Goal: Information Seeking & Learning: Learn about a topic

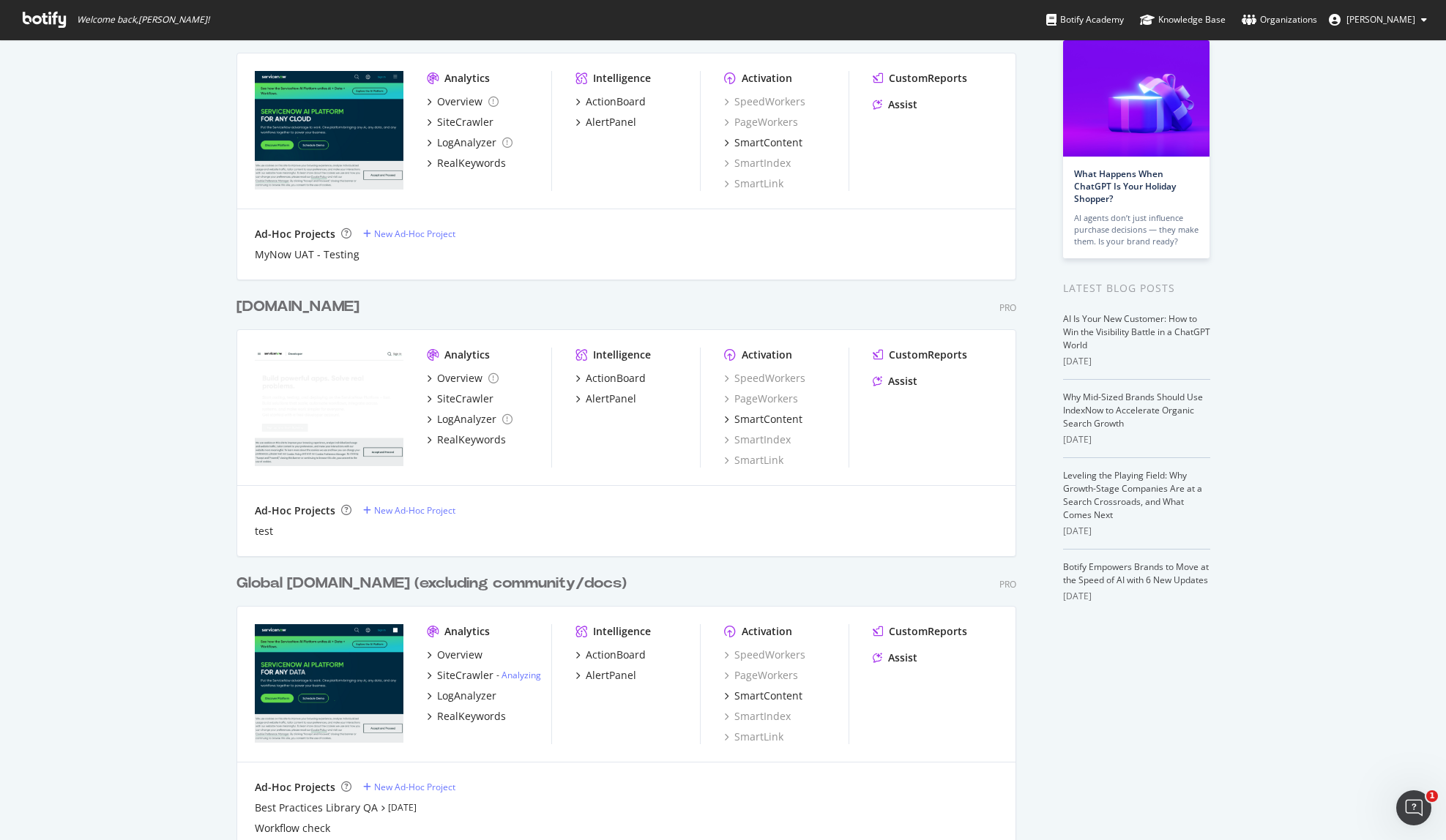
scroll to position [144, 0]
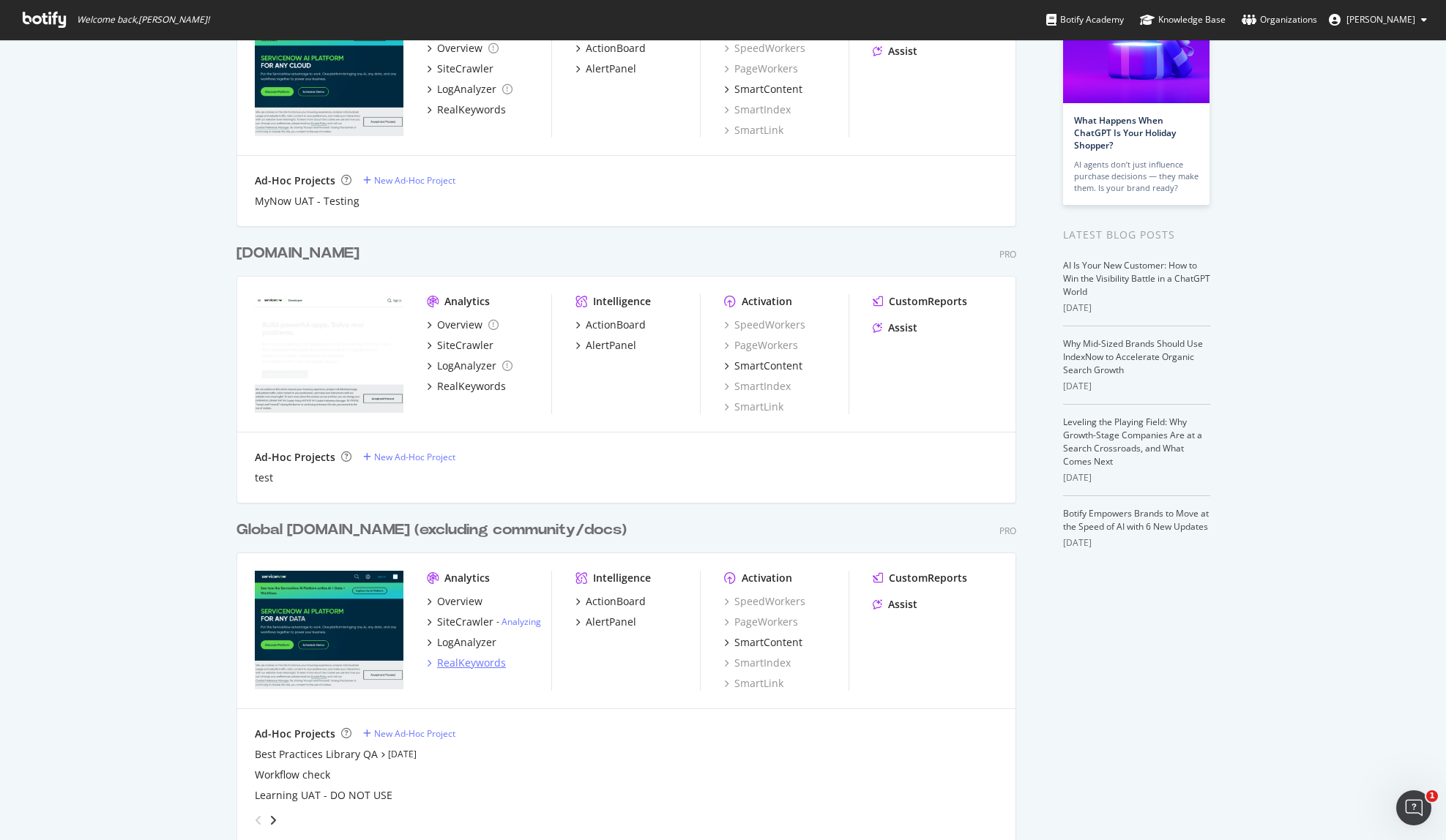
click at [473, 663] on div "RealKeywords" at bounding box center [471, 663] width 69 height 14
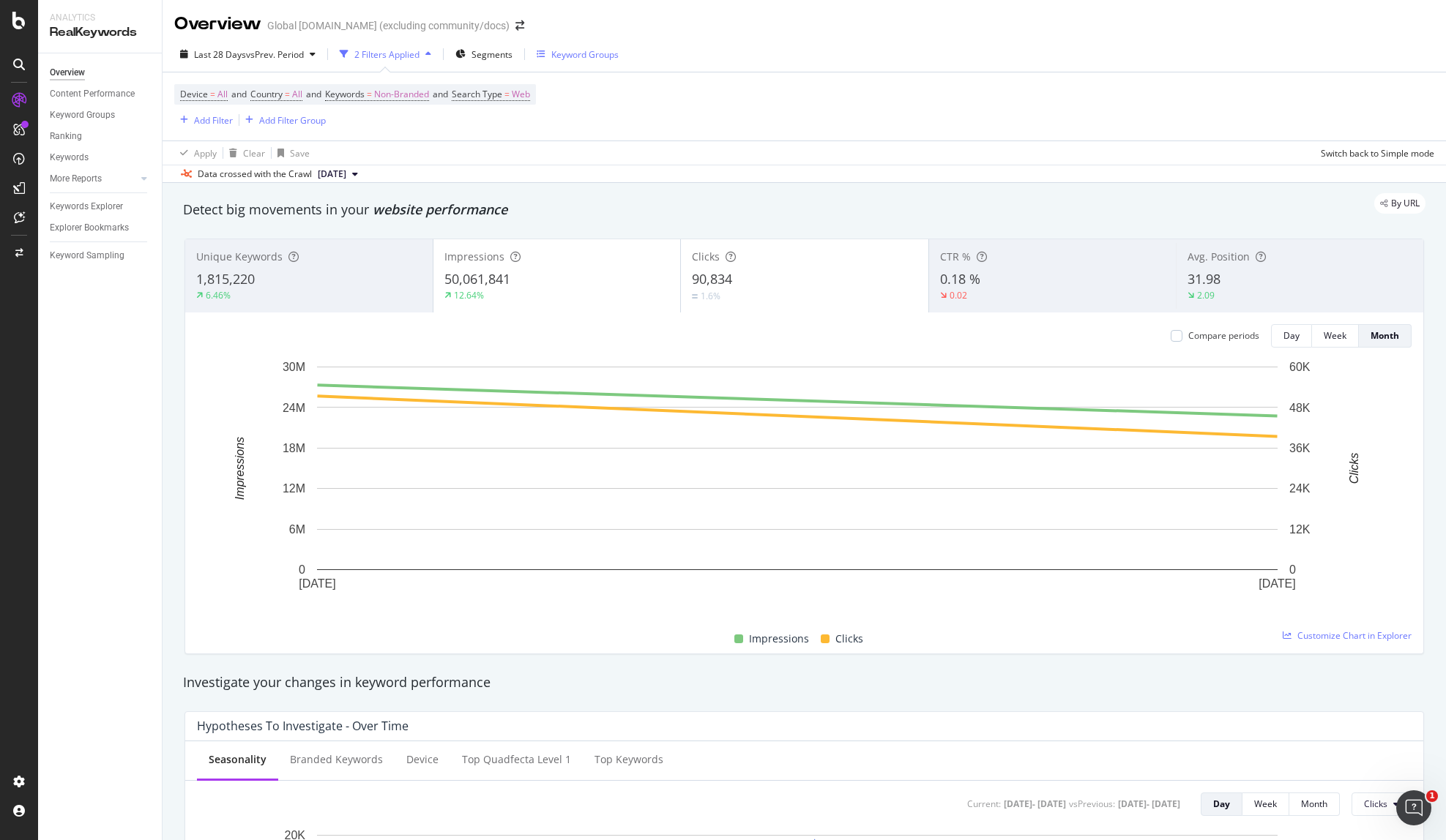
click at [567, 57] on div "Keyword Groups" at bounding box center [584, 55] width 67 height 13
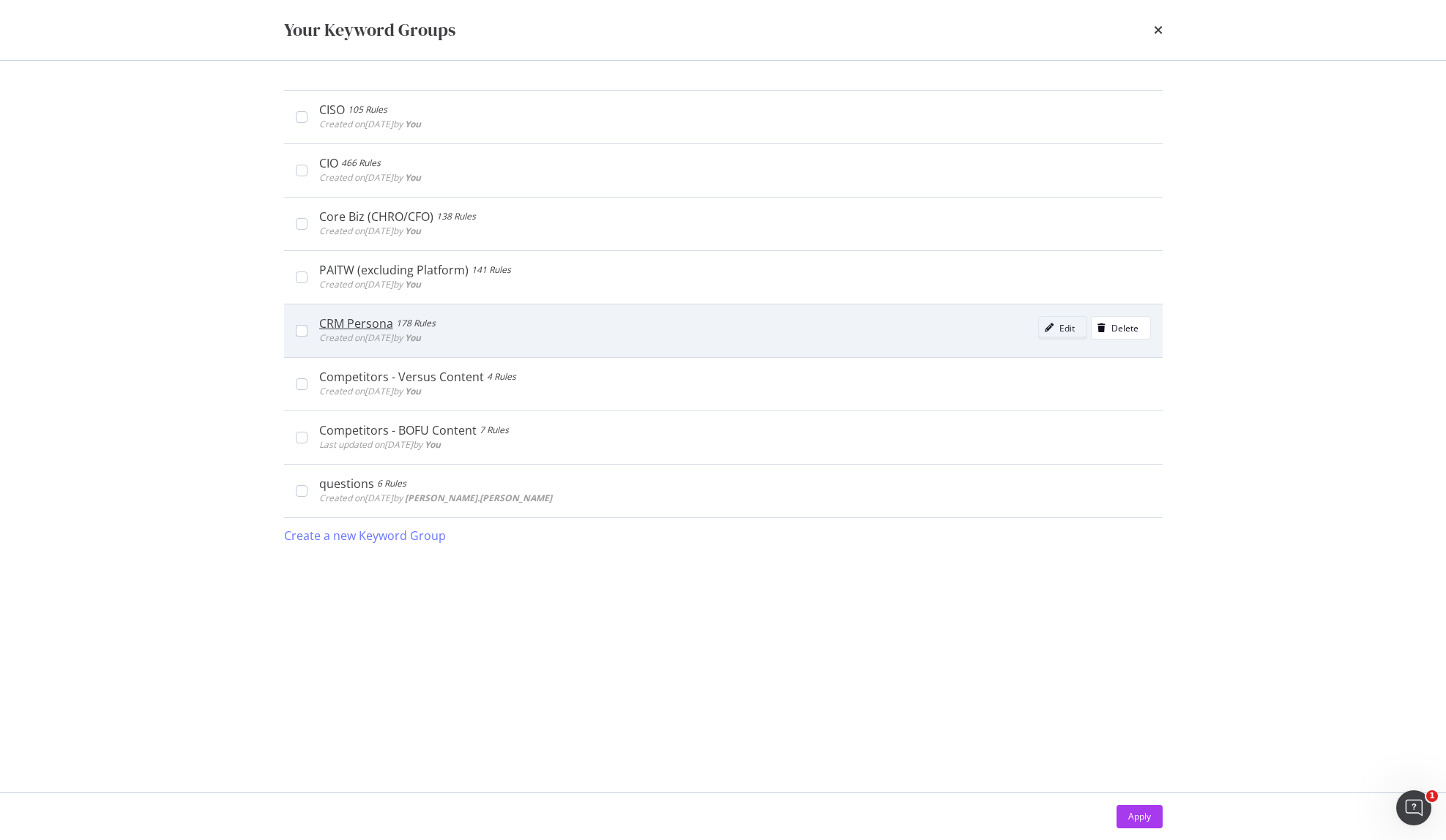
click at [1064, 332] on div "Edit" at bounding box center [1067, 328] width 15 height 13
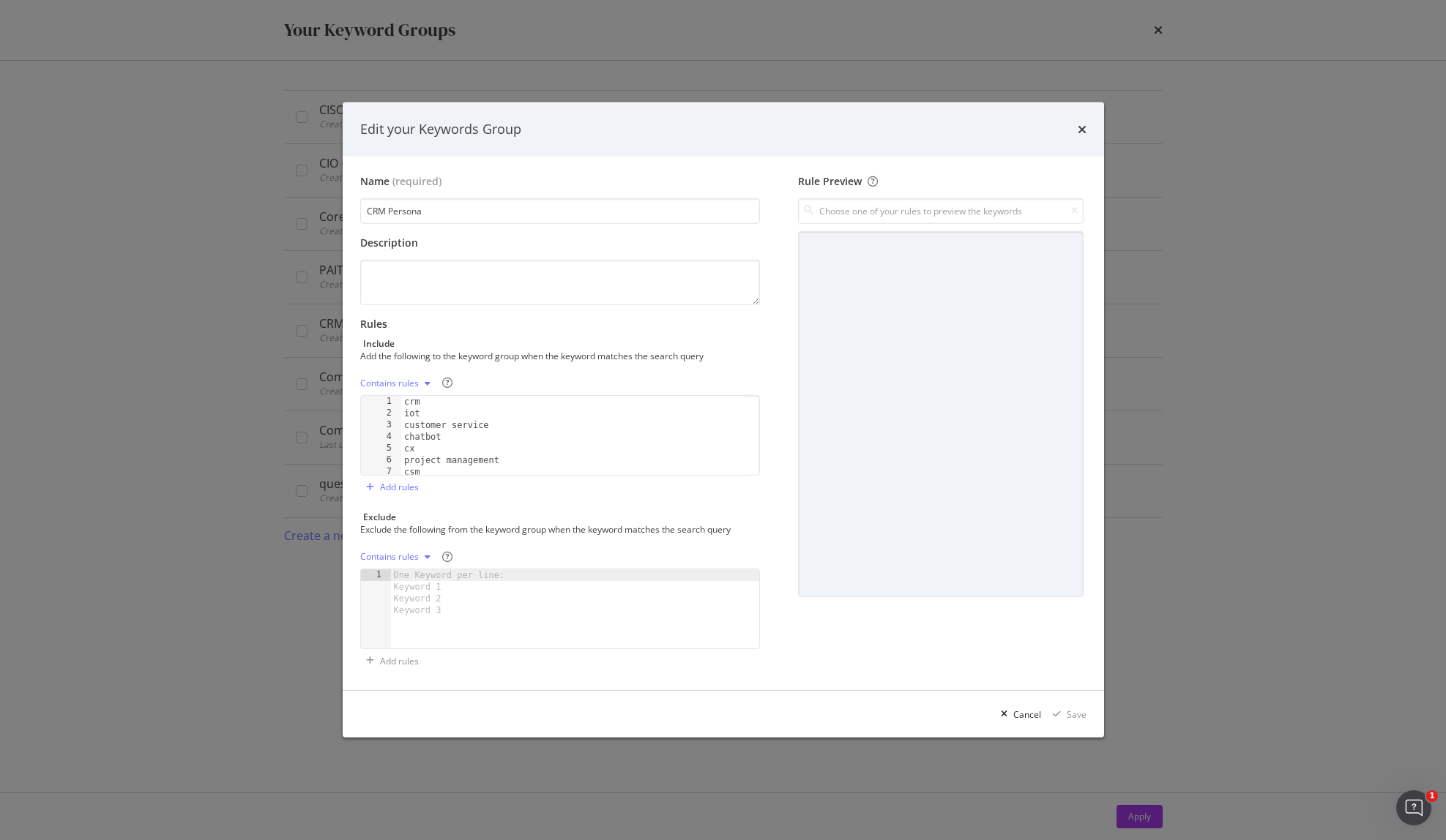
click at [527, 413] on div "crm iot customer service chatbot cx project management csm call center" at bounding box center [573, 447] width 345 height 102
click at [527, 412] on div "crm iot customer service chatbot cx project management csm call center" at bounding box center [573, 447] width 345 height 102
click at [536, 407] on div "crm iot customer service chatbot cx project management csm call center" at bounding box center [573, 447] width 345 height 102
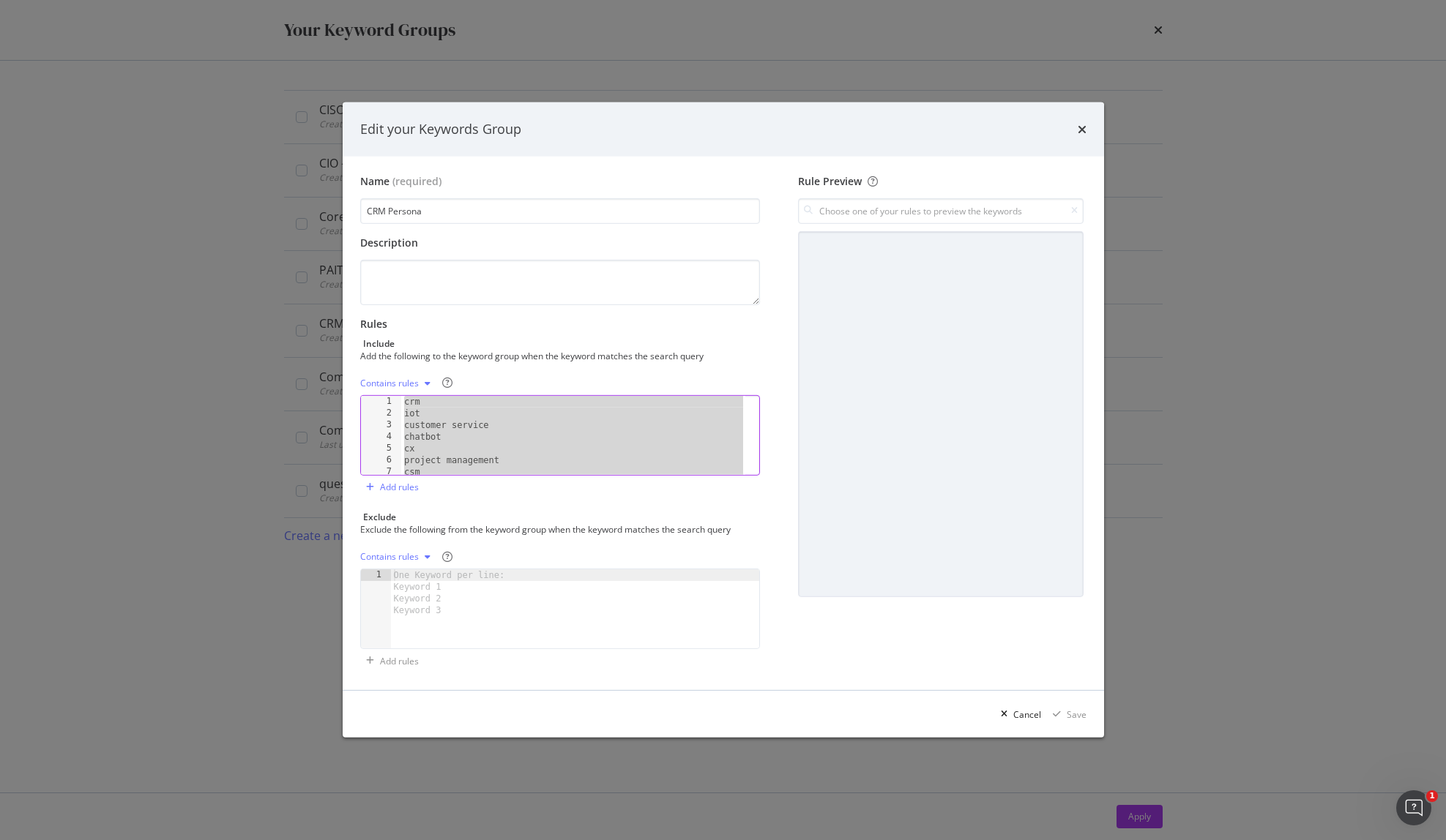
paste textarea "crm roi"
type textarea "crm roi"
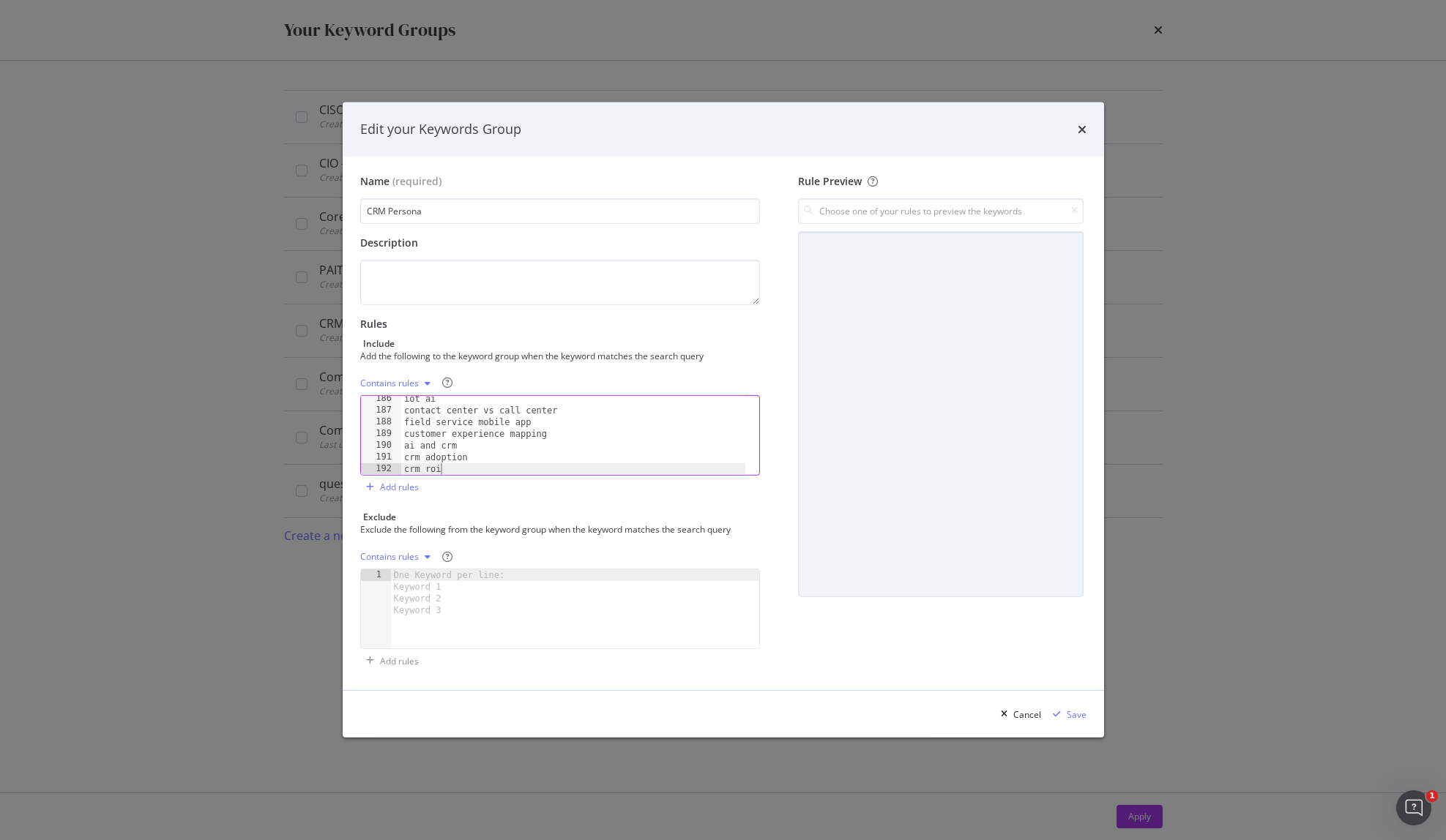
scroll to position [2169, 0]
click at [420, 384] on div "modal" at bounding box center [428, 384] width 18 height 9
click at [582, 378] on div "Contains rules" at bounding box center [561, 384] width 401 height 23
click at [409, 384] on div "Contains rules" at bounding box center [389, 384] width 58 height 9
click at [421, 437] on div "Exact rules" at bounding box center [400, 433] width 45 height 13
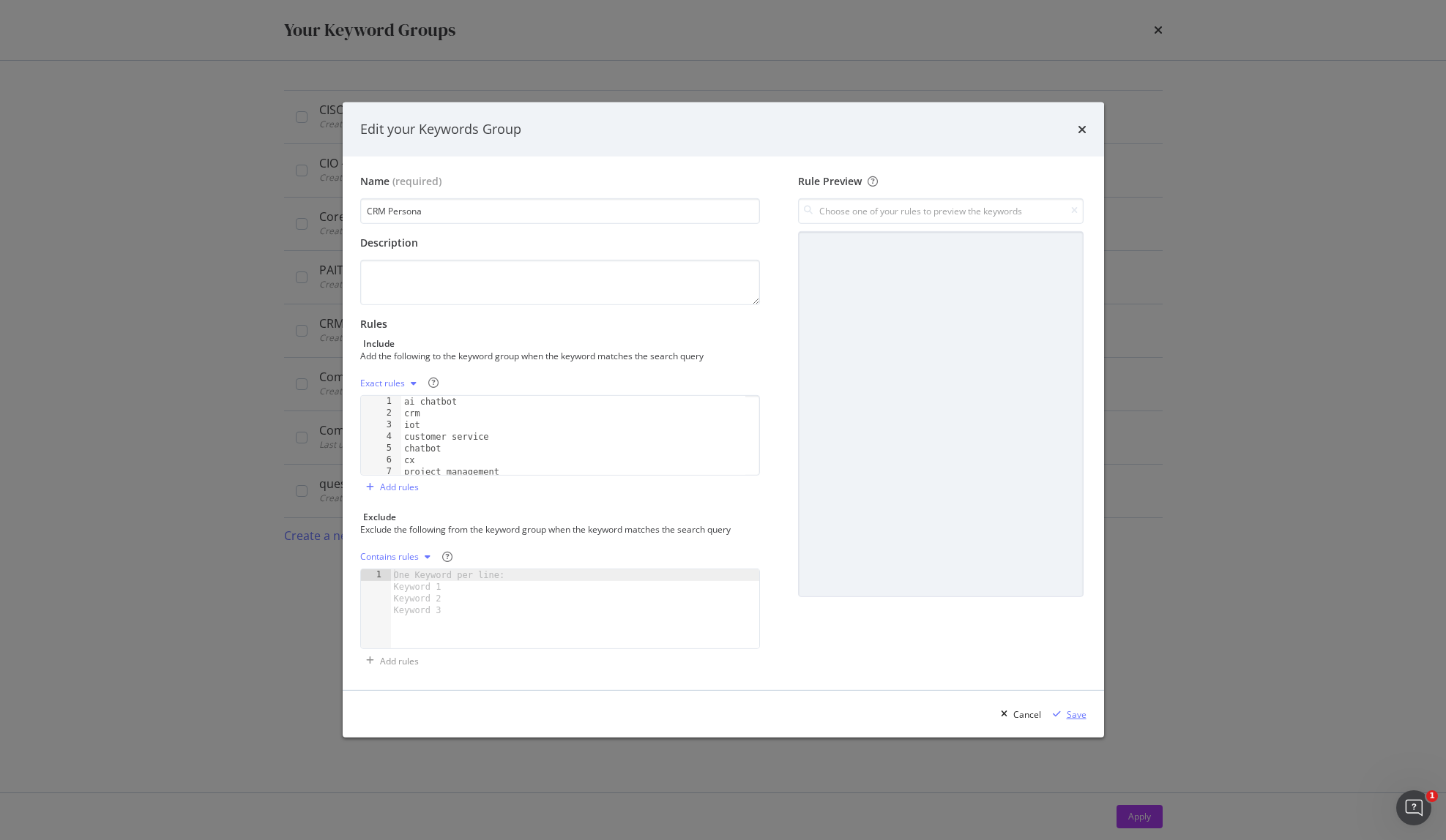
click at [1080, 716] on div "Save" at bounding box center [1077, 715] width 20 height 13
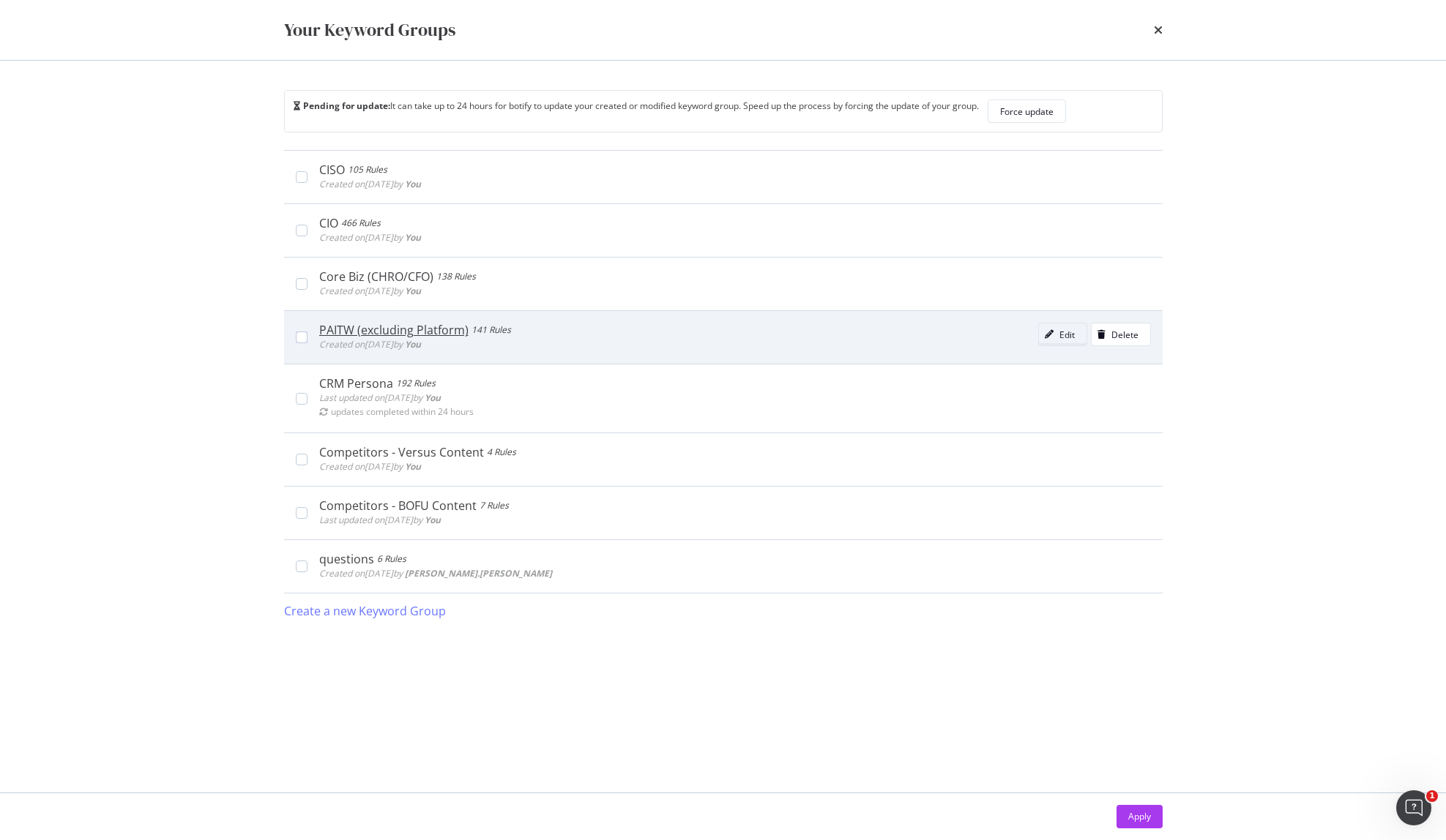
click at [1060, 337] on div "Edit" at bounding box center [1067, 335] width 15 height 13
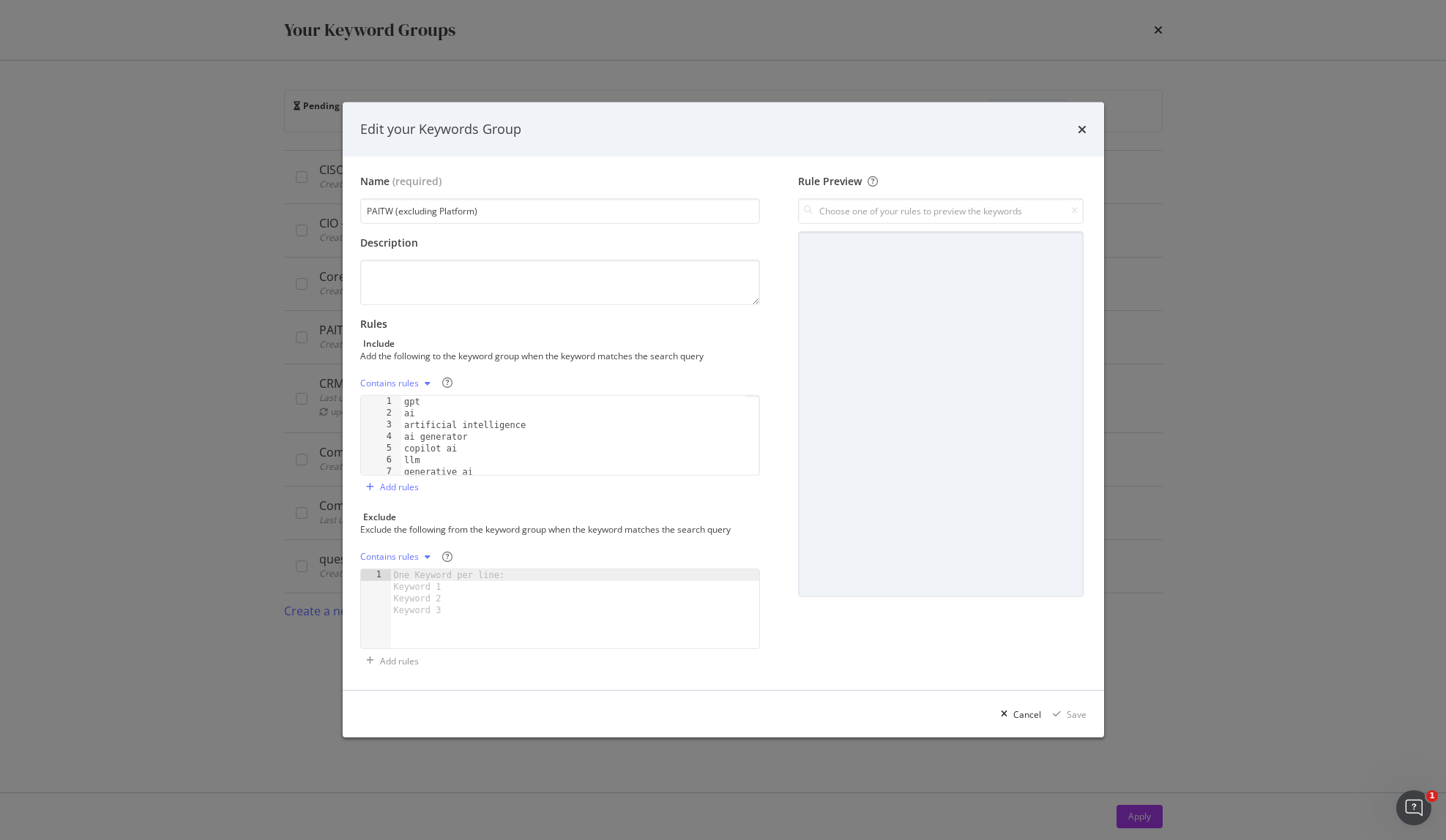
click at [553, 438] on div "gpt ai artificial intelligence ai generator copilot ai llm generative ai ai cha…" at bounding box center [573, 447] width 345 height 102
type textarea "generative ai vs llm ai cloud computing"
paste textarea "AI Process Automation"
type textarea "AI Process Automation"
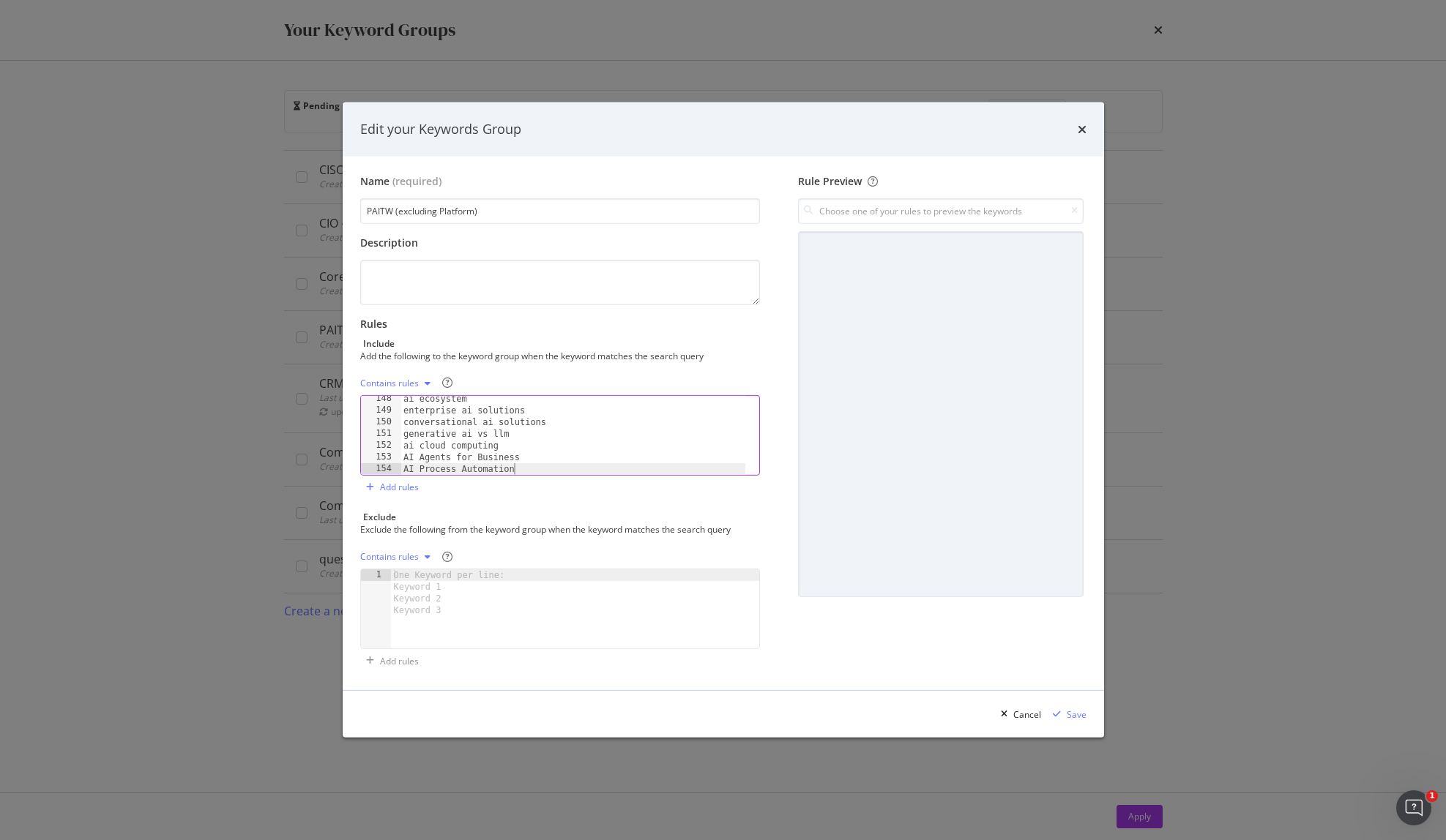
click at [395, 382] on div "Contains rules" at bounding box center [389, 384] width 58 height 9
click at [417, 433] on div "Exact rules" at bounding box center [400, 433] width 45 height 13
click at [1075, 714] on div "Save" at bounding box center [1077, 715] width 20 height 13
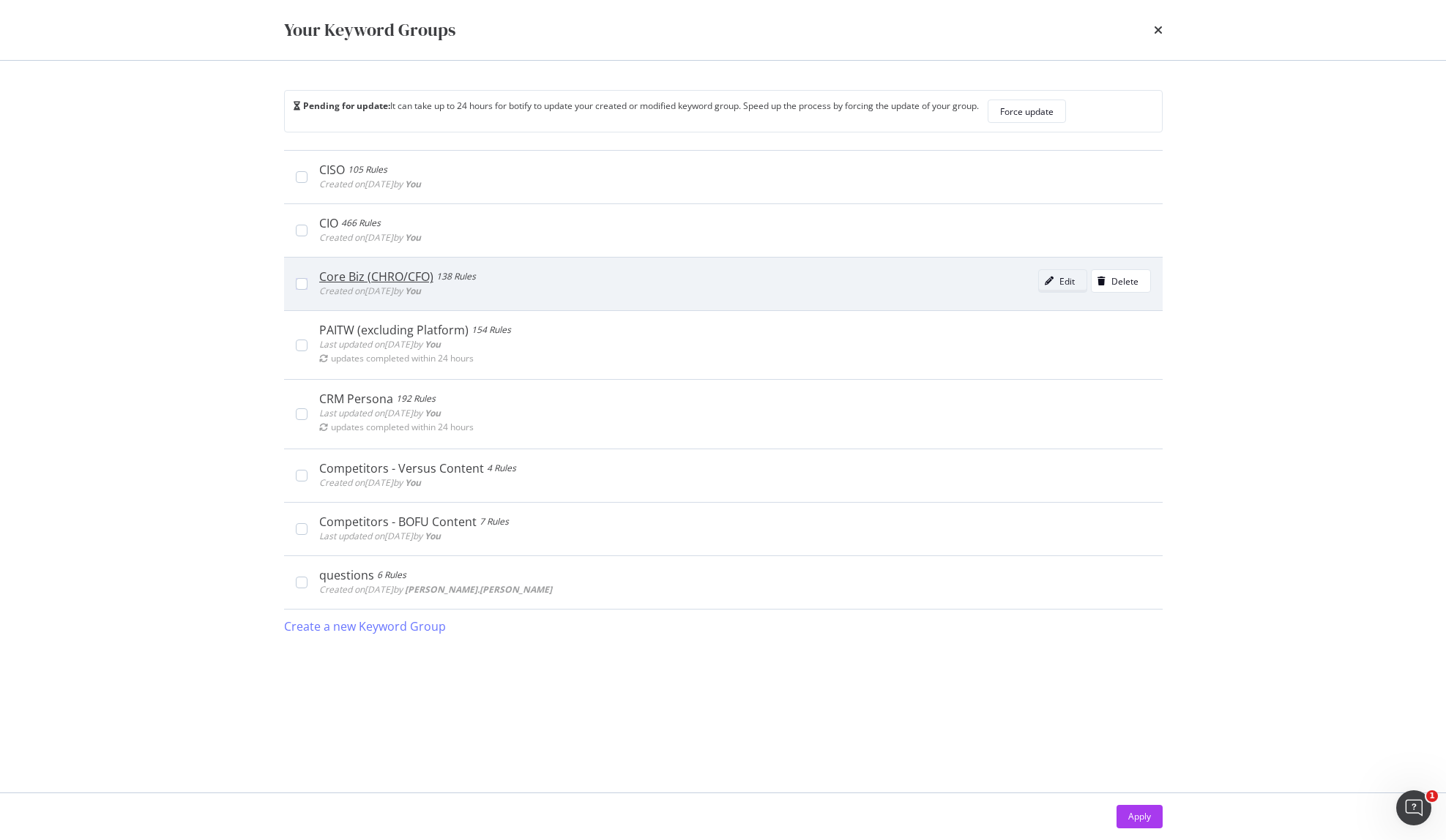
click at [1055, 279] on div "modal" at bounding box center [1049, 281] width 21 height 9
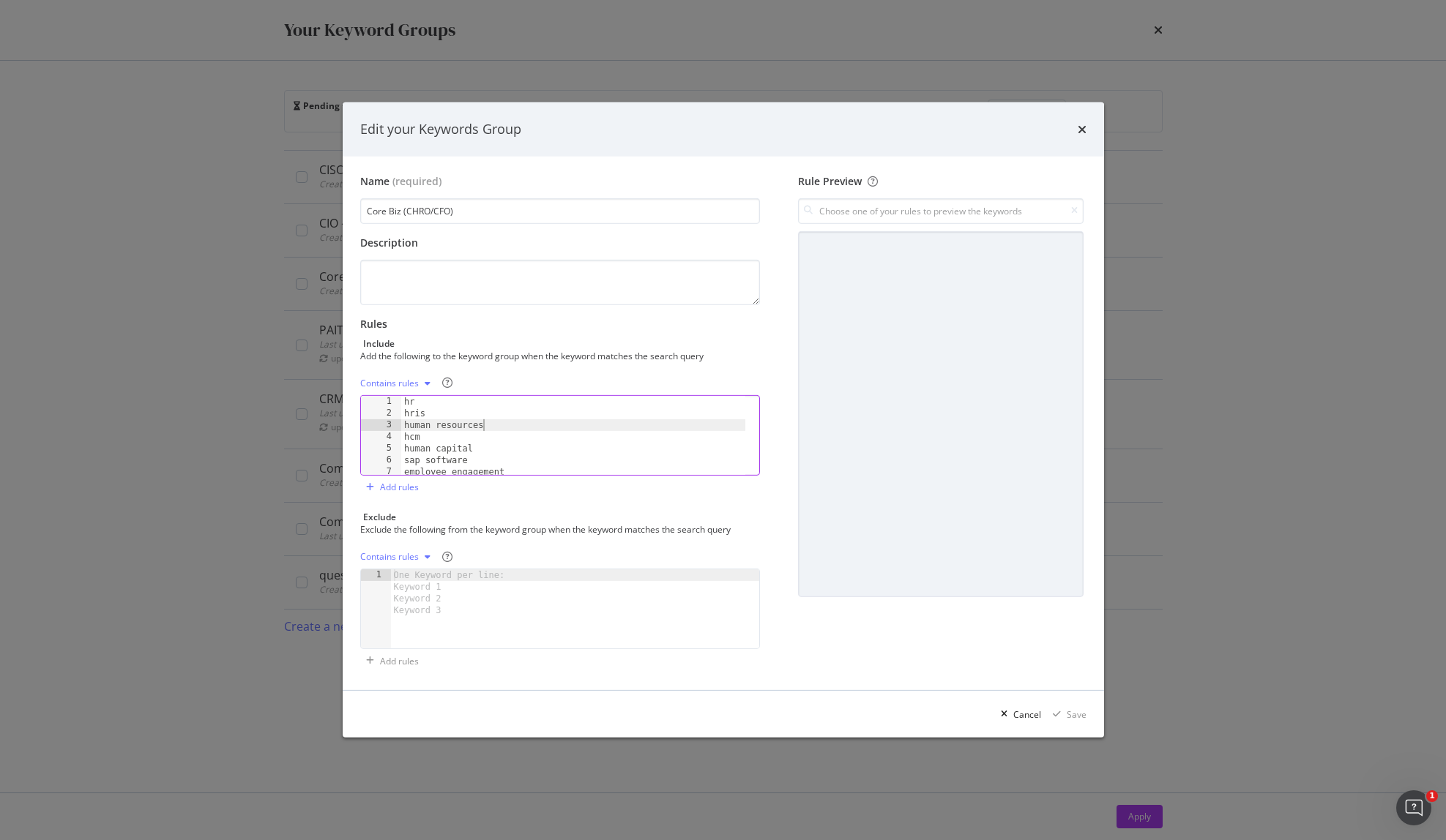
click at [523, 425] on div "hr hris human resources hcm human capital sap software employee engagement huma…" at bounding box center [573, 447] width 345 height 102
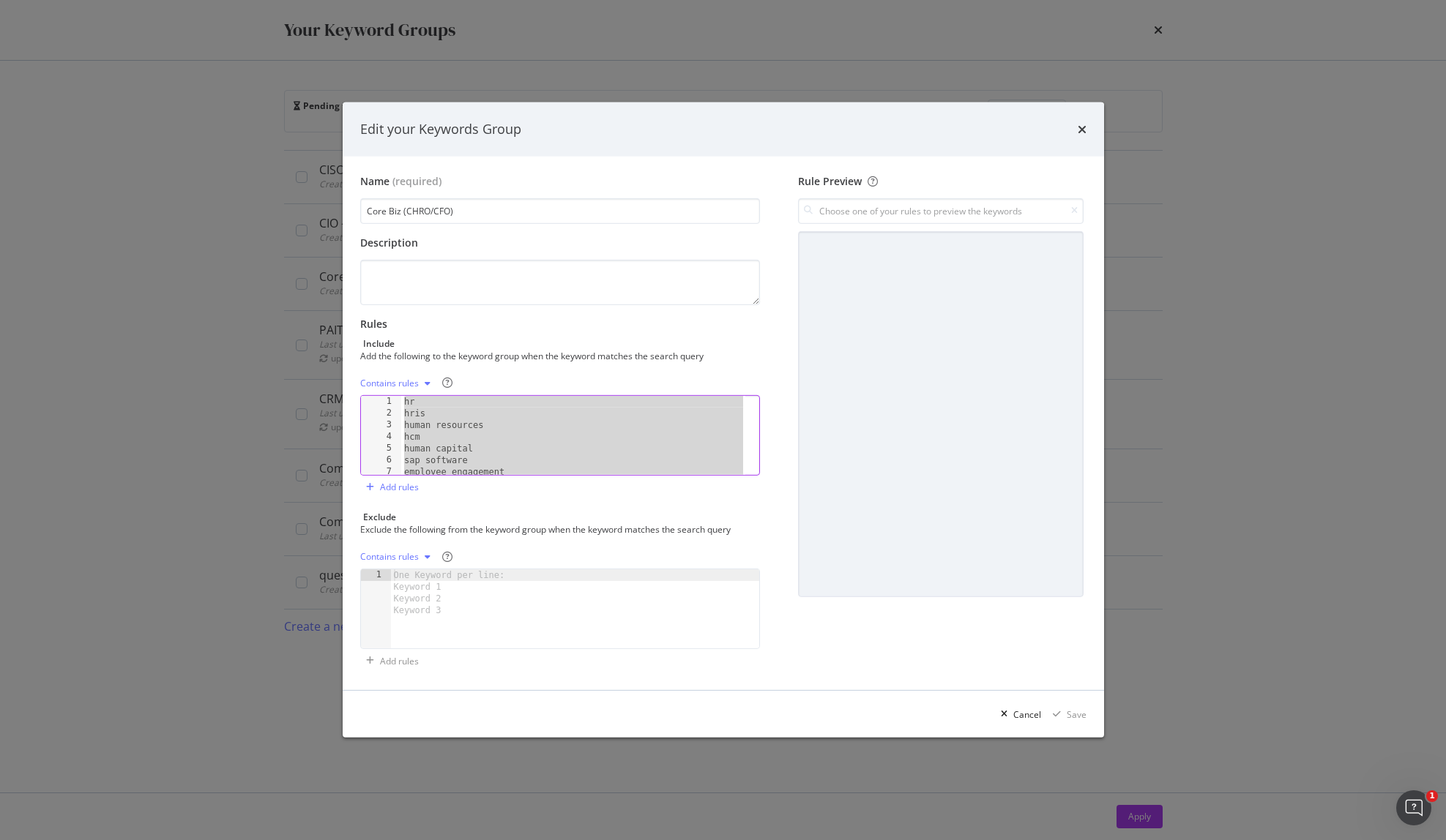
paste textarea "cost reduction in finance"
type textarea "cost reduction in finance"
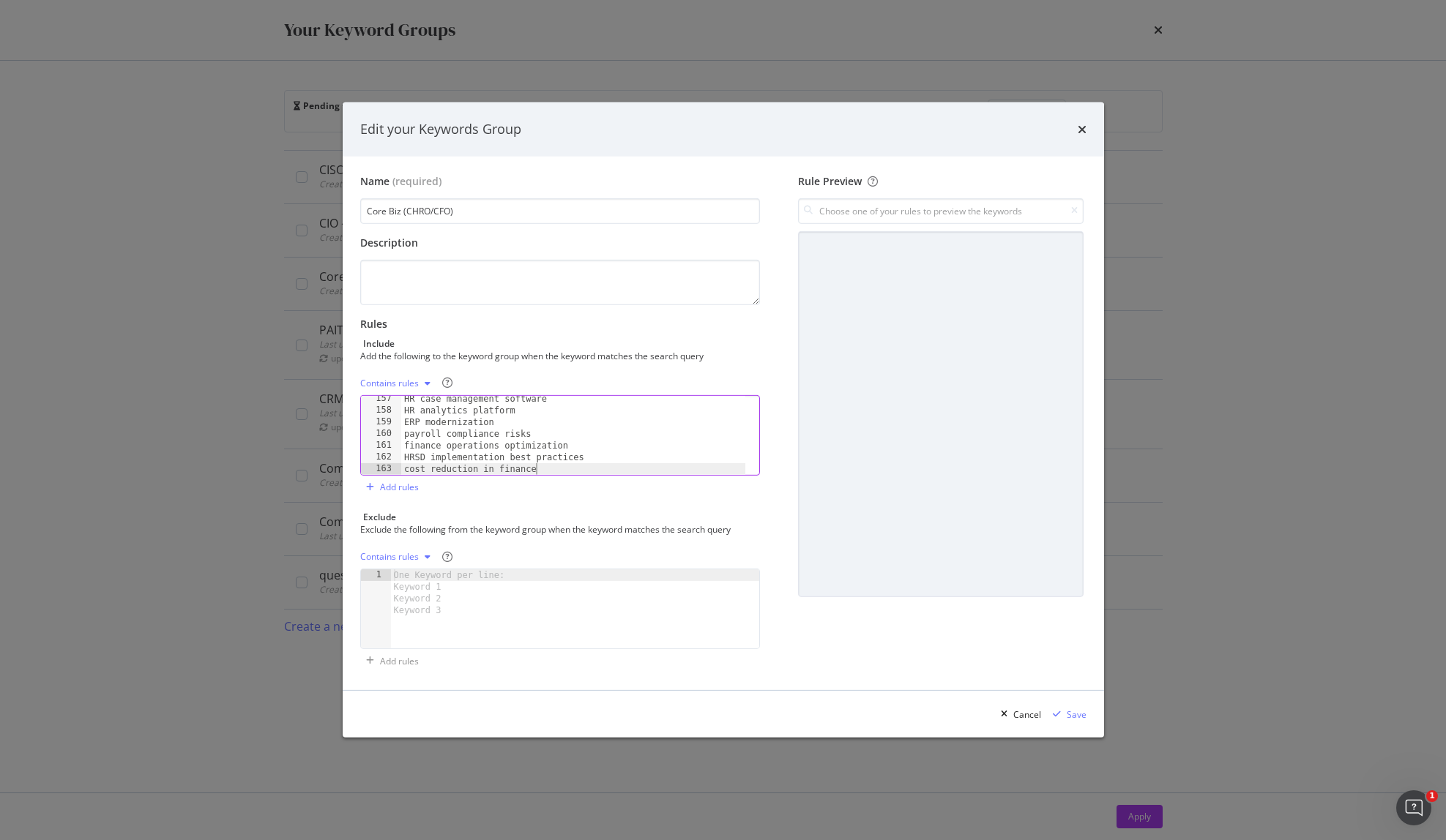
scroll to position [1830, 0]
click at [398, 392] on div "Contains rules" at bounding box center [398, 384] width 76 height 22
click at [421, 438] on div "Exact rules" at bounding box center [400, 433] width 45 height 13
click at [1075, 714] on div "Save" at bounding box center [1077, 715] width 20 height 13
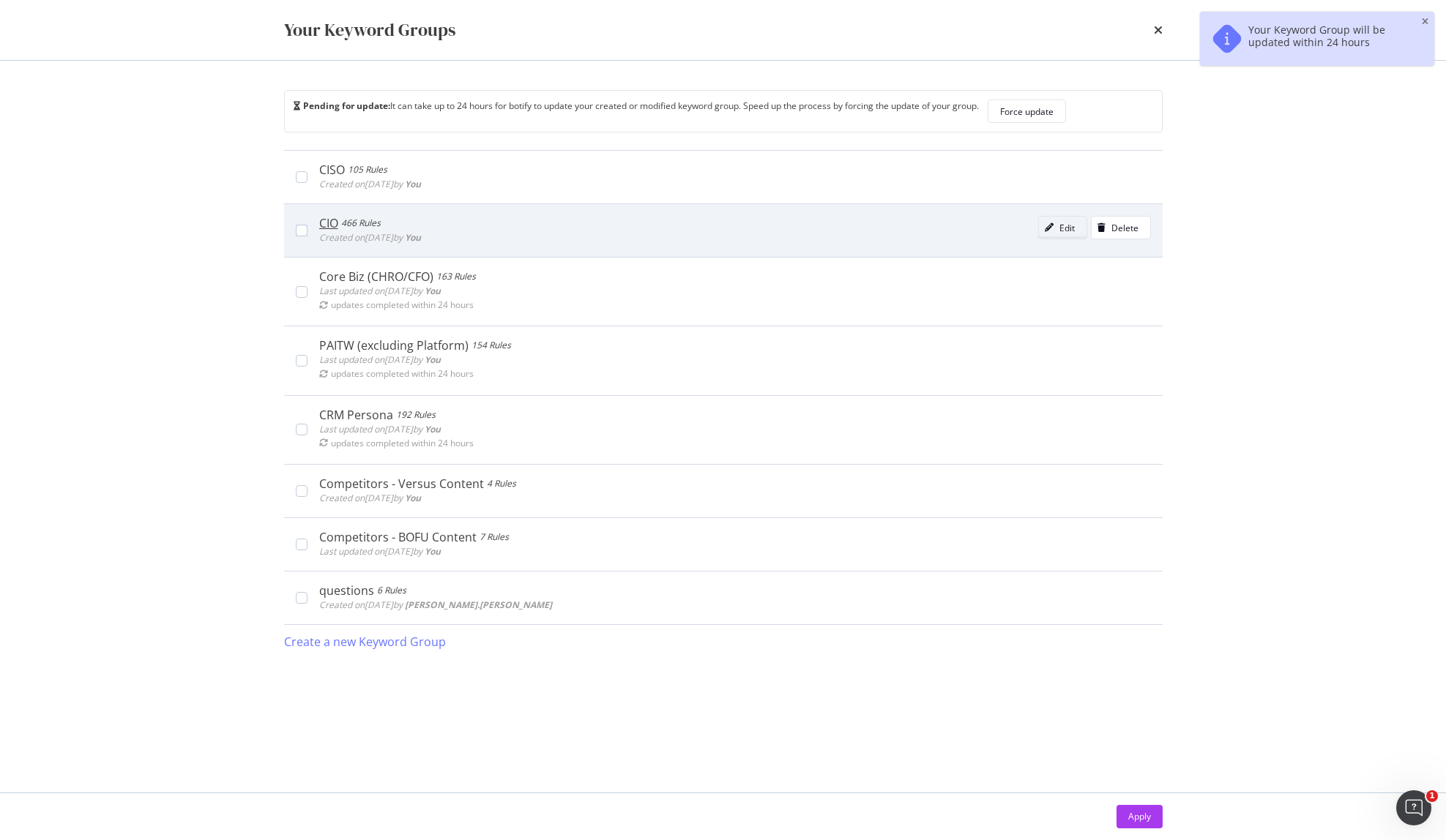
click at [1051, 231] on icon "modal" at bounding box center [1050, 227] width 9 height 9
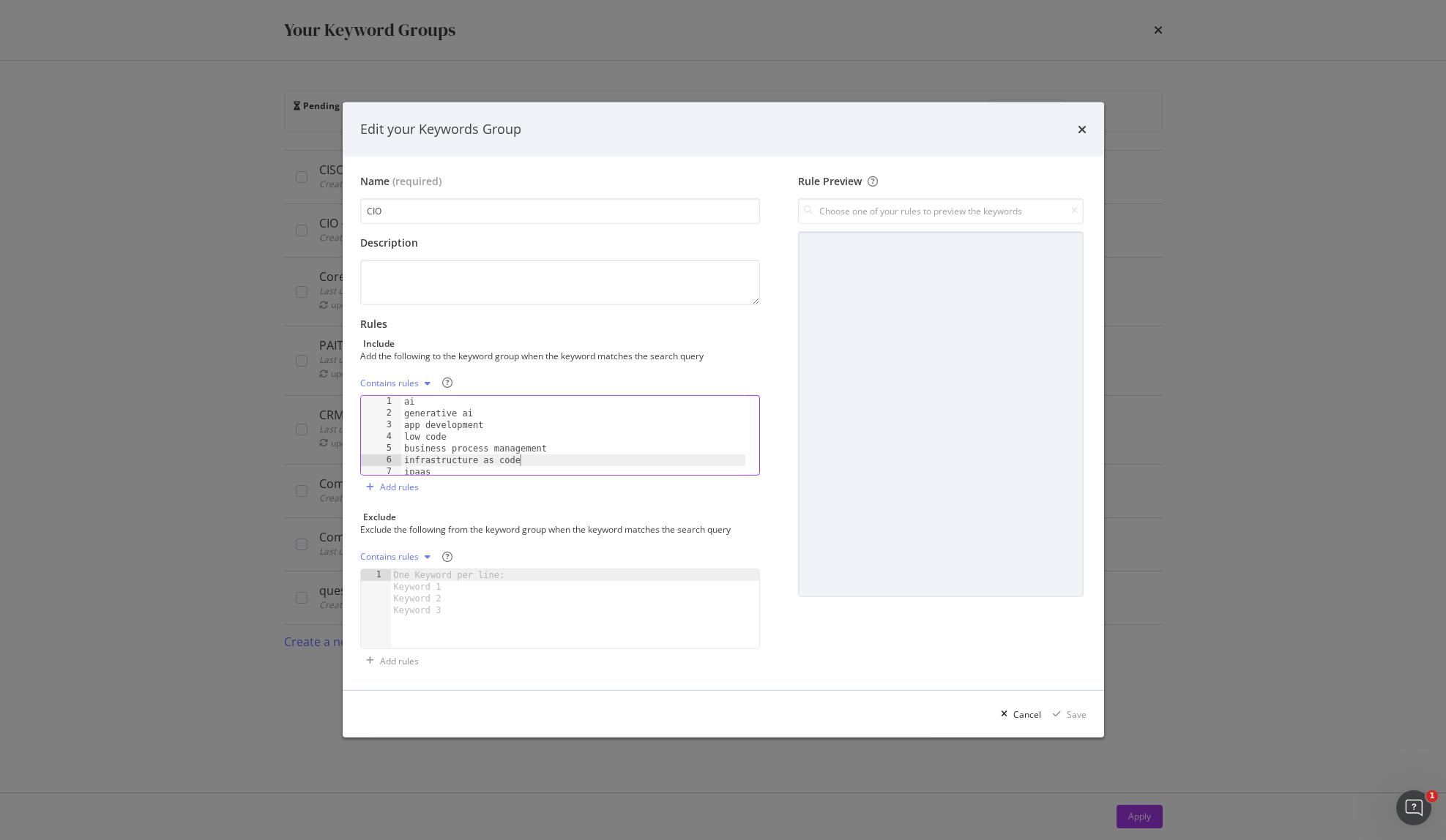
click at [584, 457] on div "ai generative ai app development low code business process management infrastru…" at bounding box center [573, 447] width 345 height 102
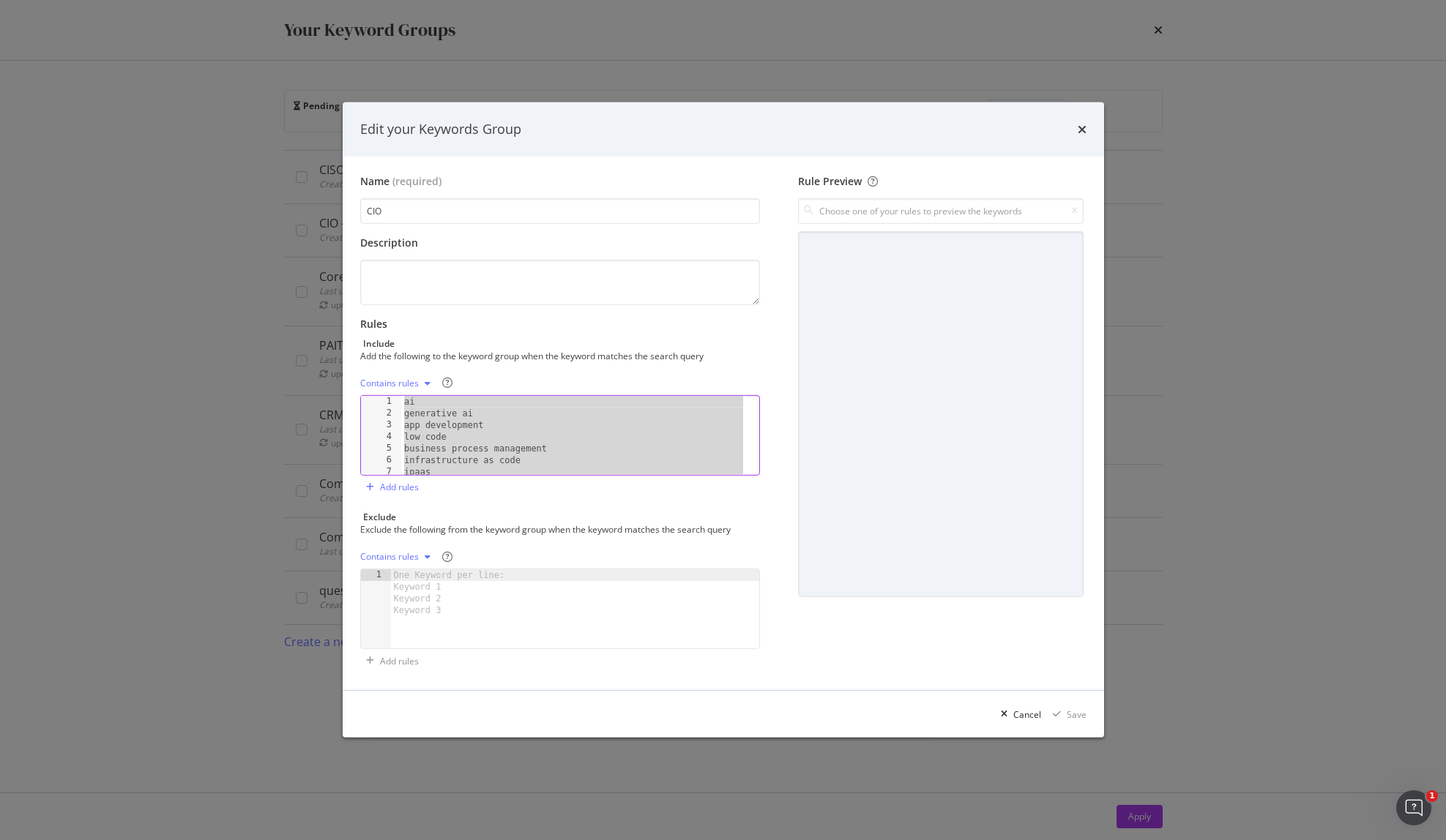
paste textarea "ai ticketing"
type textarea "ai ticketing"
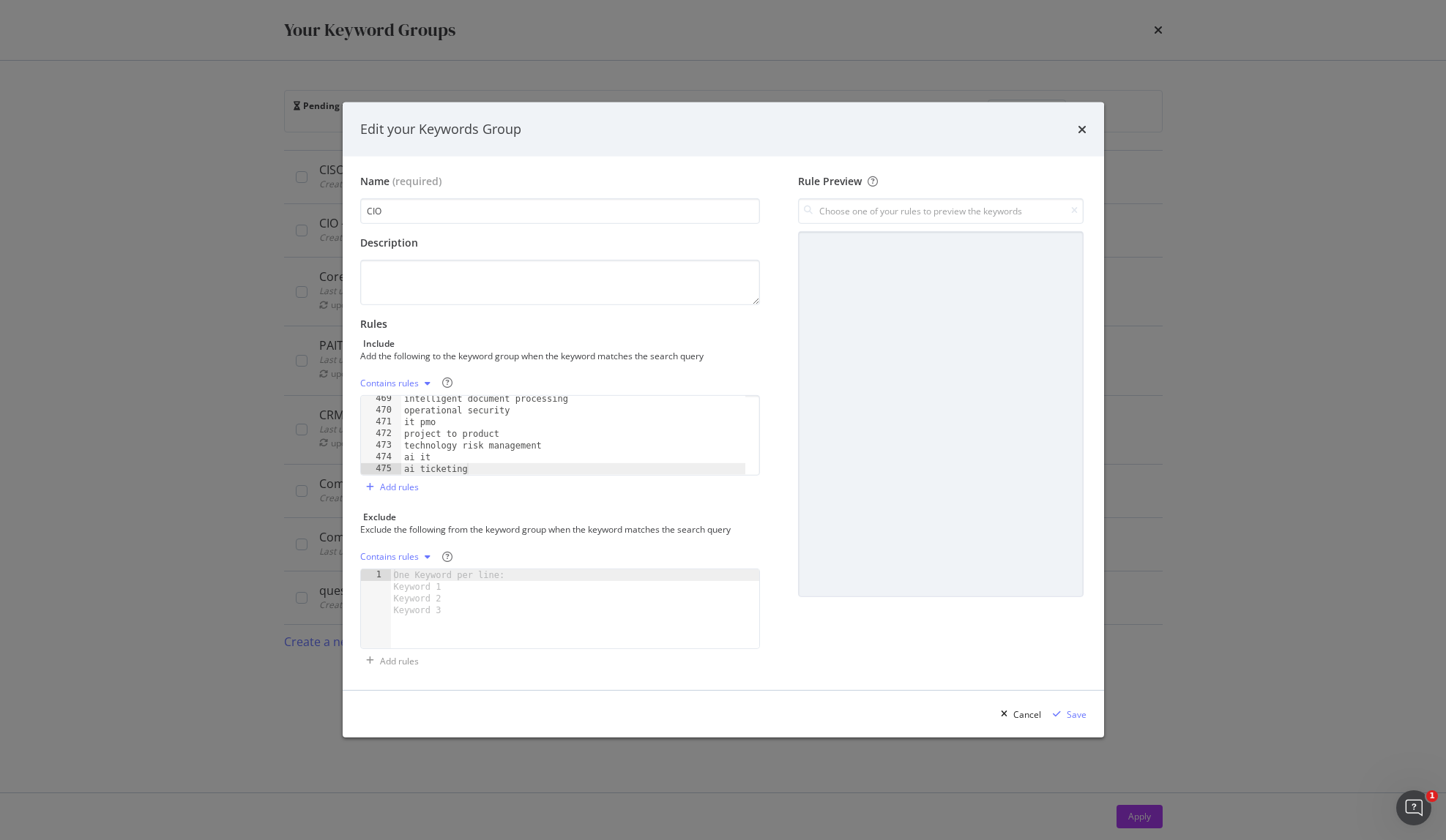
click at [395, 385] on div "Contains rules" at bounding box center [389, 384] width 58 height 9
click at [403, 425] on div "Exact rules" at bounding box center [409, 433] width 86 height 18
click at [1084, 716] on div "Save" at bounding box center [1077, 715] width 20 height 13
click at [1072, 722] on div "Save" at bounding box center [1067, 714] width 40 height 22
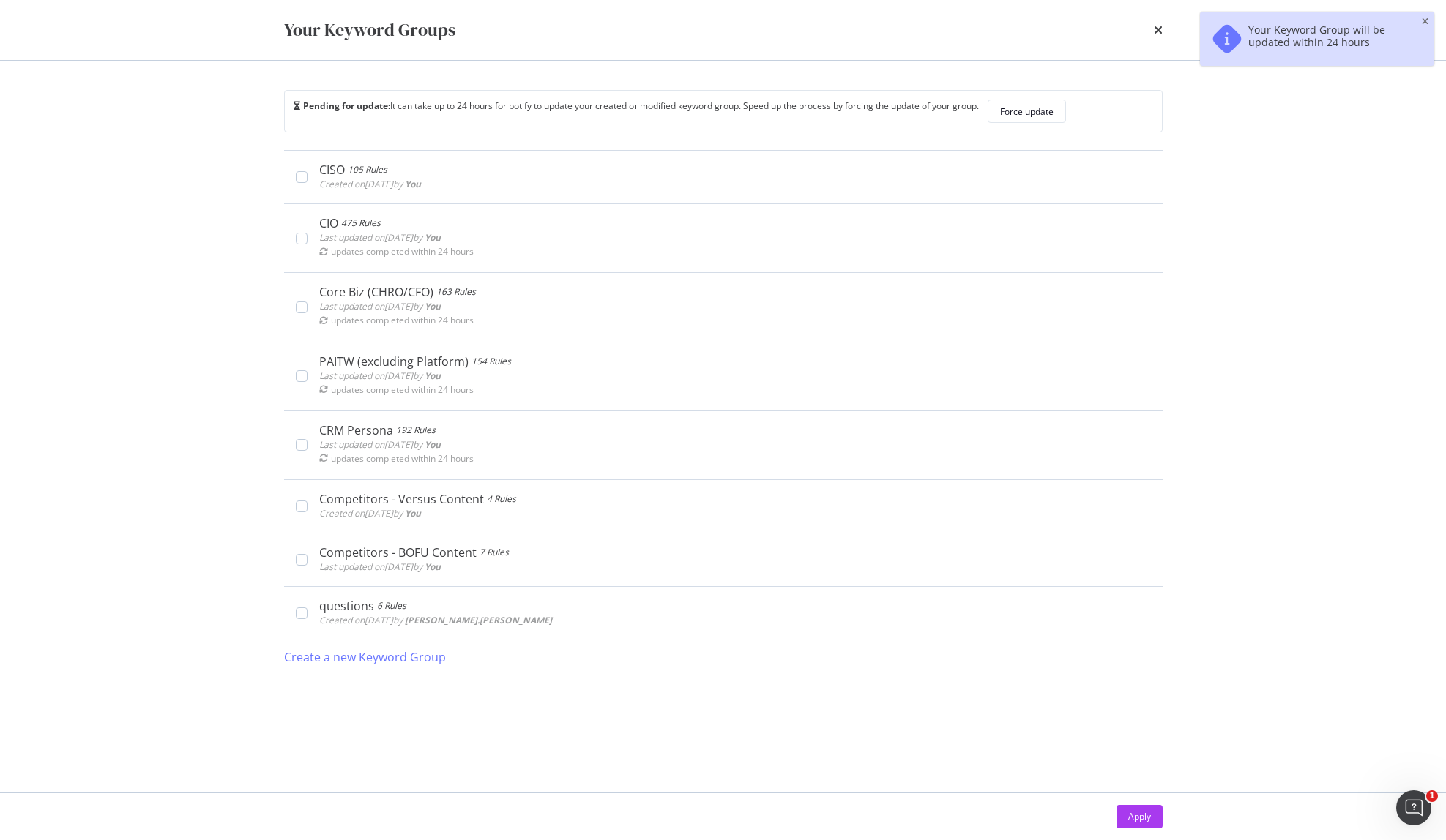
click at [1073, 715] on div "CISO 105 Rules Created on 2025 Aug 15th by You Edit Delete CIO 475 Rules Last u…" at bounding box center [723, 456] width 879 height 614
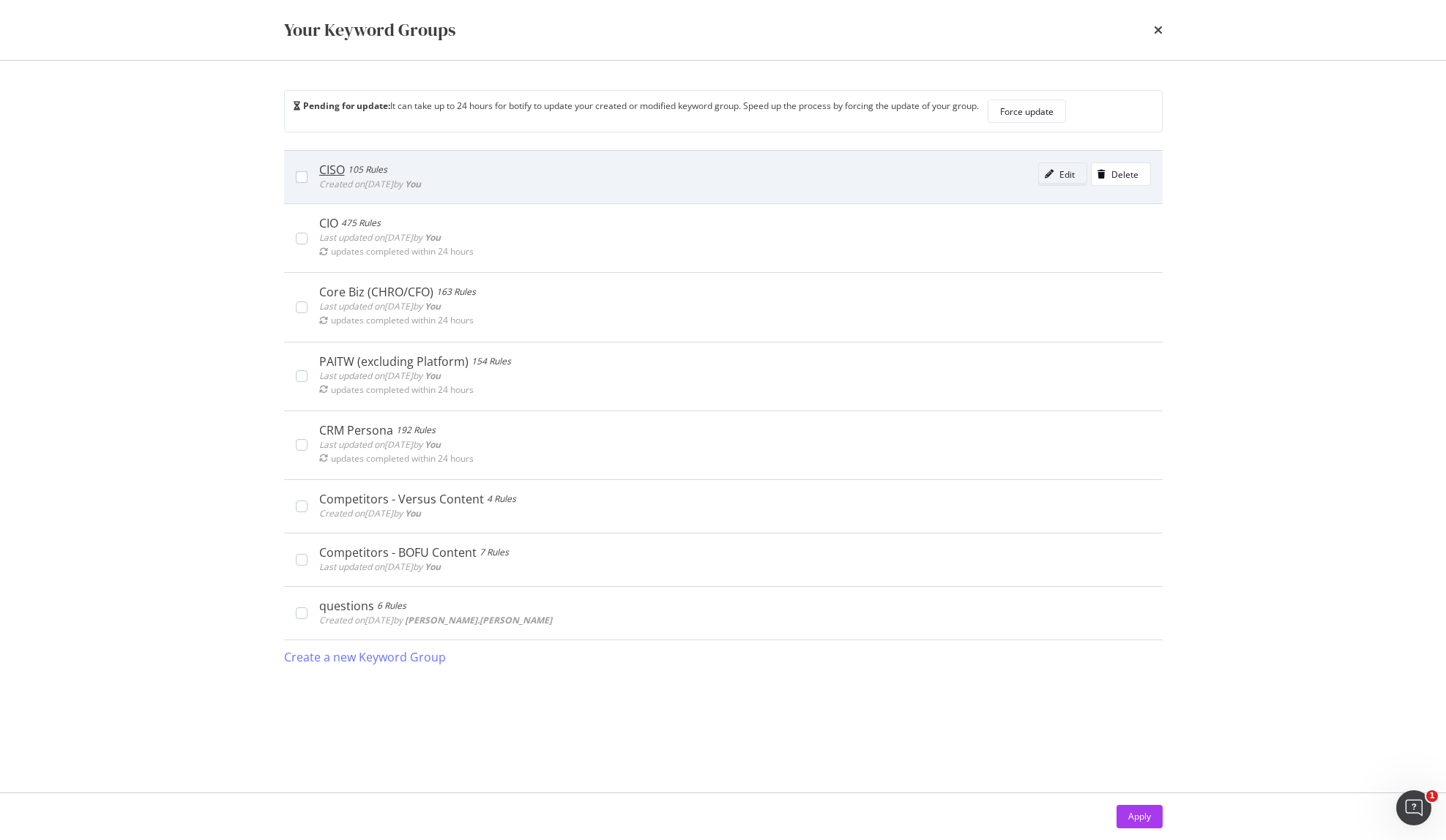
click at [1060, 176] on div "Edit" at bounding box center [1067, 174] width 15 height 13
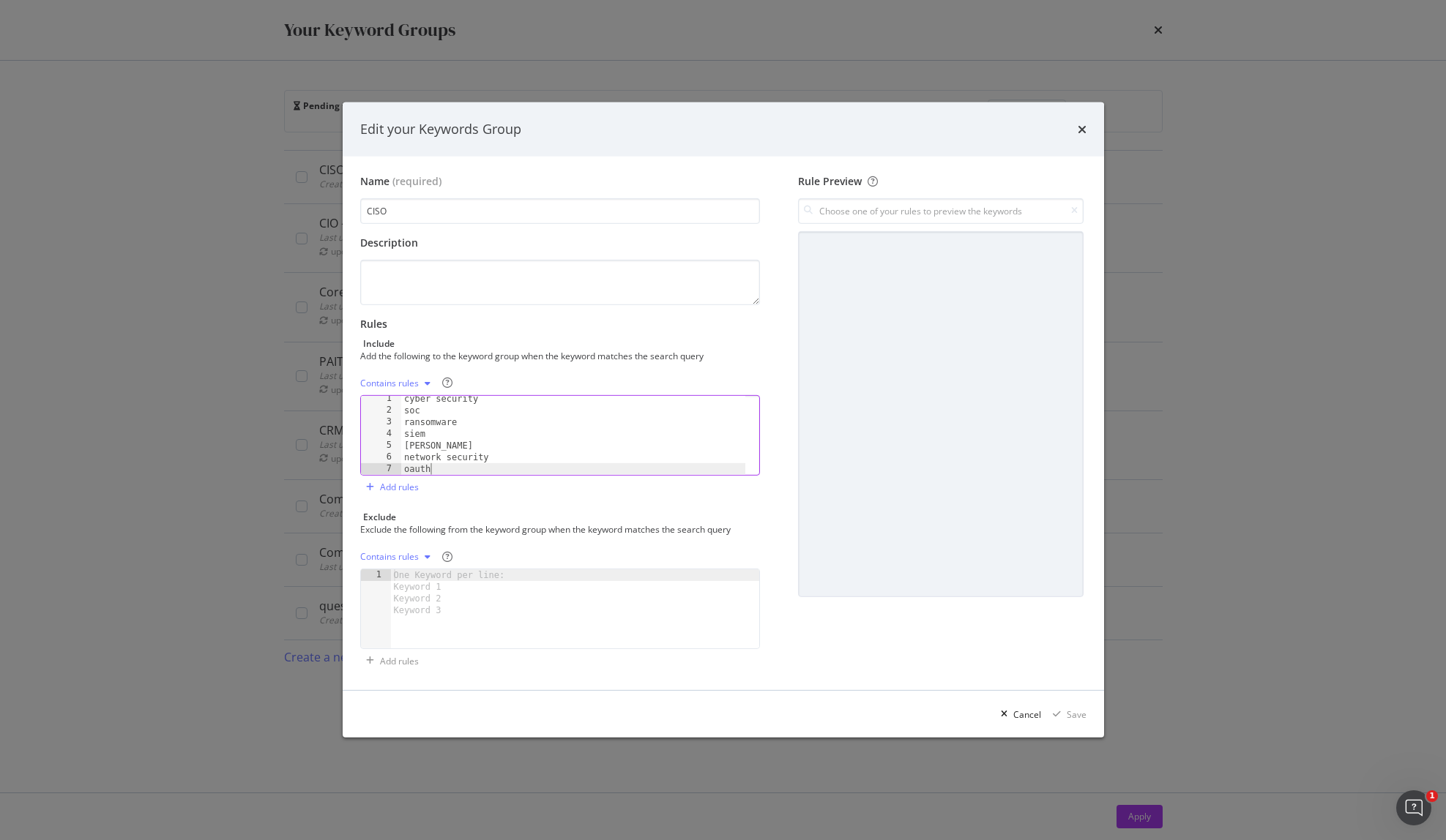
click at [501, 473] on div "cyber security soc ransomware siem saml network security oauth devsecops" at bounding box center [573, 444] width 345 height 102
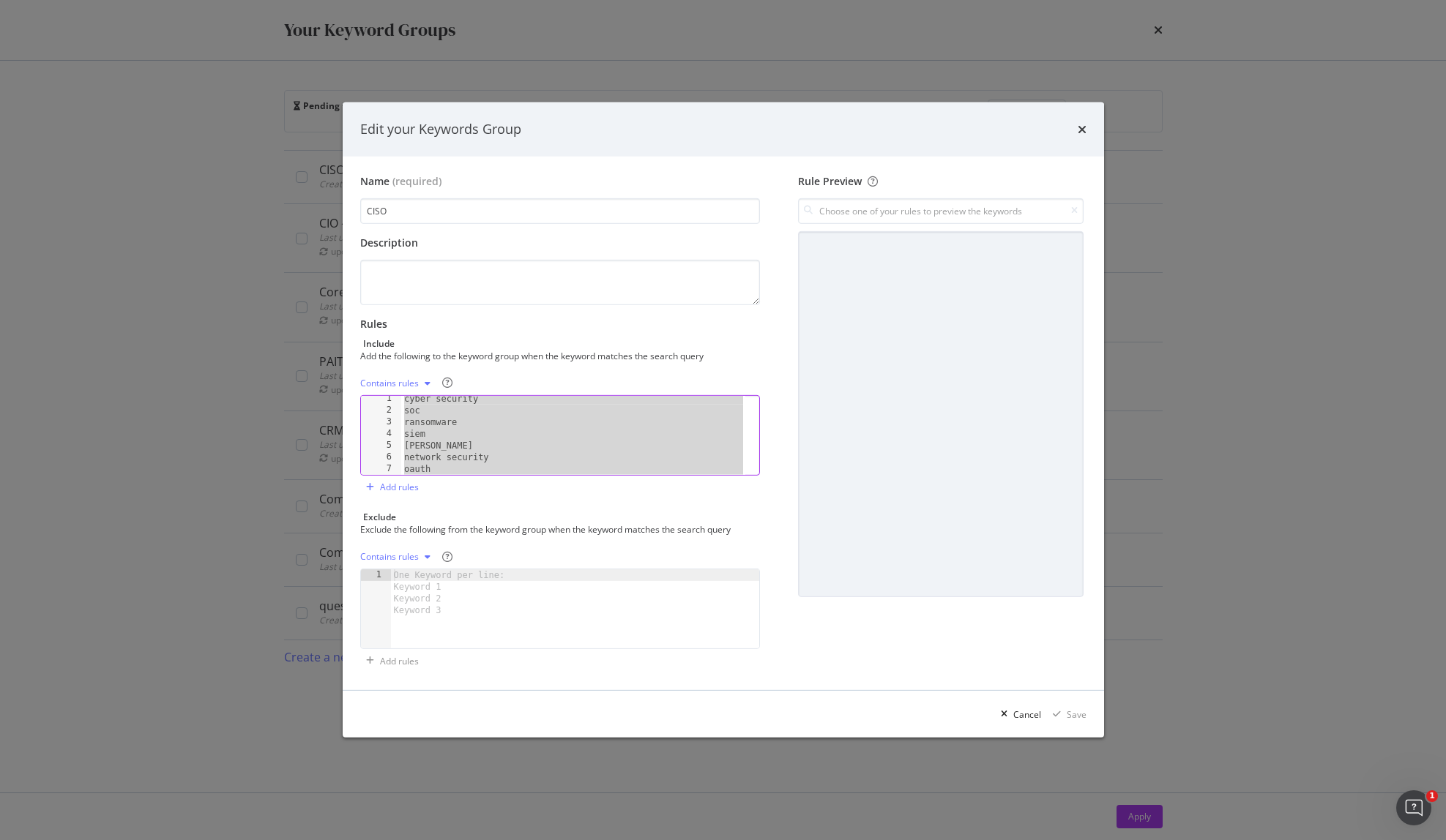
paste textarea "board-level risk reporting"
type textarea "board-level risk reporting"
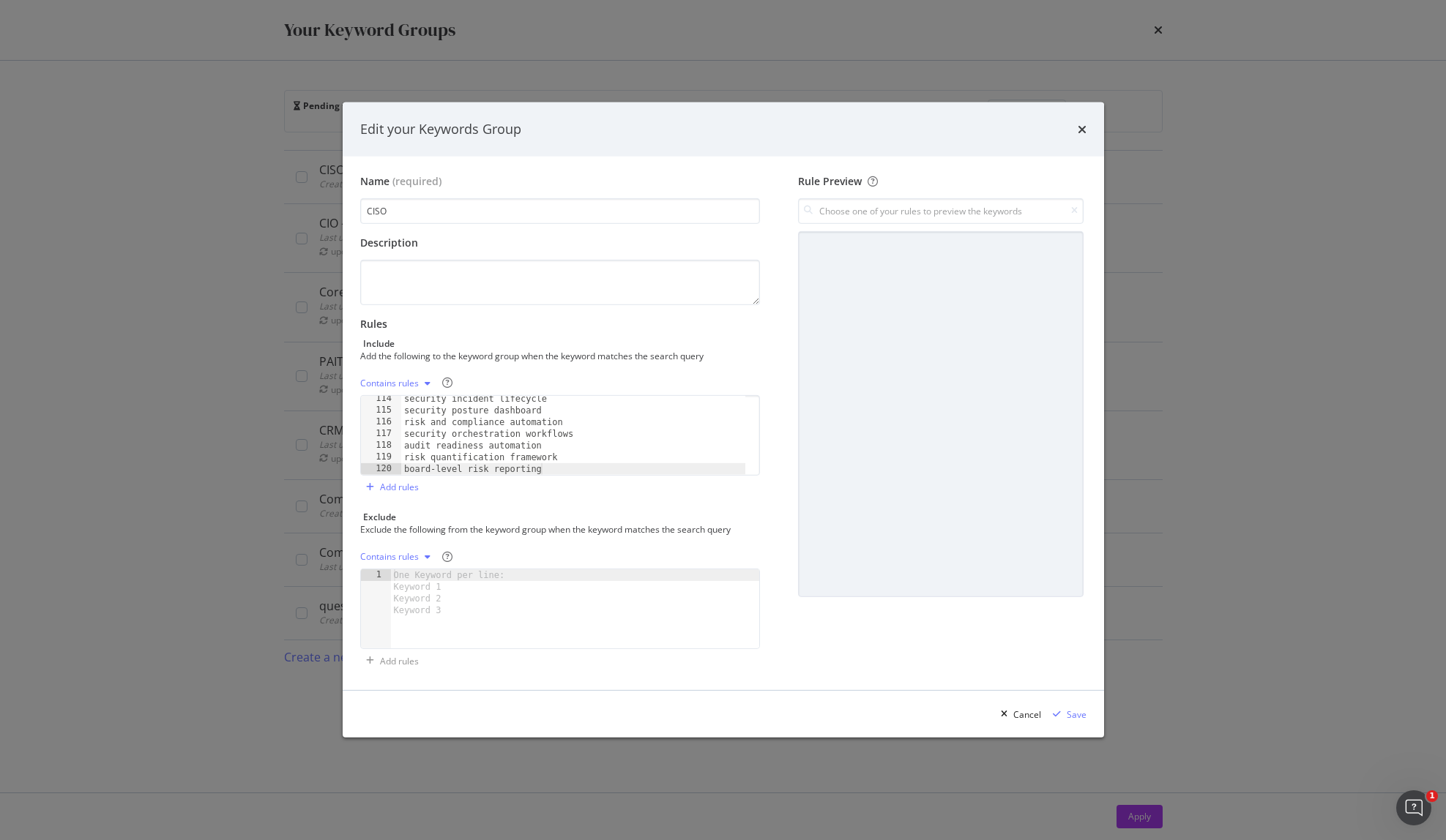
click at [397, 387] on div "Contains rules" at bounding box center [389, 384] width 58 height 9
click at [408, 433] on div "Exact rules" at bounding box center [400, 433] width 45 height 13
click at [1074, 715] on div "Save" at bounding box center [1077, 715] width 20 height 13
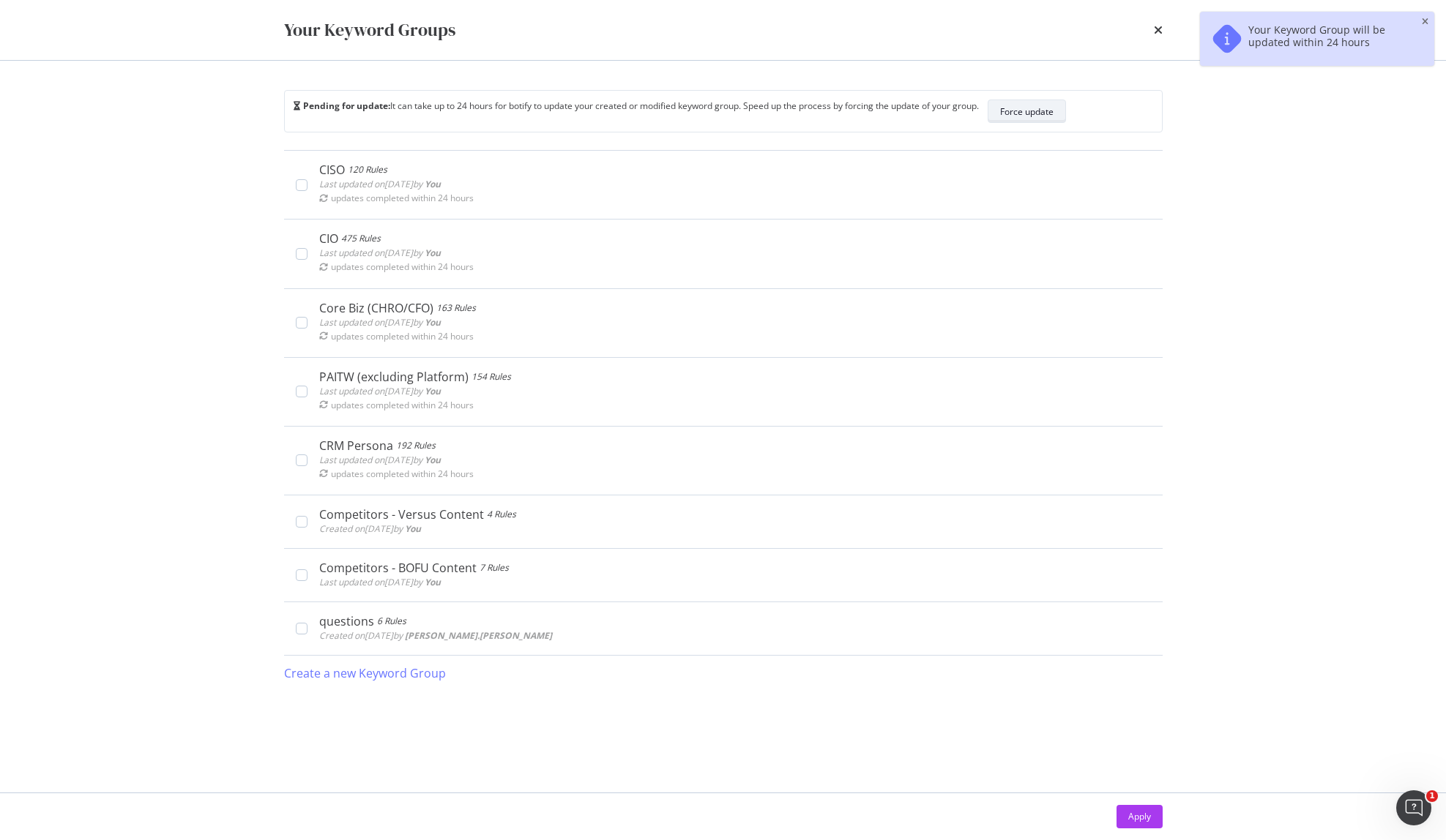
click at [1034, 115] on div "Force update" at bounding box center [1026, 111] width 53 height 13
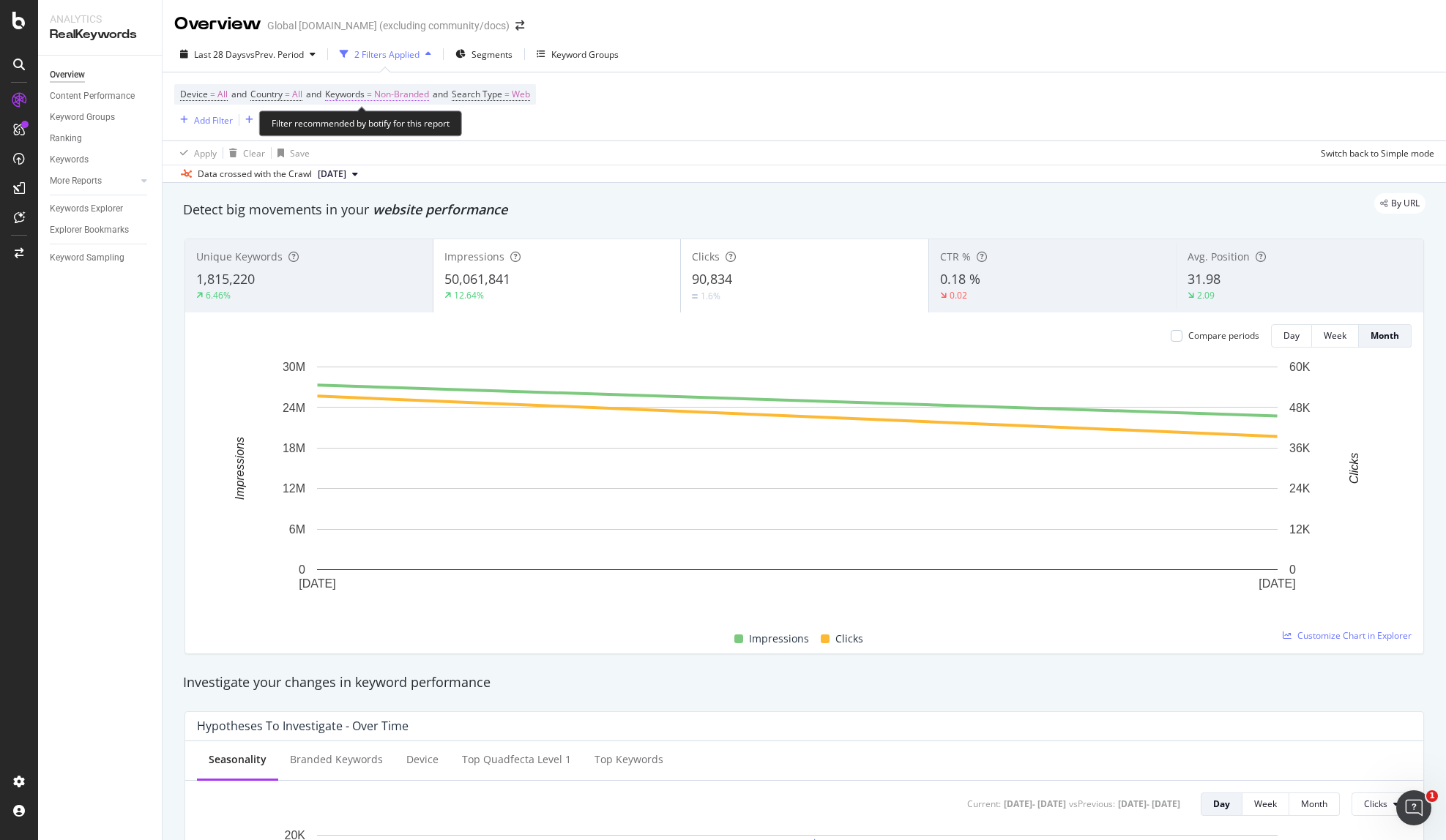
click at [401, 103] on span "Non-Branded" at bounding box center [401, 94] width 55 height 21
click at [409, 132] on div "button" at bounding box center [416, 128] width 18 height 9
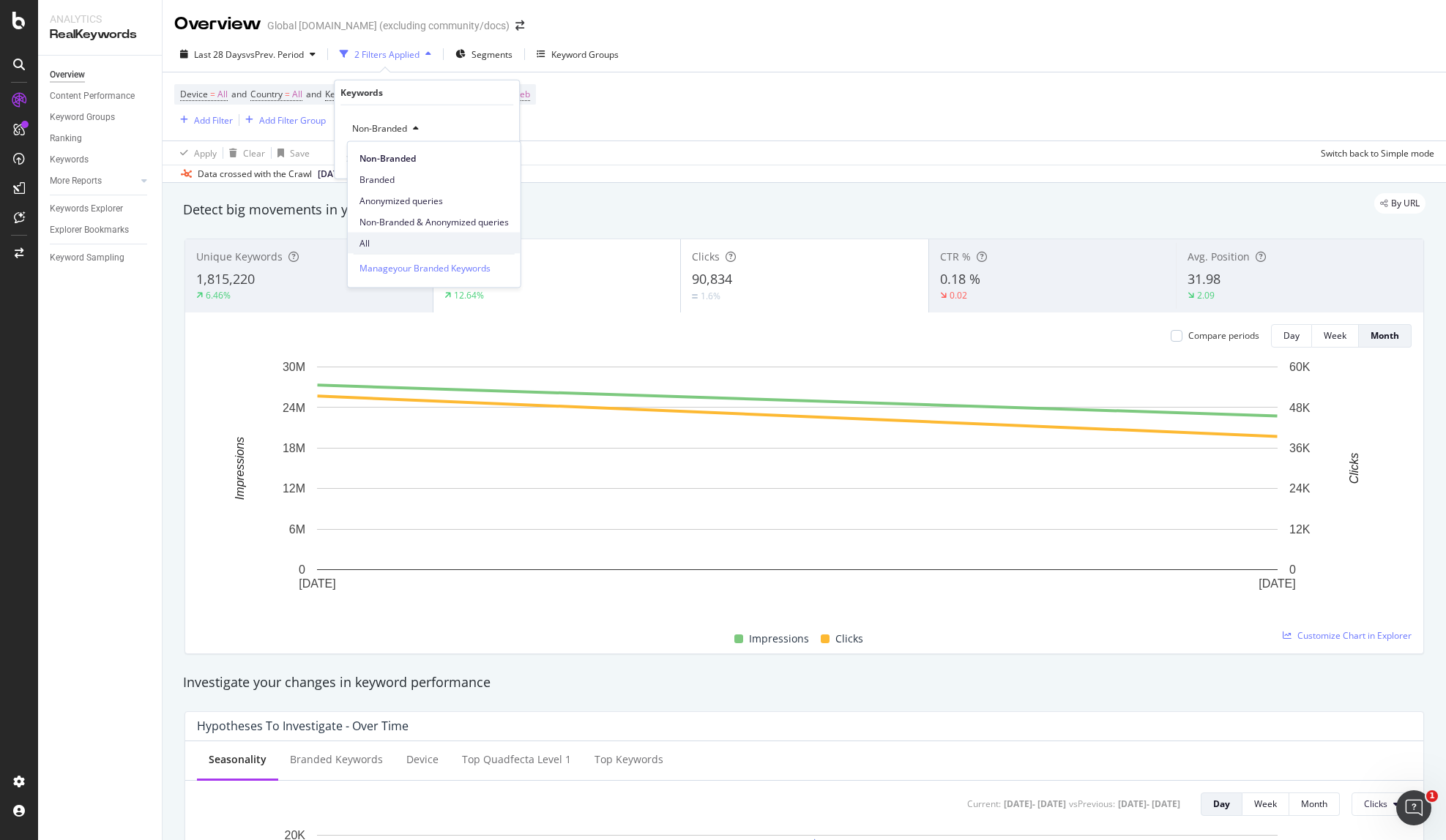
click at [421, 244] on span "All" at bounding box center [434, 243] width 149 height 13
click at [490, 163] on div "Apply" at bounding box center [495, 159] width 22 height 13
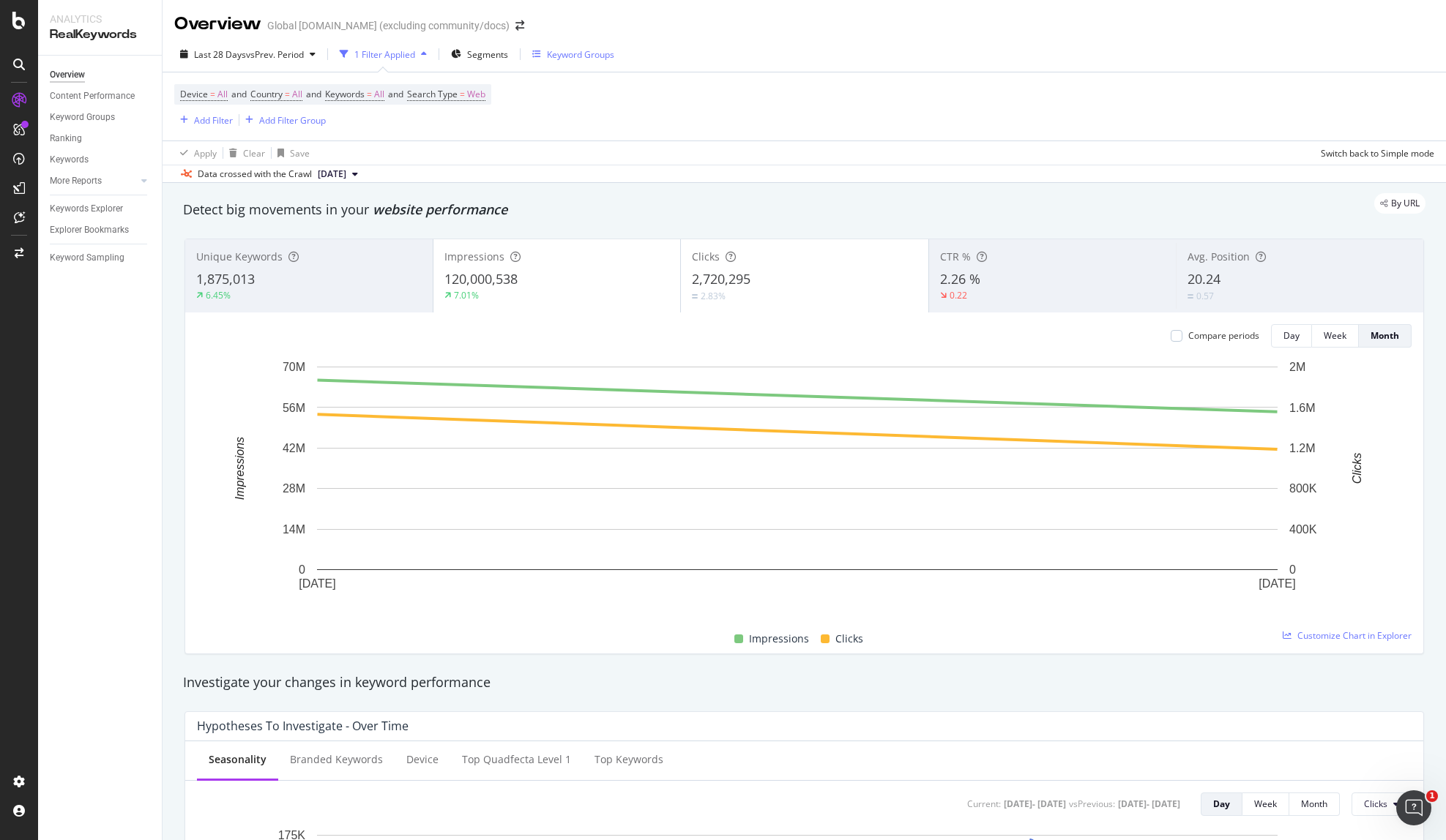
click at [578, 56] on div "Keyword Groups" at bounding box center [581, 55] width 67 height 13
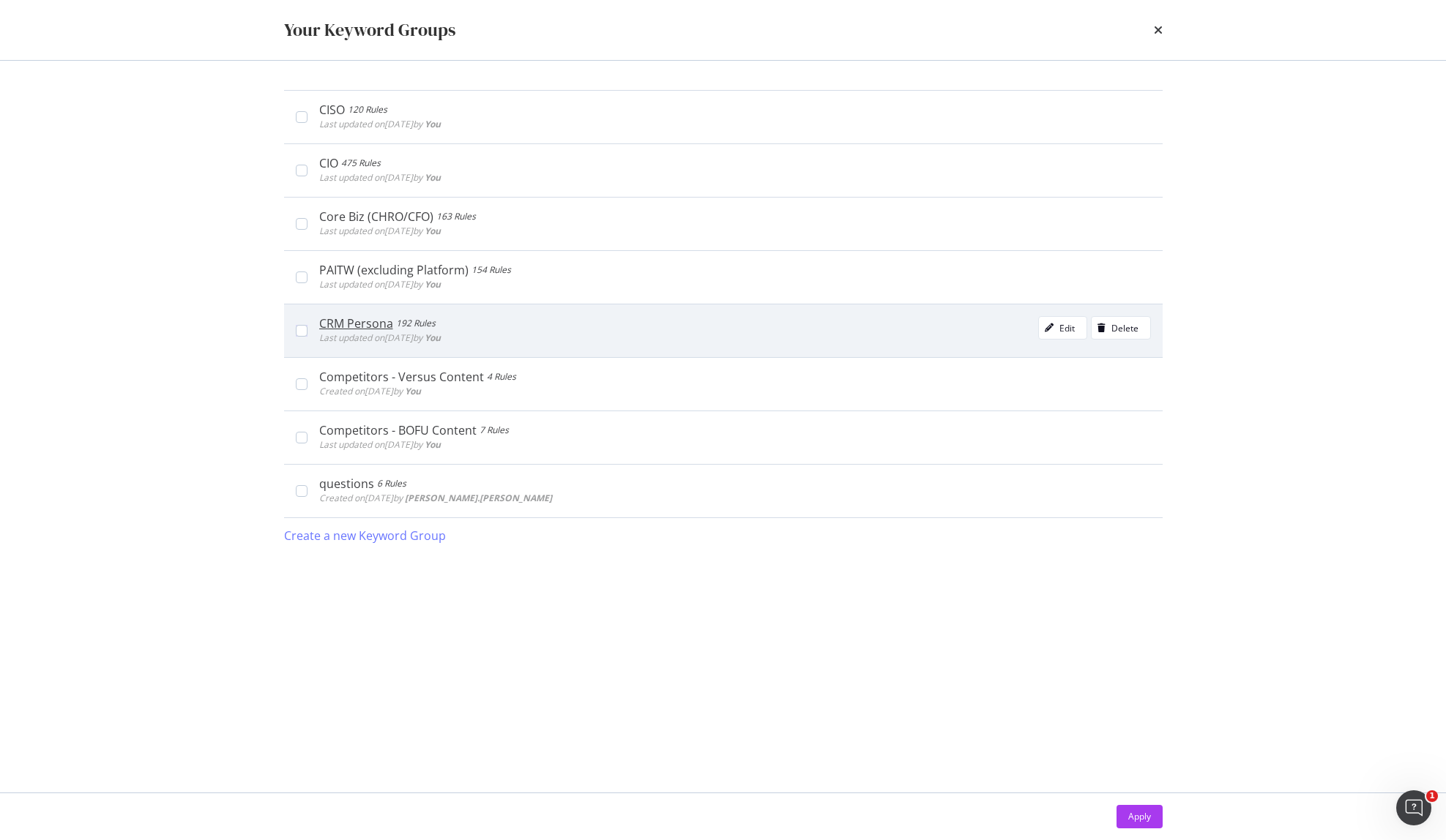
click at [290, 327] on div "CRM Persona 192 Rules Last updated on 2025 Aug 15th by You Edit Delete" at bounding box center [723, 330] width 879 height 53
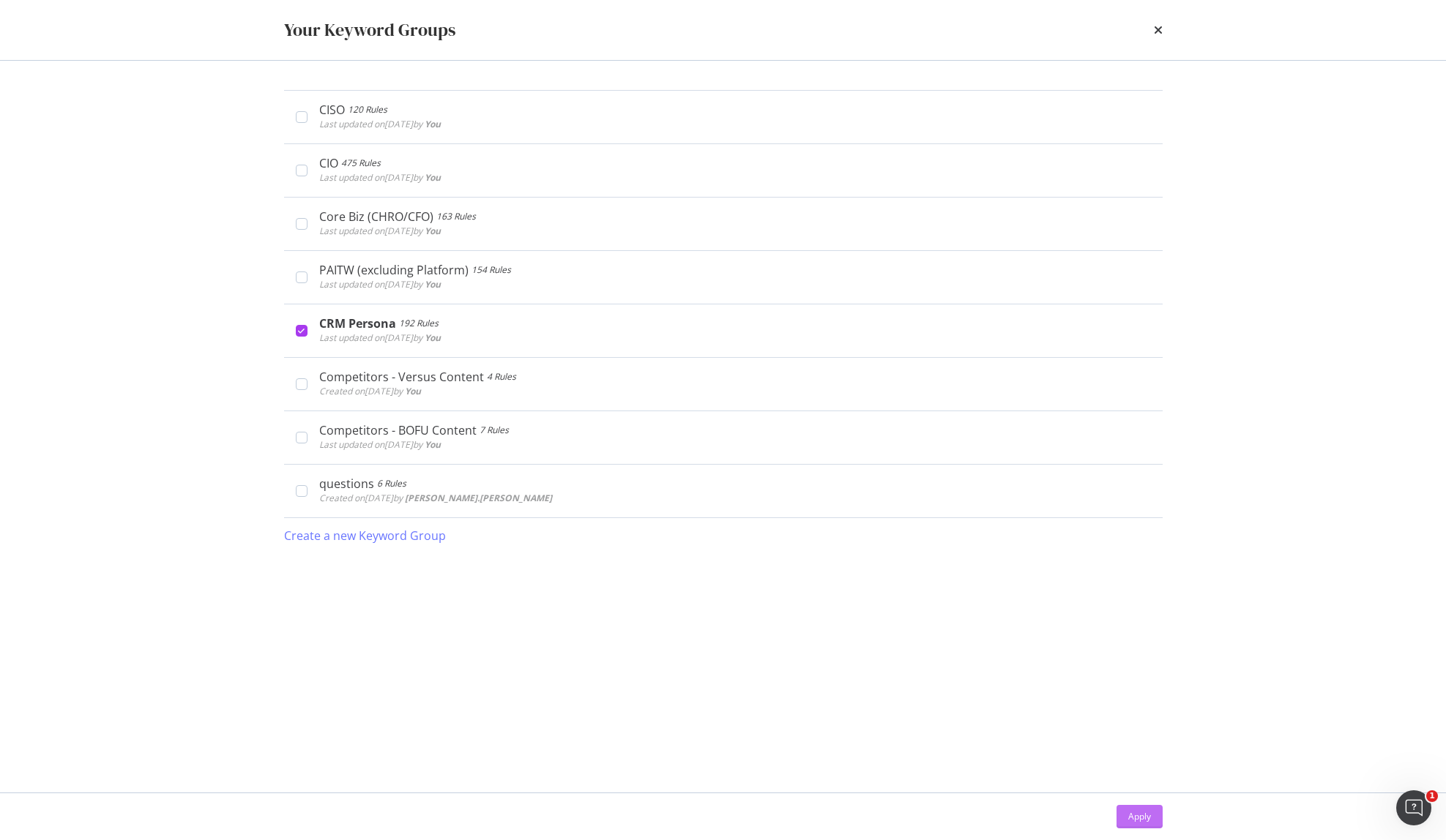
click at [1136, 823] on div "Apply" at bounding box center [1139, 817] width 22 height 13
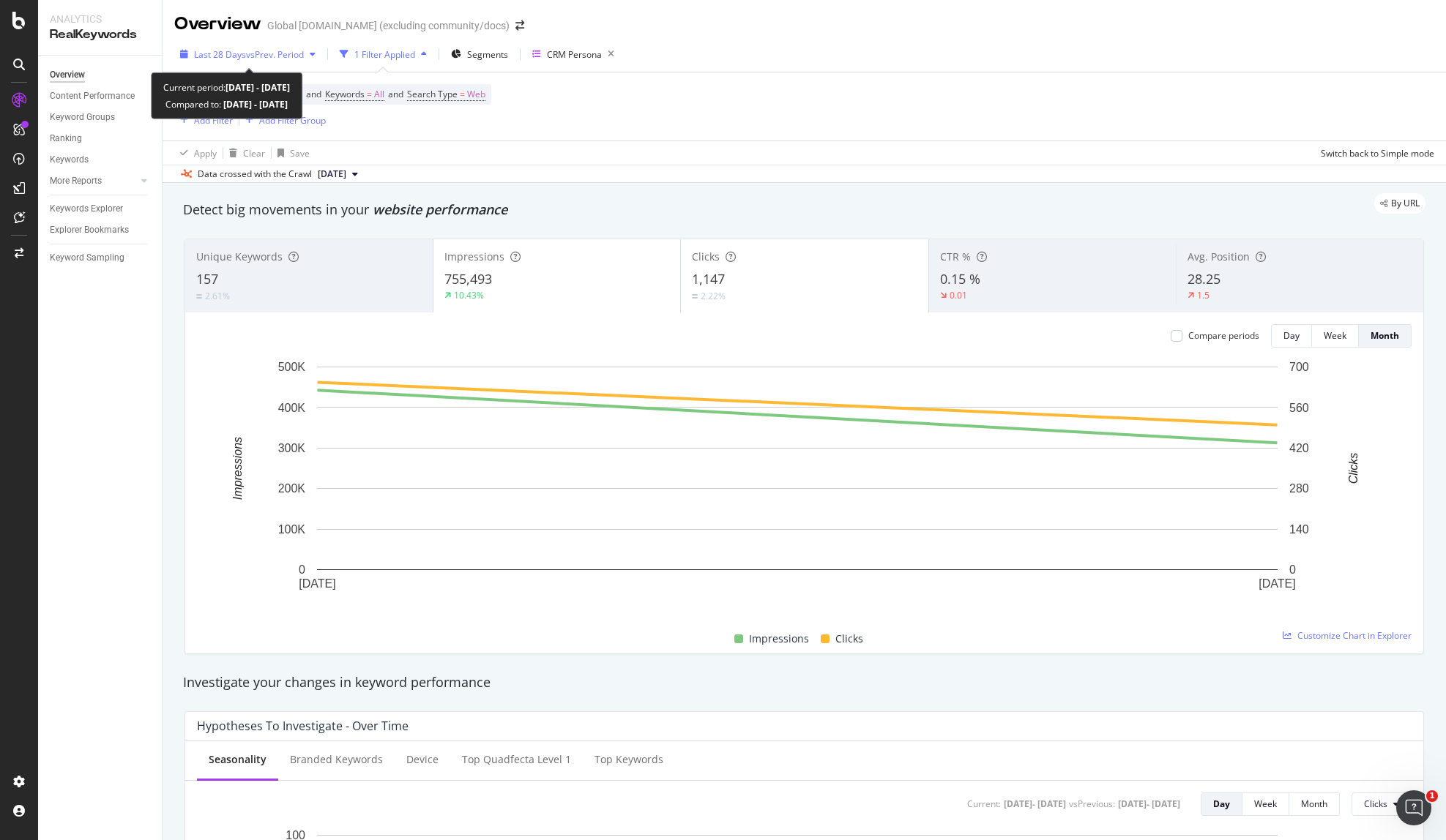
click at [231, 57] on span "Last 28 Days" at bounding box center [220, 55] width 52 height 13
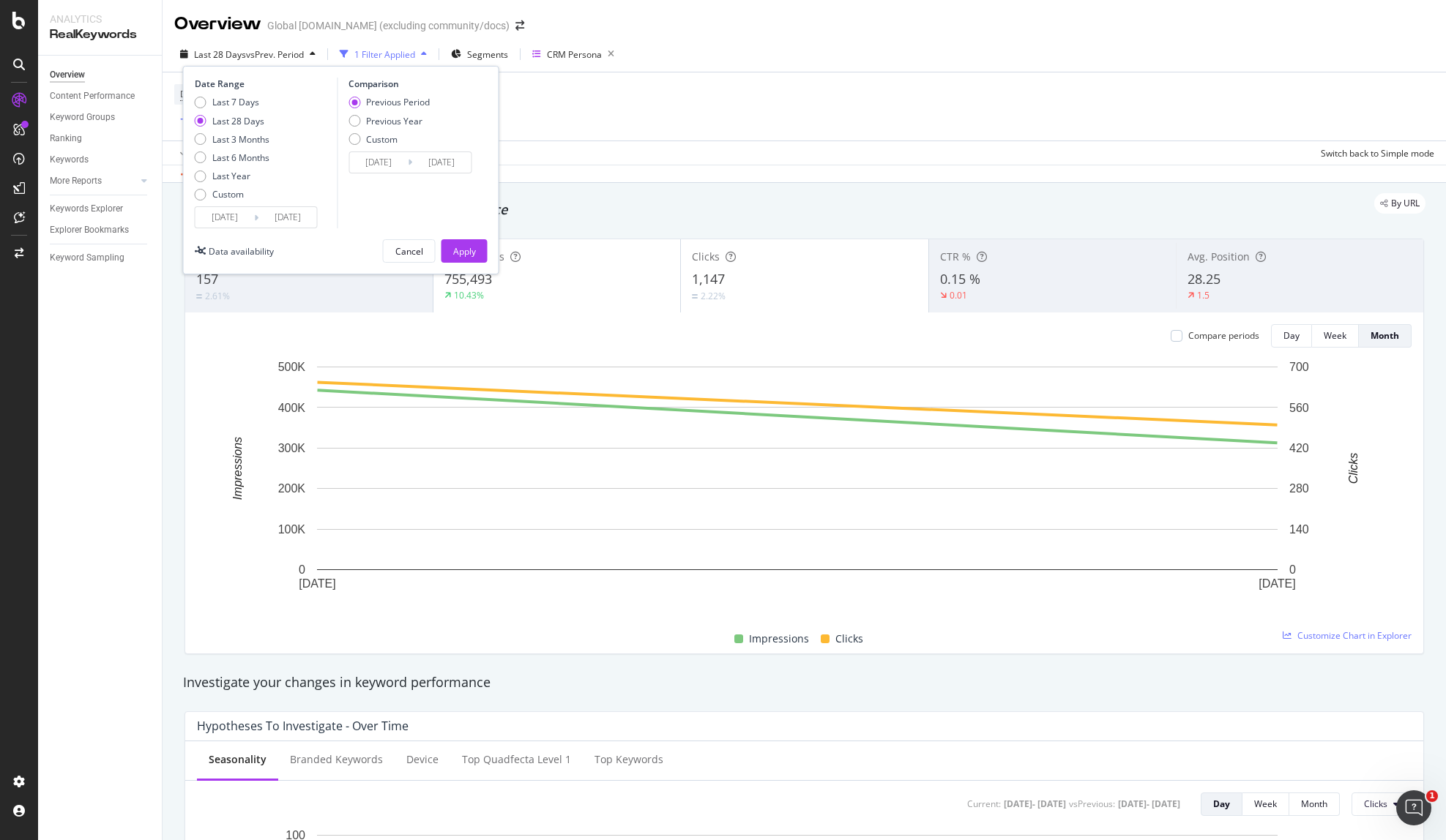
click at [234, 223] on input "2025/07/17" at bounding box center [225, 217] width 58 height 21
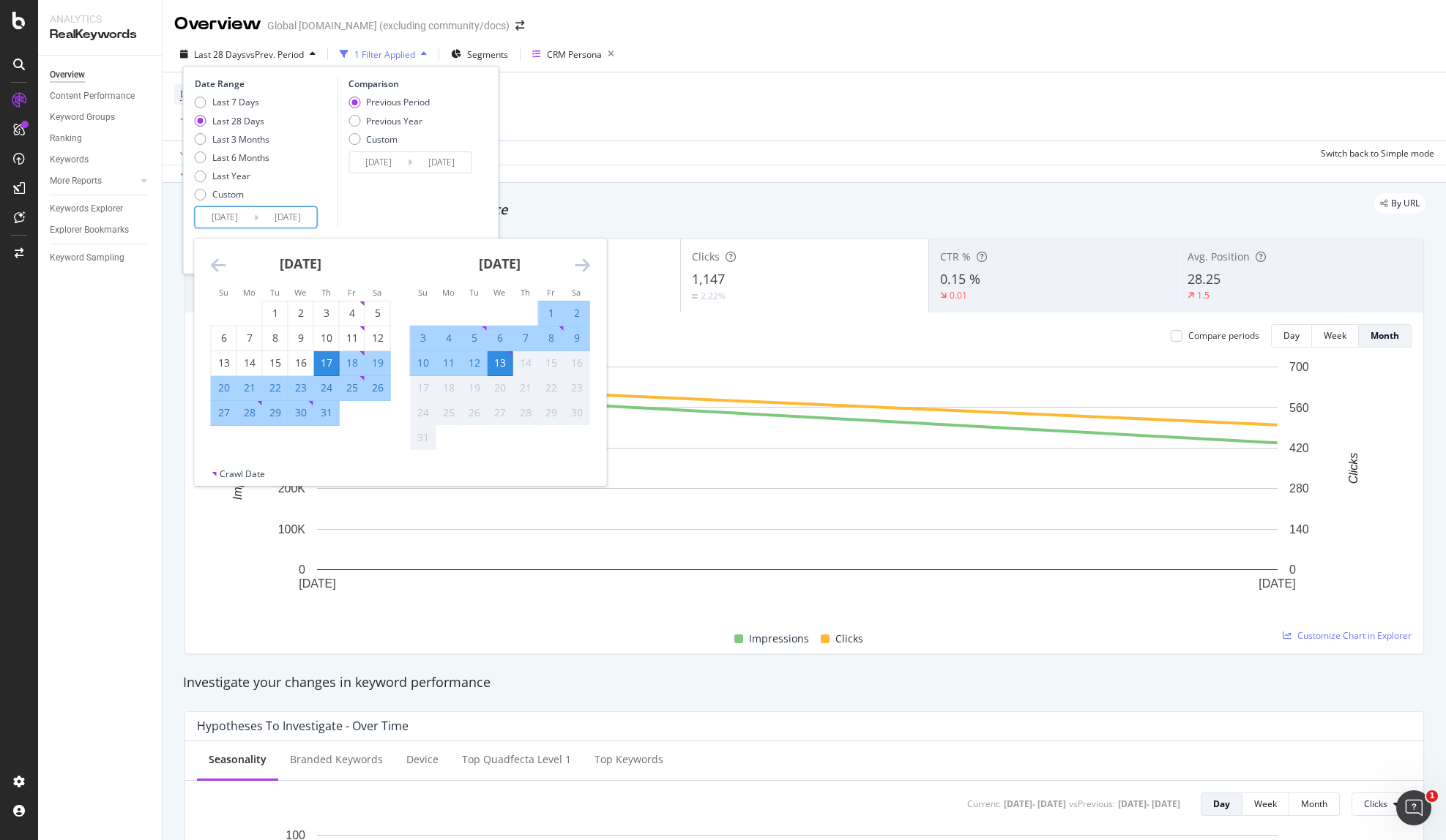
click at [211, 264] on icon "Move backward to switch to the previous month." at bounding box center [218, 265] width 15 height 18
click at [211, 263] on icon "Move backward to switch to the previous month." at bounding box center [218, 265] width 15 height 18
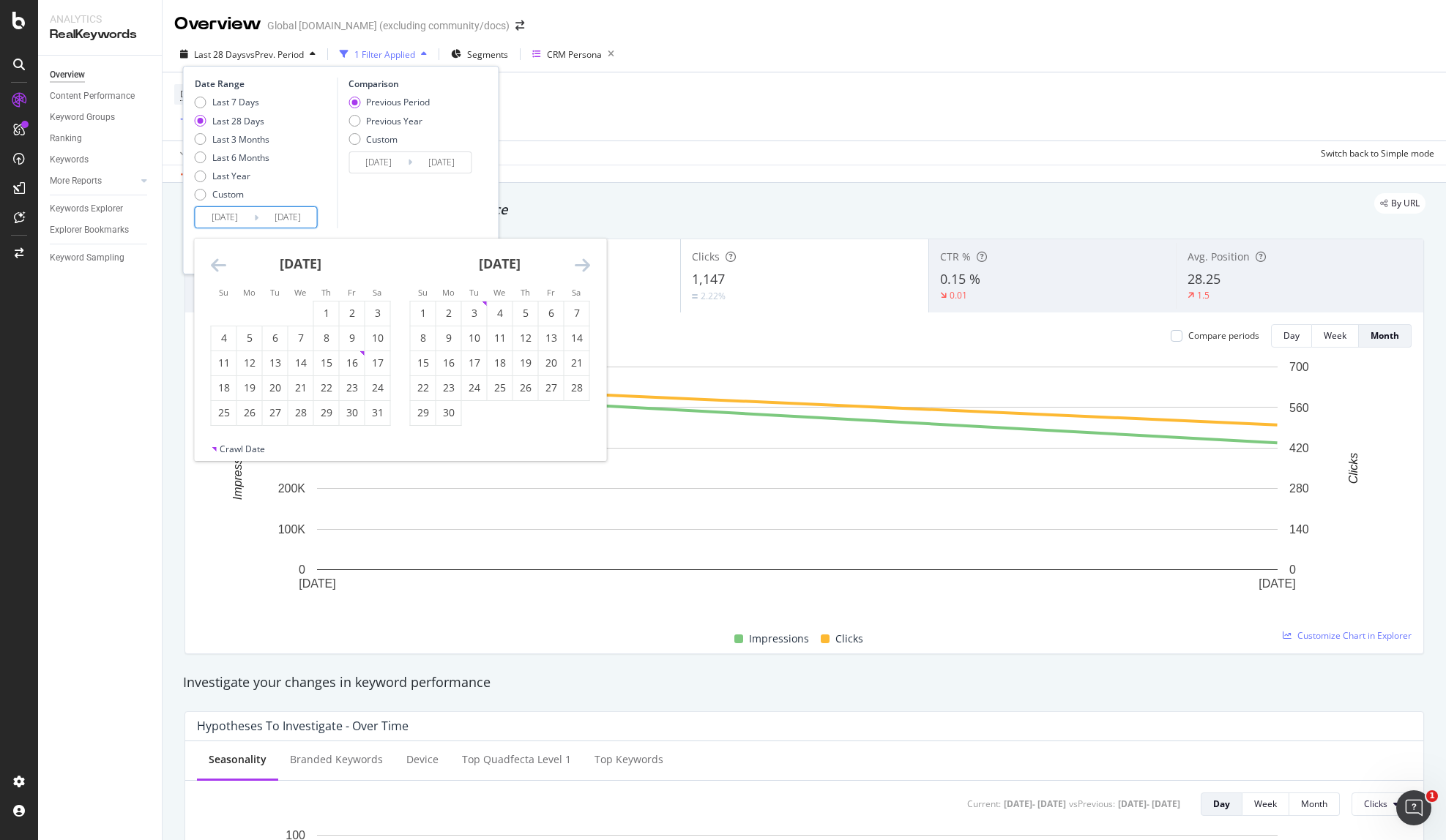
click at [211, 263] on icon "Move backward to switch to the previous month." at bounding box center [218, 265] width 15 height 18
click at [582, 261] on icon "Move forward to switch to the next month." at bounding box center [582, 265] width 15 height 18
click at [271, 310] on div "1" at bounding box center [275, 314] width 25 height 14
type input "2025/04/01"
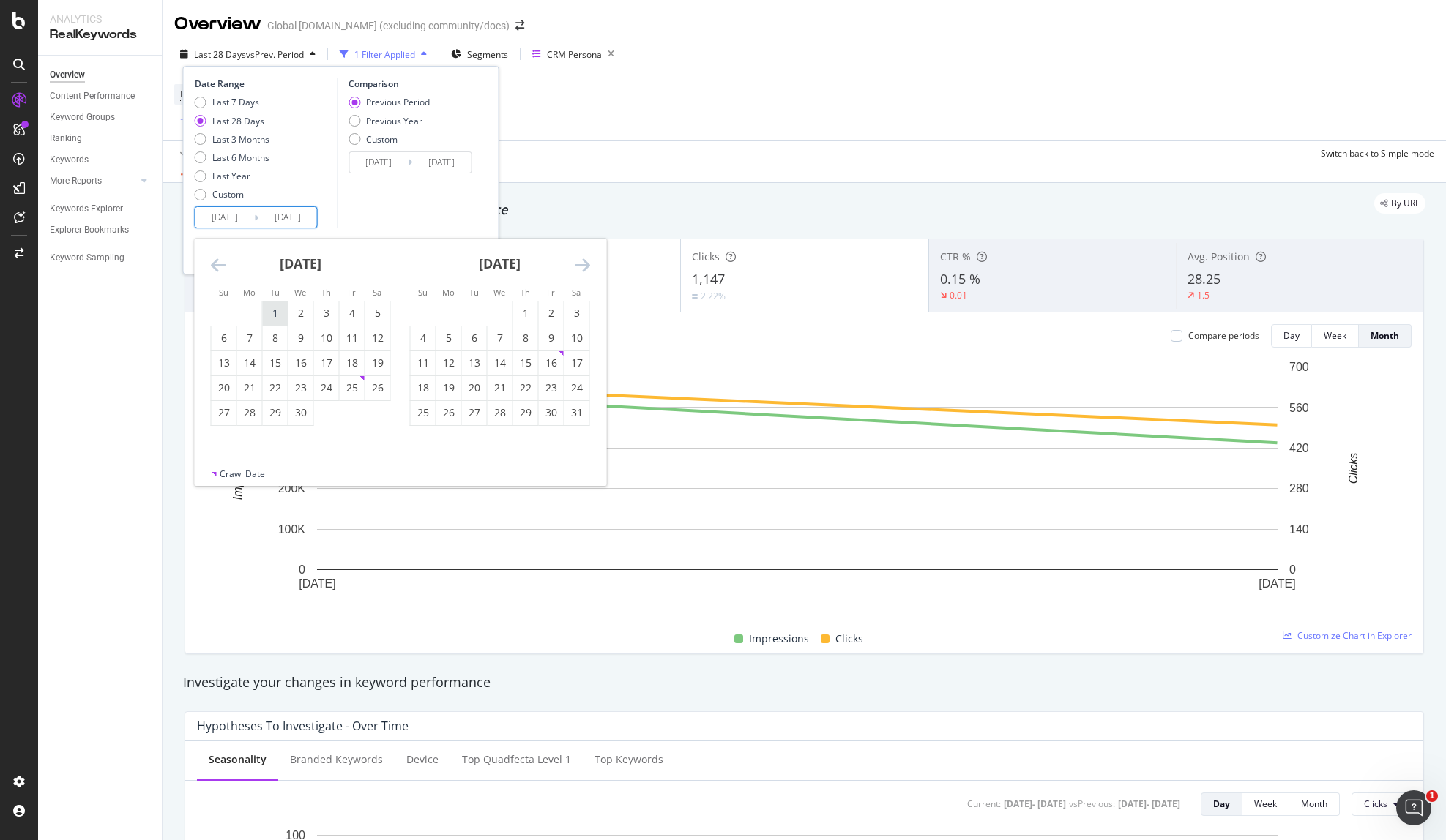
type input "2024/11/17"
type input "2025/03/31"
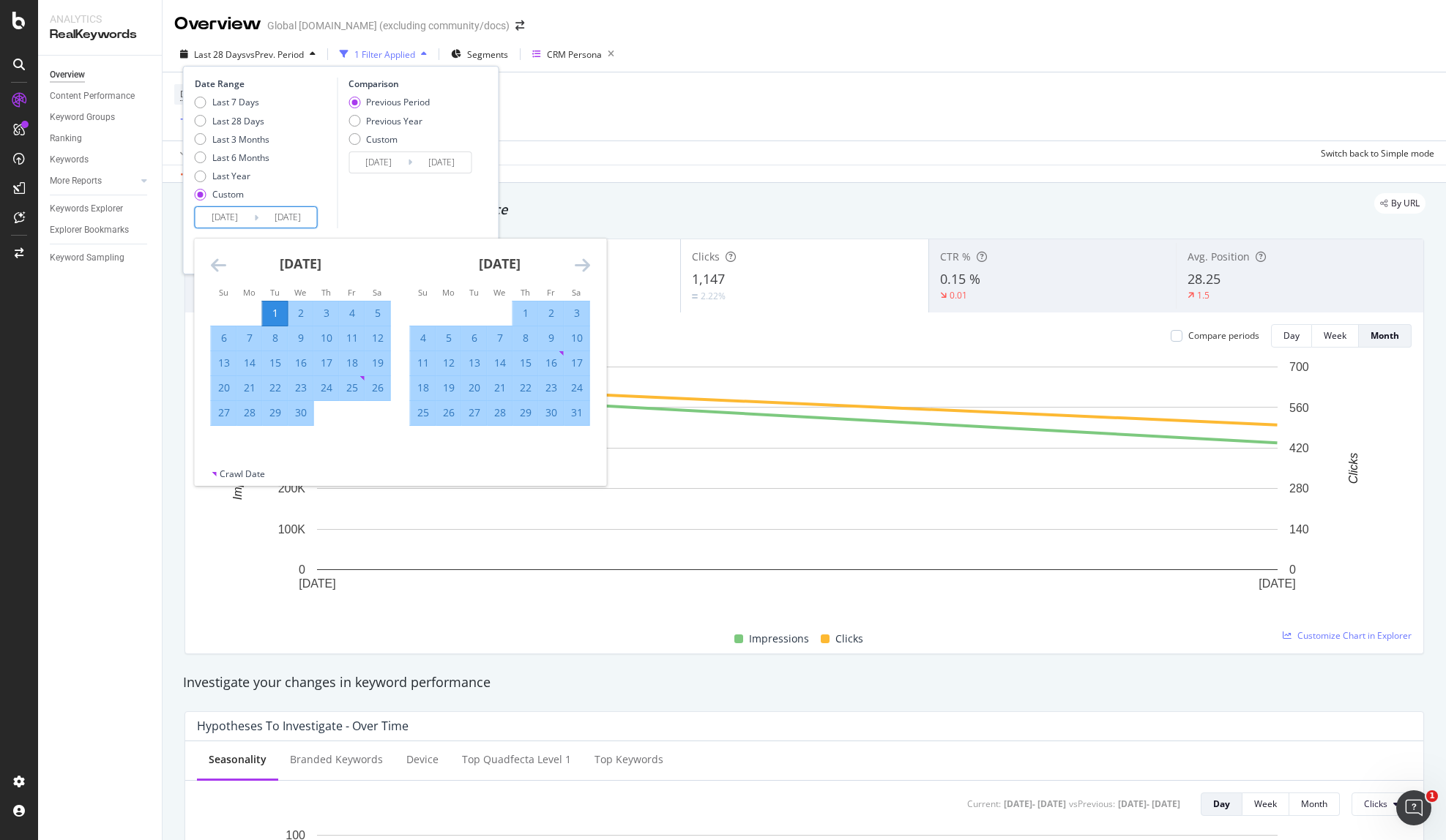
click at [582, 261] on icon "Move forward to switch to the next month." at bounding box center [582, 265] width 15 height 18
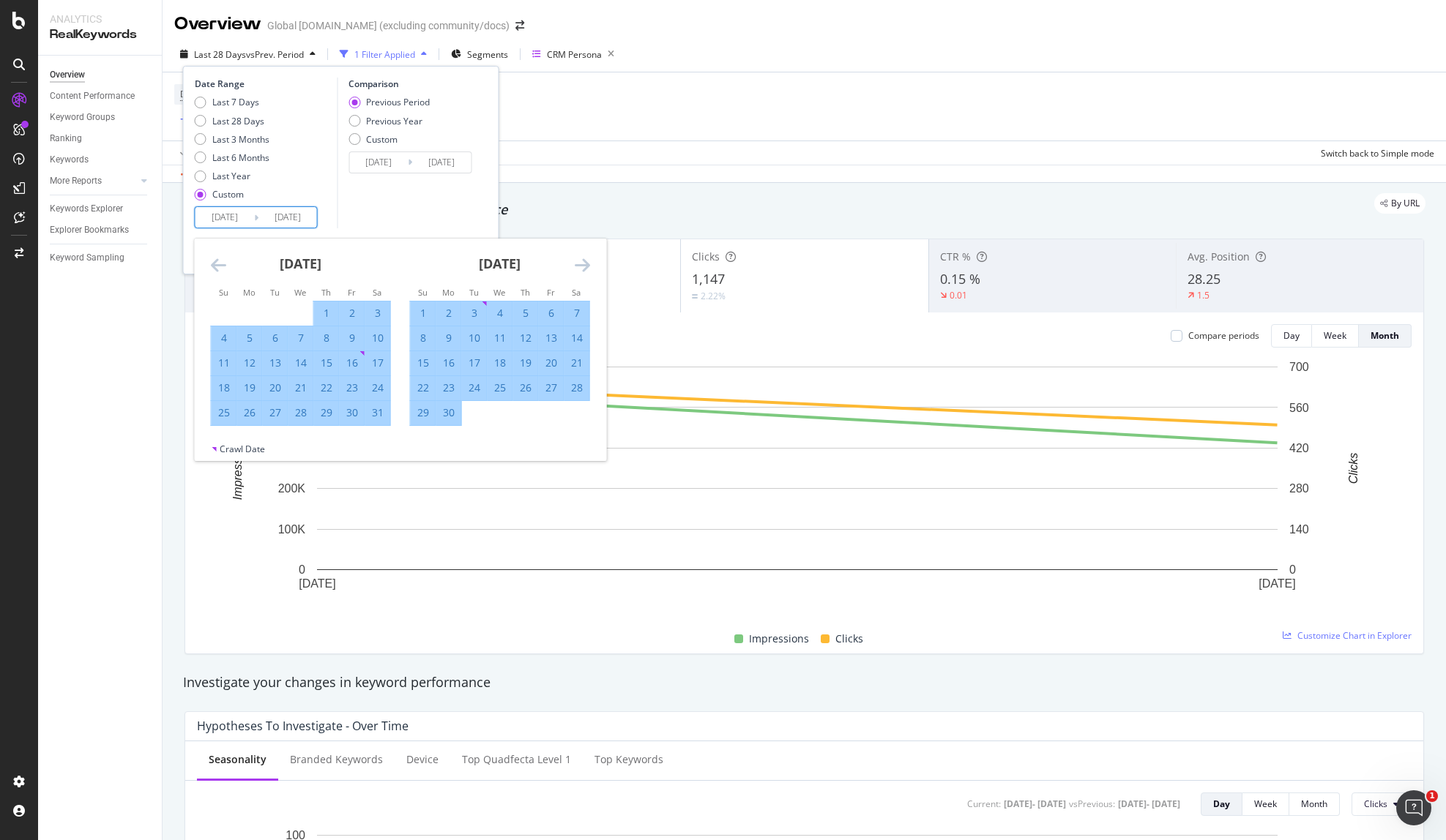
click at [446, 416] on div "30" at bounding box center [449, 412] width 25 height 14
type input "2025/06/30"
type input "2024/12/31"
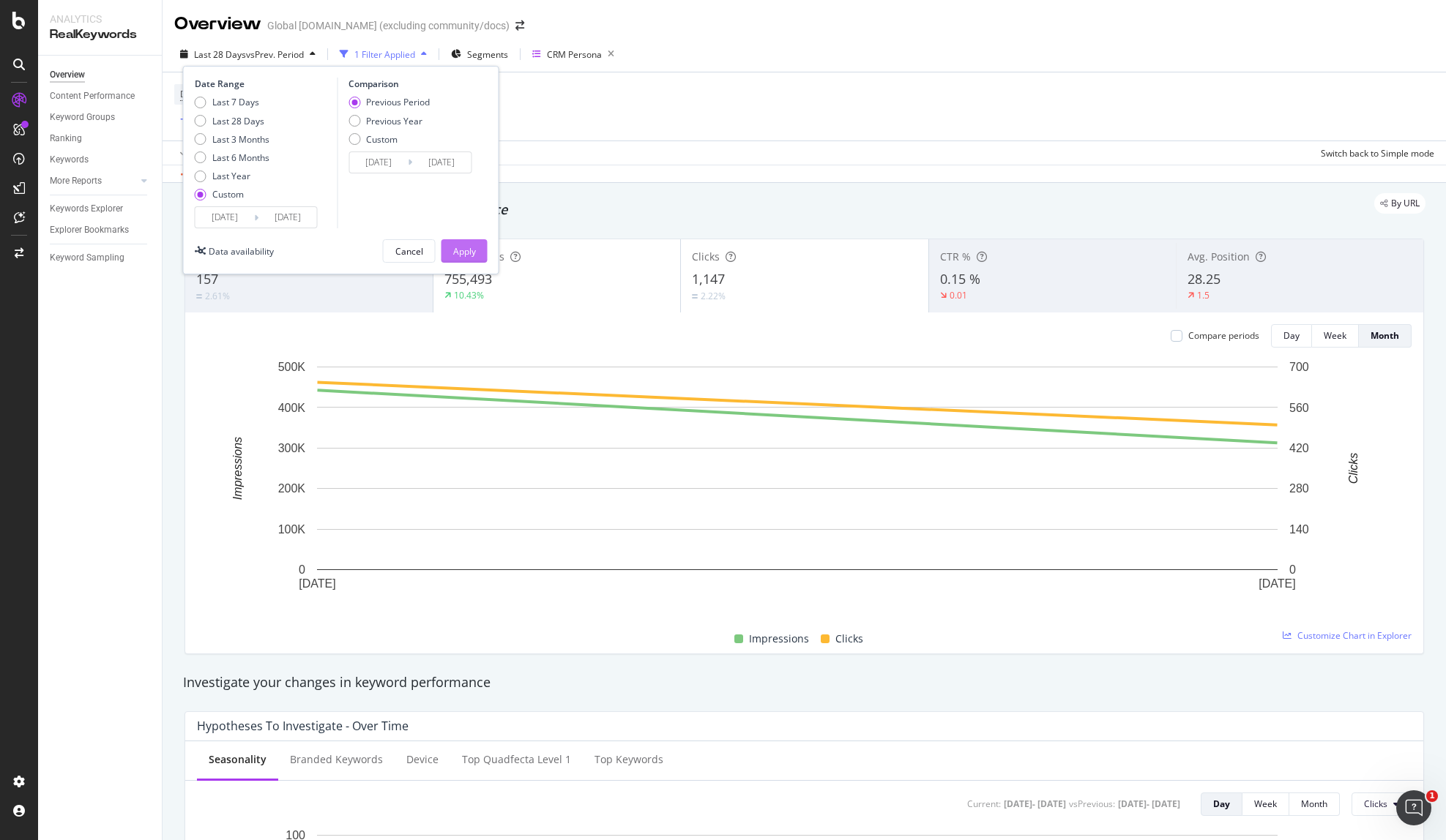
click at [468, 257] on div "Apply" at bounding box center [464, 252] width 22 height 13
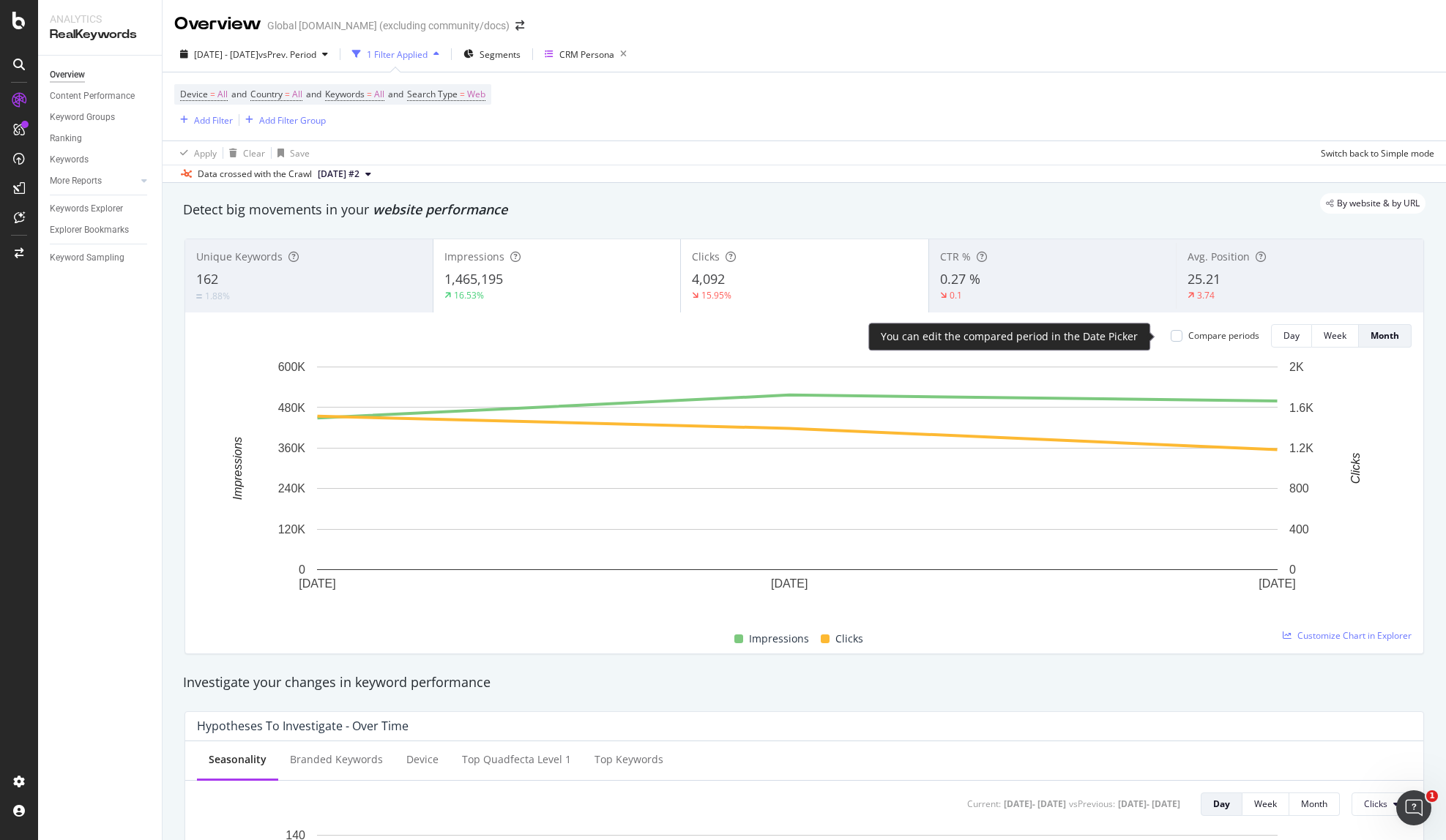
click at [1195, 335] on div "Compare periods" at bounding box center [1223, 336] width 71 height 13
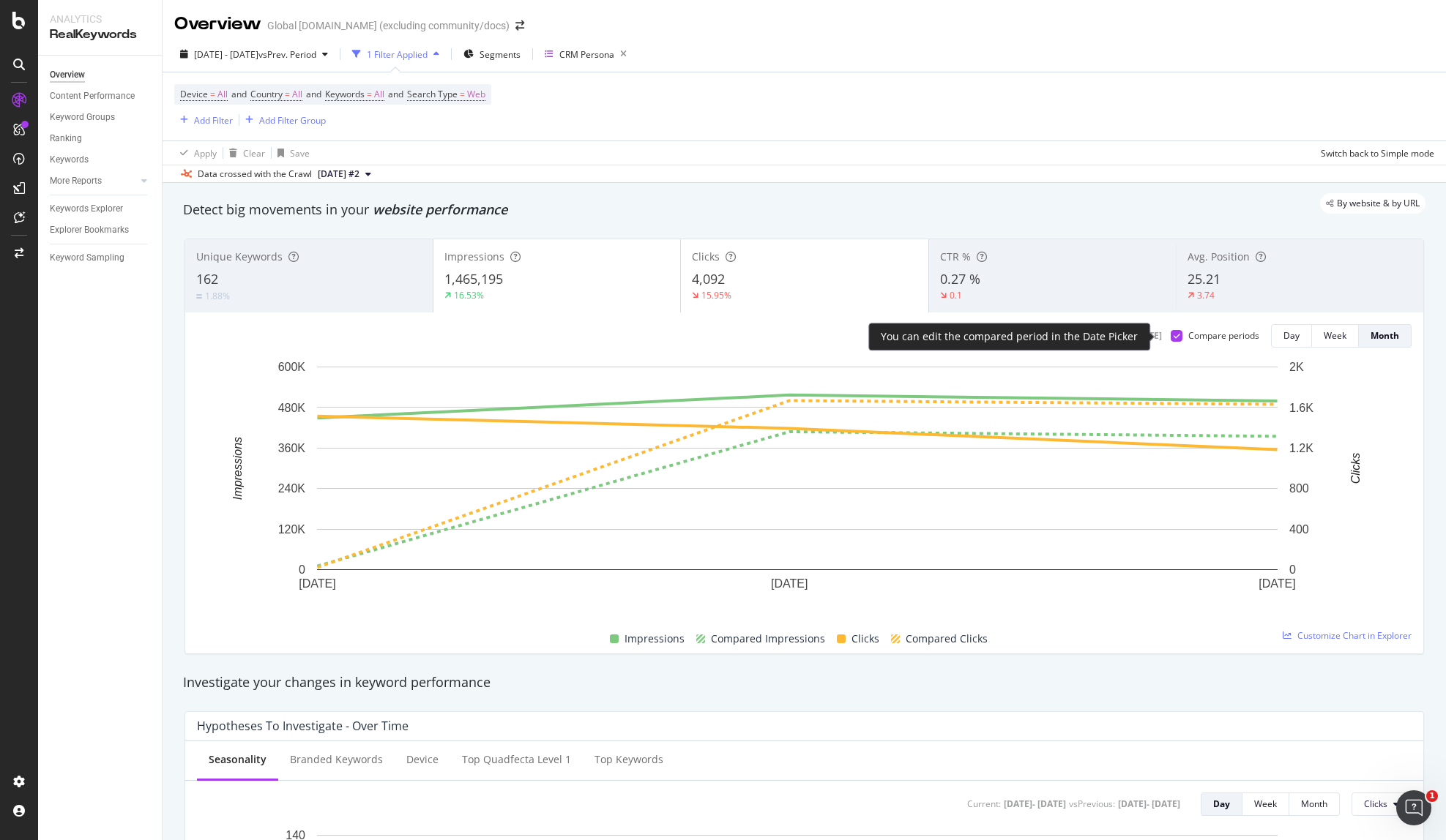
click at [1195, 335] on div "Compare periods" at bounding box center [1223, 336] width 71 height 13
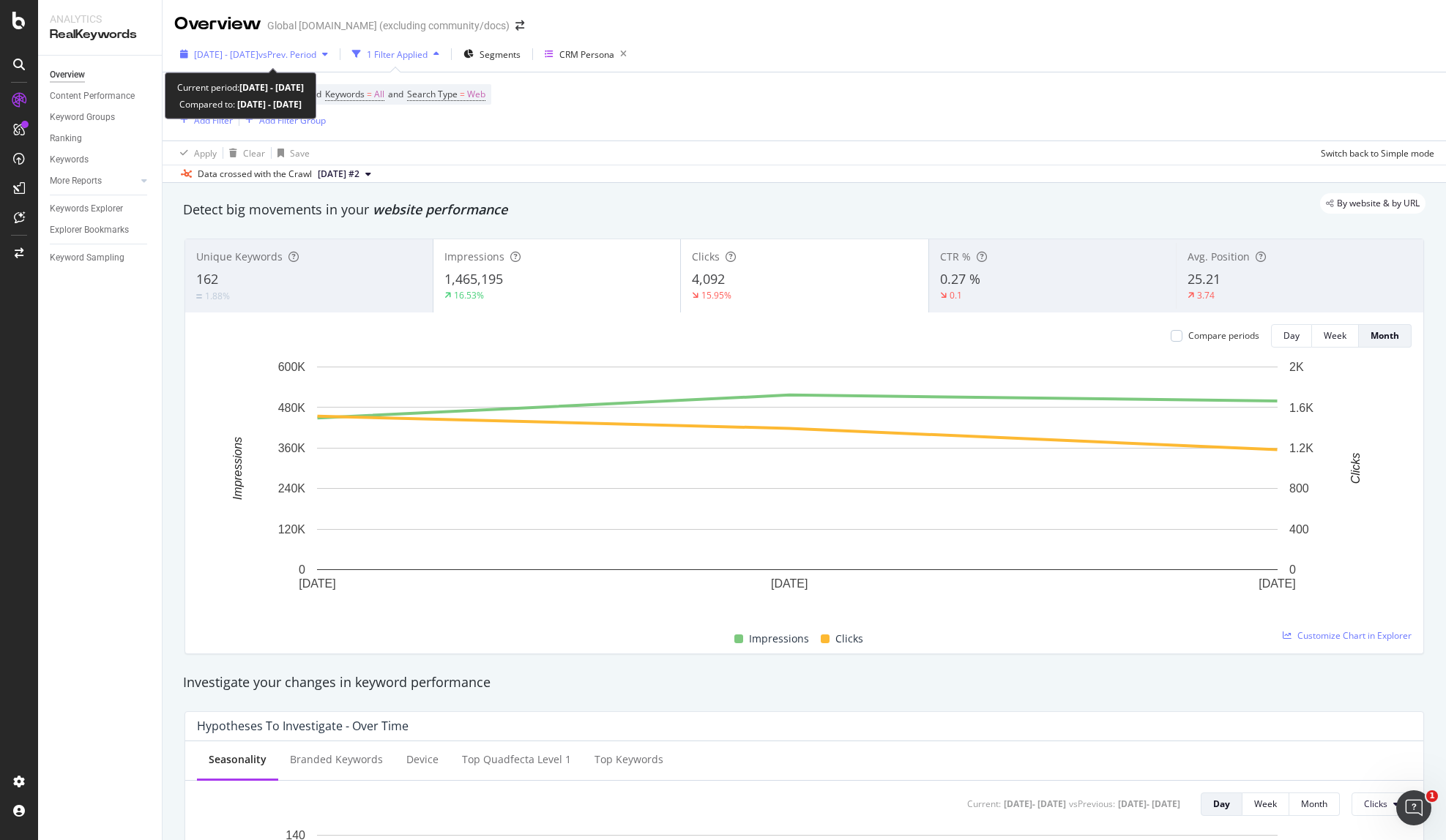
click at [254, 49] on span "2025 Apr. 1st - Jun. 30th" at bounding box center [226, 55] width 65 height 13
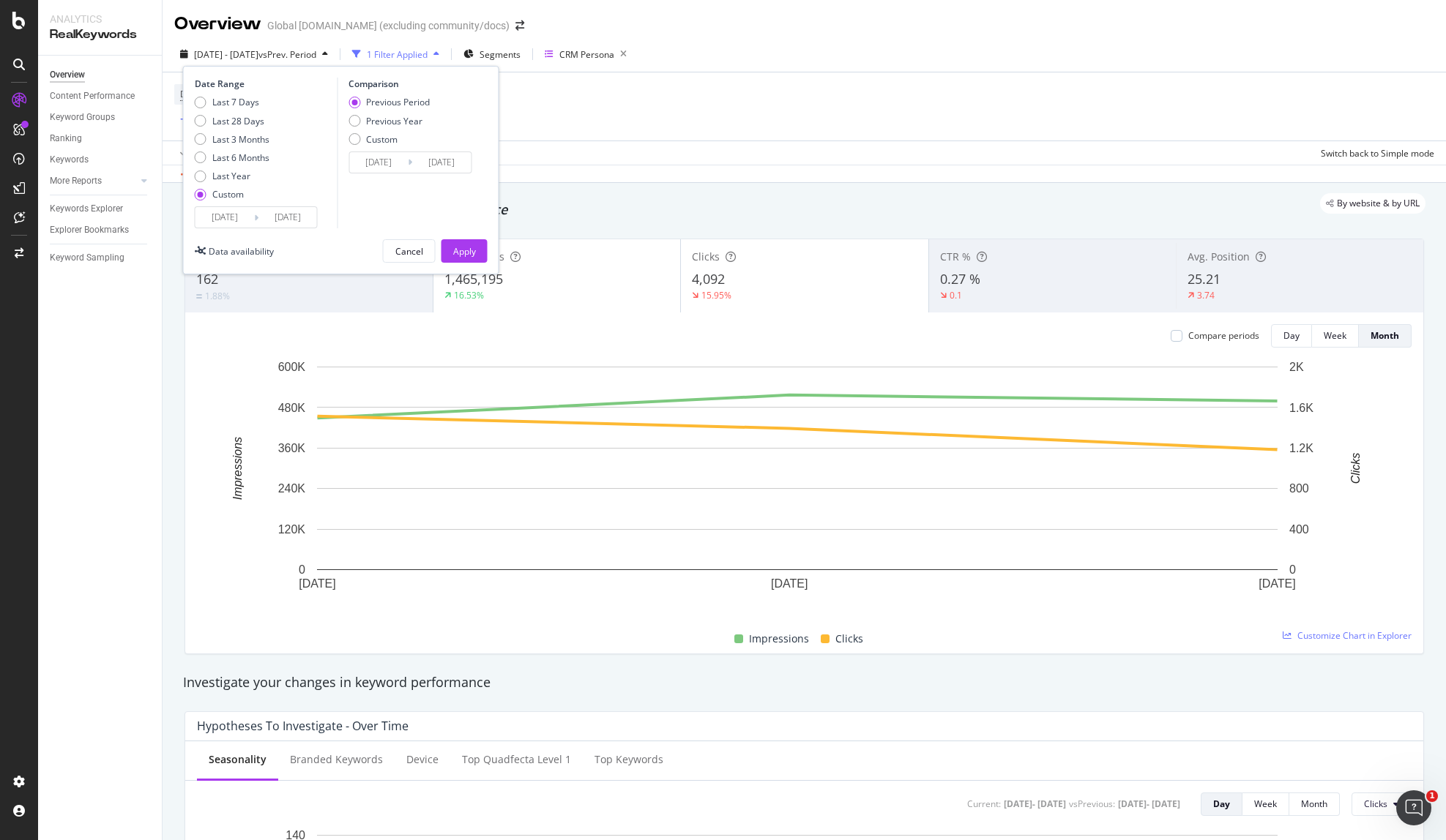
click at [241, 217] on input "2025/04/01" at bounding box center [225, 217] width 58 height 21
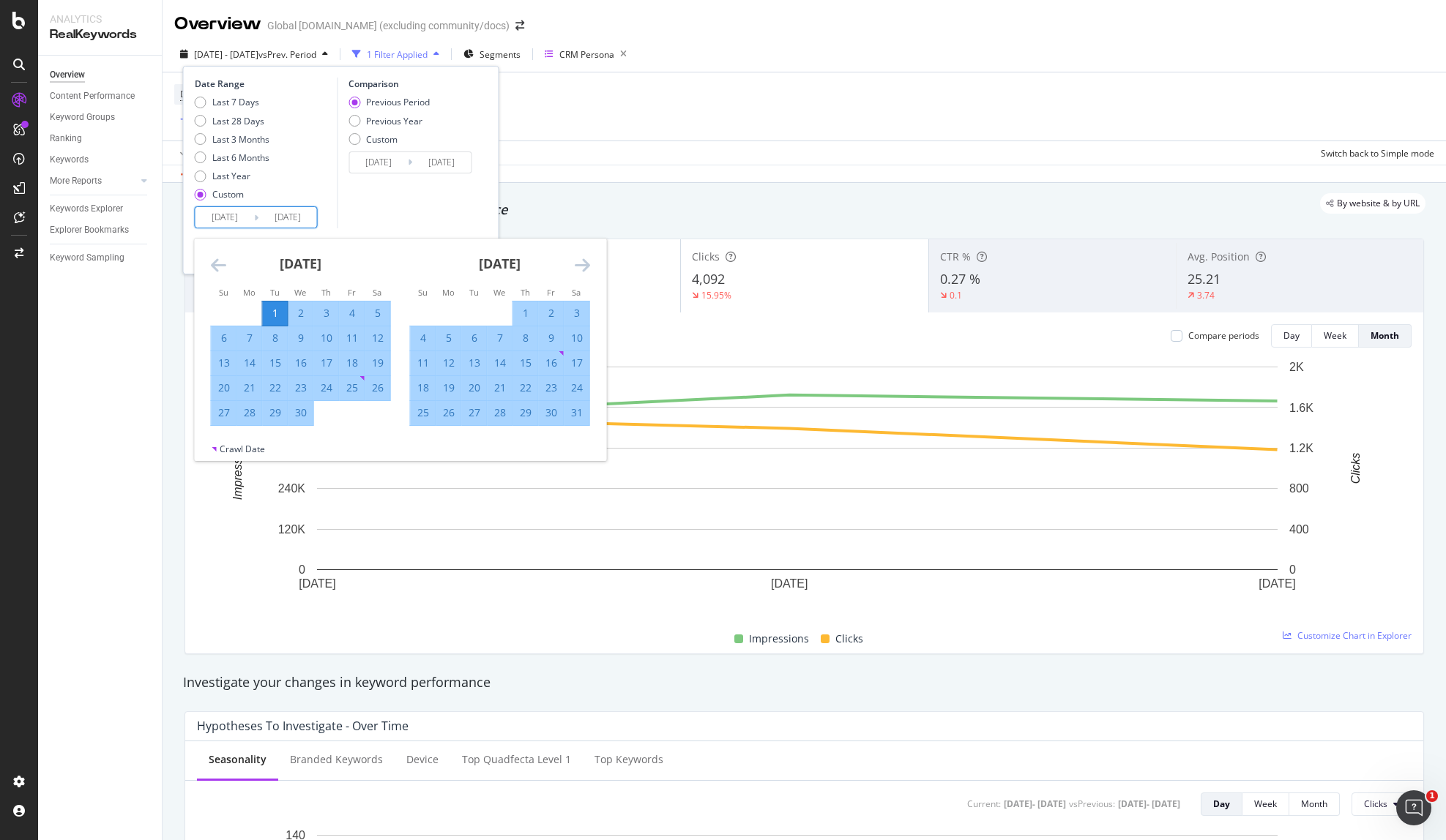
click at [217, 262] on icon "Move backward to switch to the previous month." at bounding box center [218, 265] width 15 height 18
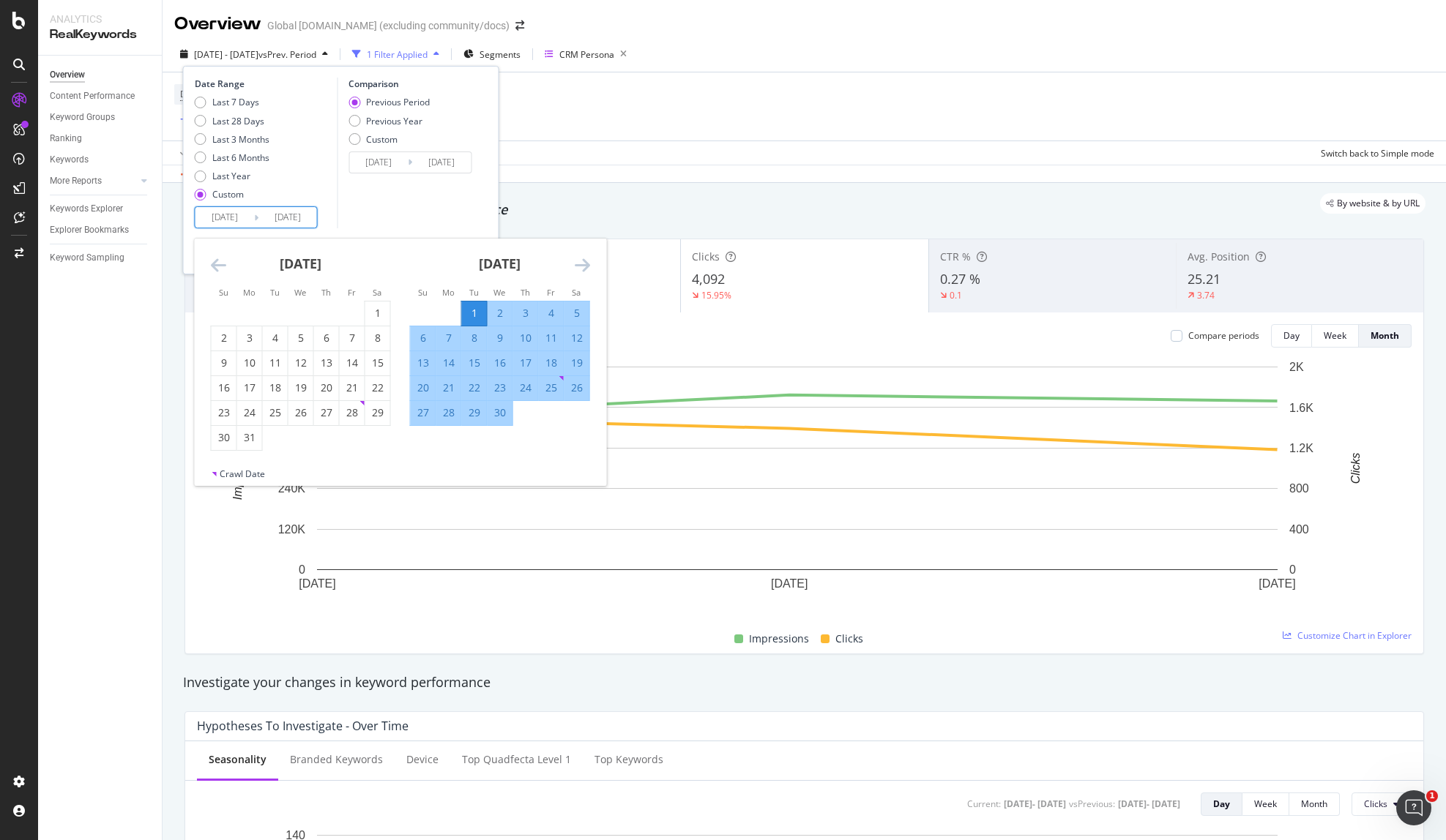
click at [216, 262] on icon "Move backward to switch to the previous month." at bounding box center [218, 265] width 15 height 18
click at [215, 262] on icon "Move backward to switch to the previous month." at bounding box center [218, 265] width 15 height 18
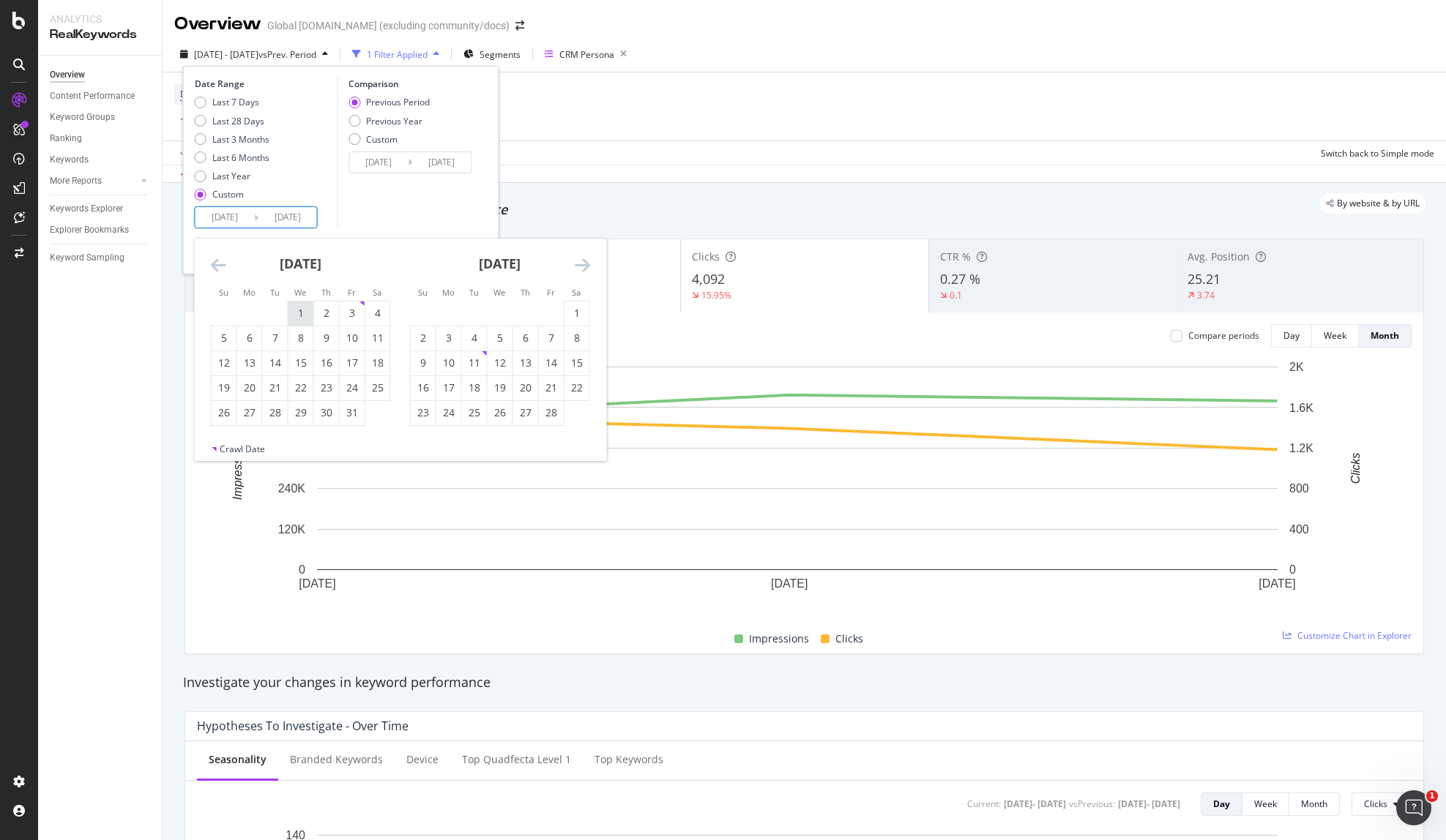
click at [297, 310] on div "1" at bounding box center [301, 314] width 25 height 14
type input "2025/01/01"
type input "2024/07/03"
type input "2024/12/31"
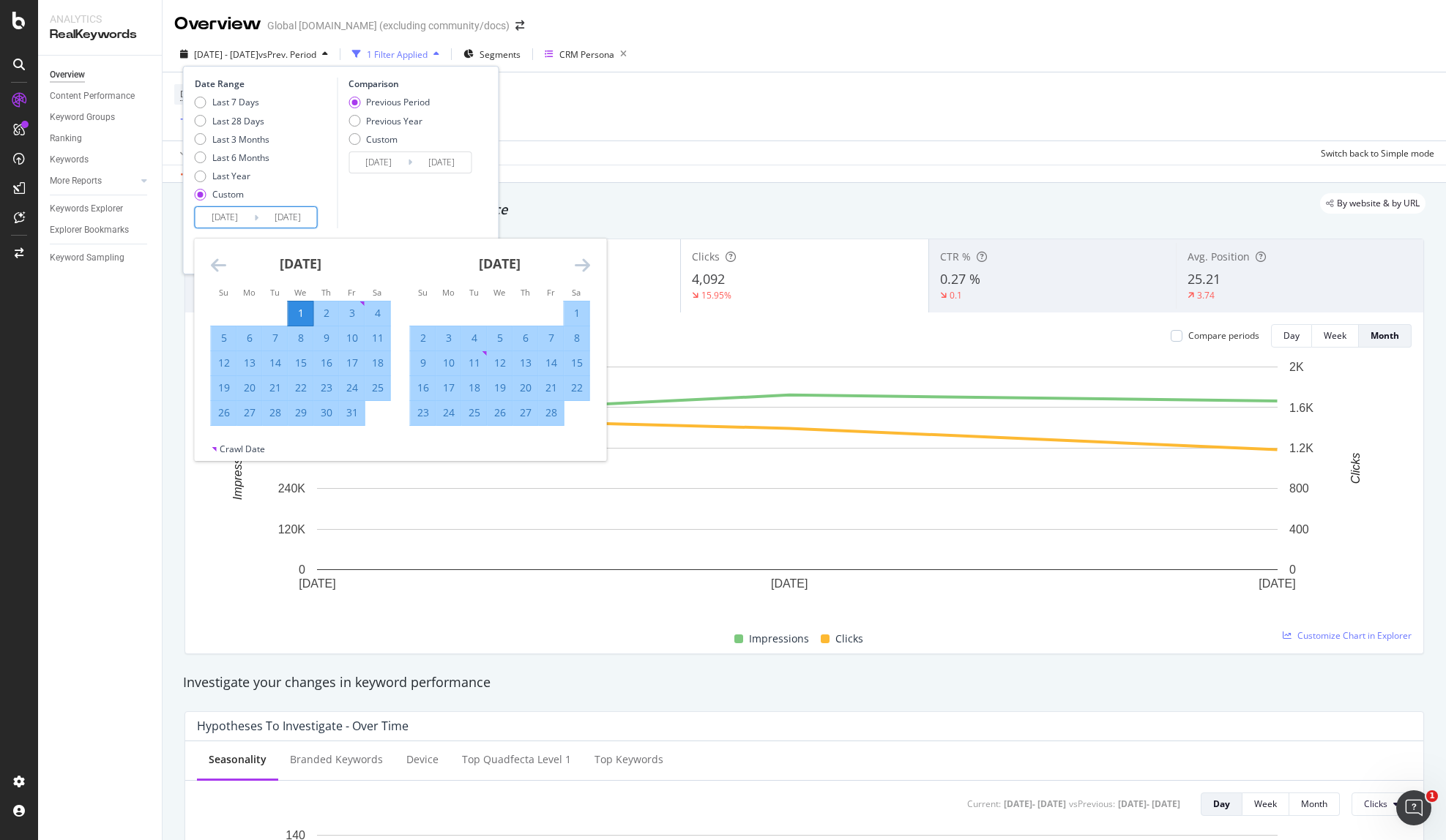
click at [584, 265] on icon "Move forward to switch to the next month." at bounding box center [582, 265] width 15 height 18
click at [248, 435] on div "31" at bounding box center [250, 438] width 25 height 14
type input "[DATE]"
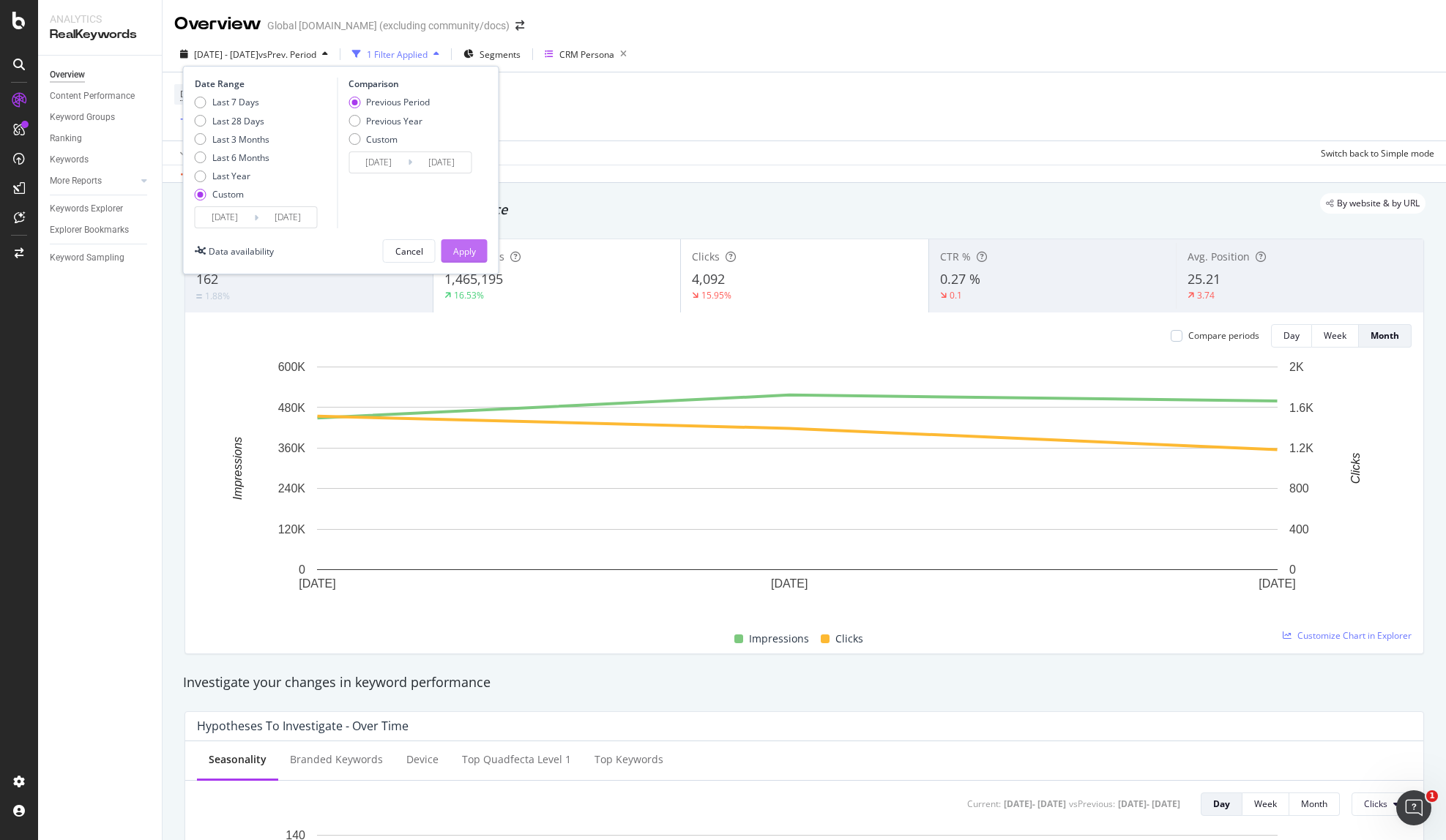
click at [461, 243] on div "Apply" at bounding box center [464, 251] width 22 height 22
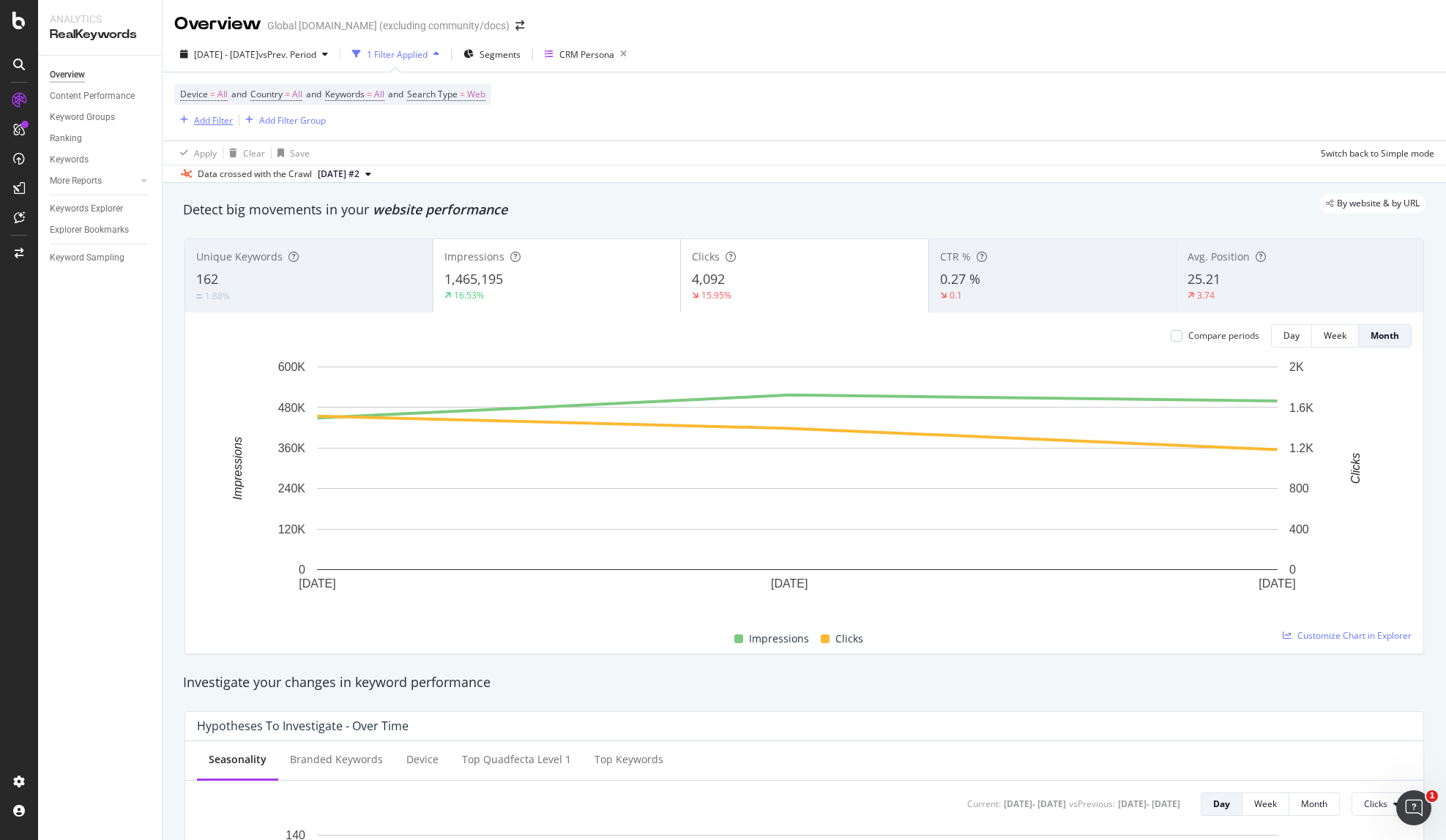
click at [207, 115] on div "Add Filter" at bounding box center [213, 120] width 39 height 13
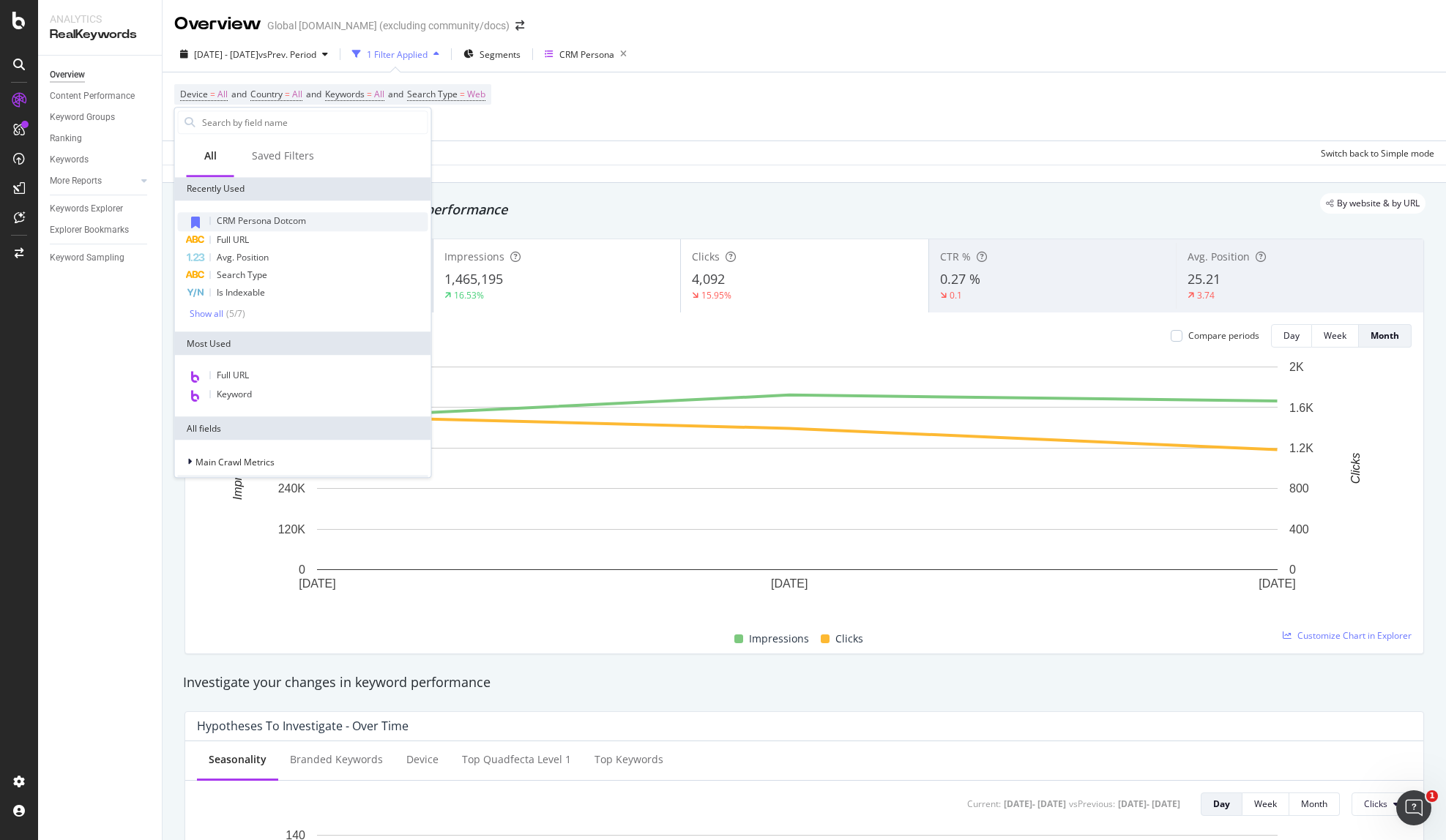
click at [283, 217] on span "CRM Persona Dotcom" at bounding box center [261, 221] width 89 height 13
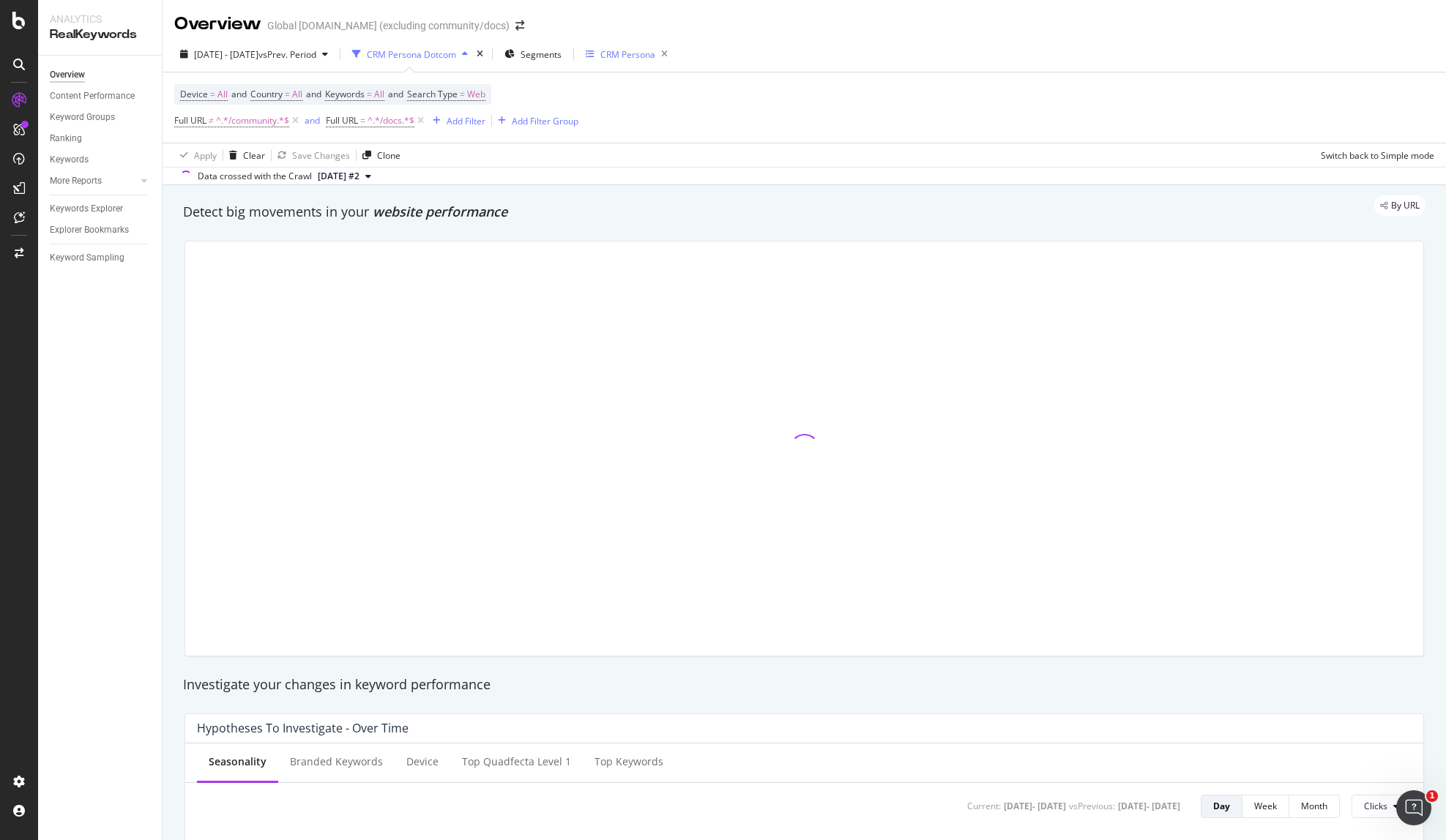
click at [655, 53] on div "CRM Persona" at bounding box center [627, 55] width 55 height 13
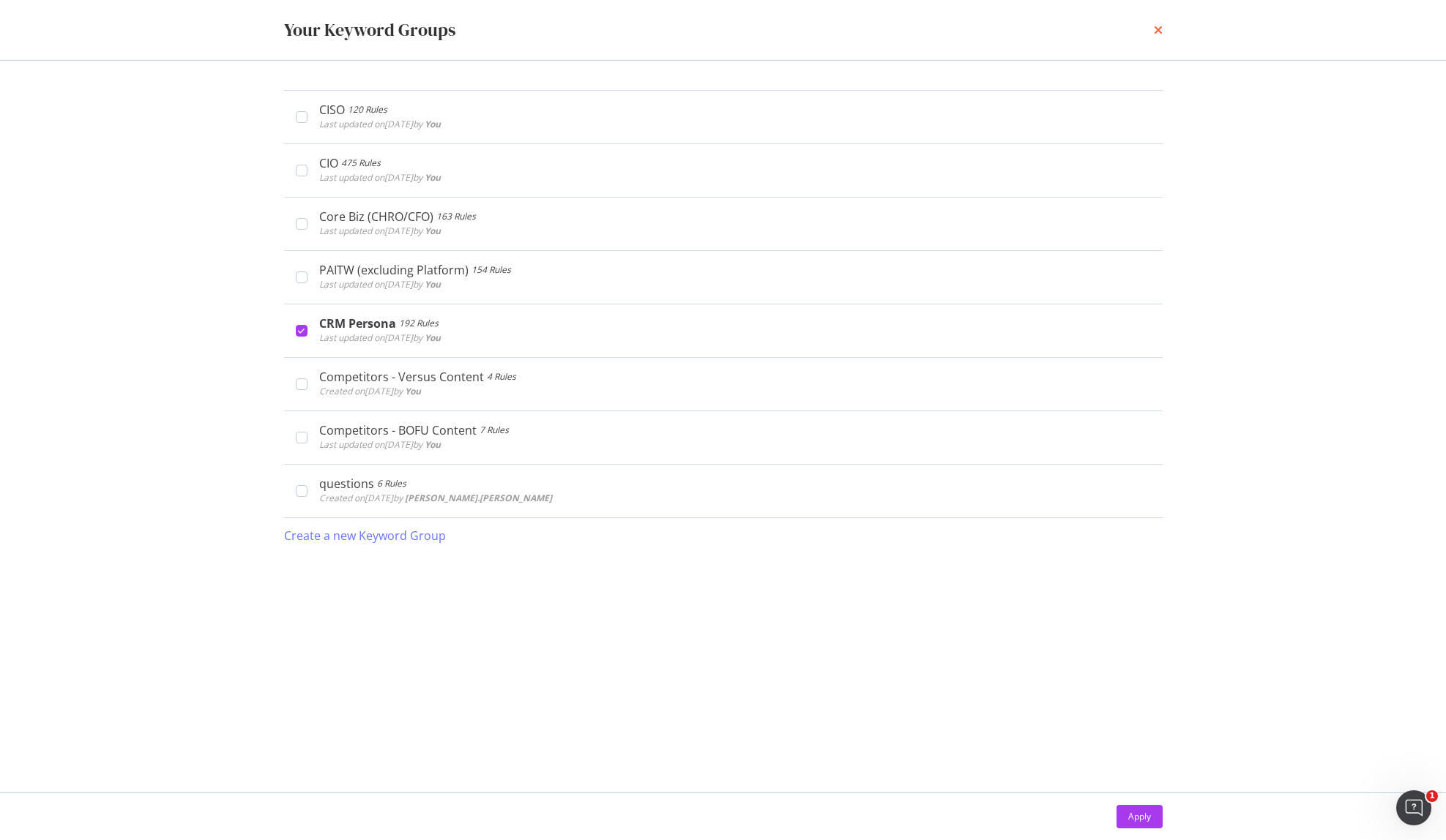
click at [1159, 26] on icon "times" at bounding box center [1158, 30] width 9 height 12
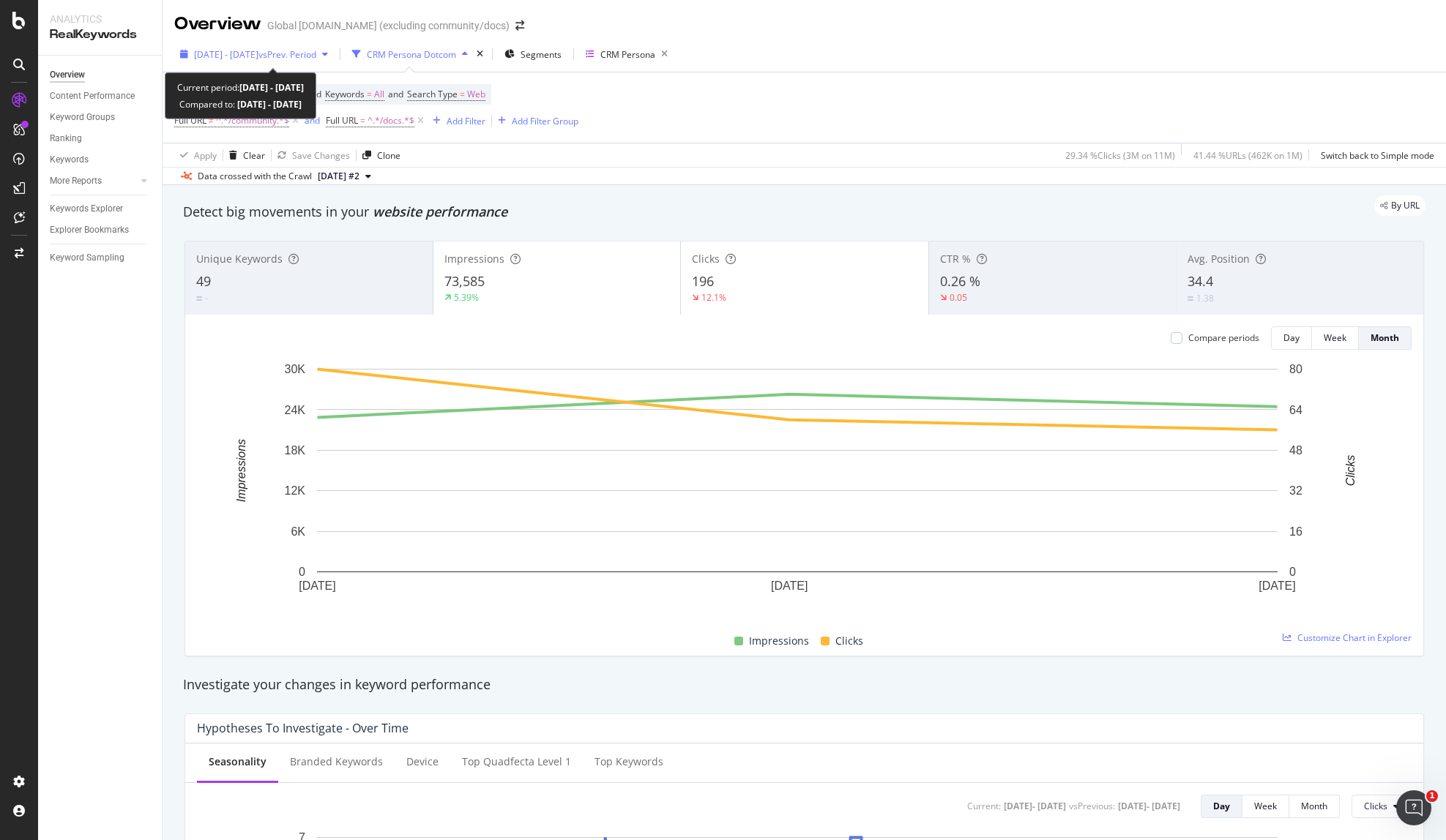
click at [229, 52] on span "[DATE] - [DATE]" at bounding box center [226, 55] width 65 height 13
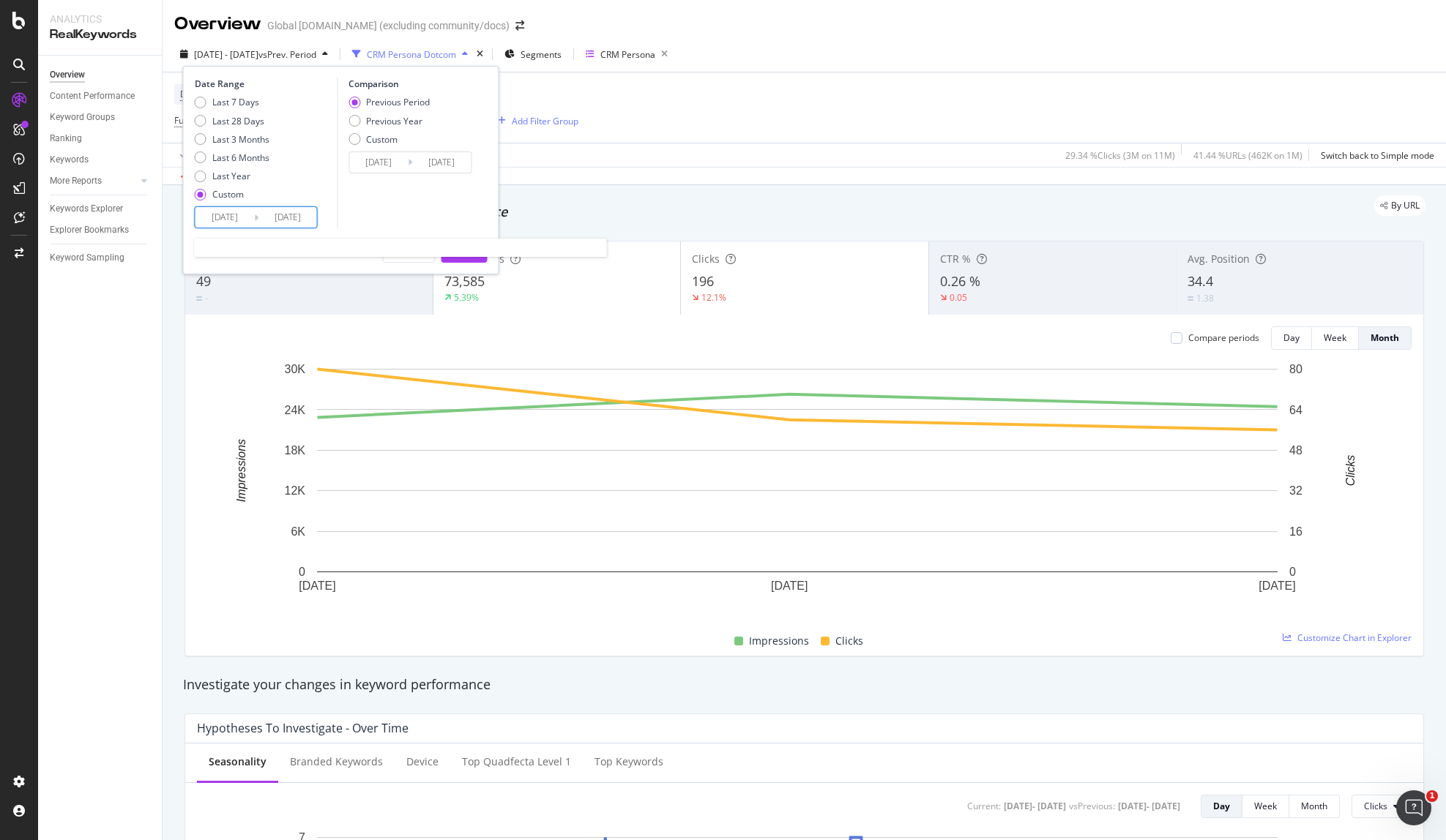
click at [222, 222] on input "2025/04/01" at bounding box center [225, 217] width 58 height 21
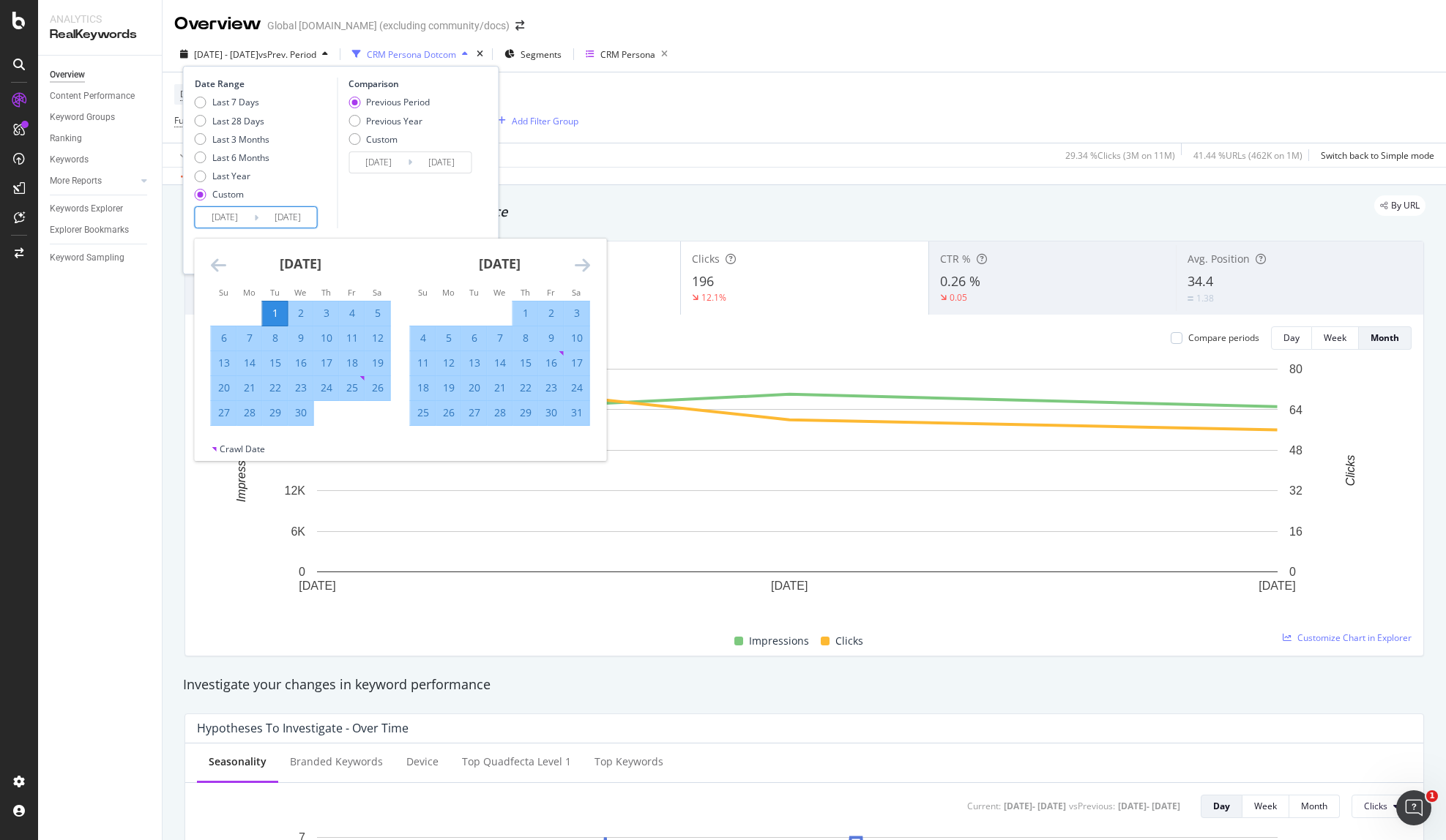
click at [836, 164] on div "Apply Clear Save Changes Clone 29.34 % Clicks ( 3M on 11M ) 41.44 % URLs ( 462K…" at bounding box center [804, 155] width 1283 height 24
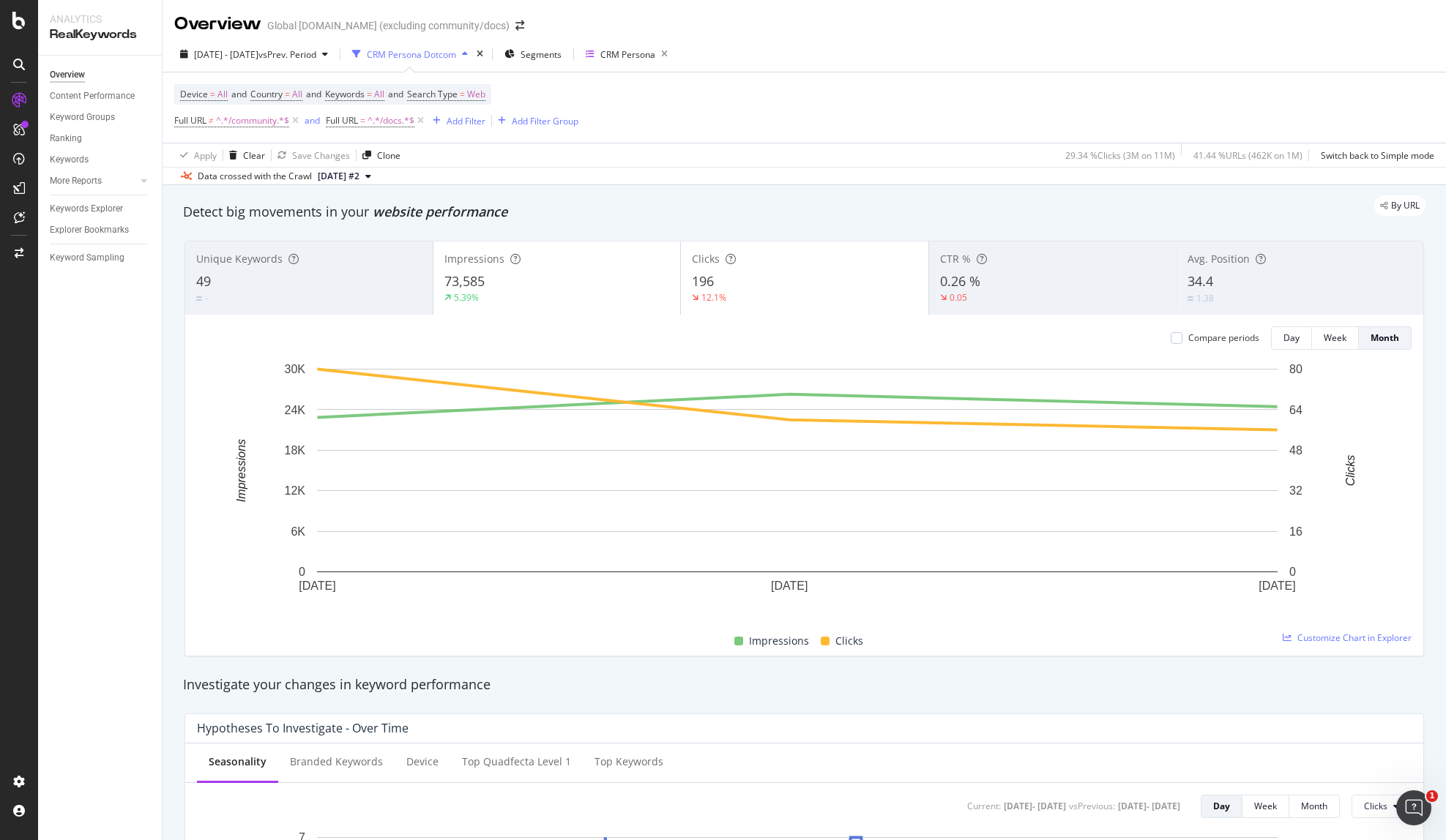
click at [1188, 337] on div "Compare periods" at bounding box center [1223, 338] width 71 height 13
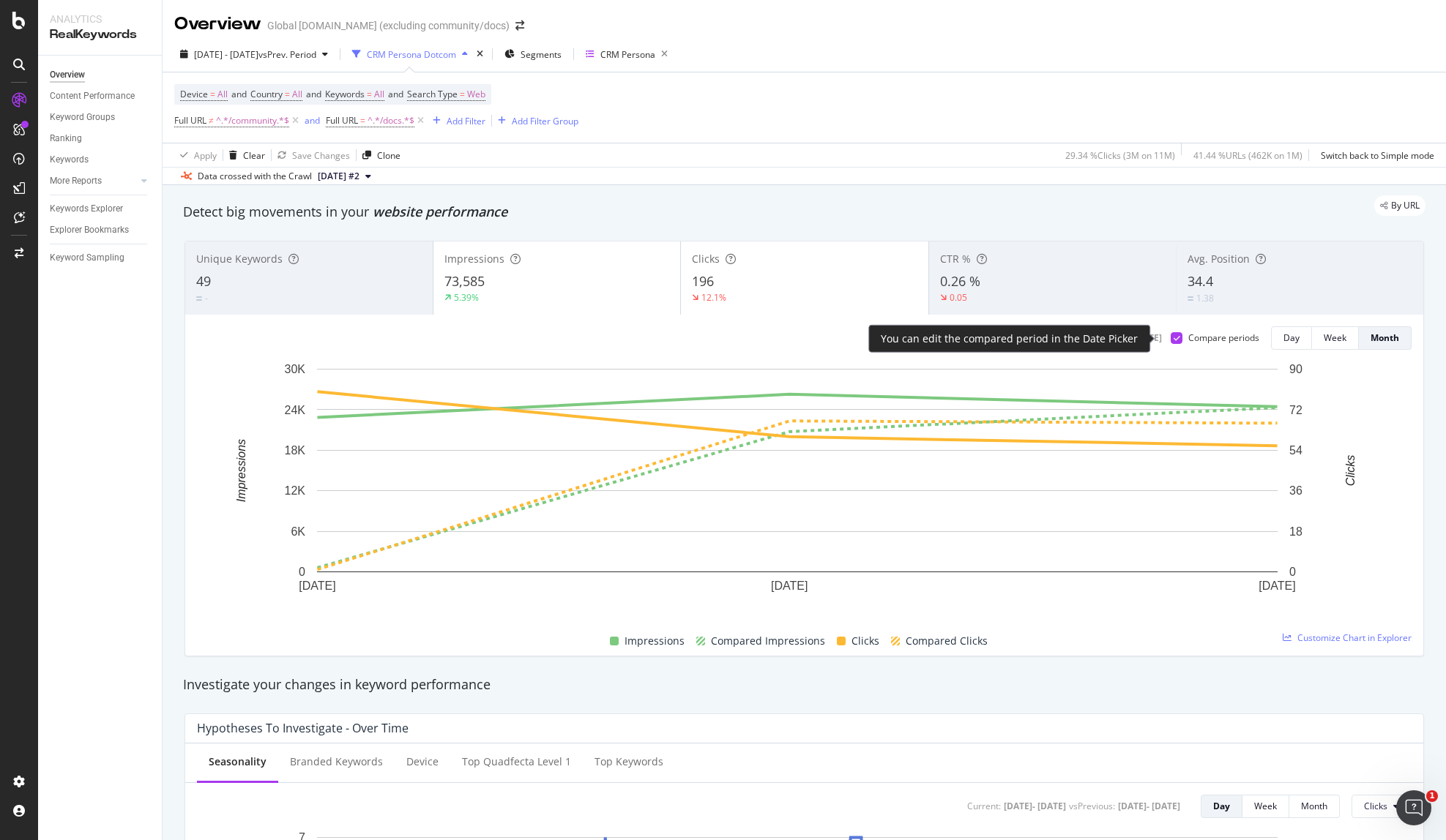
click at [1188, 337] on div "Compare periods" at bounding box center [1223, 338] width 71 height 13
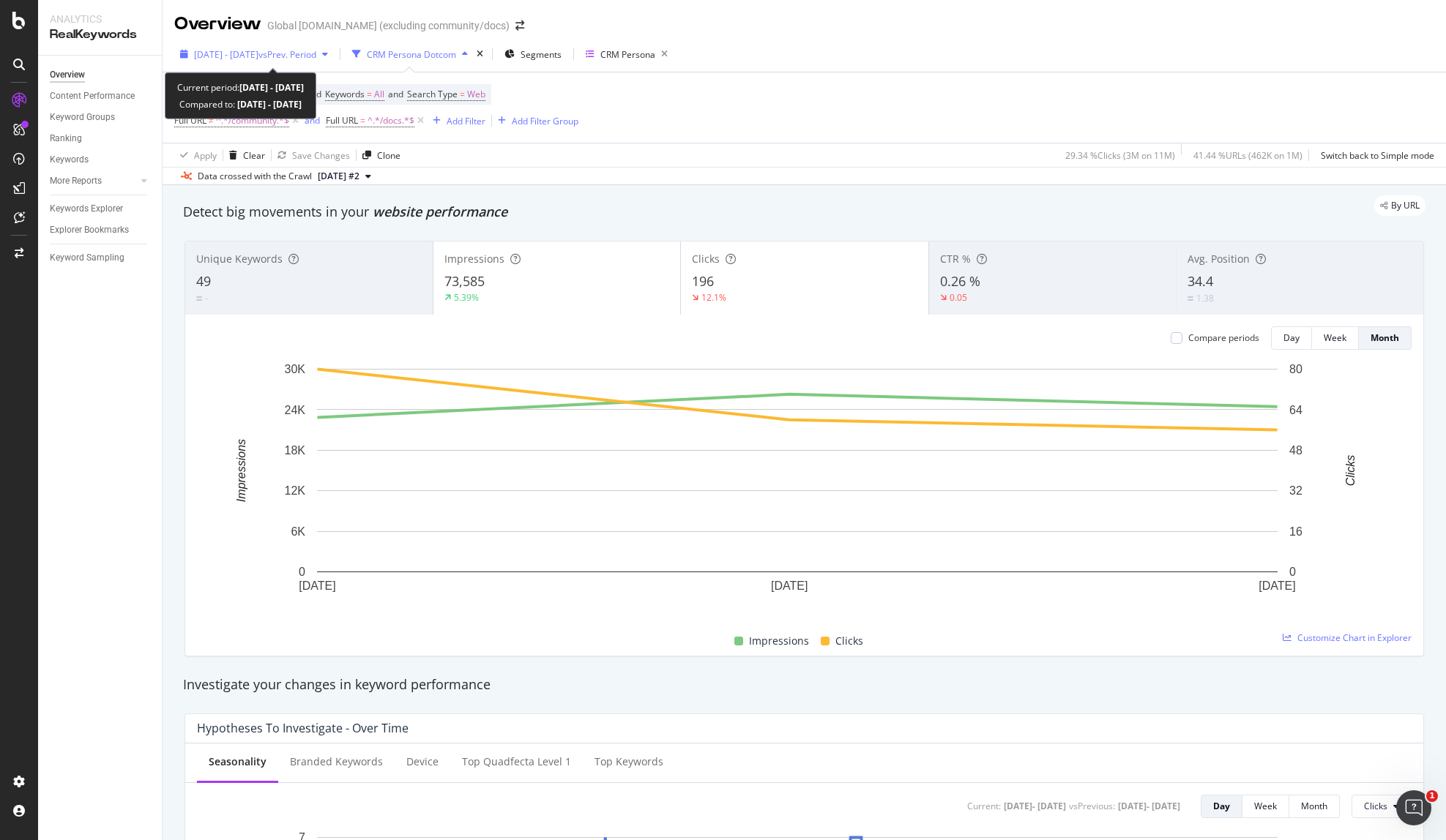
click at [259, 53] on span "[DATE] - [DATE]" at bounding box center [226, 55] width 65 height 13
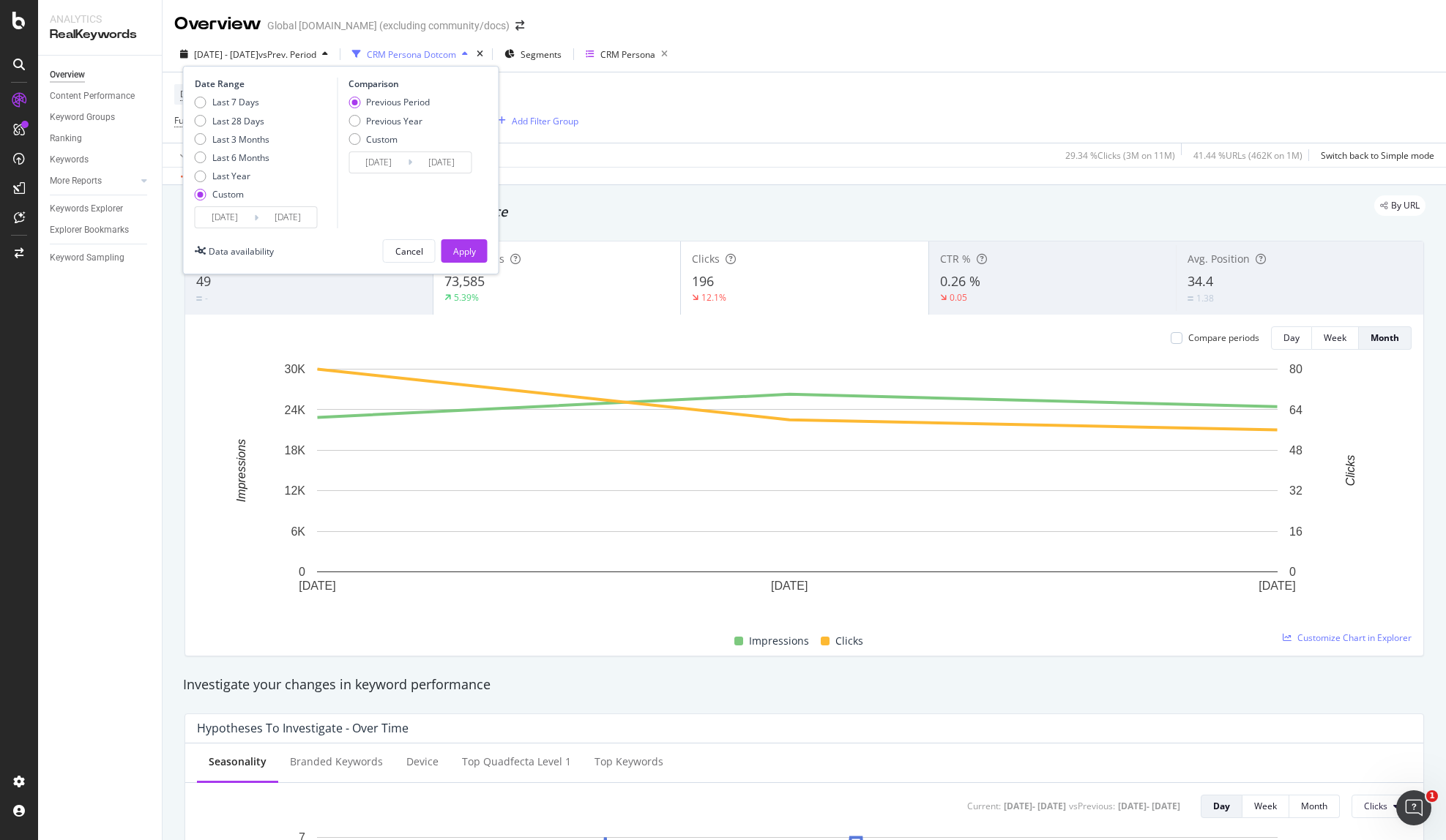
click at [226, 215] on input "2025/04/01" at bounding box center [225, 217] width 58 height 21
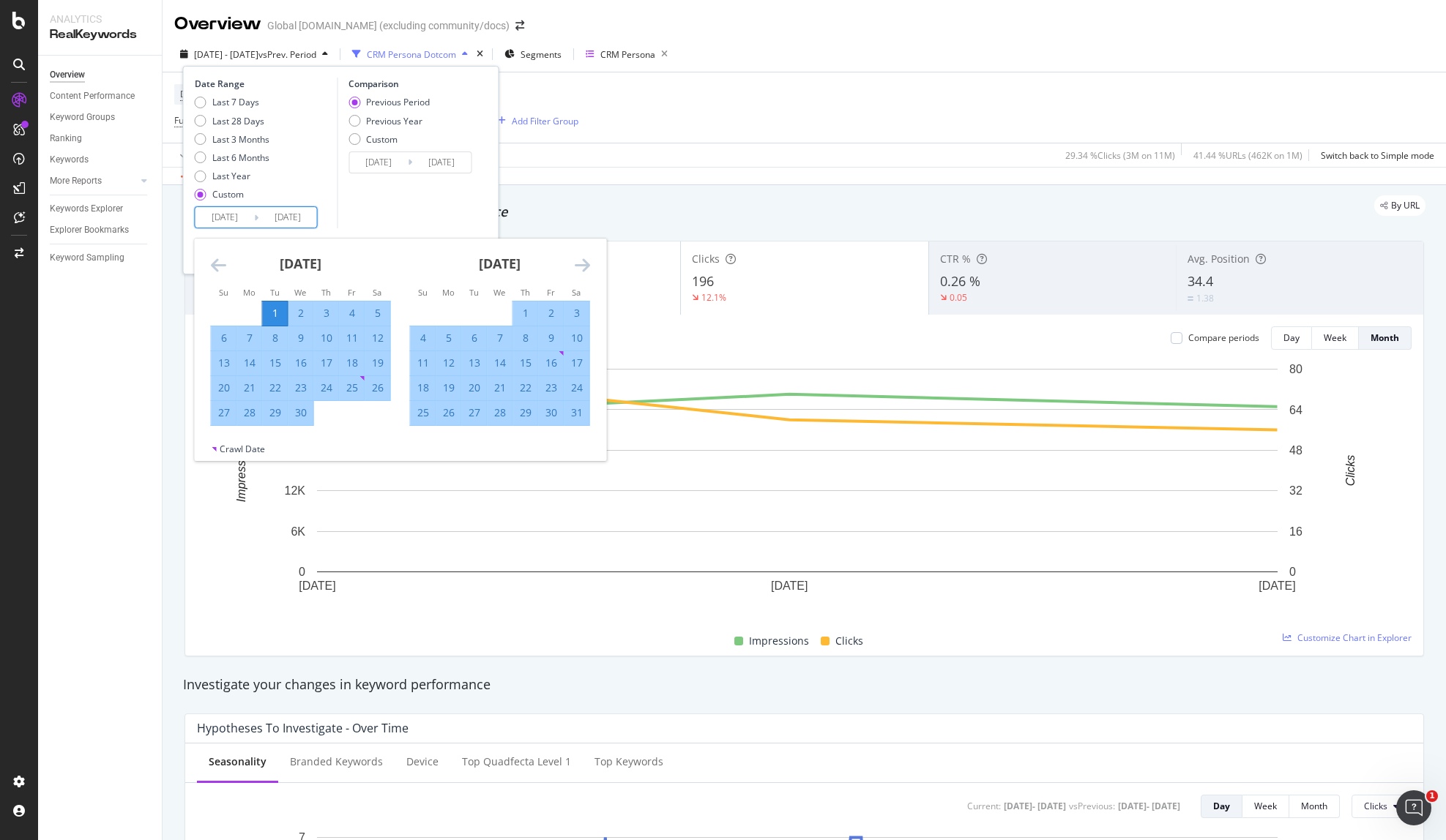
click at [213, 261] on icon "Move backward to switch to the previous month." at bounding box center [218, 265] width 15 height 18
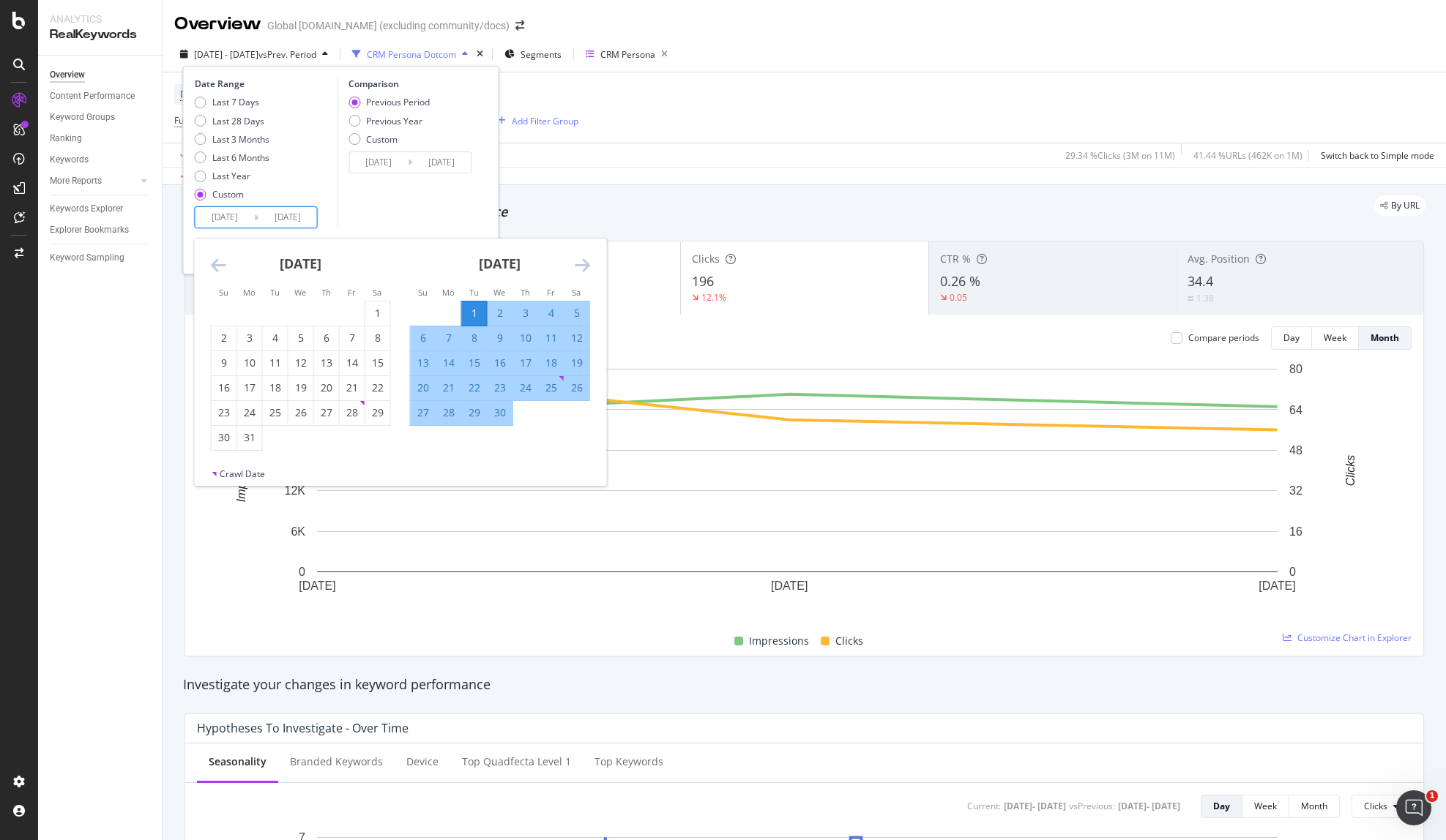
click at [213, 261] on icon "Move backward to switch to the previous month." at bounding box center [218, 265] width 15 height 18
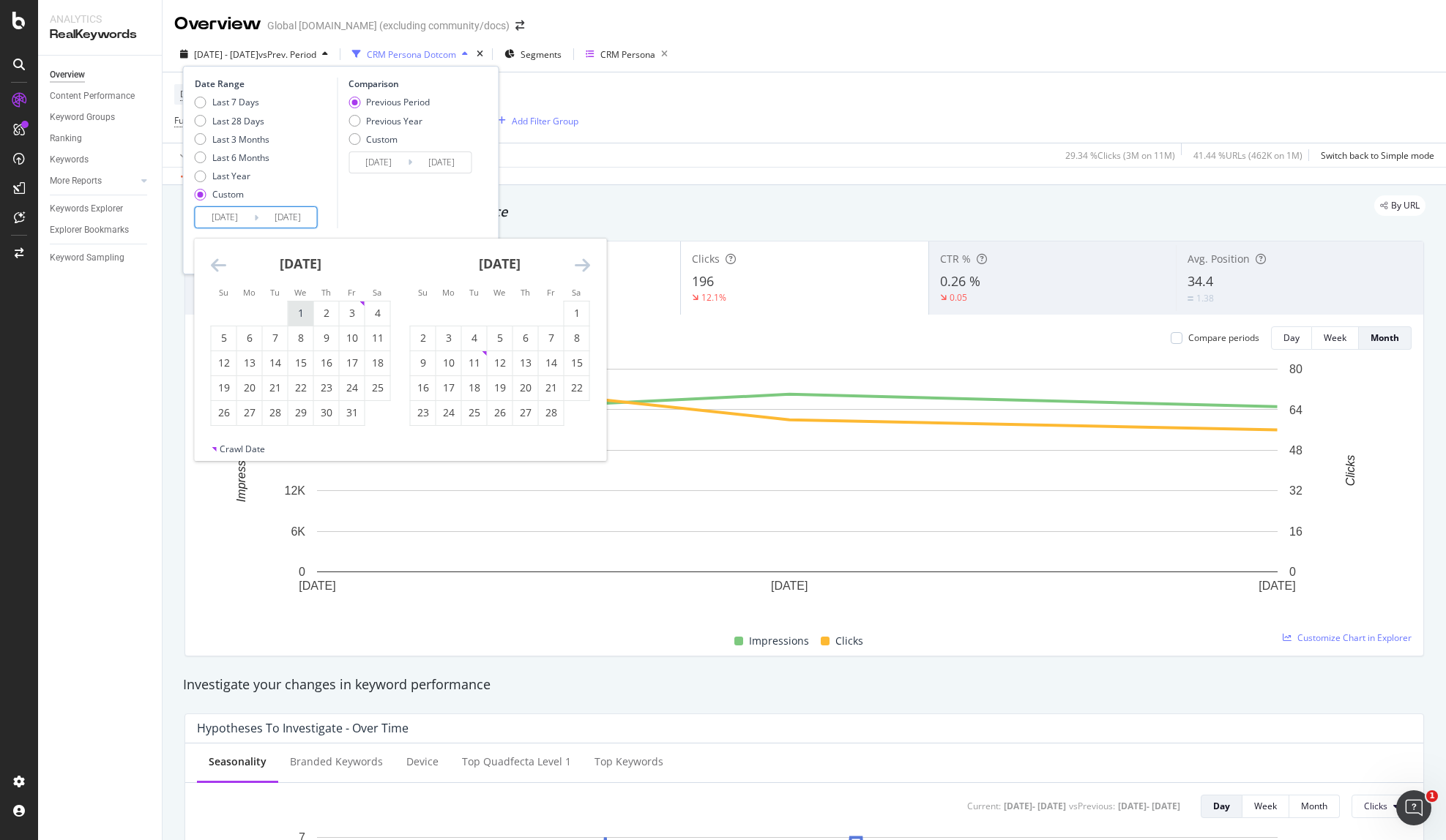
click at [295, 309] on div "1" at bounding box center [301, 314] width 25 height 14
type input "2025/01/01"
type input "2024/07/03"
type input "2024/12/31"
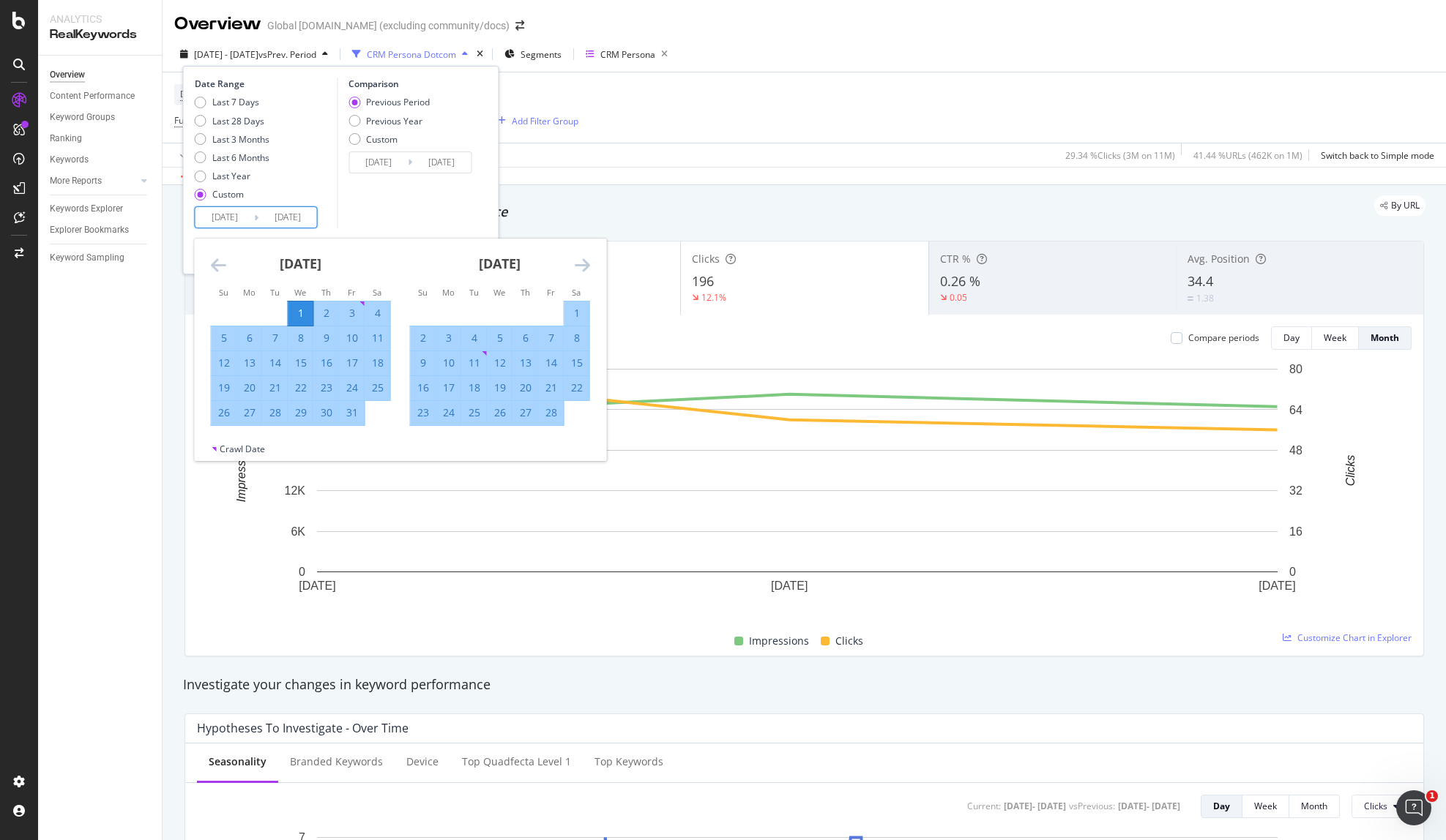
click at [587, 259] on icon "Move forward to switch to the next month." at bounding box center [582, 265] width 15 height 18
click at [439, 438] on div "31" at bounding box center [449, 438] width 25 height 14
type input "2025/03/31"
type input "2024/10/02"
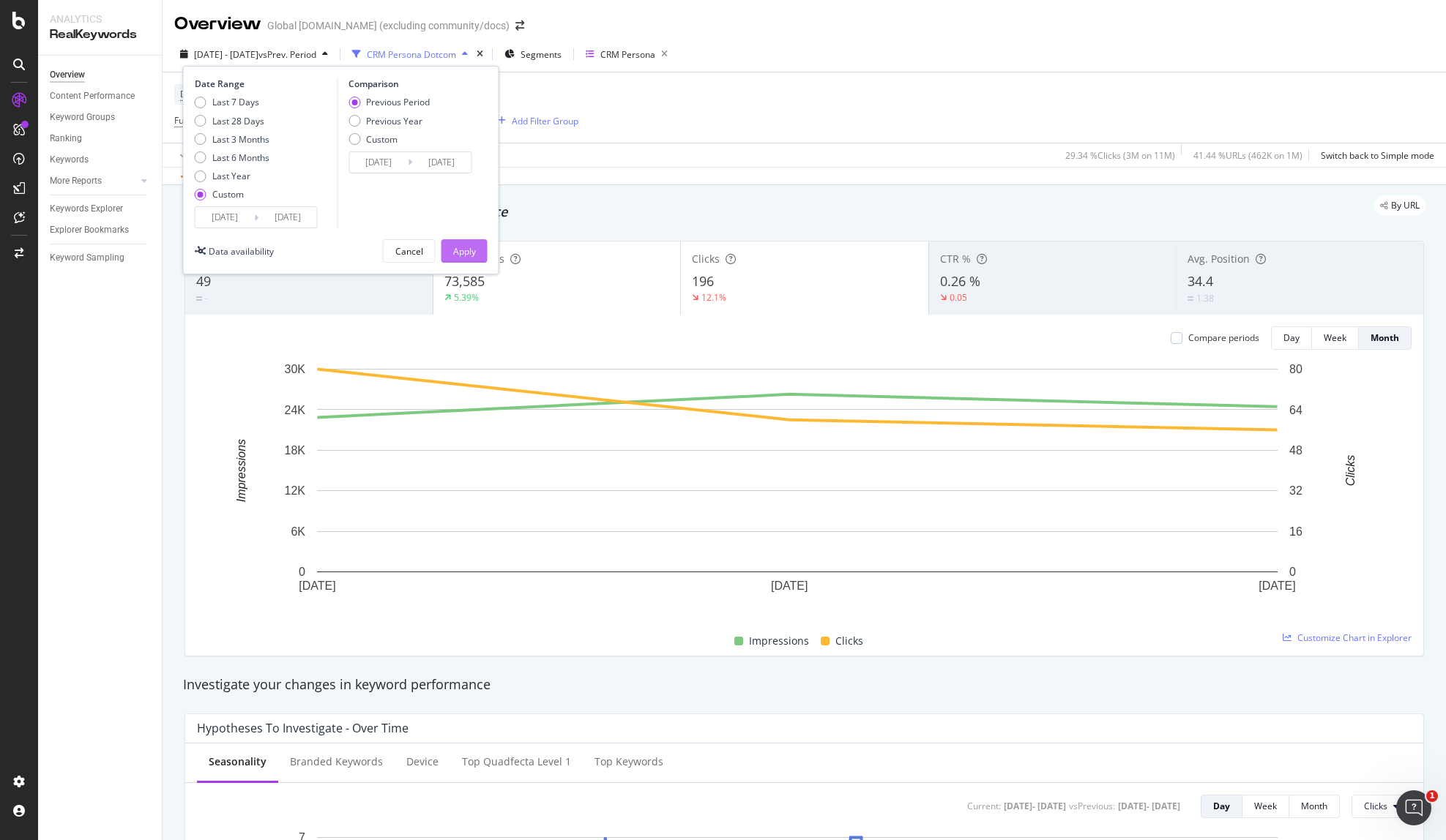
click at [462, 249] on div "Apply" at bounding box center [464, 252] width 22 height 13
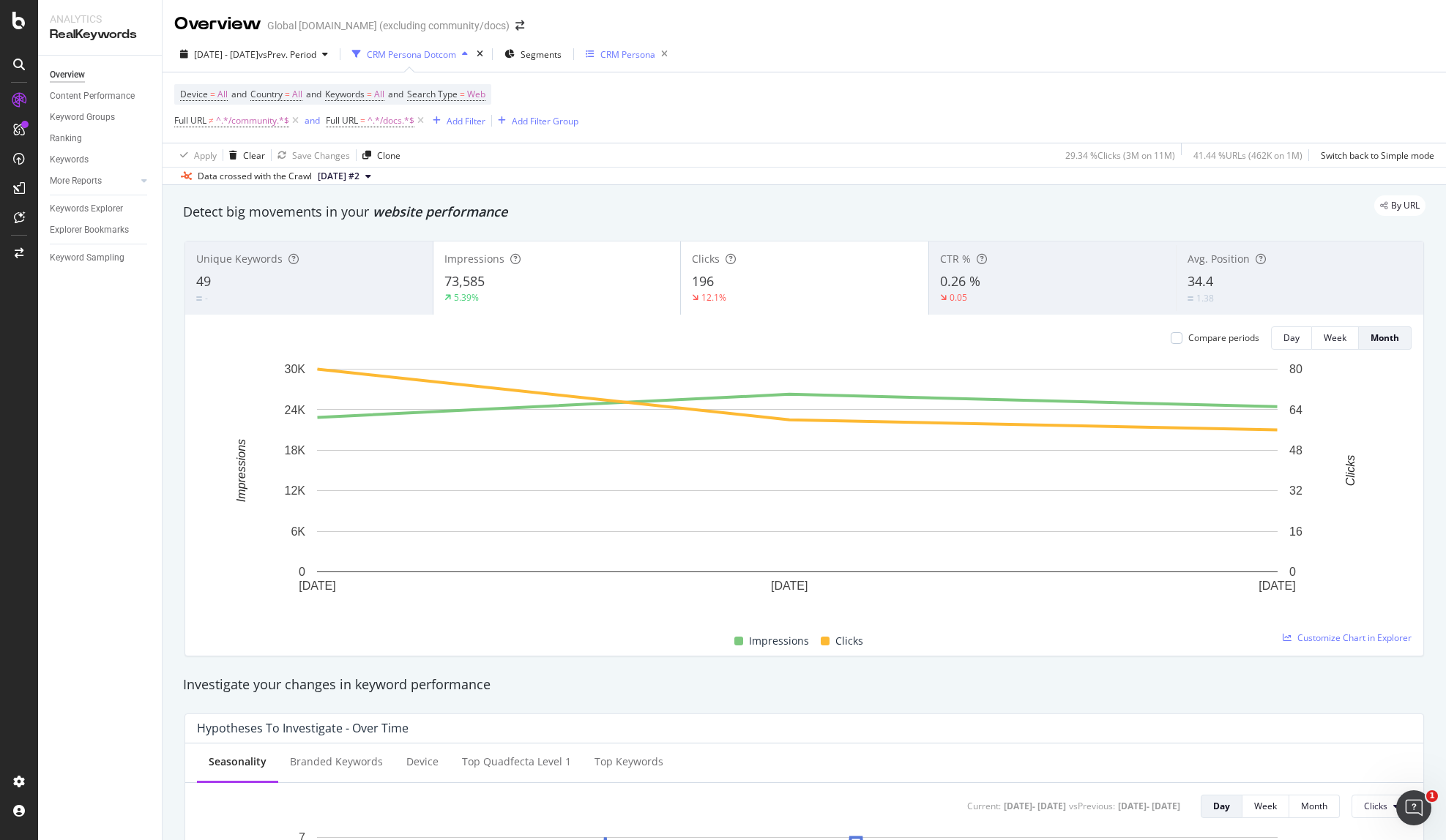
click at [655, 57] on div "CRM Persona" at bounding box center [627, 55] width 55 height 13
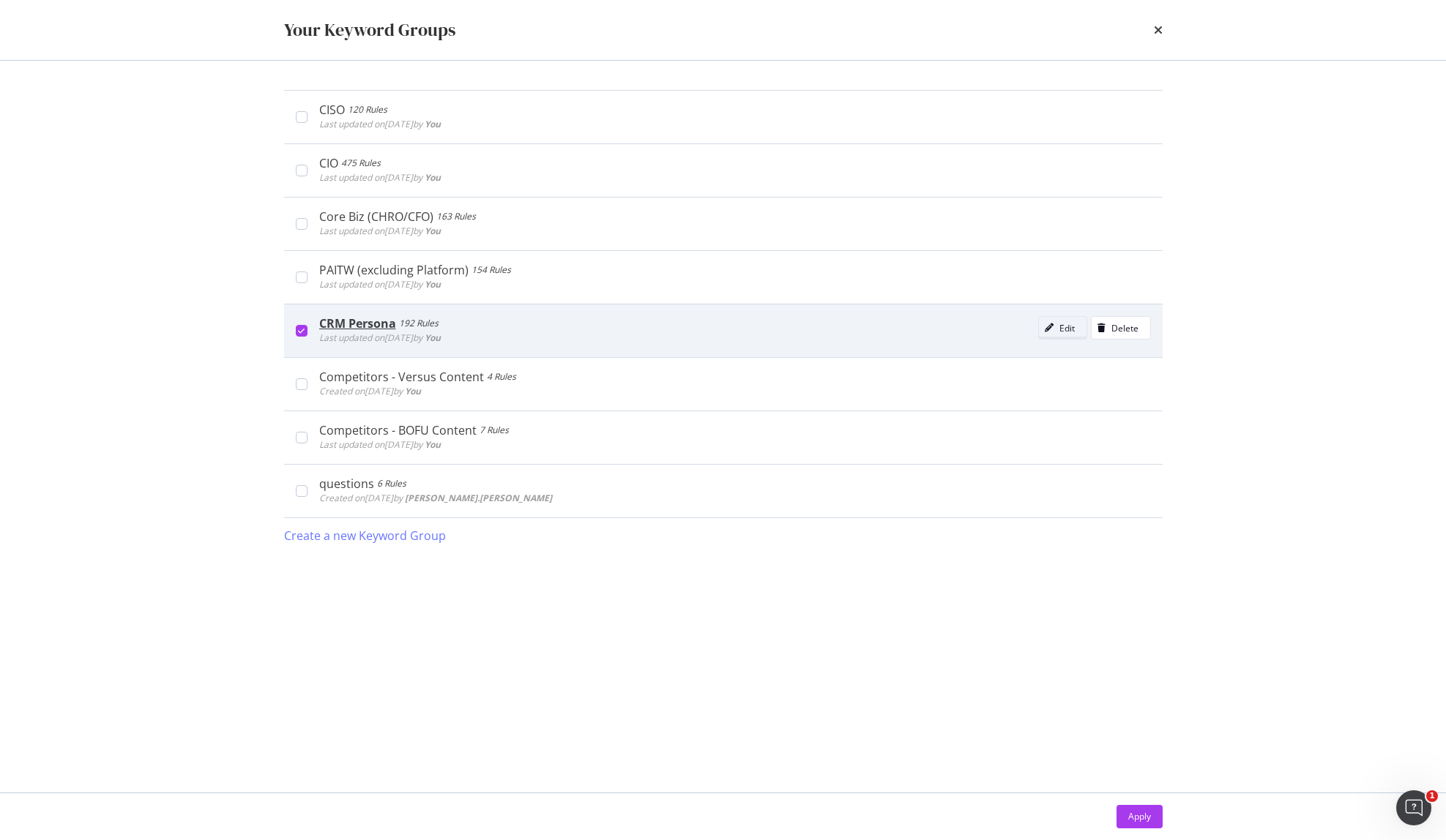
click at [1056, 332] on div "modal" at bounding box center [1049, 328] width 21 height 9
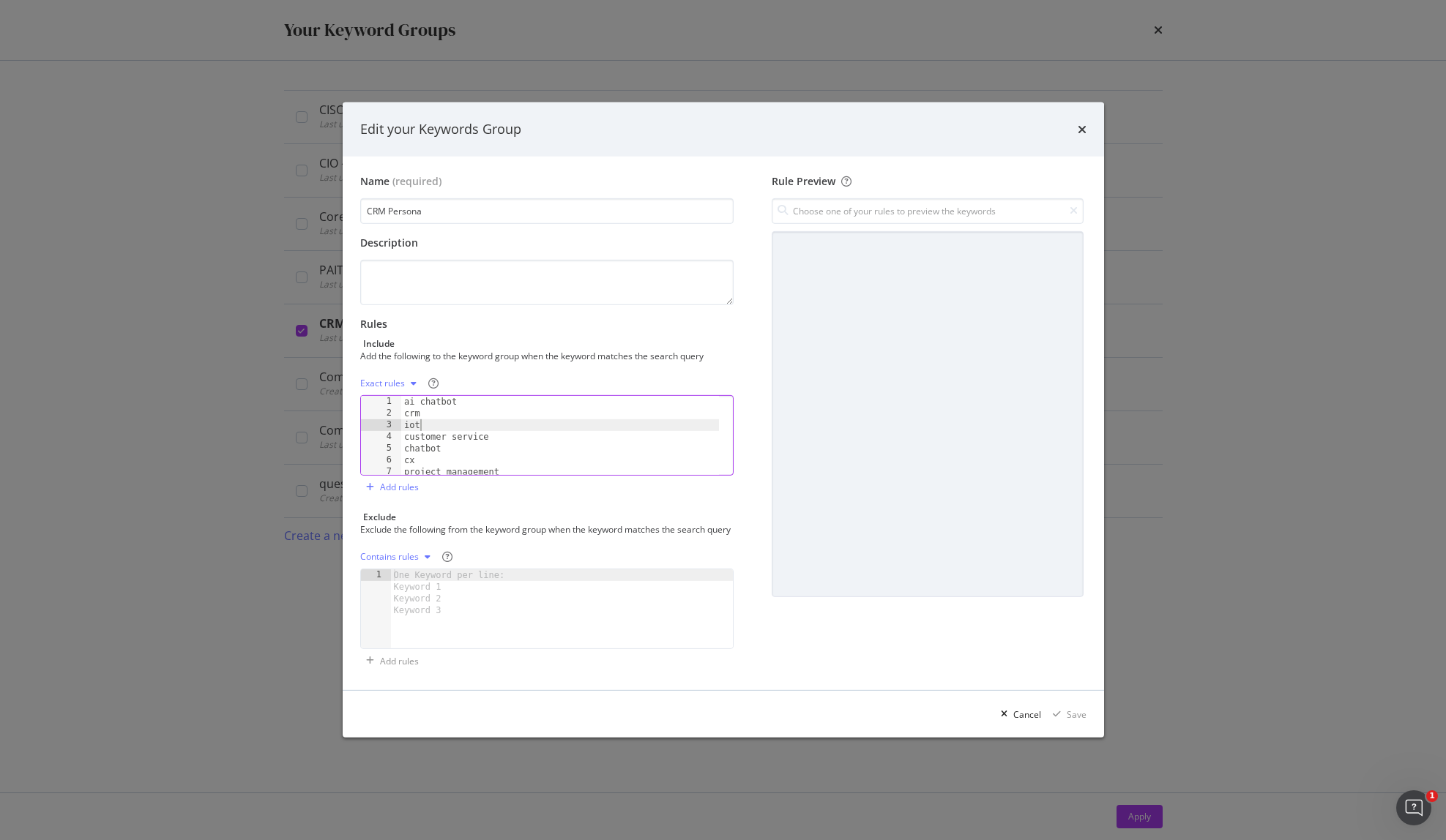
click at [485, 417] on div "ai chatbot crm iot customer service chatbot cx project management csm" at bounding box center [560, 447] width 318 height 102
type textarea "crm adoption crm roi"
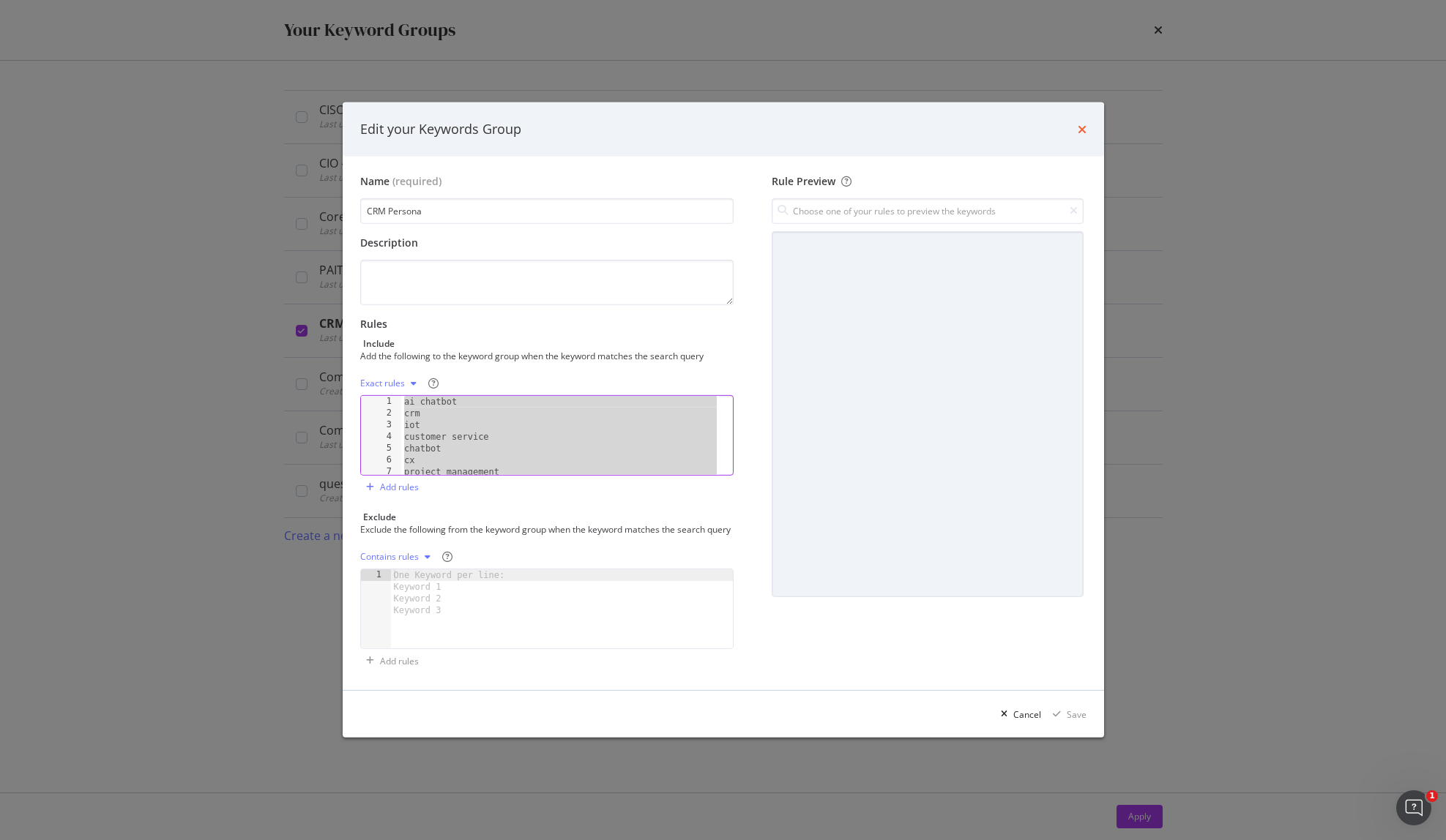
click at [1079, 124] on icon "times" at bounding box center [1082, 129] width 9 height 12
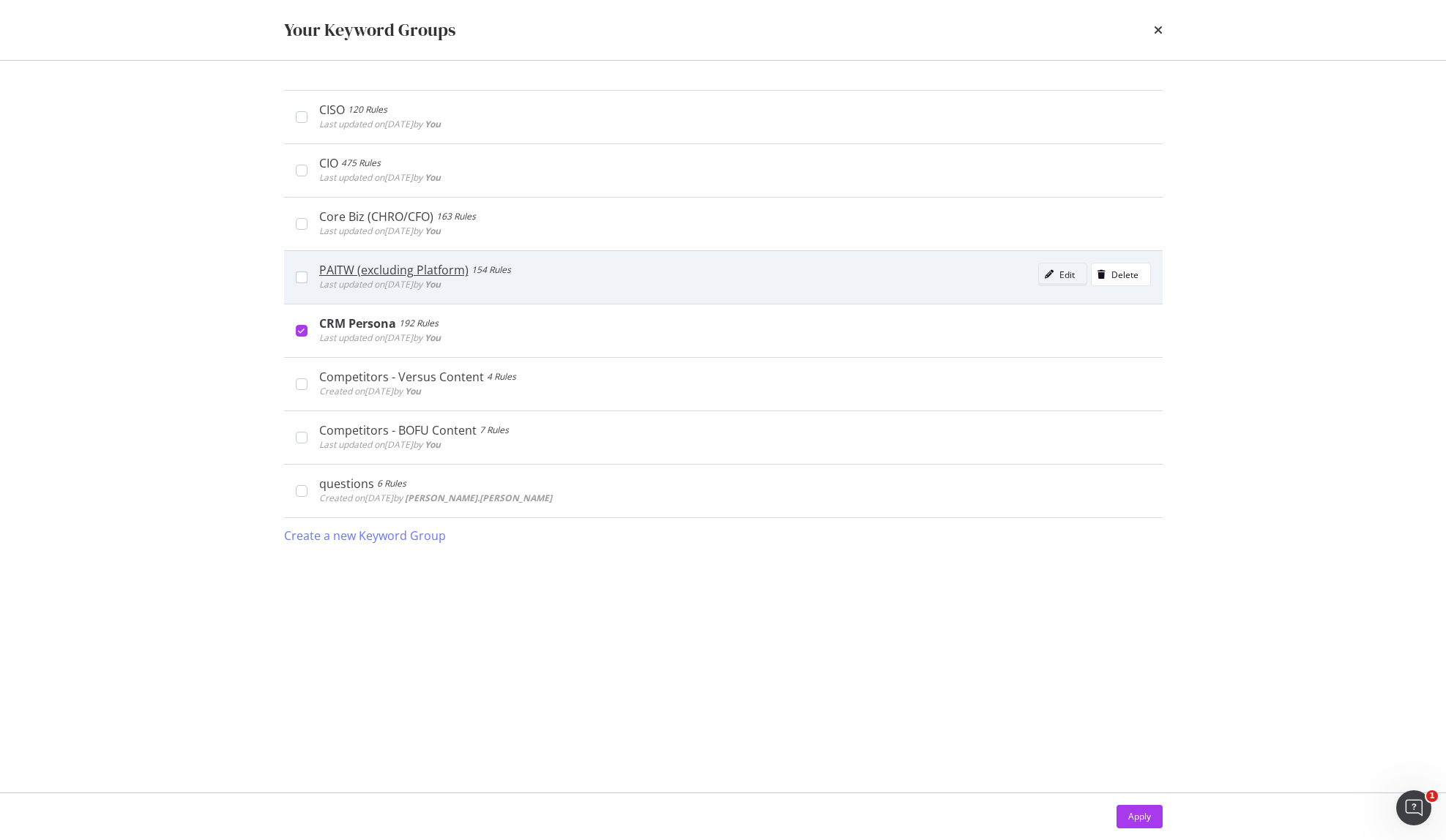
click at [1060, 272] on div "Edit" at bounding box center [1067, 275] width 15 height 13
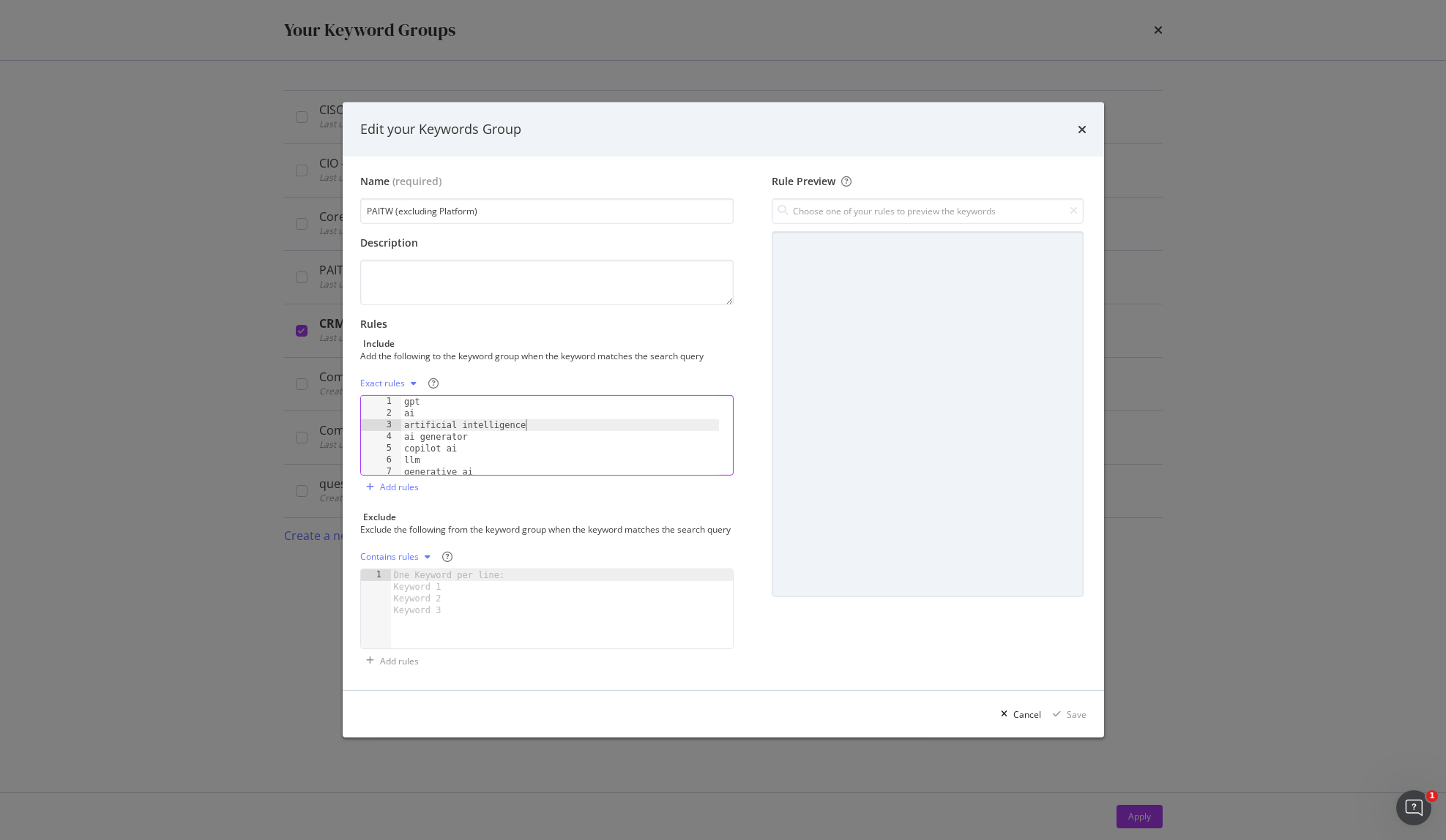
click at [537, 422] on div "gpt ai artificial intelligence ai generator copilot ai llm generative ai ai cha…" at bounding box center [560, 447] width 318 height 102
type textarea "ai agents for business ai process automation"
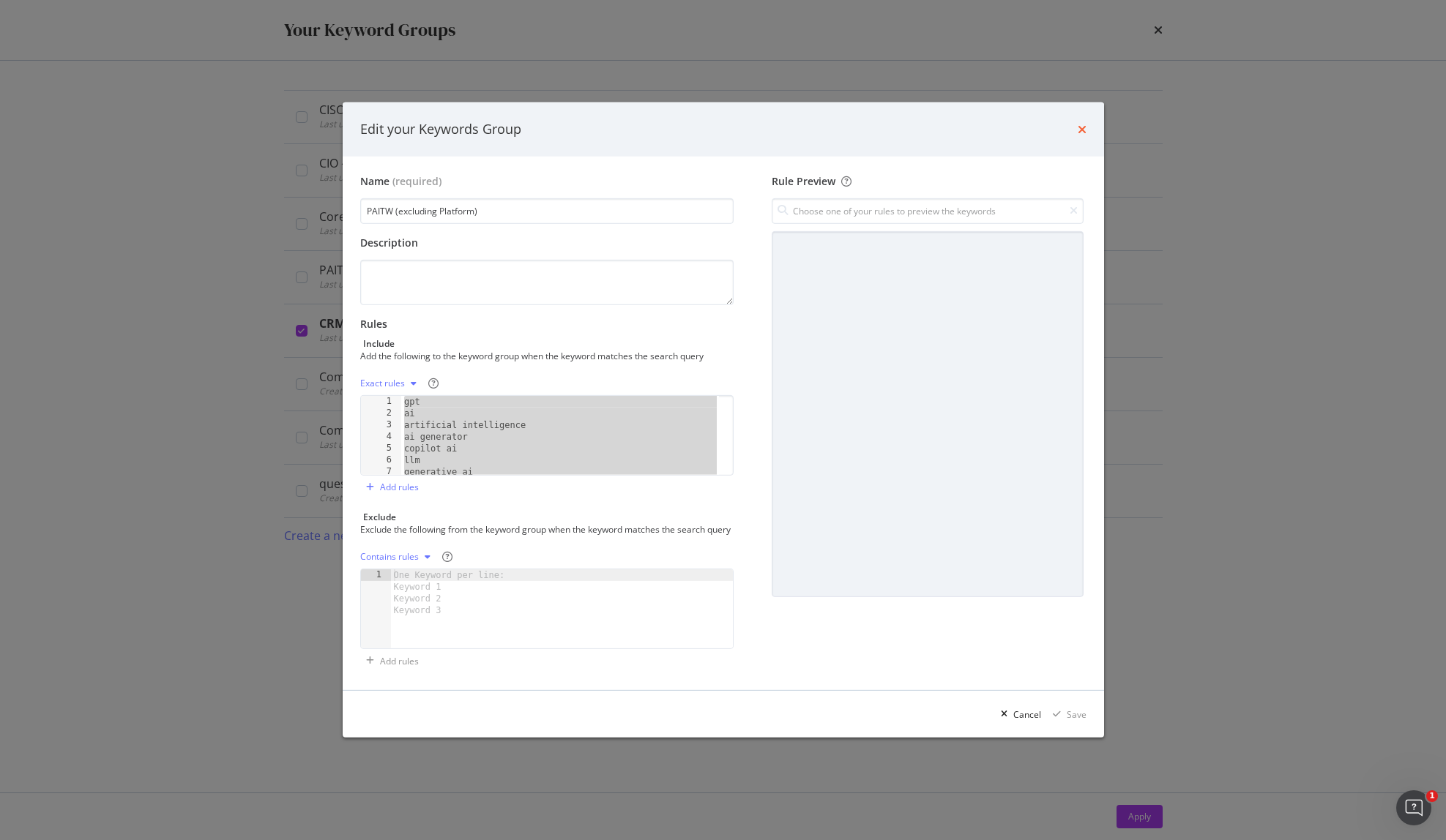
click at [1085, 124] on icon "times" at bounding box center [1082, 129] width 9 height 12
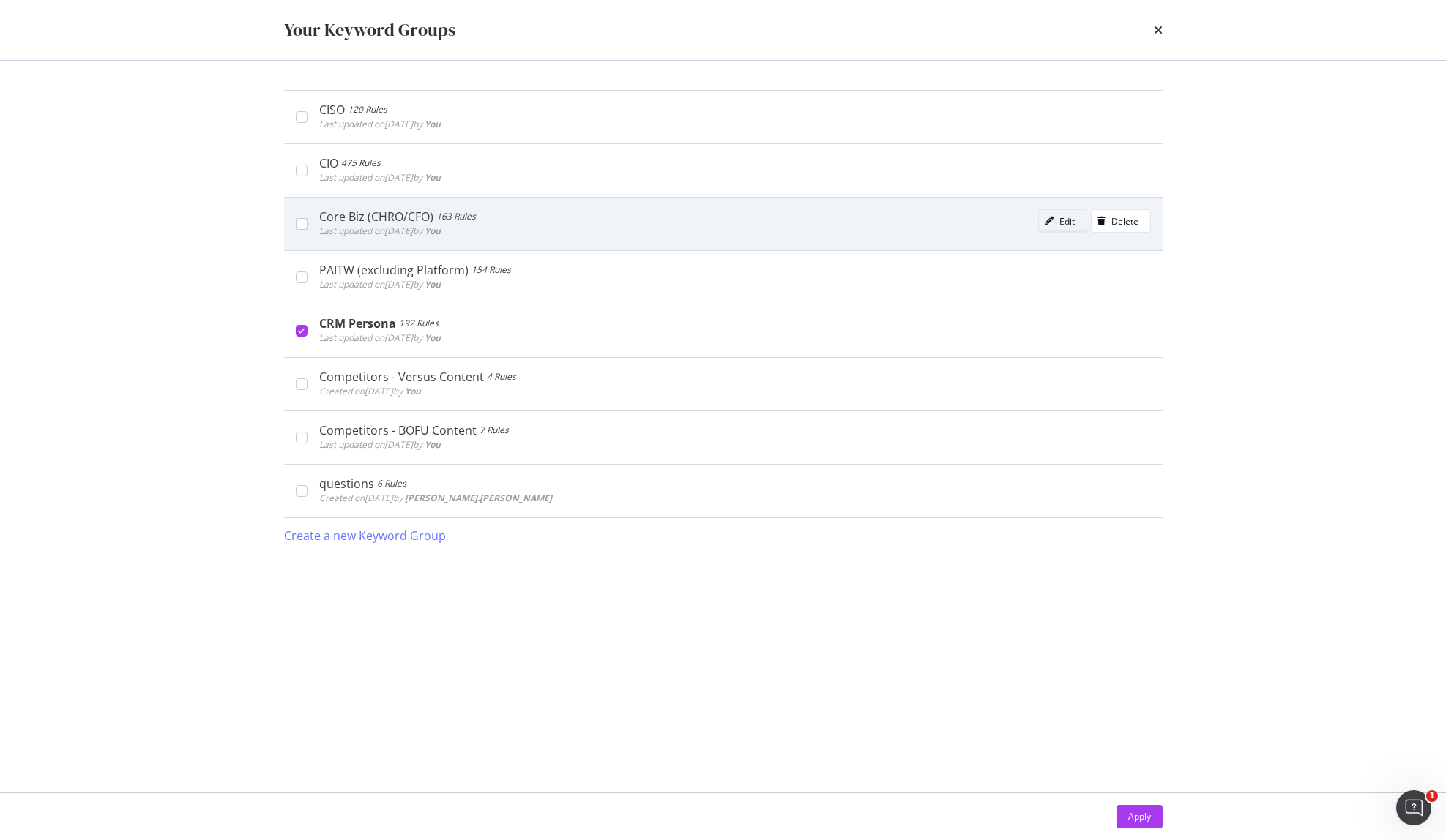
click at [1045, 220] on icon "modal" at bounding box center [1050, 221] width 9 height 9
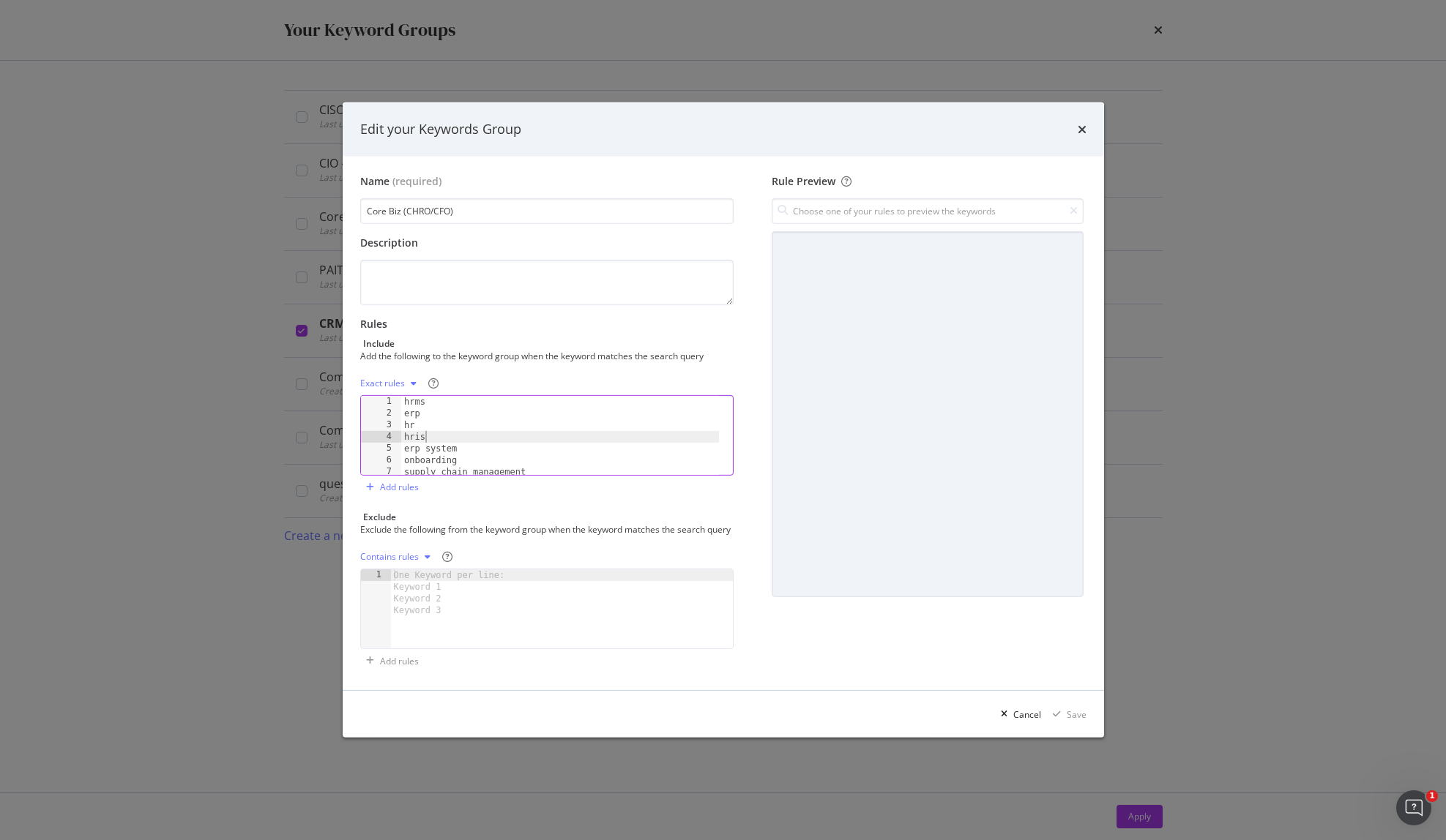
click at [483, 429] on div "hrms erp hr hris erp system onboarding supply chain management human resources" at bounding box center [560, 447] width 318 height 102
type textarea "hrsd implementation best practices cost reduction in finance"
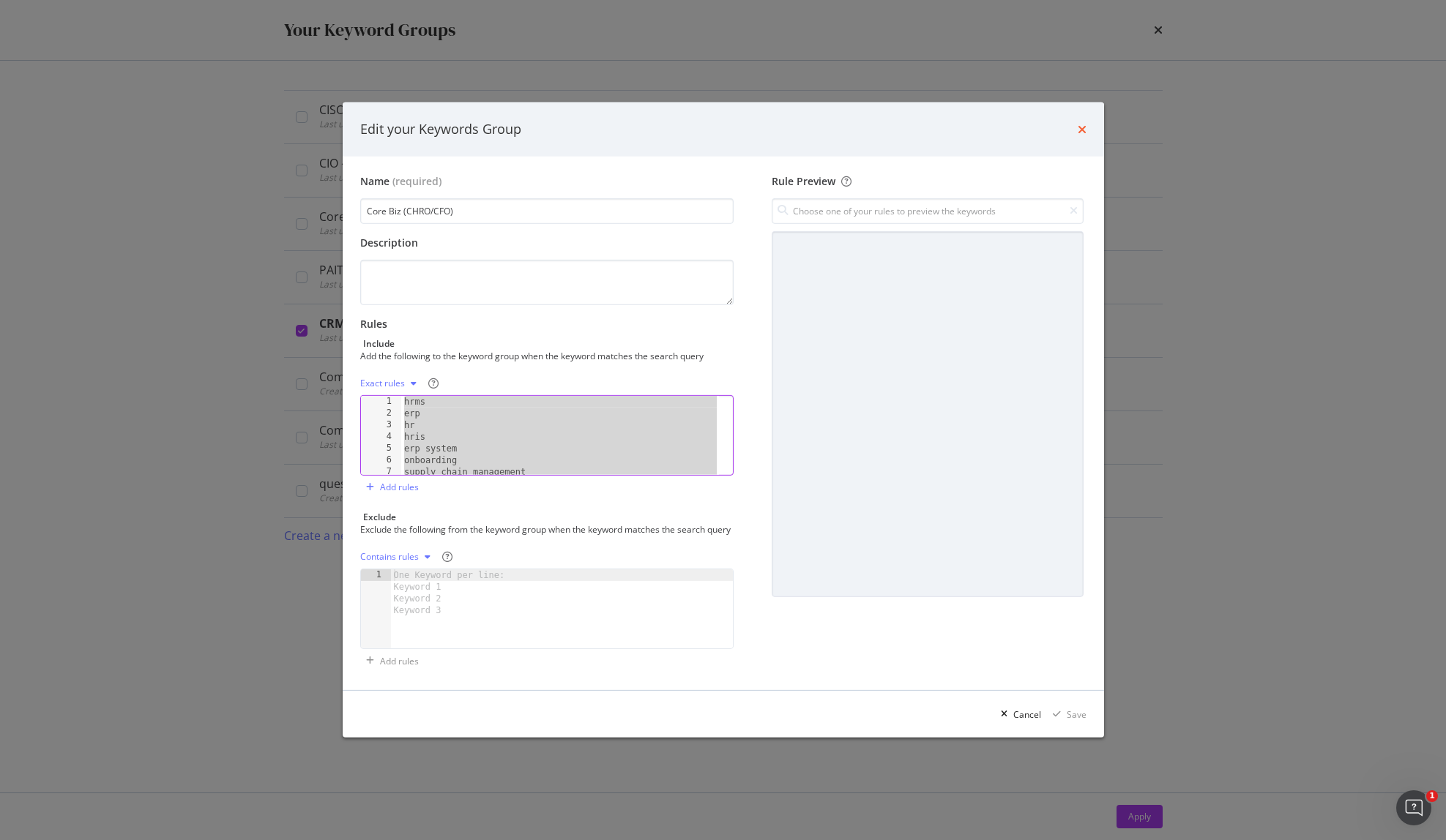
click at [1085, 124] on icon "times" at bounding box center [1082, 129] width 9 height 12
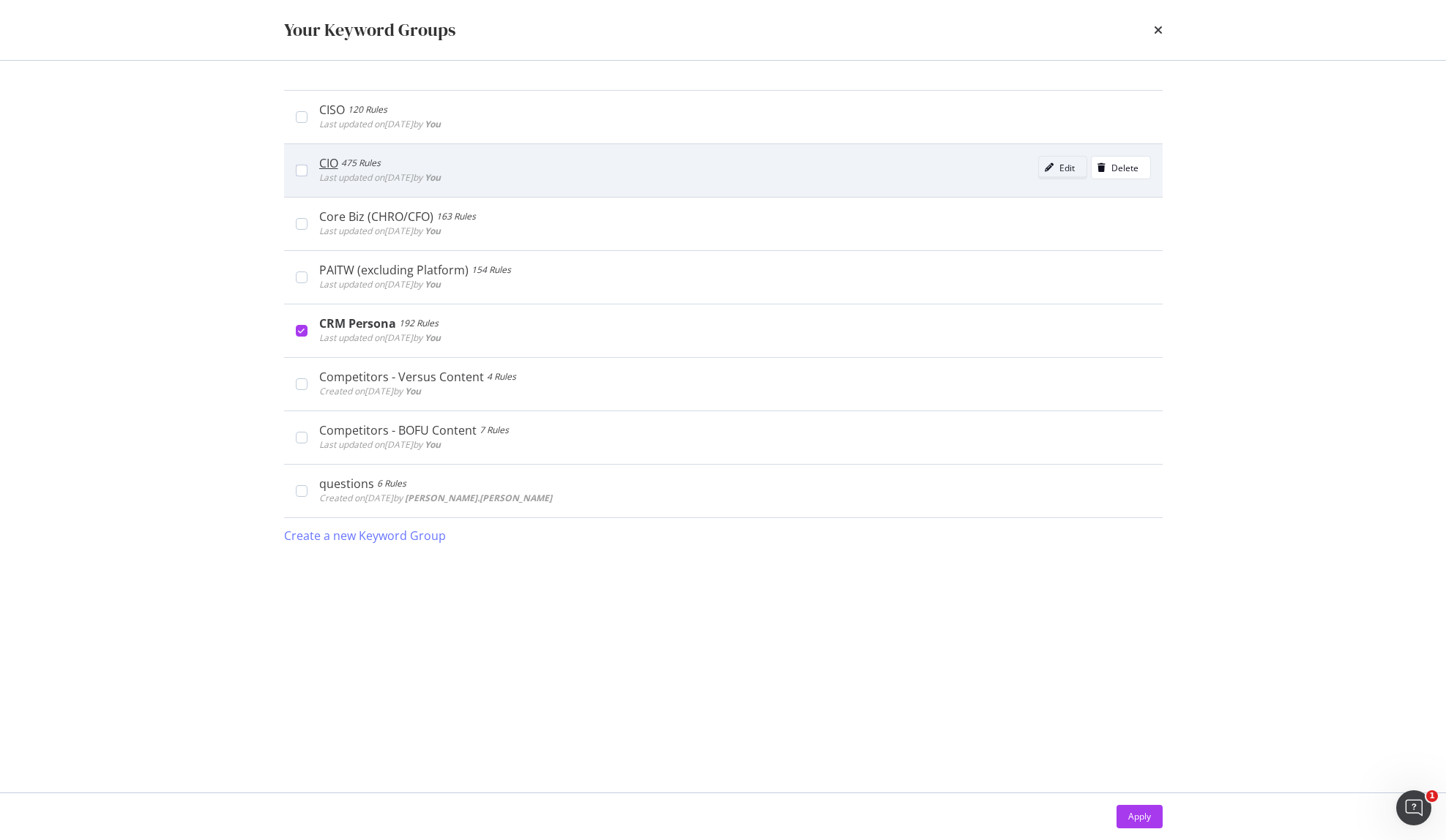
click at [1051, 172] on div "Edit" at bounding box center [1057, 167] width 36 height 21
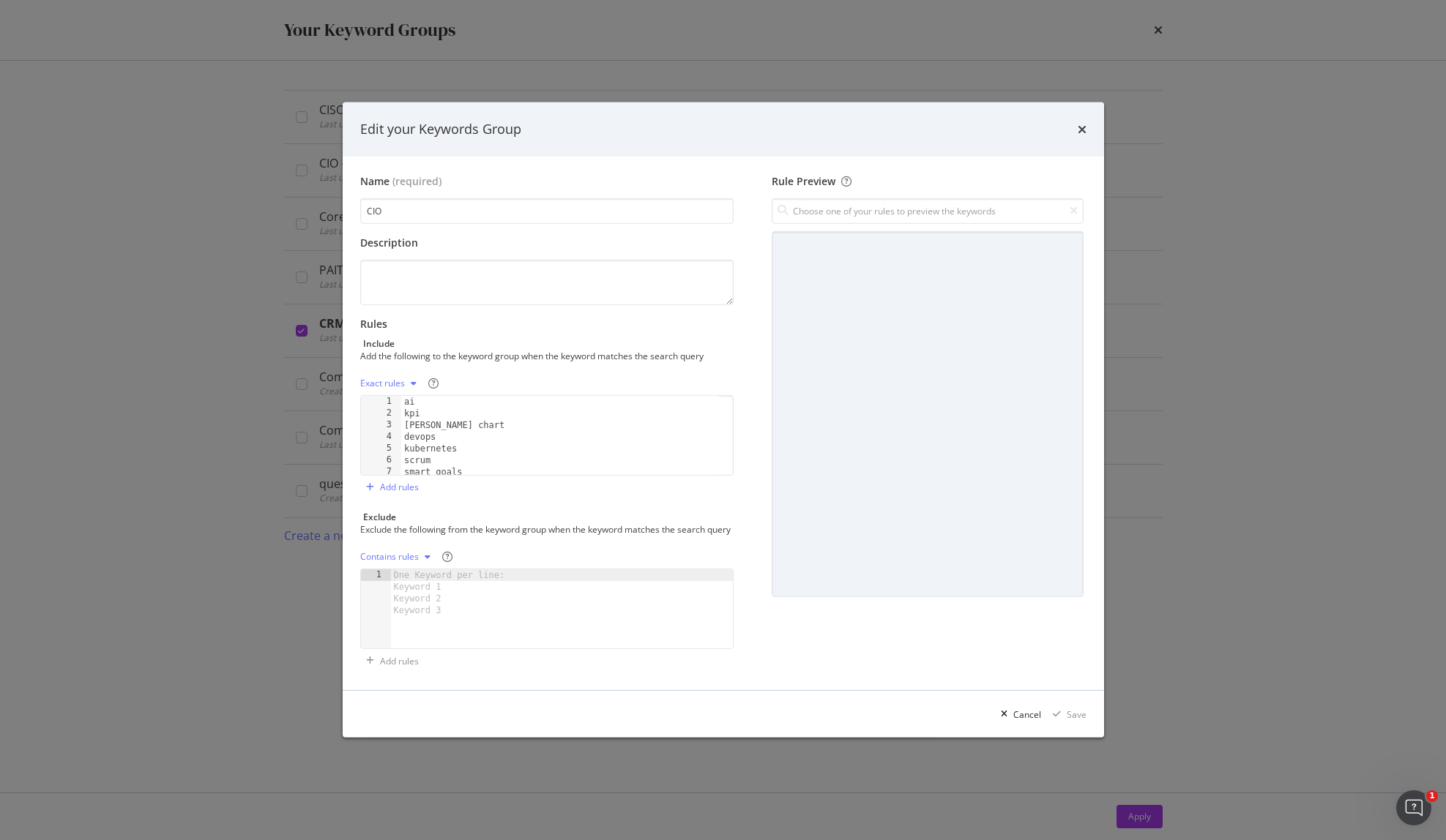
click at [488, 407] on div "ai kpi gantt chart devops kubernetes scrum smart goals roi" at bounding box center [560, 447] width 318 height 102
type textarea "ai it ai ticketing"
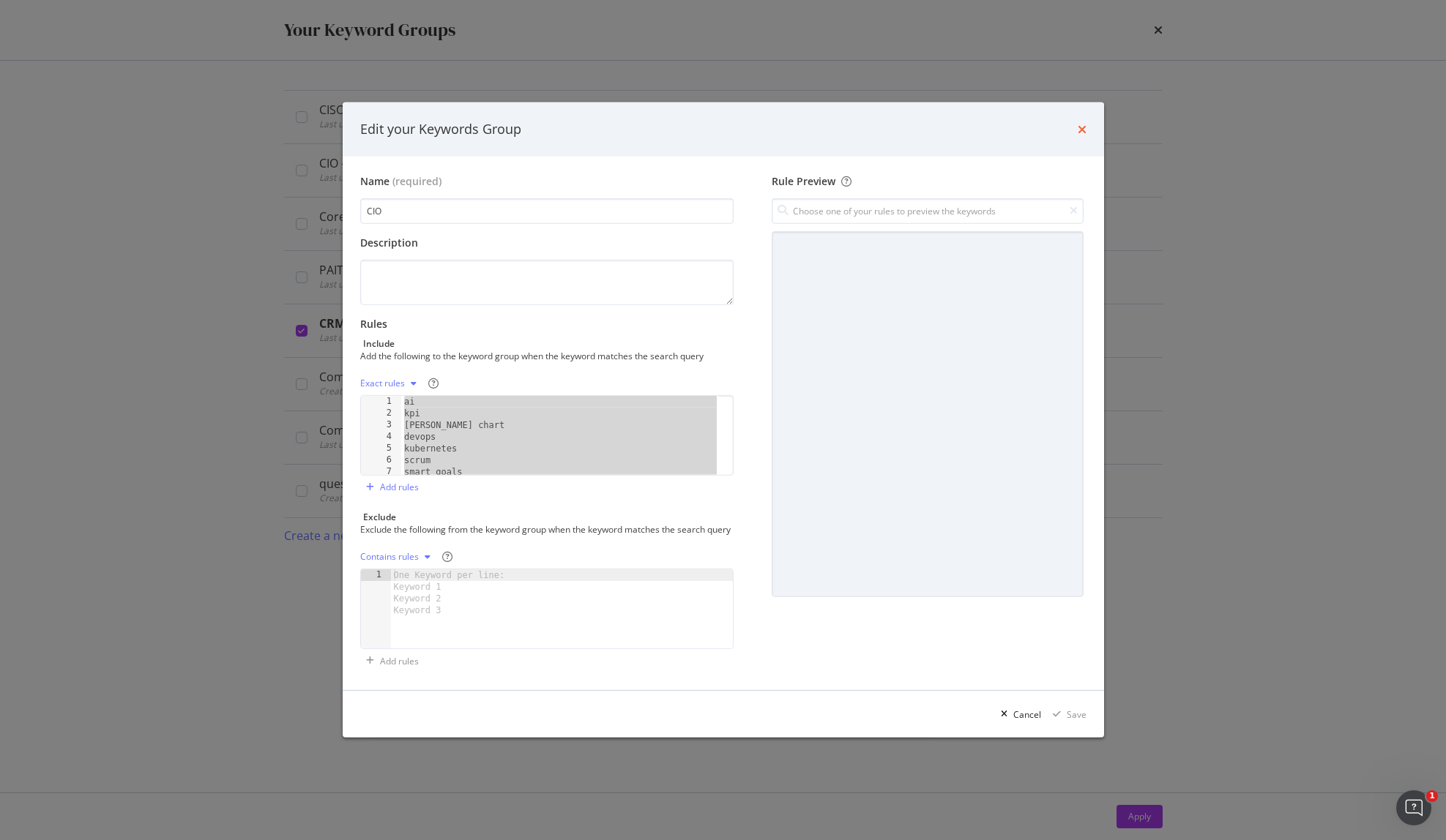
click at [1079, 125] on icon "times" at bounding box center [1082, 129] width 9 height 12
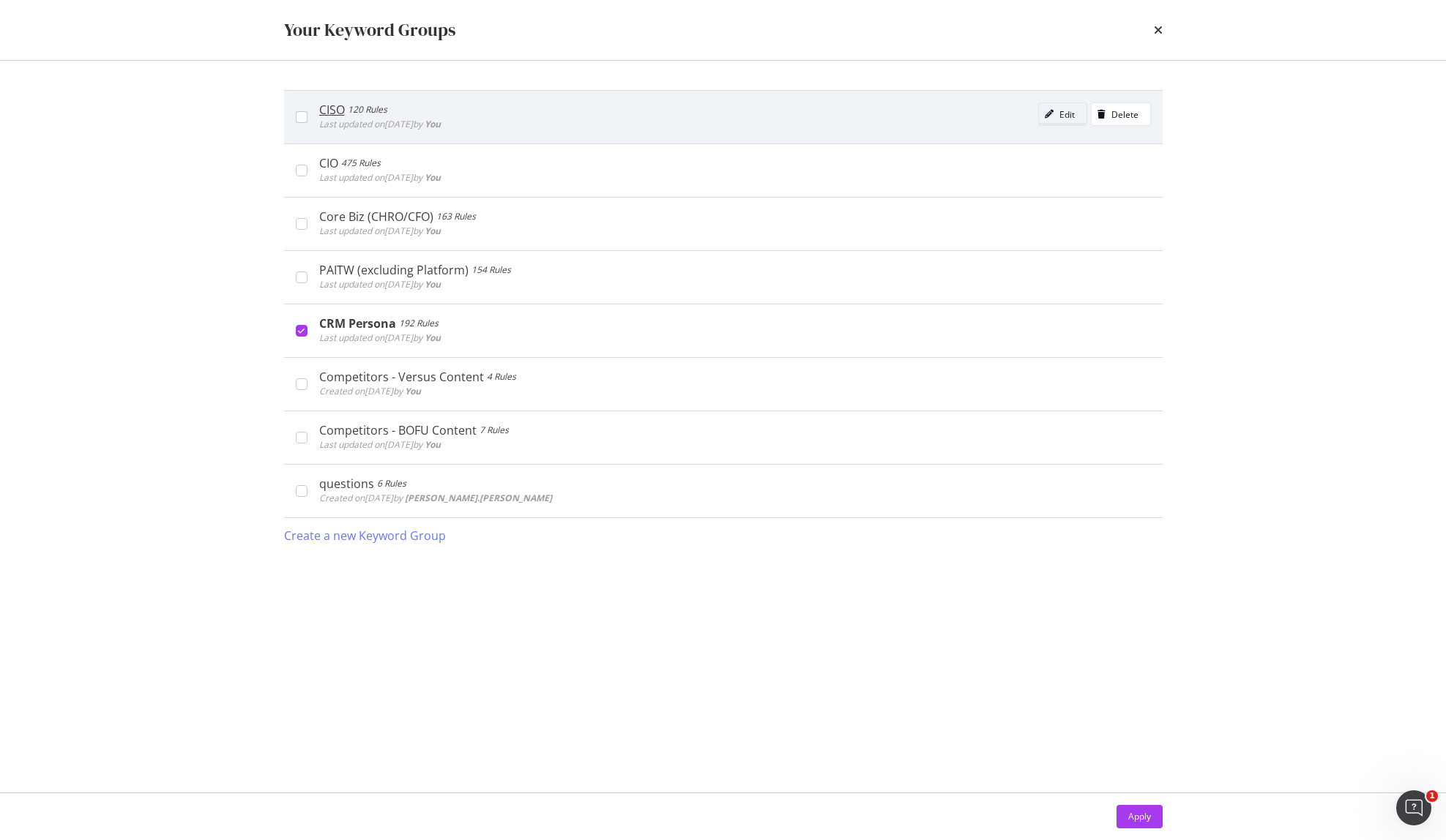
click at [1060, 118] on div "Edit" at bounding box center [1067, 115] width 15 height 13
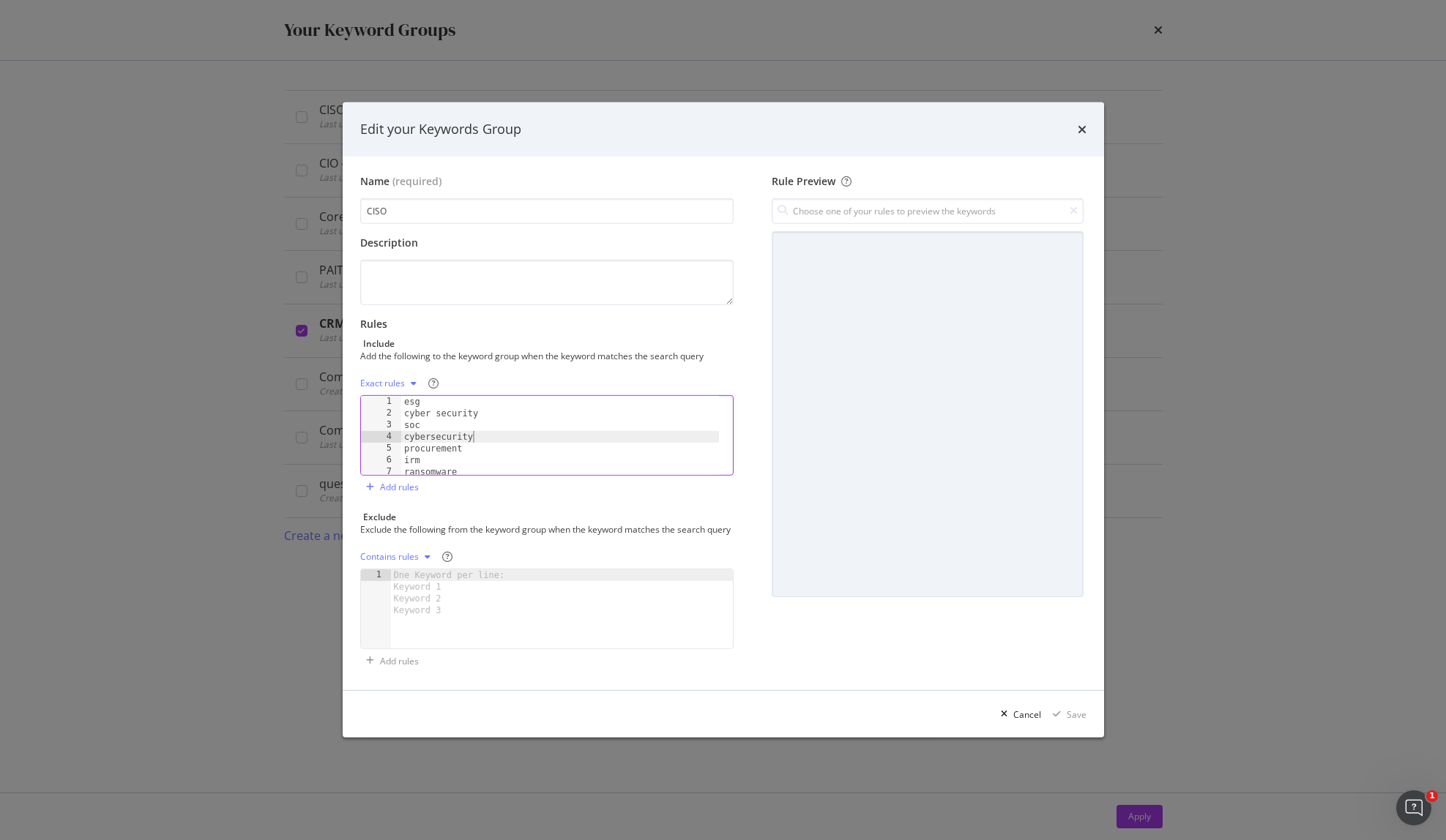
click at [528, 435] on div "esg cyber security soc cybersecurity procurement irm ransomware risk management" at bounding box center [560, 447] width 318 height 102
type textarea "risk quantification framework board-level risk reporting"
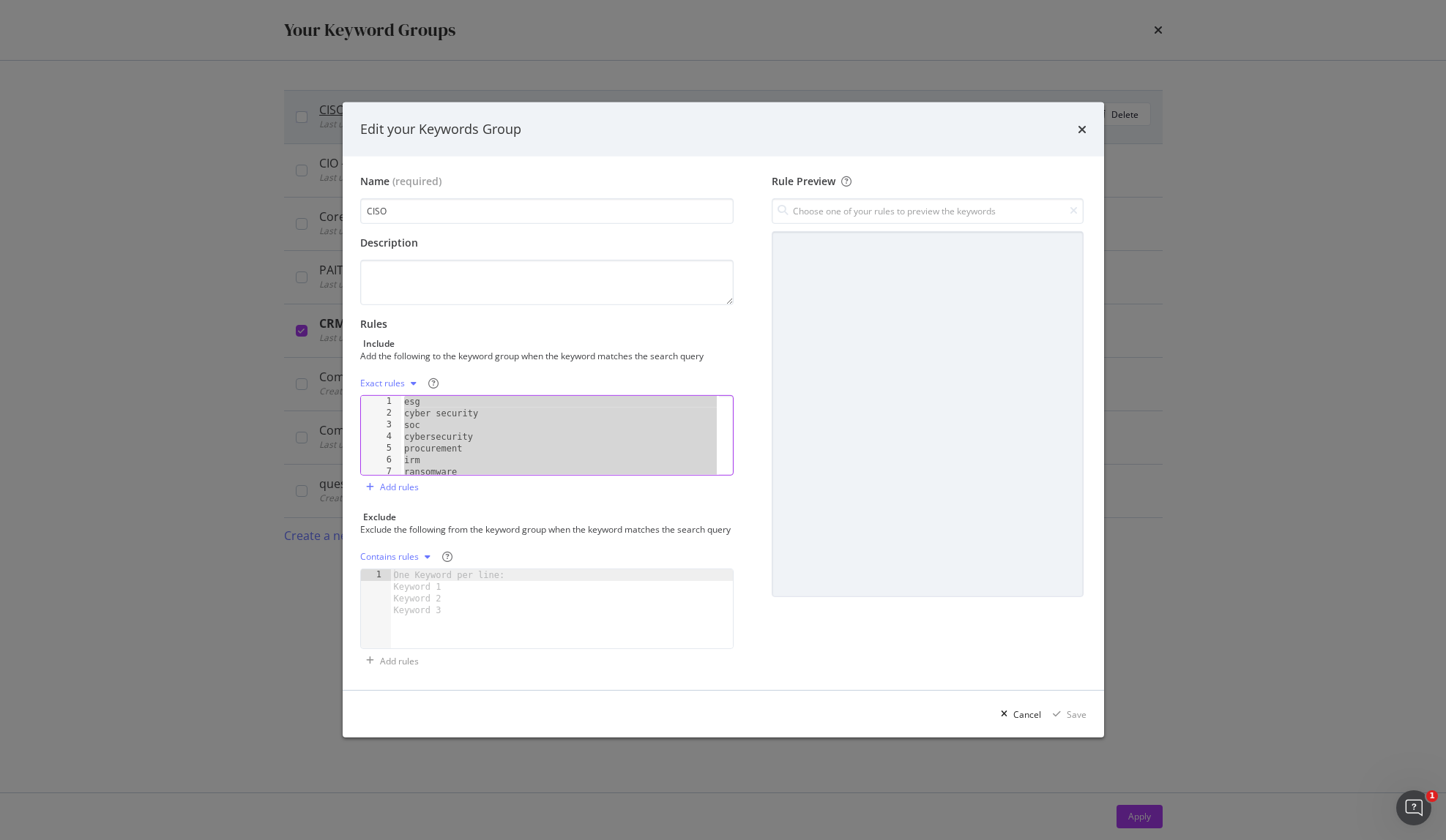
click at [1083, 124] on icon "times" at bounding box center [1082, 129] width 9 height 12
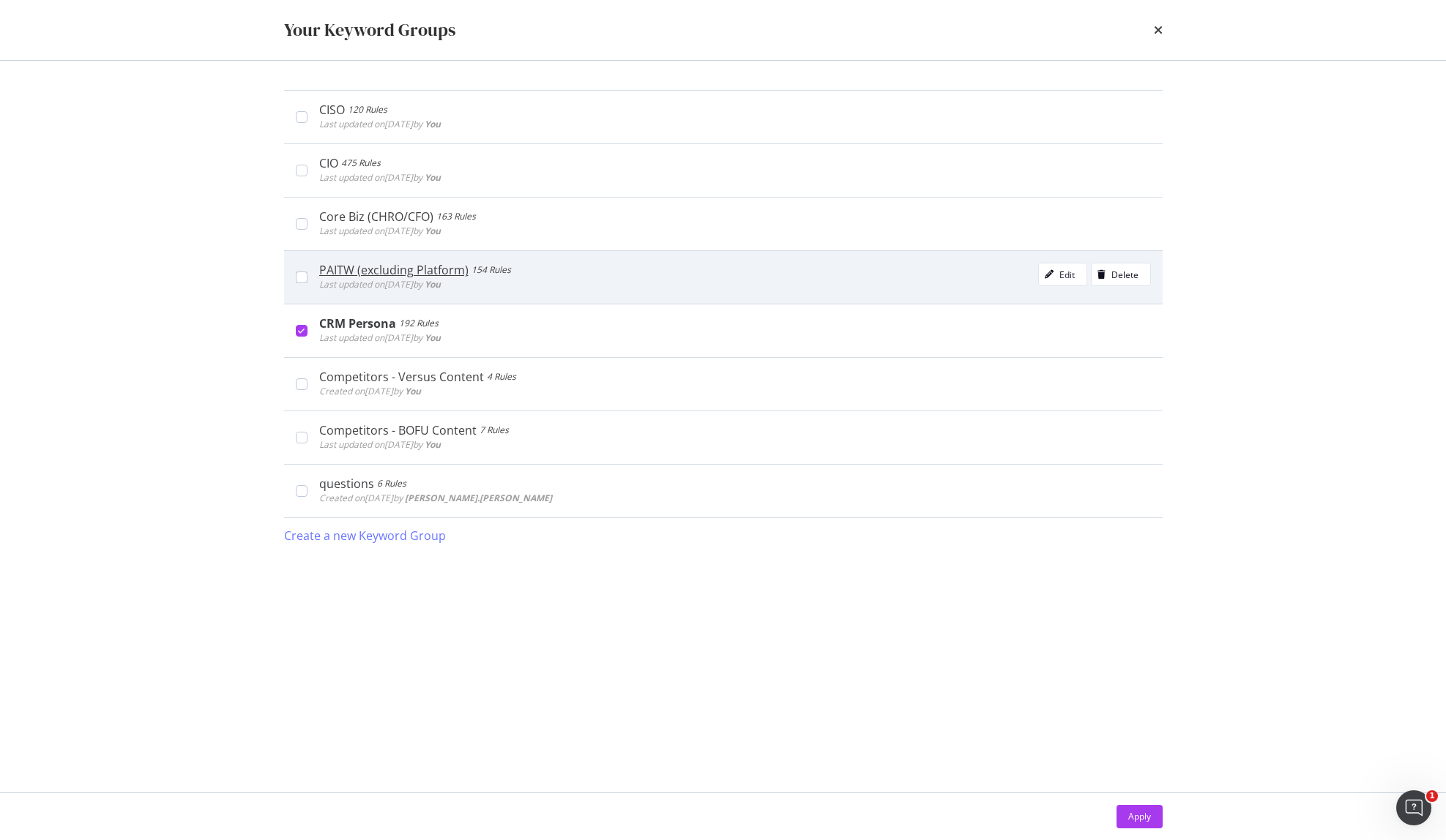
click at [561, 270] on div "PAITW (excluding Platform) 154 Rules Last updated on 2025 Aug 15th by You Edit …" at bounding box center [734, 277] width 831 height 30
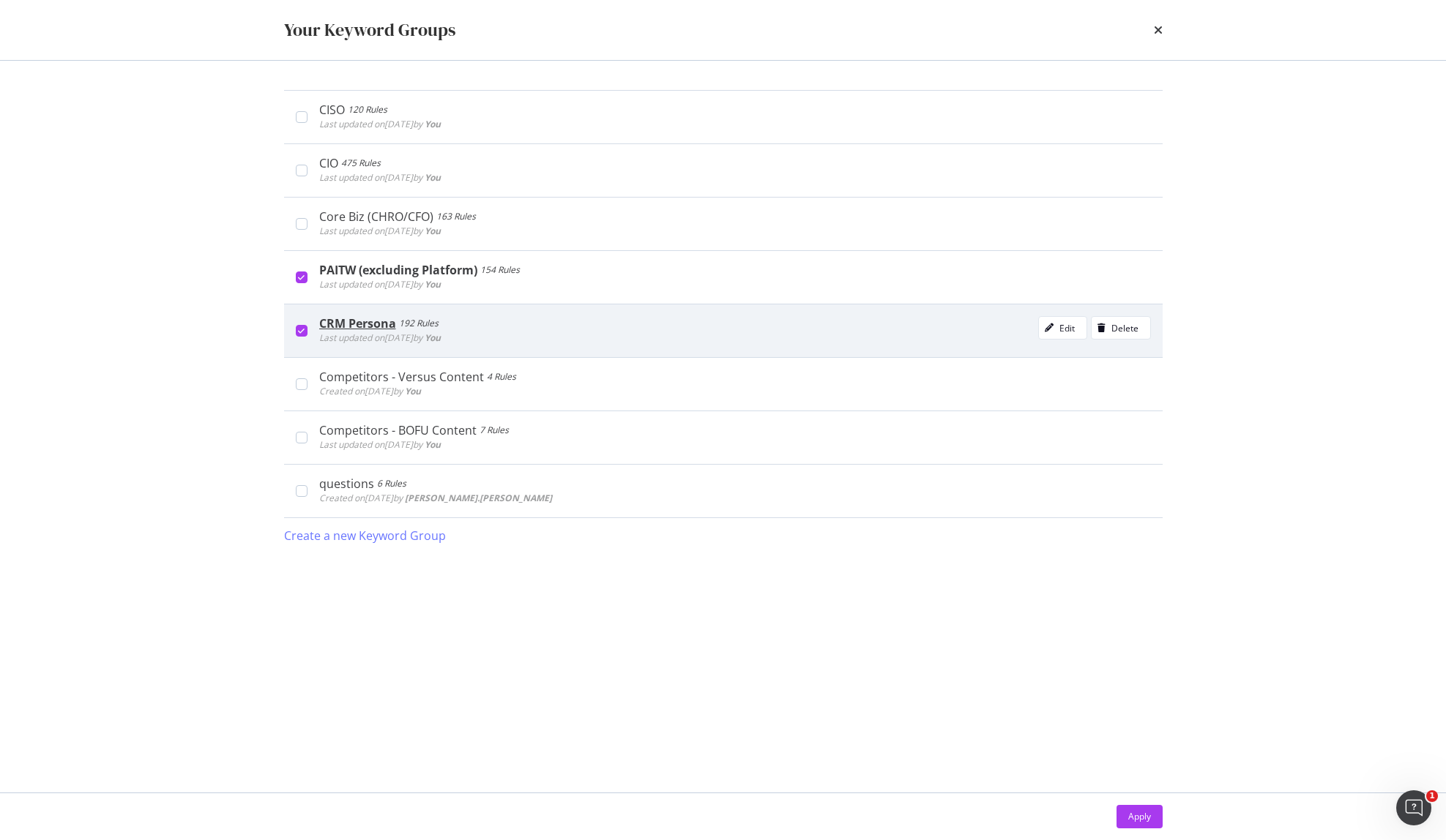
click at [299, 329] on icon "modal" at bounding box center [301, 331] width 6 height 7
click at [1118, 823] on button "Apply" at bounding box center [1139, 817] width 46 height 23
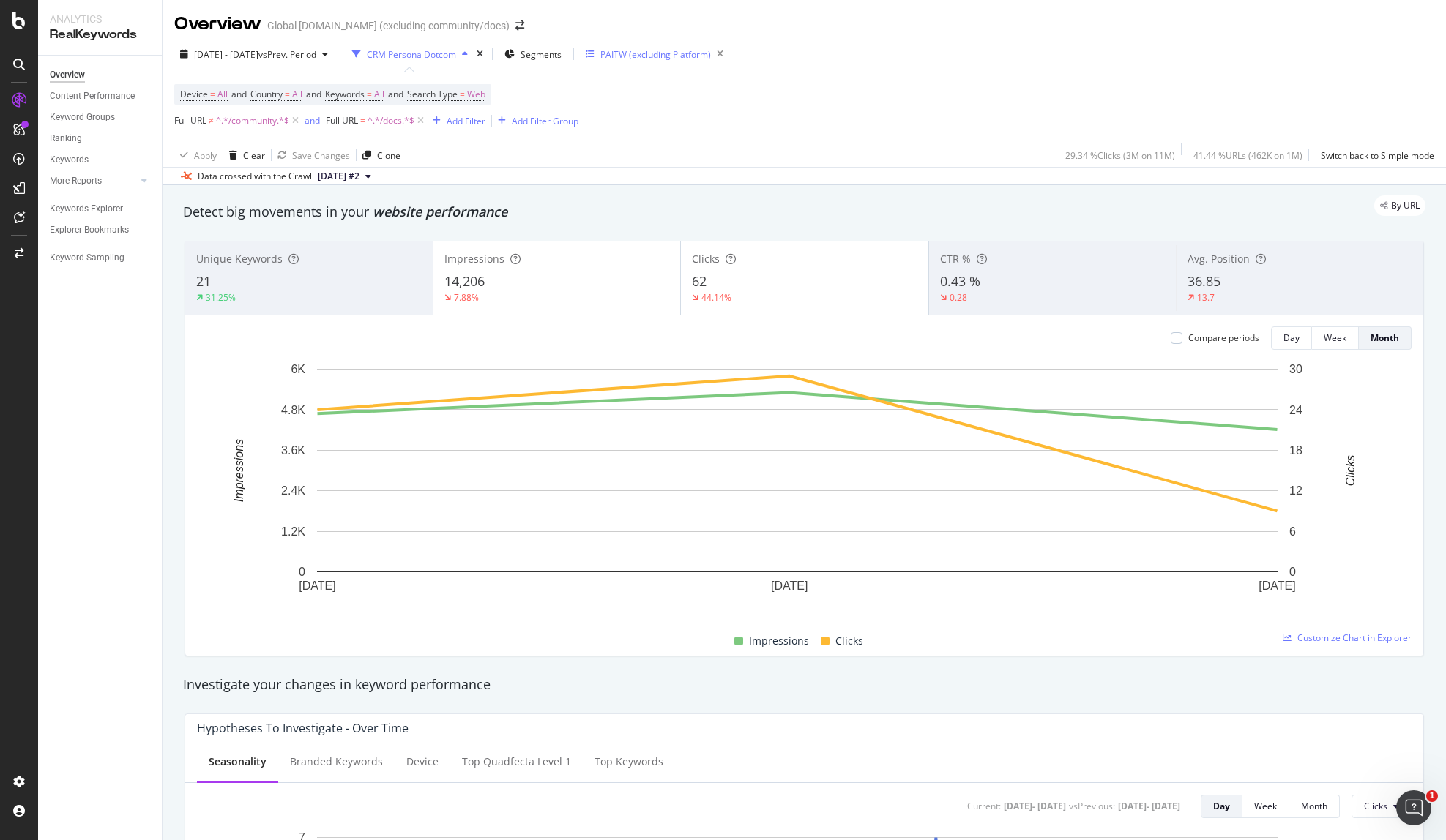
click at [691, 50] on div "PAITW (excluding Platform)" at bounding box center [655, 55] width 111 height 13
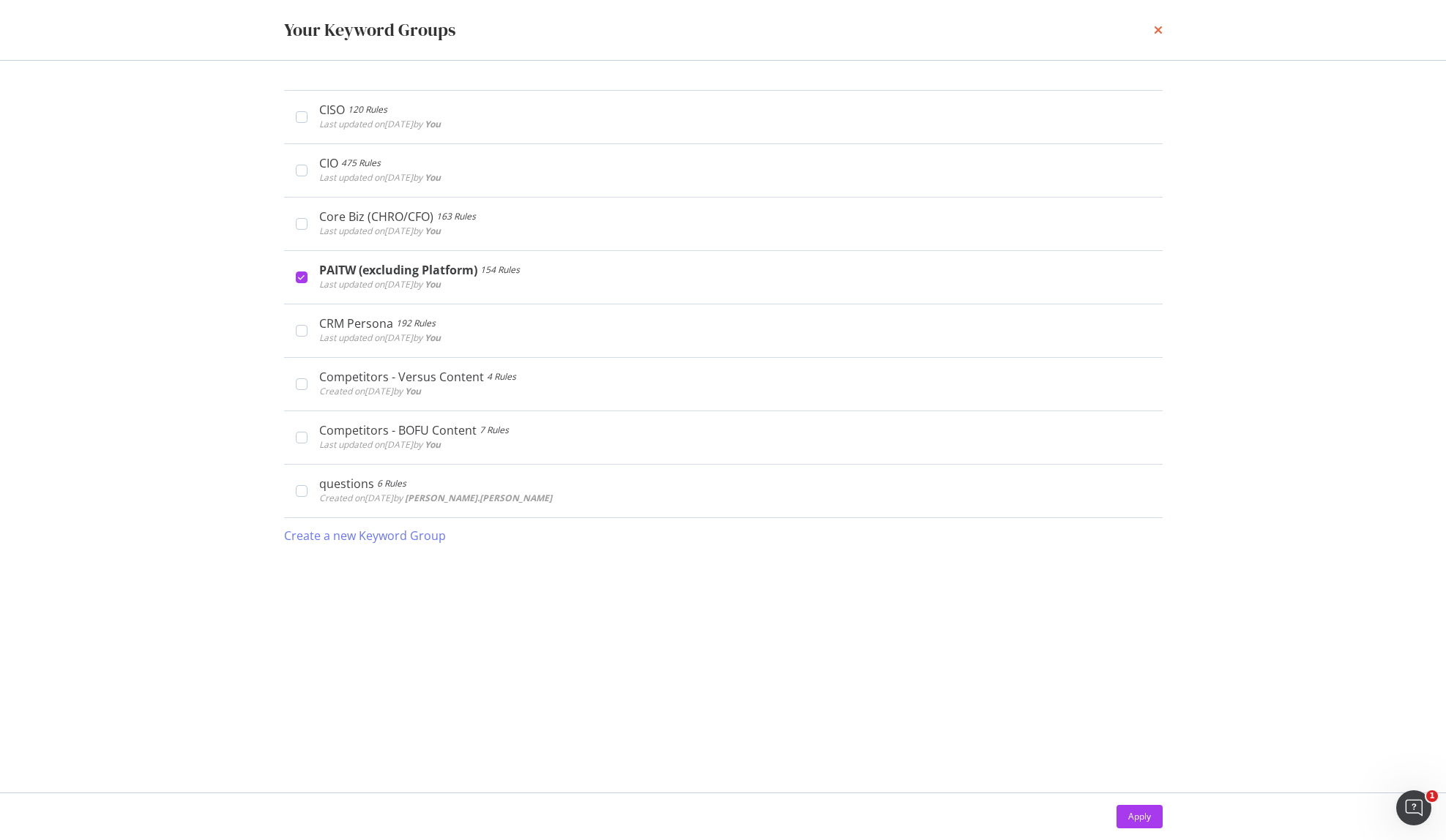
click at [1154, 25] on icon "times" at bounding box center [1158, 30] width 9 height 12
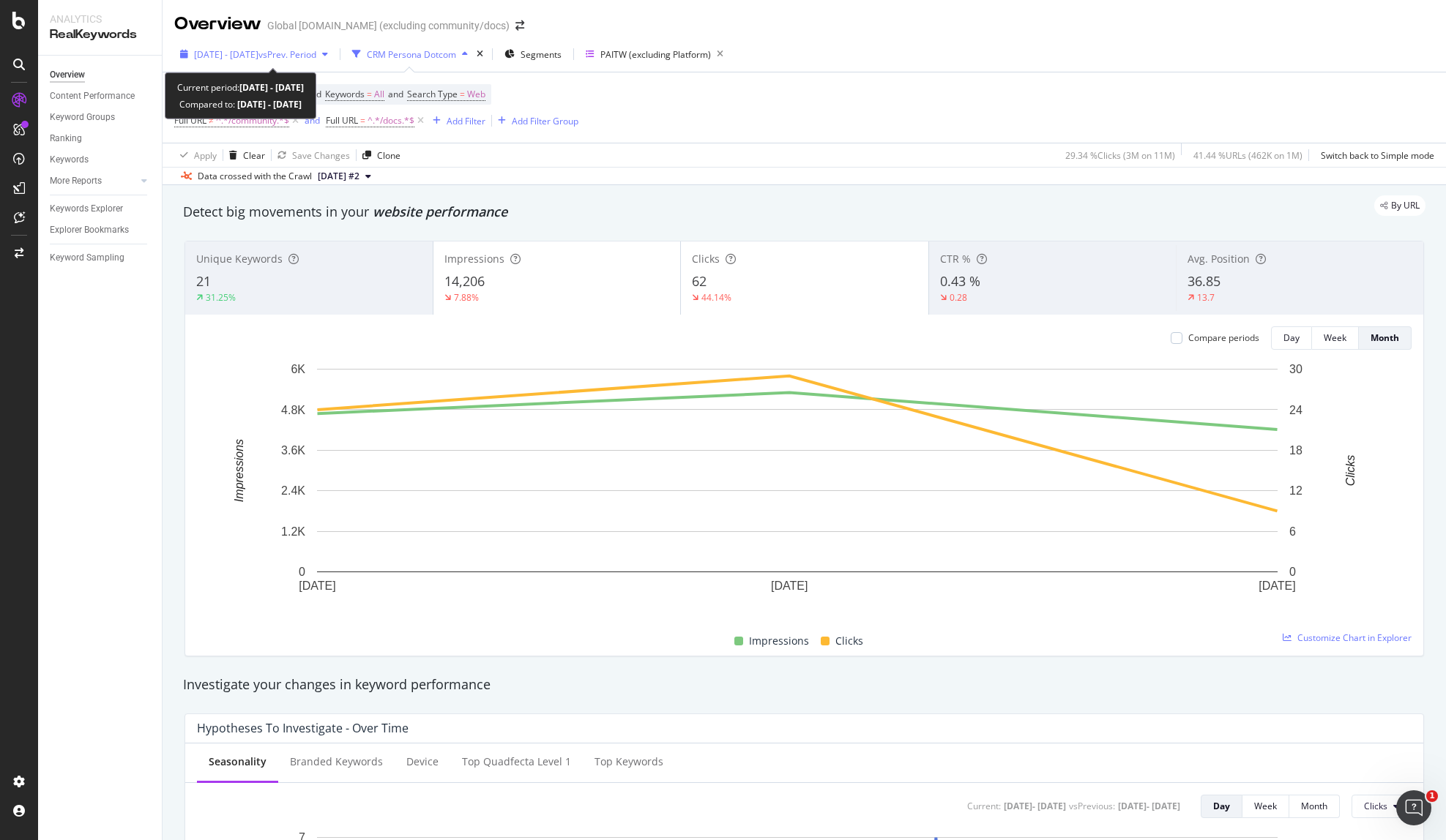
click at [259, 56] on span "[DATE] - [DATE]" at bounding box center [226, 55] width 65 height 13
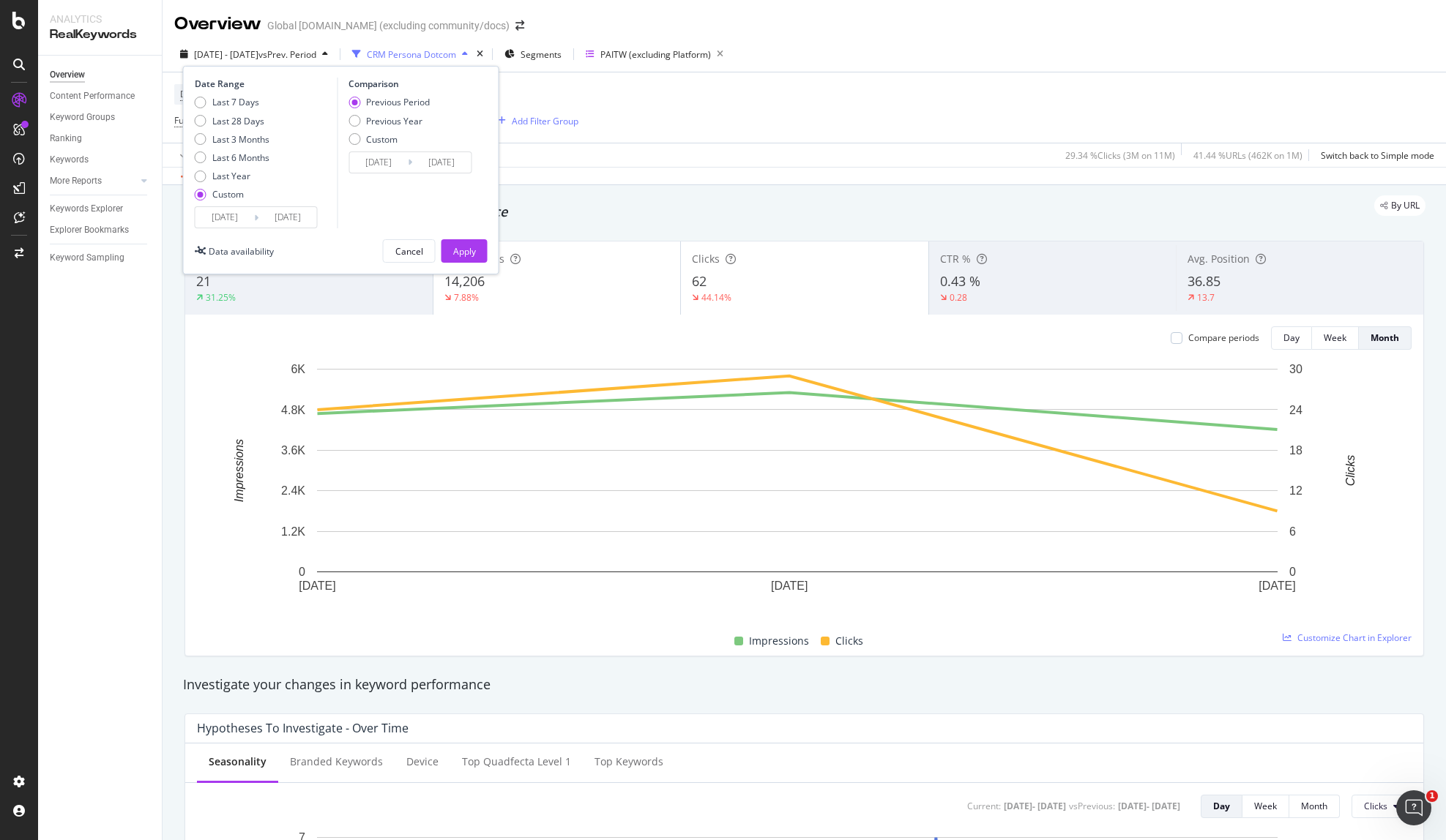
click at [230, 223] on input "2025/04/01" at bounding box center [225, 217] width 58 height 21
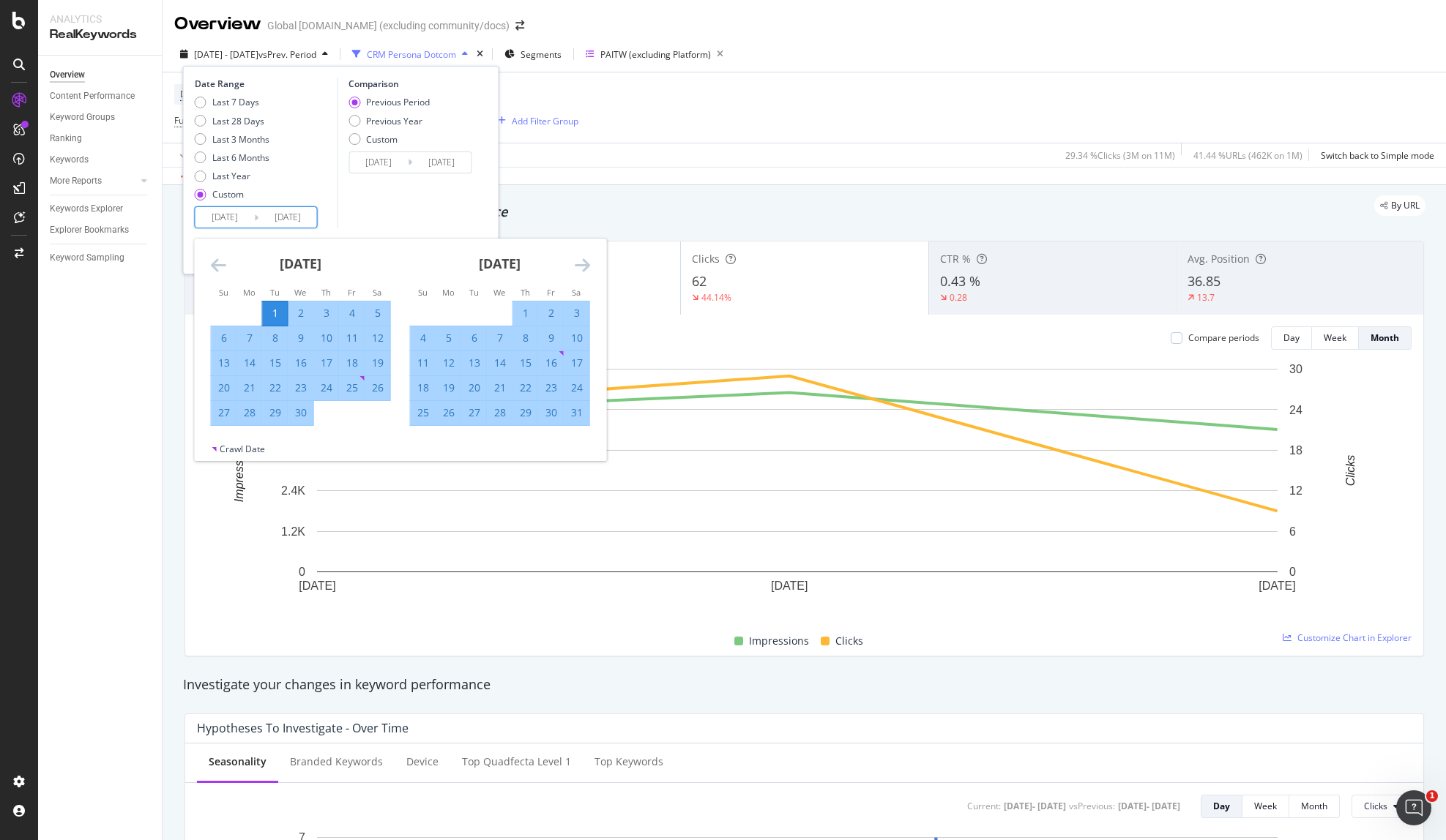
click at [212, 270] on icon "Move backward to switch to the previous month." at bounding box center [218, 265] width 15 height 18
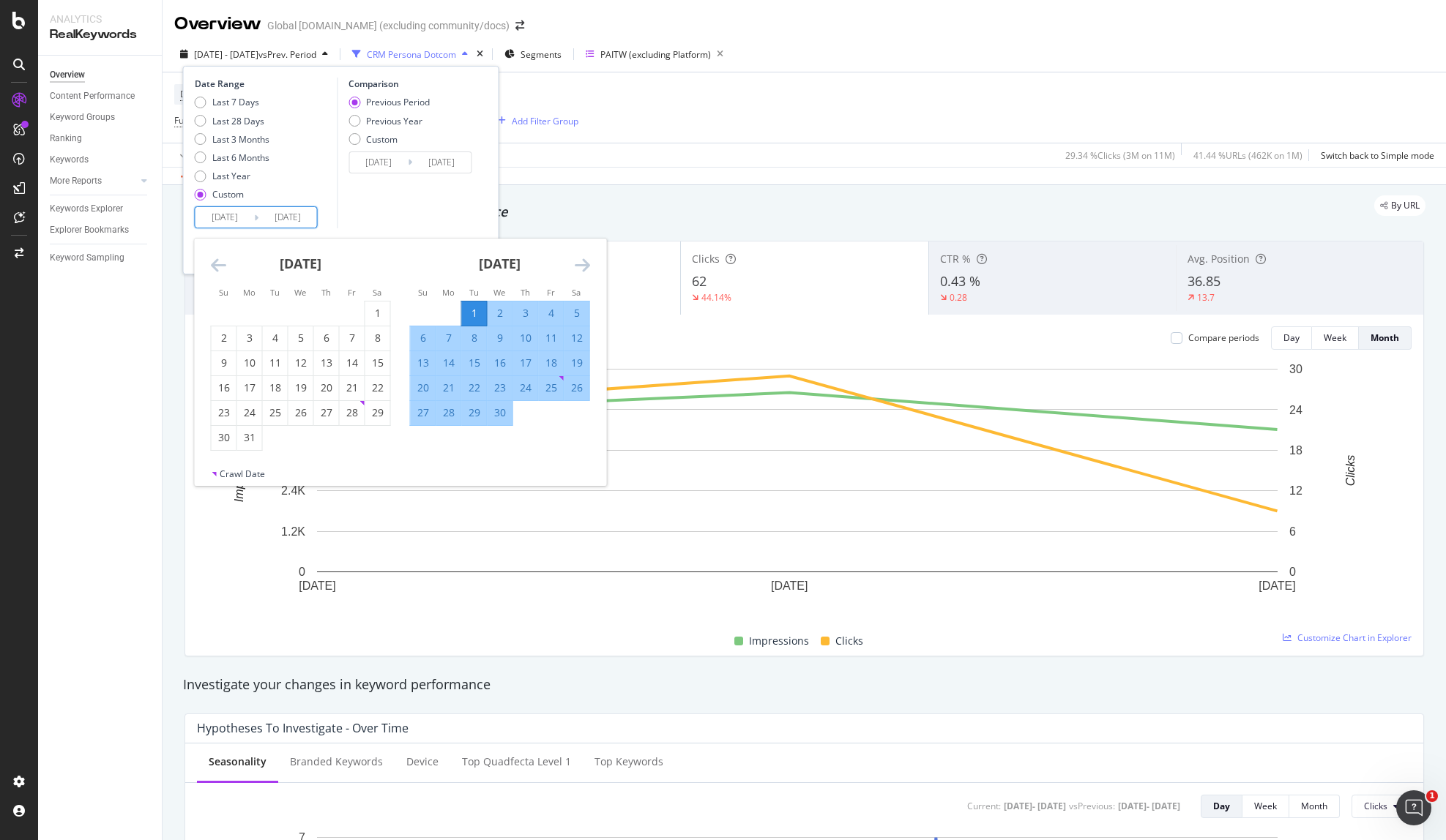
click at [212, 270] on icon "Move backward to switch to the previous month." at bounding box center [218, 265] width 15 height 18
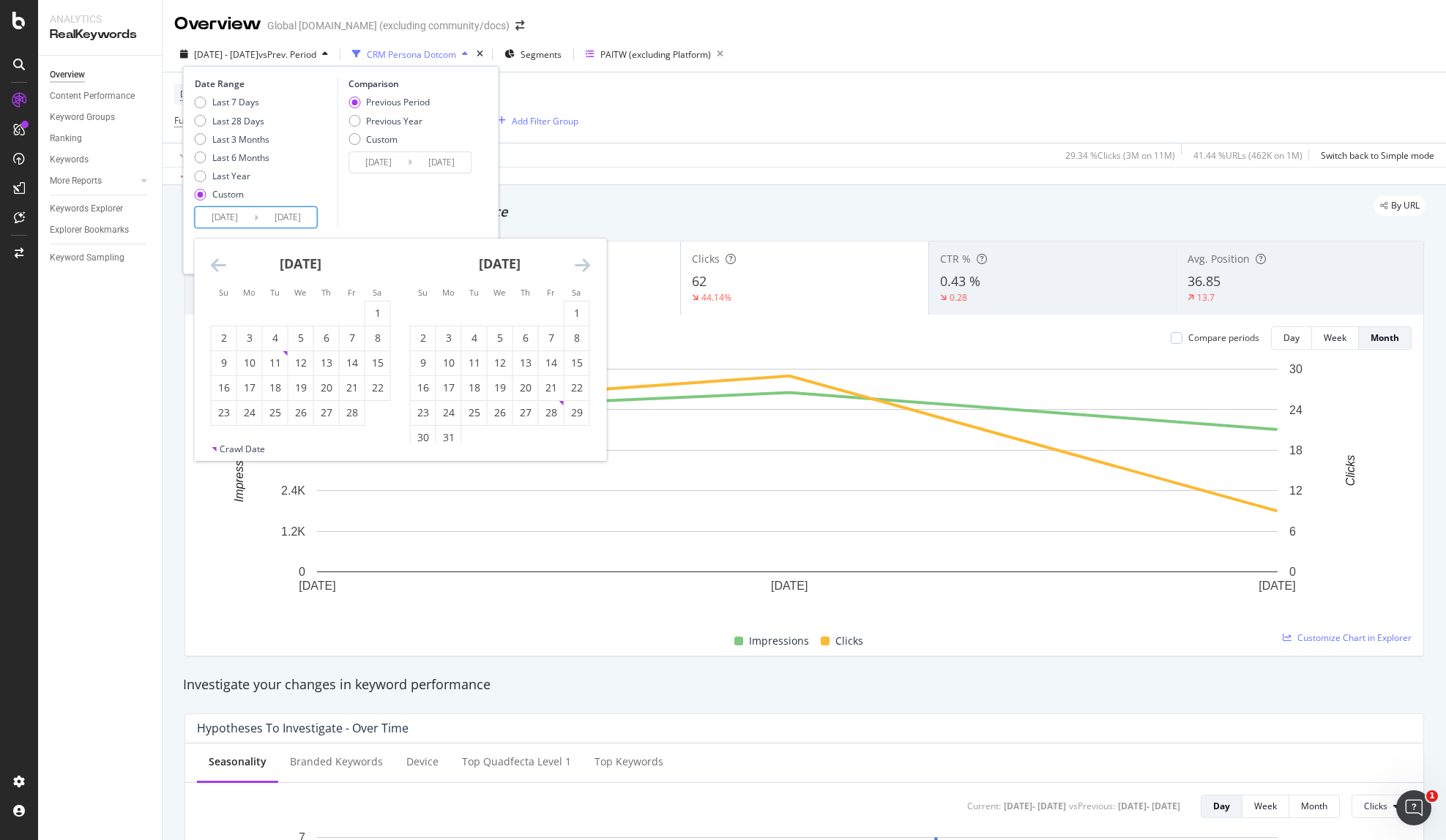
click at [212, 270] on icon "Move backward to switch to the previous month." at bounding box center [218, 265] width 15 height 18
drag, startPoint x: 298, startPoint y: 310, endPoint x: 308, endPoint y: 310, distance: 10.0
click at [298, 310] on div "1" at bounding box center [301, 314] width 25 height 14
type input "2025/01/01"
type input "2024/07/03"
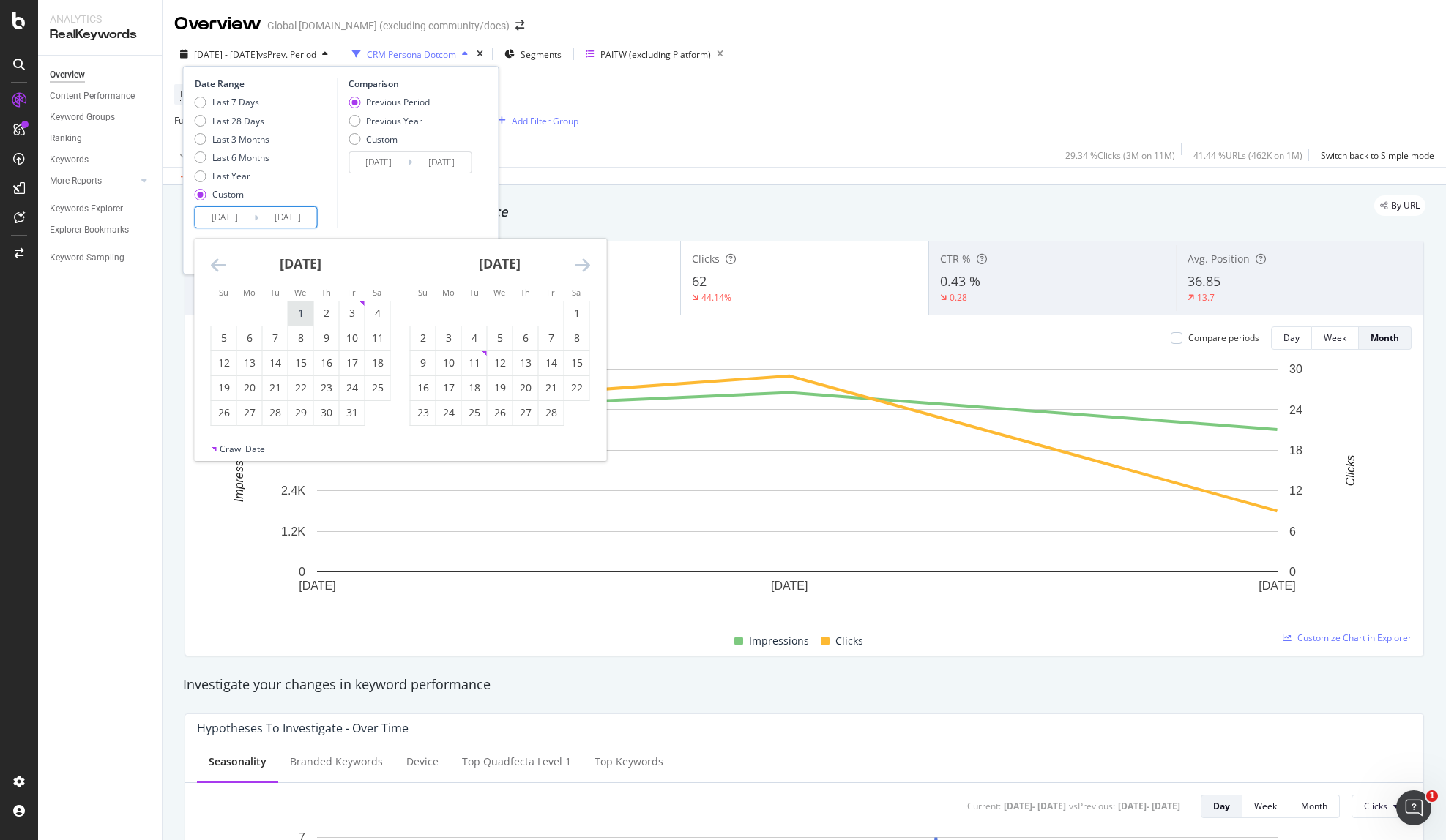
type input "2024/12/31"
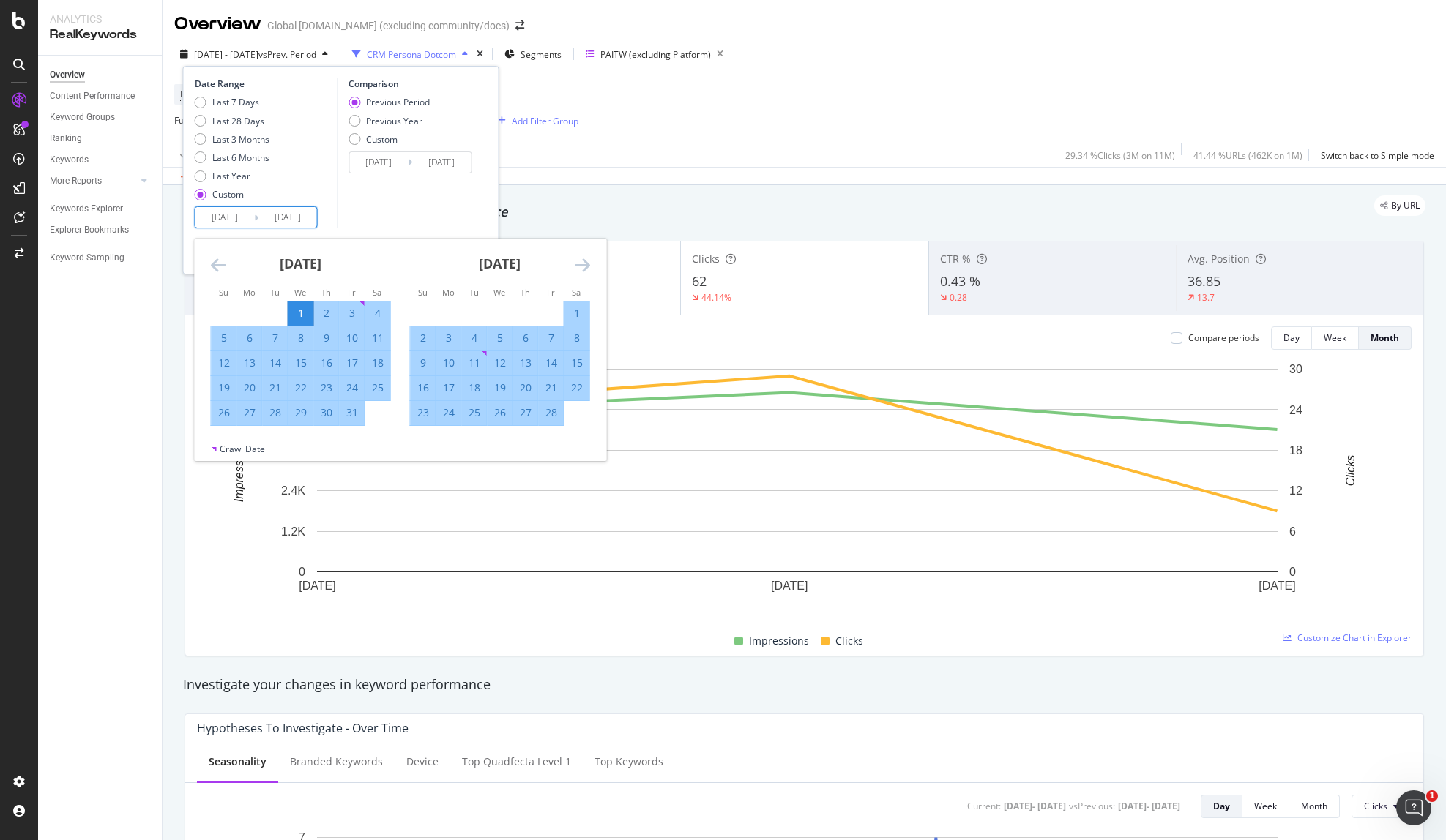
click at [581, 265] on icon "Move forward to switch to the next month." at bounding box center [582, 265] width 15 height 18
click at [454, 436] on div "31" at bounding box center [449, 438] width 25 height 14
type input "2025/03/31"
type input "2024/10/02"
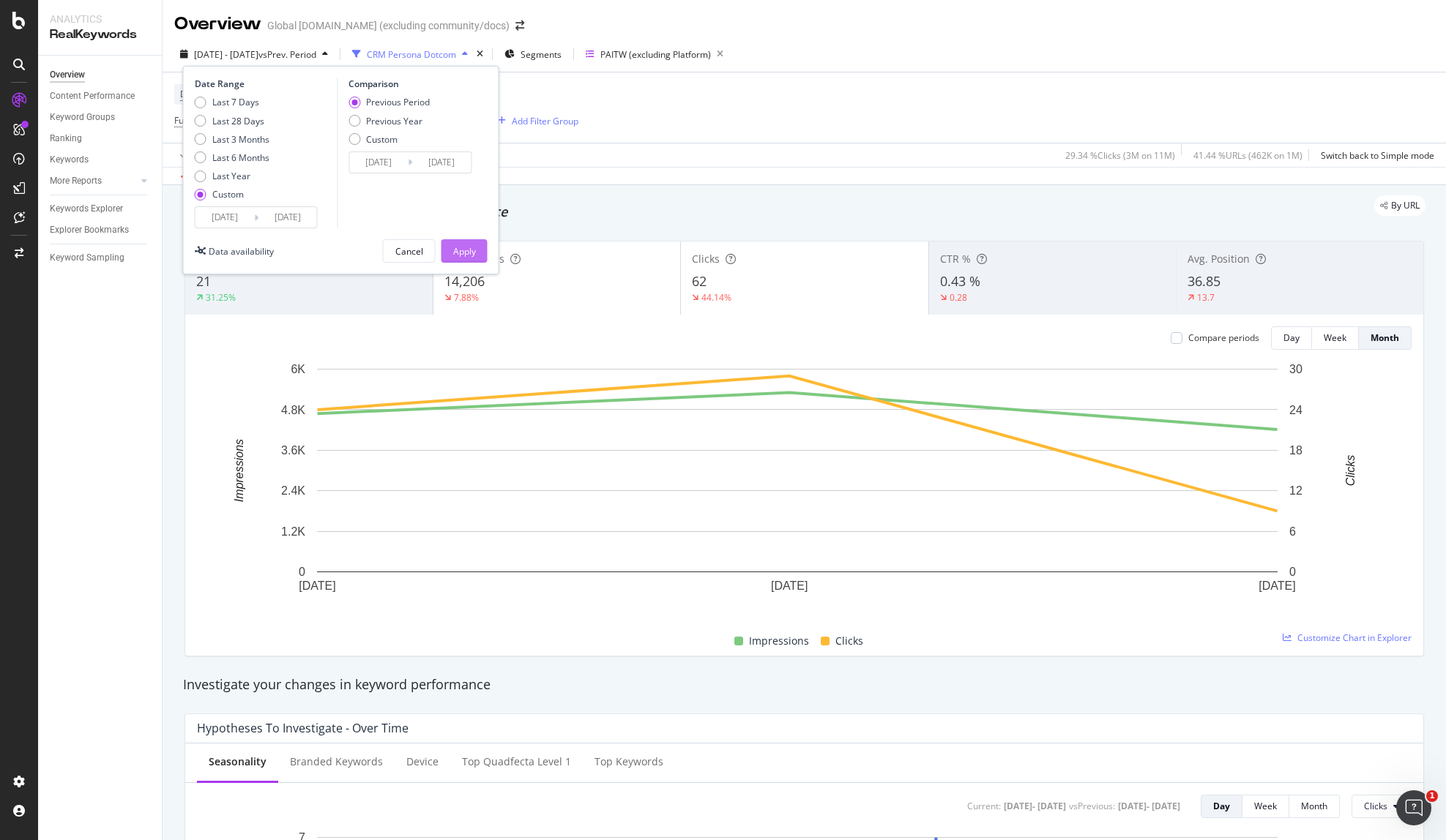
click at [457, 256] on div "Apply" at bounding box center [464, 252] width 22 height 13
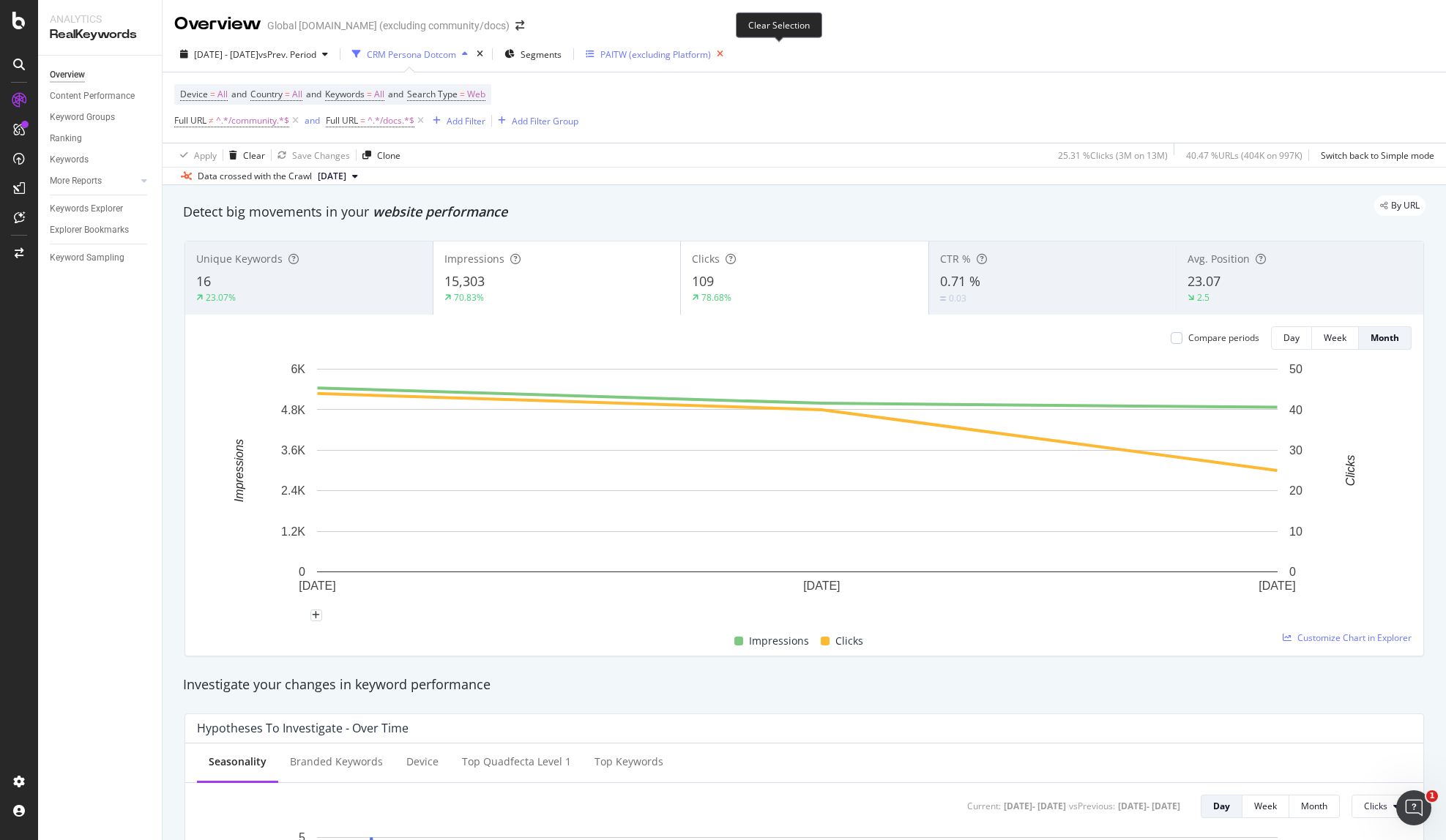
click at [729, 53] on icon "button" at bounding box center [720, 54] width 18 height 21
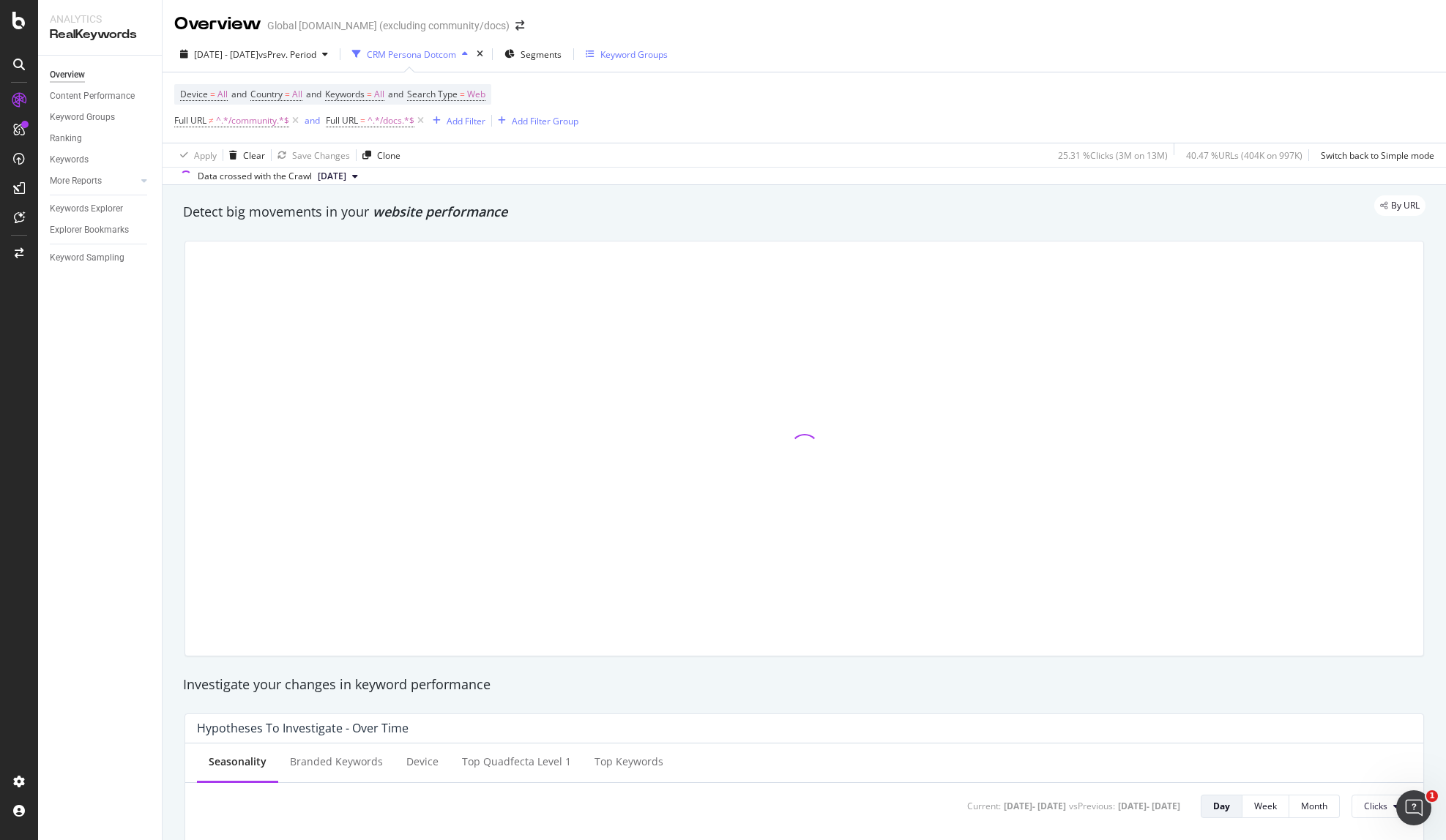
click at [668, 58] on div "Keyword Groups" at bounding box center [634, 55] width 67 height 13
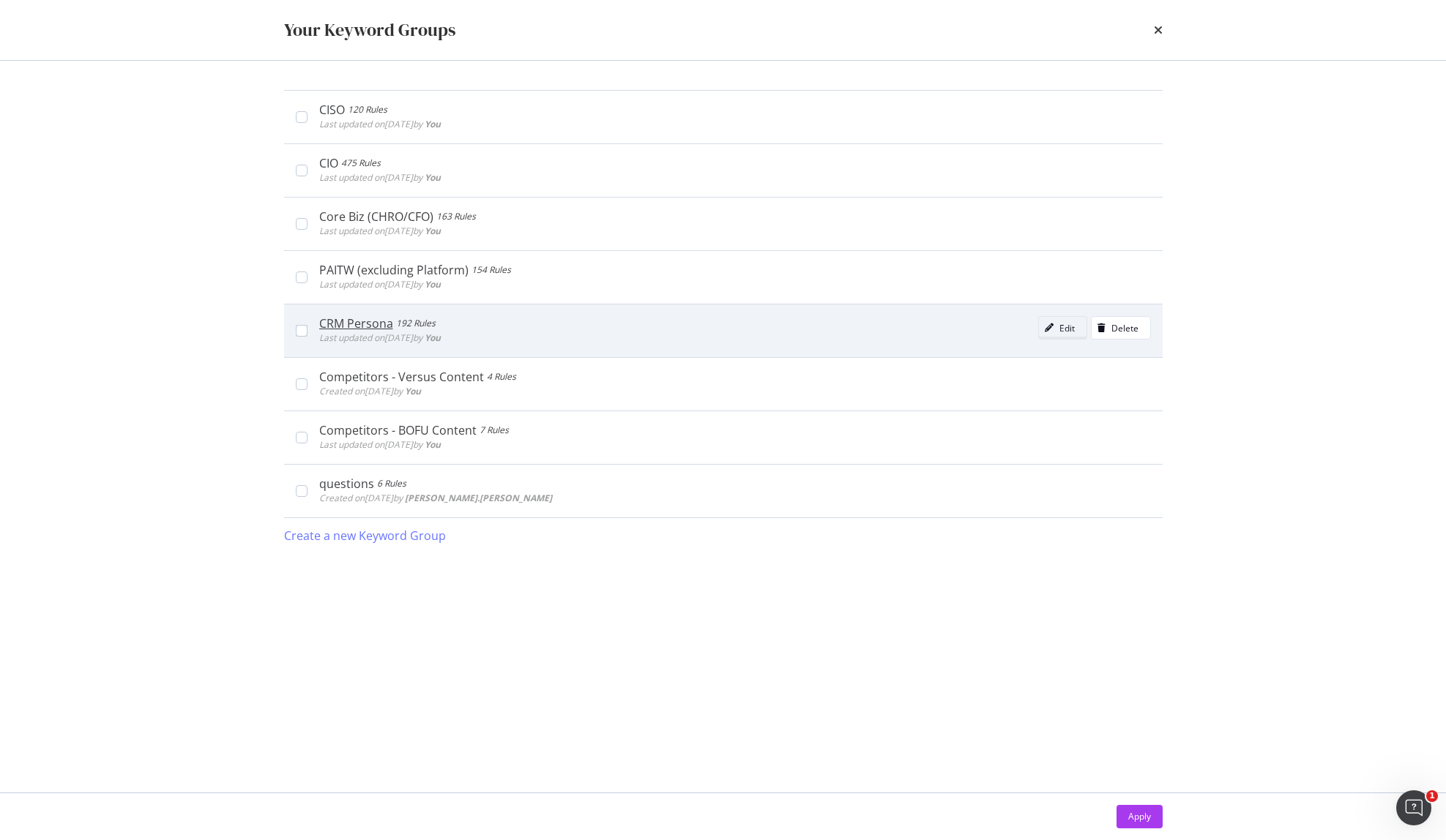
click at [1057, 332] on div "modal" at bounding box center [1049, 328] width 21 height 9
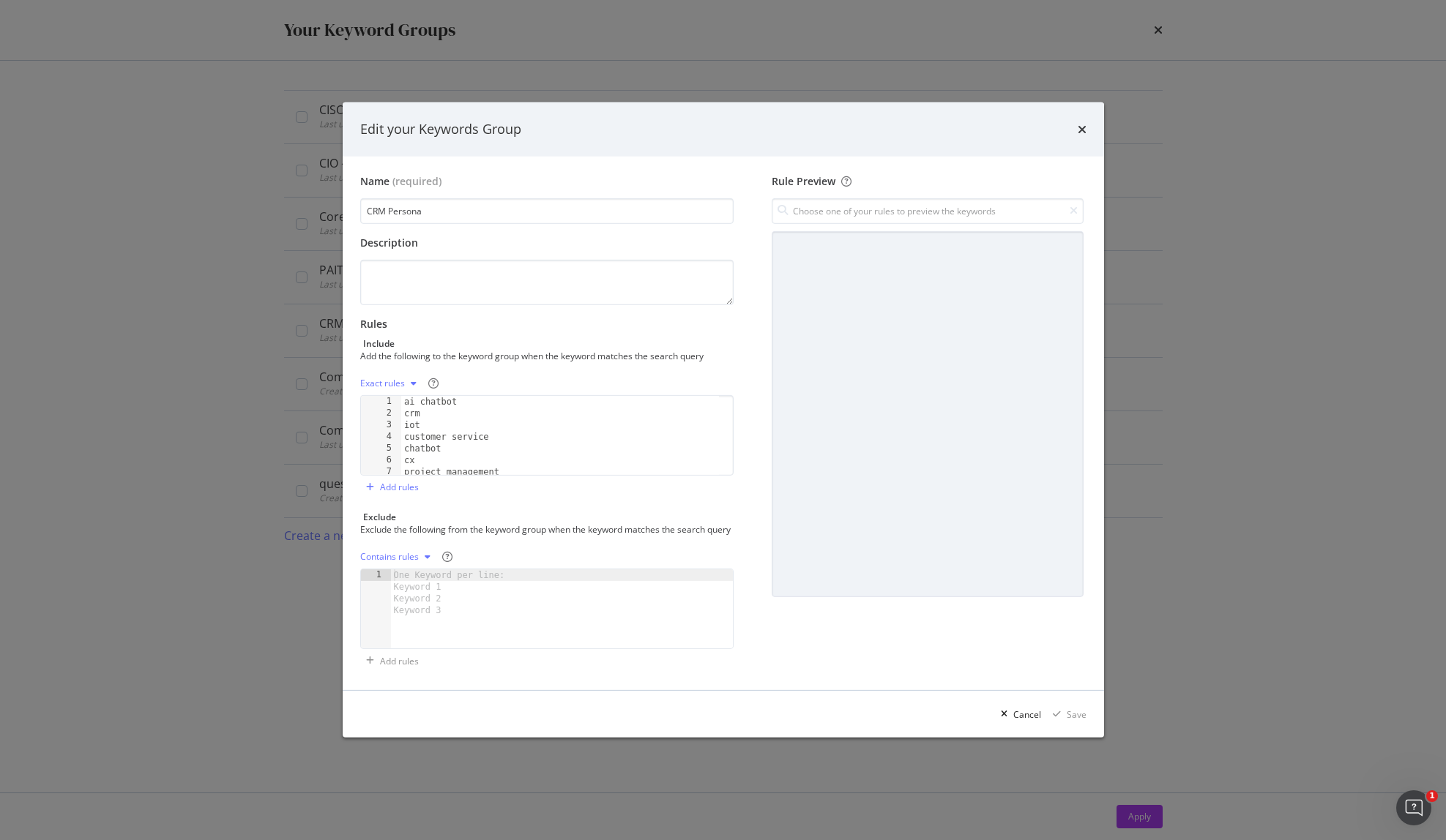
click at [389, 379] on div "Exact rules" at bounding box center [383, 384] width 45 height 9
click at [413, 401] on div "Contains rules" at bounding box center [406, 403] width 58 height 13
click at [1078, 721] on div "Save" at bounding box center [1077, 715] width 20 height 13
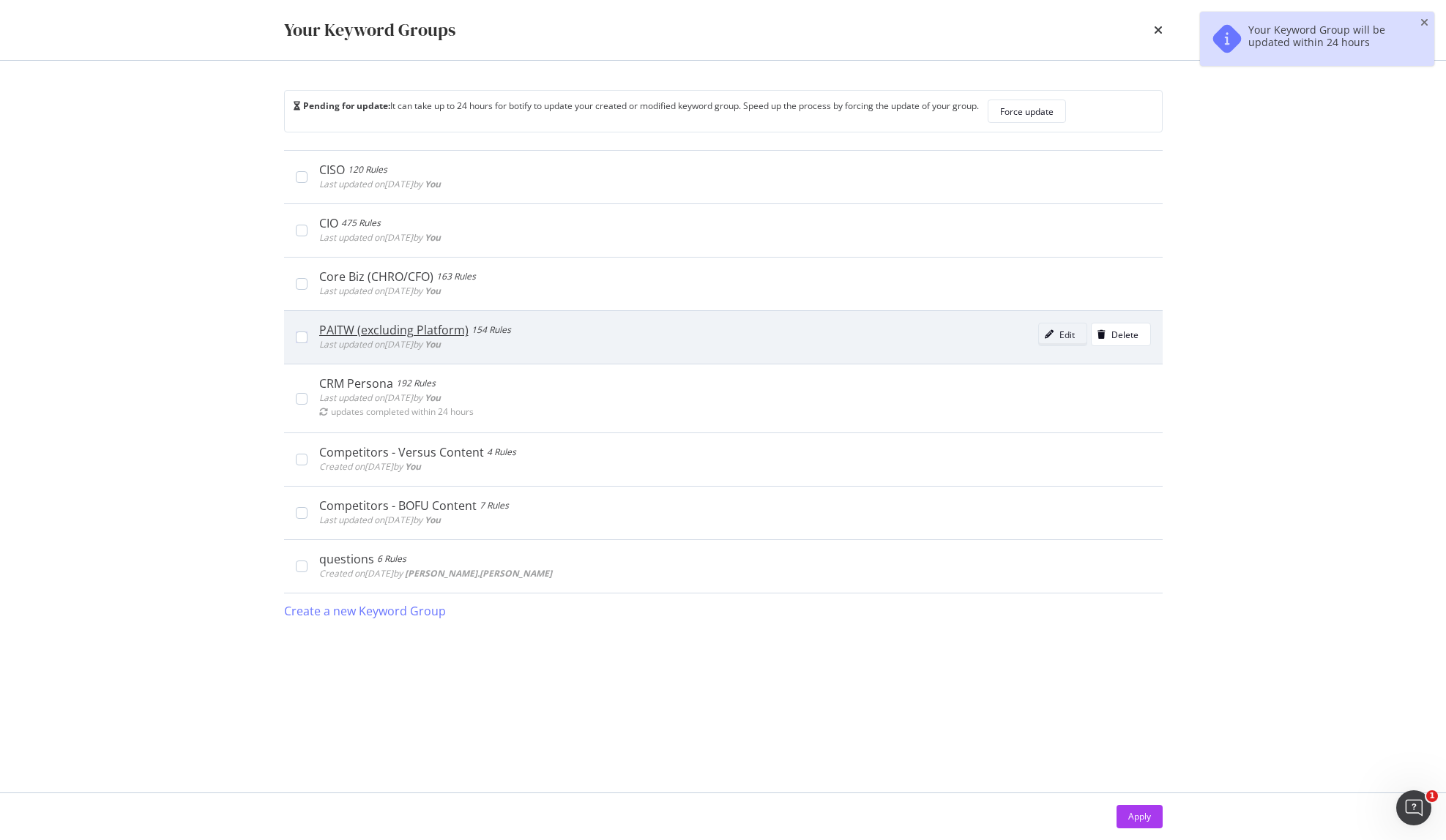
click at [1057, 341] on div "Edit" at bounding box center [1057, 334] width 36 height 21
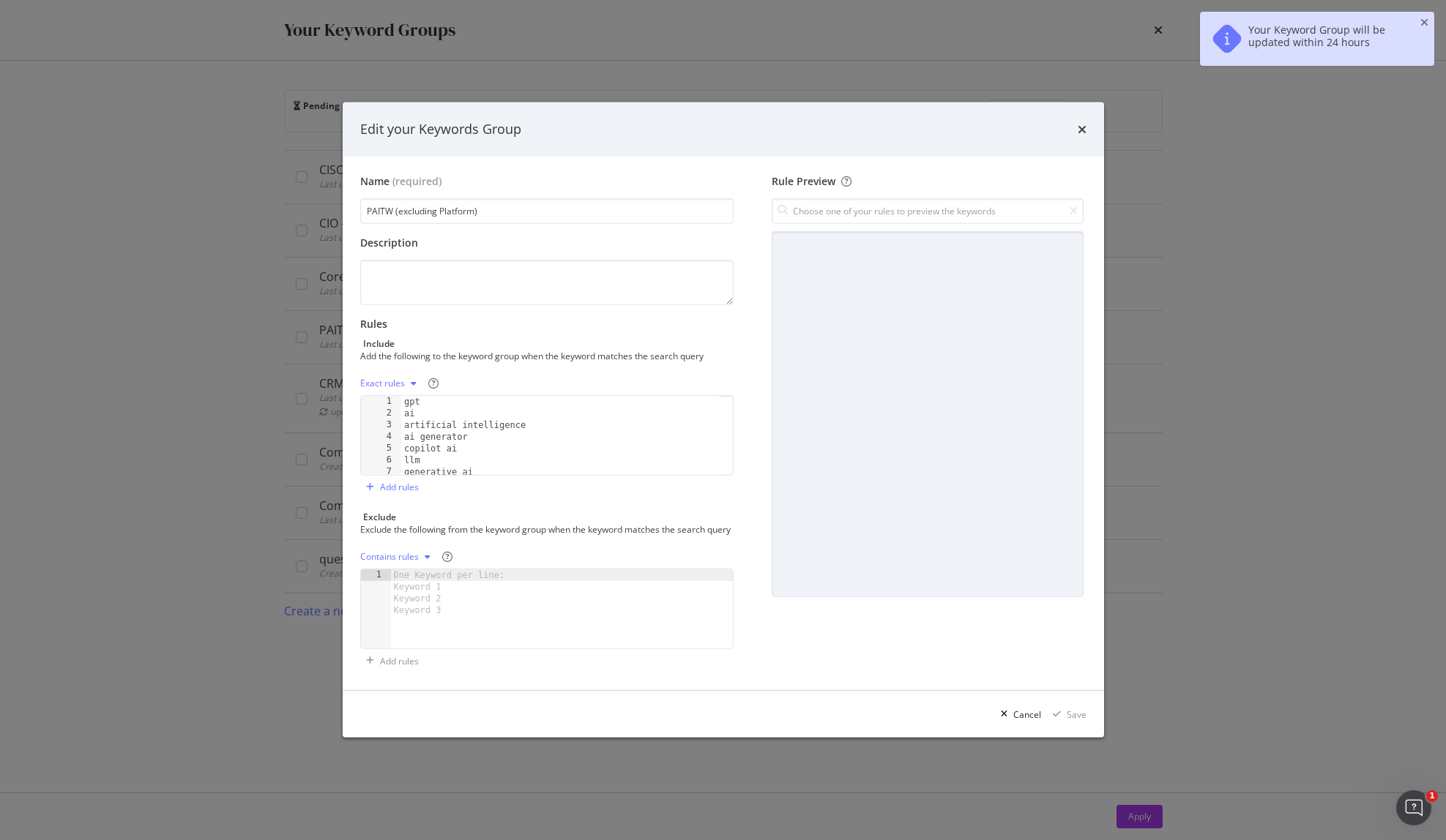
click at [389, 379] on div "Exact rules" at bounding box center [383, 384] width 45 height 9
click at [416, 404] on div "Contains rules" at bounding box center [406, 403] width 58 height 13
click at [1080, 721] on div "Save" at bounding box center [1077, 715] width 20 height 13
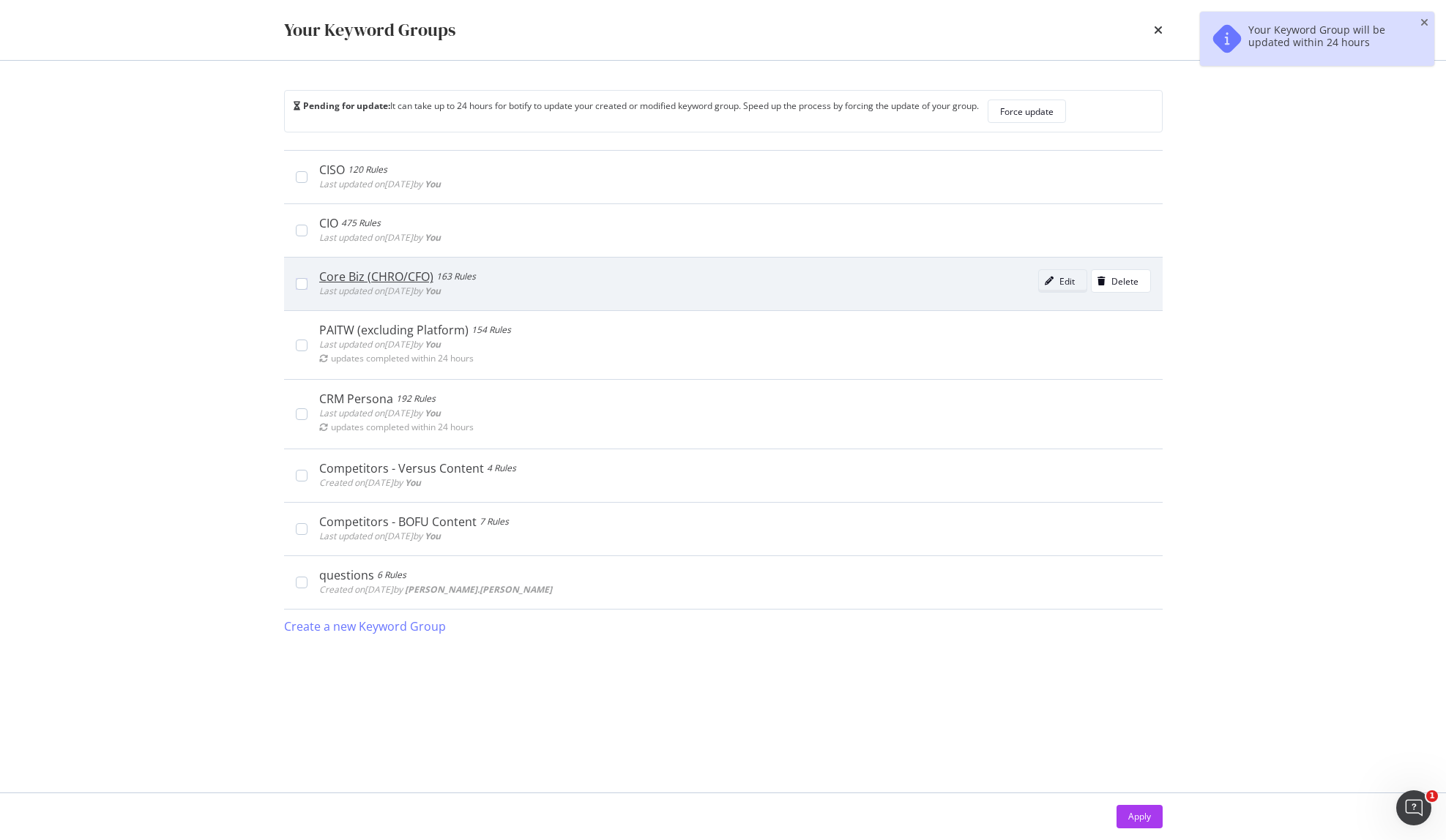
click at [1051, 282] on icon "modal" at bounding box center [1050, 281] width 9 height 9
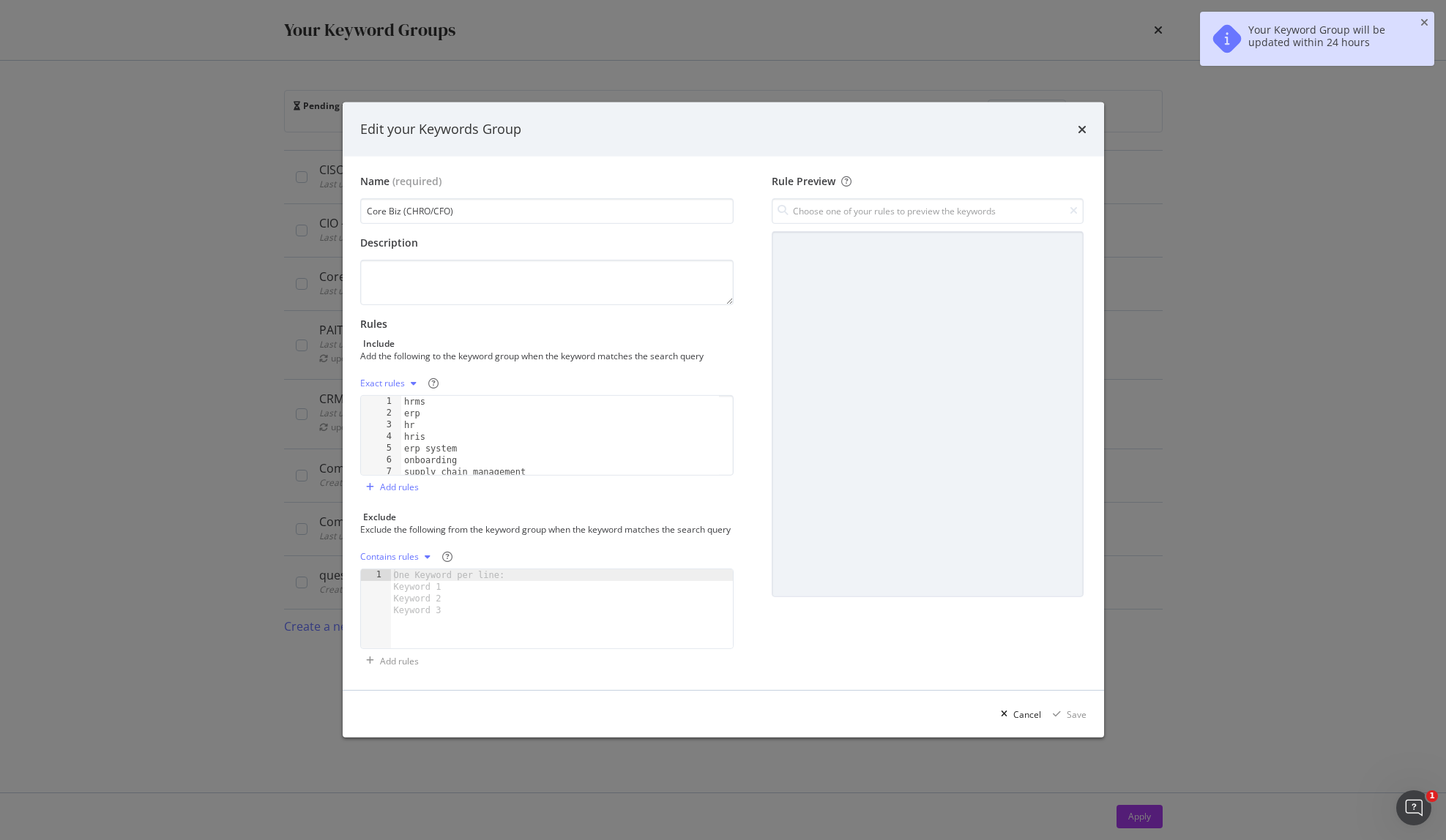
click at [386, 379] on div "Exact rules" at bounding box center [383, 384] width 45 height 9
click at [409, 400] on div "Contains rules" at bounding box center [406, 403] width 58 height 13
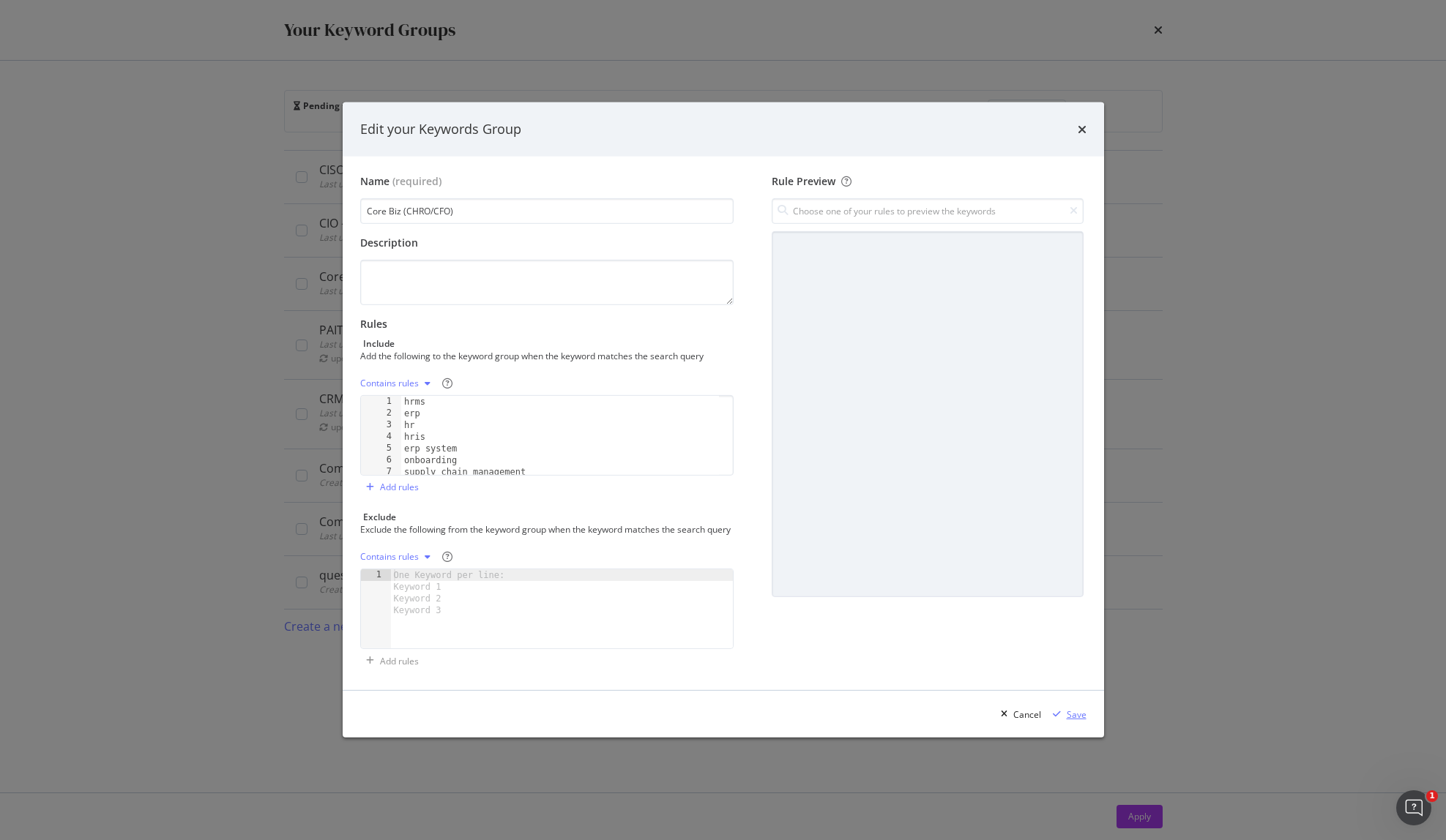
click at [1074, 721] on div "Save" at bounding box center [1077, 715] width 20 height 13
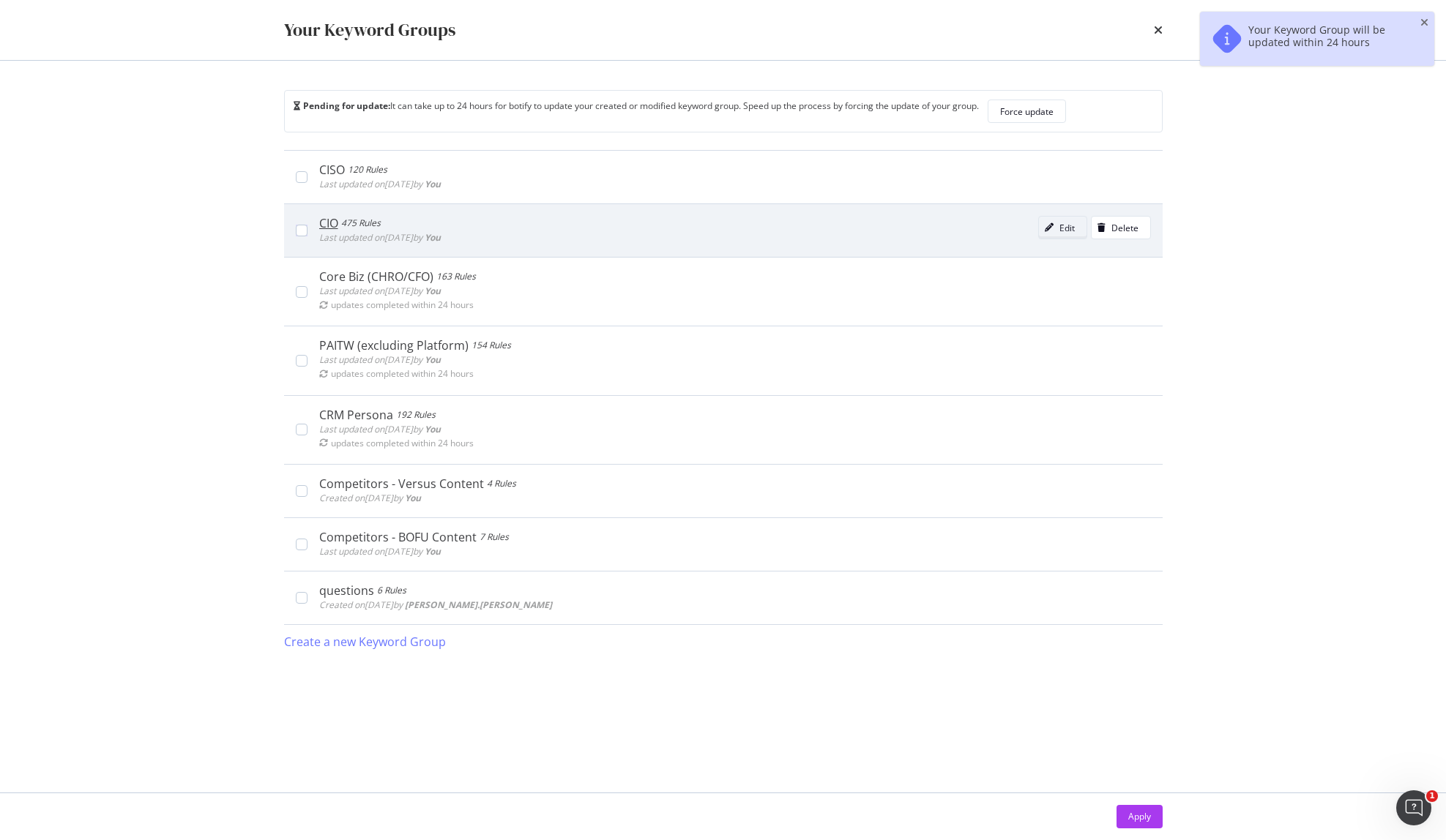
click at [1057, 227] on div "modal" at bounding box center [1049, 227] width 21 height 9
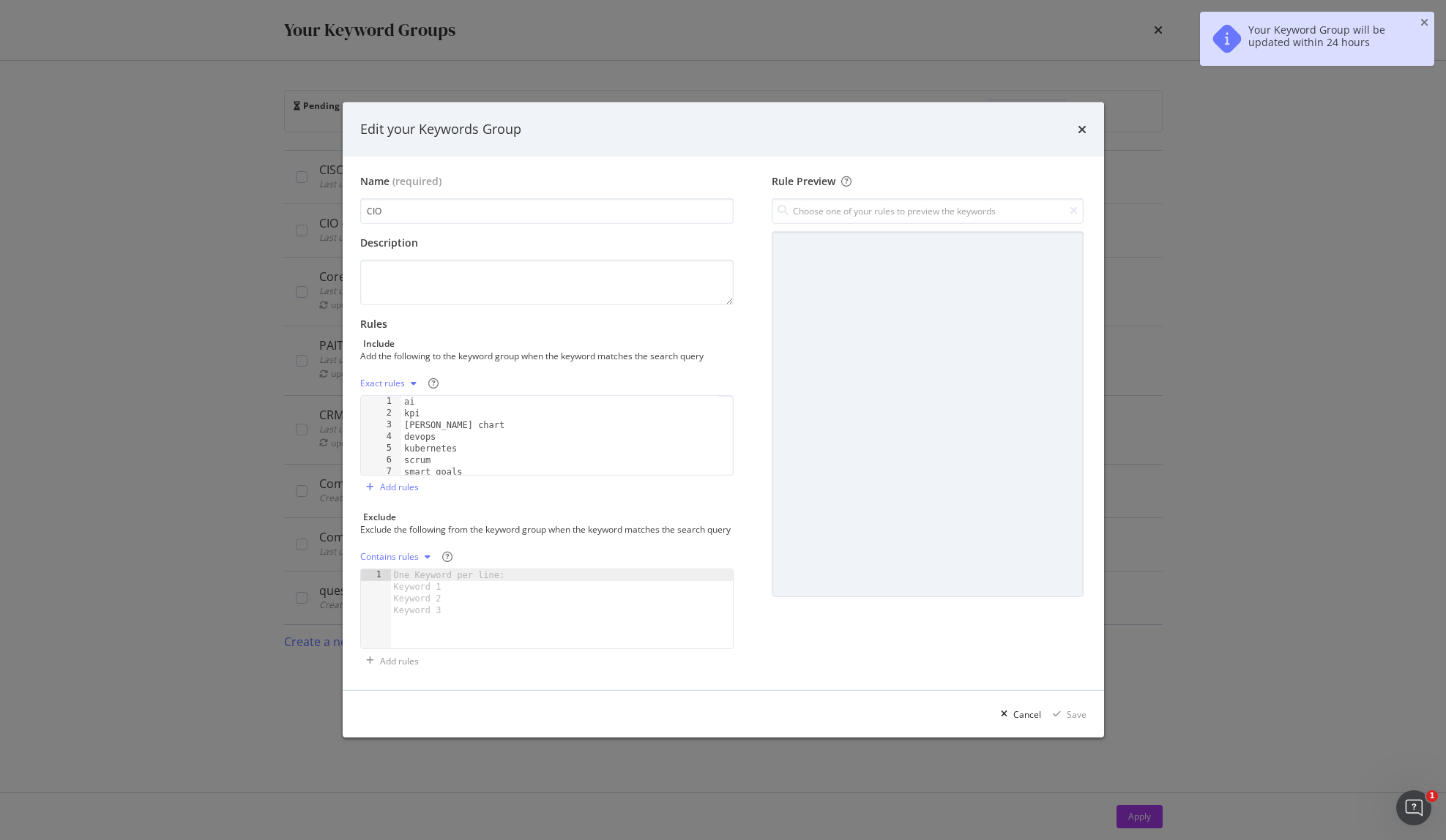
click at [386, 379] on div "Exact rules" at bounding box center [383, 384] width 45 height 9
click at [413, 406] on div "Contains rules" at bounding box center [406, 403] width 58 height 13
click at [1073, 721] on div "Save" at bounding box center [1077, 715] width 20 height 13
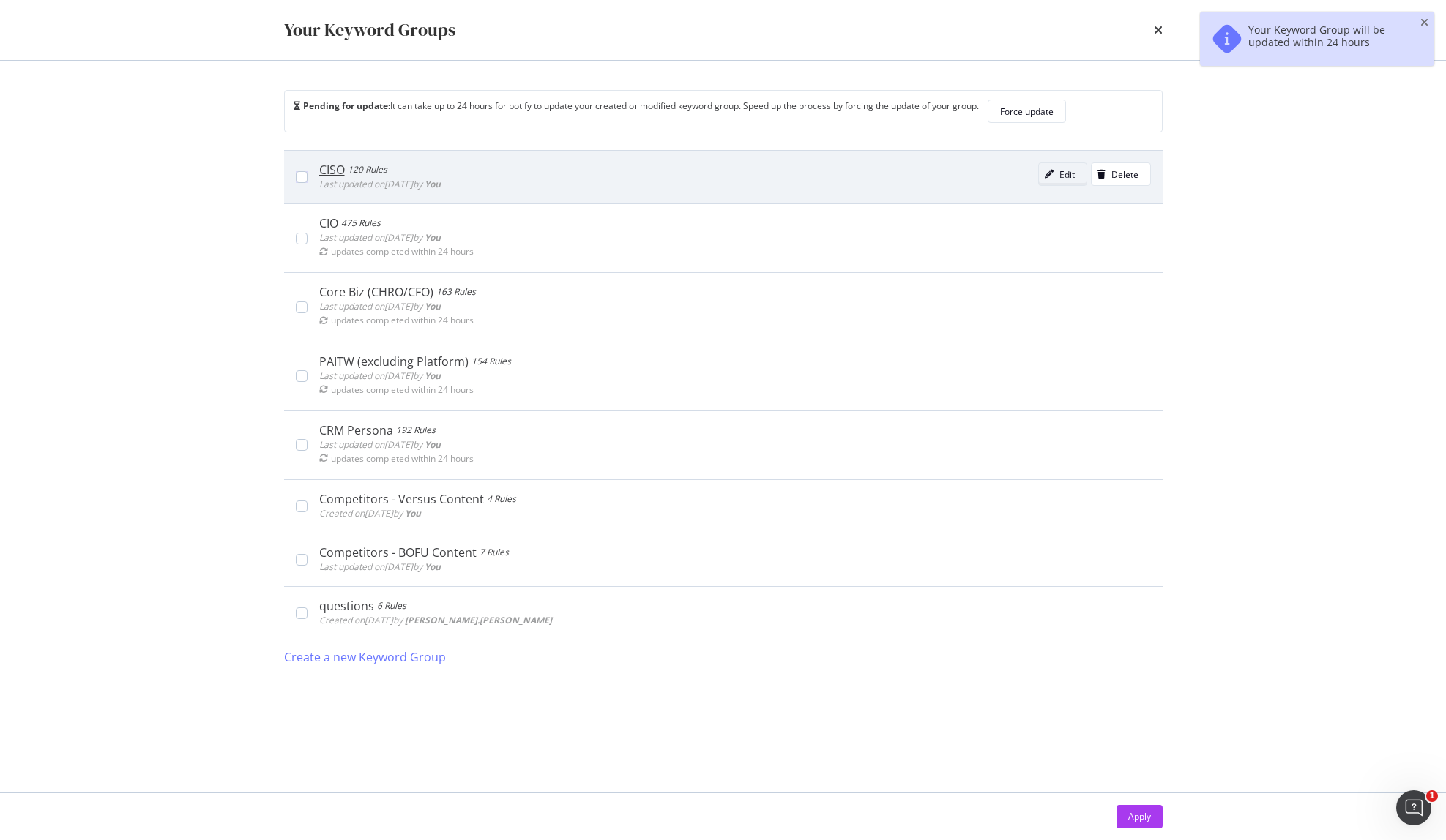
click at [1060, 177] on div "Edit" at bounding box center [1067, 174] width 15 height 13
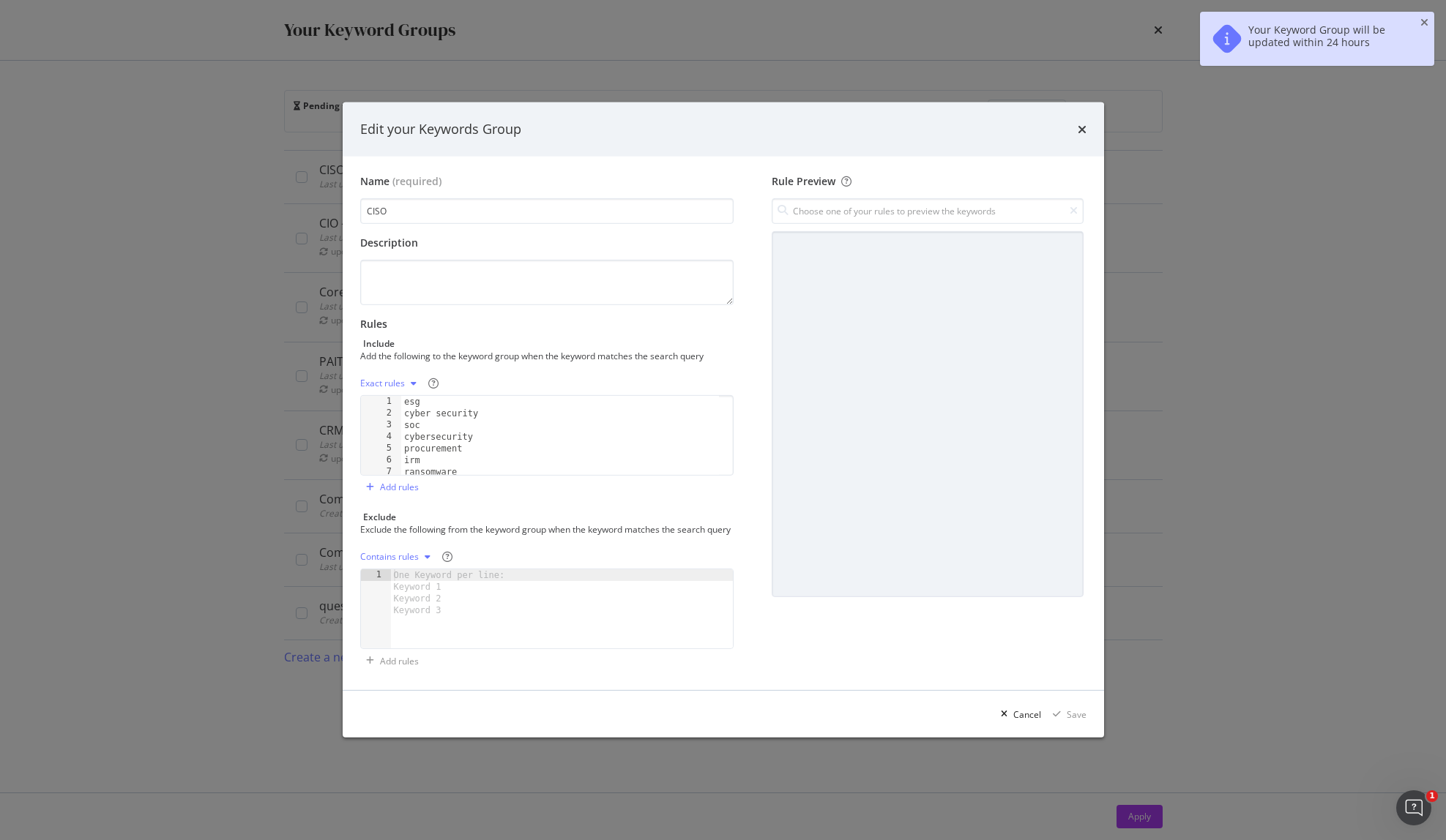
click at [390, 379] on div "Exact rules" at bounding box center [383, 384] width 45 height 9
click at [414, 401] on div "Contains rules" at bounding box center [406, 403] width 58 height 13
click at [1072, 721] on div "Save" at bounding box center [1077, 715] width 20 height 13
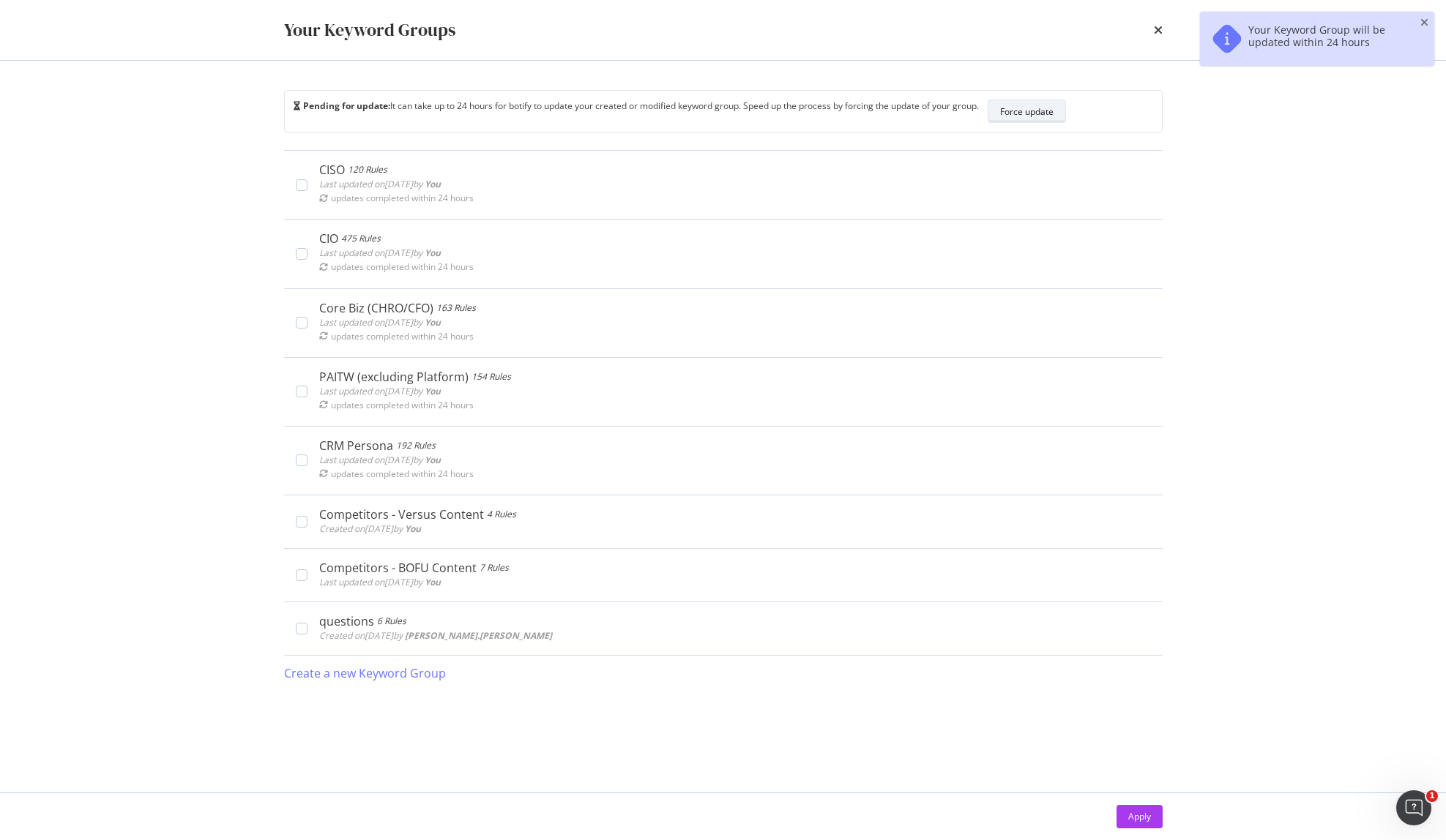
click at [1053, 108] on div "Force update" at bounding box center [1026, 111] width 53 height 13
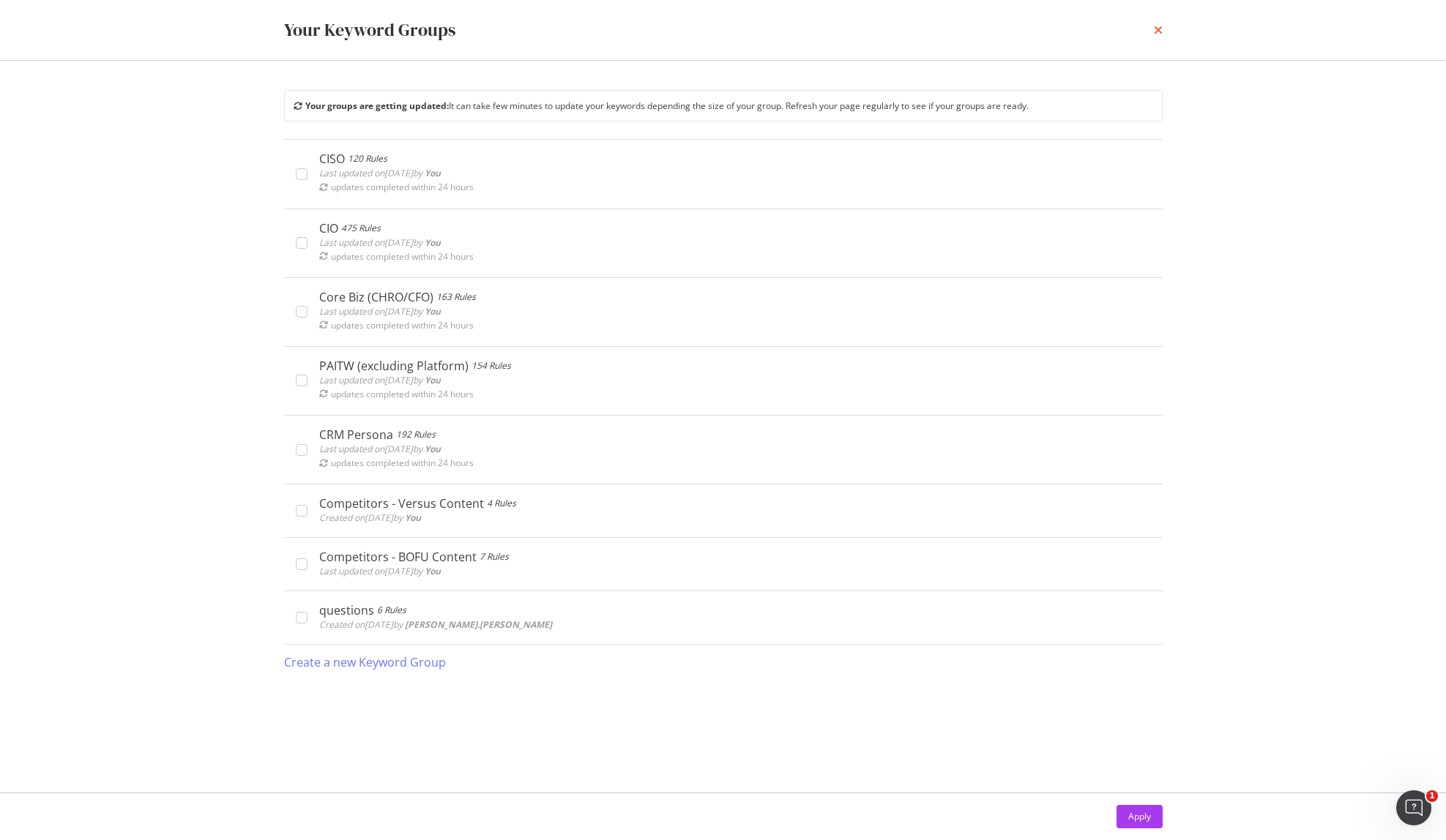
click at [1154, 33] on icon "times" at bounding box center [1158, 30] width 9 height 12
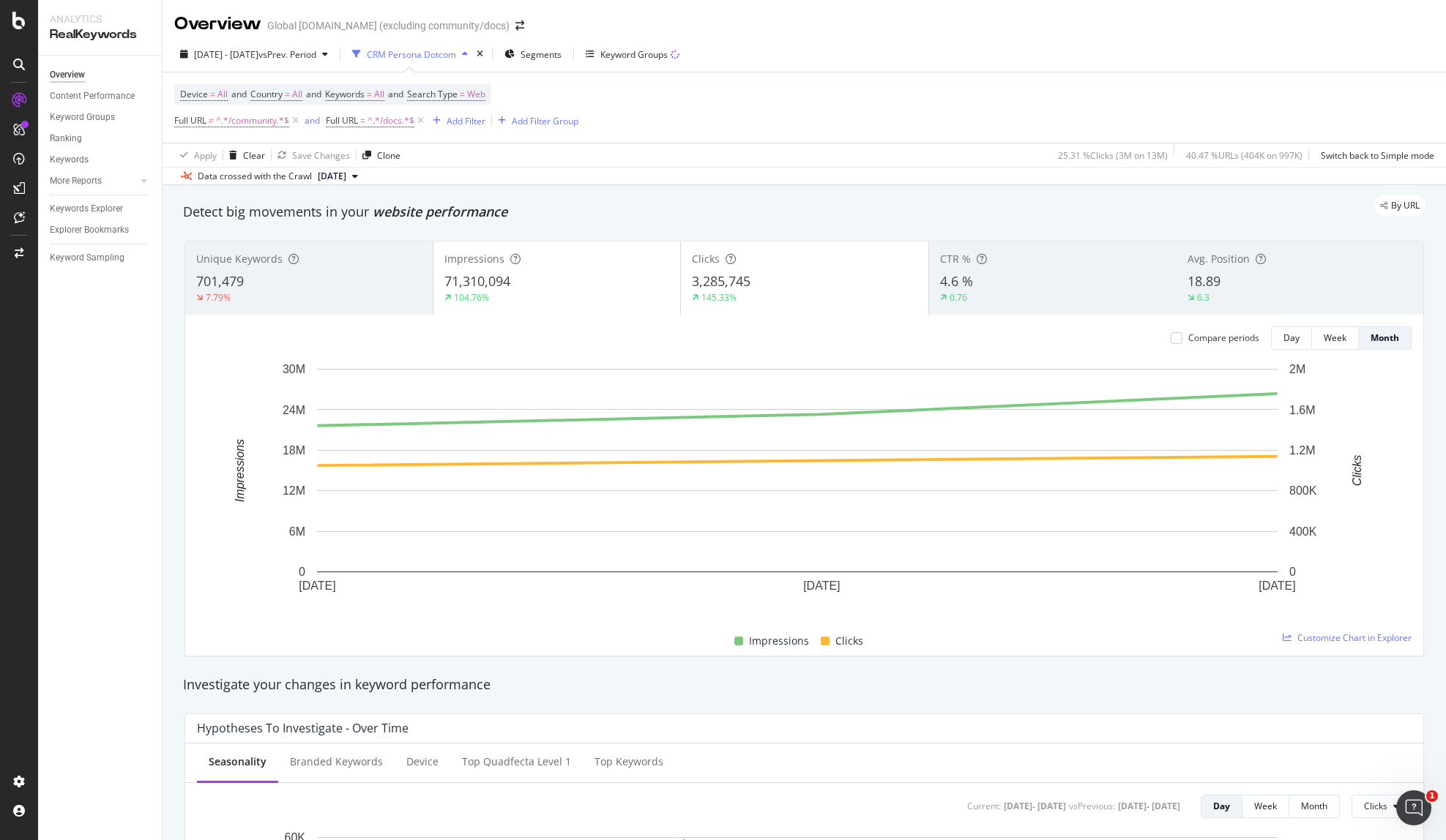
click at [907, 104] on div "Device = All and Country = All and Keywords = All and Search Type = Web Full UR…" at bounding box center [804, 108] width 1260 height 70
click at [679, 62] on div "Keyword Groups" at bounding box center [633, 54] width 93 height 22
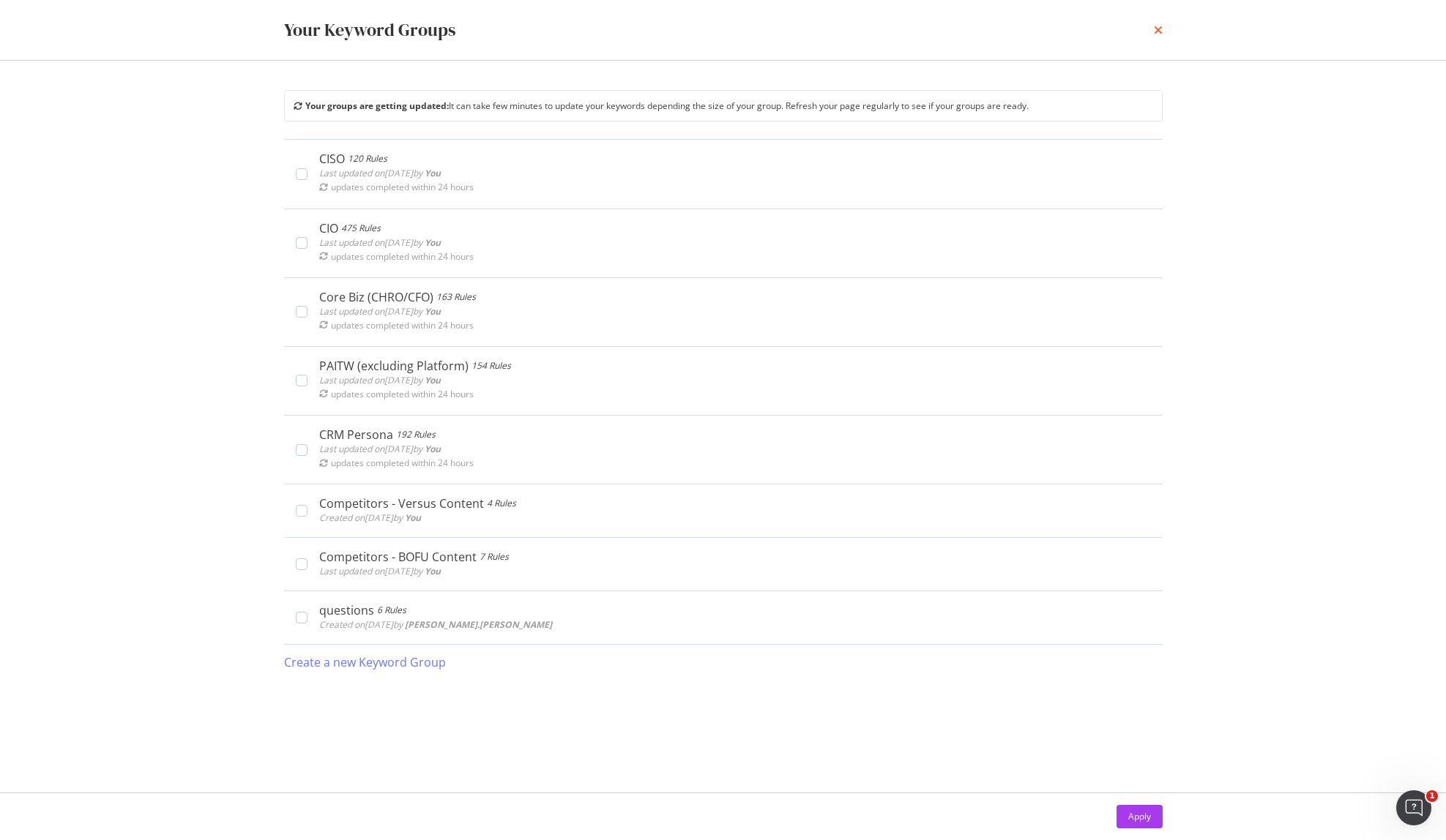
click at [1154, 31] on icon "times" at bounding box center [1158, 30] width 9 height 12
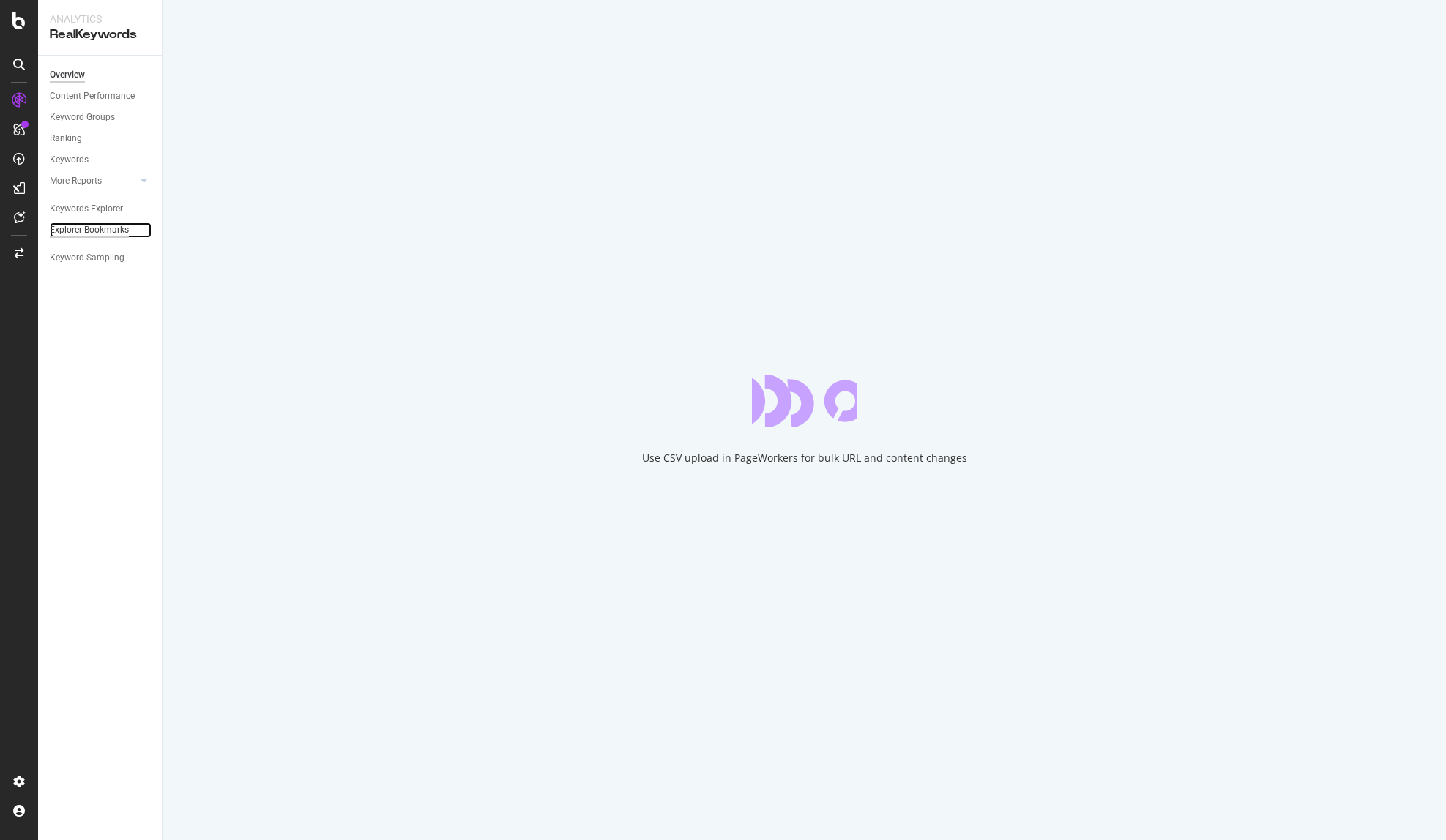
click at [120, 231] on div "Explorer Bookmarks" at bounding box center [89, 230] width 79 height 15
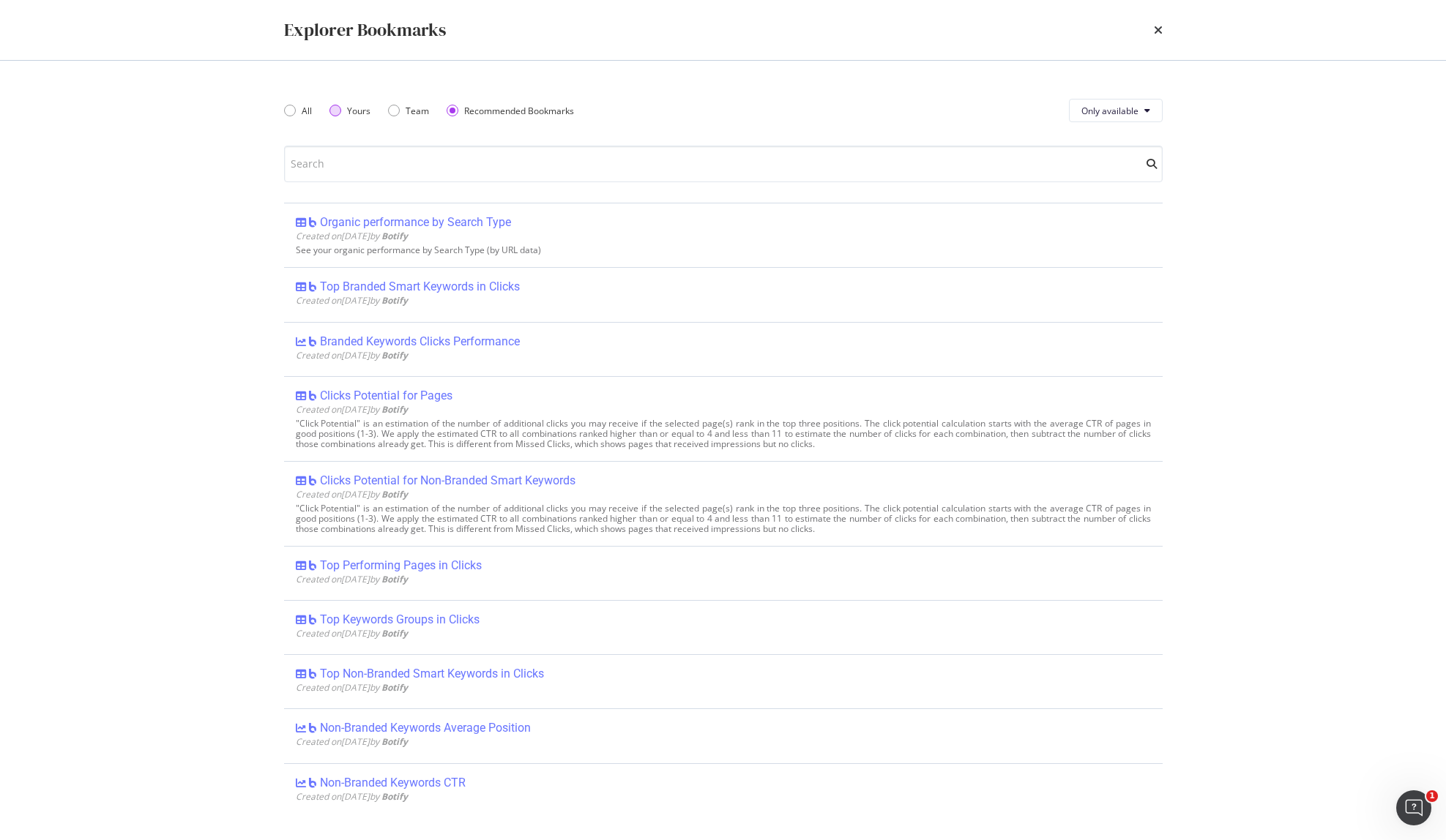
click at [332, 108] on div "Yours" at bounding box center [335, 110] width 12 height 12
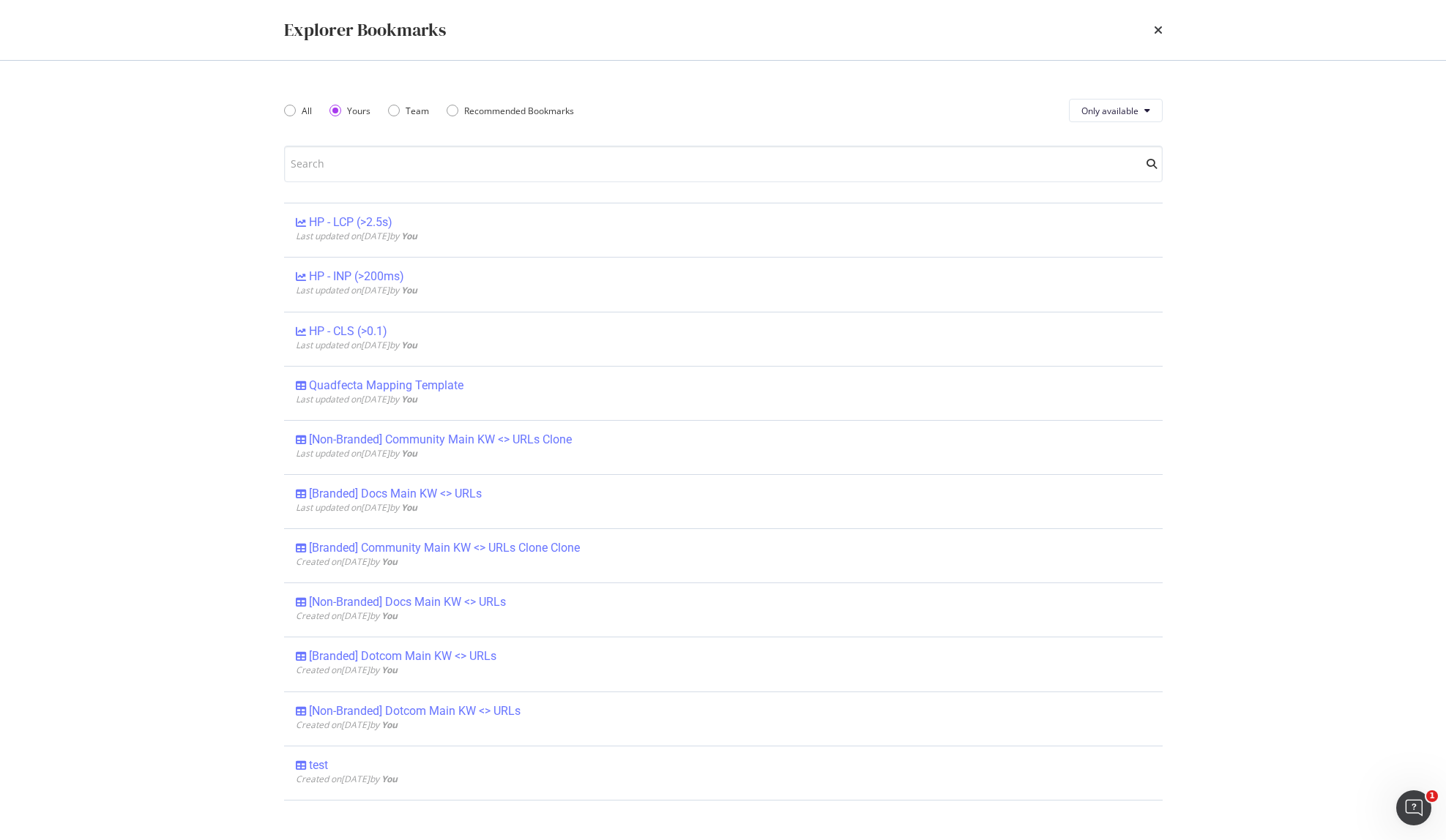
click at [1158, 37] on div "times" at bounding box center [1158, 31] width 9 height 25
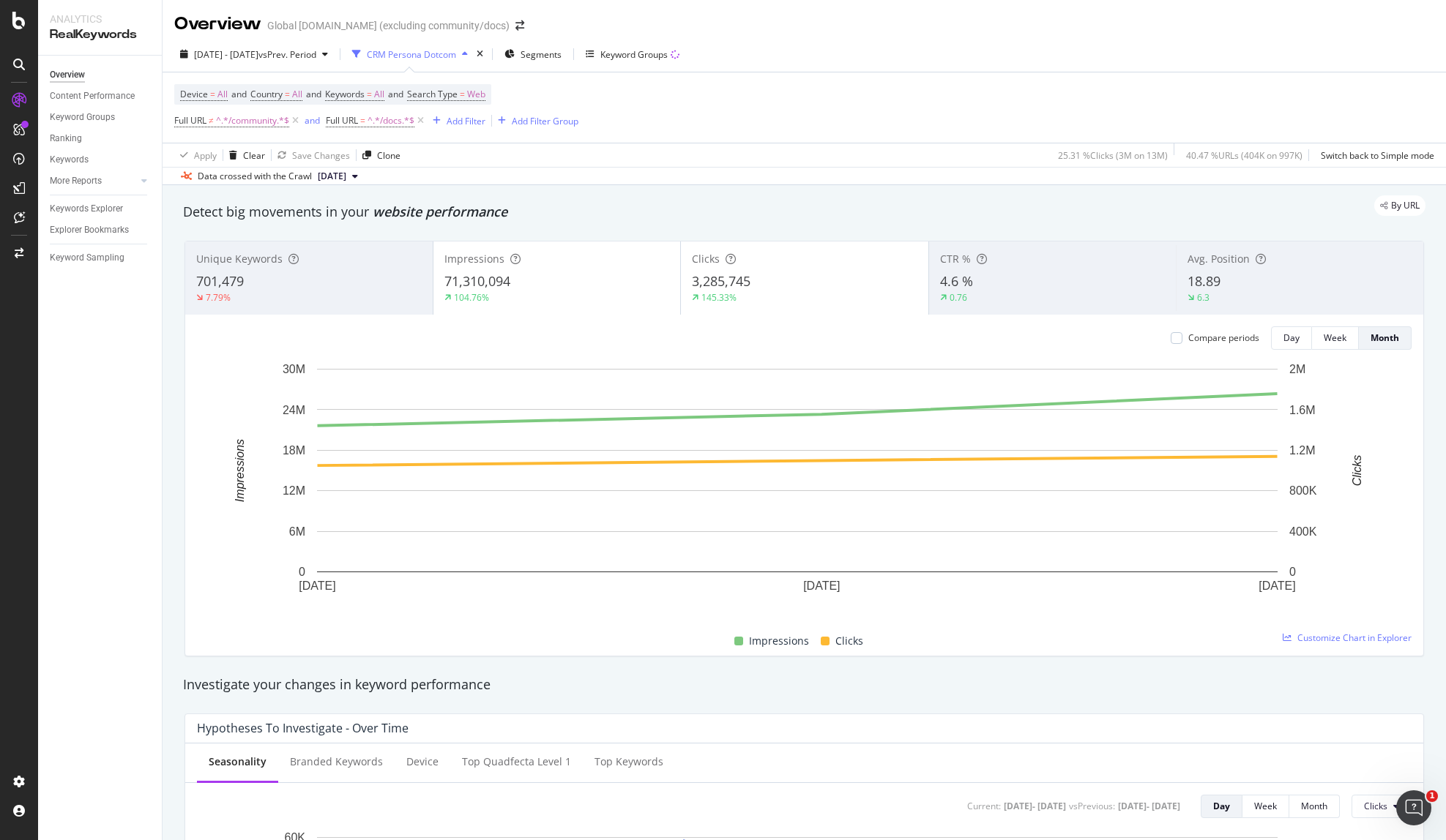
click at [457, 53] on div "CRM Persona Dotcom" at bounding box center [411, 55] width 89 height 13
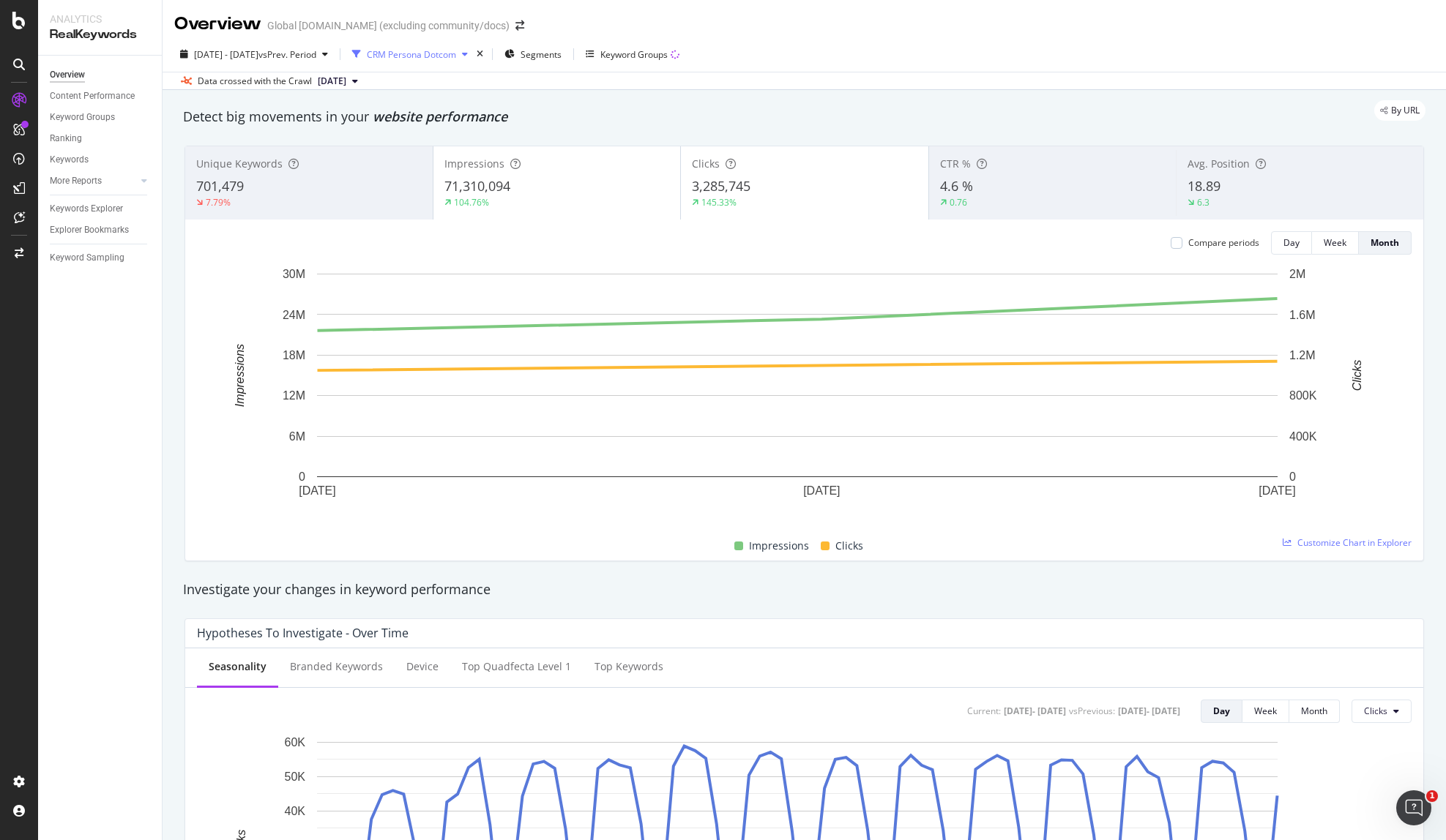
click at [457, 53] on div "CRM Persona Dotcom" at bounding box center [411, 55] width 89 height 13
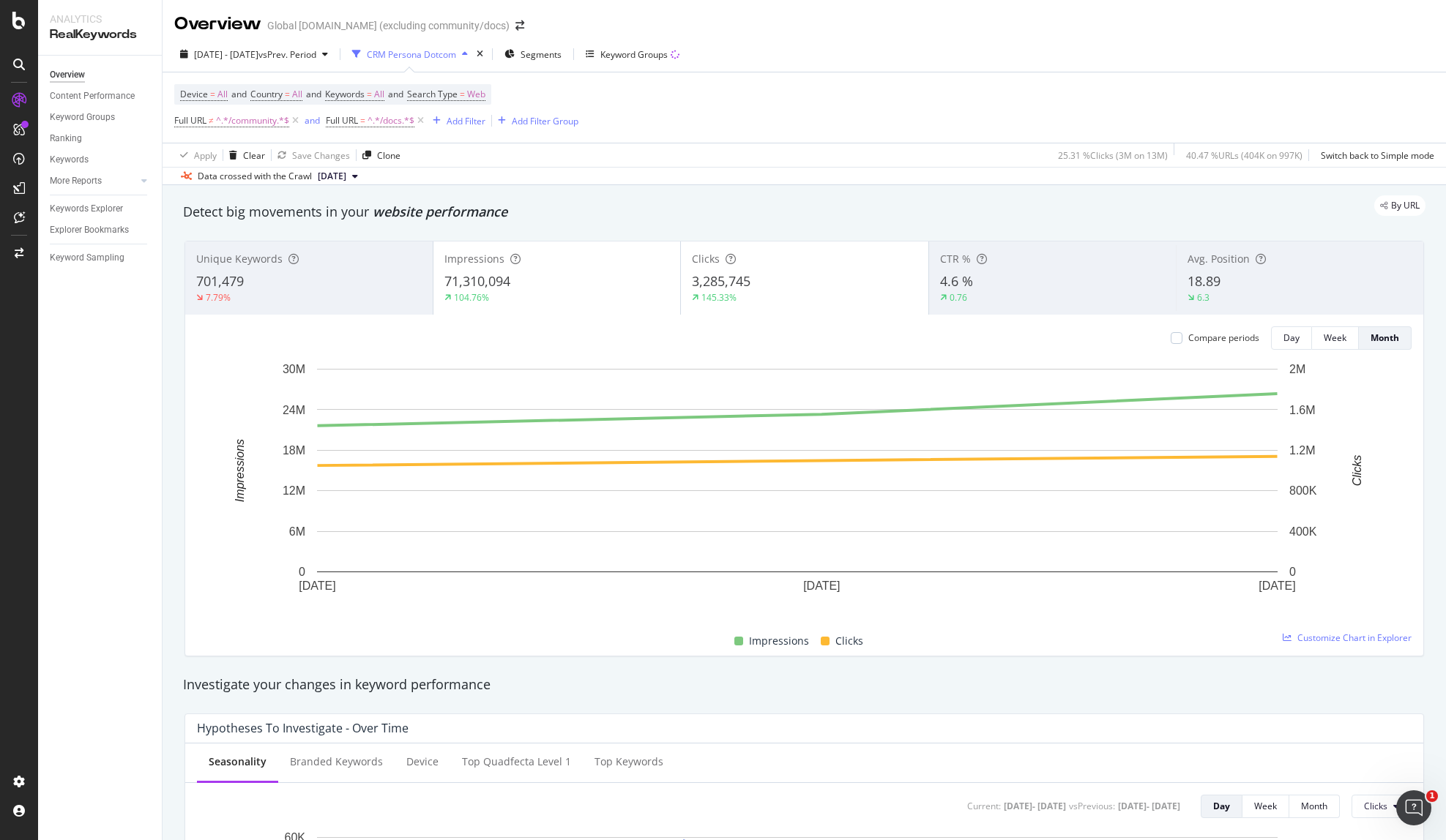
click at [457, 57] on div "CRM Persona Dotcom" at bounding box center [411, 55] width 89 height 13
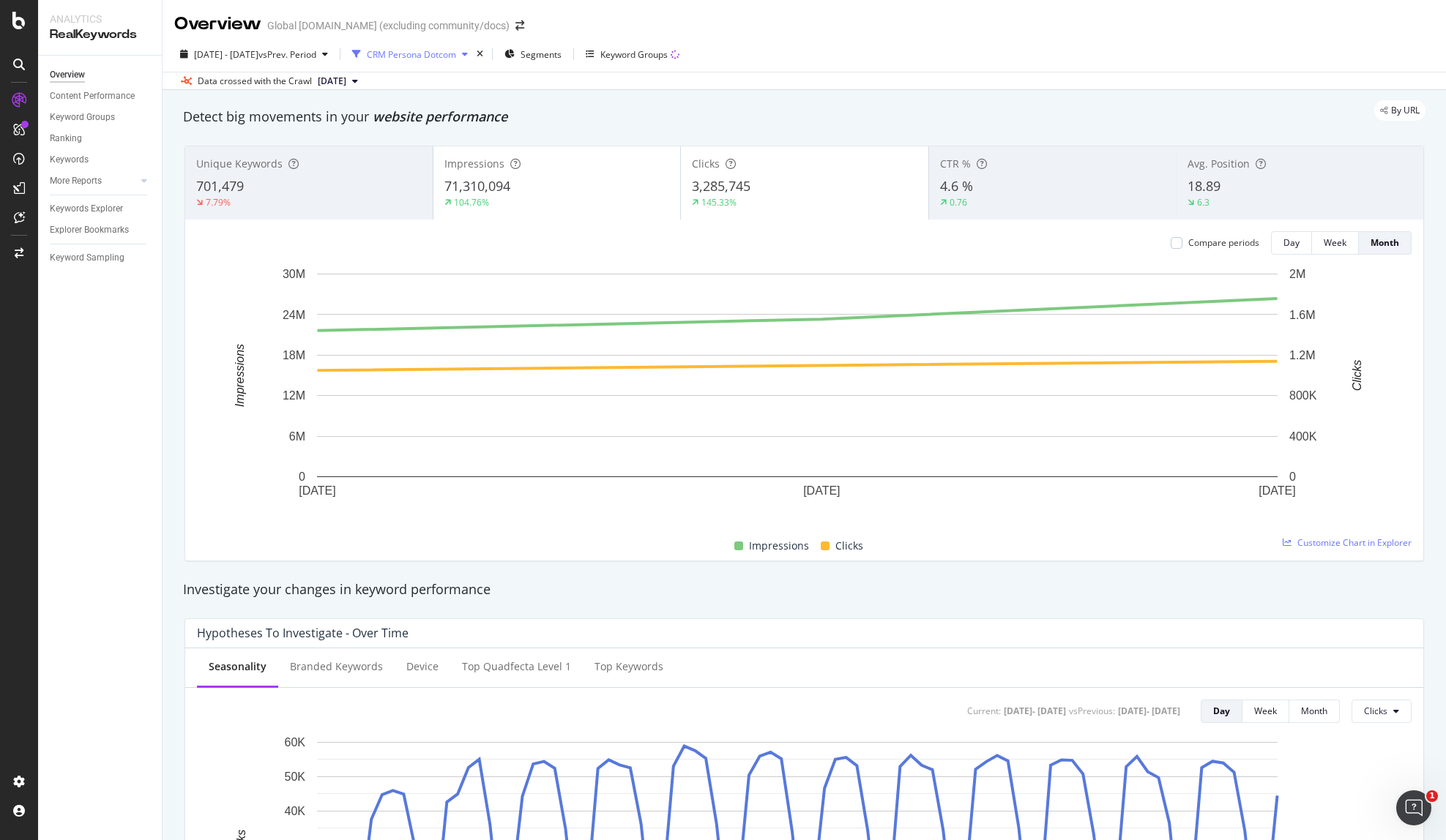
click at [457, 57] on div "CRM Persona Dotcom" at bounding box center [411, 55] width 89 height 13
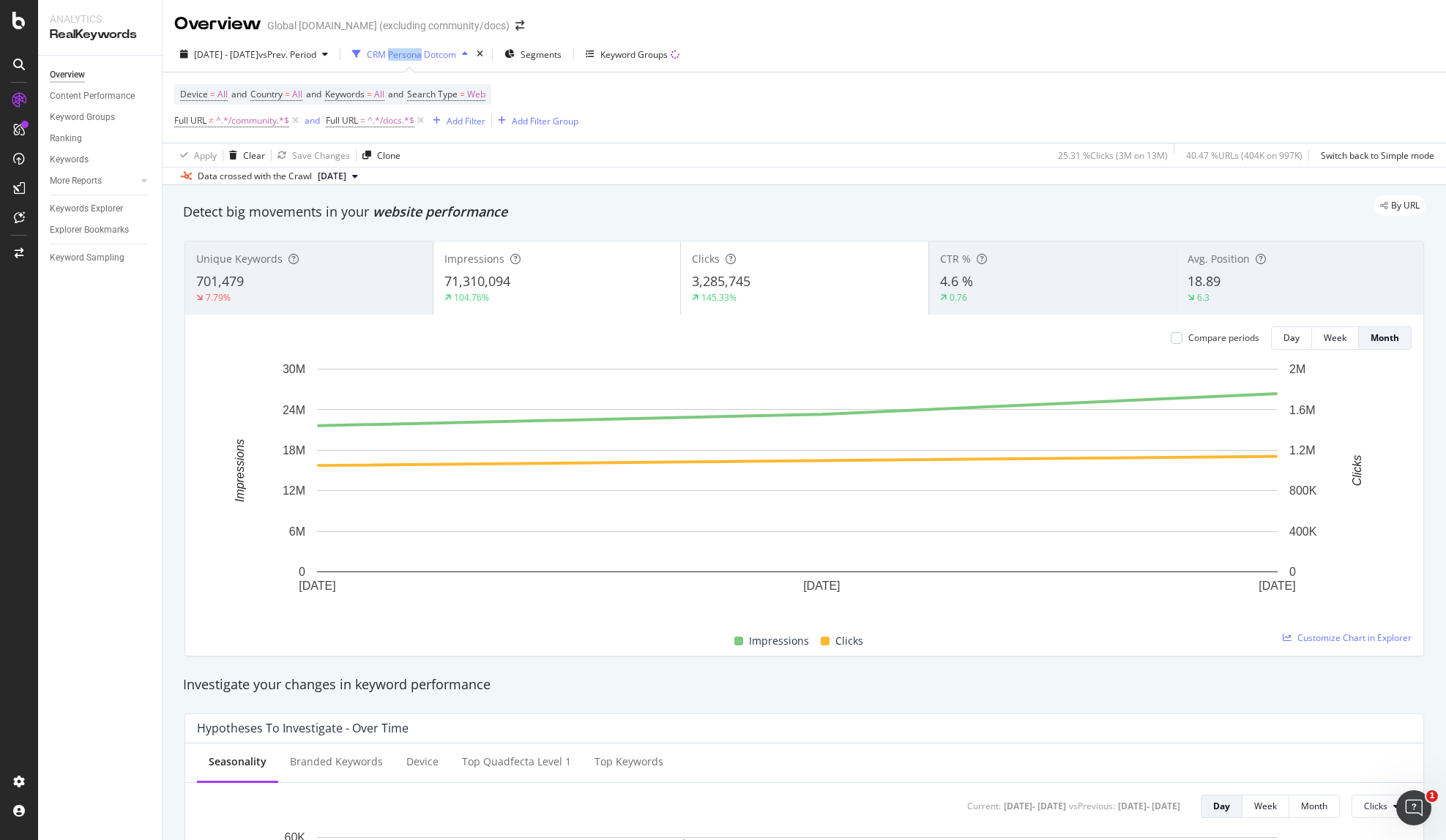
click at [468, 53] on icon "button" at bounding box center [465, 54] width 6 height 9
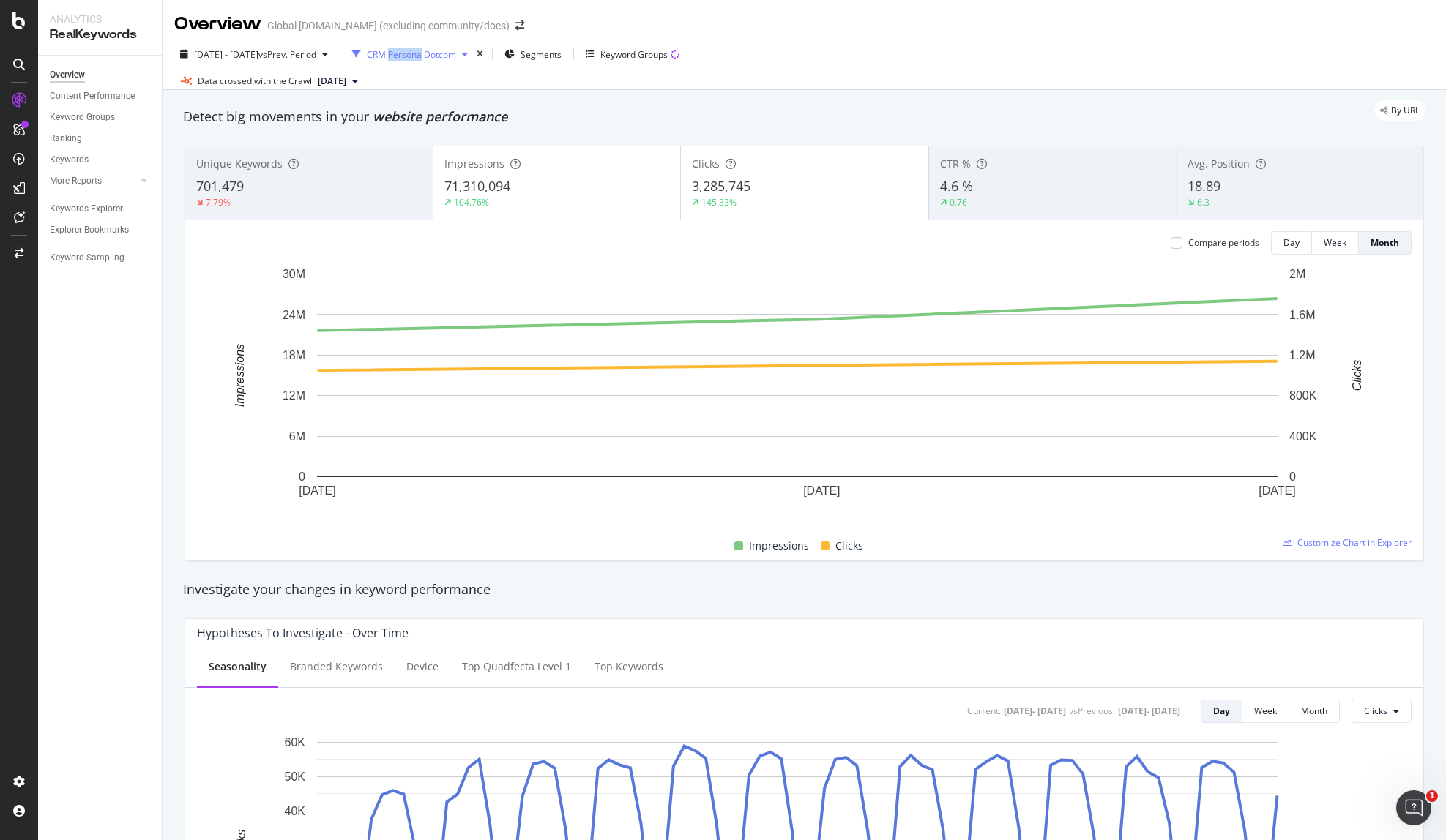
click at [468, 53] on icon "button" at bounding box center [465, 54] width 6 height 9
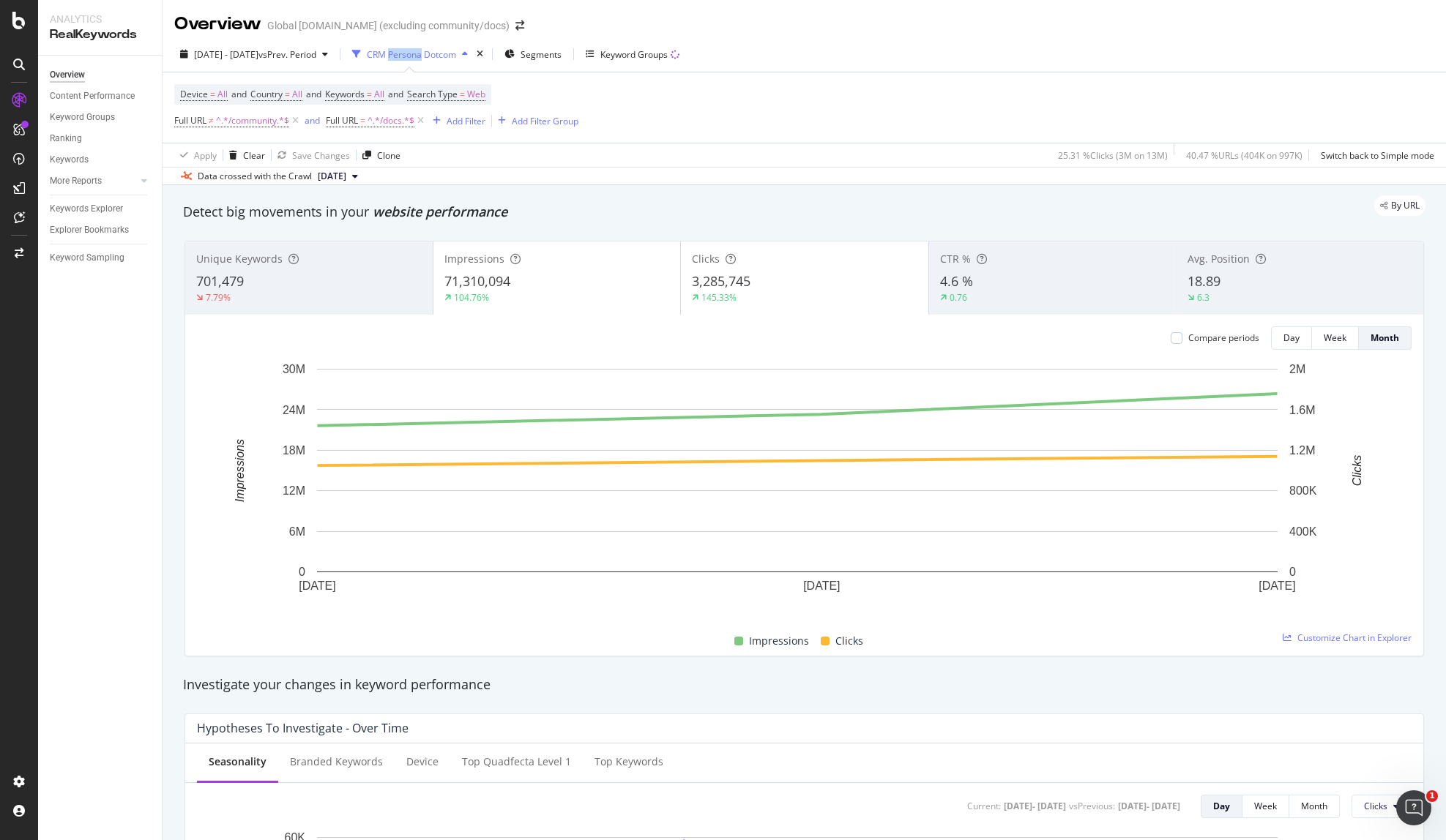
click at [367, 52] on div "button" at bounding box center [356, 54] width 21 height 21
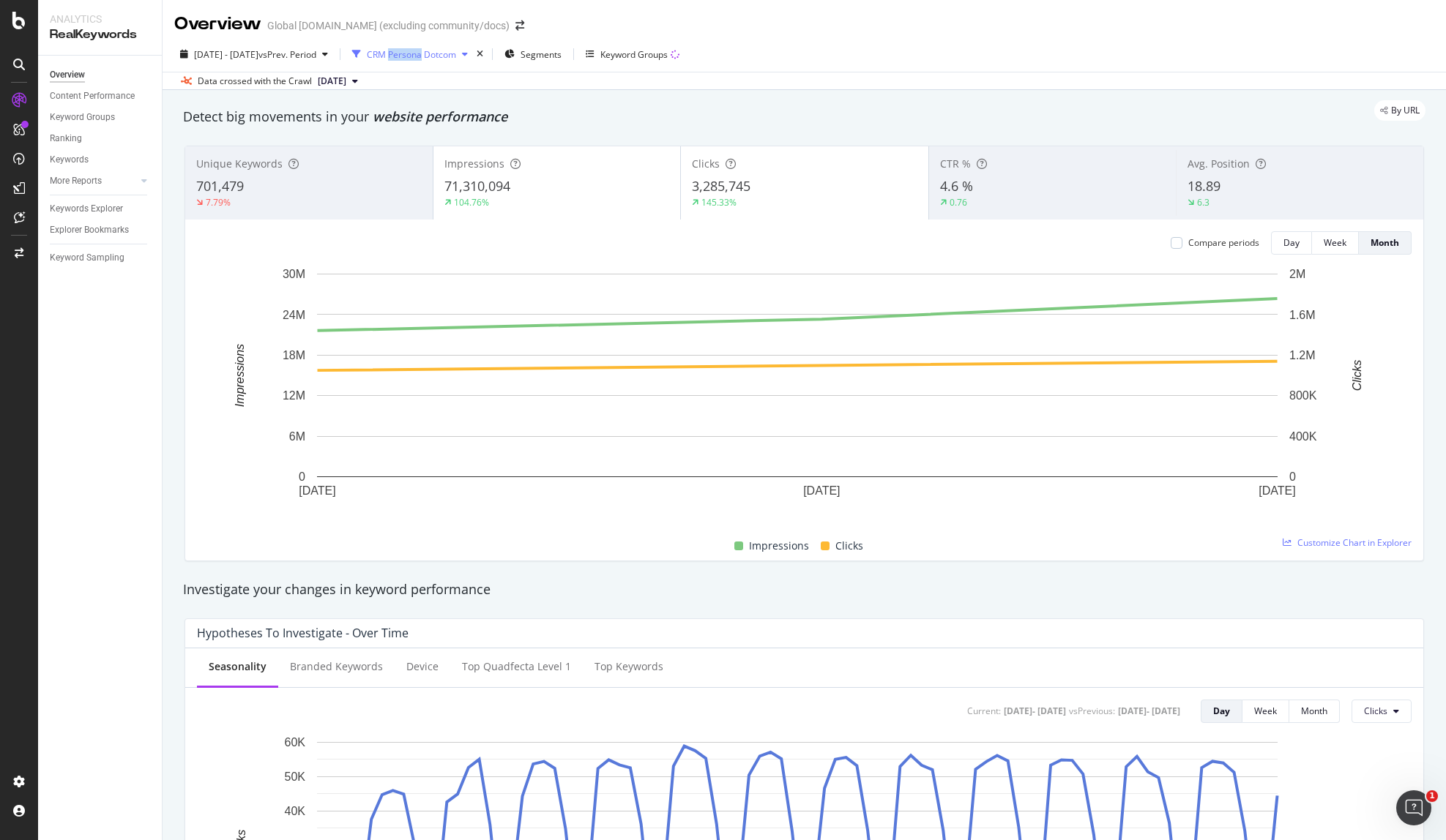
click at [367, 52] on div "button" at bounding box center [356, 54] width 21 height 21
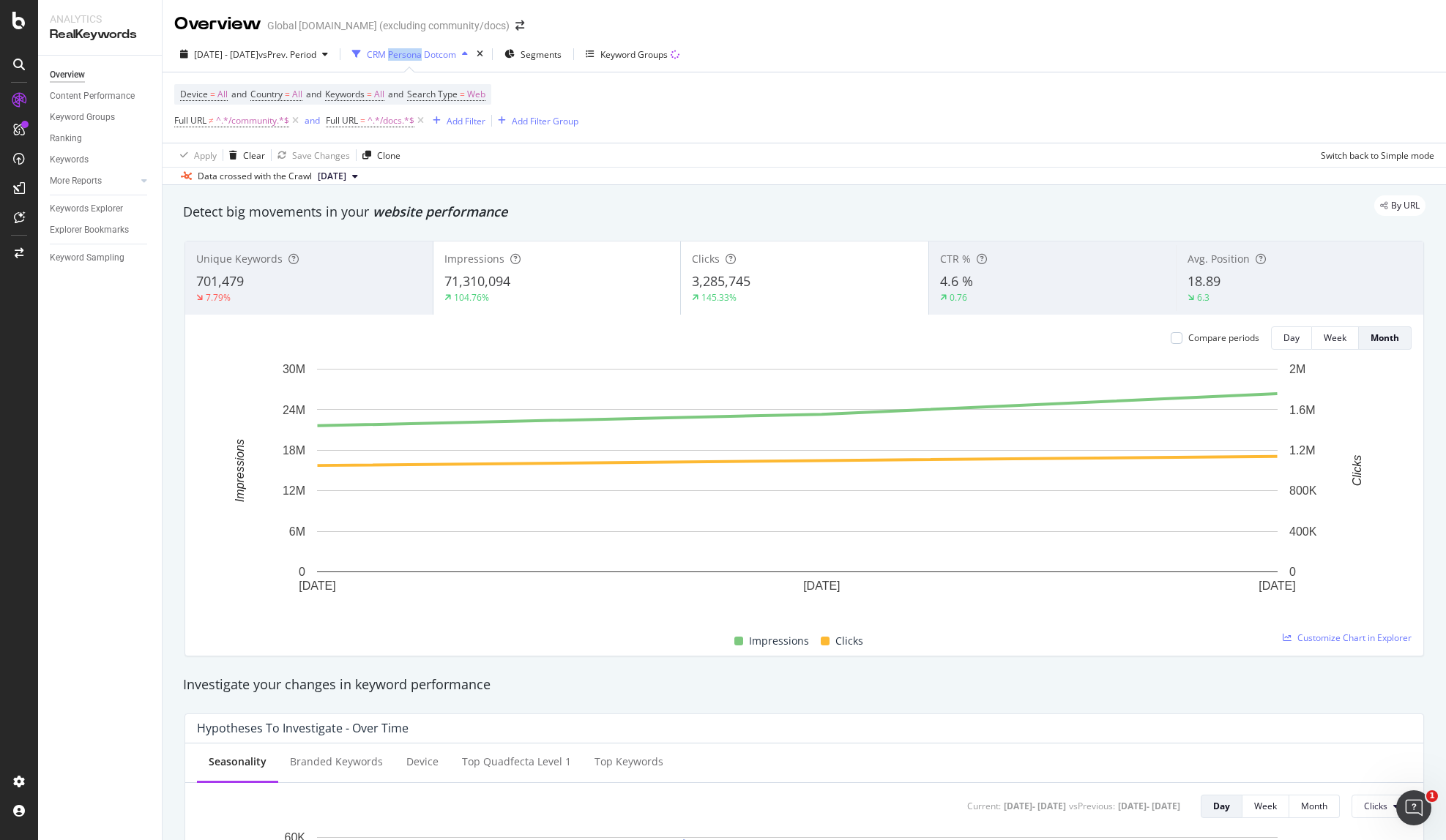
click at [367, 52] on div "button" at bounding box center [356, 54] width 21 height 21
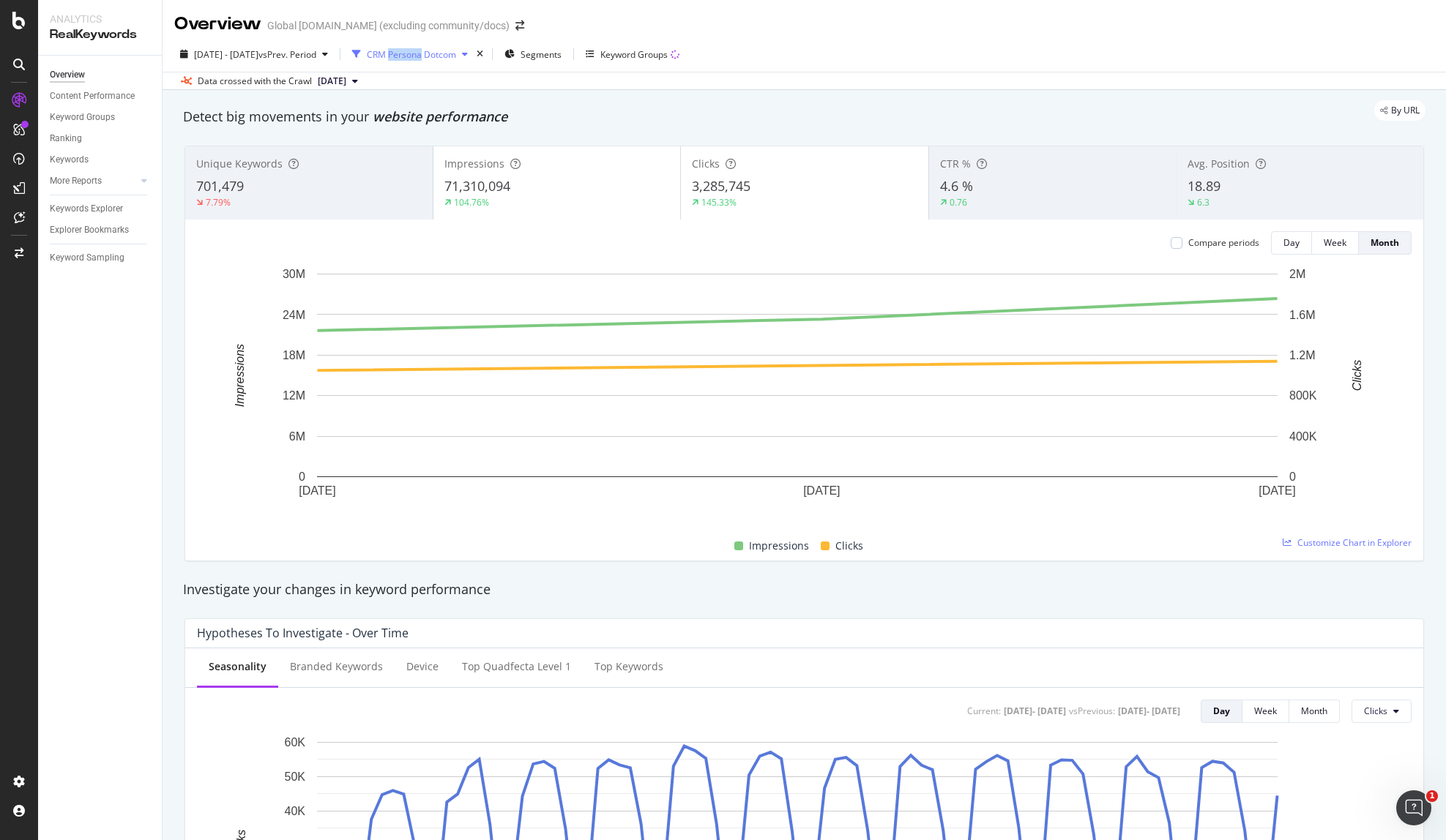
click at [367, 52] on div "button" at bounding box center [356, 54] width 21 height 21
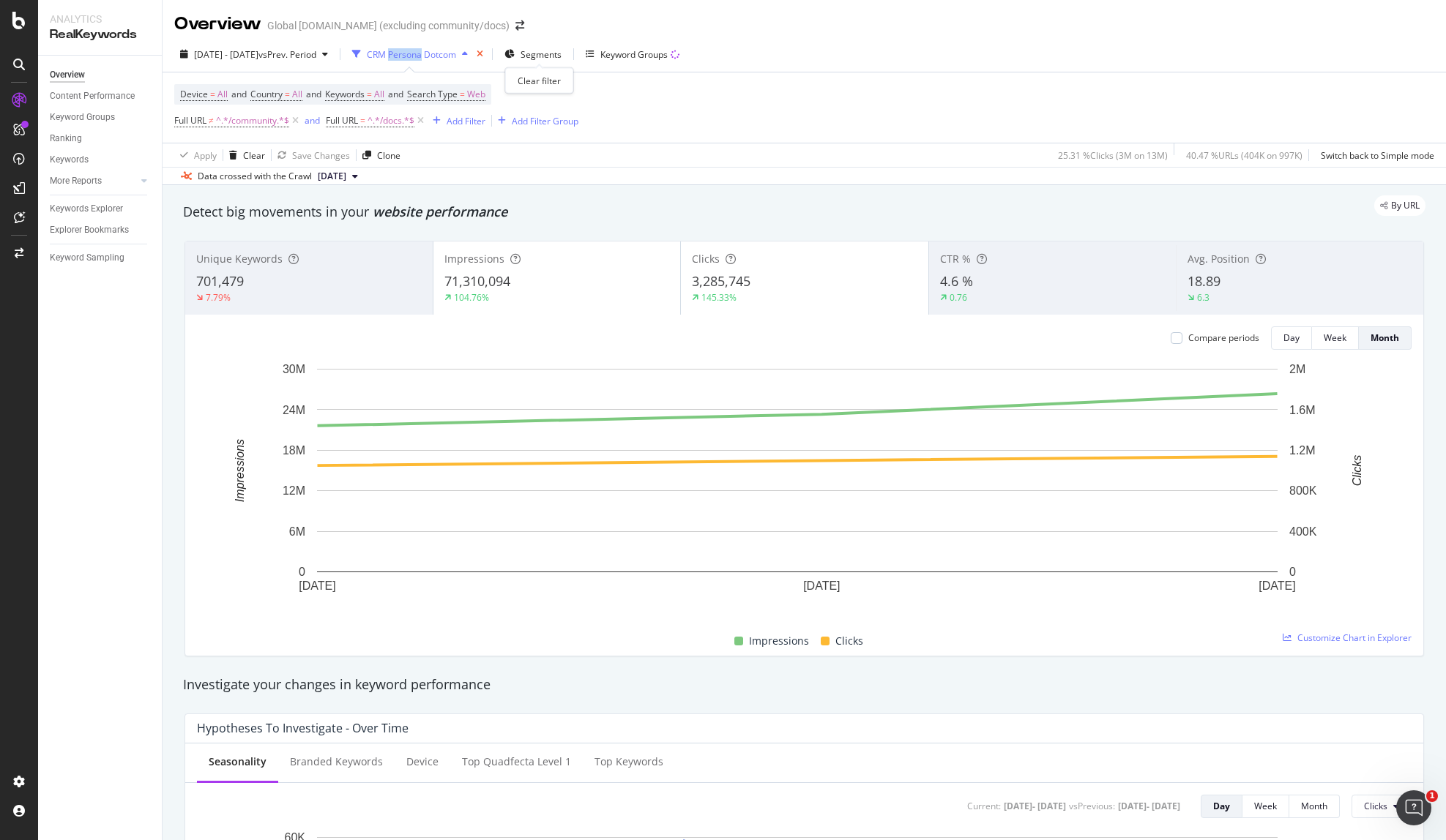
click at [483, 53] on icon "times" at bounding box center [479, 54] width 6 height 9
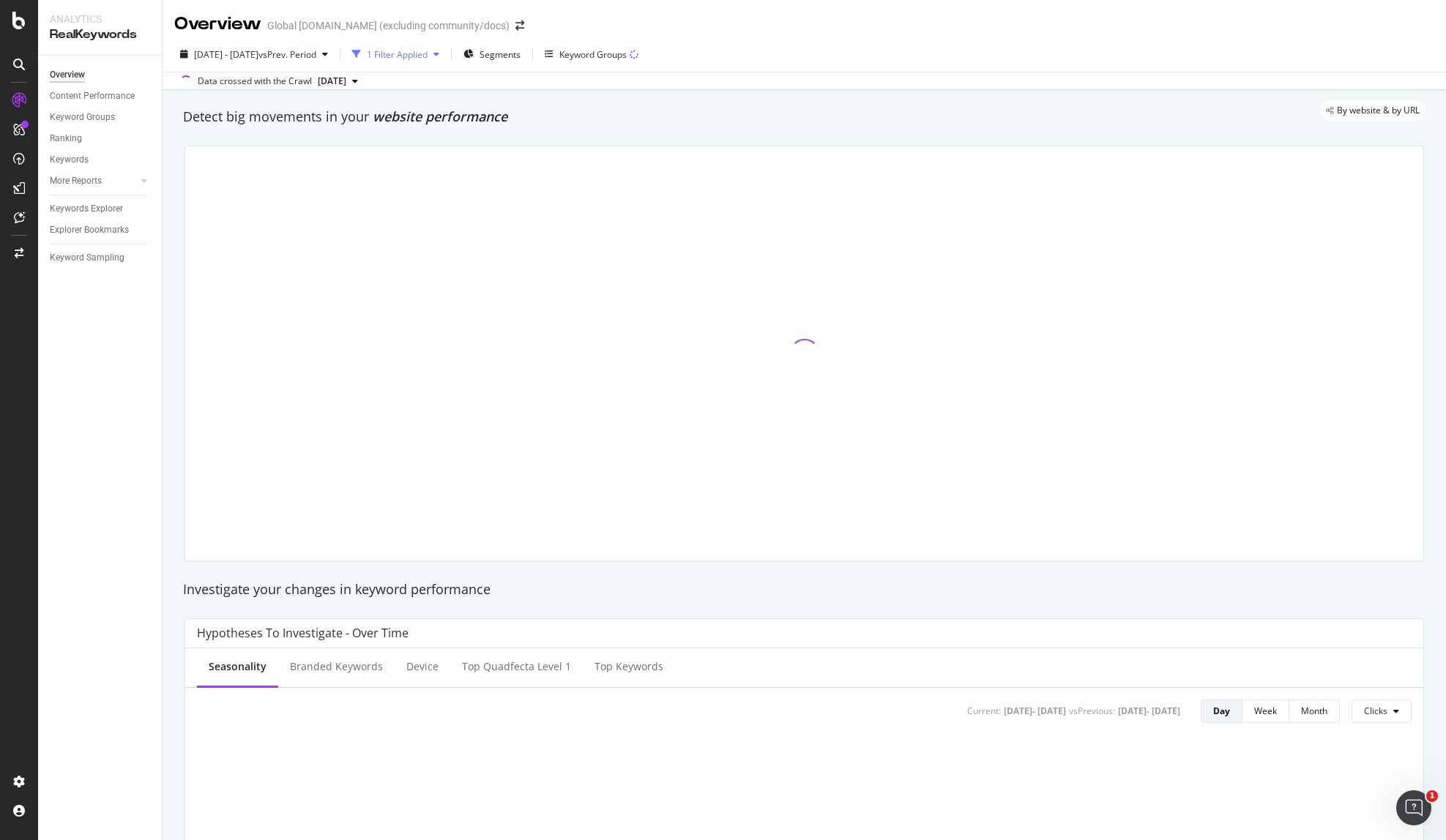
click at [428, 56] on div "1 Filter Applied" at bounding box center [397, 55] width 61 height 13
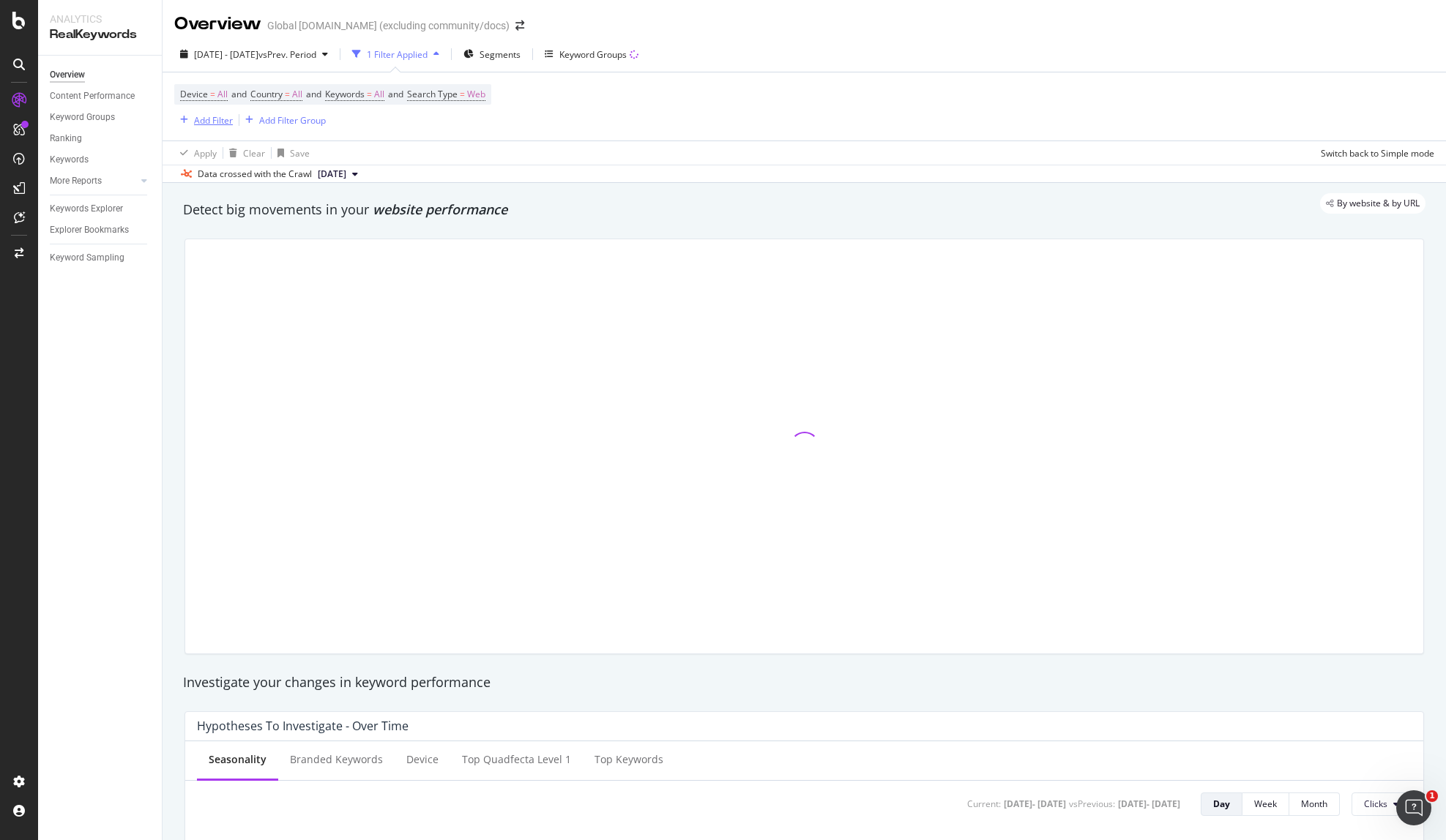
click at [197, 119] on div "Add Filter" at bounding box center [213, 120] width 39 height 13
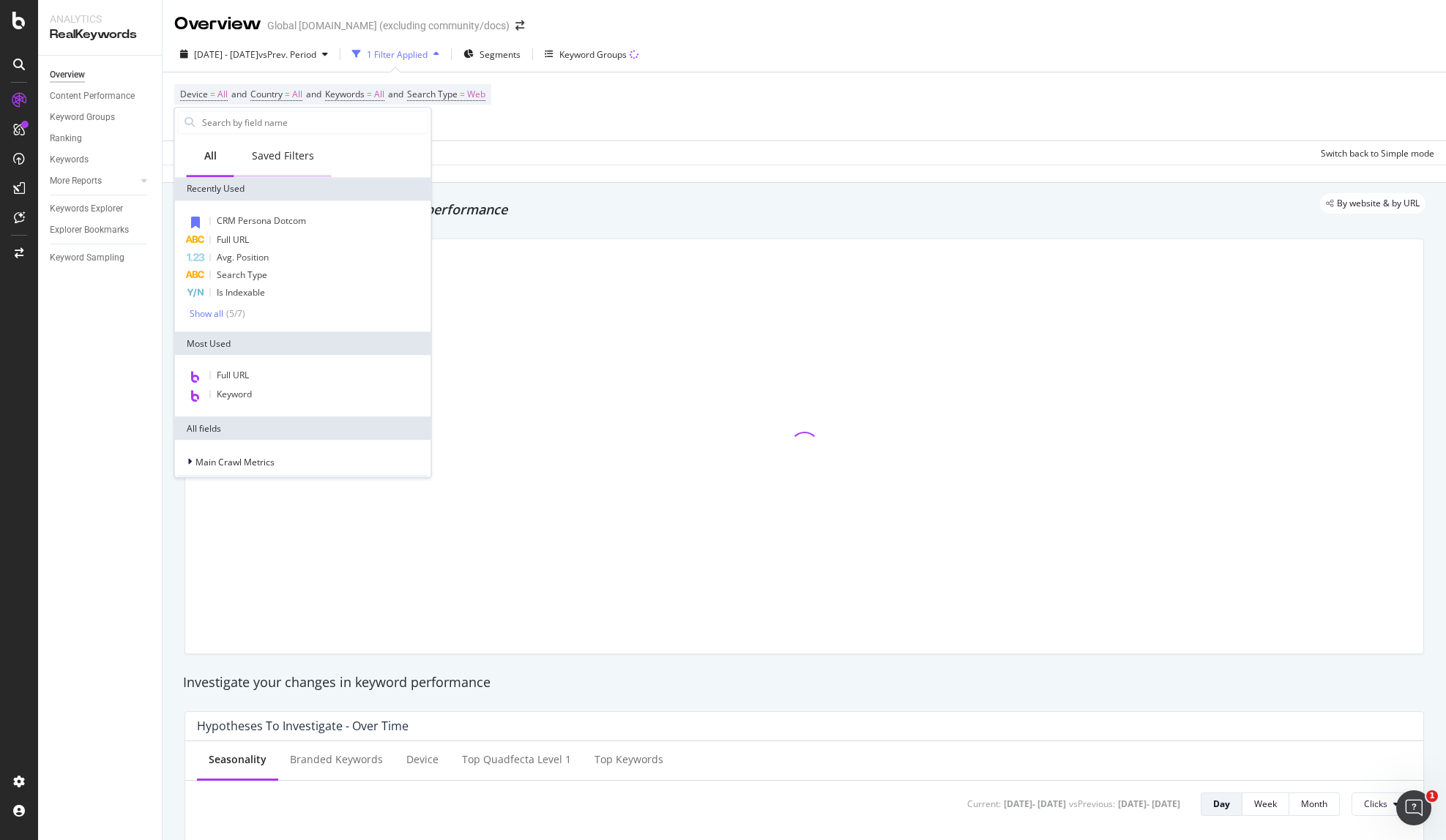
click at [276, 164] on div "Saved Filters" at bounding box center [283, 156] width 97 height 40
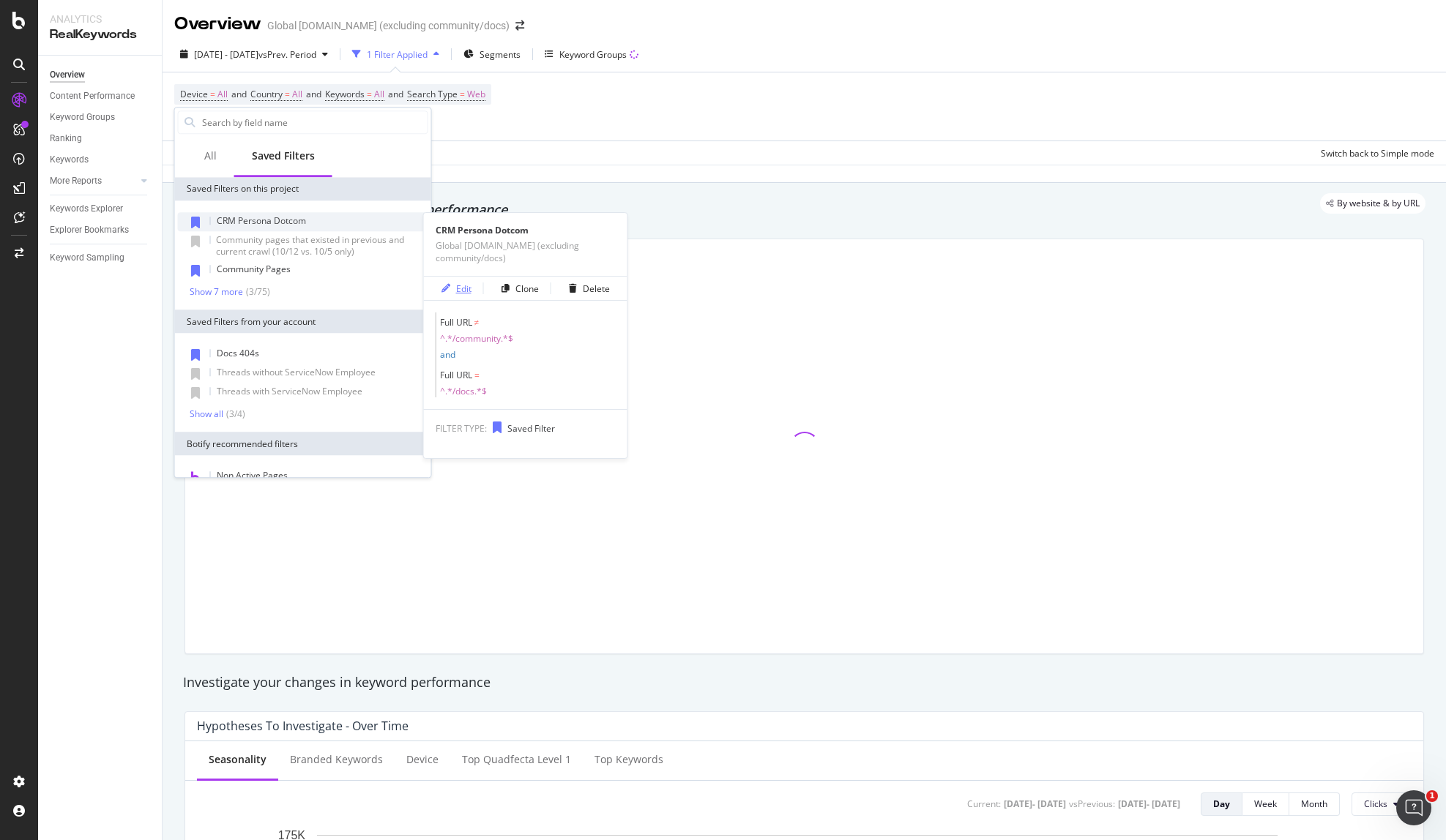
click at [461, 287] on div "Edit" at bounding box center [464, 288] width 15 height 13
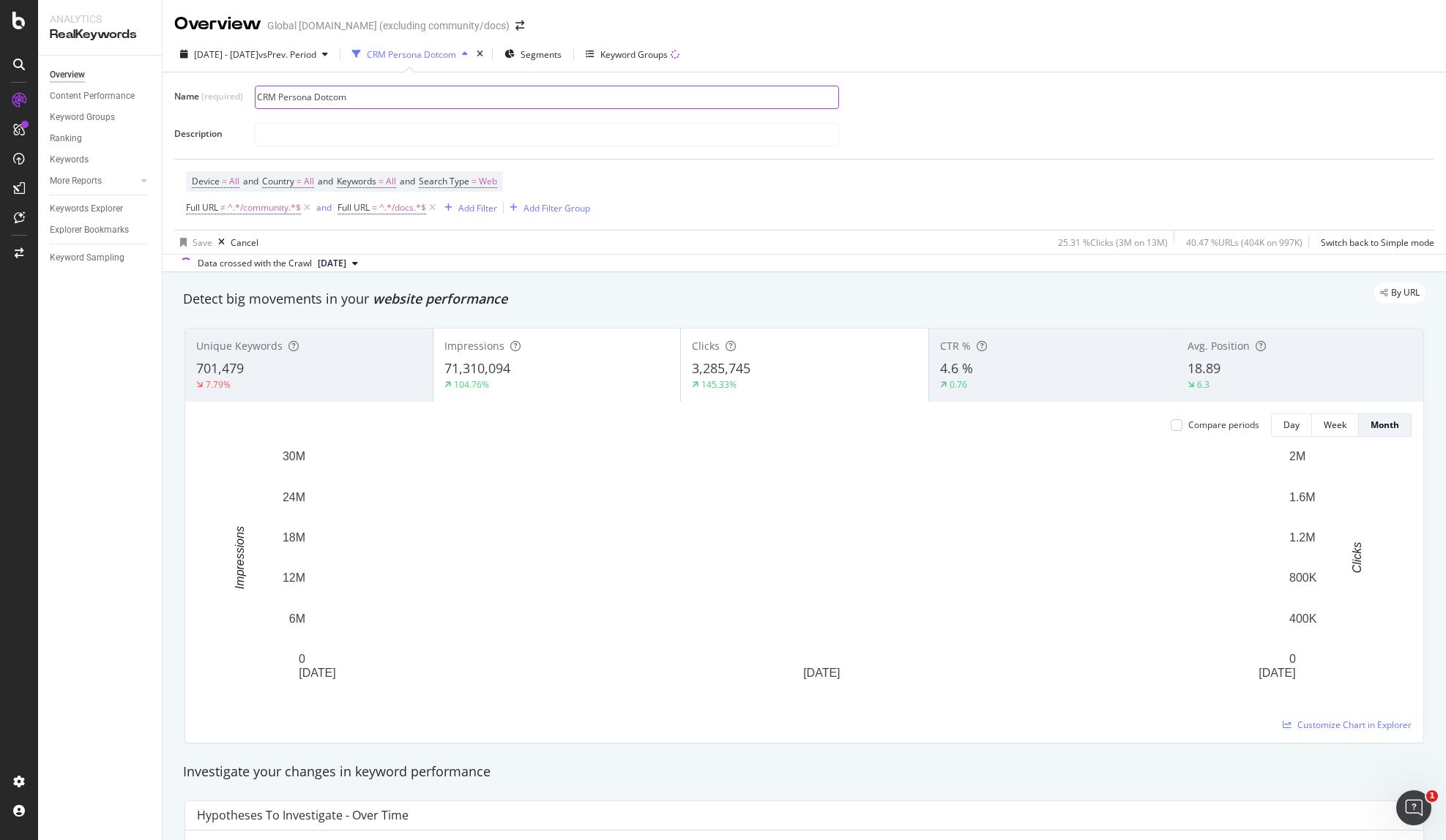
click at [280, 99] on input "CRM Persona Dotcom" at bounding box center [546, 97] width 582 height 22
click at [351, 102] on input "CRM Persona Dotcom" at bounding box center [546, 97] width 582 height 22
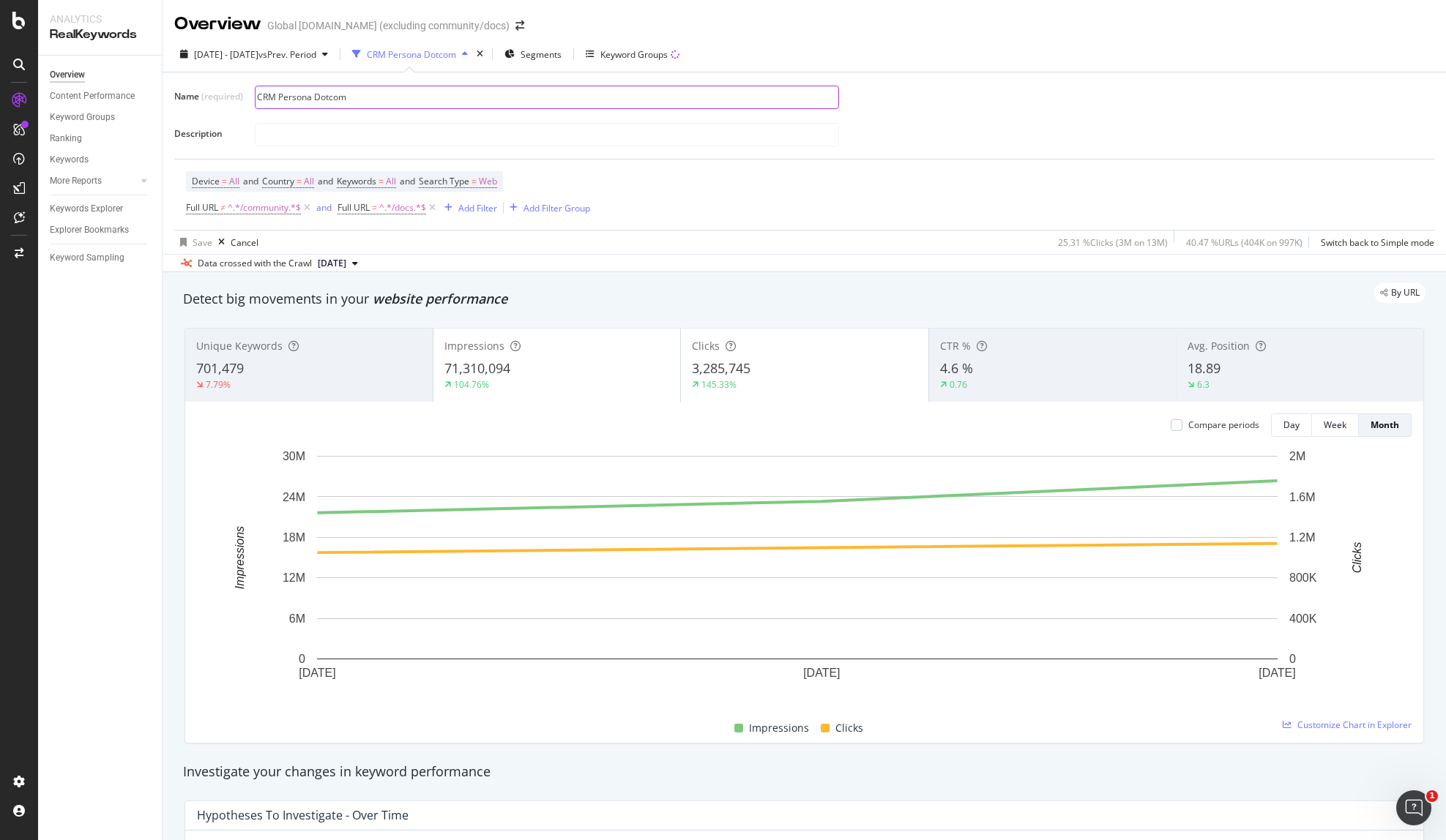
click at [351, 102] on input "CRM Persona Dotcom" at bounding box center [546, 97] width 582 height 22
type input "DOTCOM PERSONAS"
click at [925, 100] on div "DOTCOM PERSONAS" at bounding box center [838, 97] width 1167 height 26
click at [184, 245] on icon "button" at bounding box center [182, 243] width 6 height 9
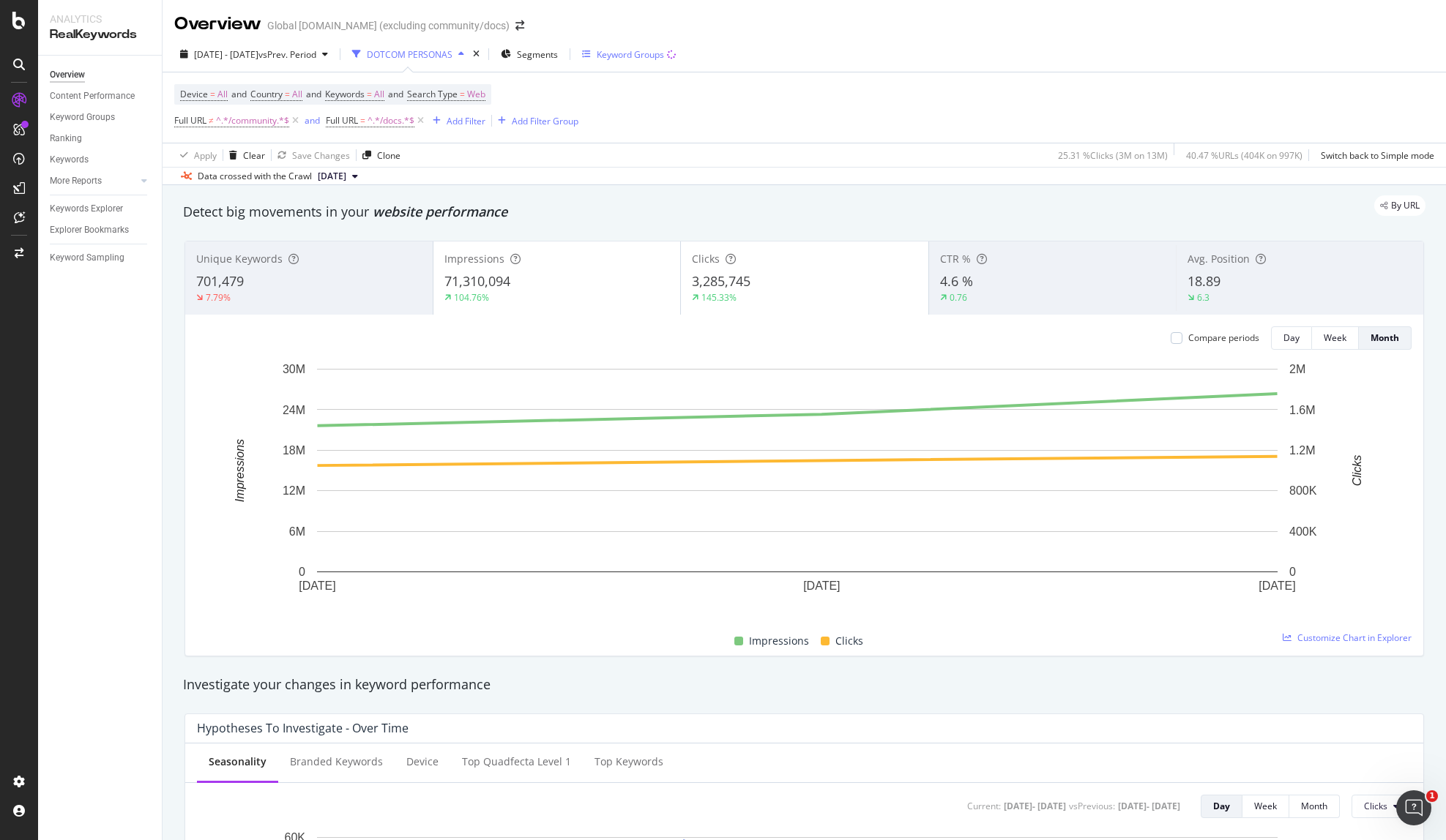
click at [664, 53] on div "Keyword Groups" at bounding box center [630, 55] width 67 height 13
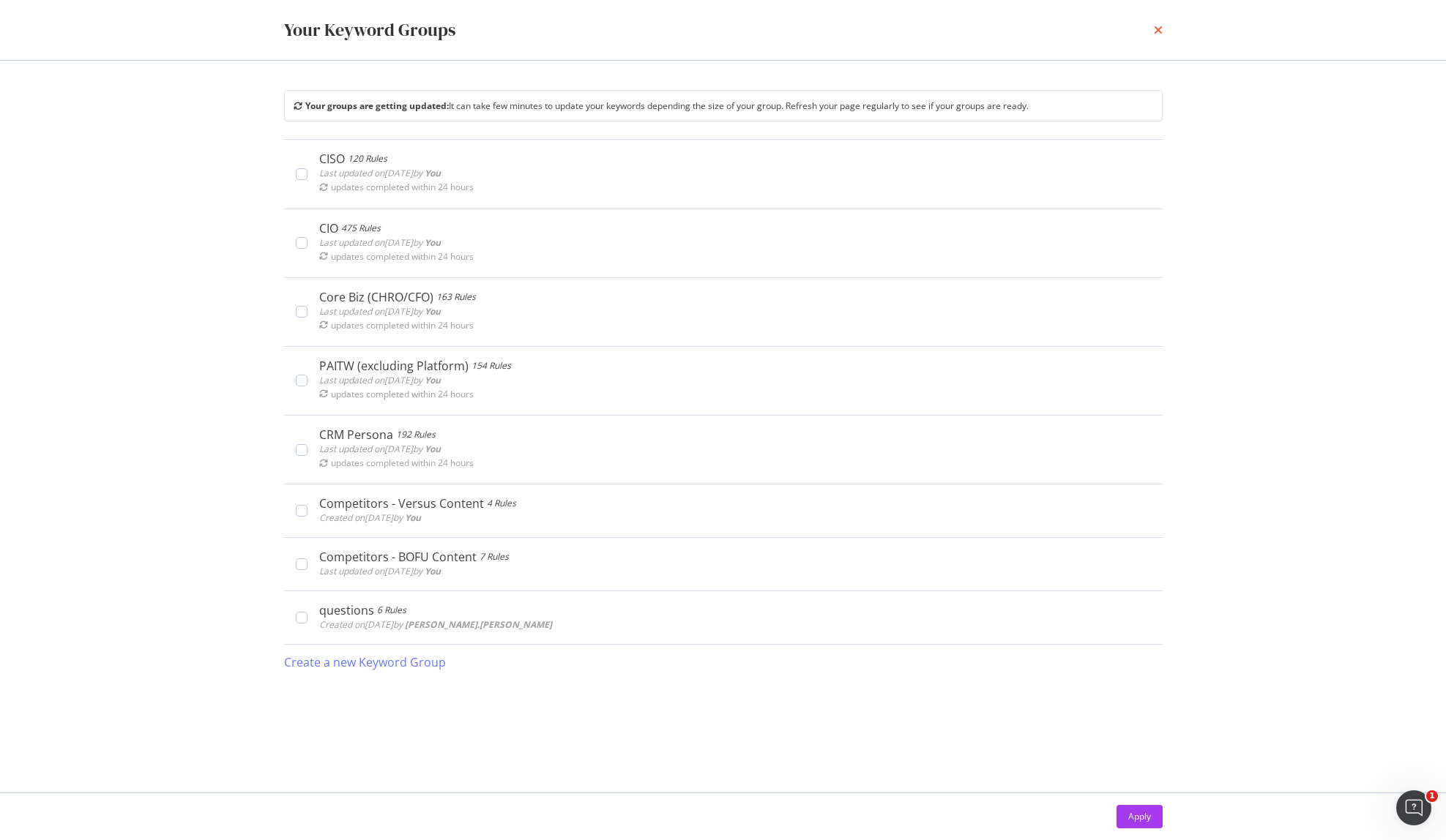
click at [1159, 26] on icon "times" at bounding box center [1158, 30] width 9 height 12
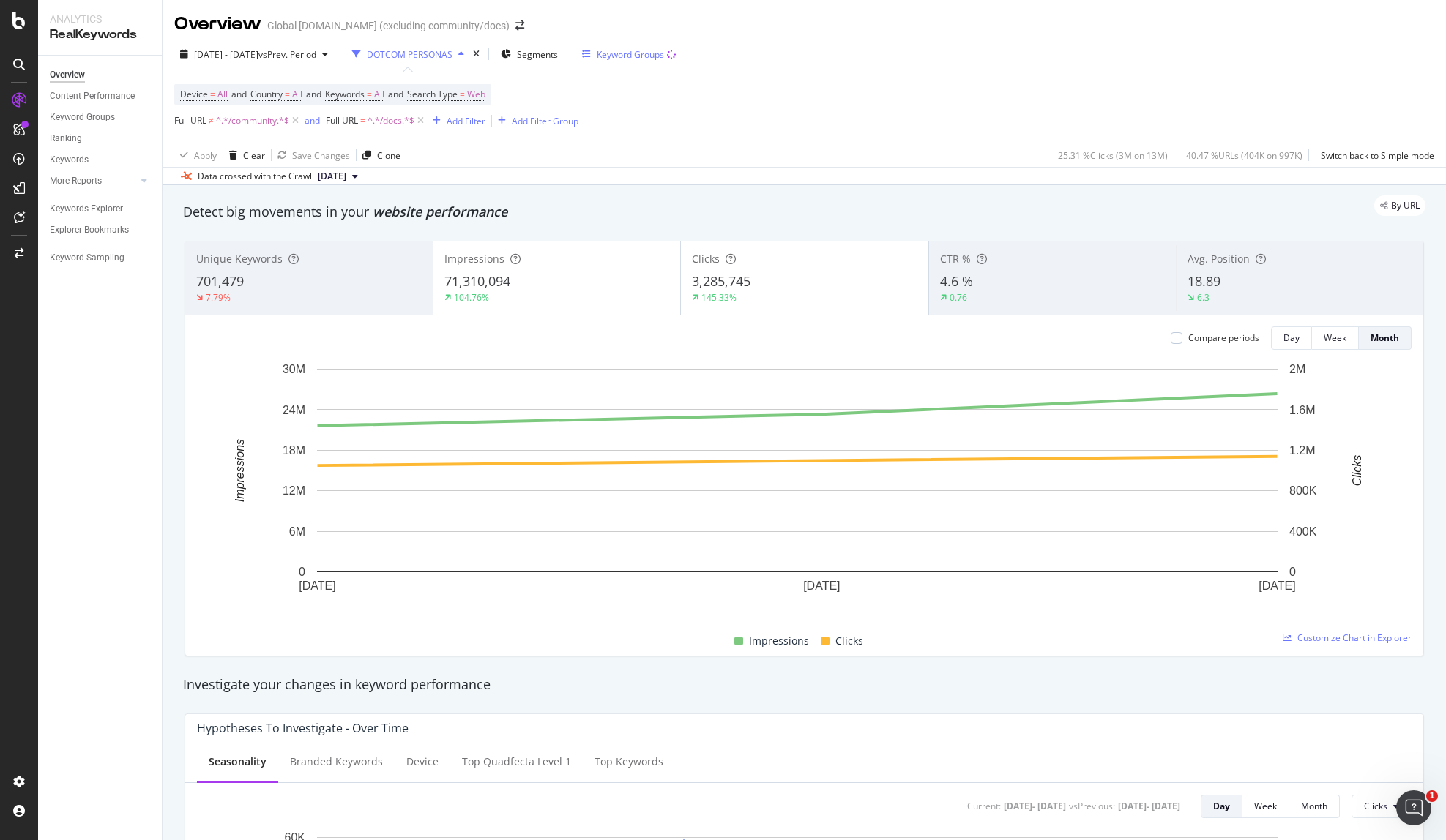
click at [664, 57] on div "Keyword Groups" at bounding box center [630, 55] width 67 height 13
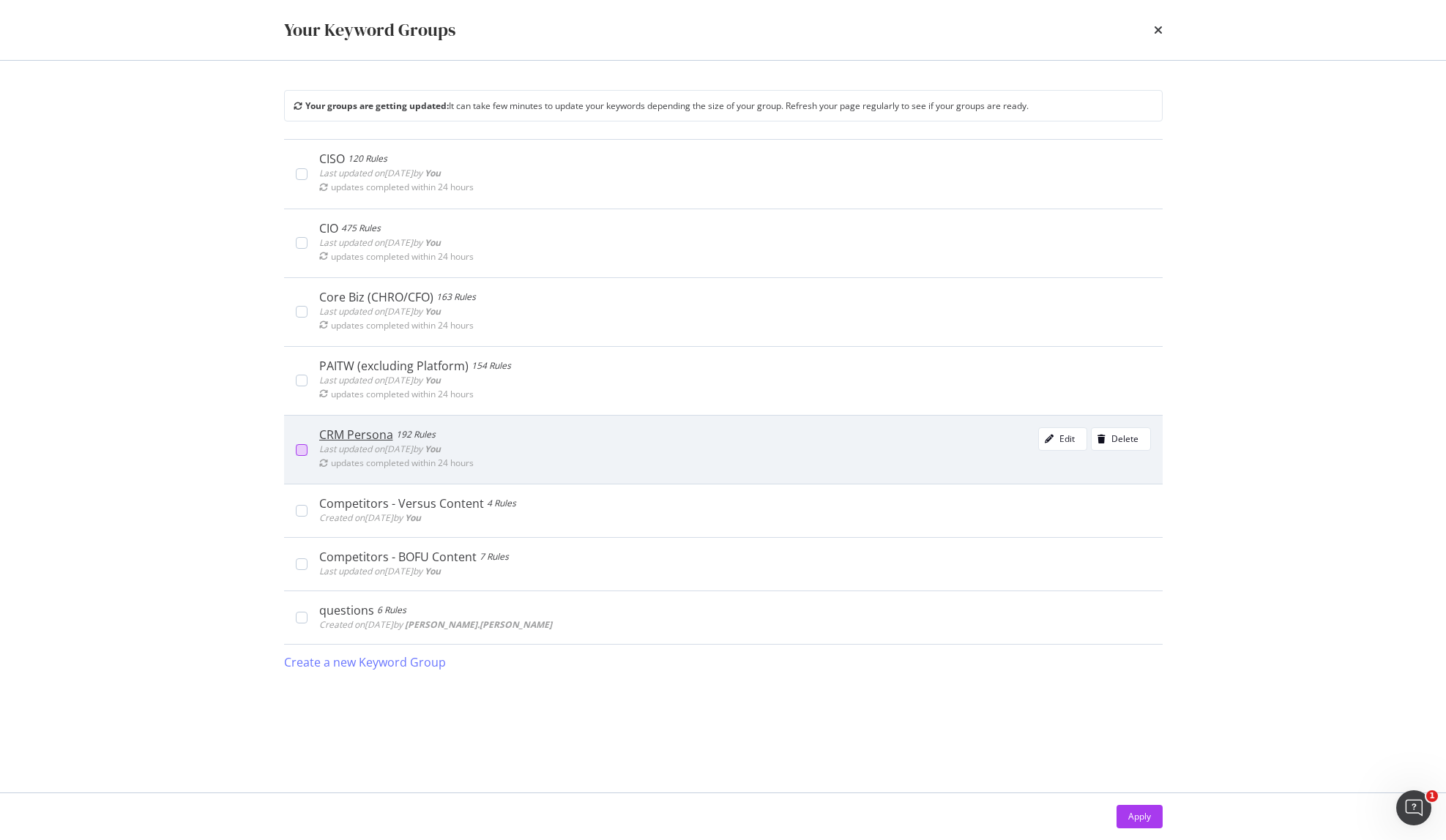
click at [301, 449] on div "modal" at bounding box center [301, 450] width 12 height 12
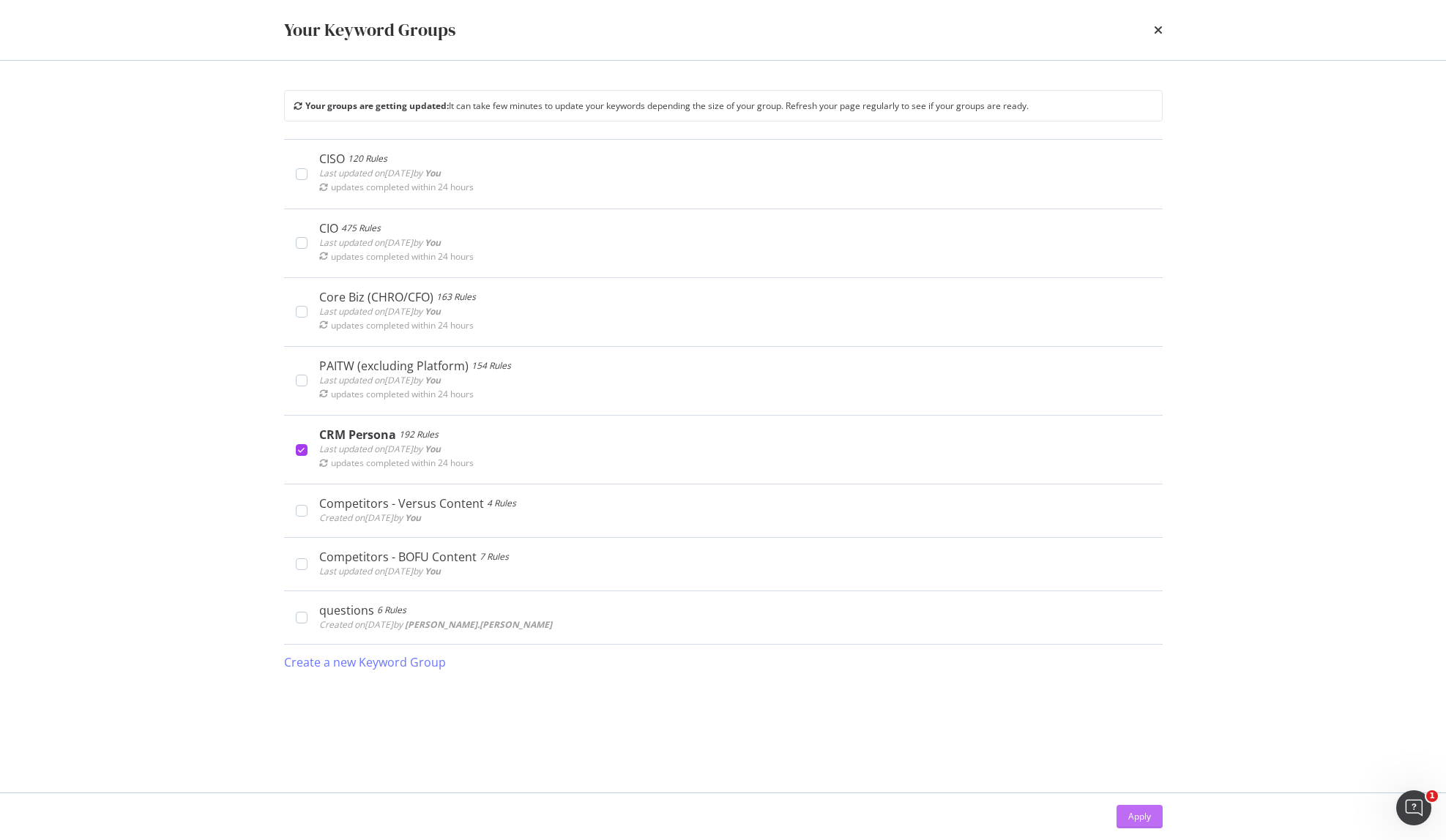
click at [1140, 815] on div "Apply" at bounding box center [1139, 817] width 22 height 13
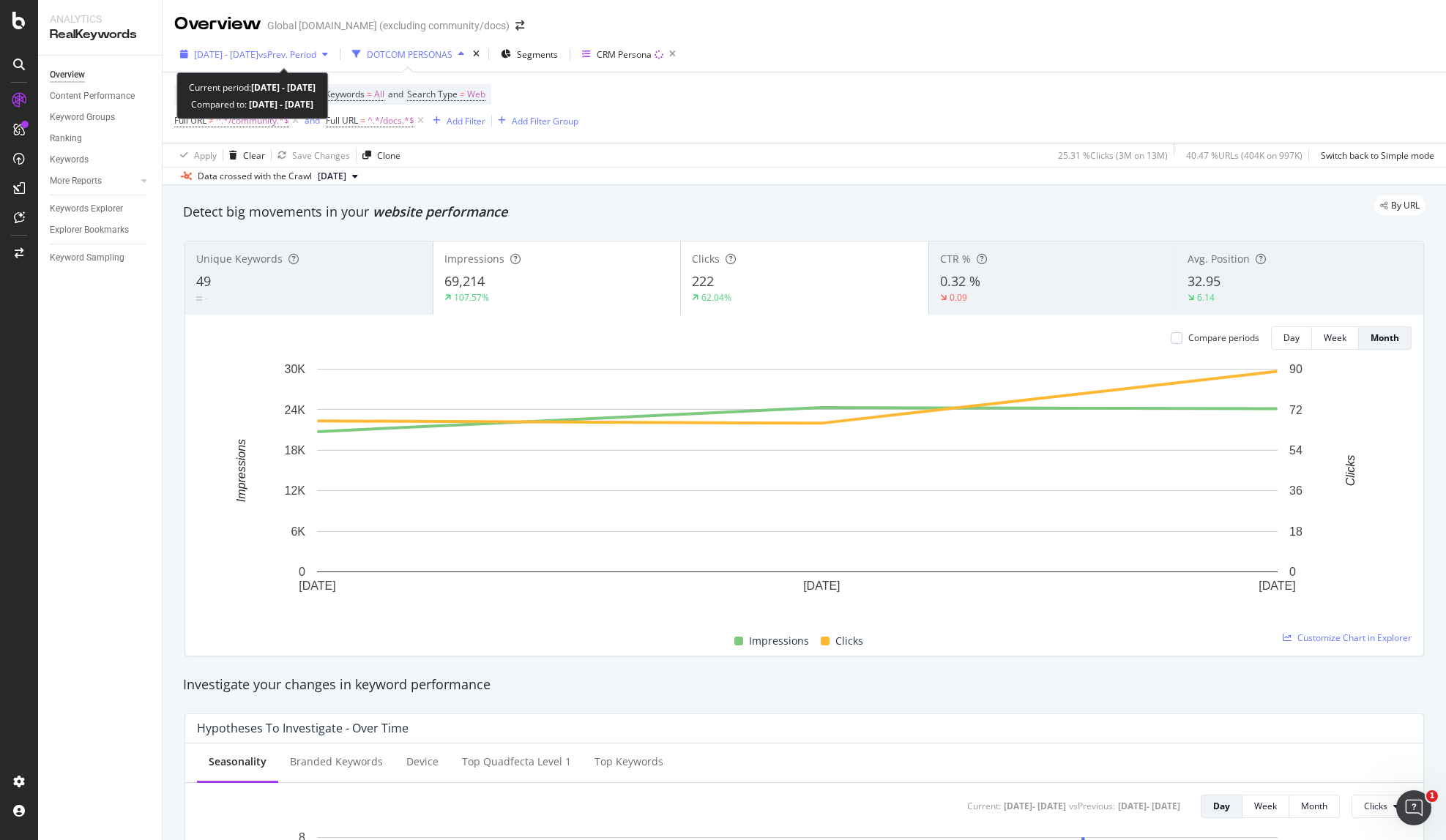
click at [333, 61] on div "2025 Jan. 1st - 2025 Mar. 31st vs Prev. Period" at bounding box center [254, 54] width 160 height 22
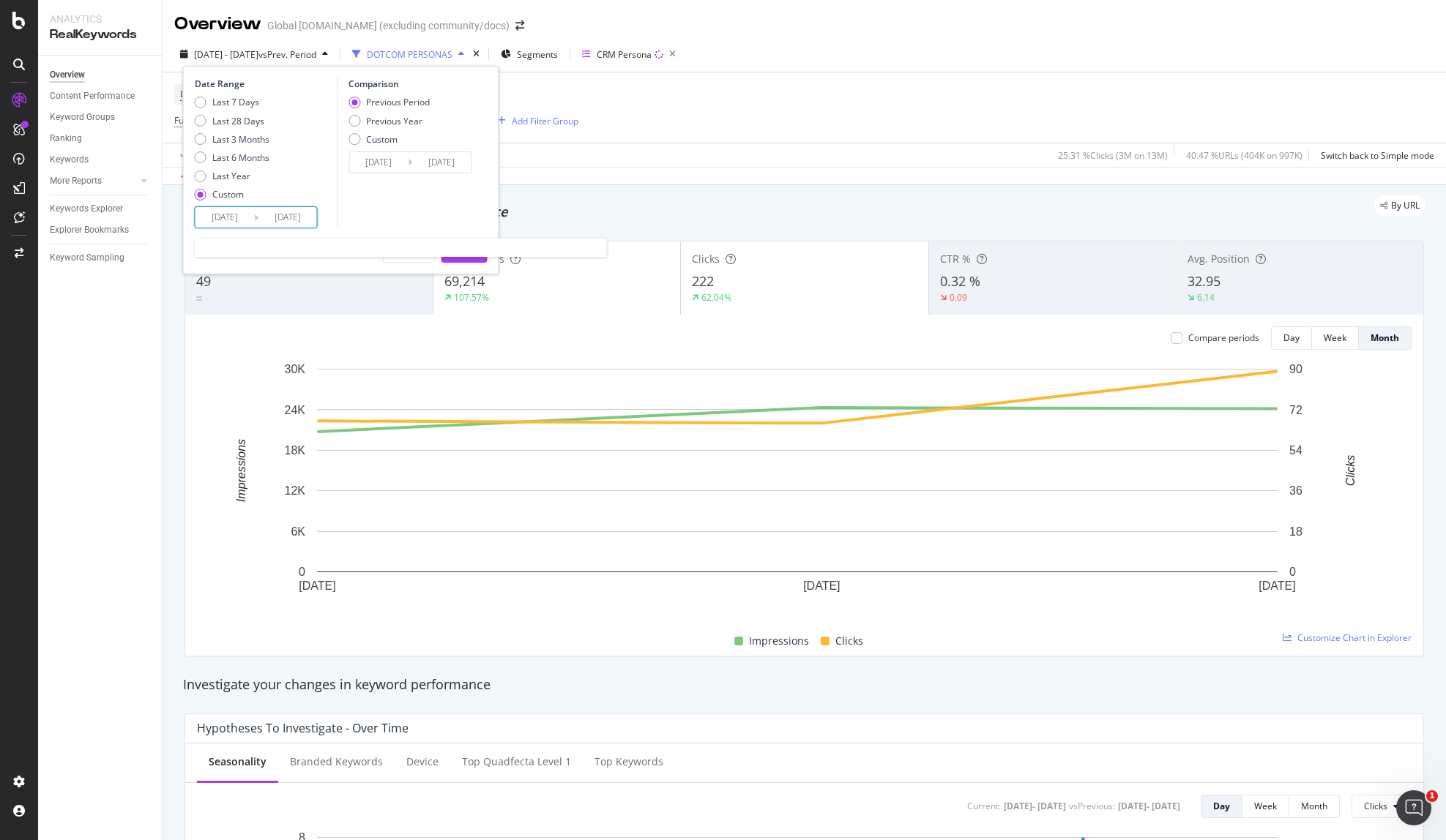
drag, startPoint x: 258, startPoint y: 219, endPoint x: 275, endPoint y: 223, distance: 17.5
click at [259, 219] on input "2025/03/31" at bounding box center [288, 217] width 58 height 21
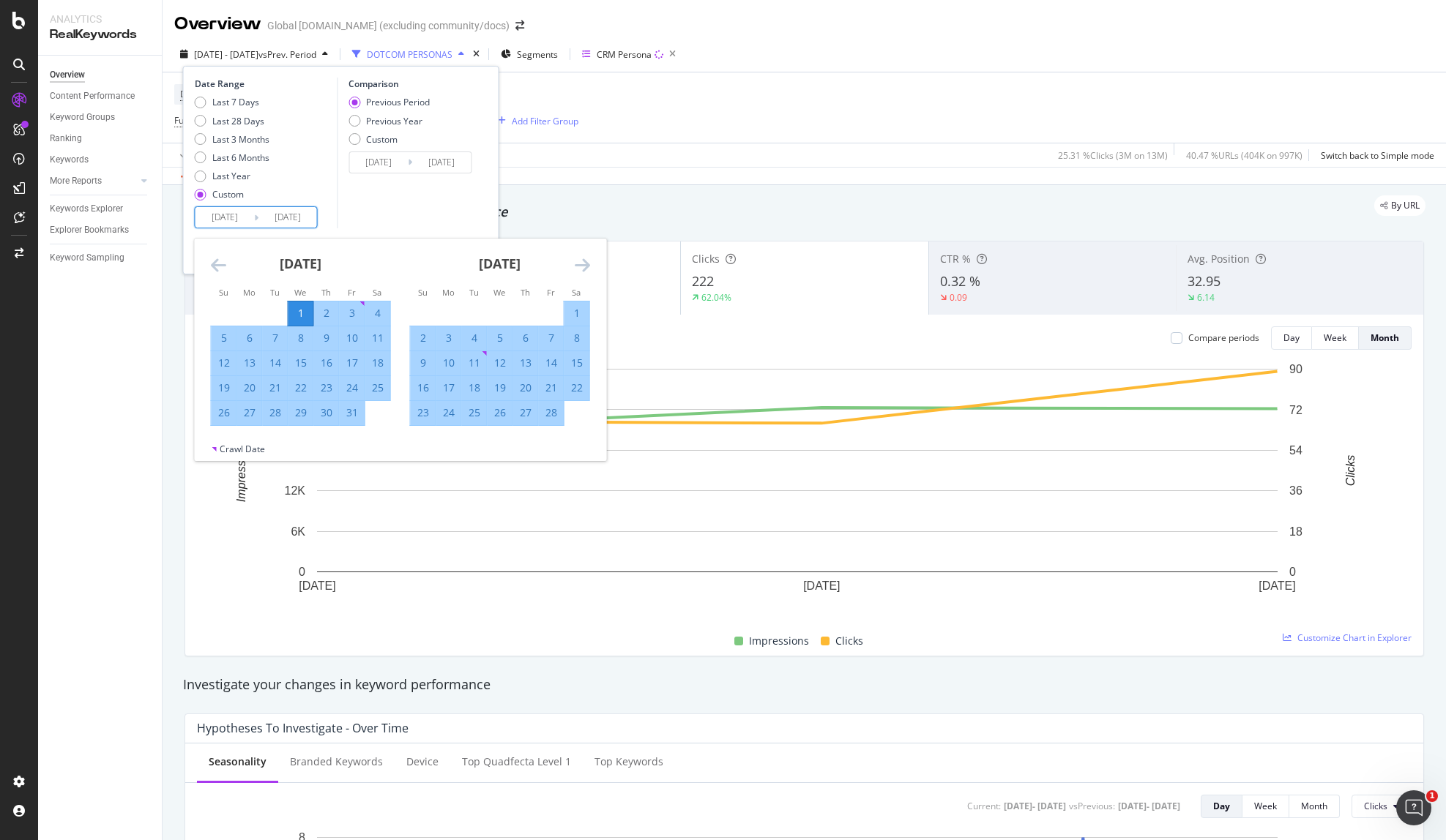
click at [581, 264] on icon "Move forward to switch to the next month." at bounding box center [582, 265] width 15 height 18
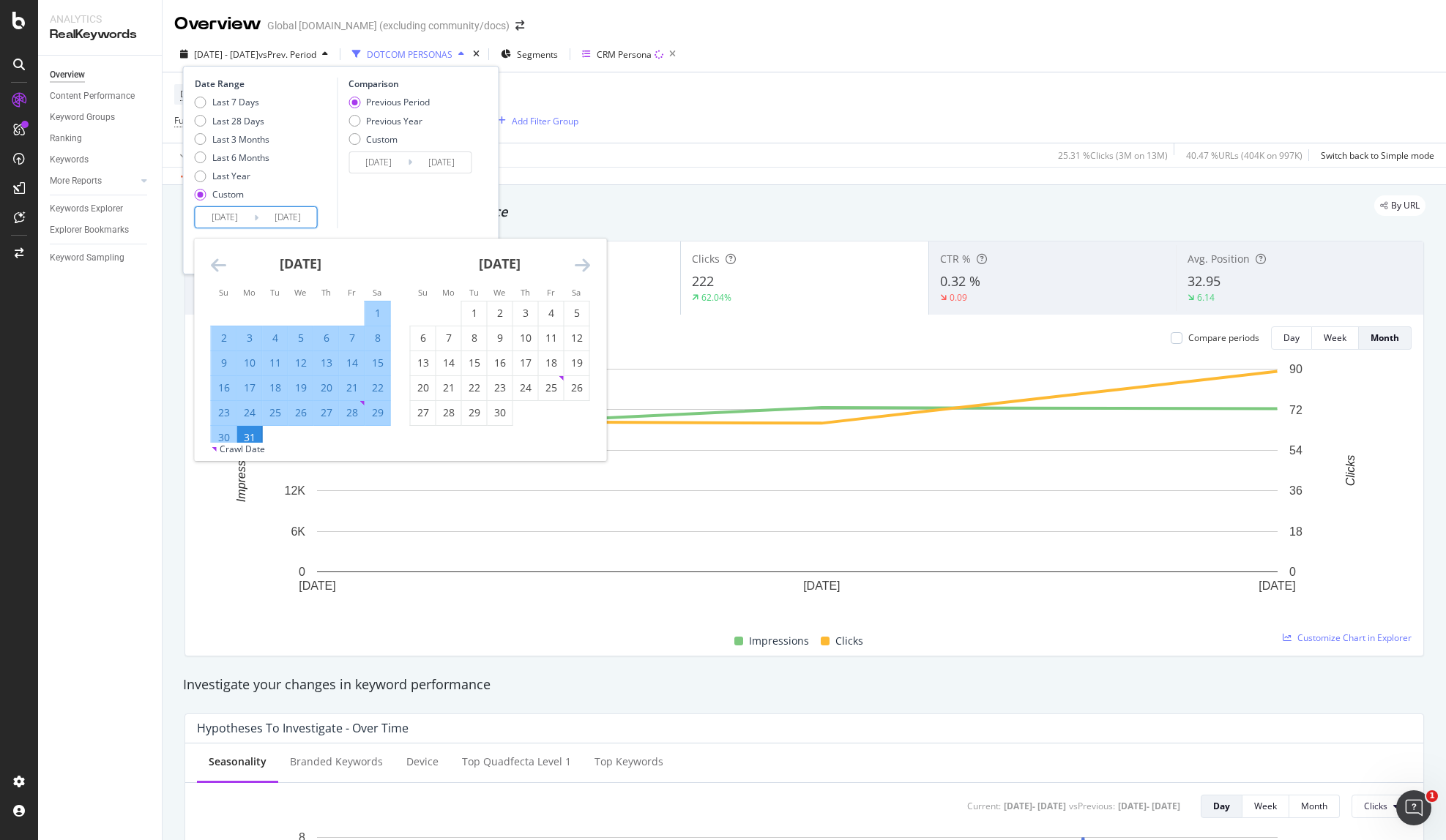
drag, startPoint x: 472, startPoint y: 310, endPoint x: 503, endPoint y: 296, distance: 34.0
click at [474, 310] on div "1" at bounding box center [475, 314] width 25 height 14
type input "2025/04/01"
type input "2024/10/01"
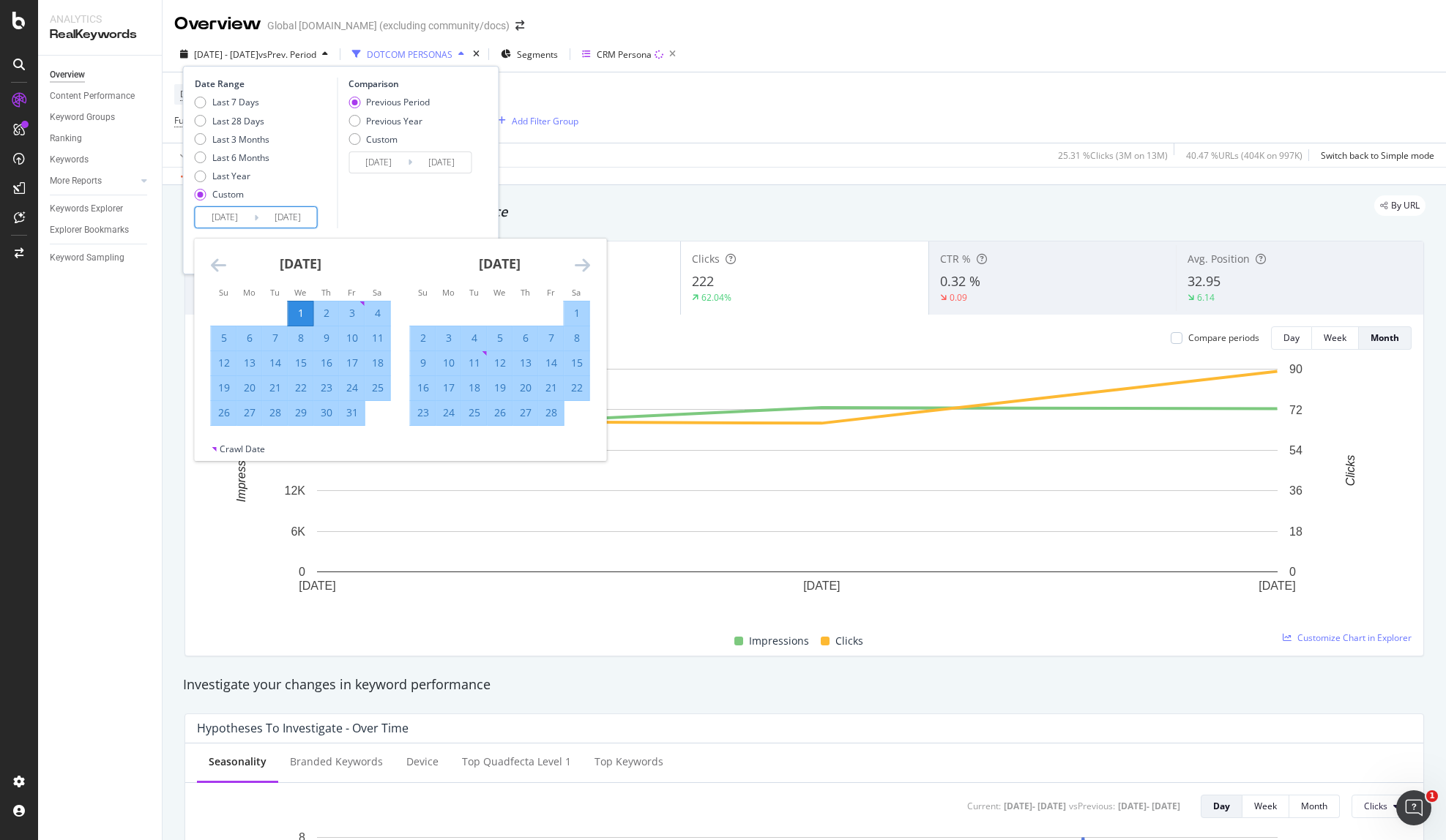
click at [282, 219] on input "2025/04/01" at bounding box center [288, 217] width 58 height 21
click at [575, 266] on icon "Move forward to switch to the next month." at bounding box center [582, 265] width 15 height 18
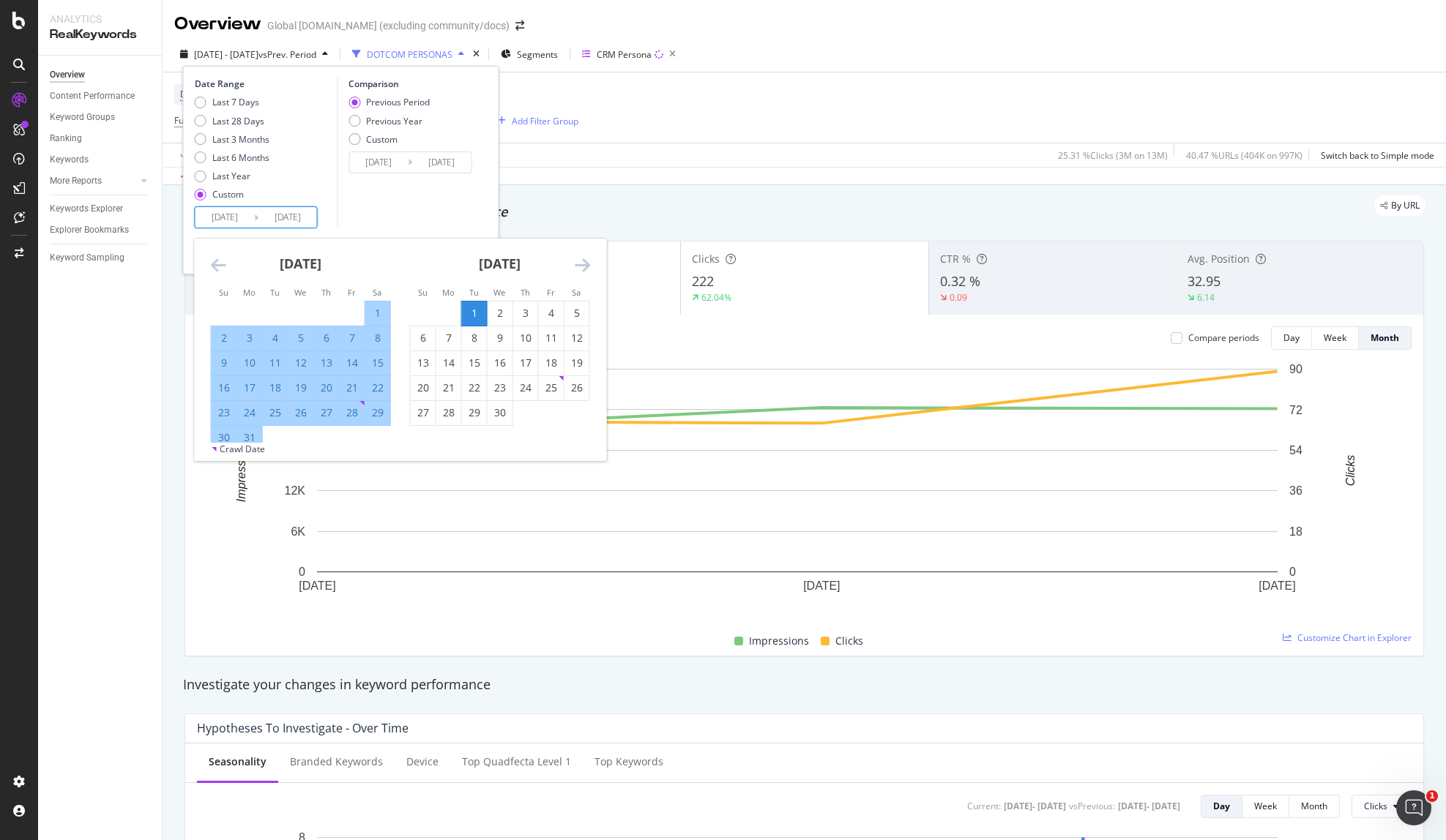
click at [575, 266] on icon "Move forward to switch to the next month." at bounding box center [582, 265] width 15 height 18
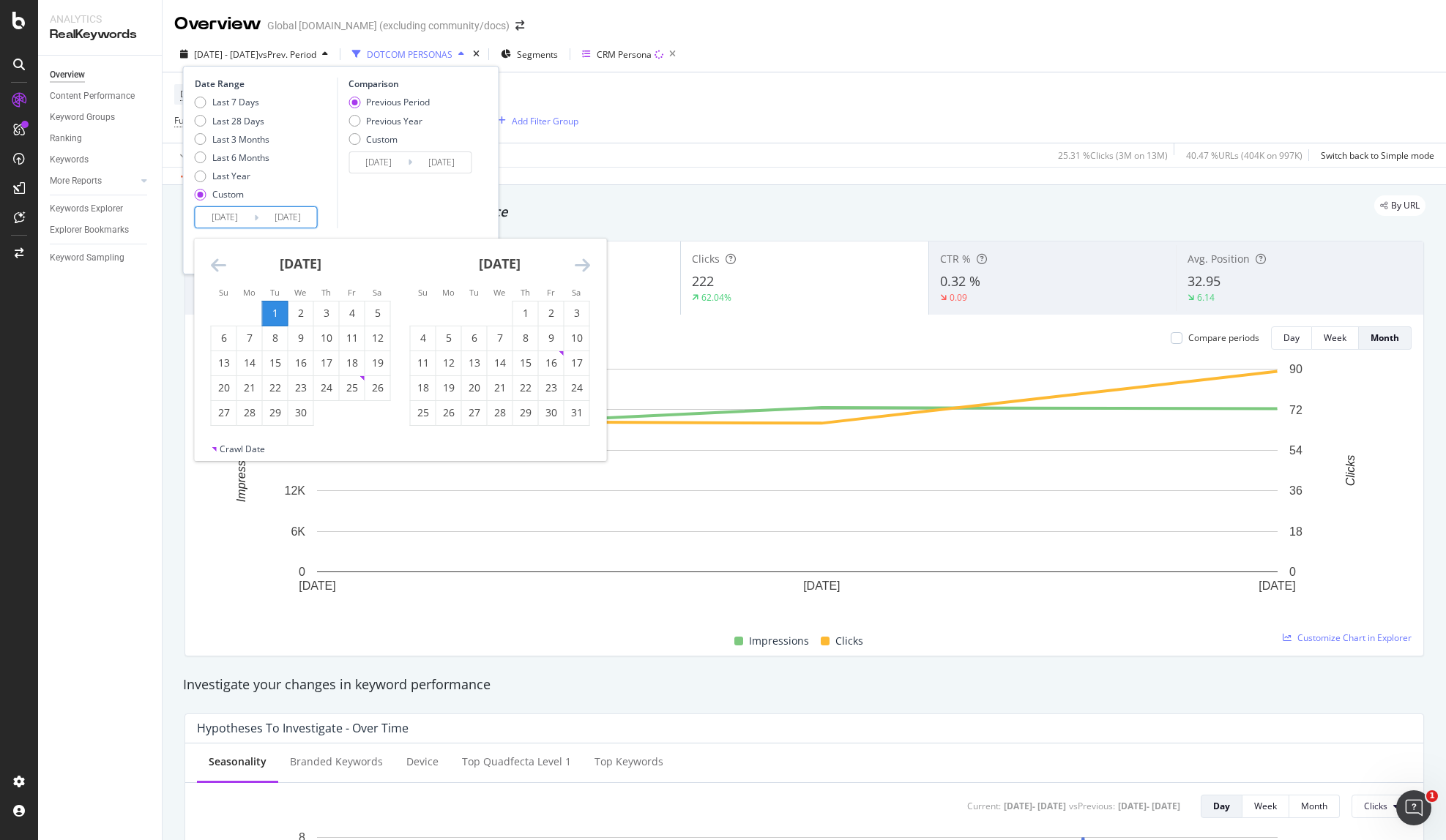
click at [593, 261] on div "May 2025 1 2 3 4 5 6 7 8 9 10 11 12 13 14 15 16 17 18 19 20 21 22 23 24 25 26 2…" at bounding box center [501, 332] width 200 height 188
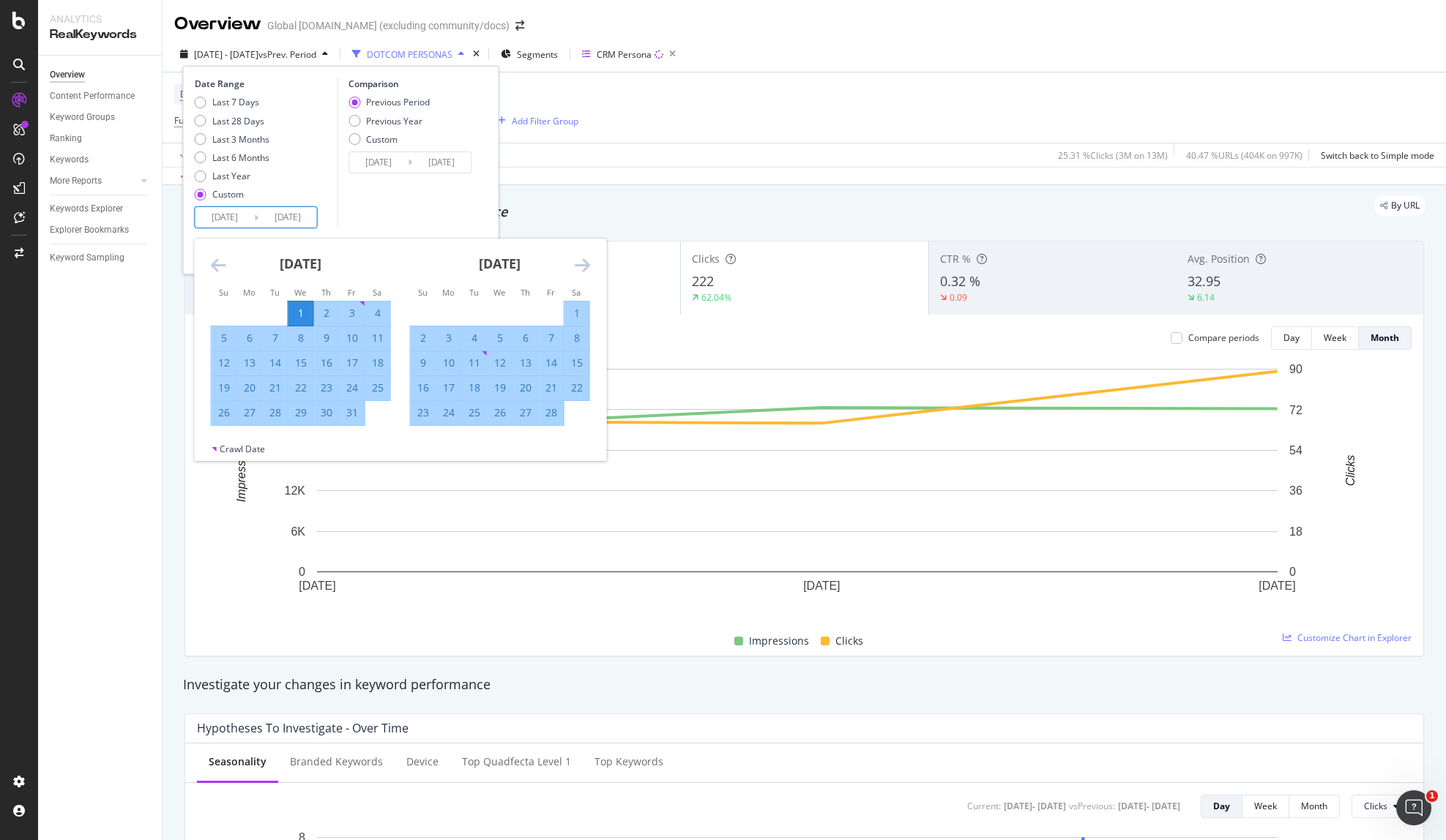
click at [229, 216] on input "2025/01/01" at bounding box center [225, 217] width 58 height 21
click at [575, 259] on icon "Move forward to switch to the next month." at bounding box center [582, 265] width 15 height 18
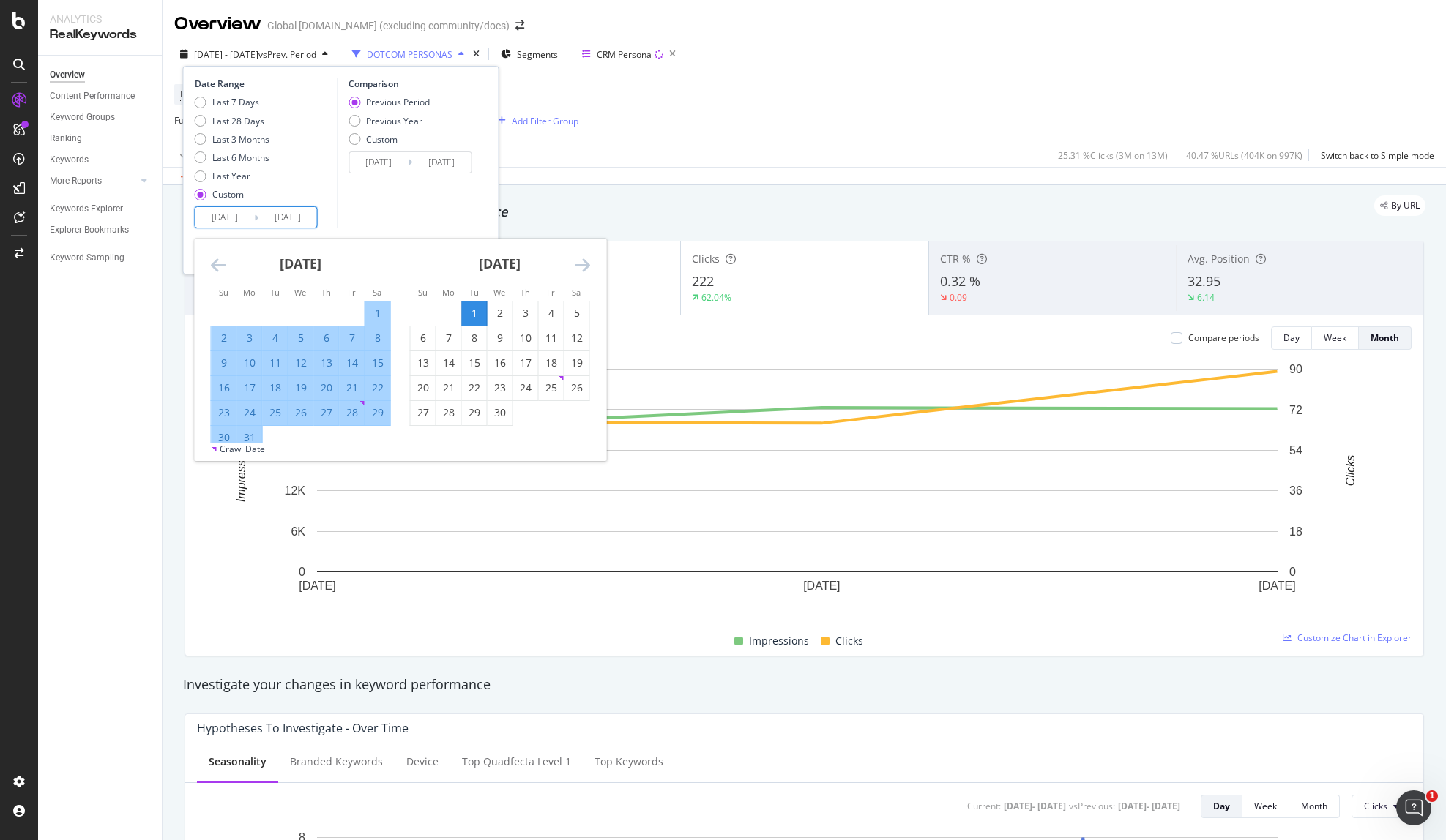
click at [475, 310] on div "1" at bounding box center [475, 314] width 25 height 14
type input "2025/04/01"
type input "2025/03/31"
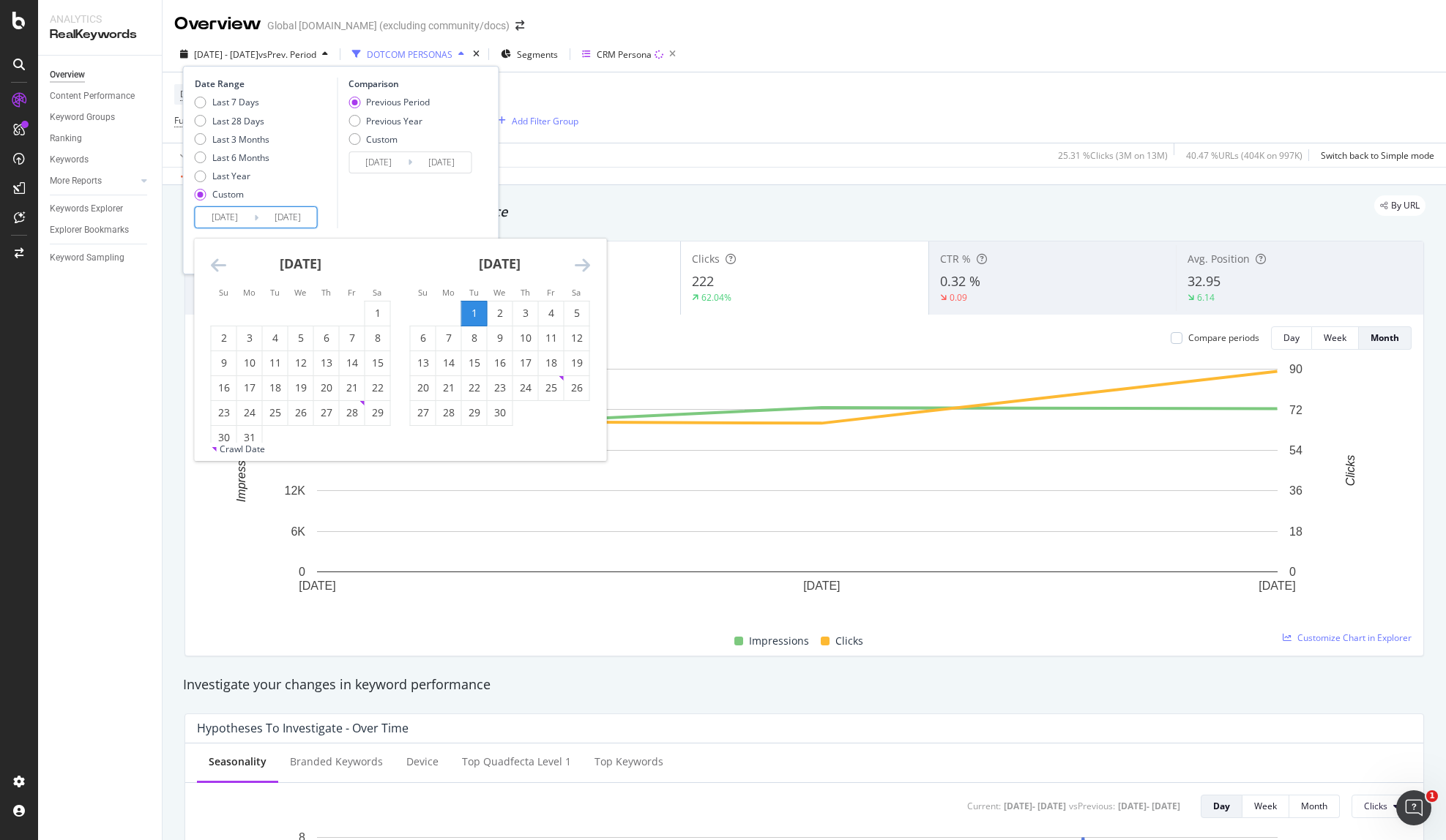
click at [589, 269] on icon "Move forward to switch to the next month." at bounding box center [582, 265] width 15 height 18
click at [579, 266] on icon "Move forward to switch to the next month." at bounding box center [582, 265] width 15 height 18
click at [445, 411] on div "30" at bounding box center [449, 412] width 25 height 14
type input "2025/06/30"
type input "2024/12/31"
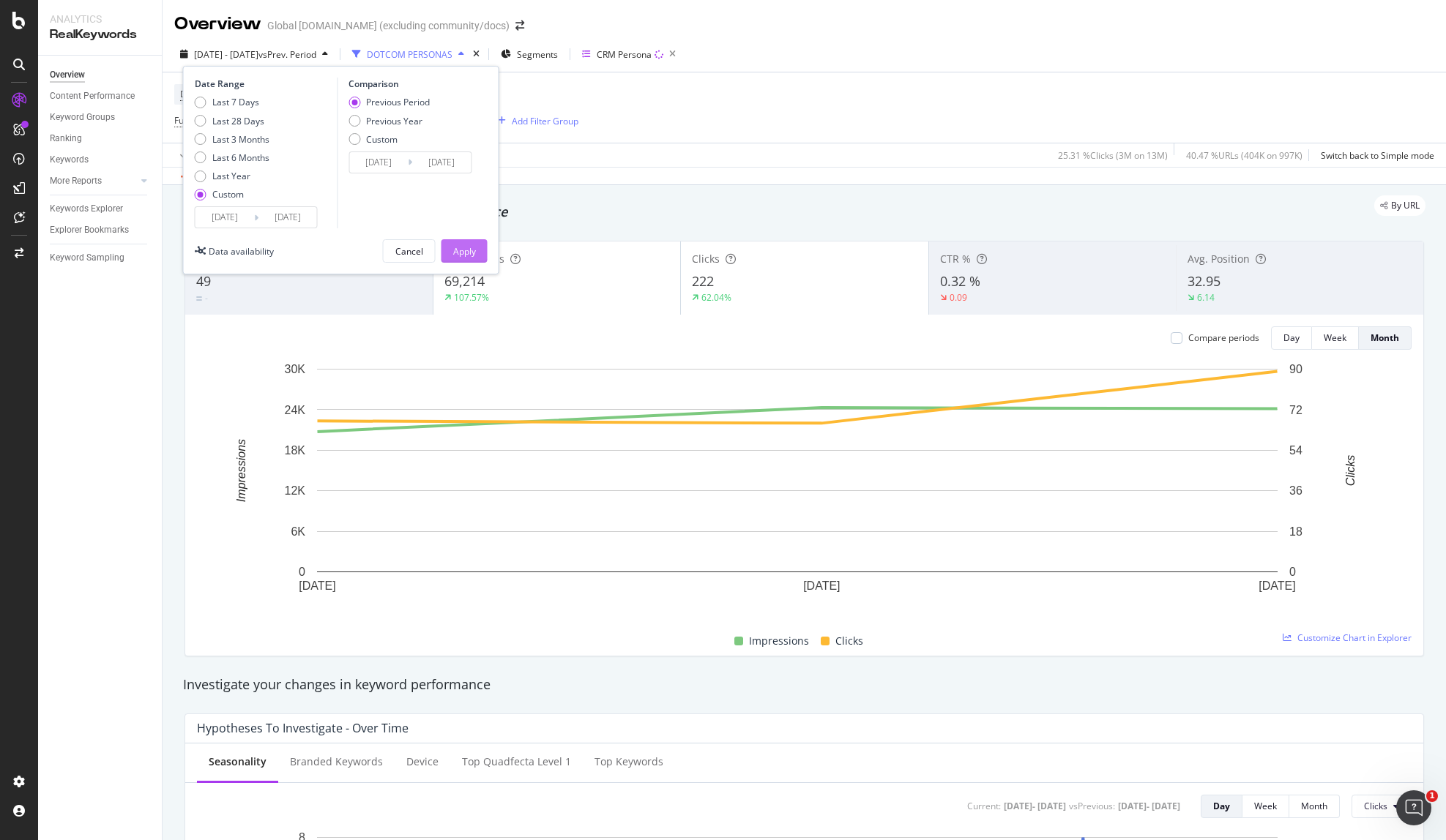
click at [468, 253] on div "Apply" at bounding box center [464, 252] width 22 height 13
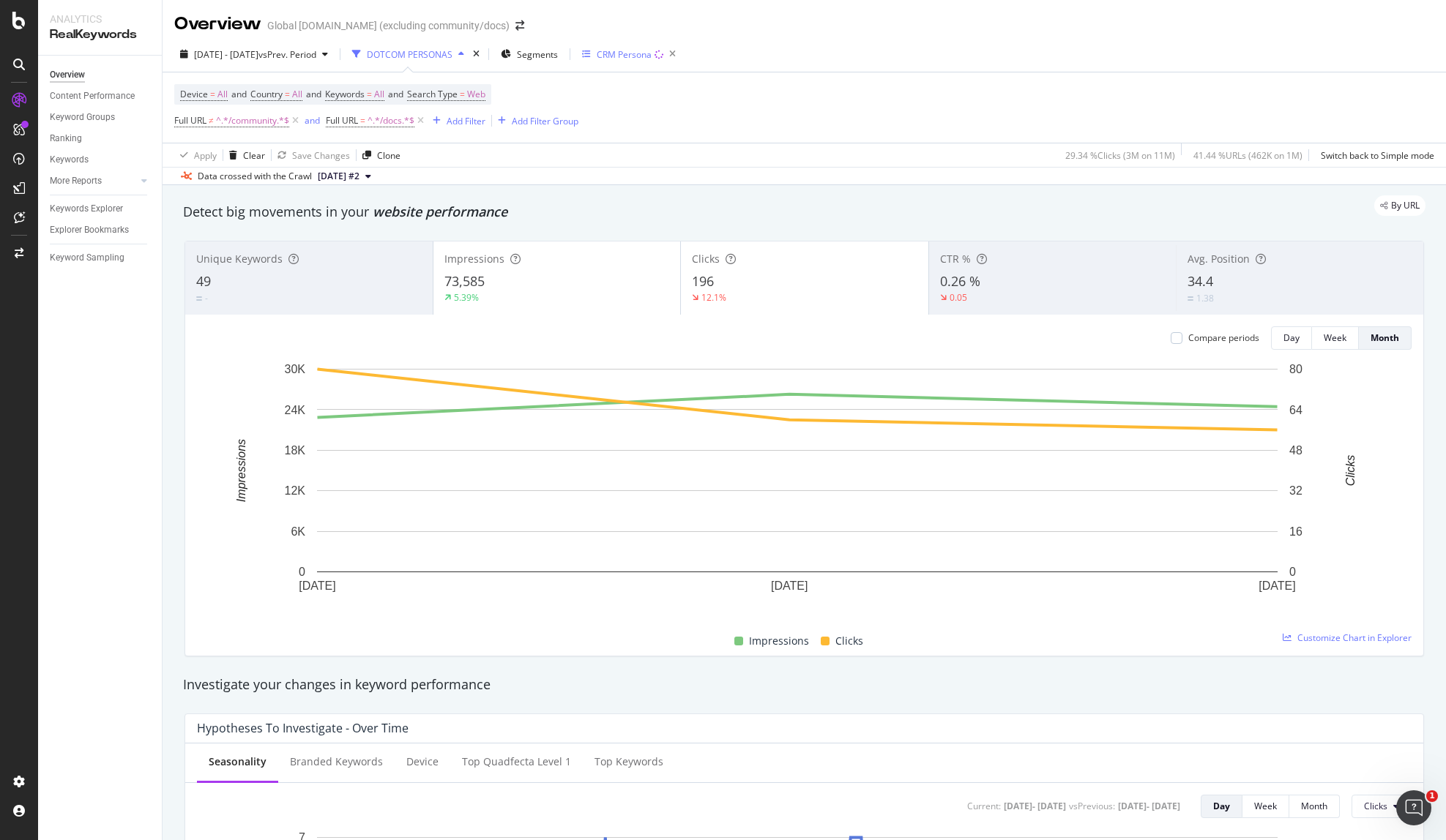
click at [662, 61] on div "CRM Persona" at bounding box center [632, 54] width 100 height 21
click at [654, 61] on div "CRM Persona" at bounding box center [632, 54] width 100 height 21
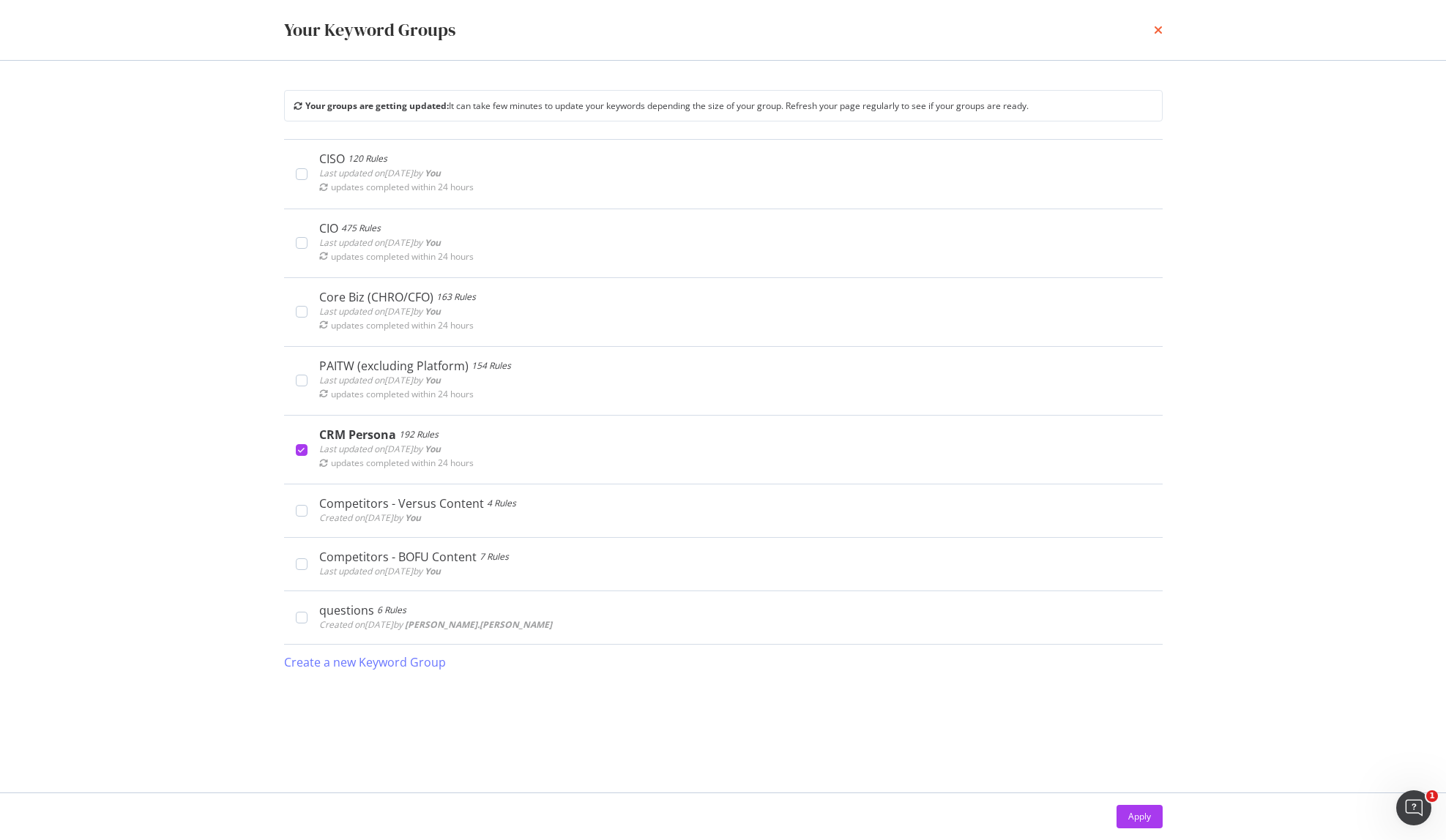
click at [1159, 32] on icon "times" at bounding box center [1158, 30] width 9 height 12
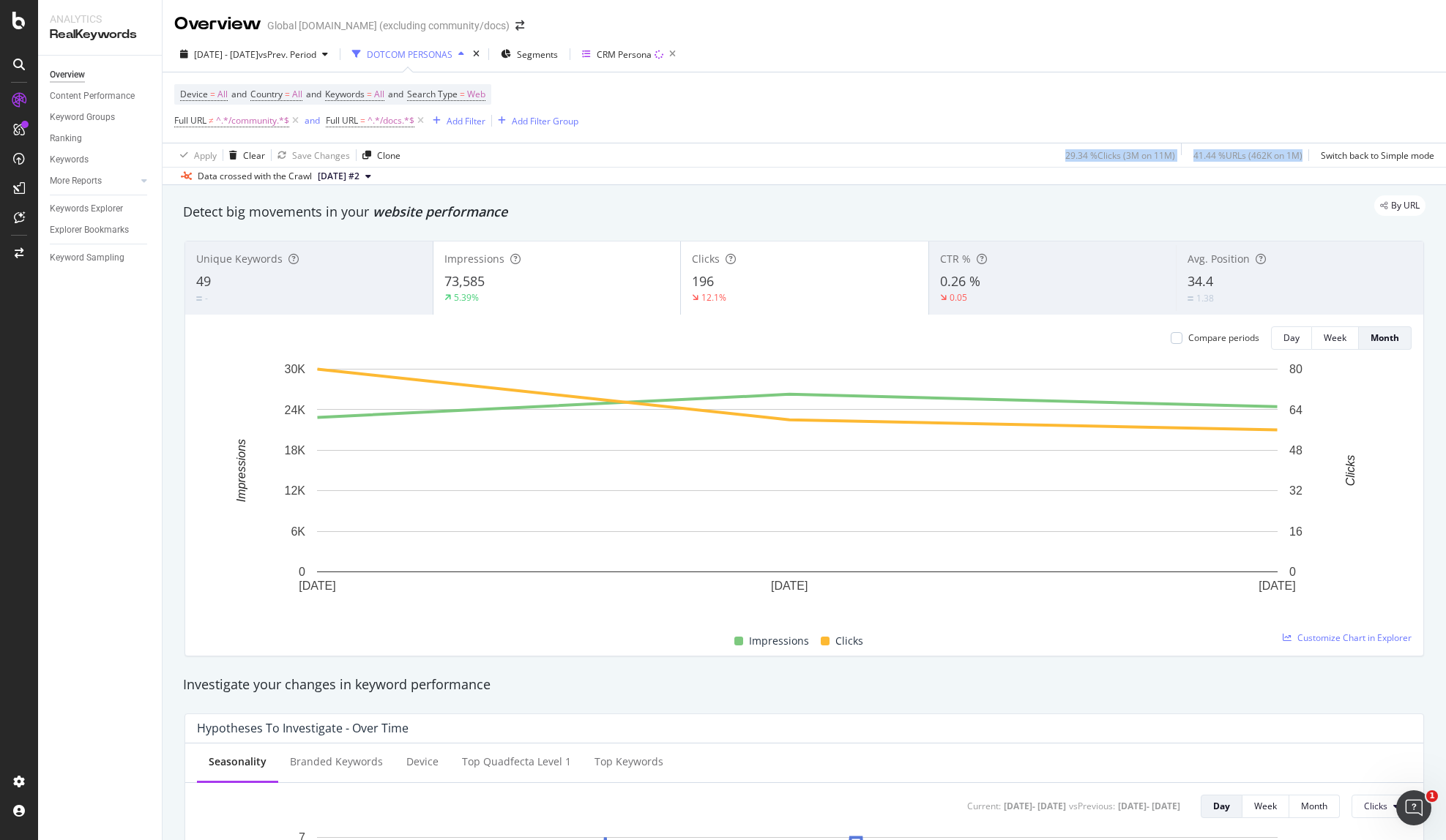
drag, startPoint x: 1049, startPoint y: 159, endPoint x: 1295, endPoint y: 157, distance: 246.0
click at [1295, 157] on div "29.34 % Clicks ( 3M on 11M ) 41.44 % URLs ( 462K on 1M ) Switch back to Simple …" at bounding box center [1246, 155] width 375 height 23
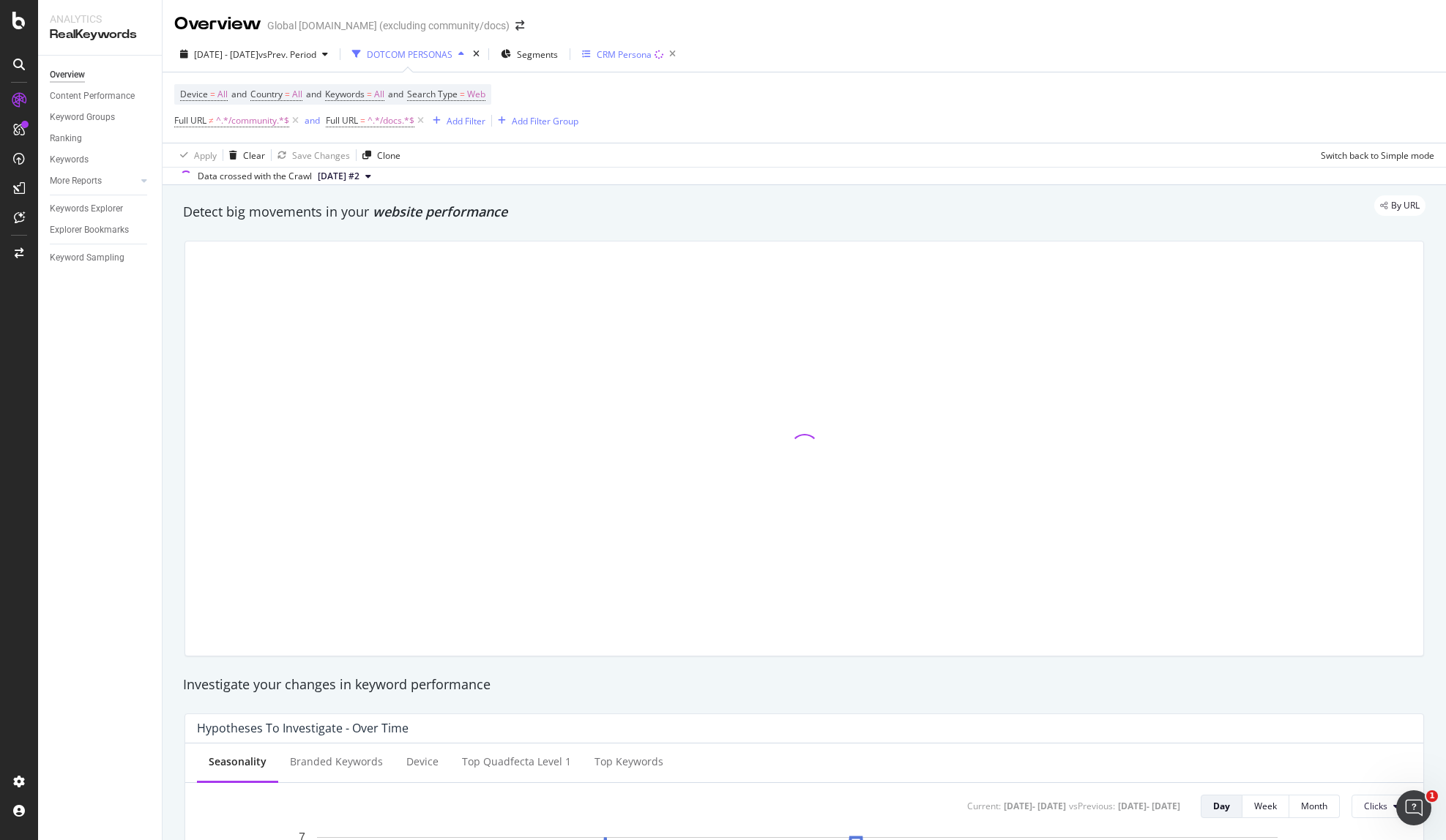
click at [648, 49] on div "CRM Persona" at bounding box center [624, 55] width 55 height 13
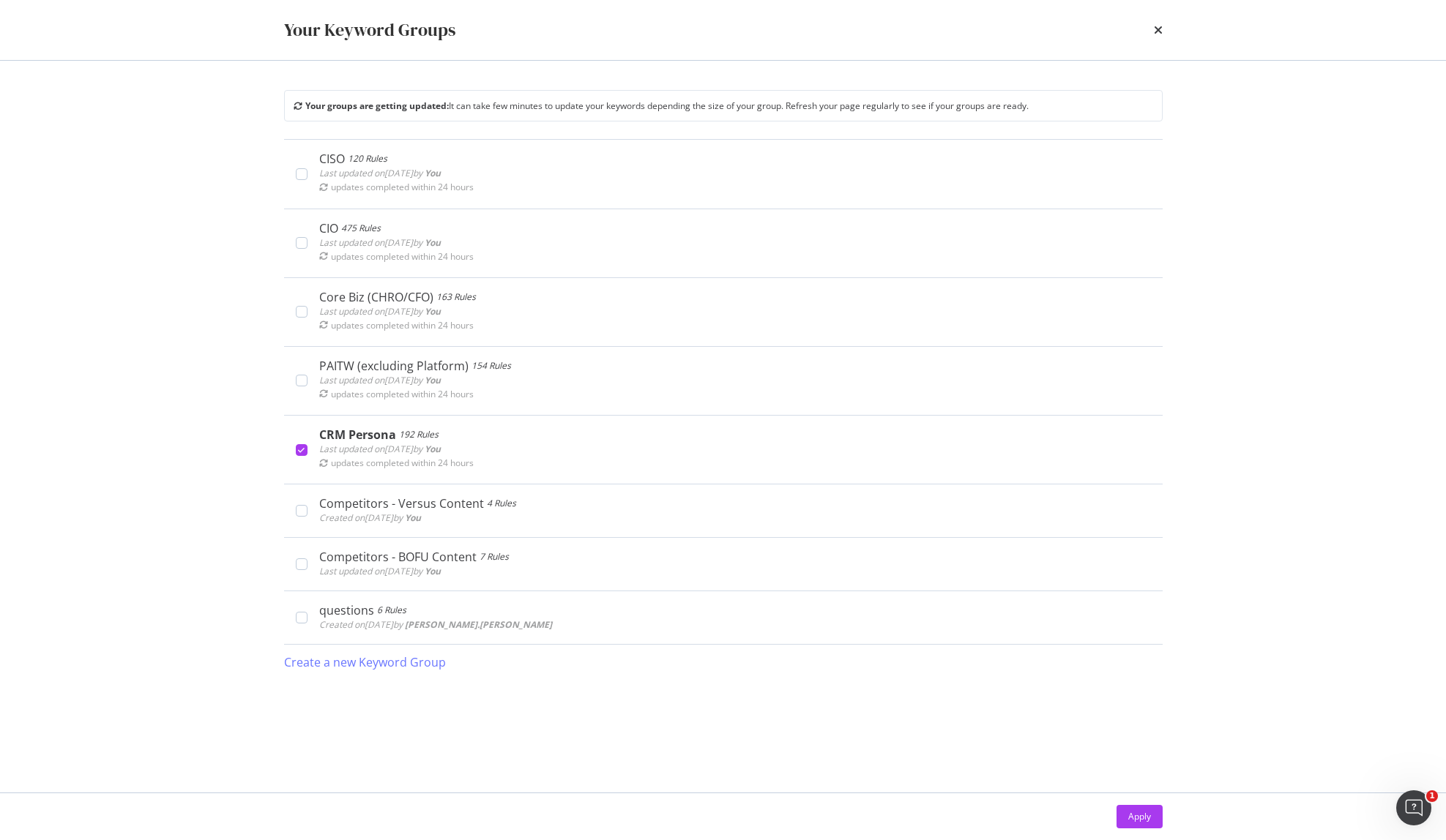
click at [890, 93] on div "Your groups are getting updated: It can take few minutes to update your keyword…" at bounding box center [723, 105] width 879 height 31
click at [891, 101] on div "Your groups are getting updated: It can take few minutes to update your keyword…" at bounding box center [661, 106] width 735 height 13
click at [1154, 32] on icon "times" at bounding box center [1158, 30] width 9 height 12
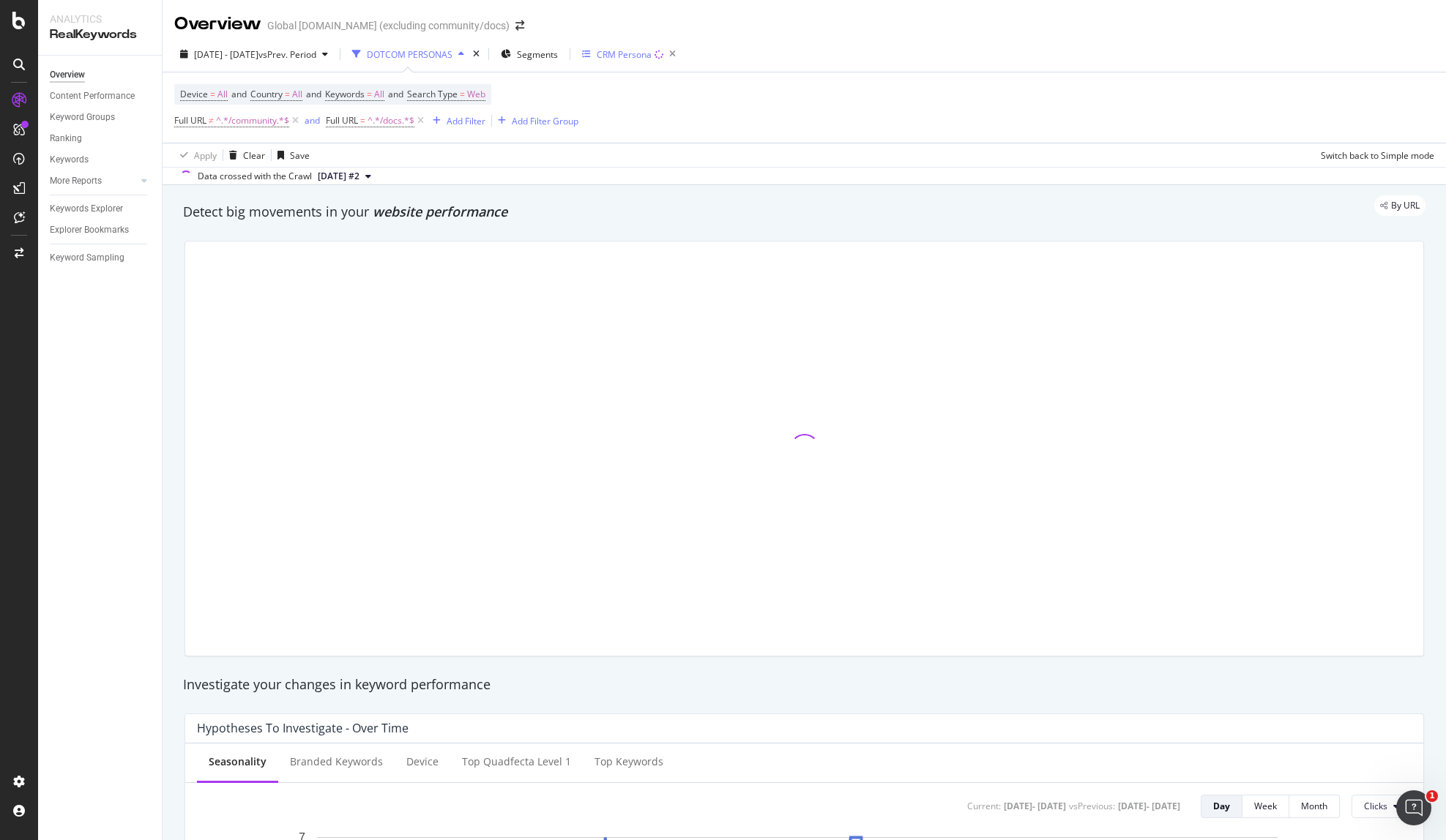
click at [652, 57] on div "CRM Persona" at bounding box center [624, 55] width 55 height 13
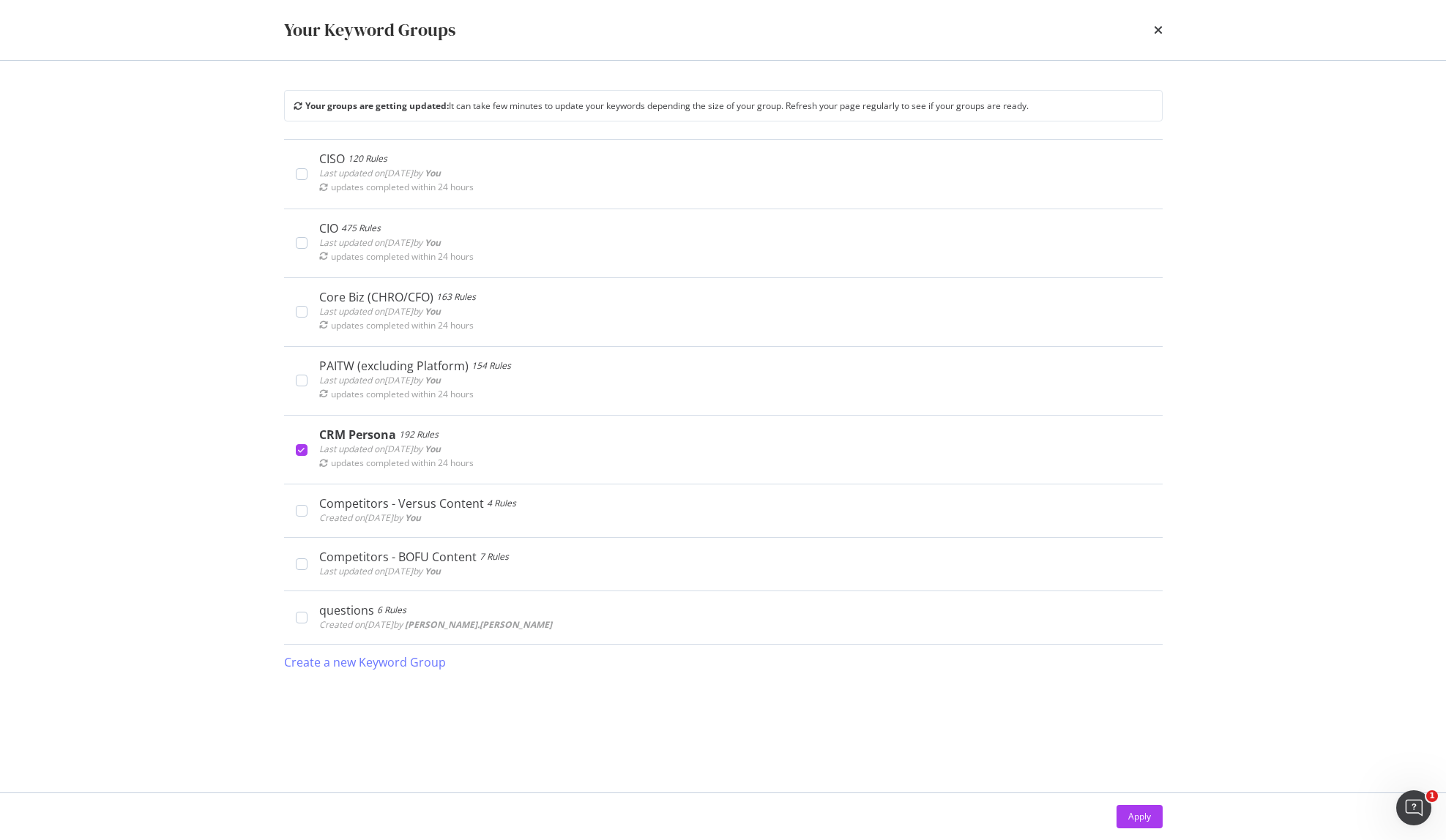
click at [1164, 36] on div "Your Keyword Groups" at bounding box center [723, 30] width 937 height 60
click at [1158, 32] on icon "times" at bounding box center [1158, 30] width 9 height 12
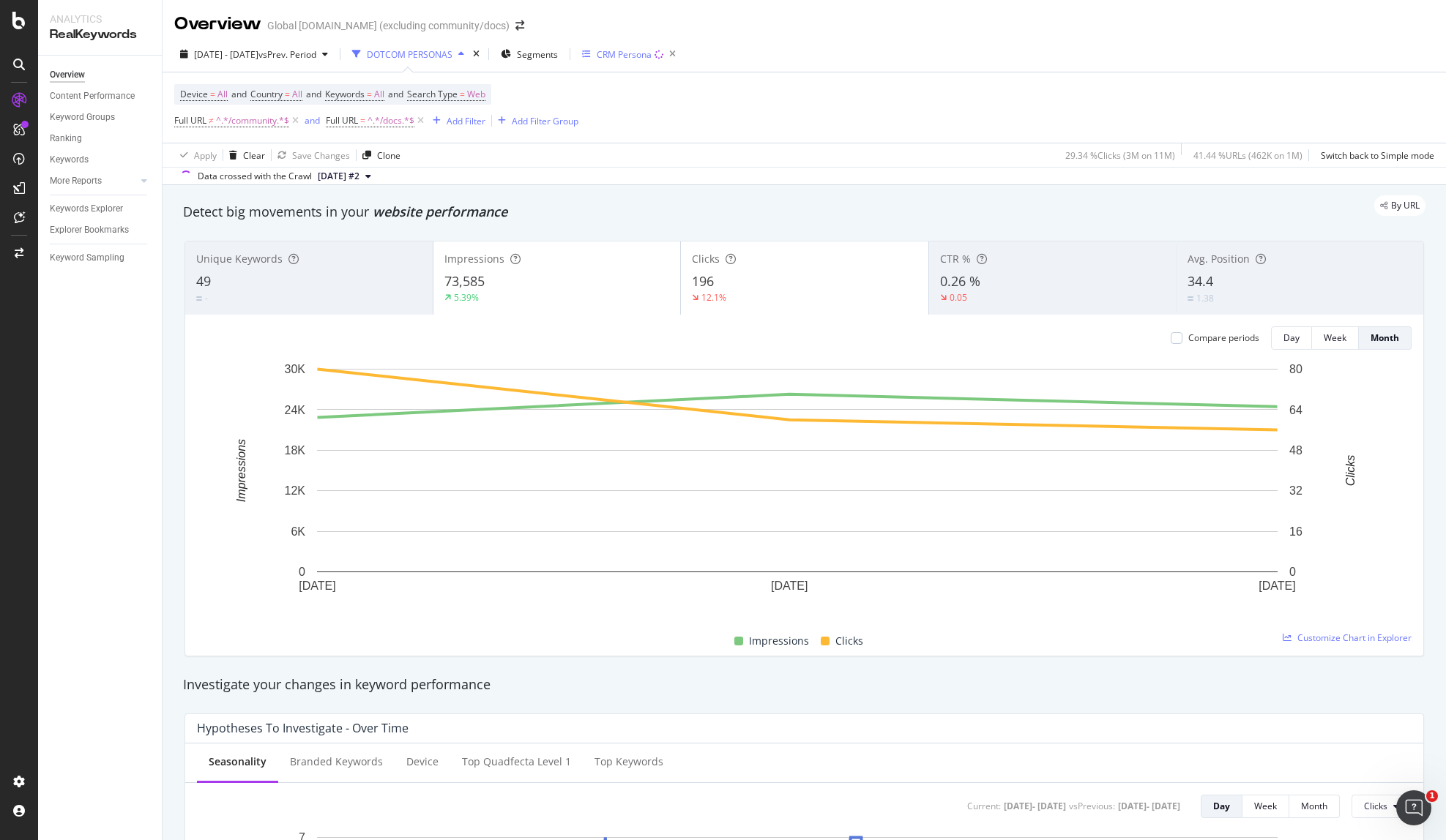
click at [652, 49] on div "CRM Persona" at bounding box center [624, 55] width 55 height 13
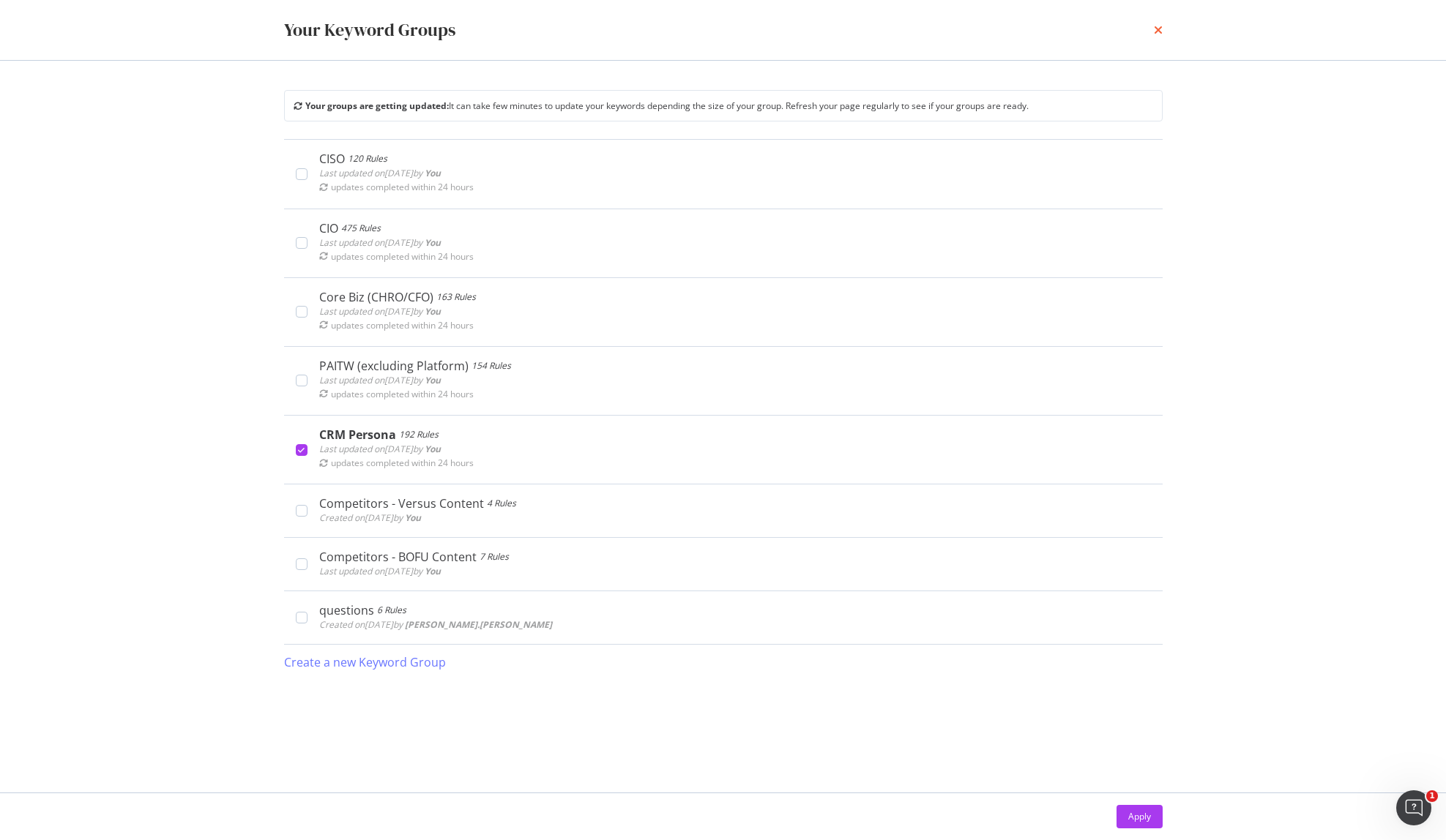
click at [1156, 33] on icon "times" at bounding box center [1158, 30] width 9 height 12
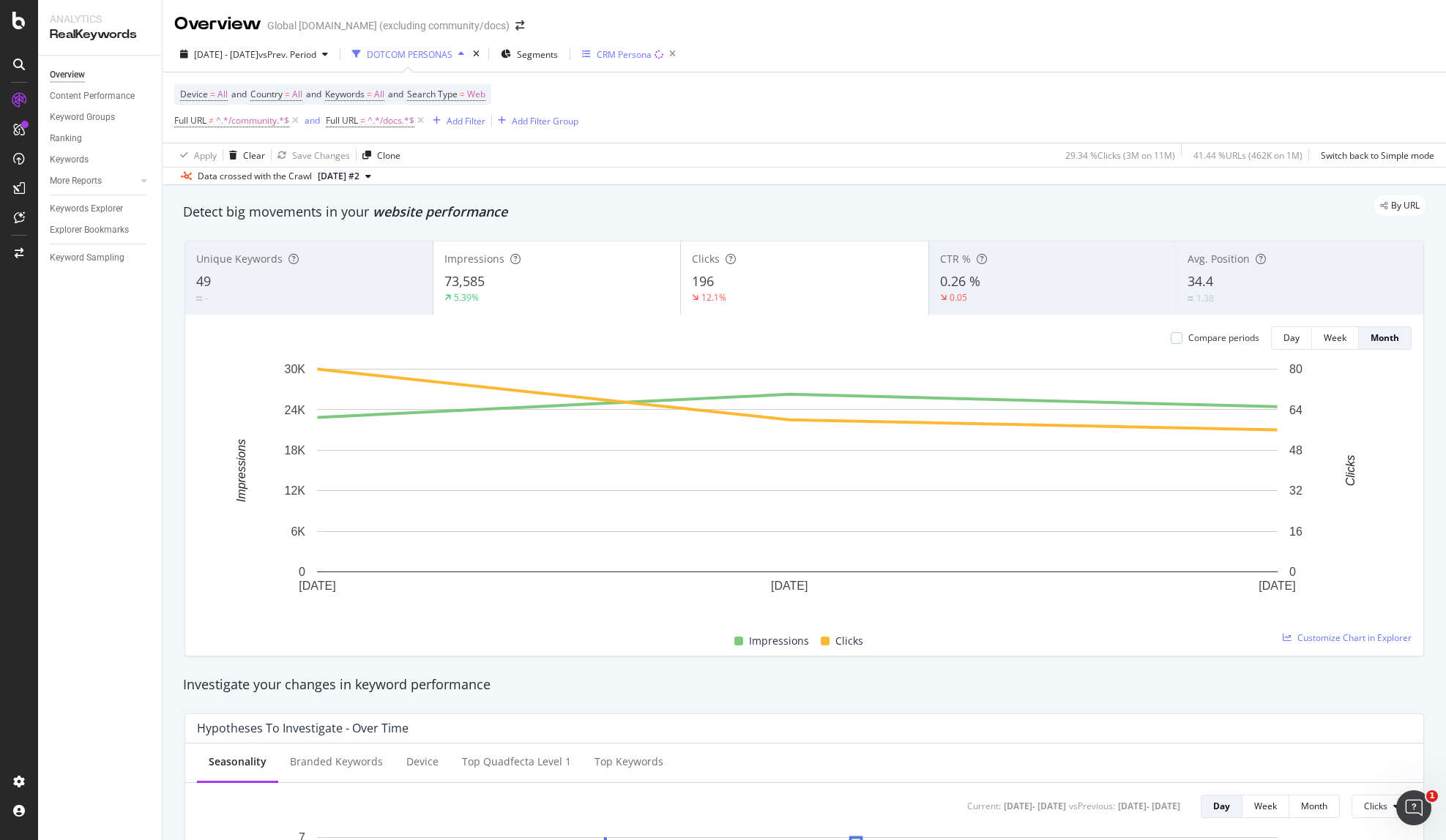
click at [652, 55] on div "CRM Persona" at bounding box center [624, 55] width 55 height 13
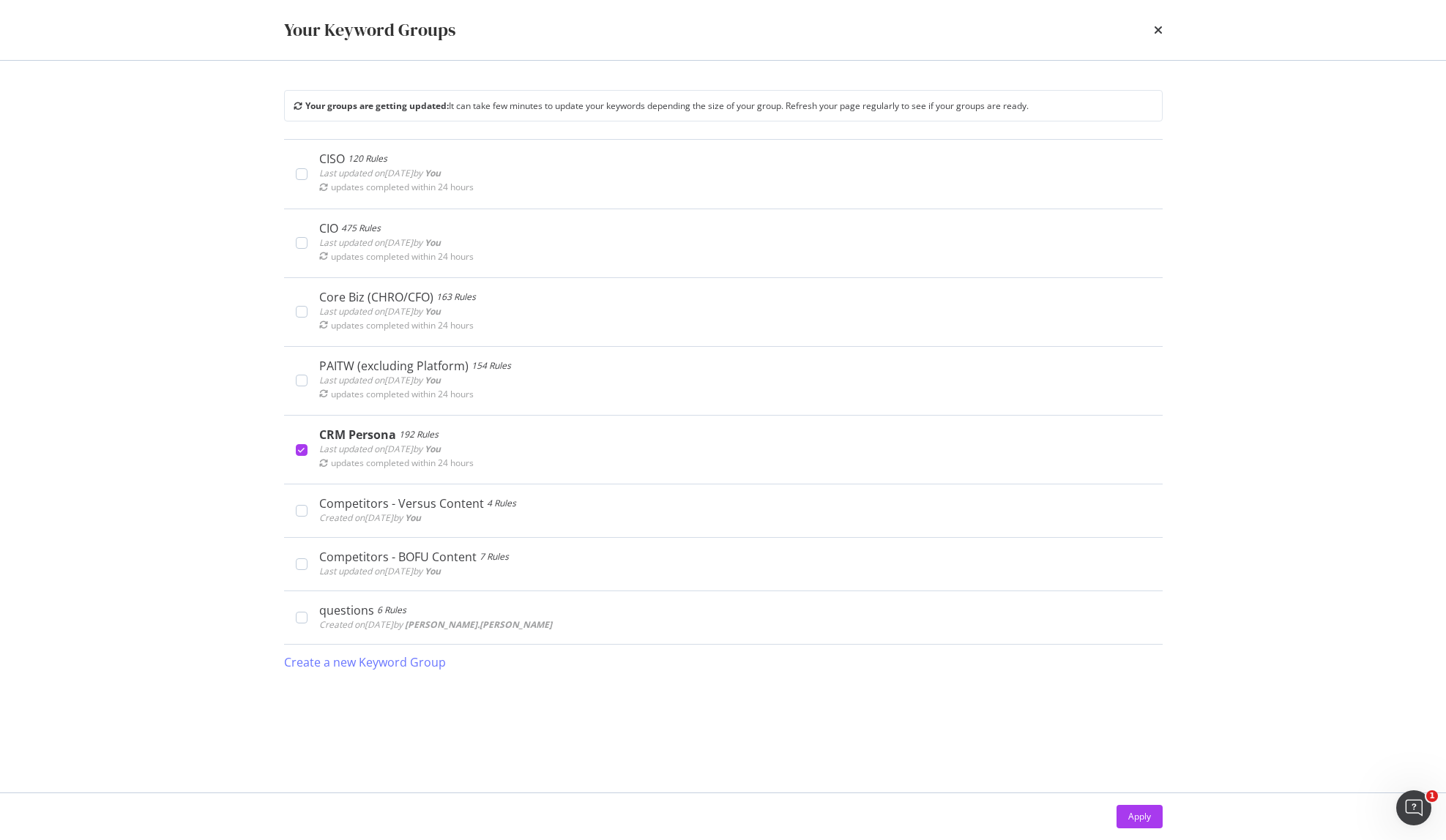
click at [1155, 36] on div "times" at bounding box center [1158, 31] width 9 height 25
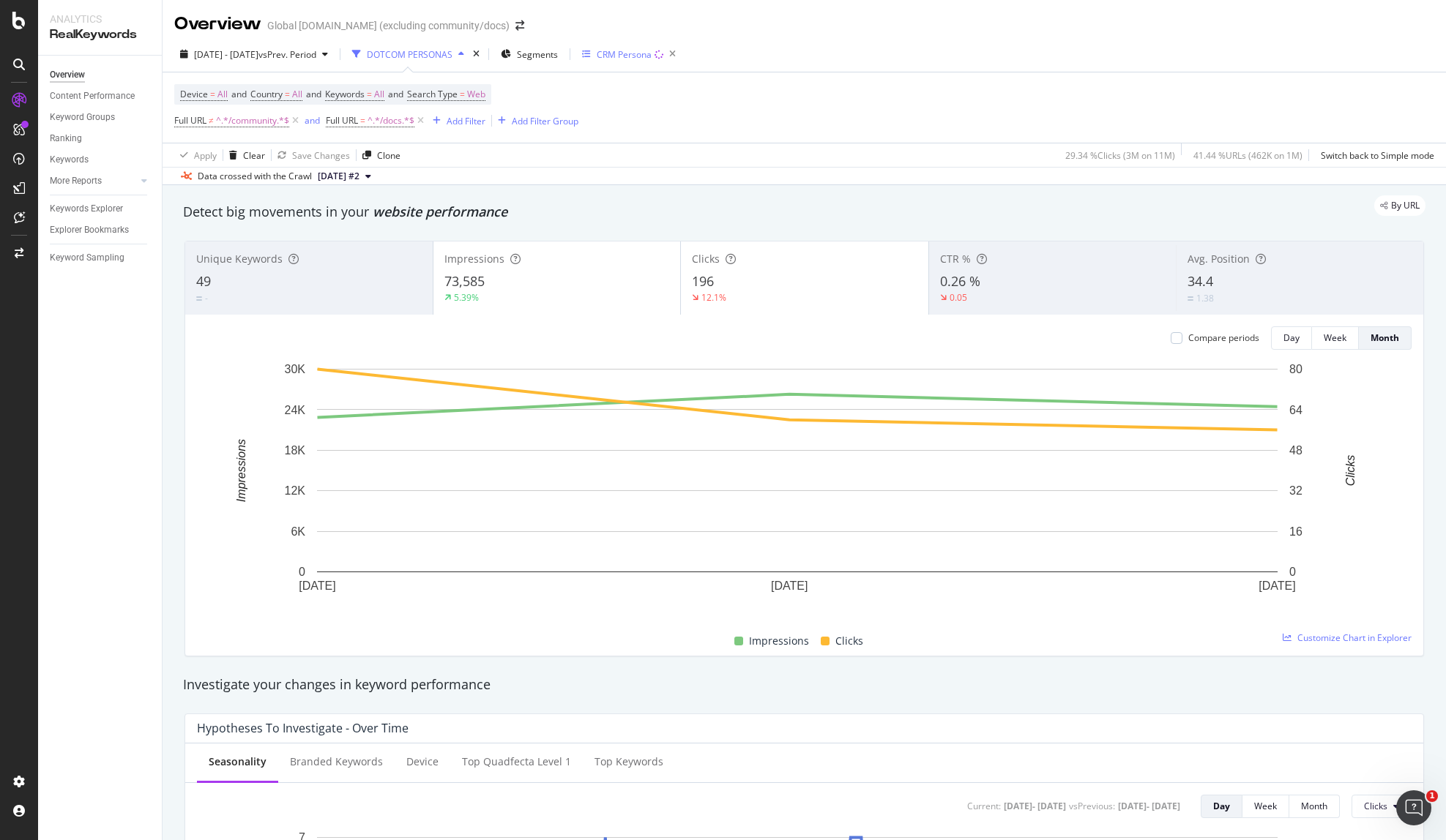
click at [652, 59] on div "CRM Persona" at bounding box center [624, 55] width 55 height 13
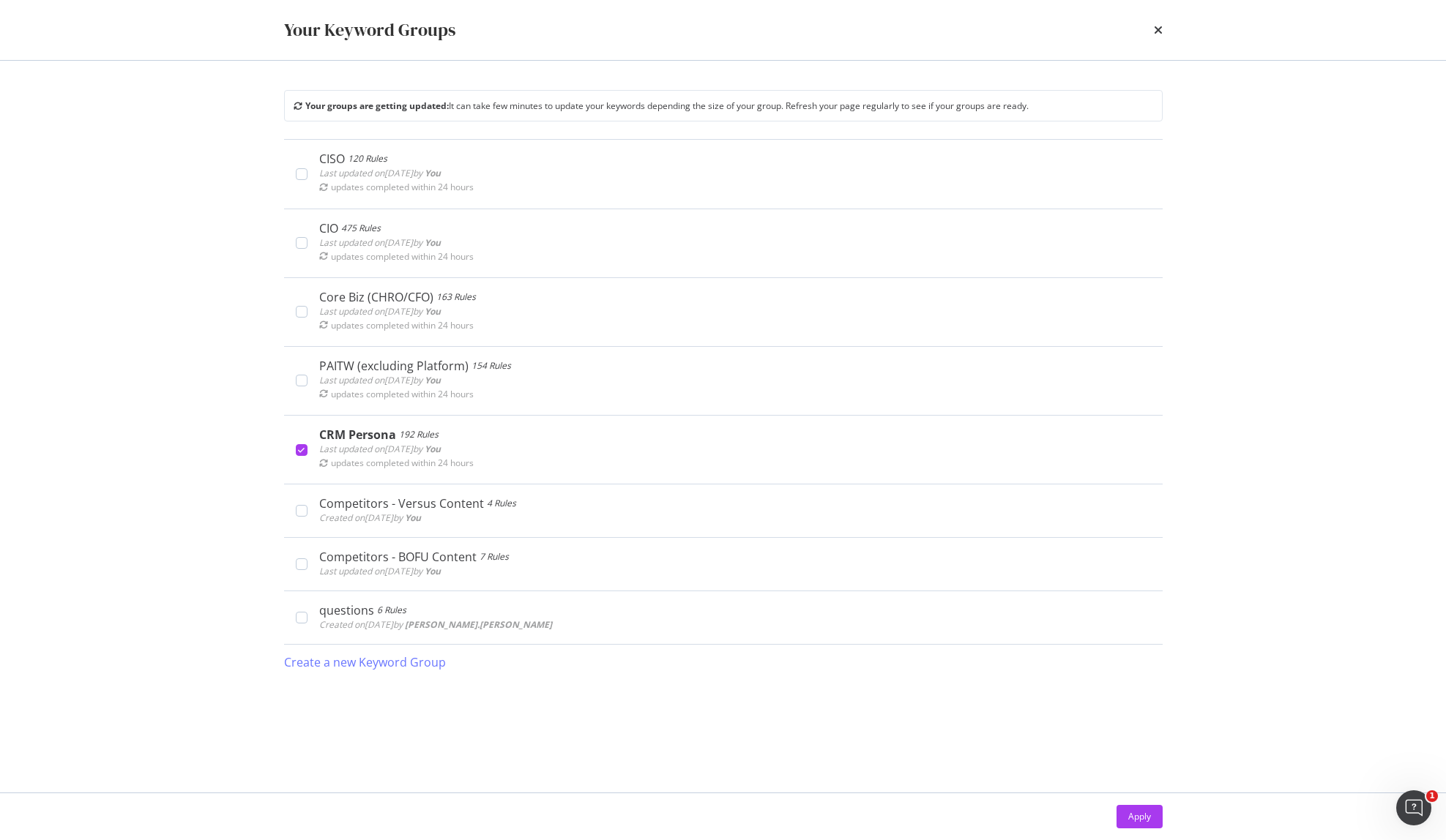
click at [1149, 29] on div "Your Keyword Groups" at bounding box center [723, 31] width 879 height 25
click at [1154, 30] on icon "times" at bounding box center [1158, 30] width 9 height 12
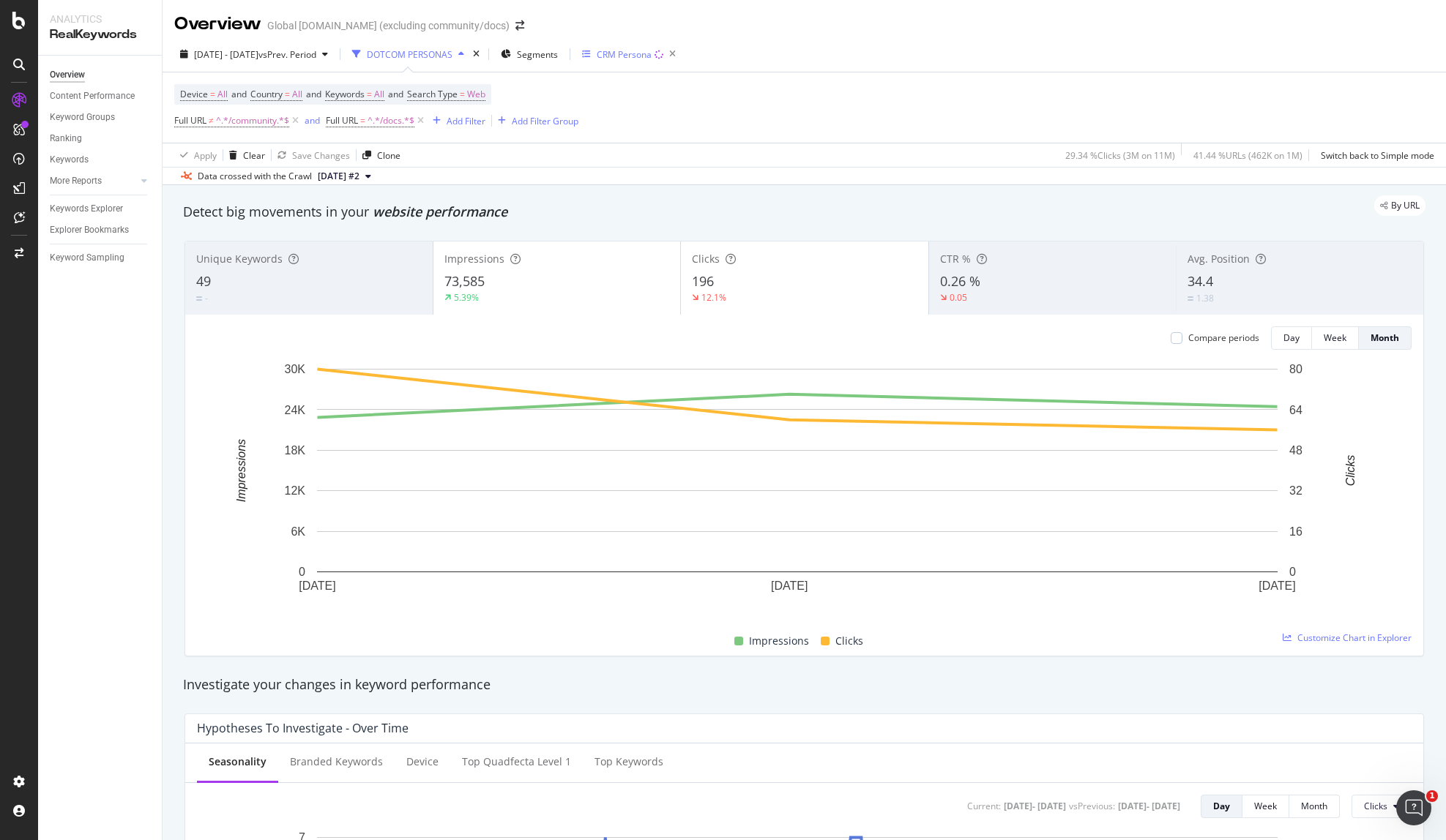
click at [658, 61] on div "CRM Persona" at bounding box center [632, 54] width 100 height 21
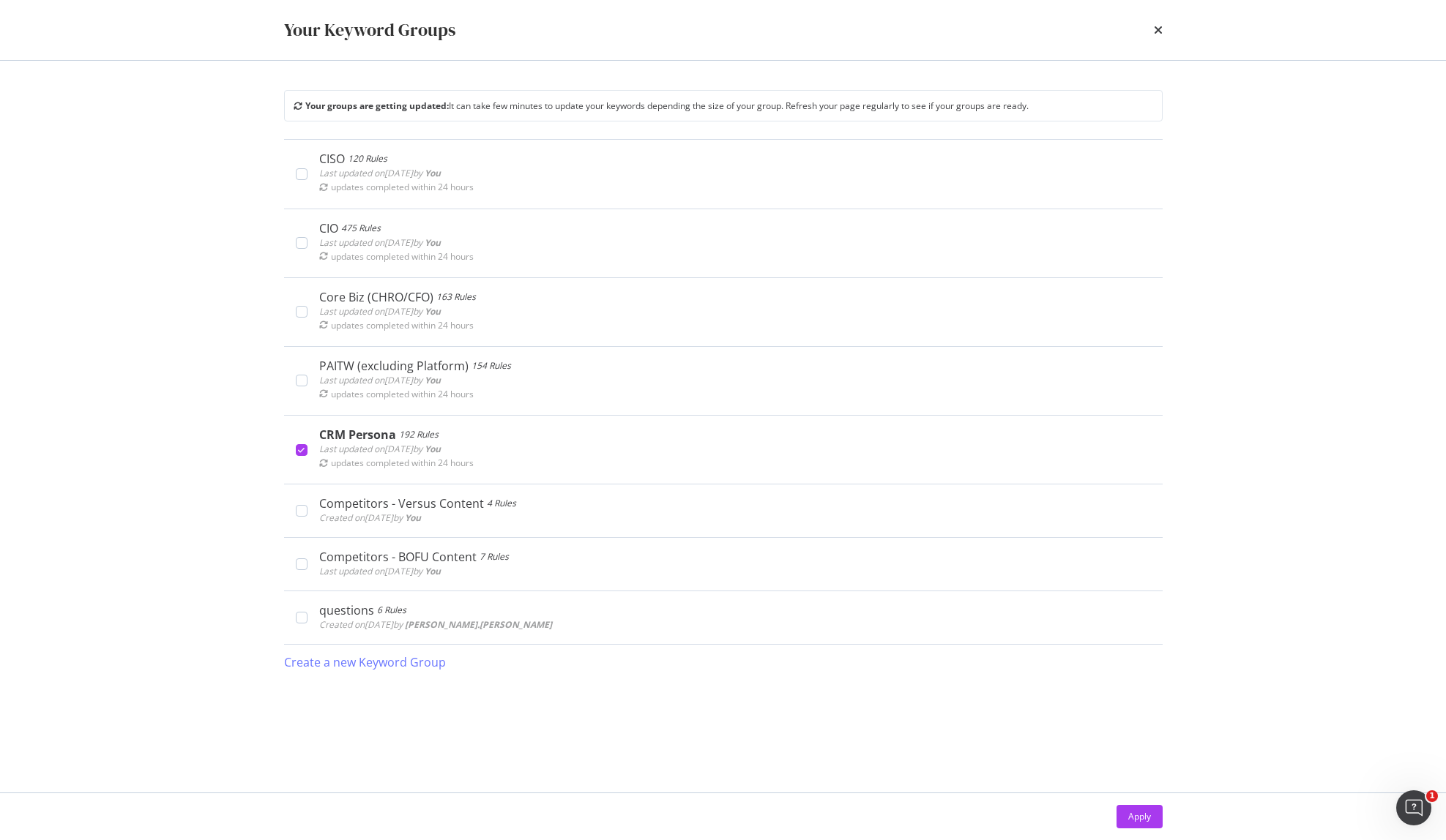
click at [1167, 31] on div "Your Keyword Groups" at bounding box center [723, 30] width 937 height 60
click at [1158, 30] on icon "times" at bounding box center [1158, 30] width 9 height 12
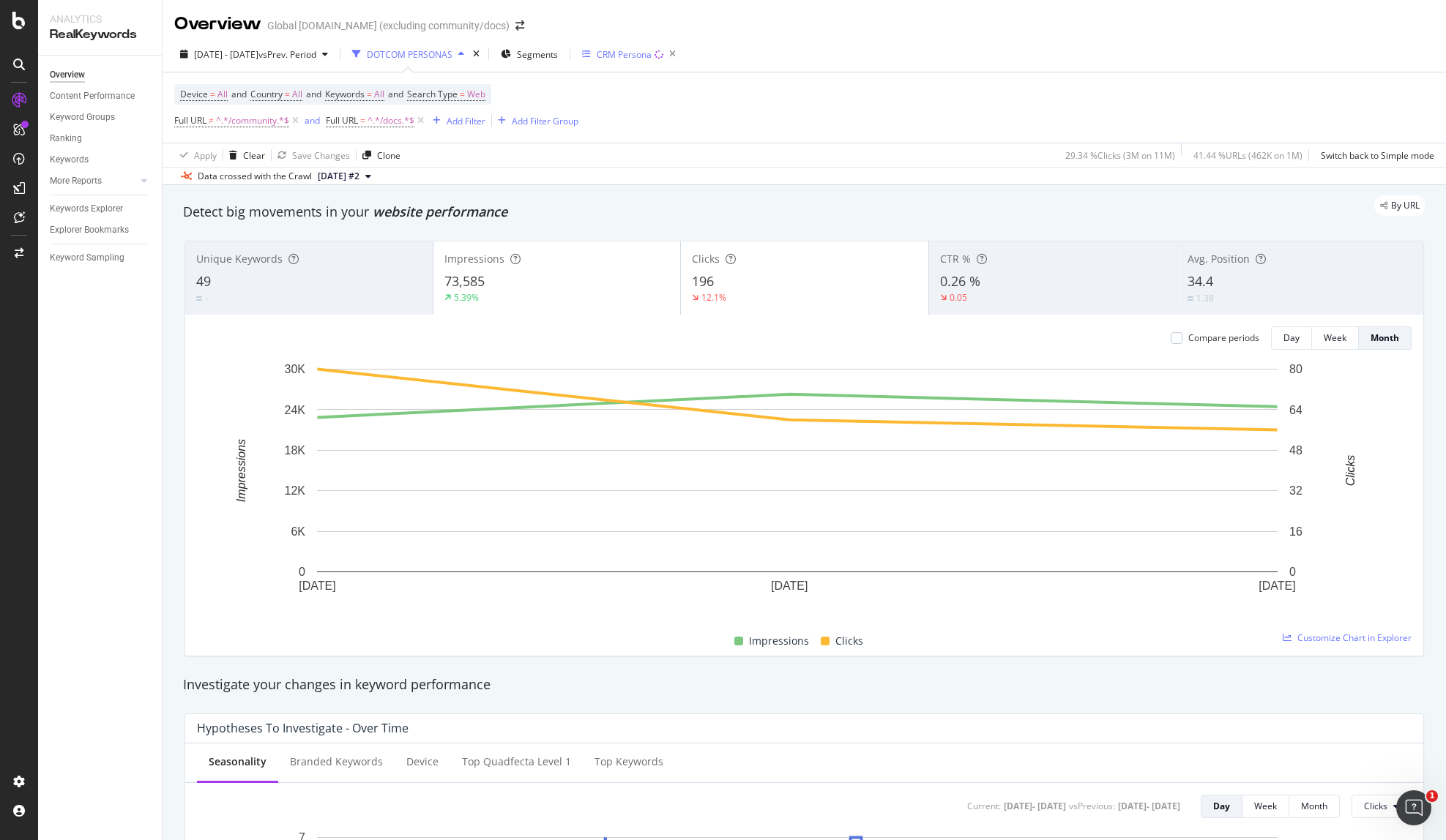
click at [663, 57] on div "CRM Persona" at bounding box center [623, 55] width 81 height 13
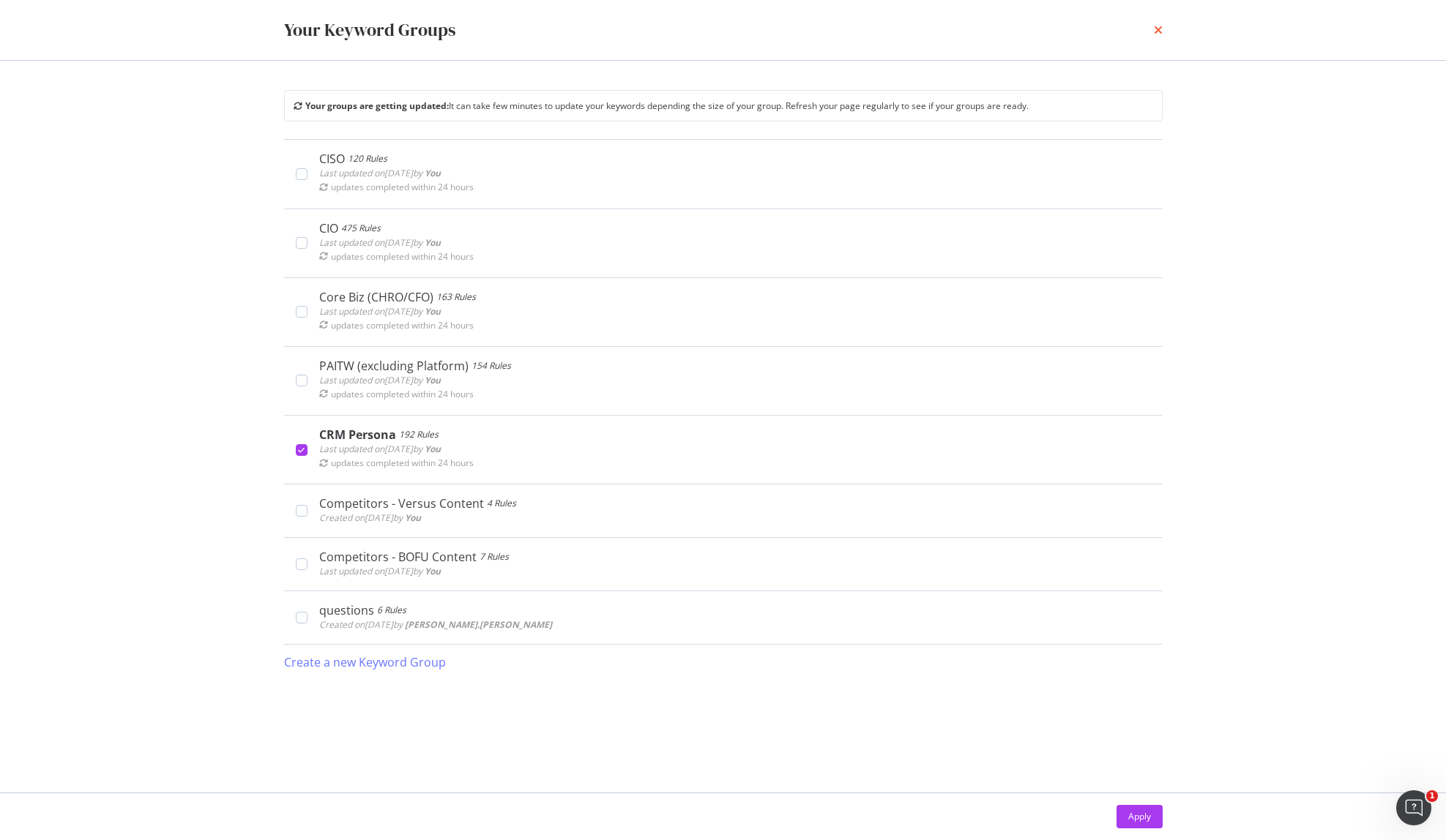
click at [1157, 26] on icon "times" at bounding box center [1158, 30] width 9 height 12
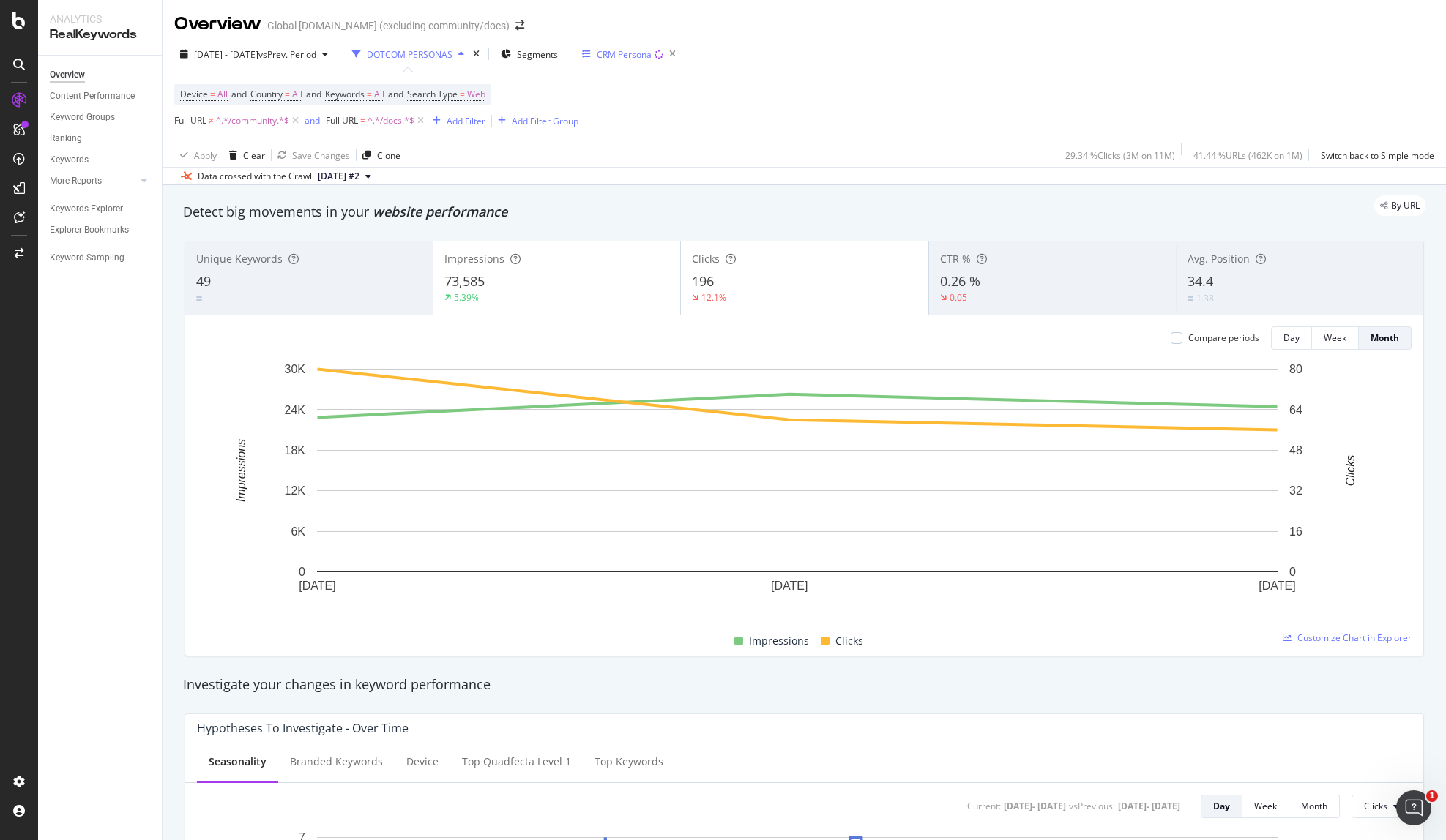
click at [652, 52] on div "CRM Persona" at bounding box center [624, 55] width 55 height 13
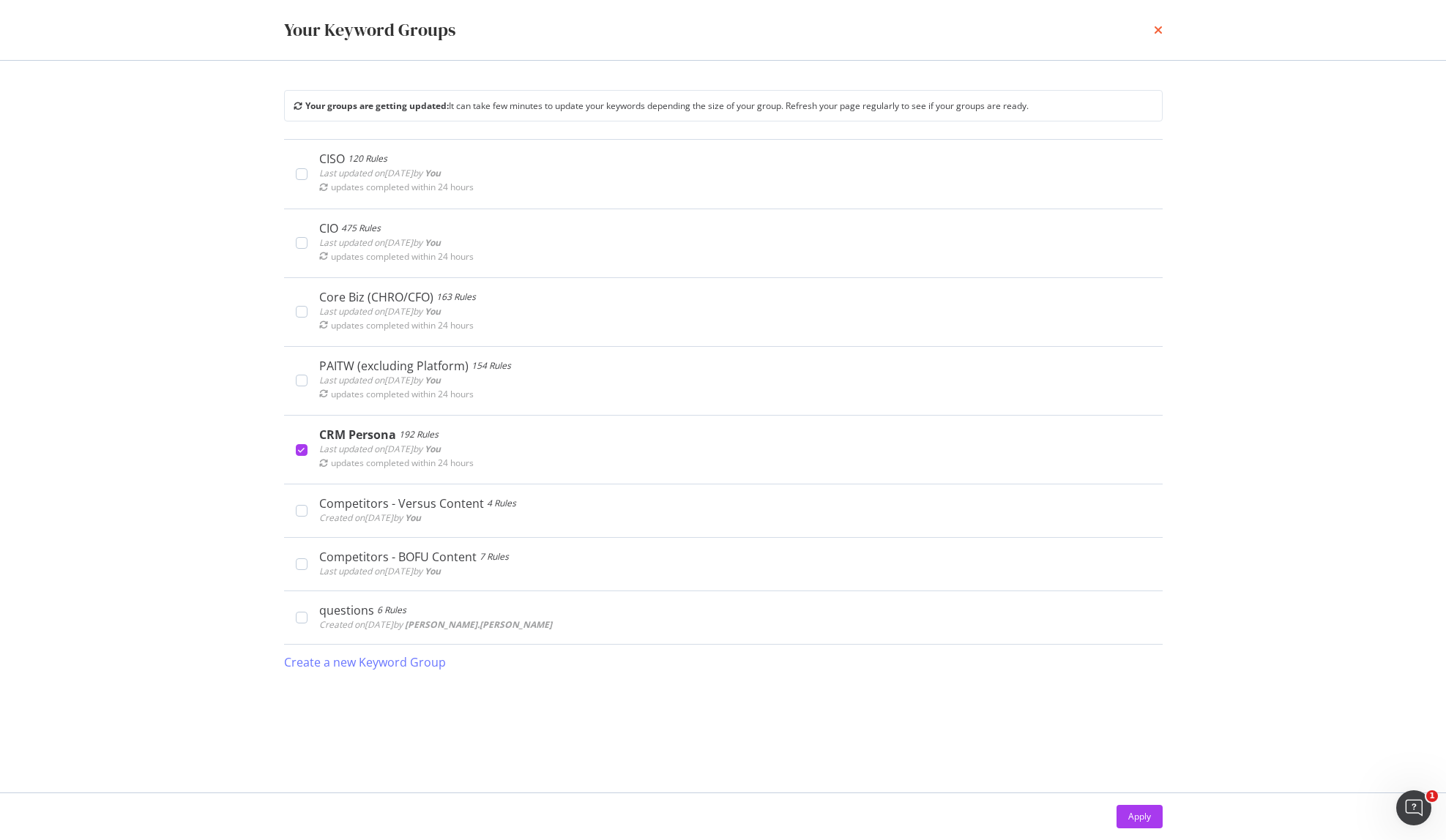
click at [1159, 34] on icon "times" at bounding box center [1158, 30] width 9 height 12
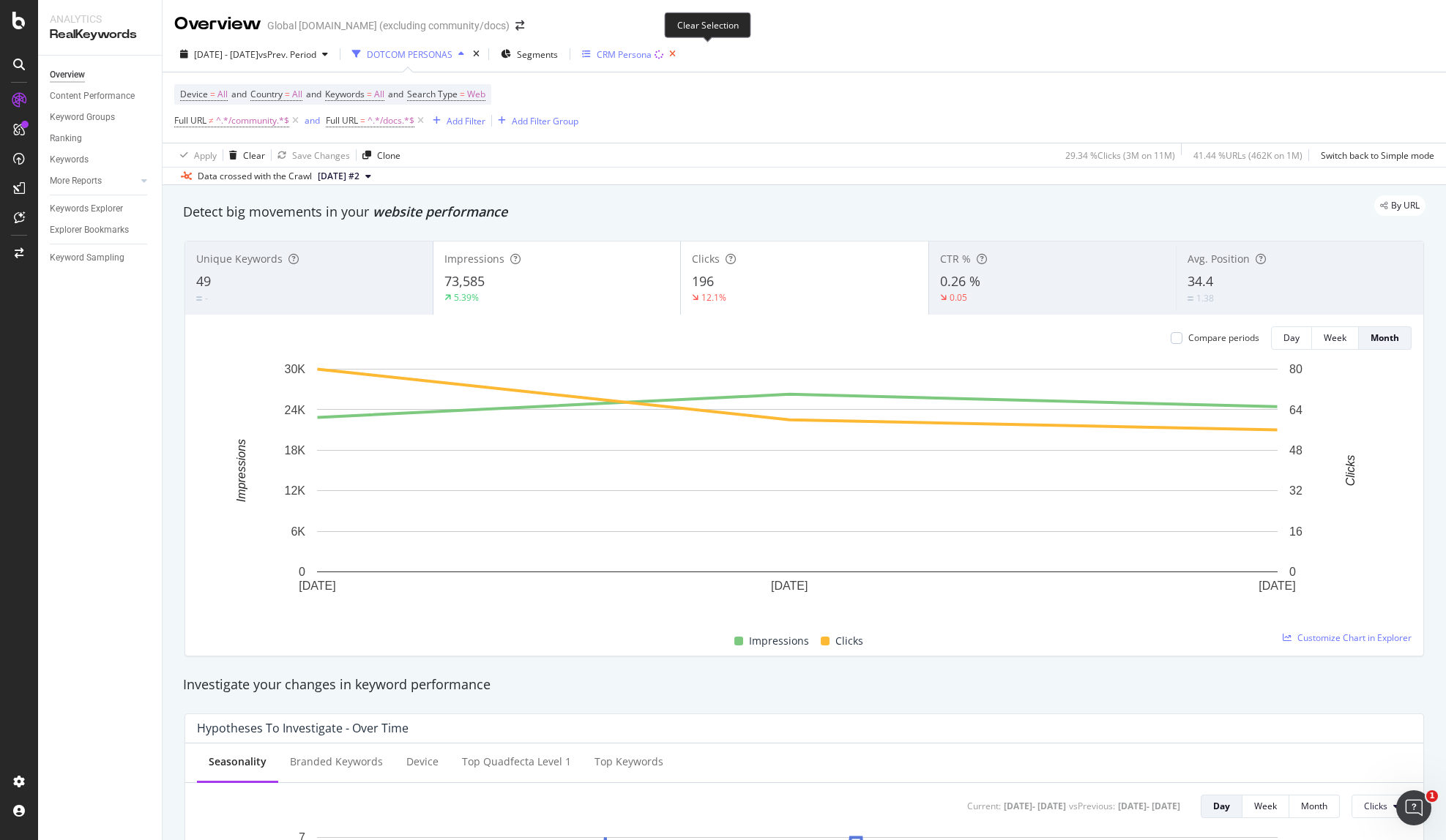
click at [681, 55] on icon "button" at bounding box center [672, 54] width 18 height 21
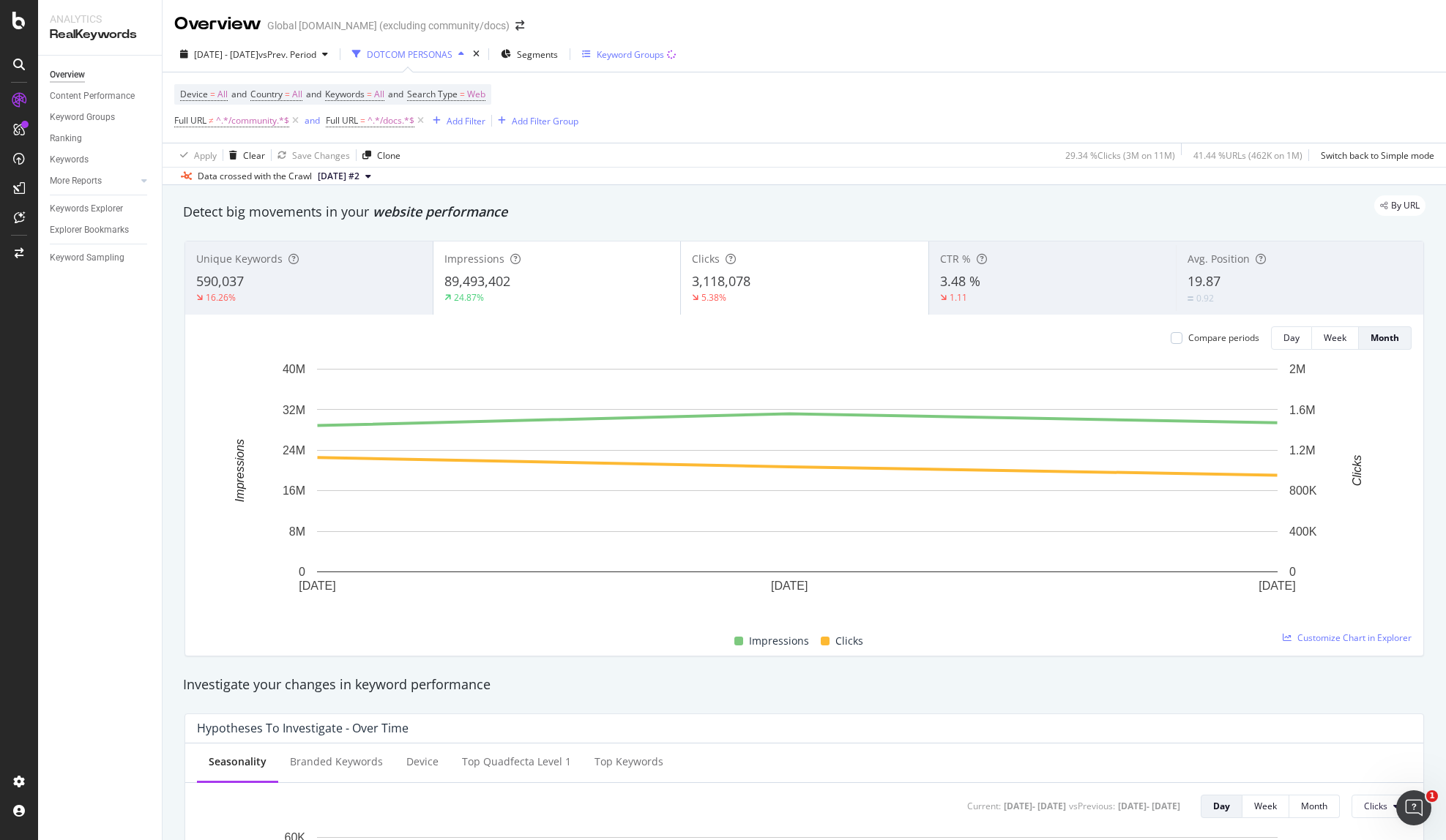
click at [664, 58] on div "Keyword Groups" at bounding box center [630, 55] width 67 height 13
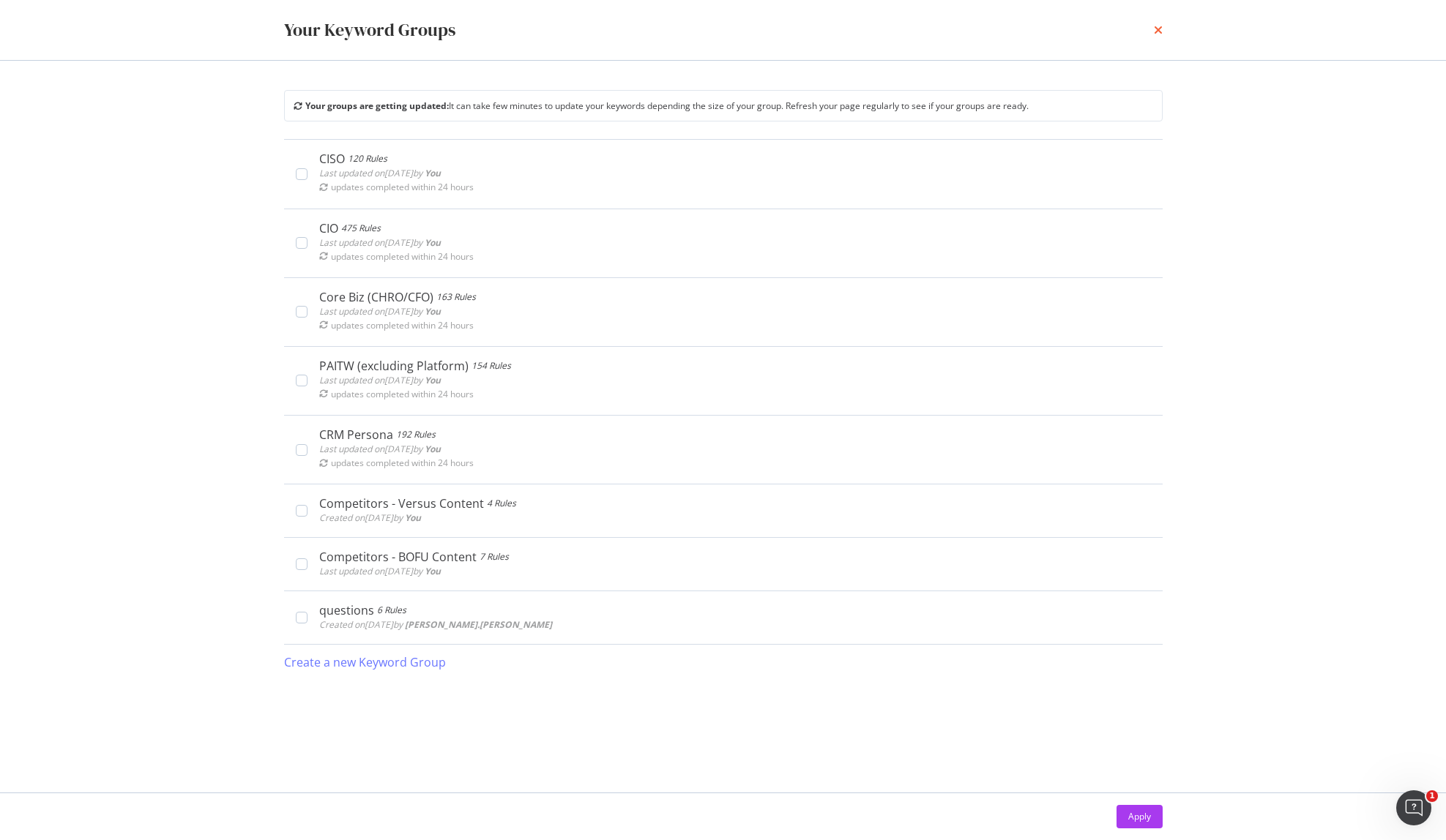
click at [1159, 31] on icon "times" at bounding box center [1158, 30] width 9 height 12
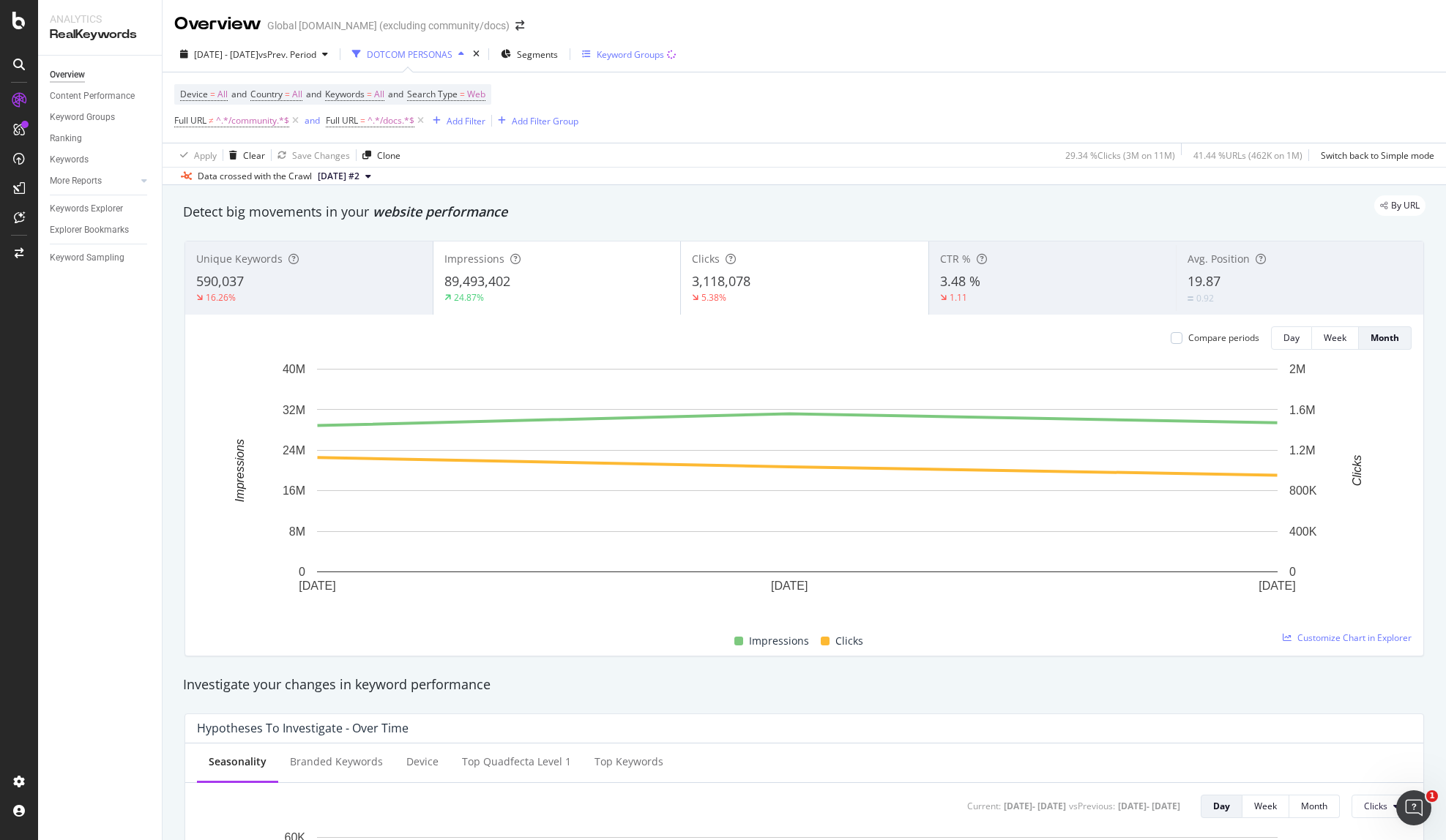
click at [664, 58] on div "Keyword Groups" at bounding box center [630, 55] width 67 height 13
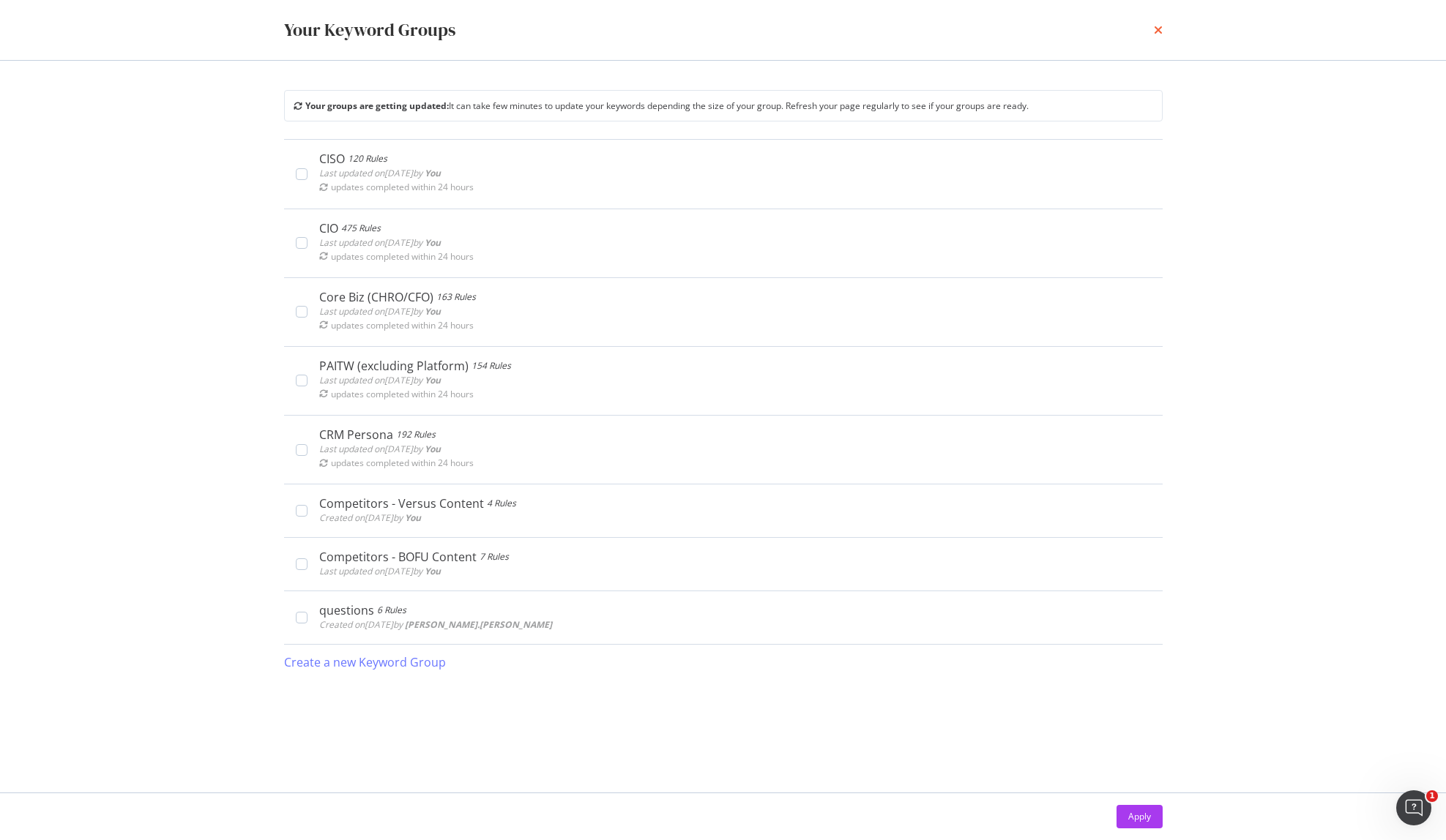
click at [1156, 26] on icon "times" at bounding box center [1158, 30] width 9 height 12
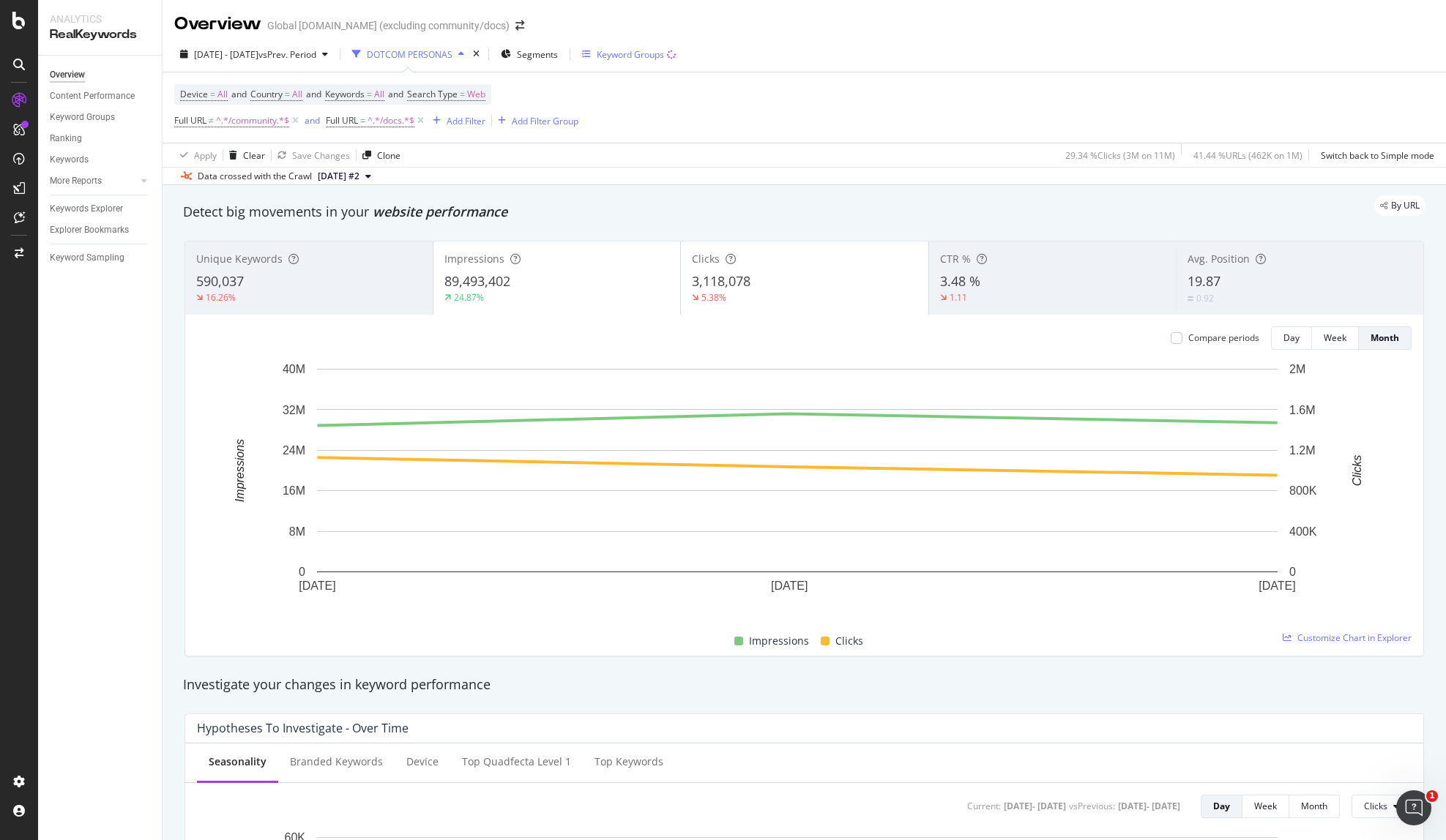
click at [659, 59] on div "Keyword Groups" at bounding box center [630, 55] width 67 height 13
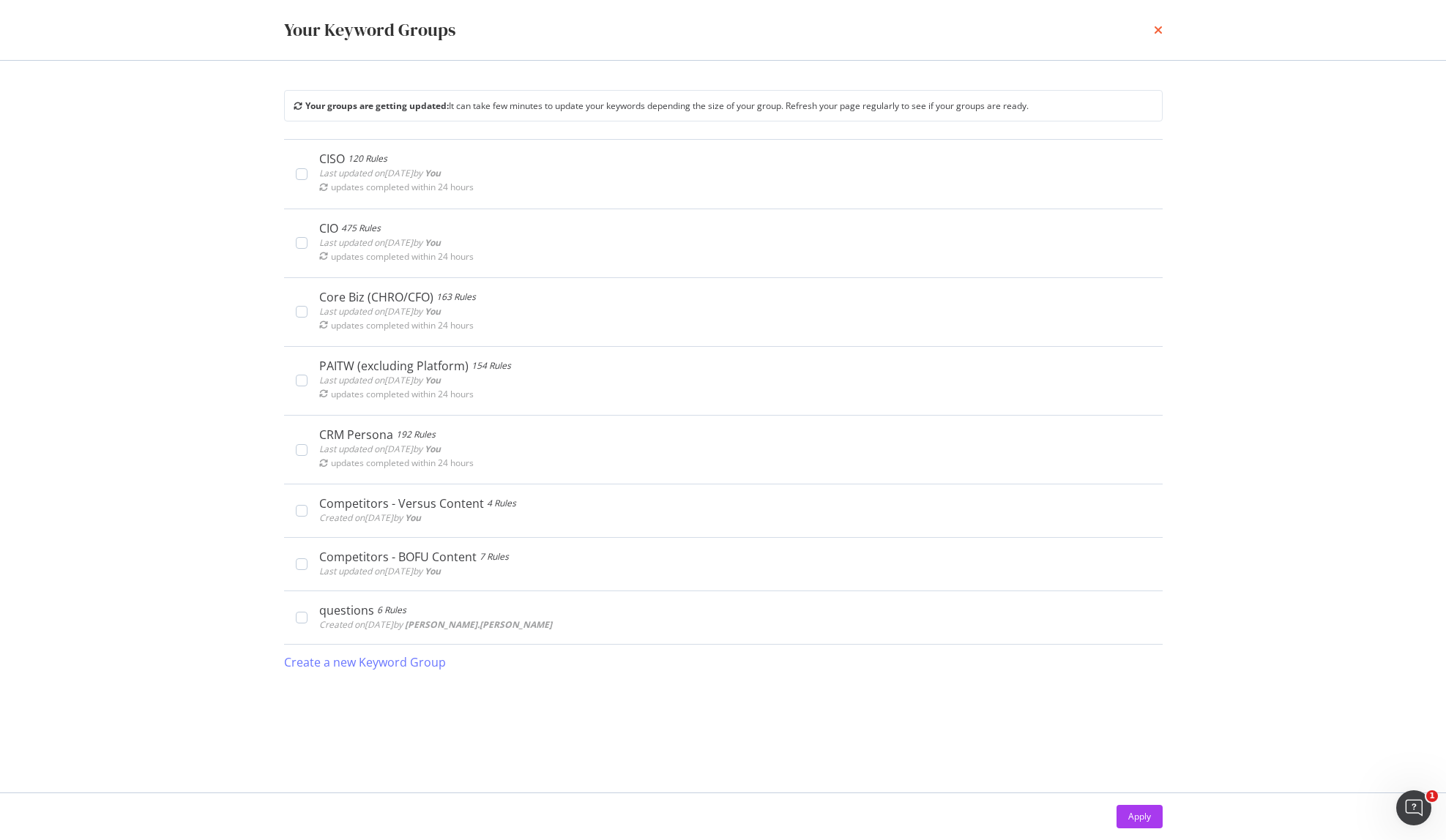
click at [1158, 32] on icon "times" at bounding box center [1158, 30] width 9 height 12
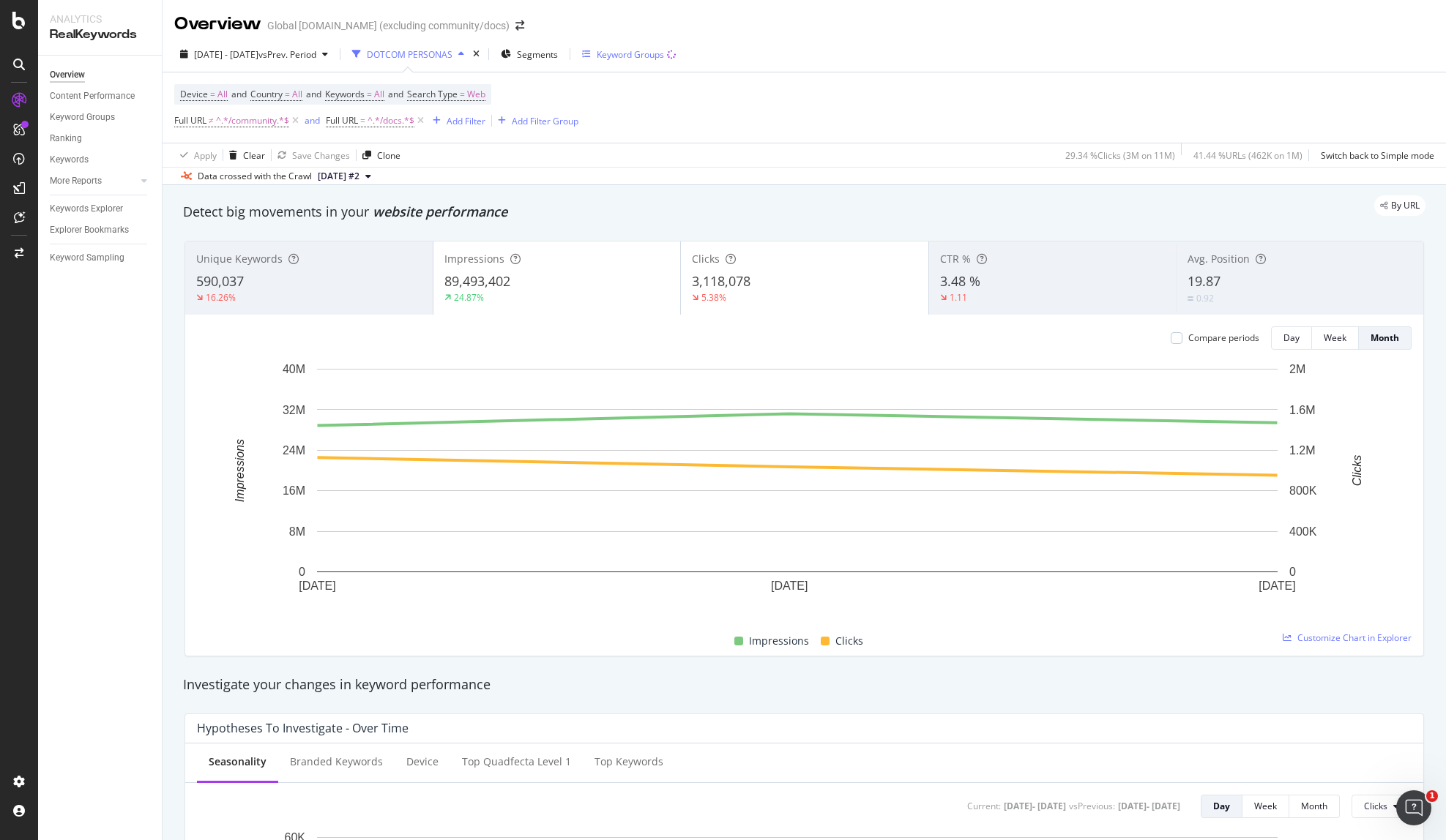
click at [645, 57] on div "Keyword Groups" at bounding box center [630, 55] width 67 height 13
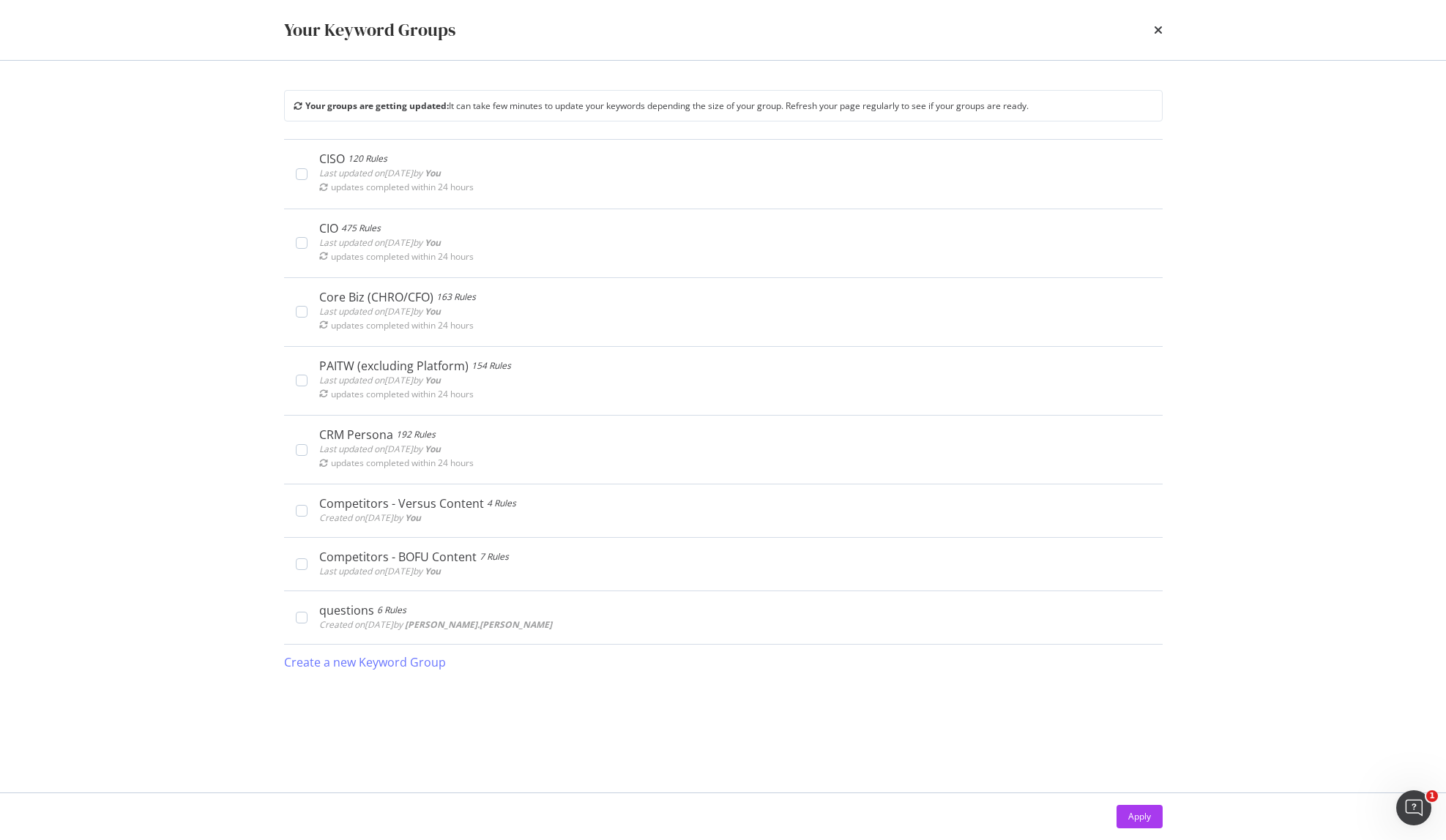
click at [1163, 27] on div "Your Keyword Groups" at bounding box center [723, 30] width 937 height 60
click at [1158, 28] on icon "times" at bounding box center [1158, 30] width 9 height 12
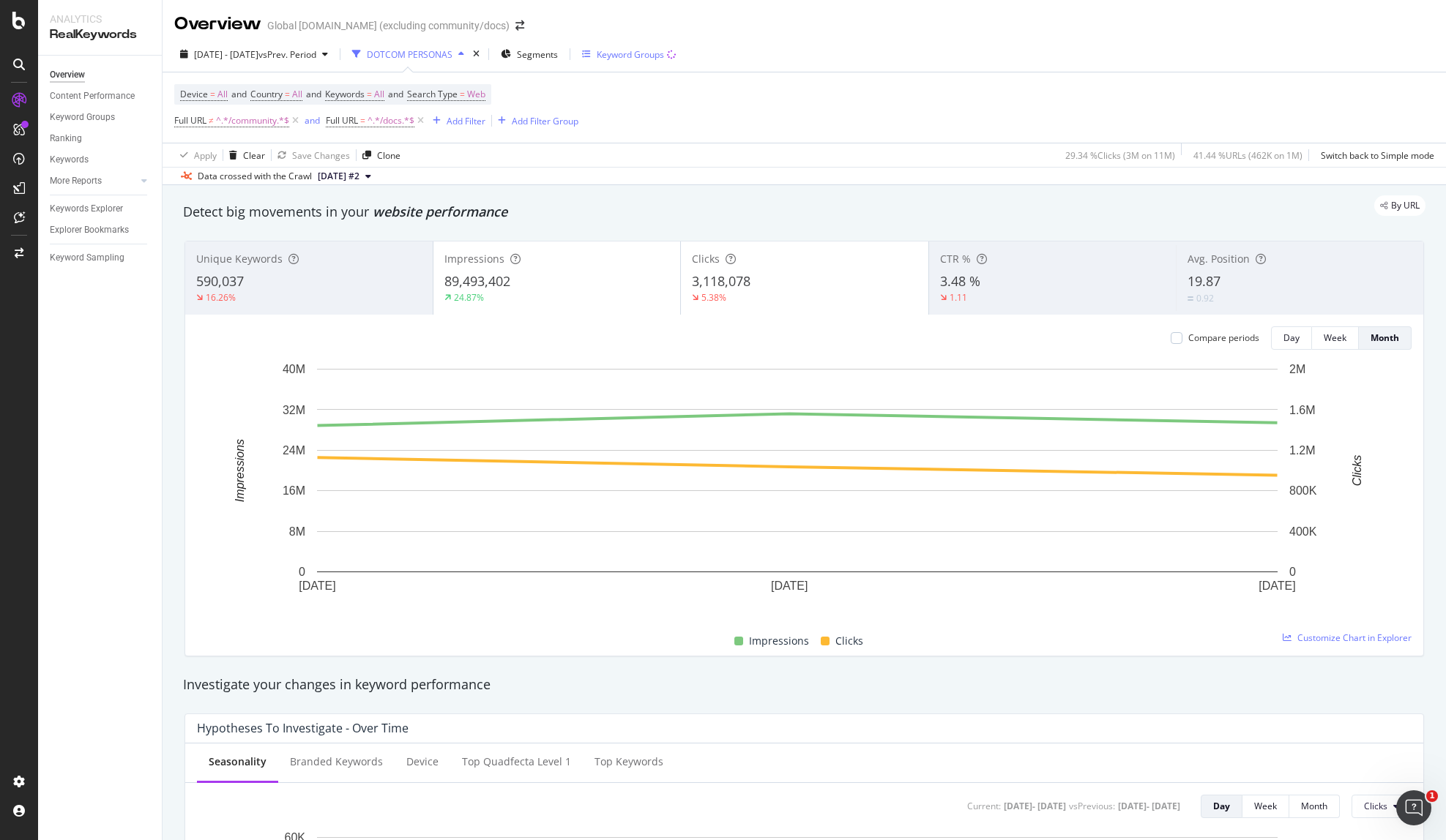
click at [658, 49] on div "Keyword Groups" at bounding box center [630, 55] width 67 height 13
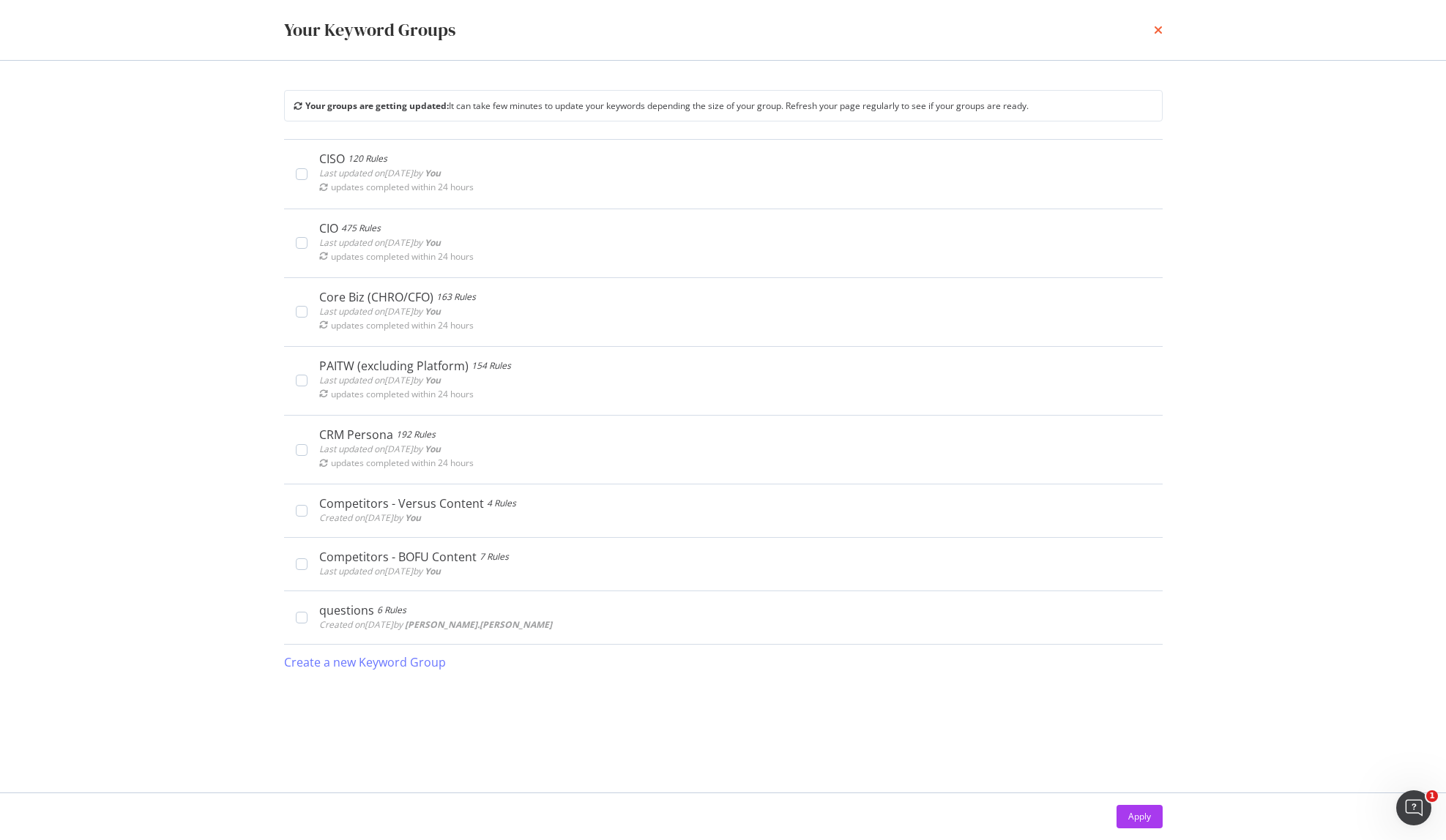
click at [1158, 31] on icon "times" at bounding box center [1158, 30] width 9 height 12
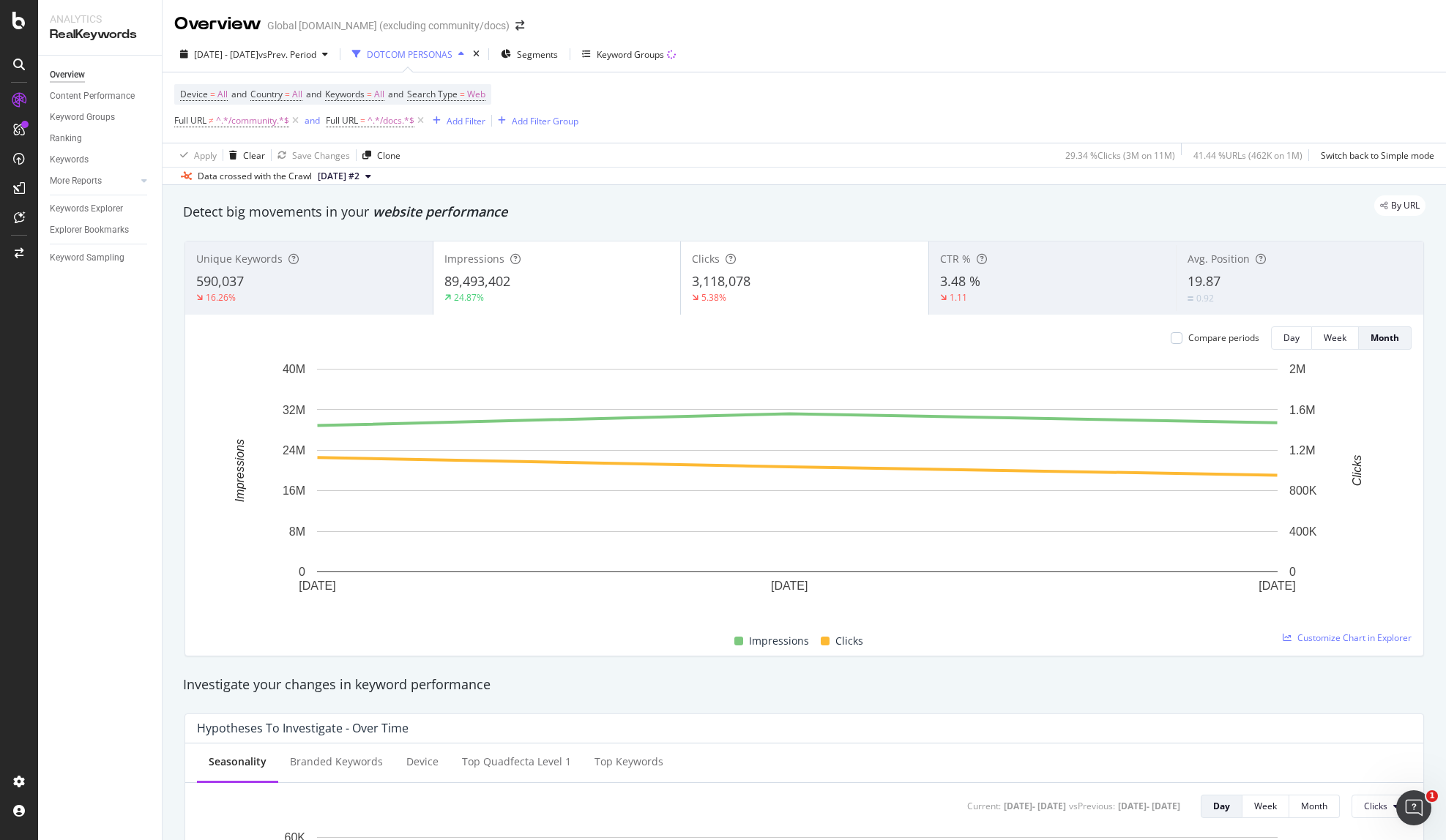
click at [650, 199] on div "By URL" at bounding box center [796, 206] width 1257 height 21
click at [664, 54] on div "Keyword Groups" at bounding box center [630, 55] width 67 height 13
click at [664, 55] on div "Keyword Groups" at bounding box center [630, 55] width 67 height 13
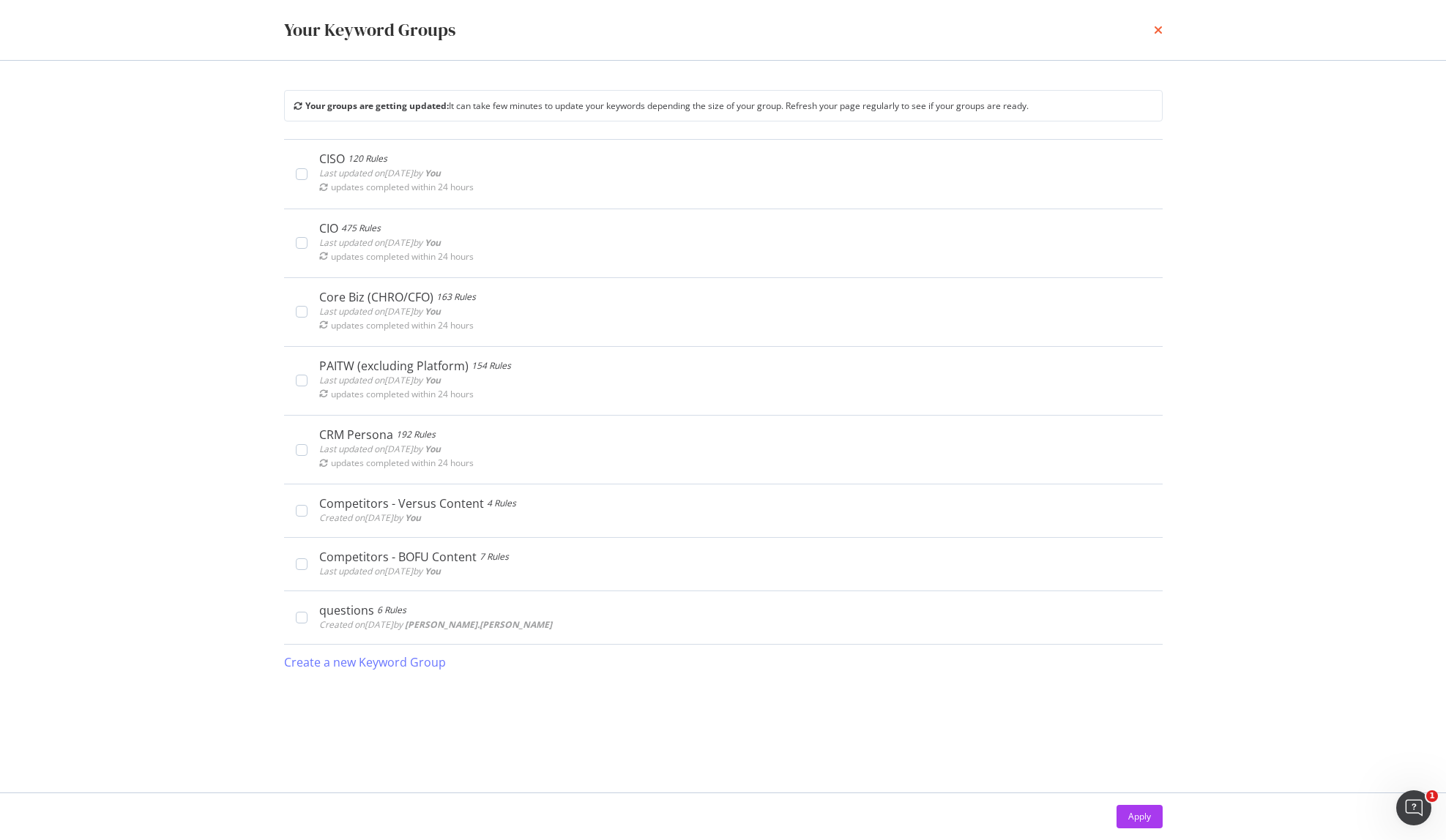
click at [1159, 32] on icon "times" at bounding box center [1158, 30] width 9 height 12
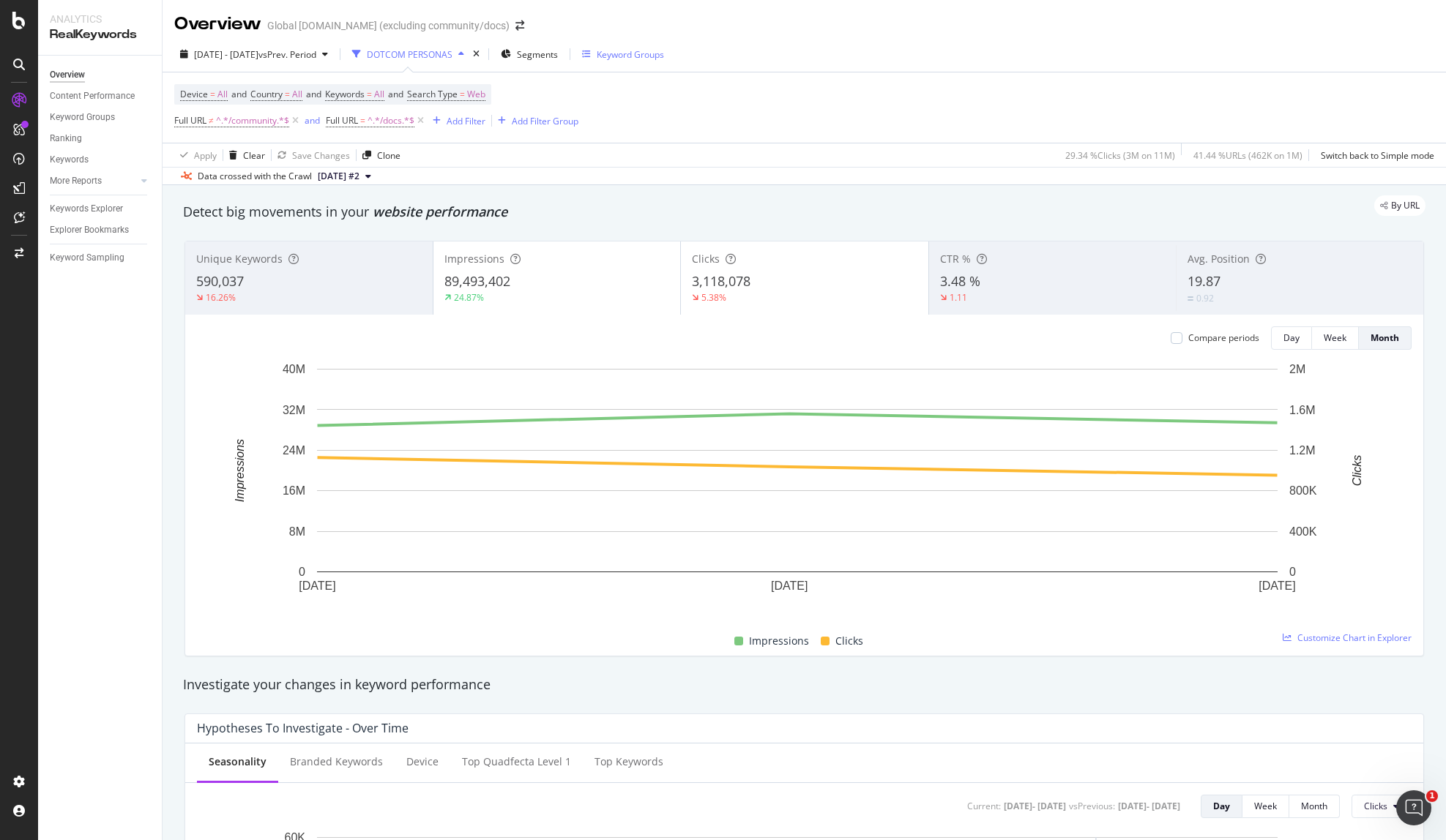
click at [660, 57] on div "Keyword Groups" at bounding box center [630, 55] width 67 height 13
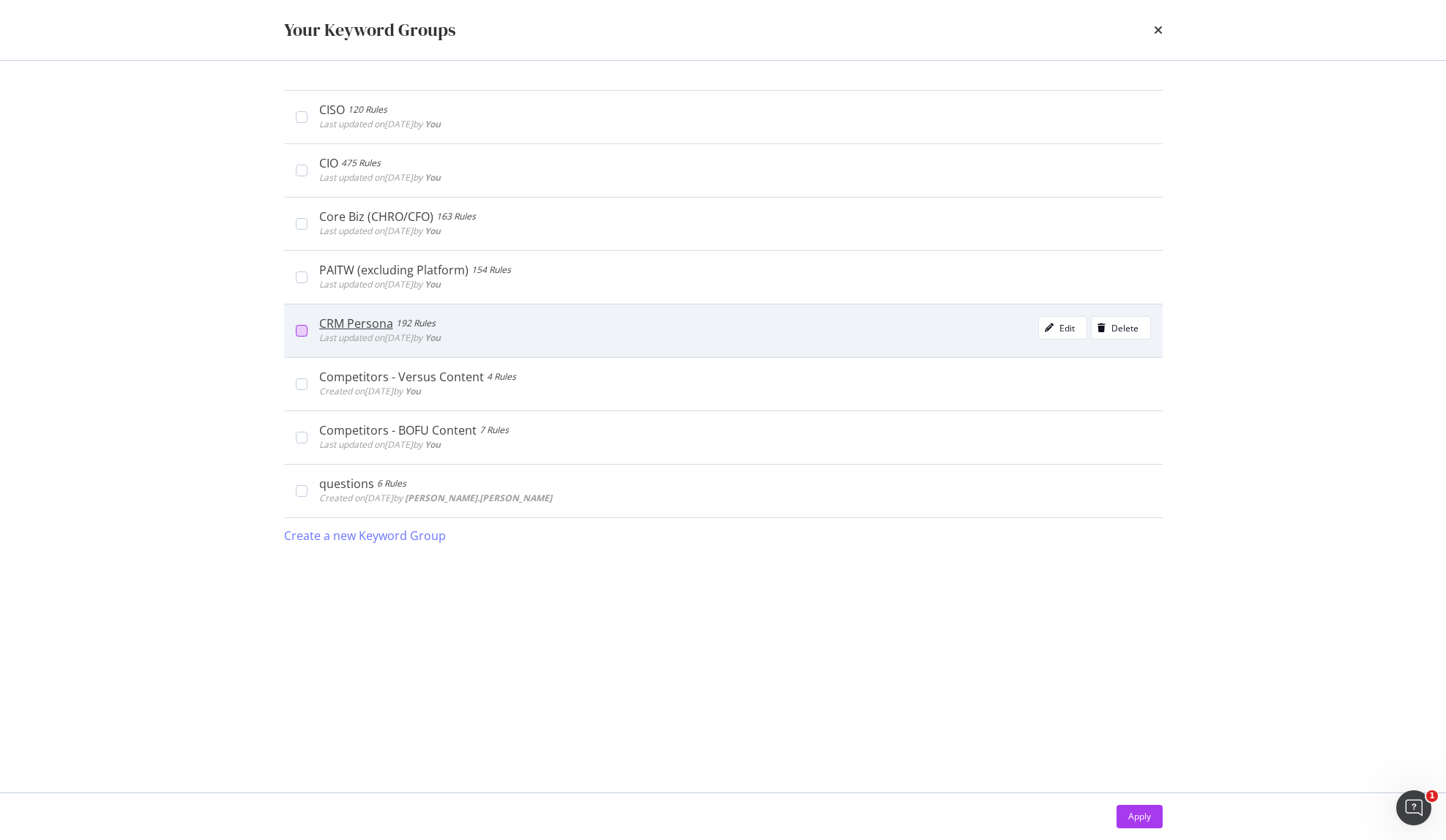
click at [302, 331] on div "modal" at bounding box center [301, 331] width 12 height 12
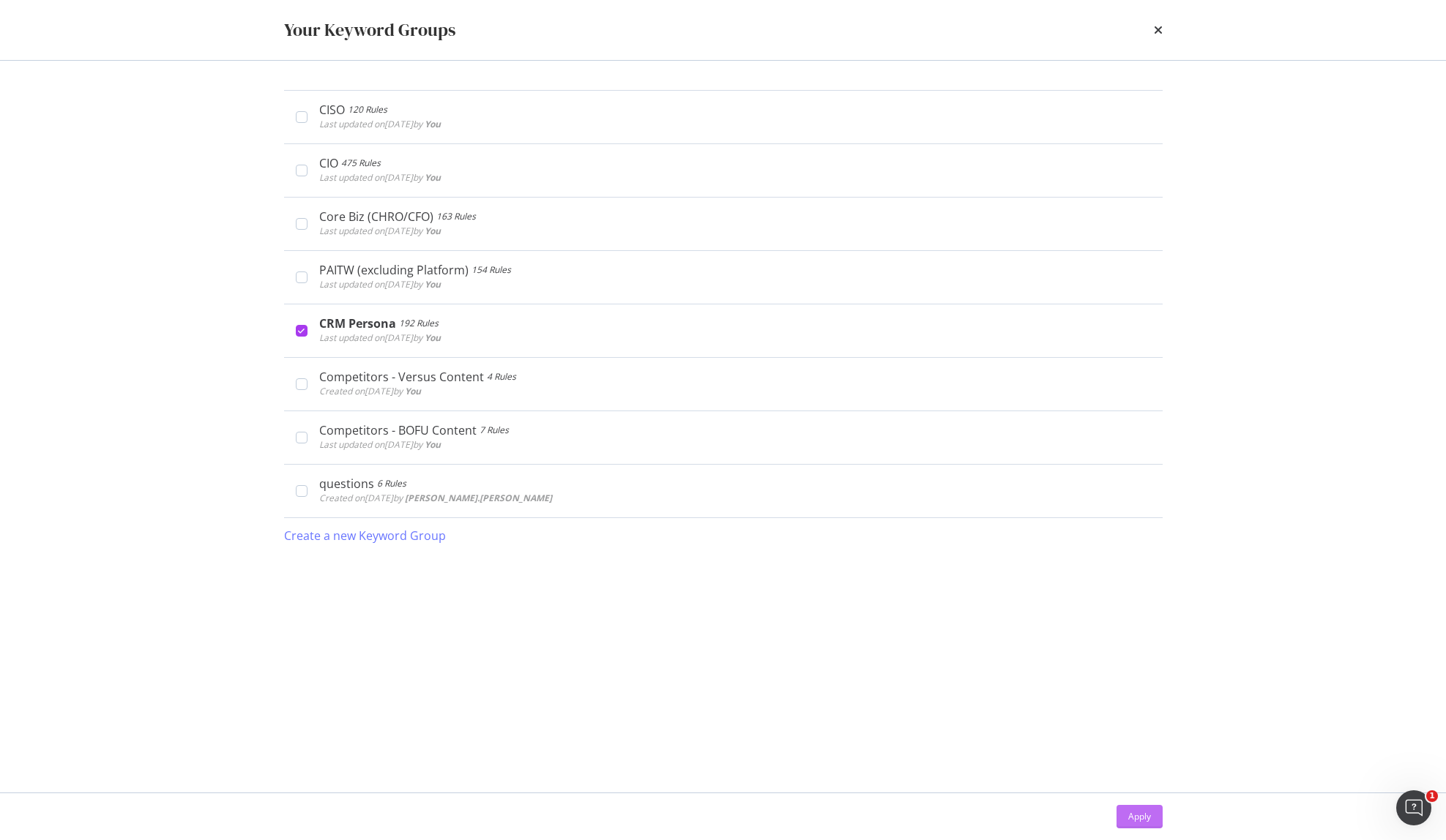
click at [1149, 819] on div "Apply" at bounding box center [1139, 817] width 22 height 13
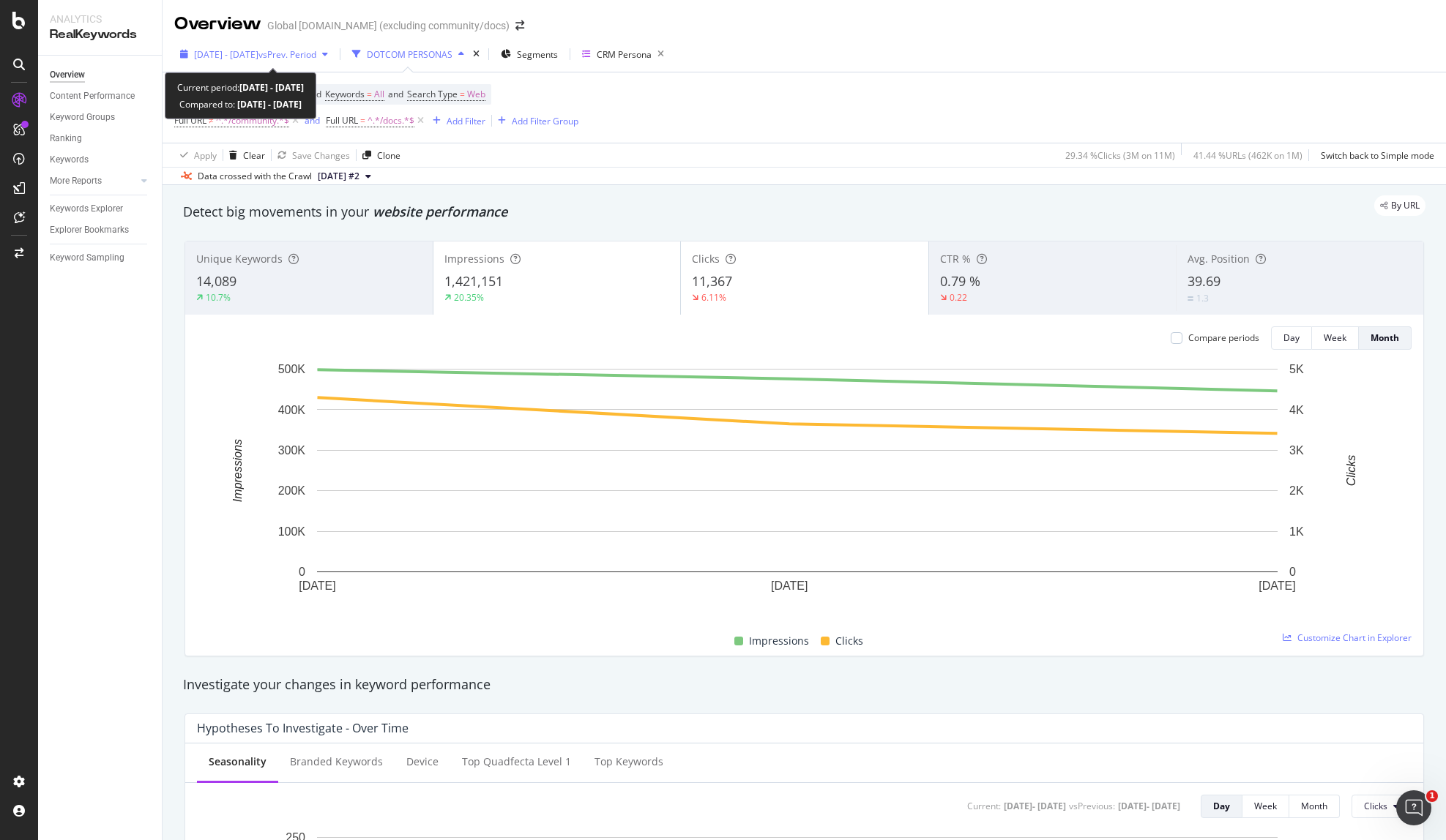
click at [250, 57] on span "[DATE] - [DATE]" at bounding box center [226, 55] width 65 height 13
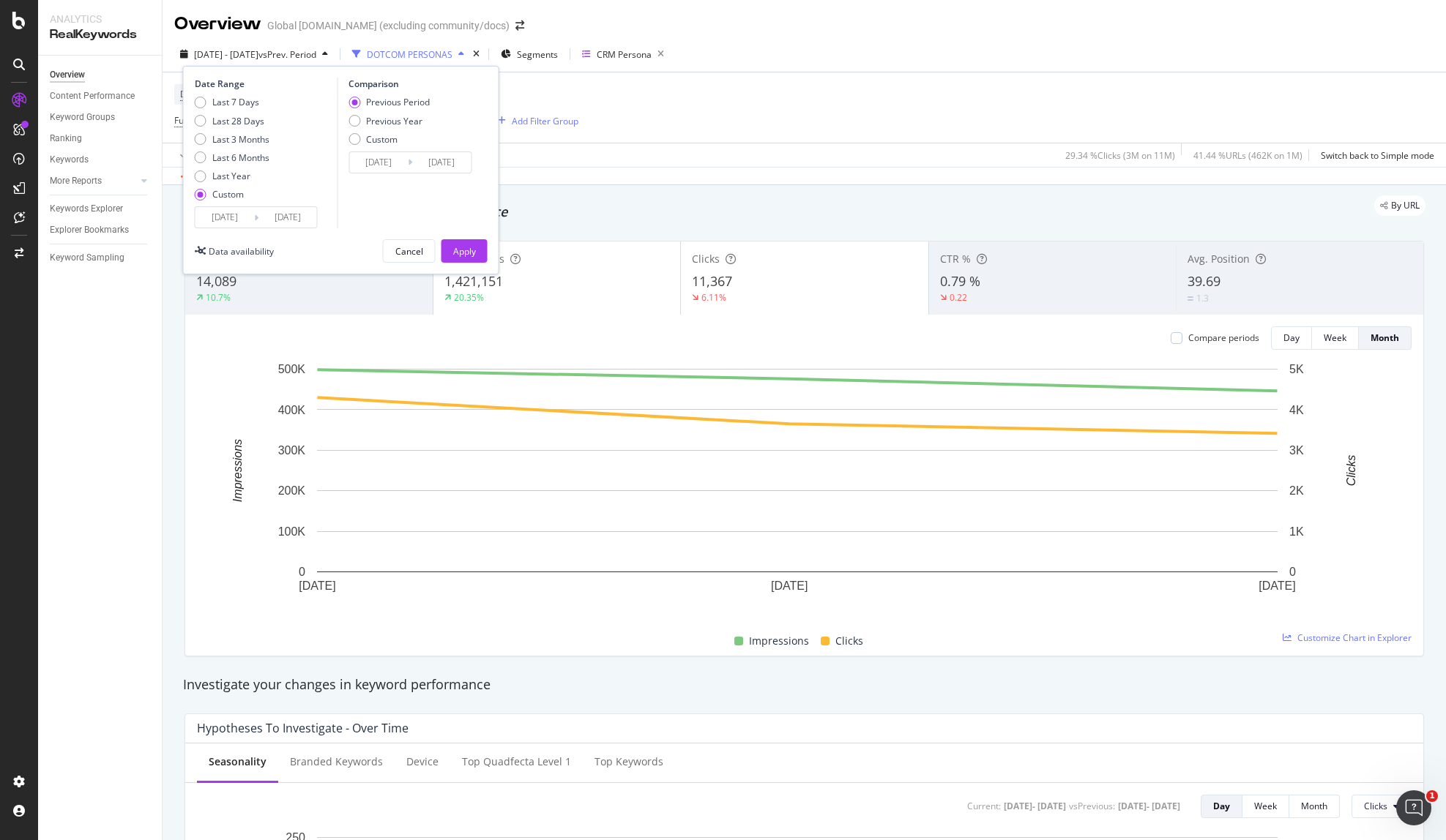
click at [231, 219] on input "[DATE]" at bounding box center [225, 217] width 58 height 21
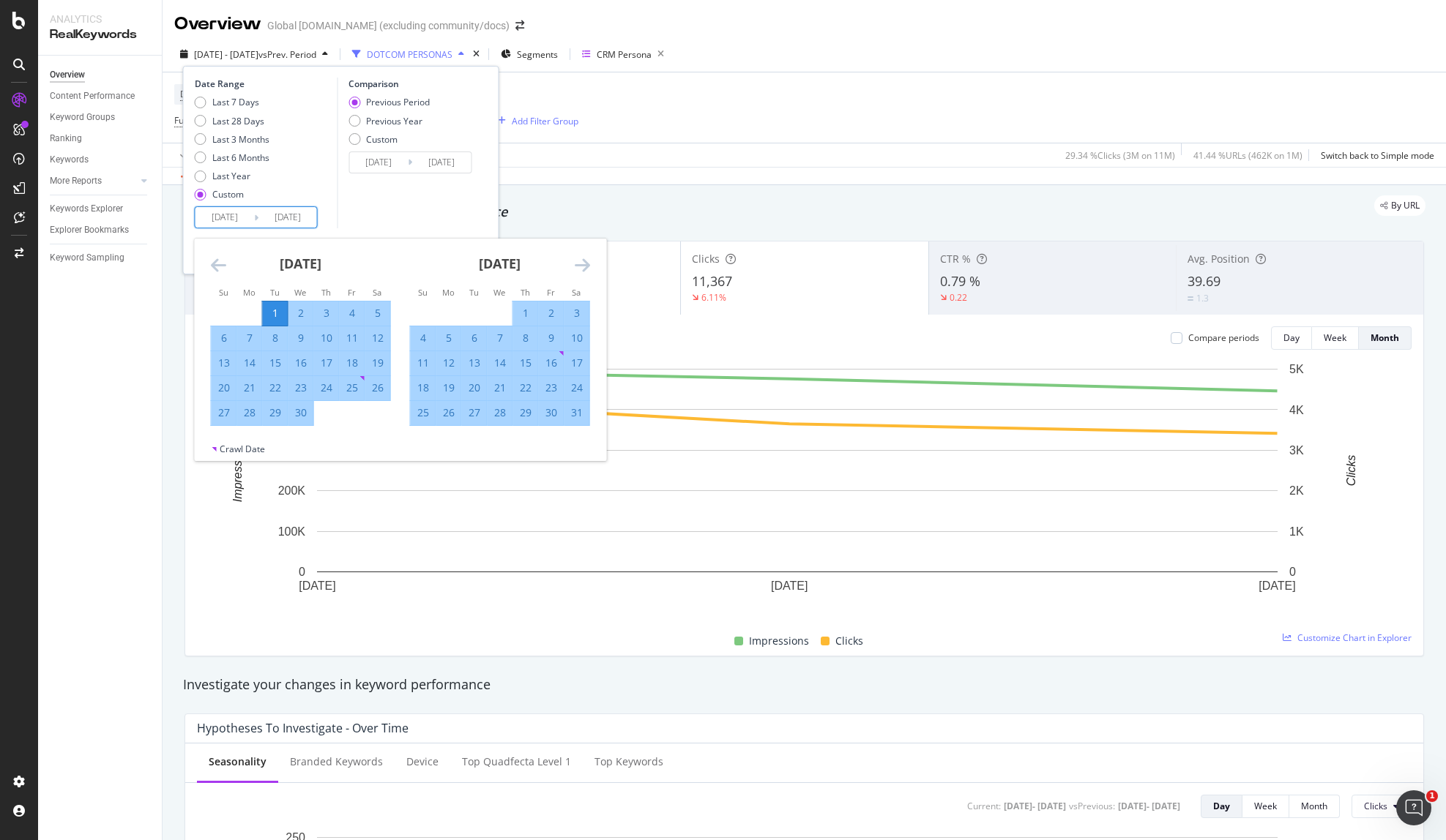
click at [218, 262] on icon "Move backward to switch to the previous month." at bounding box center [218, 265] width 15 height 18
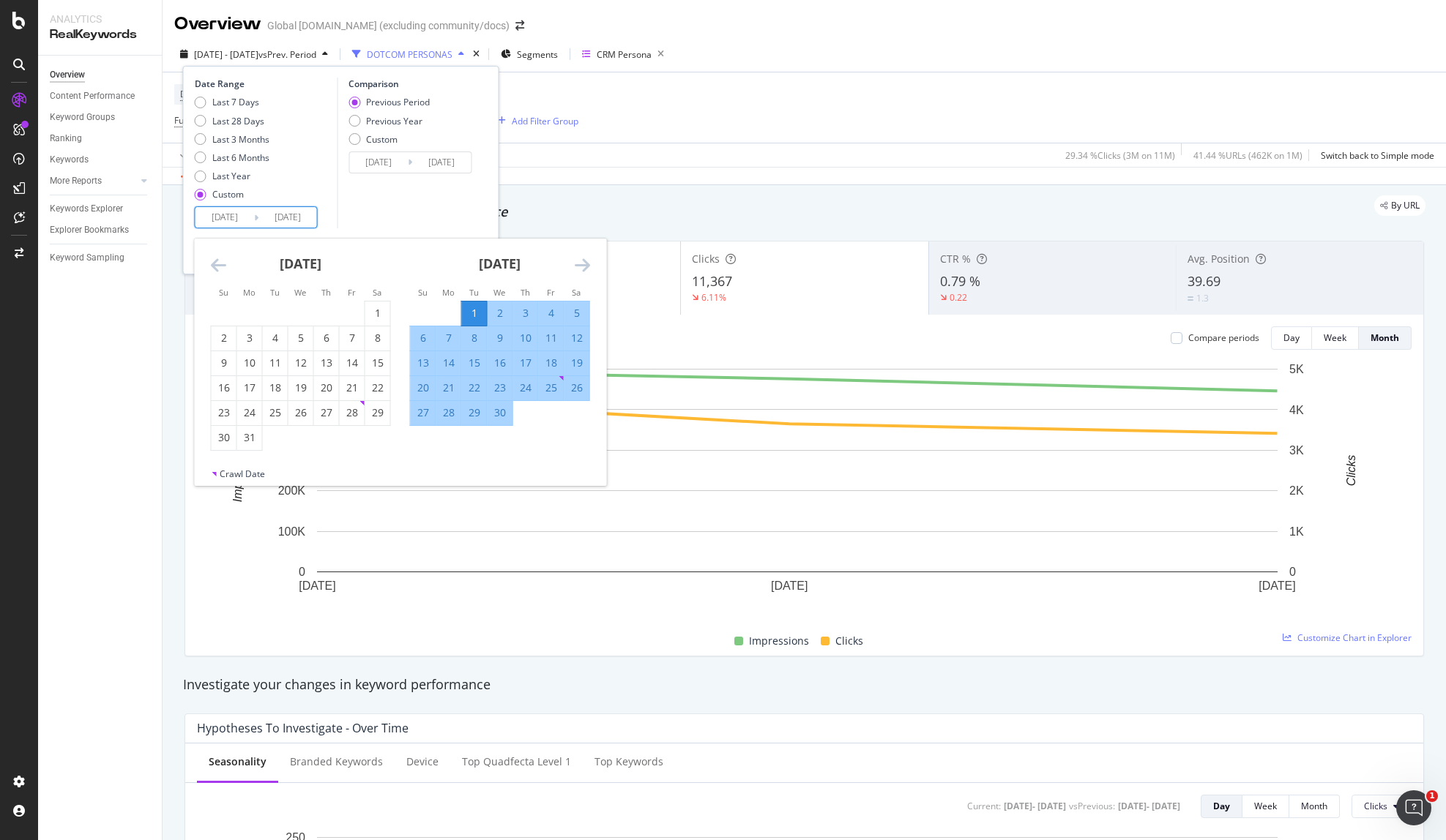
click at [218, 262] on icon "Move backward to switch to the previous month." at bounding box center [218, 265] width 15 height 18
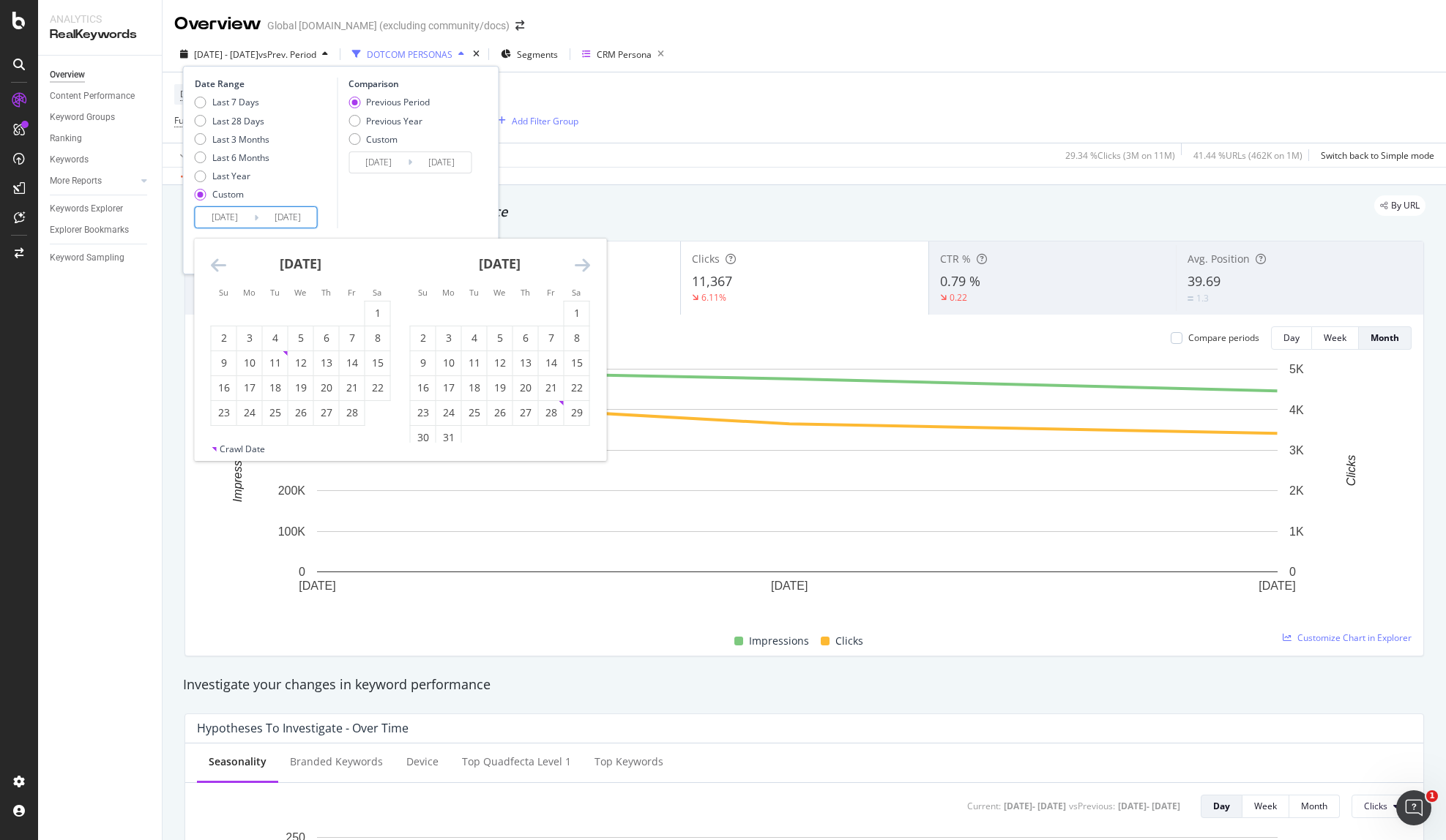
click at [211, 263] on icon "Move backward to switch to the previous month." at bounding box center [218, 265] width 15 height 18
click at [306, 305] on div "1" at bounding box center [301, 314] width 25 height 24
type input "[DATE]"
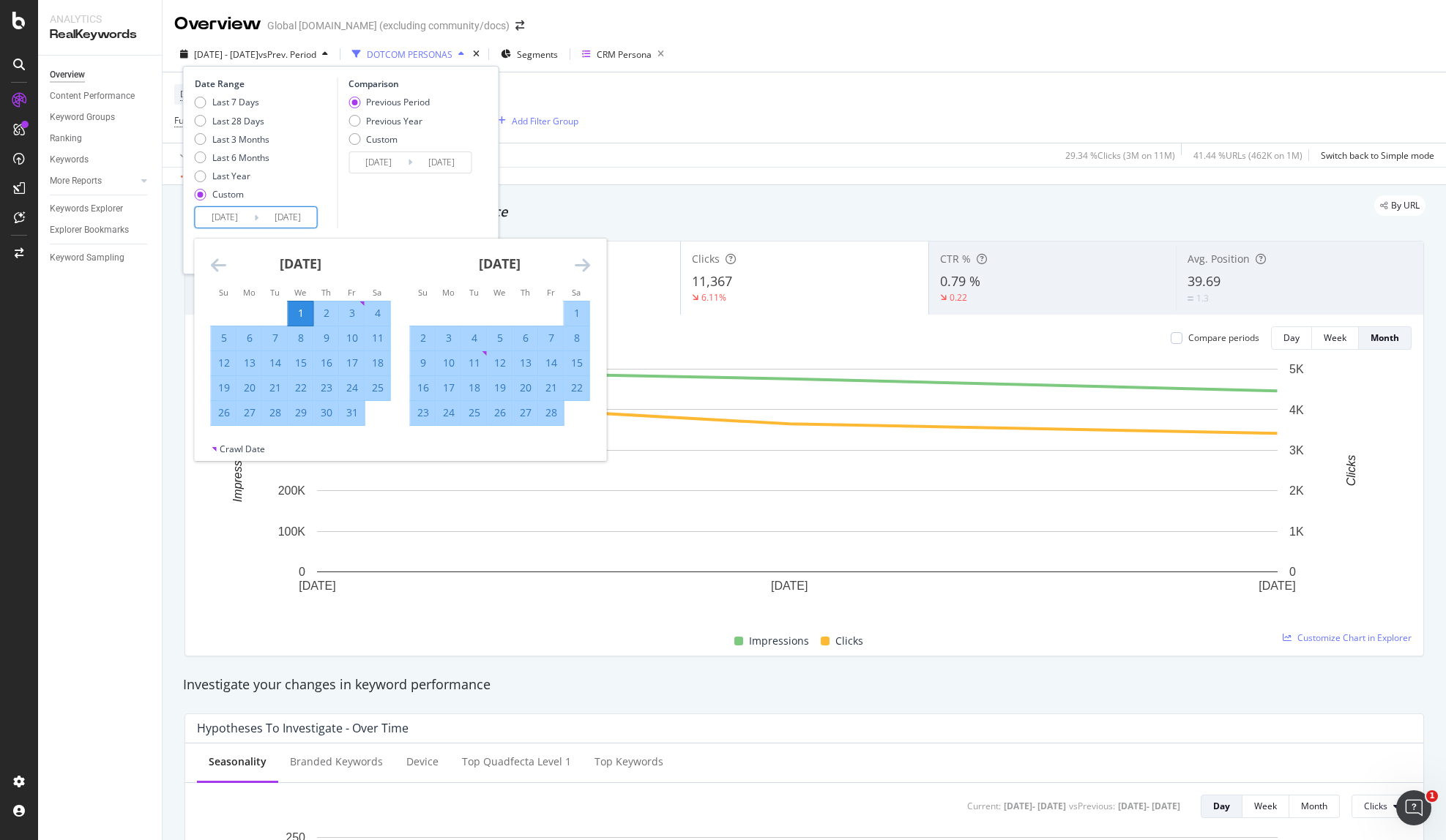
click at [581, 266] on icon "Move forward to switch to the next month." at bounding box center [582, 265] width 15 height 18
click at [247, 435] on div "31" at bounding box center [250, 438] width 25 height 14
type input "[DATE]"
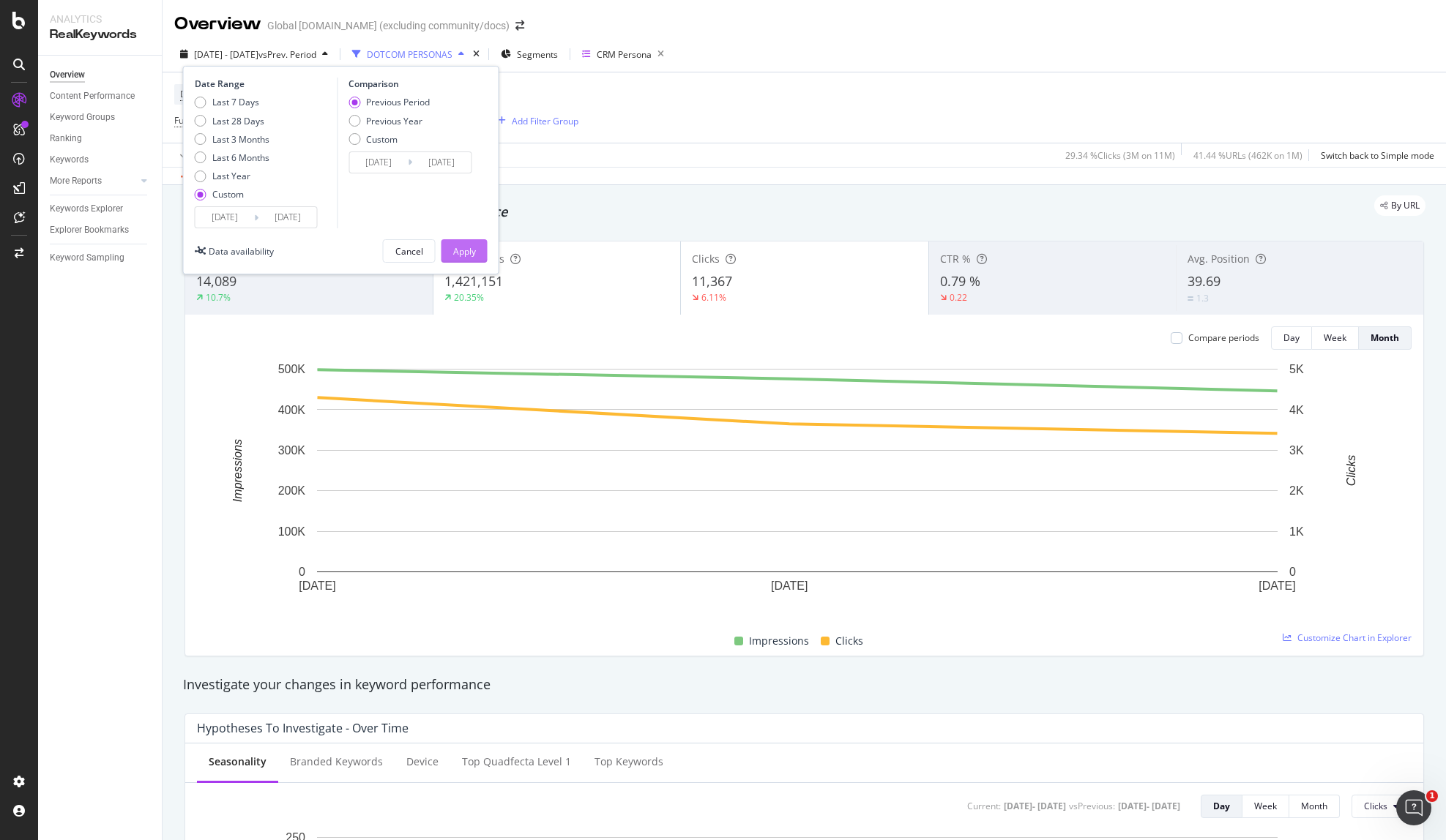
click at [476, 251] on button "Apply" at bounding box center [464, 251] width 46 height 23
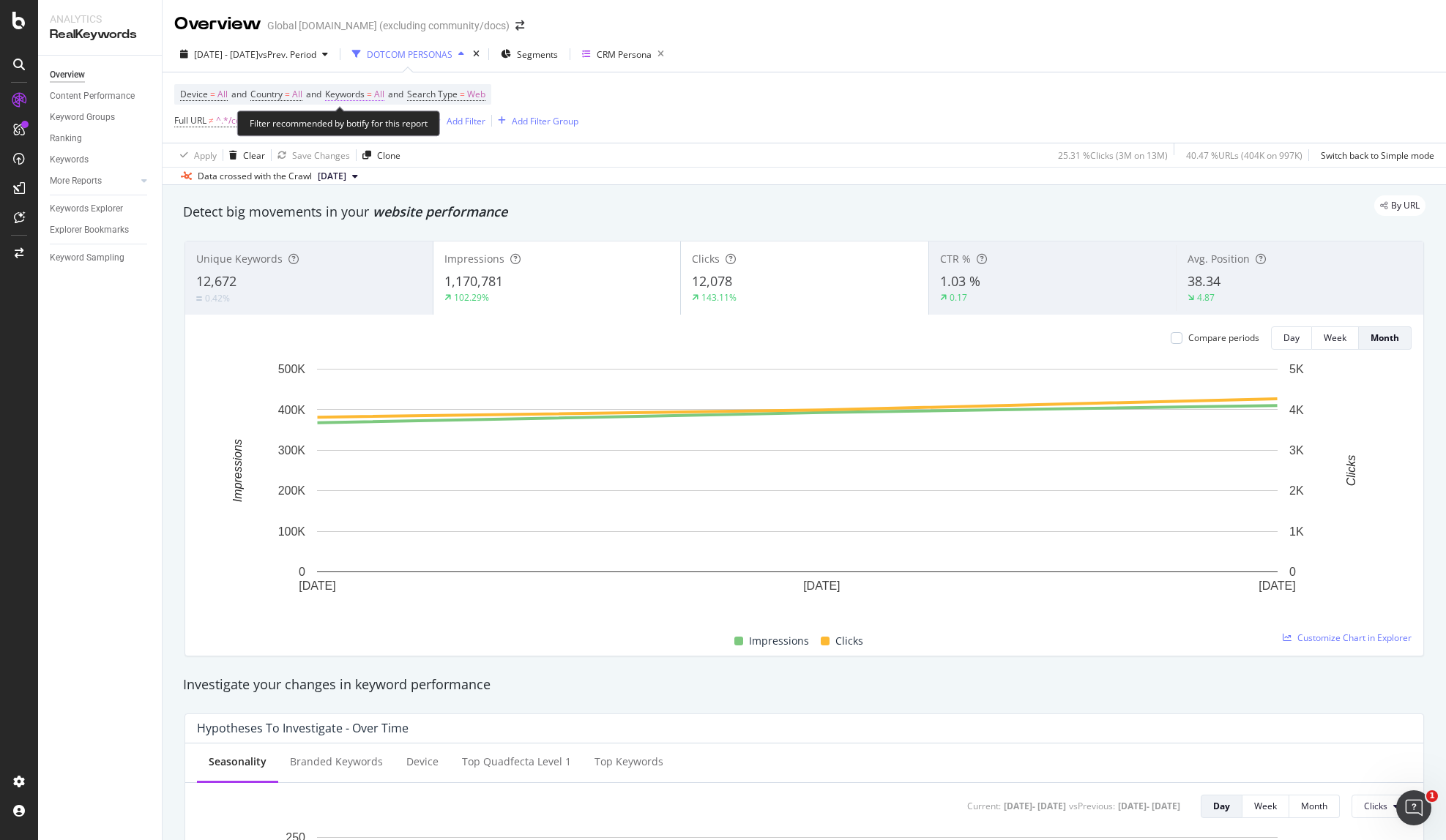
click at [374, 93] on span "Keywords = All" at bounding box center [355, 94] width 59 height 13
click at [374, 128] on div "button" at bounding box center [371, 128] width 18 height 9
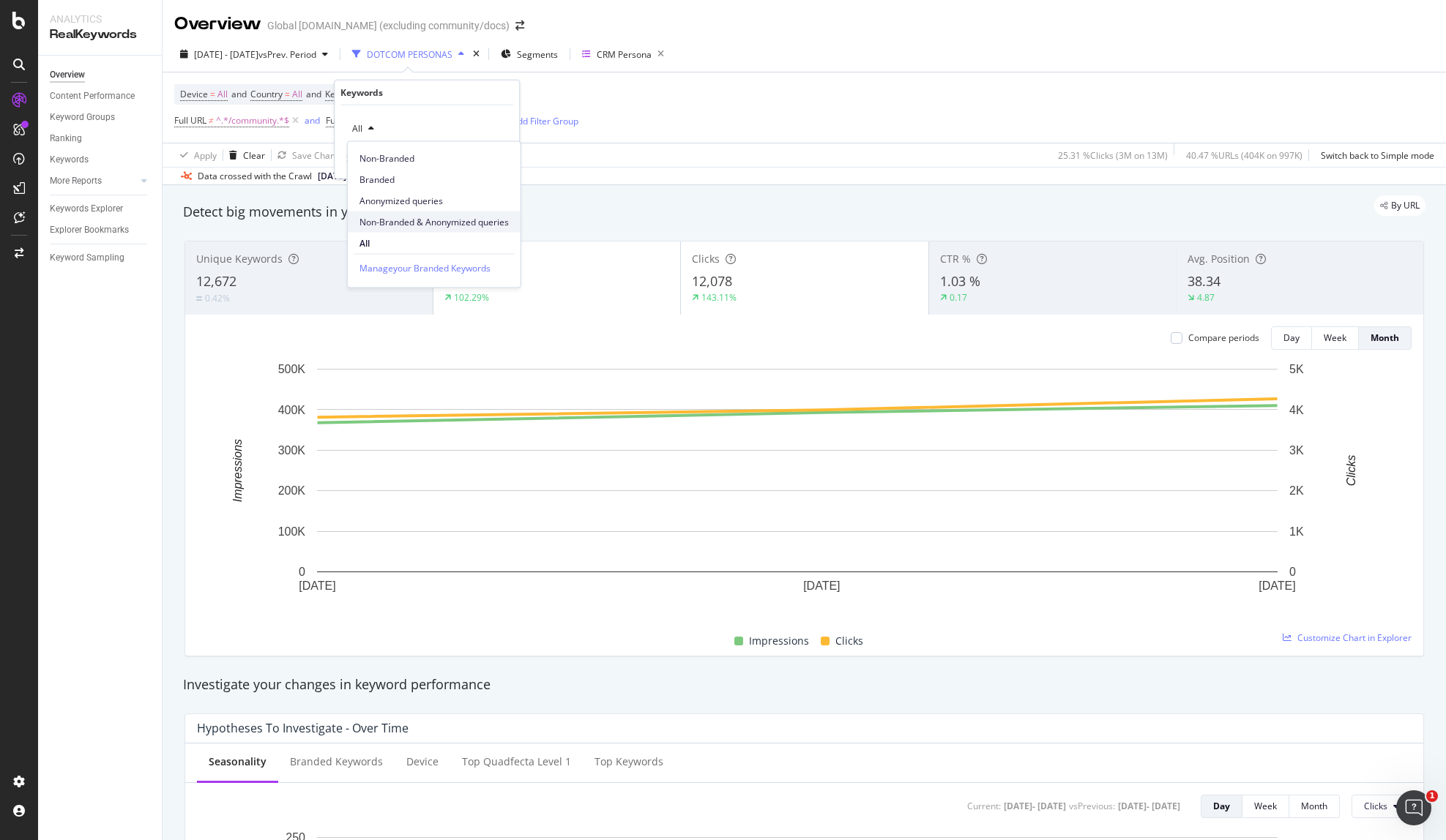
click at [488, 227] on span "Non-Branded & Anonymized queries" at bounding box center [434, 222] width 149 height 13
click at [504, 162] on div "Apply" at bounding box center [507, 159] width 22 height 13
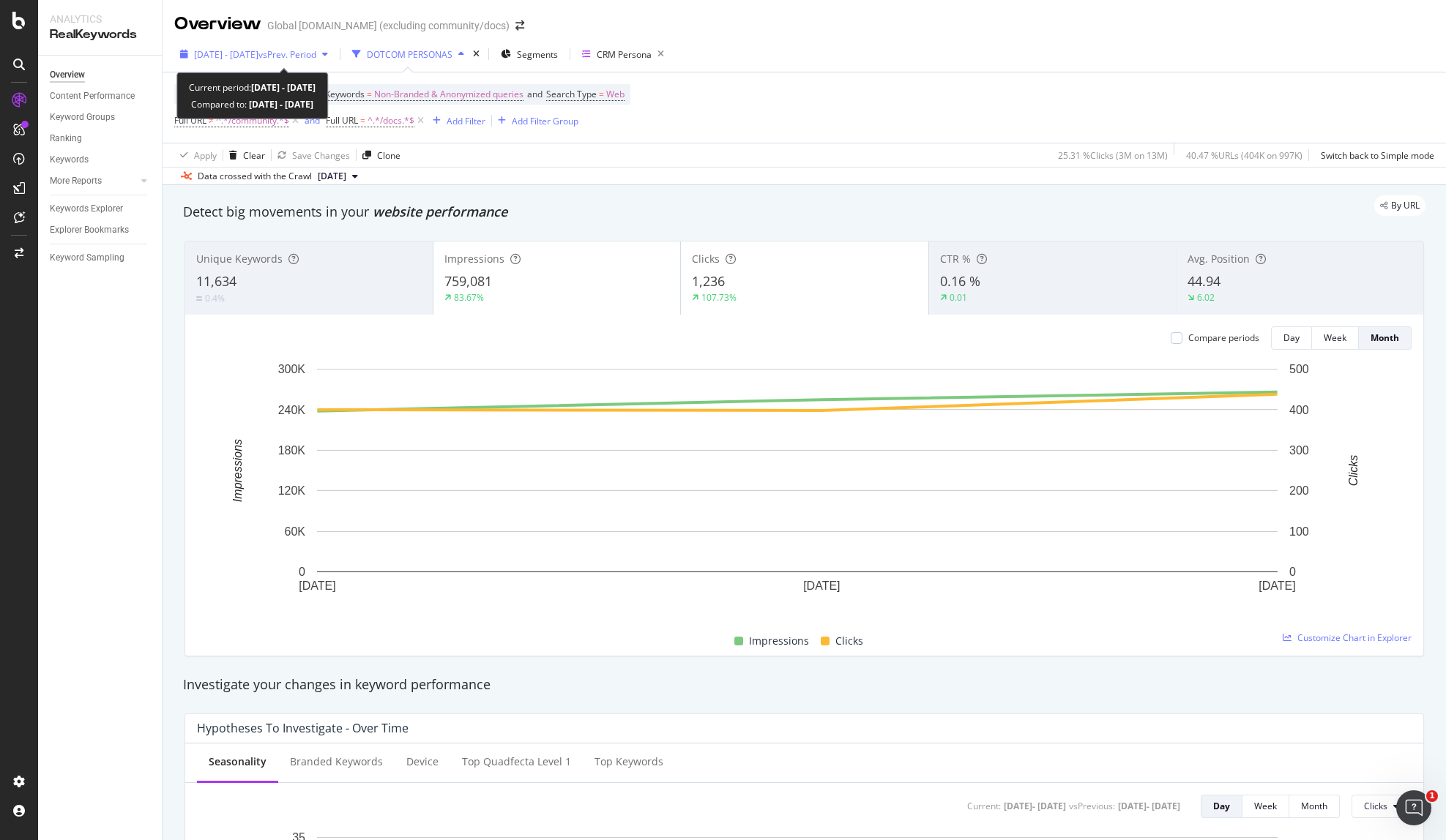
click at [316, 49] on span "vs Prev. Period" at bounding box center [288, 55] width 58 height 13
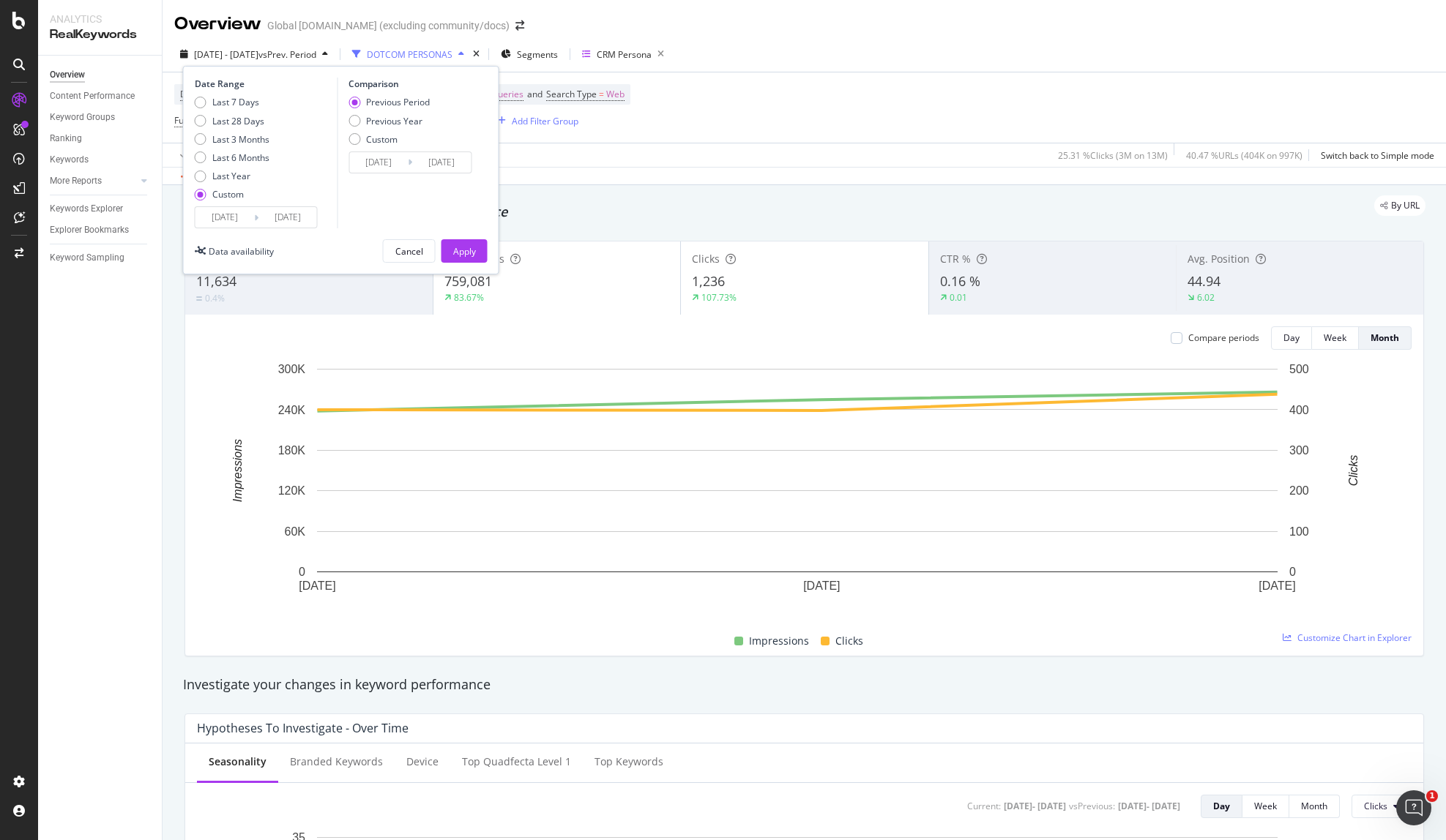
click at [235, 220] on input "[DATE]" at bounding box center [225, 217] width 58 height 21
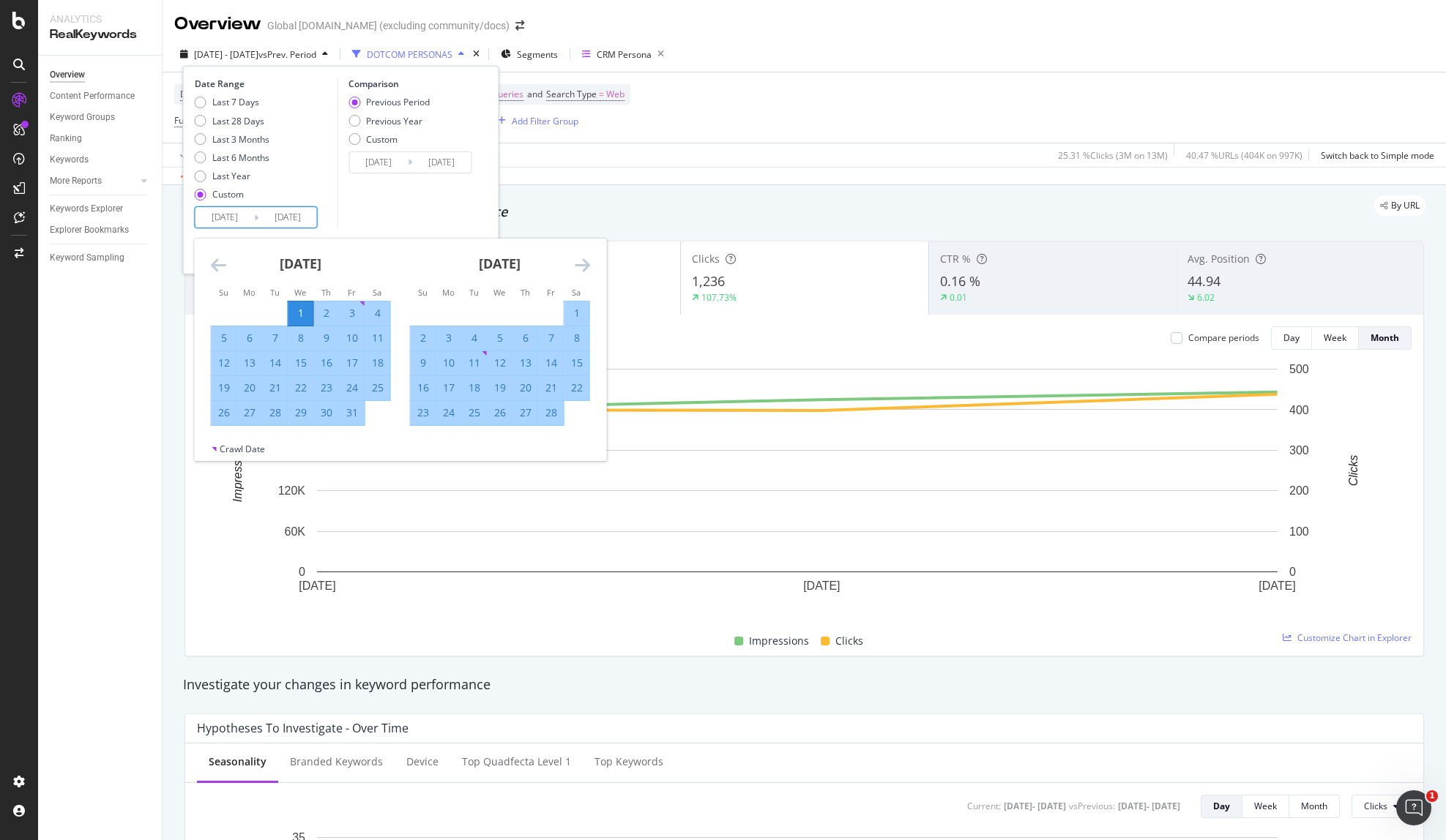
click at [581, 262] on icon "Move forward to switch to the next month." at bounding box center [582, 265] width 15 height 18
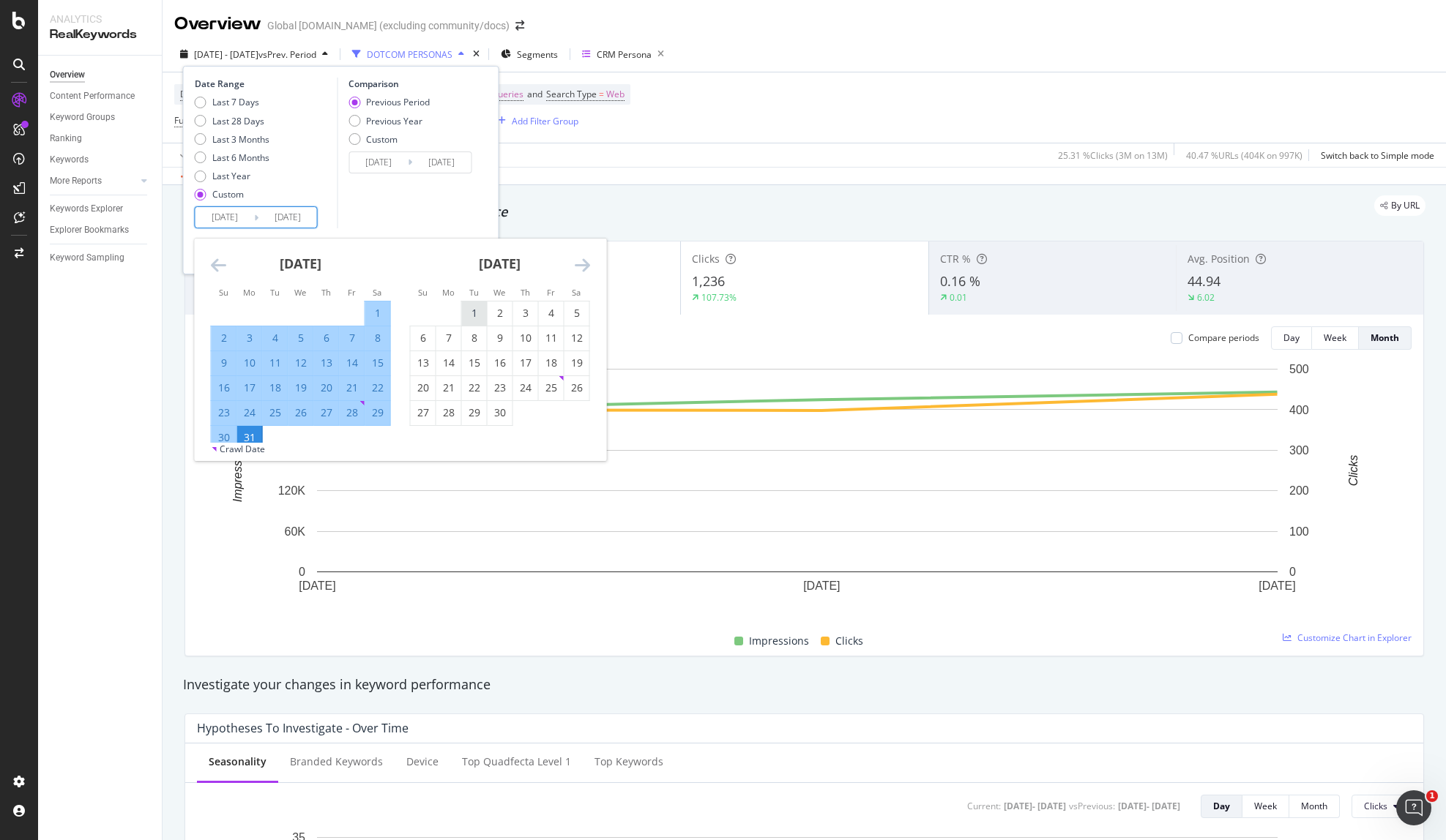
click at [470, 314] on div "1" at bounding box center [475, 314] width 25 height 14
type input "[DATE]"
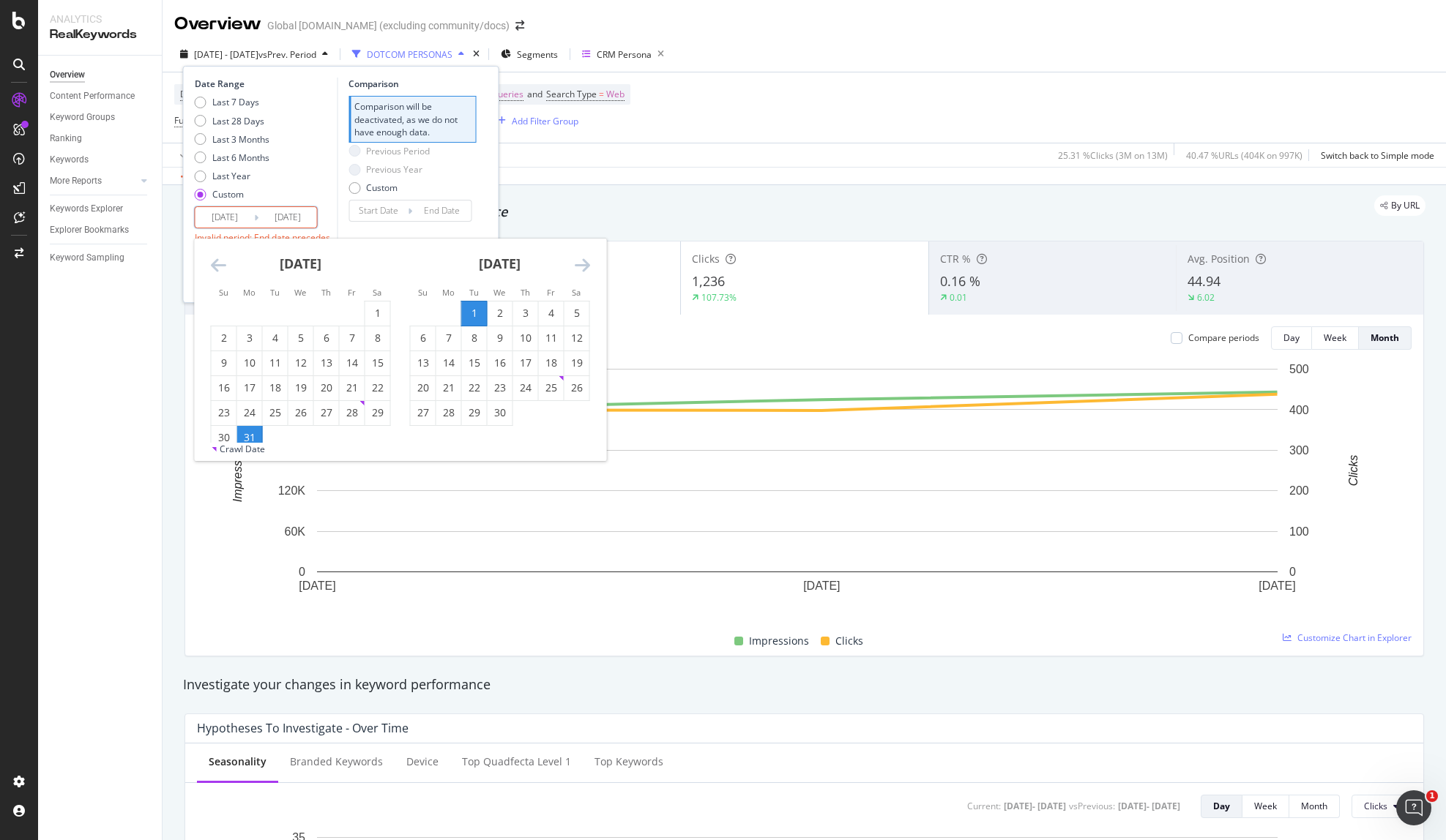
click at [583, 261] on icon "Move forward to switch to the next month." at bounding box center [582, 265] width 15 height 18
click at [457, 412] on div "30" at bounding box center [449, 412] width 25 height 14
type input "[DATE]"
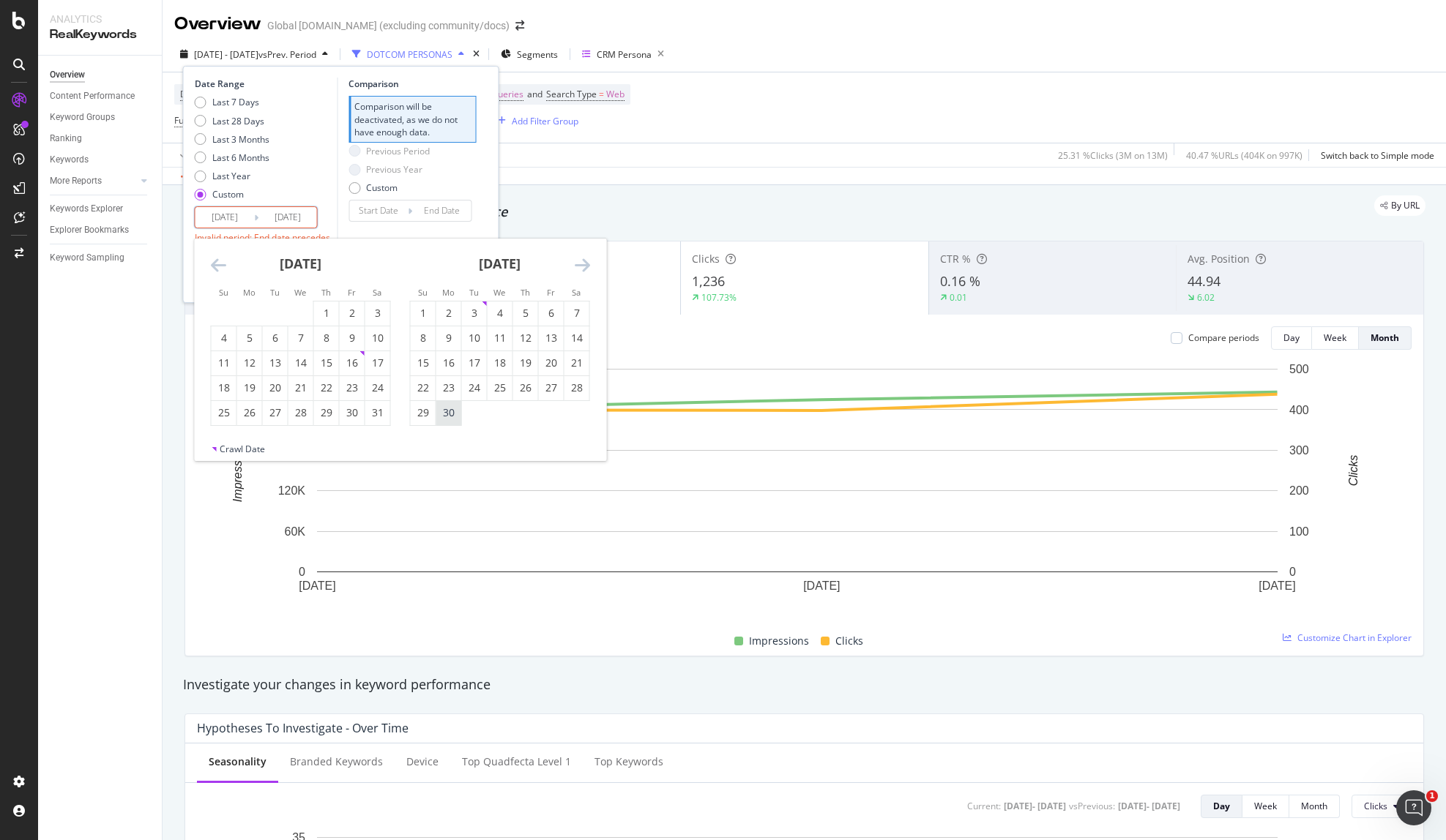
type input "[DATE]"
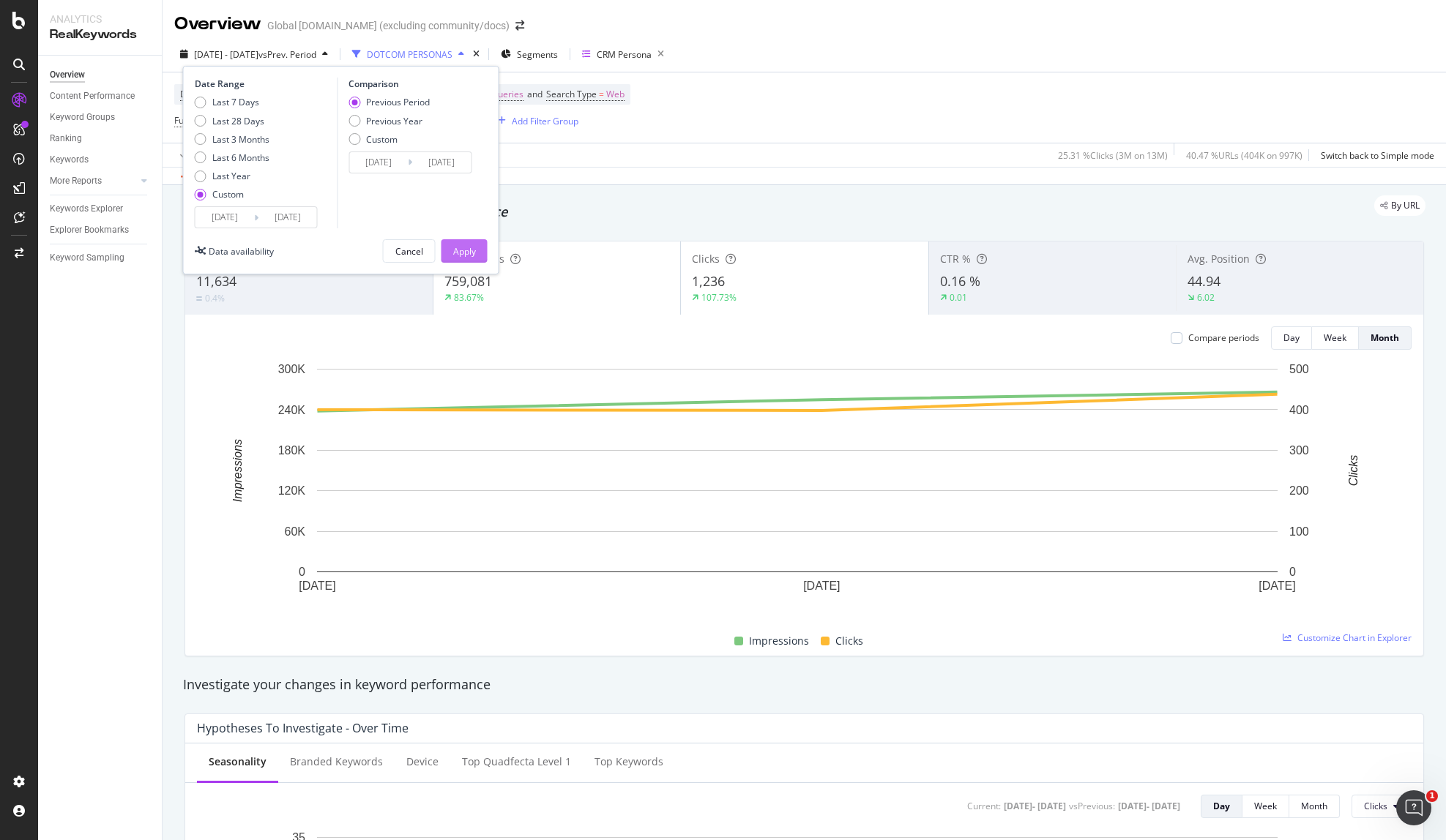
click at [457, 246] on div "Apply" at bounding box center [464, 252] width 22 height 13
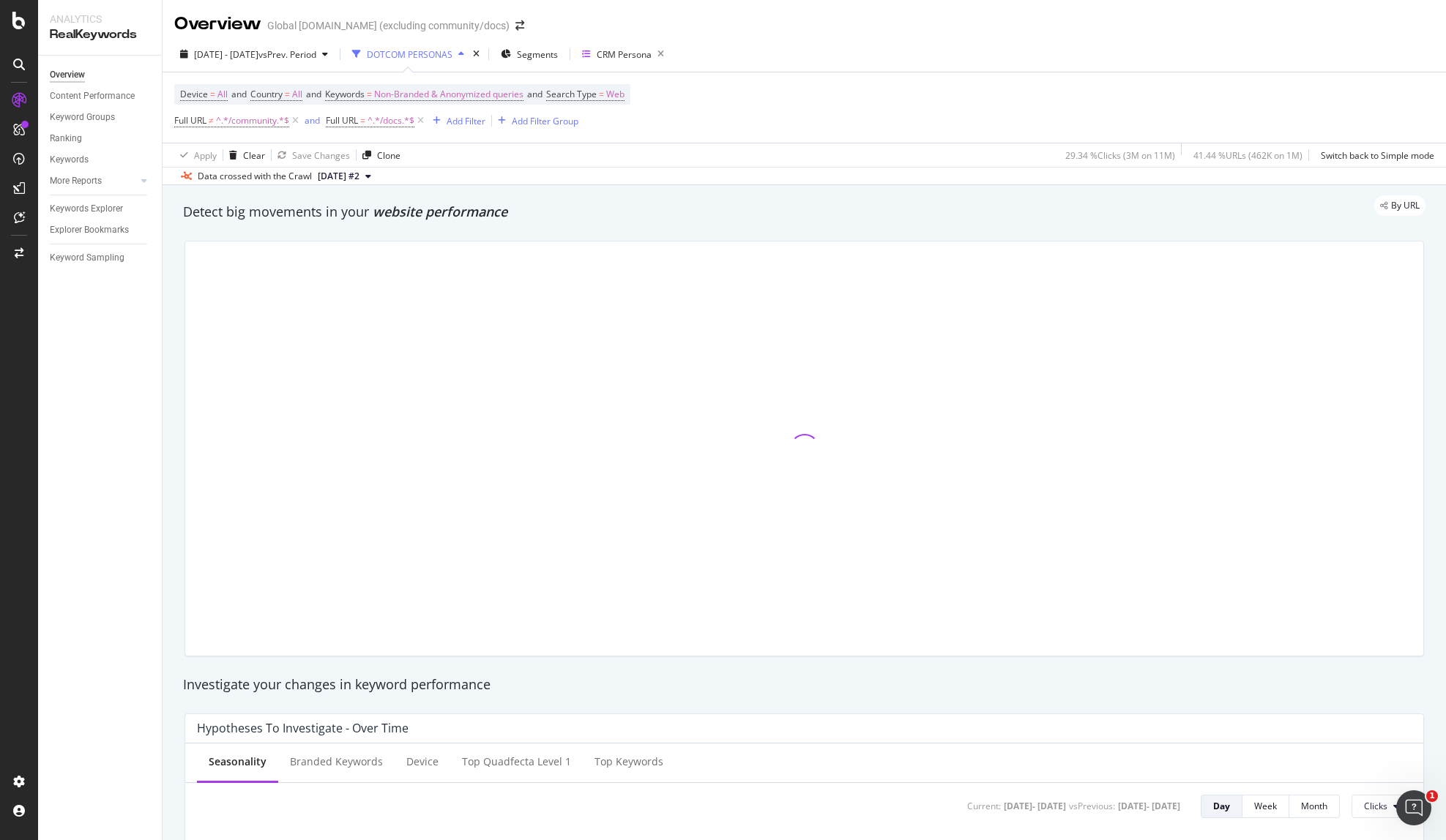
drag, startPoint x: 782, startPoint y: 442, endPoint x: 789, endPoint y: 447, distance: 8.6
click at [782, 442] on div at bounding box center [804, 448] width 1238 height 414
click at [793, 438] on span at bounding box center [804, 449] width 41 height 41
click at [714, 447] on div at bounding box center [804, 448] width 1238 height 414
click at [568, 219] on div "Detect big movements in your website performance" at bounding box center [804, 212] width 1243 height 19
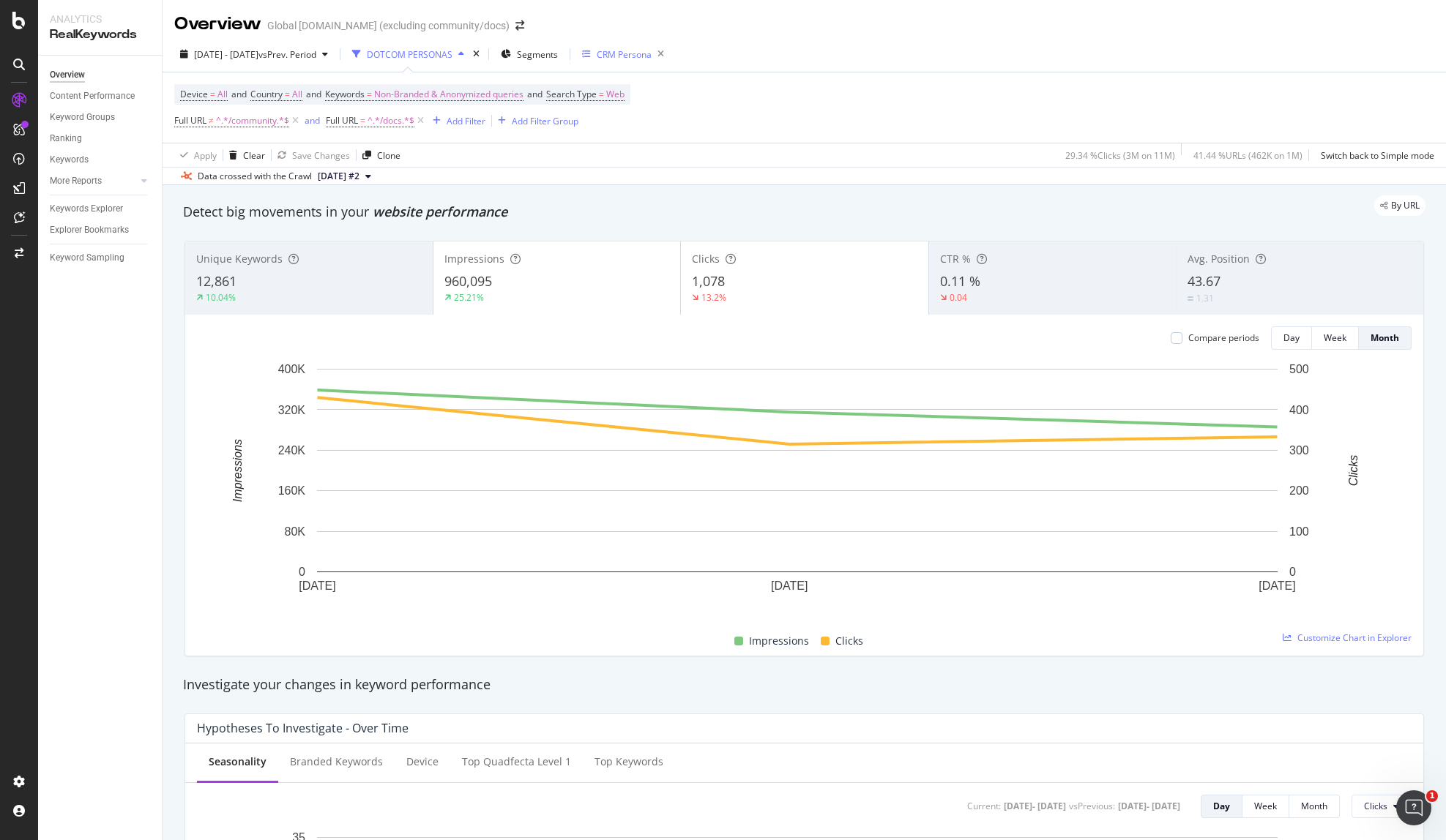
click at [648, 56] on div "CRM Persona" at bounding box center [624, 55] width 55 height 13
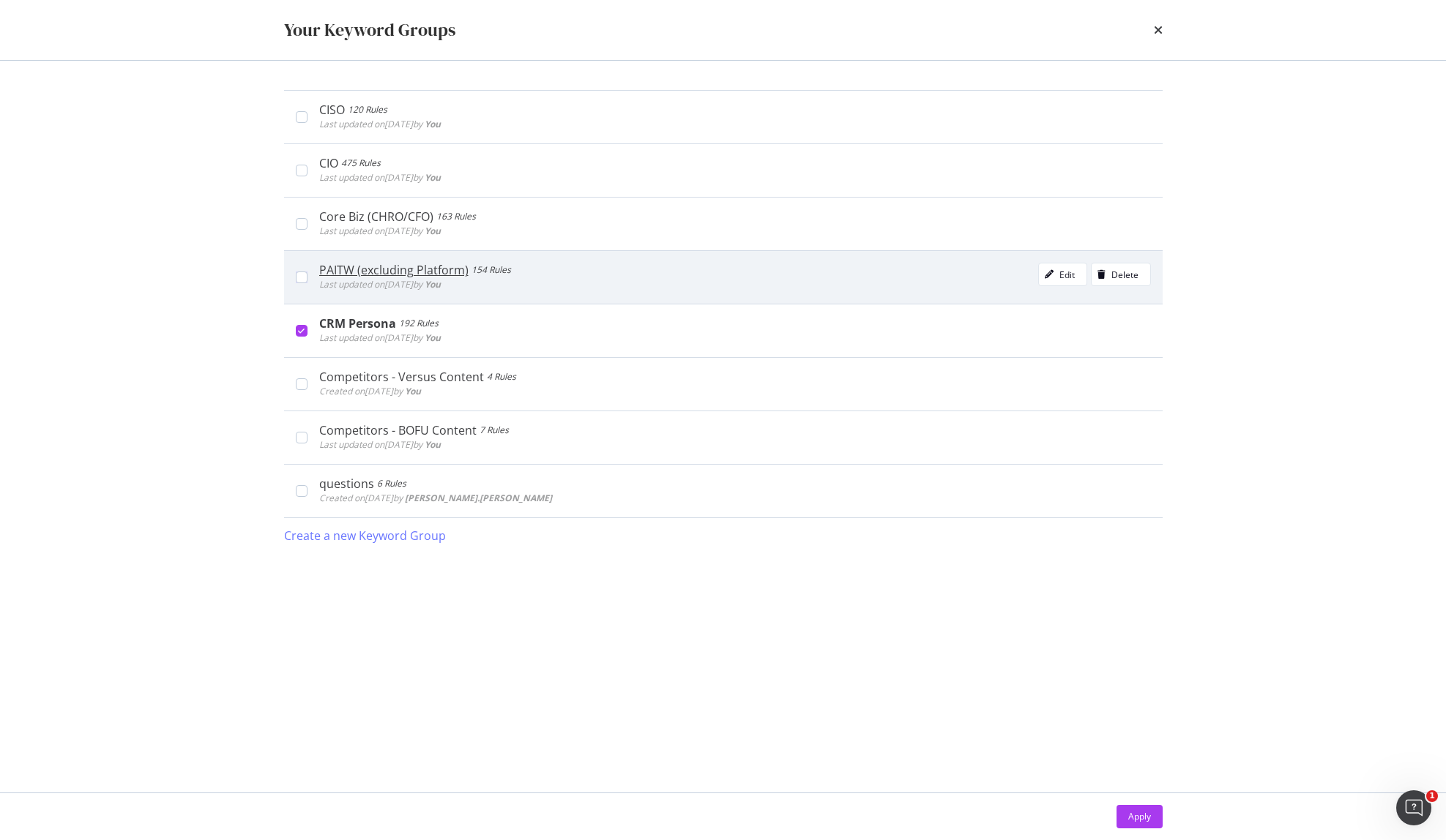
click at [291, 279] on div "PAITW (excluding Platform) 154 Rules Last updated on 2025 Aug 15th by You Edit …" at bounding box center [723, 277] width 879 height 53
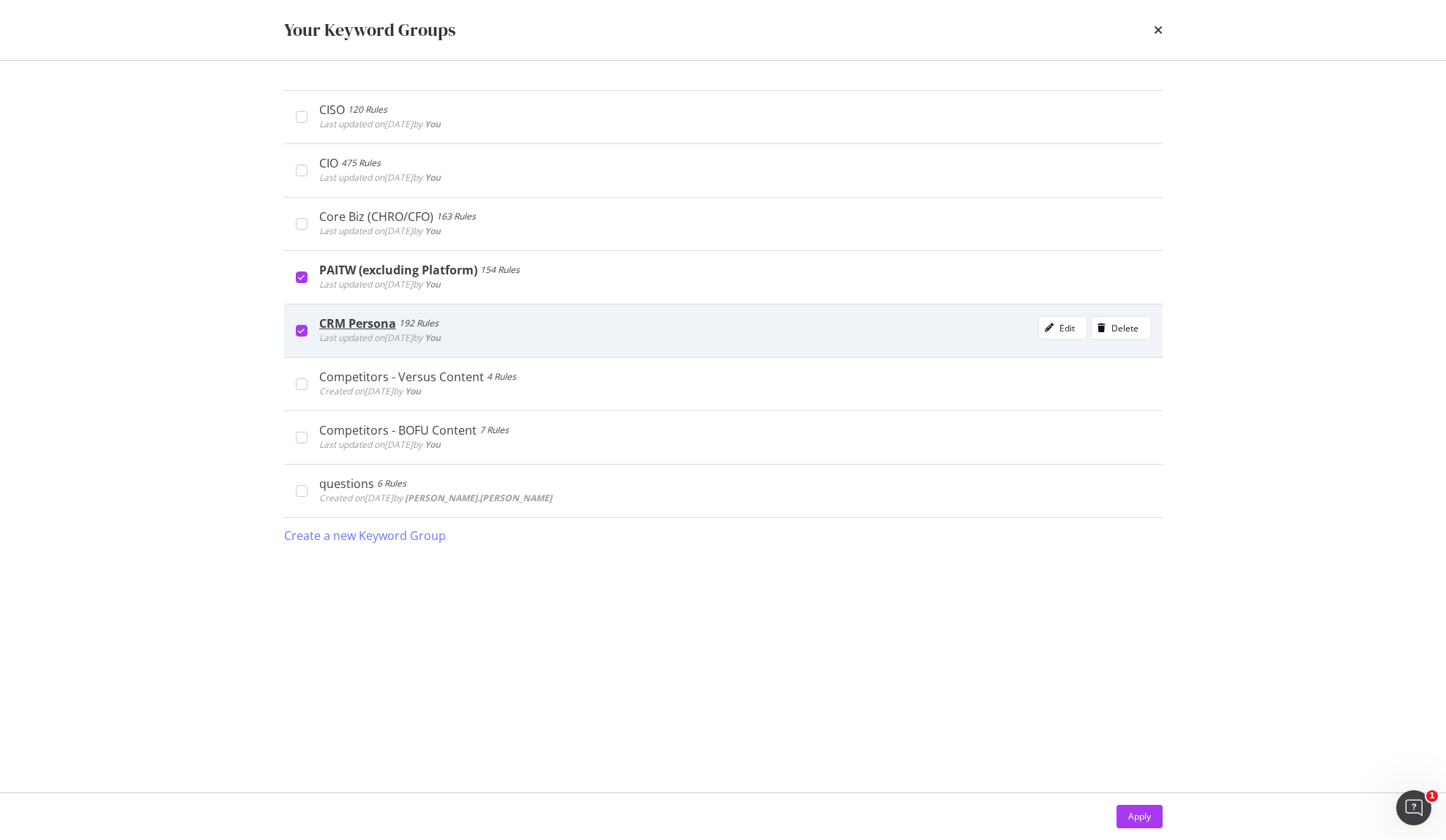
click at [294, 322] on div "CRM Persona 192 Rules Last updated on 2025 Aug 15th by You Edit Delete" at bounding box center [723, 330] width 879 height 53
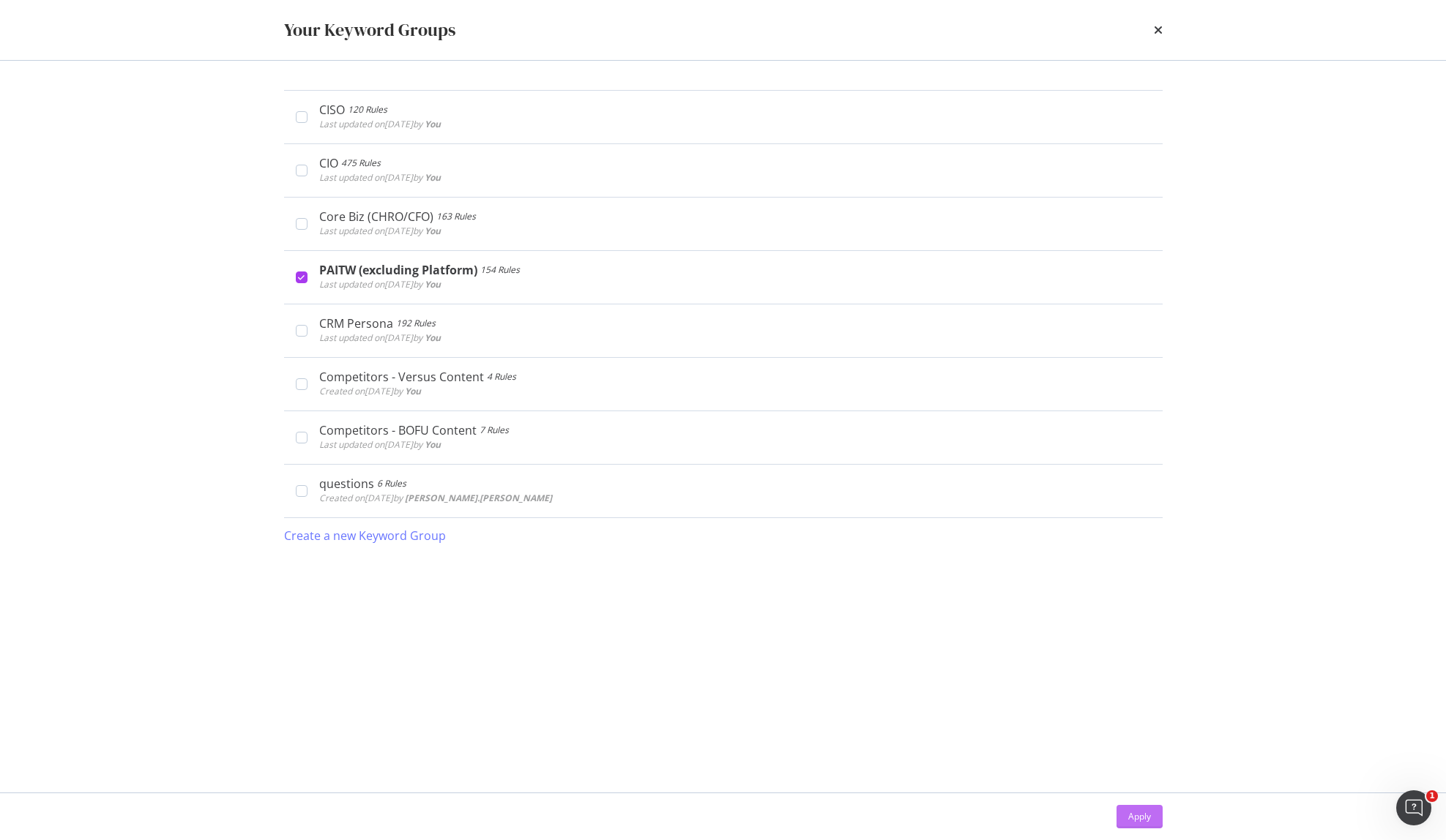
click at [1133, 810] on div "Apply" at bounding box center [1139, 817] width 22 height 22
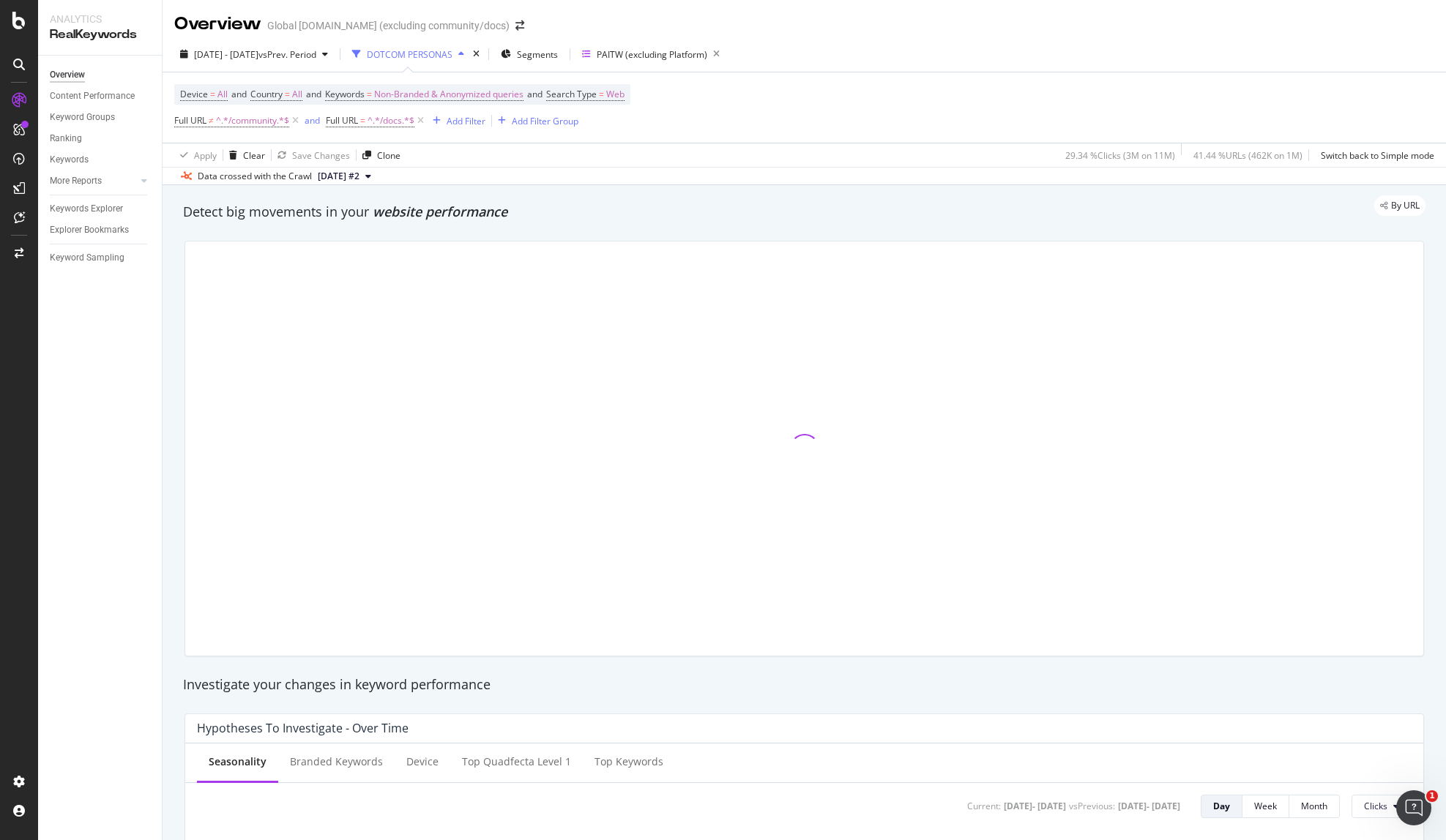
click at [809, 438] on div at bounding box center [804, 448] width 1238 height 414
click at [808, 438] on div at bounding box center [804, 448] width 1238 height 414
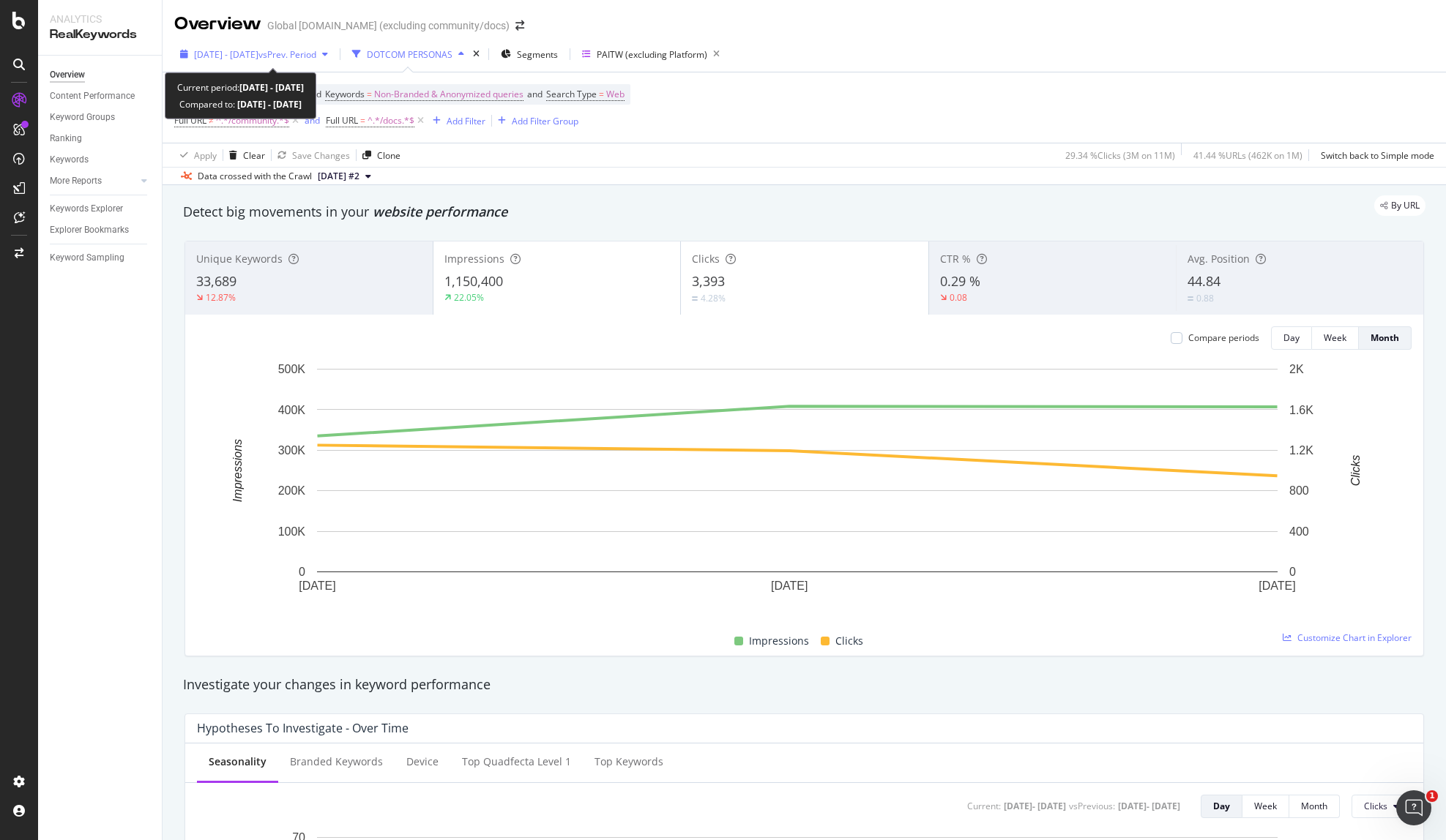
click at [258, 56] on span "[DATE] - [DATE]" at bounding box center [226, 55] width 65 height 13
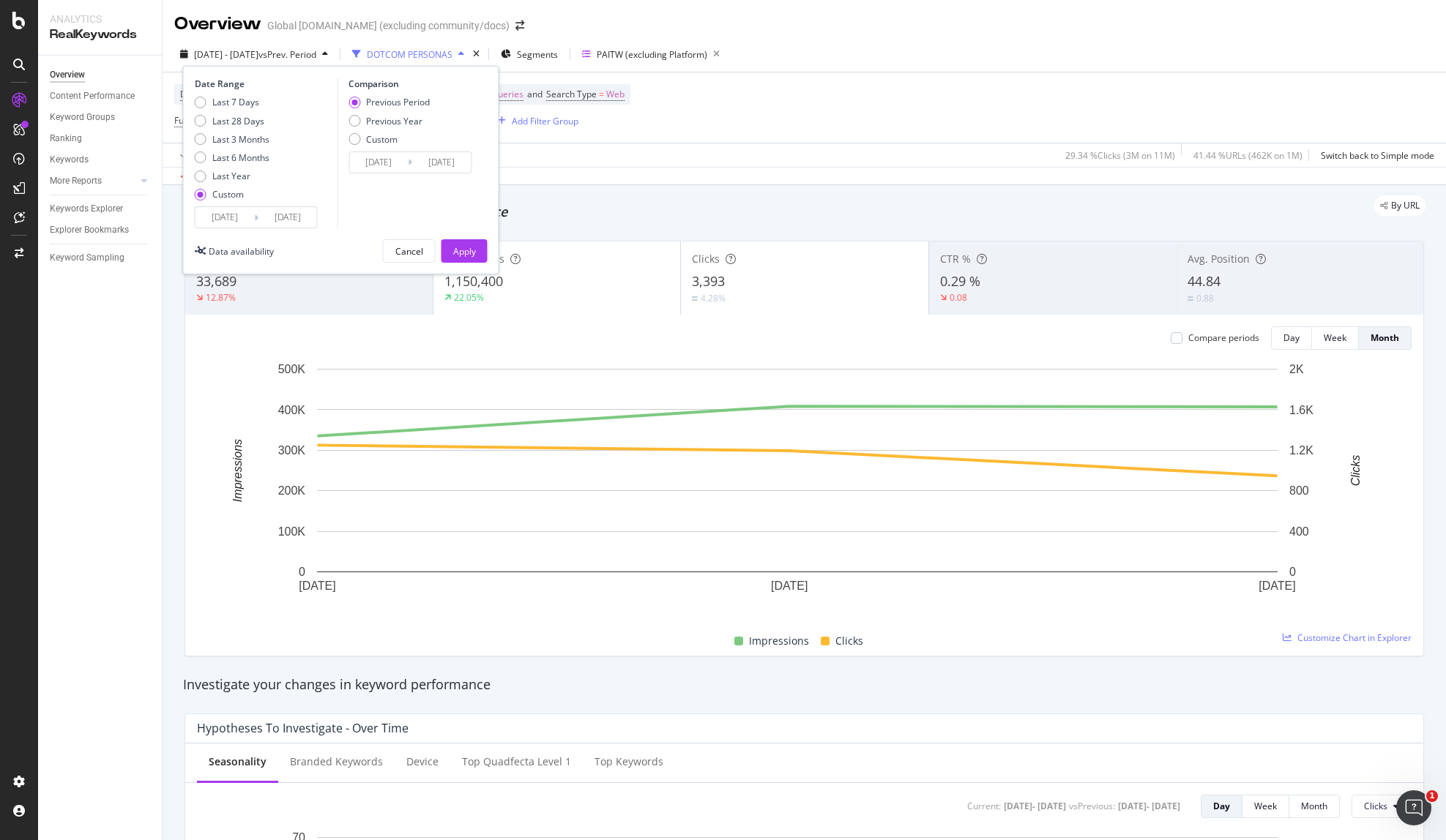
click at [235, 217] on input "[DATE]" at bounding box center [225, 217] width 58 height 21
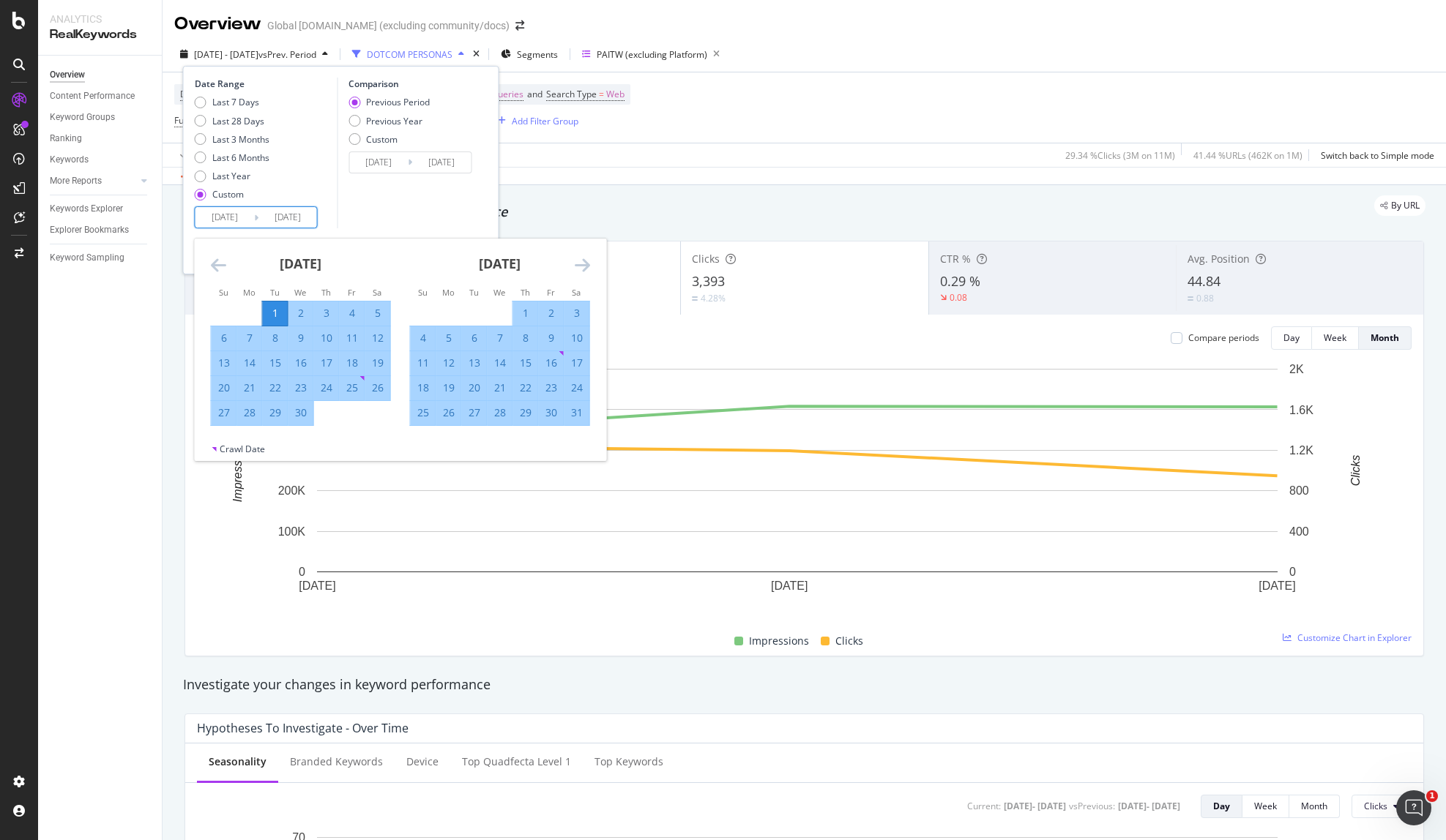
click at [213, 267] on icon "Move backward to switch to the previous month." at bounding box center [218, 265] width 15 height 18
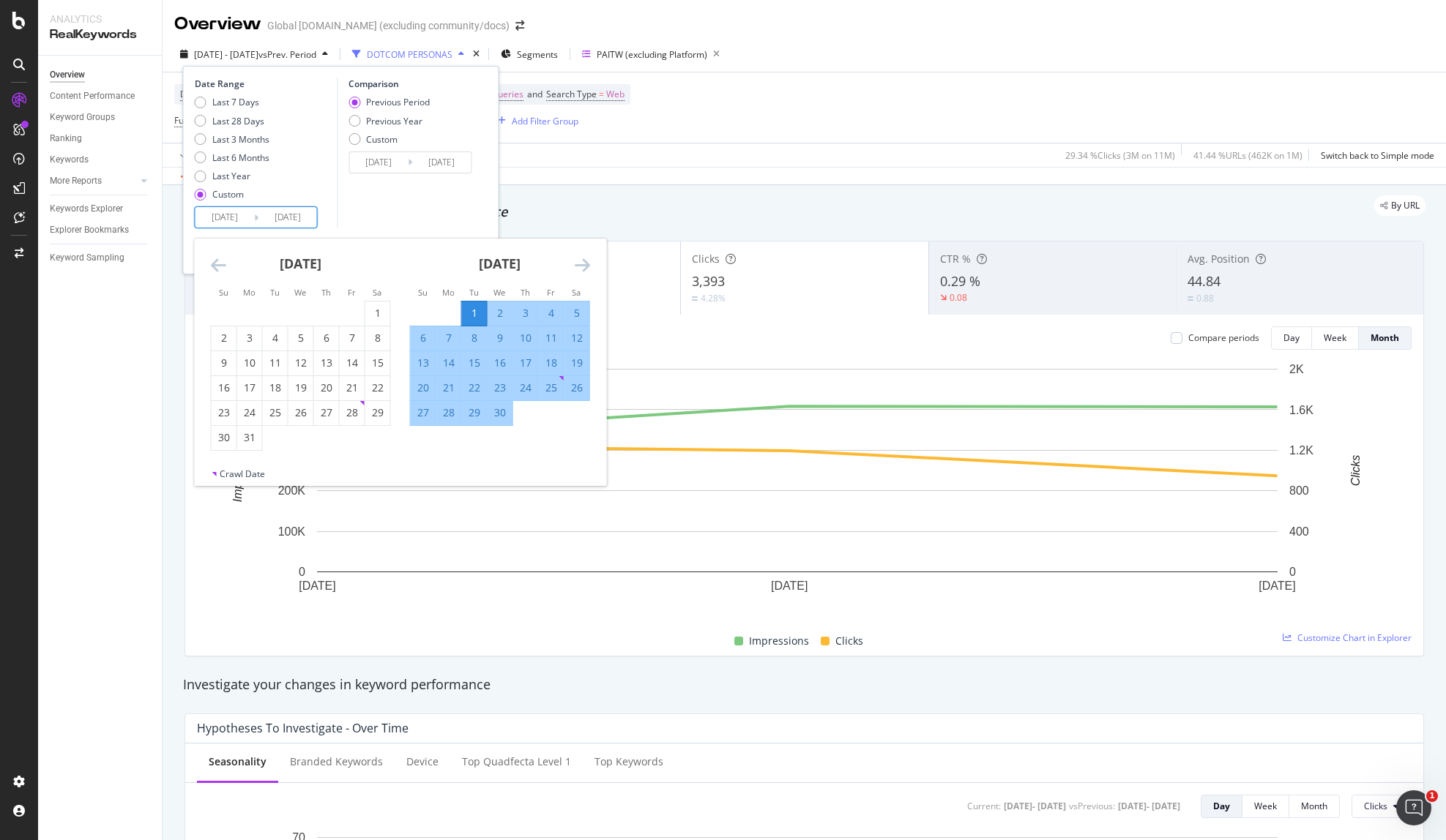
click at [213, 264] on icon "Move backward to switch to the previous month." at bounding box center [218, 265] width 15 height 18
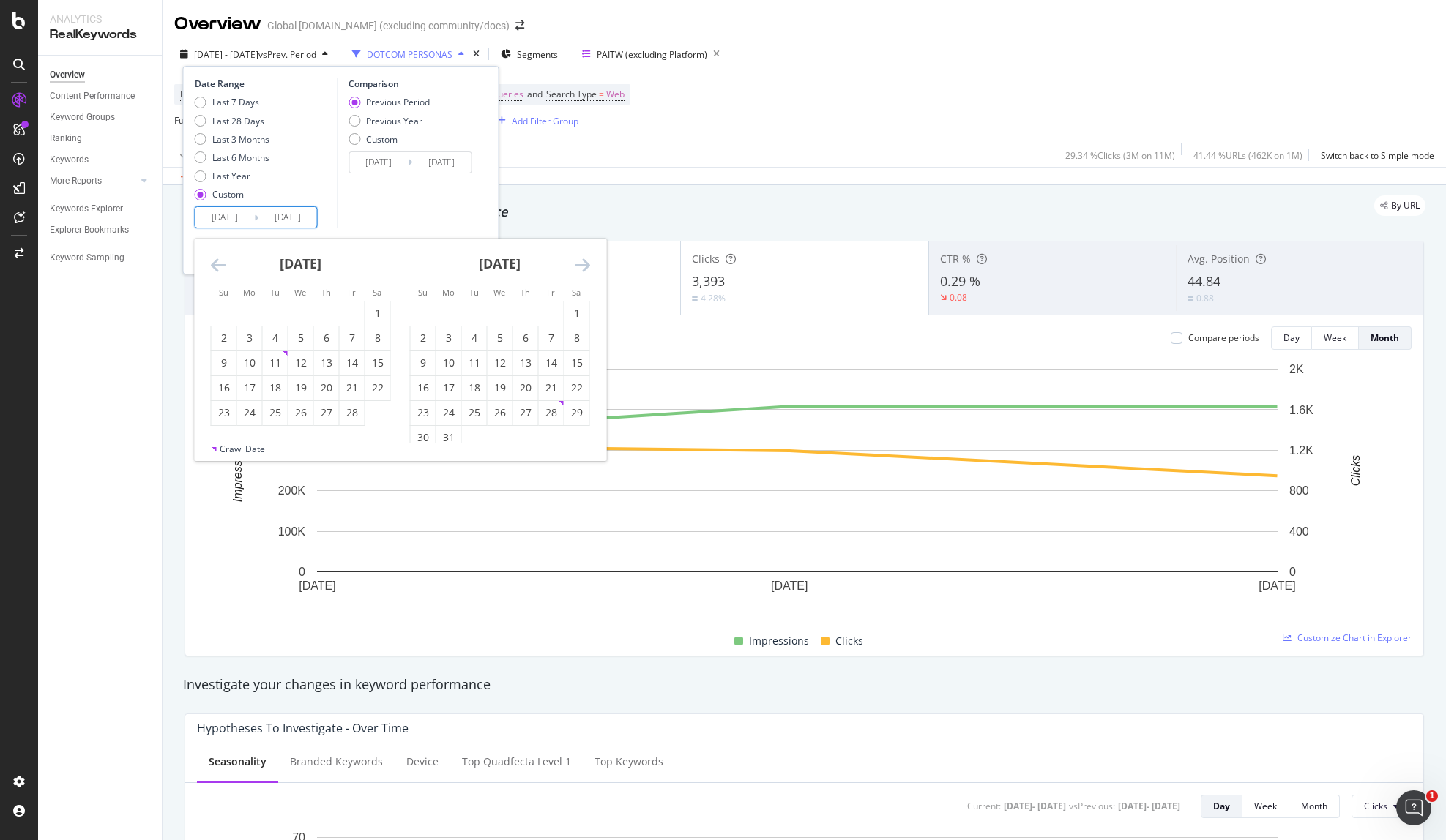
click at [213, 264] on icon "Move backward to switch to the previous month." at bounding box center [218, 265] width 15 height 18
drag, startPoint x: 299, startPoint y: 303, endPoint x: 355, endPoint y: 300, distance: 56.1
click at [299, 303] on div "1" at bounding box center [301, 314] width 25 height 24
type input "[DATE]"
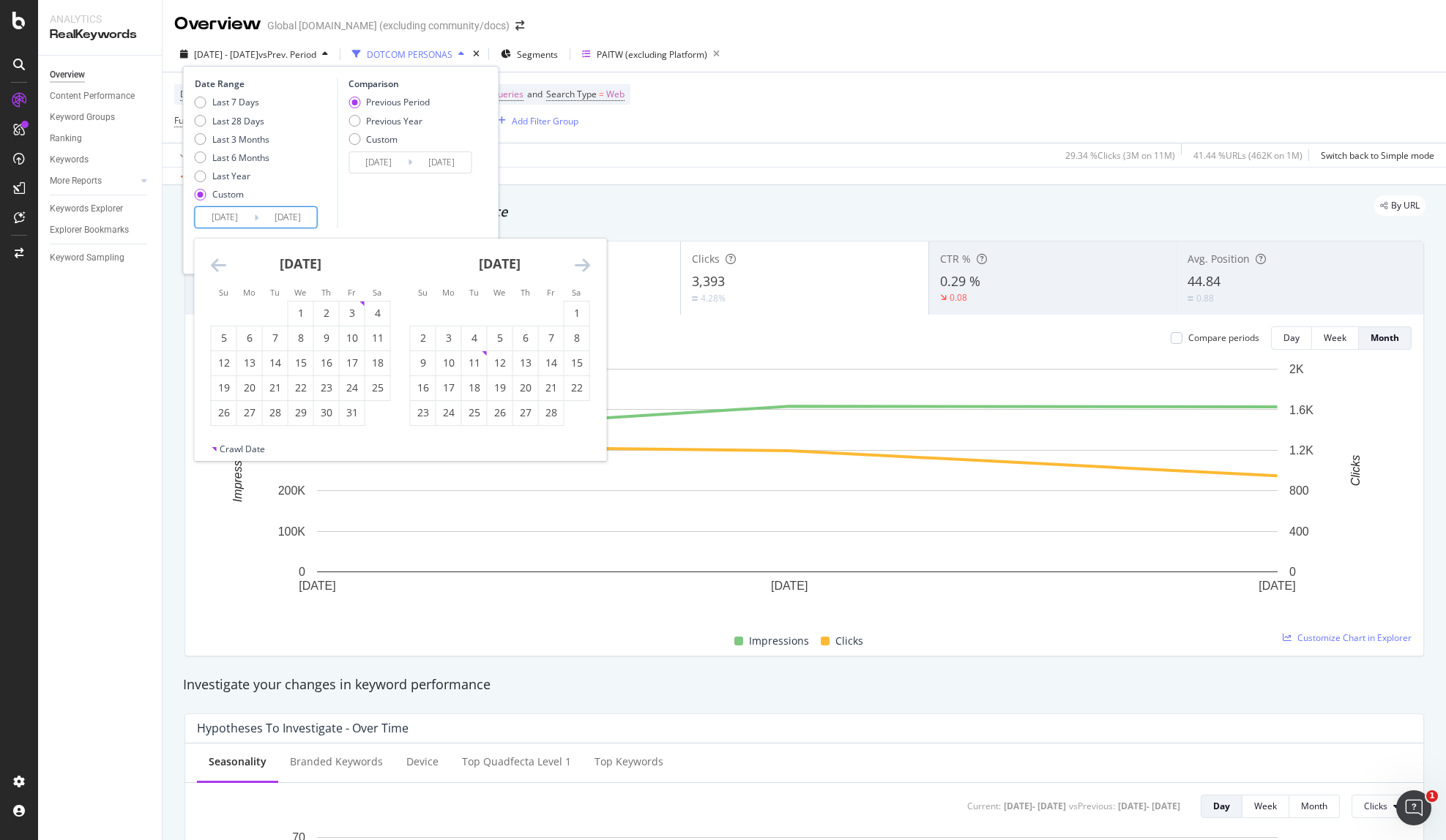
type input "[DATE]"
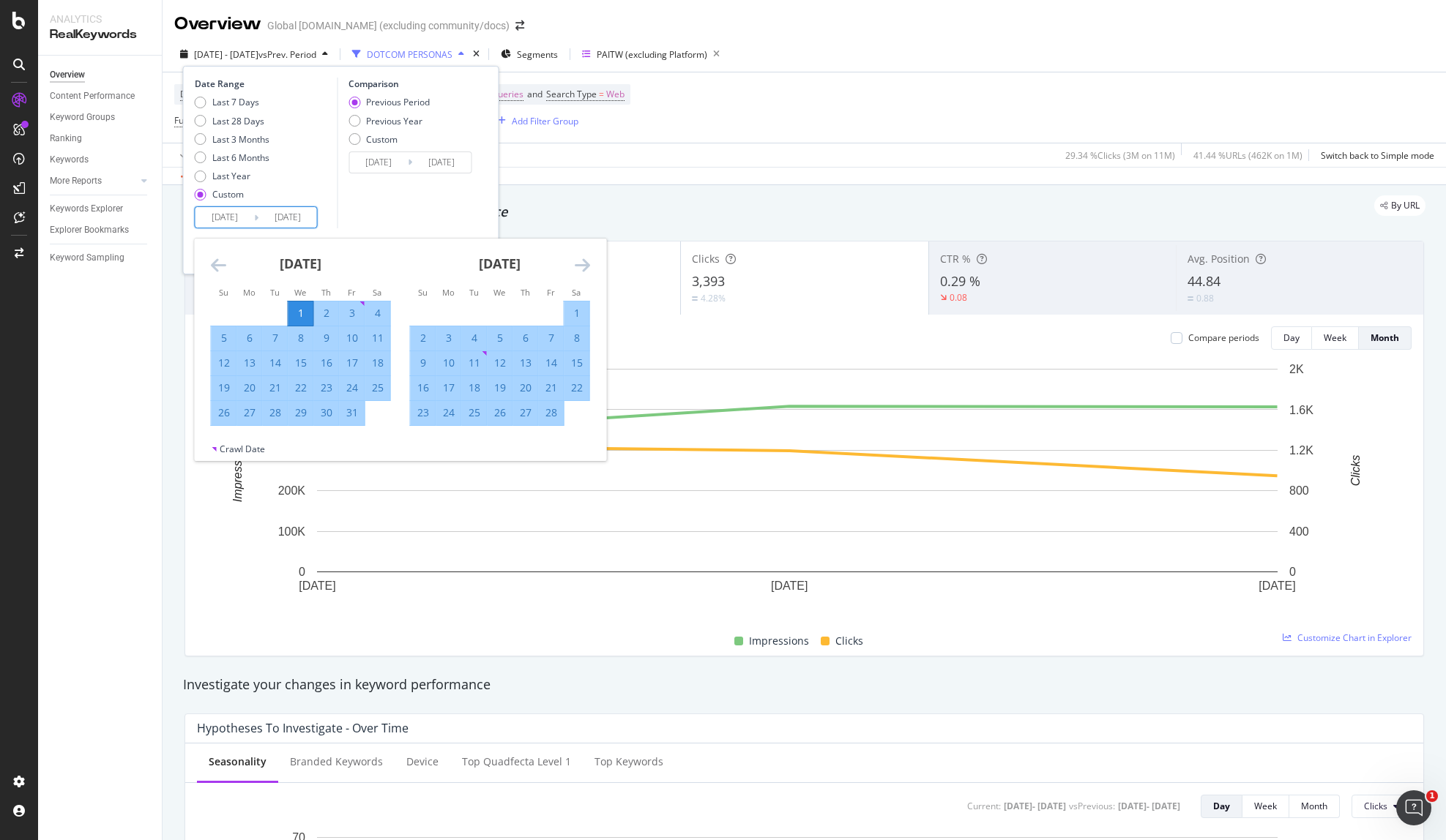
click at [581, 267] on icon "Move forward to switch to the next month." at bounding box center [582, 265] width 15 height 18
click at [580, 267] on icon "Move forward to switch to the next month." at bounding box center [582, 265] width 15 height 18
click at [250, 434] on div "31" at bounding box center [250, 438] width 25 height 14
type input "[DATE]"
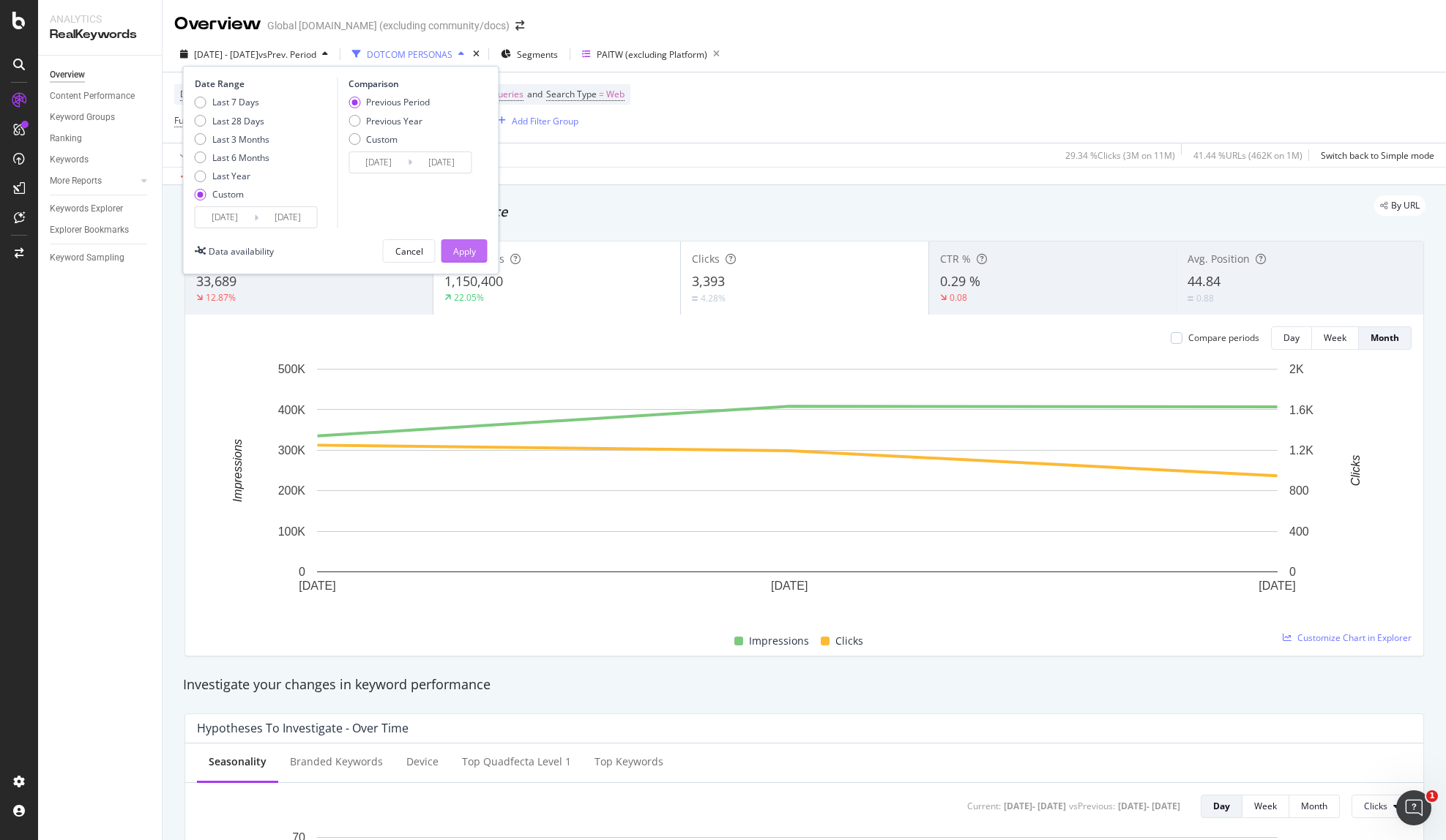
click at [453, 251] on div "Apply" at bounding box center [464, 252] width 22 height 13
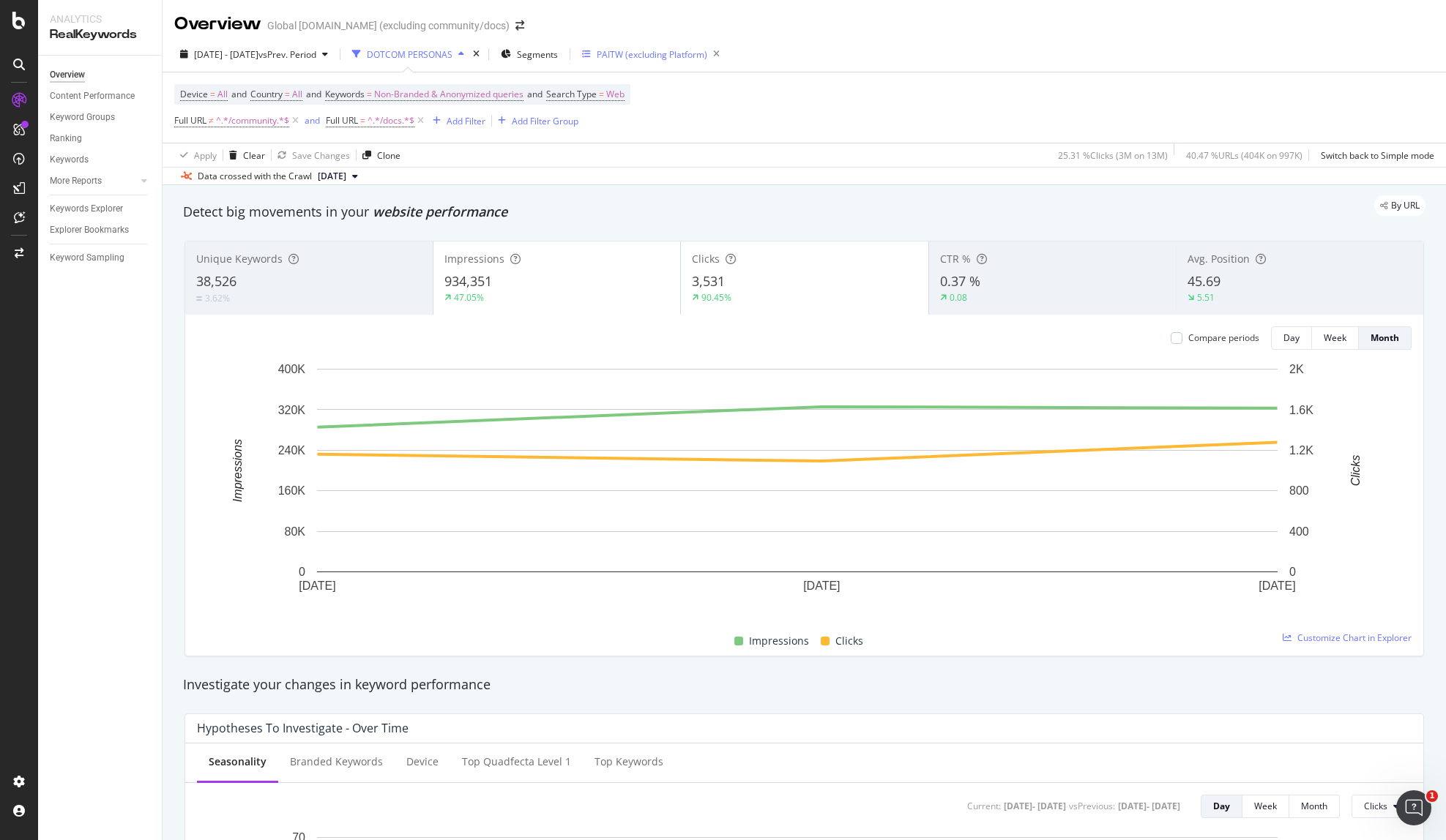
click at [702, 59] on div "PAITW (excluding Platform)" at bounding box center [652, 55] width 111 height 13
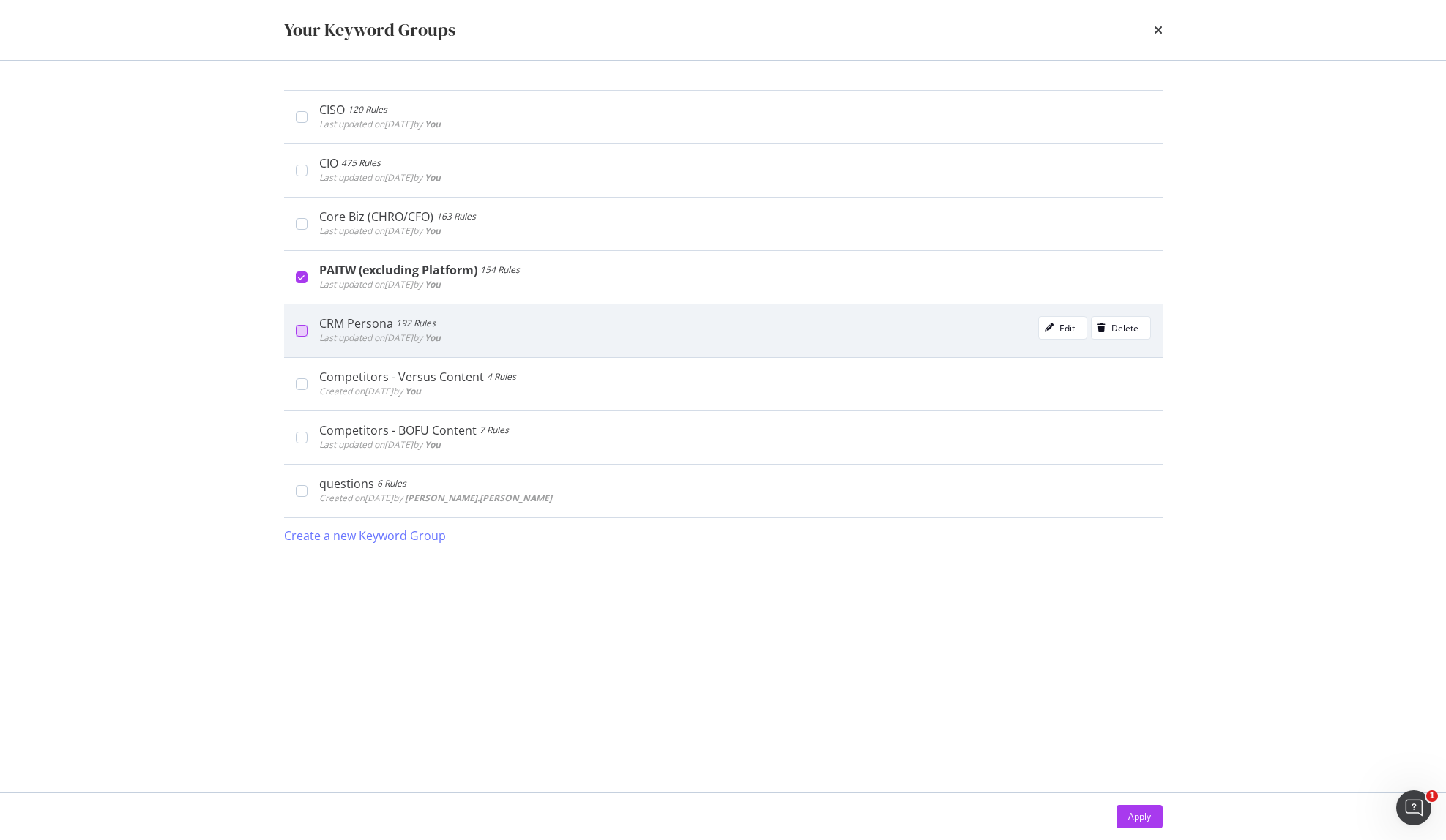
click at [298, 329] on div "modal" at bounding box center [301, 331] width 12 height 12
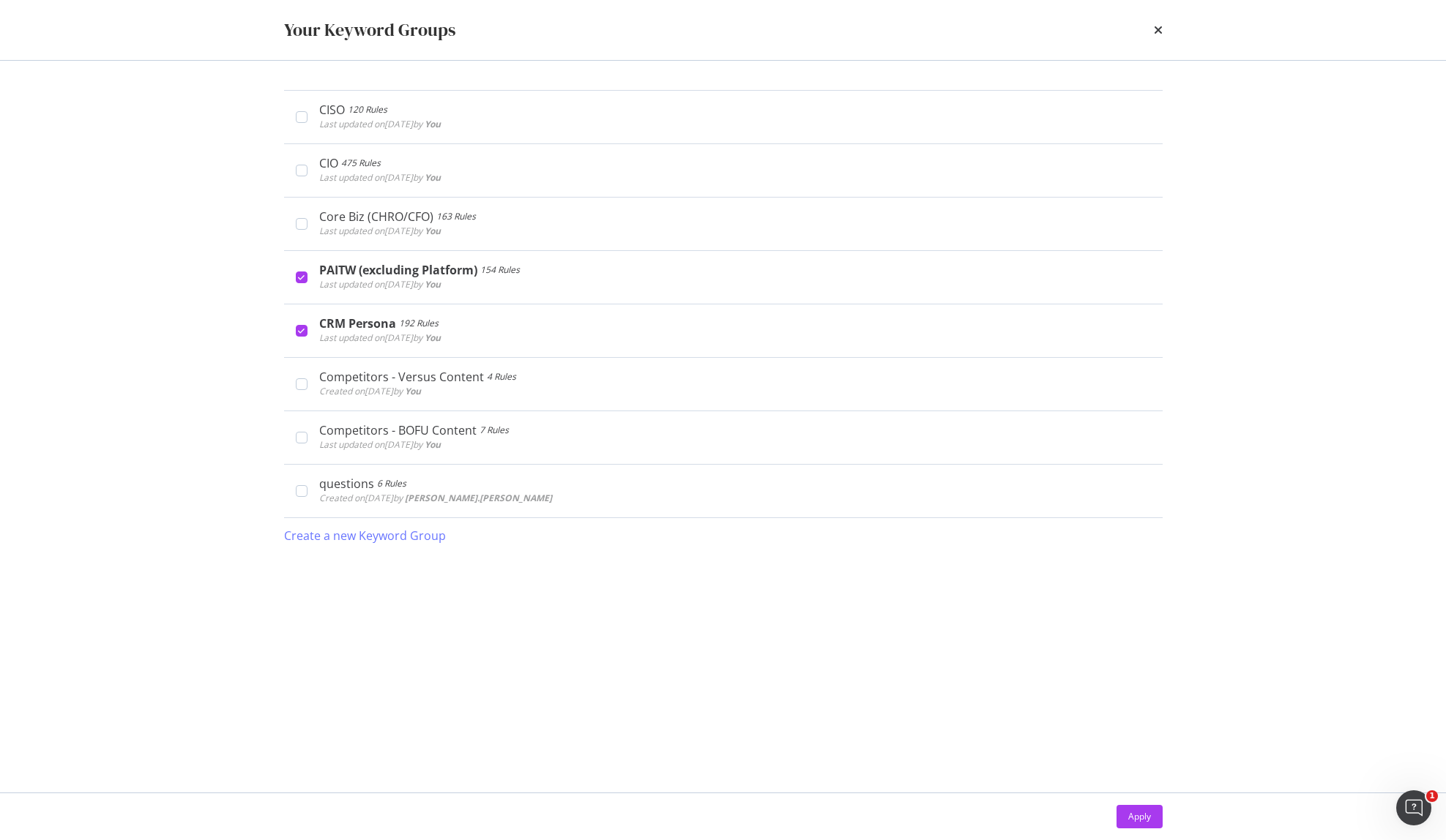
click at [1143, 817] on div "Apply" at bounding box center [1139, 817] width 22 height 13
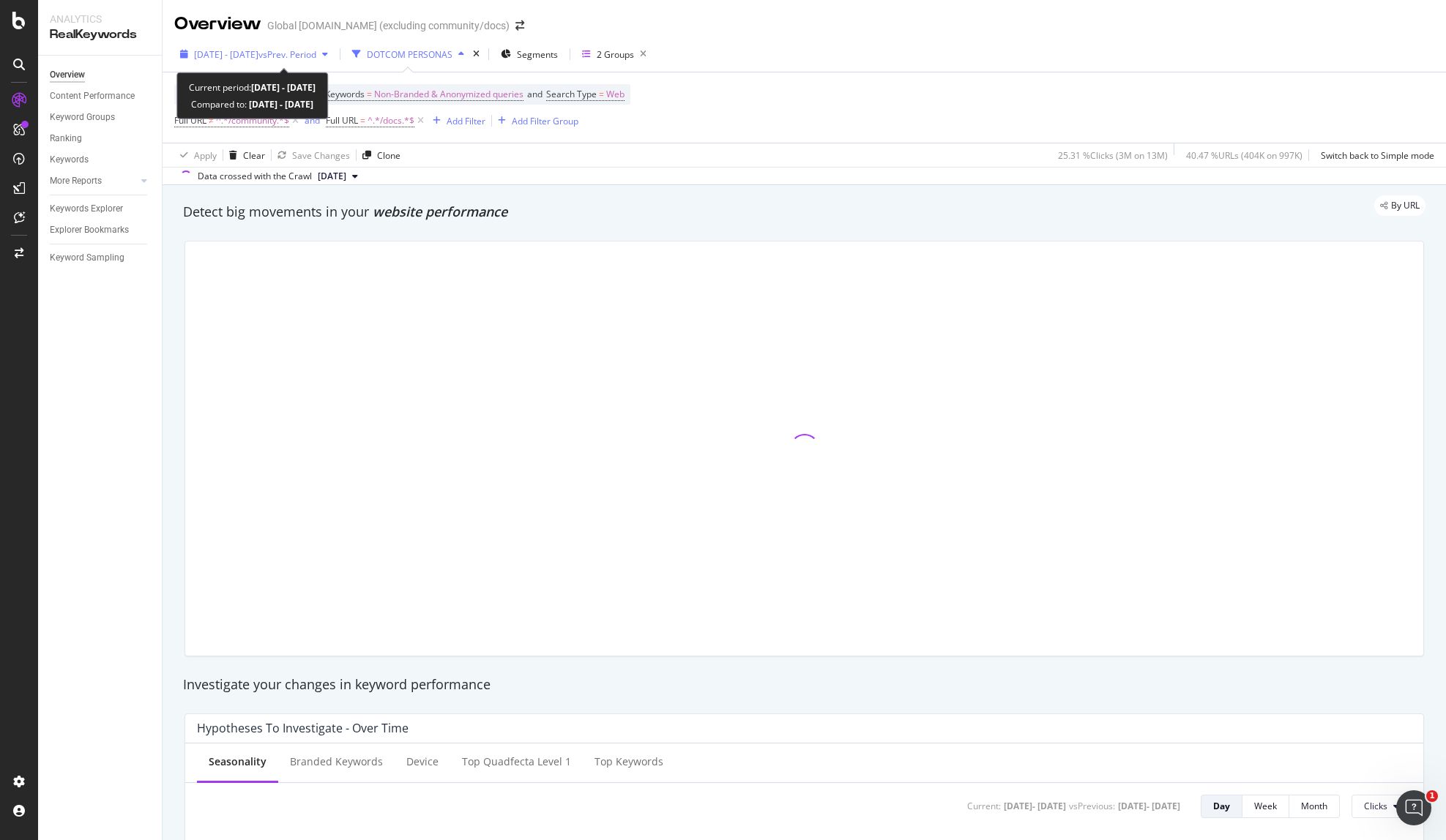
click at [298, 46] on div "[DATE] - [DATE] vs Prev. Period" at bounding box center [254, 54] width 160 height 22
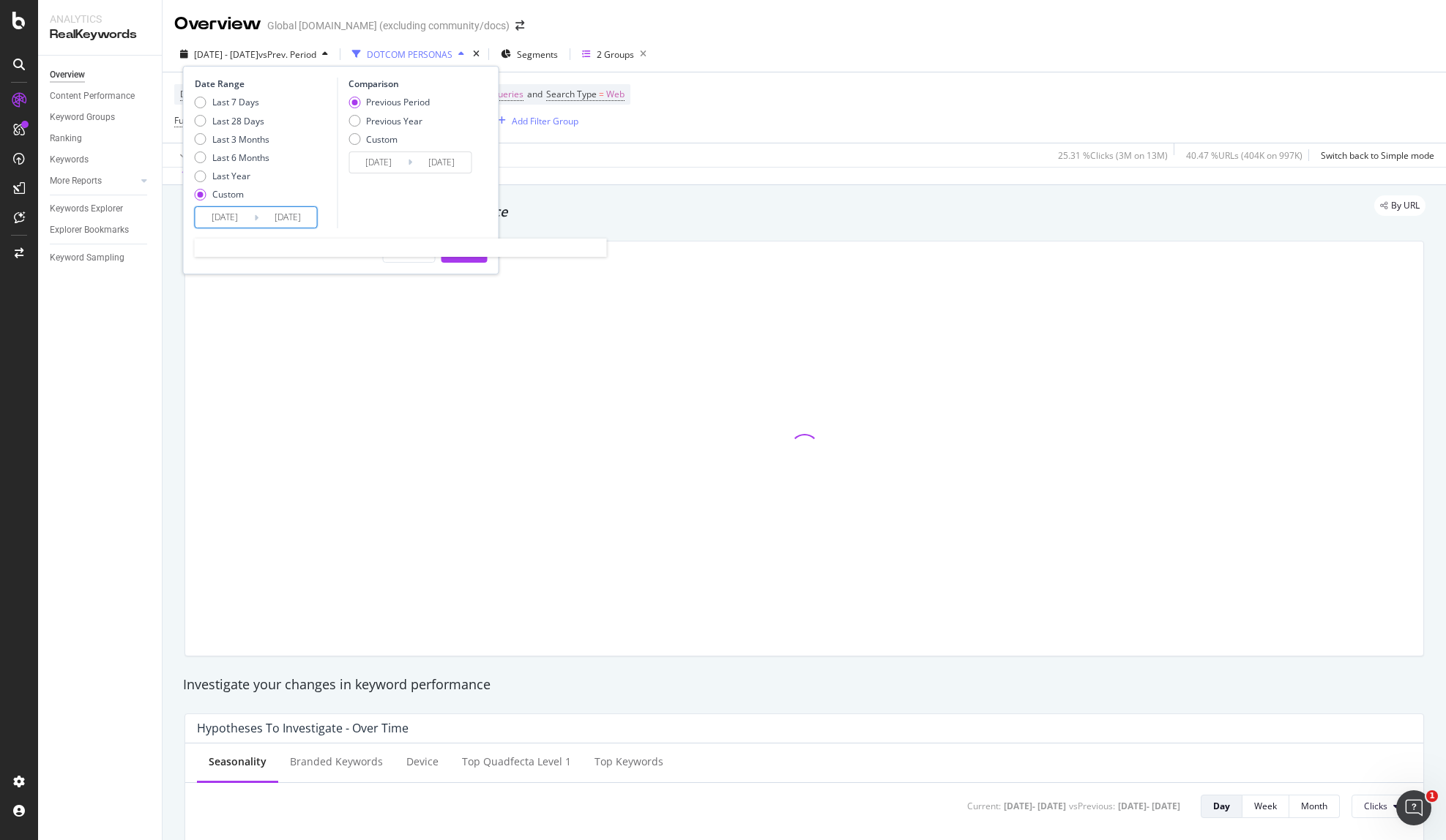
click at [279, 221] on input "[DATE]" at bounding box center [288, 217] width 58 height 21
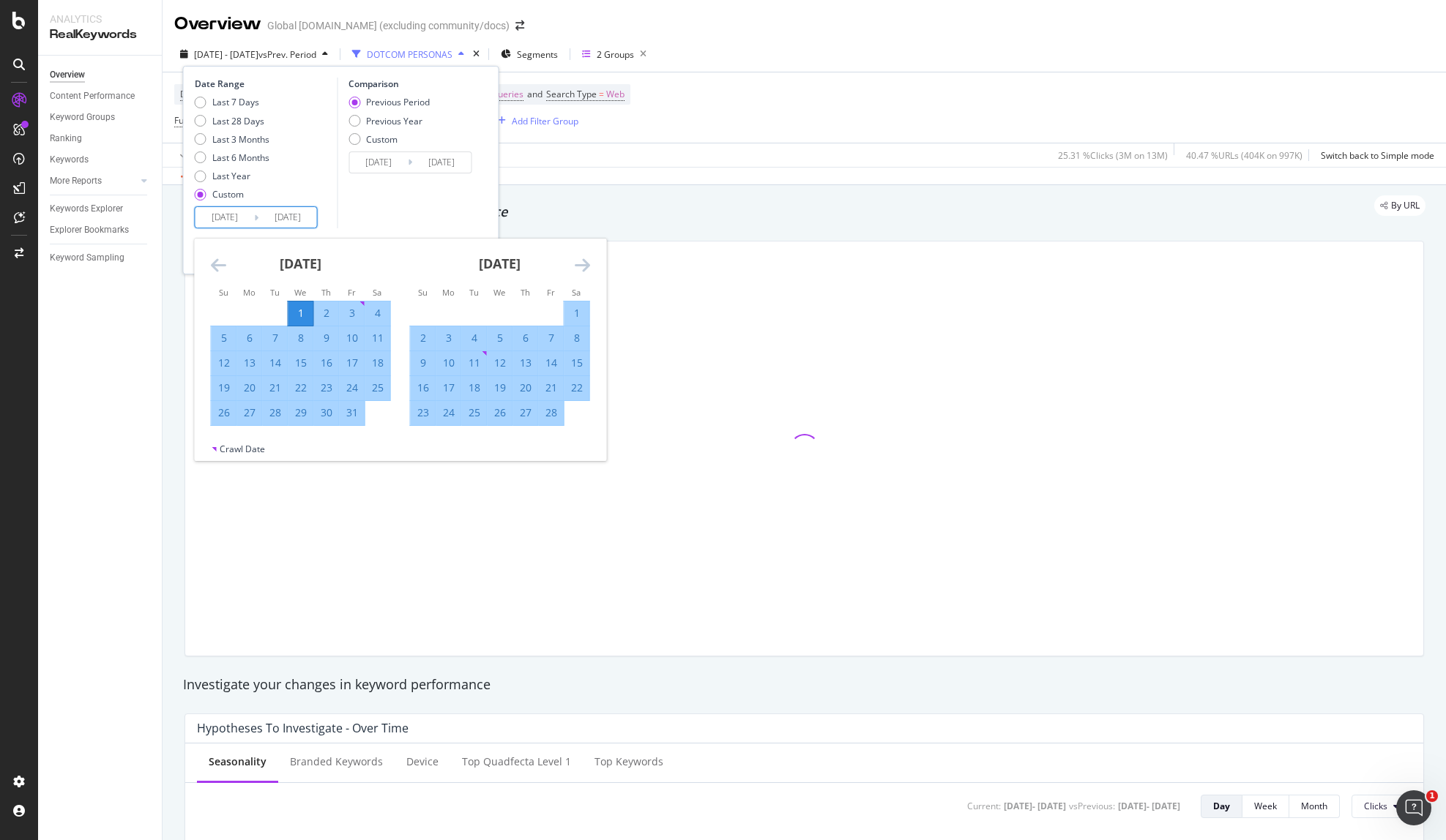
click at [578, 262] on icon "Move forward to switch to the next month." at bounding box center [582, 265] width 15 height 18
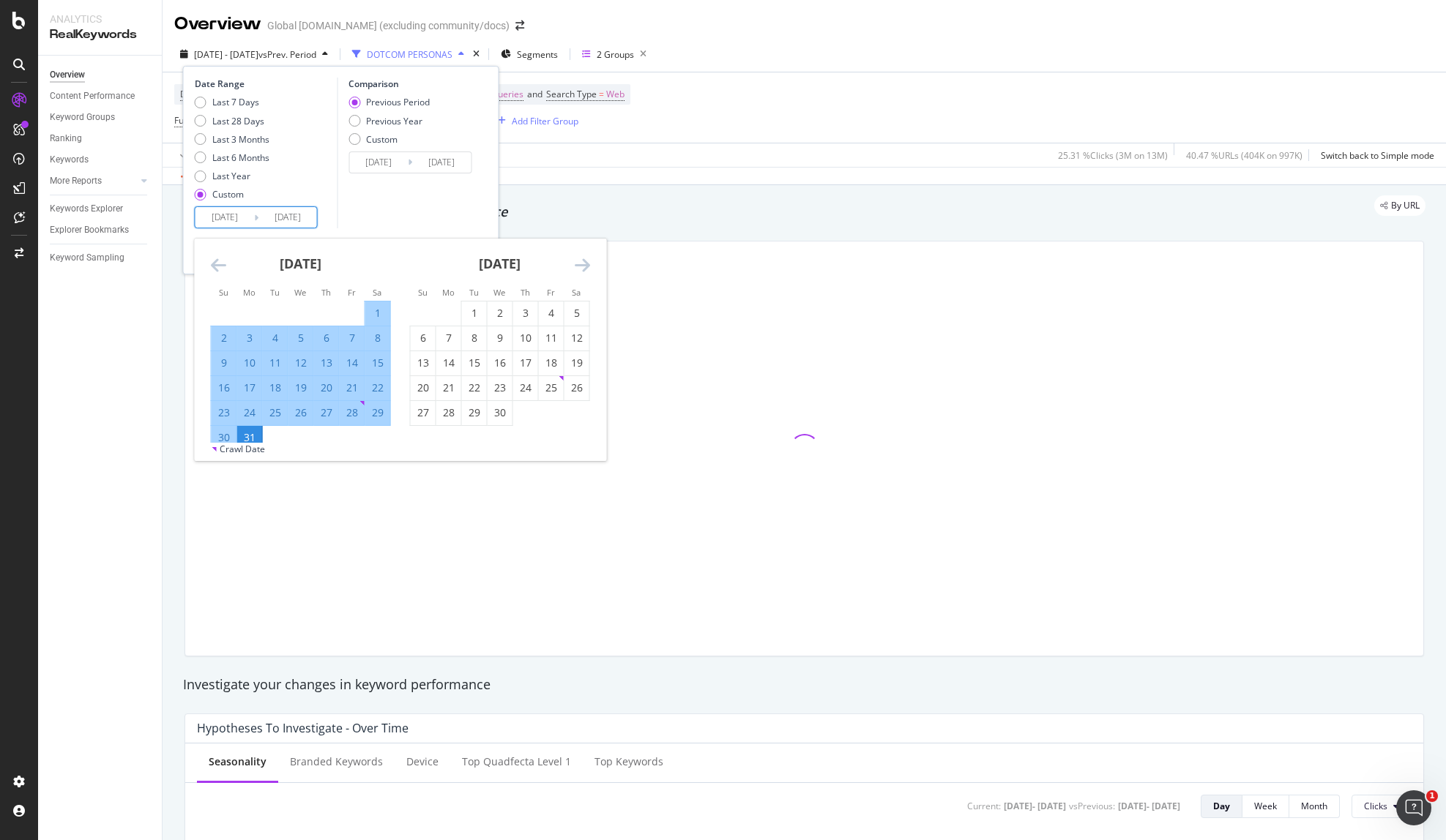
drag, startPoint x: 479, startPoint y: 310, endPoint x: 525, endPoint y: 290, distance: 50.2
click at [479, 310] on div "1" at bounding box center [475, 314] width 25 height 14
type input "[DATE]"
type input "2024/10/01"
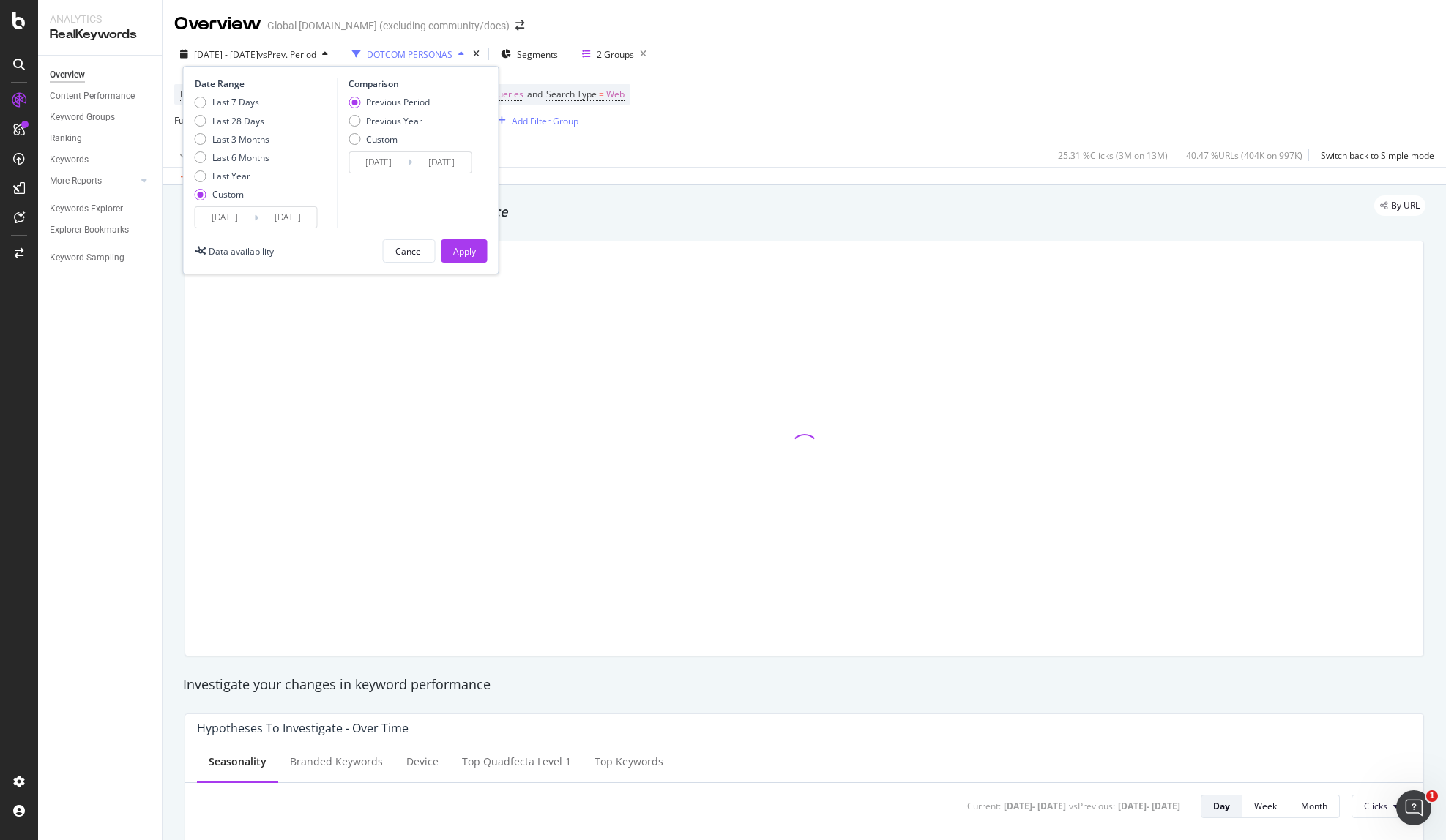
click at [282, 217] on input "[DATE]" at bounding box center [288, 217] width 58 height 21
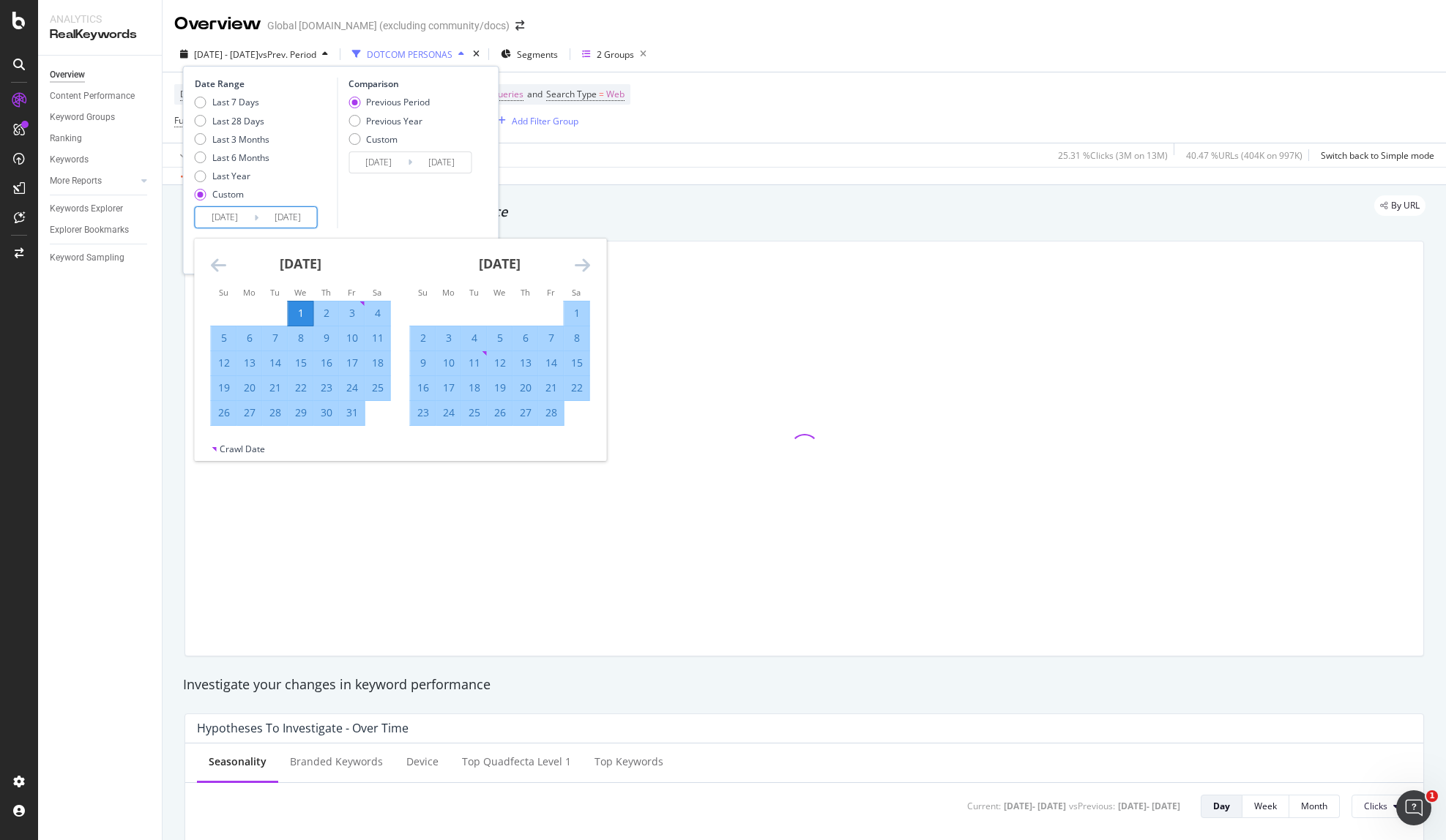
click at [208, 215] on input "[DATE]" at bounding box center [225, 217] width 58 height 21
click at [570, 263] on div "[DATE]" at bounding box center [500, 270] width 180 height 62
click at [575, 263] on icon "Move forward to switch to the next month." at bounding box center [582, 265] width 15 height 18
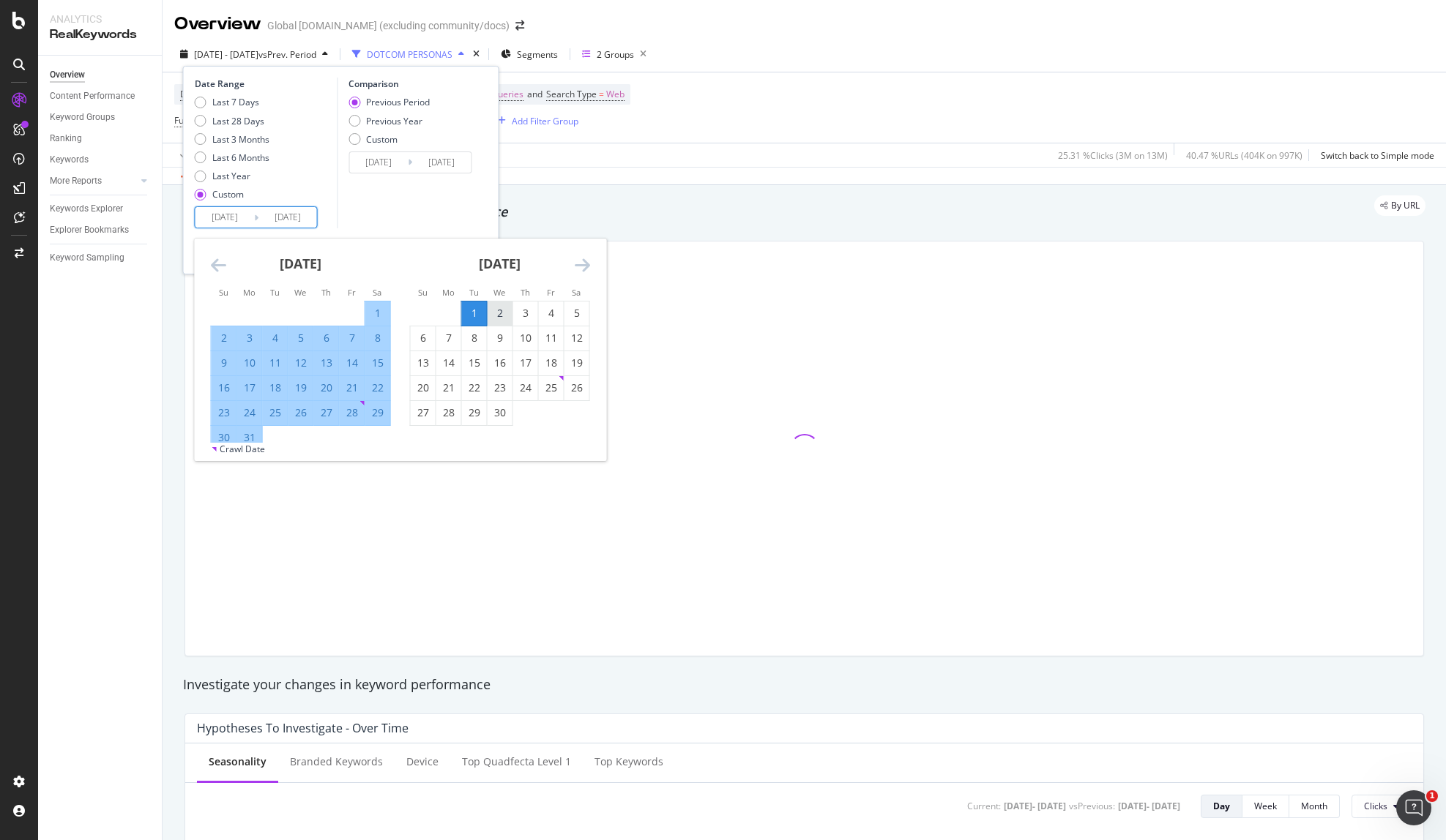
drag, startPoint x: 477, startPoint y: 310, endPoint x: 507, endPoint y: 304, distance: 30.6
click at [478, 310] on div "1" at bounding box center [475, 314] width 25 height 14
type input "[DATE]"
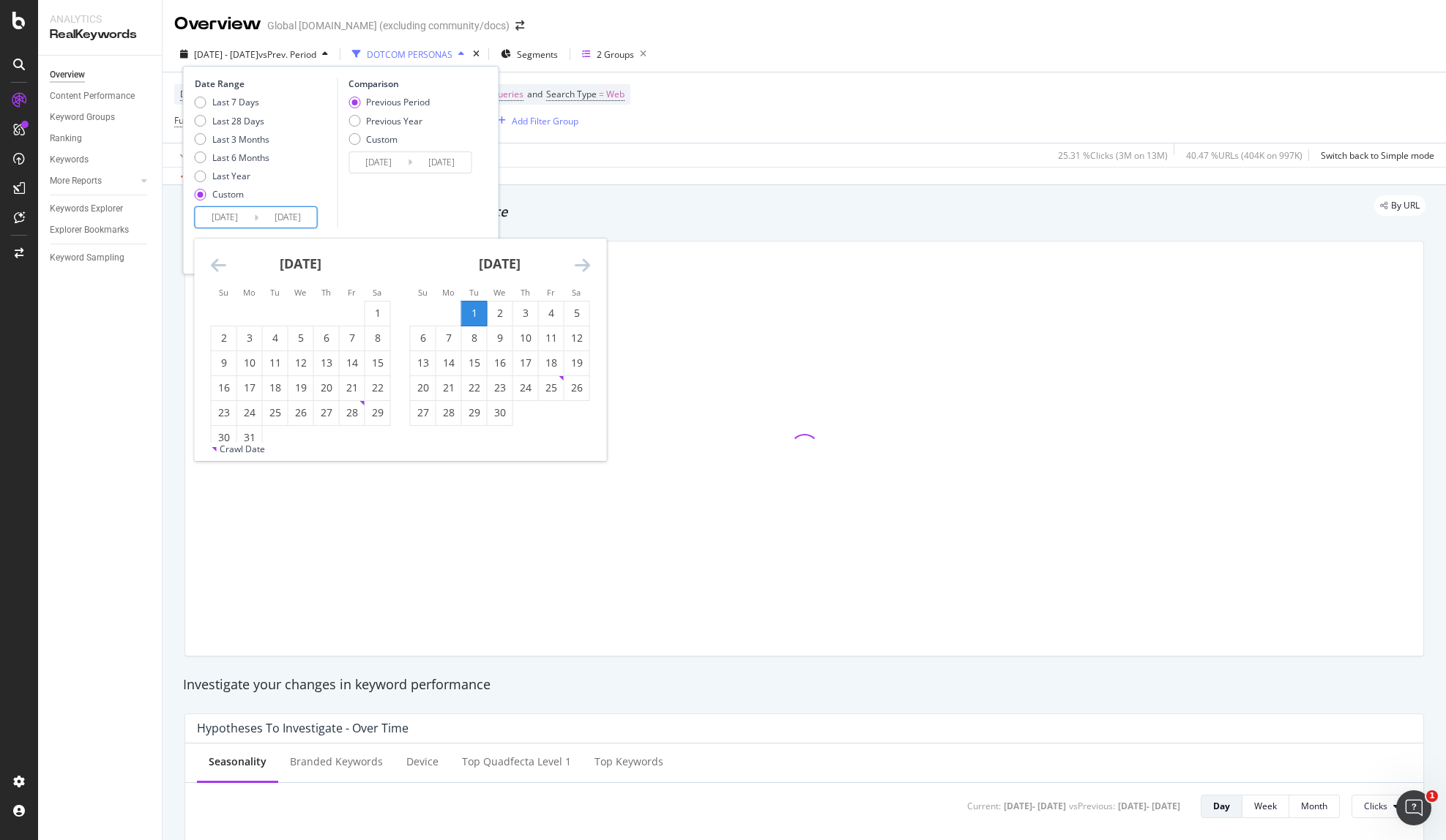
click at [579, 262] on icon "Move forward to switch to the next month." at bounding box center [582, 265] width 15 height 18
click at [448, 416] on div "30" at bounding box center [449, 412] width 25 height 14
type input "[DATE]"
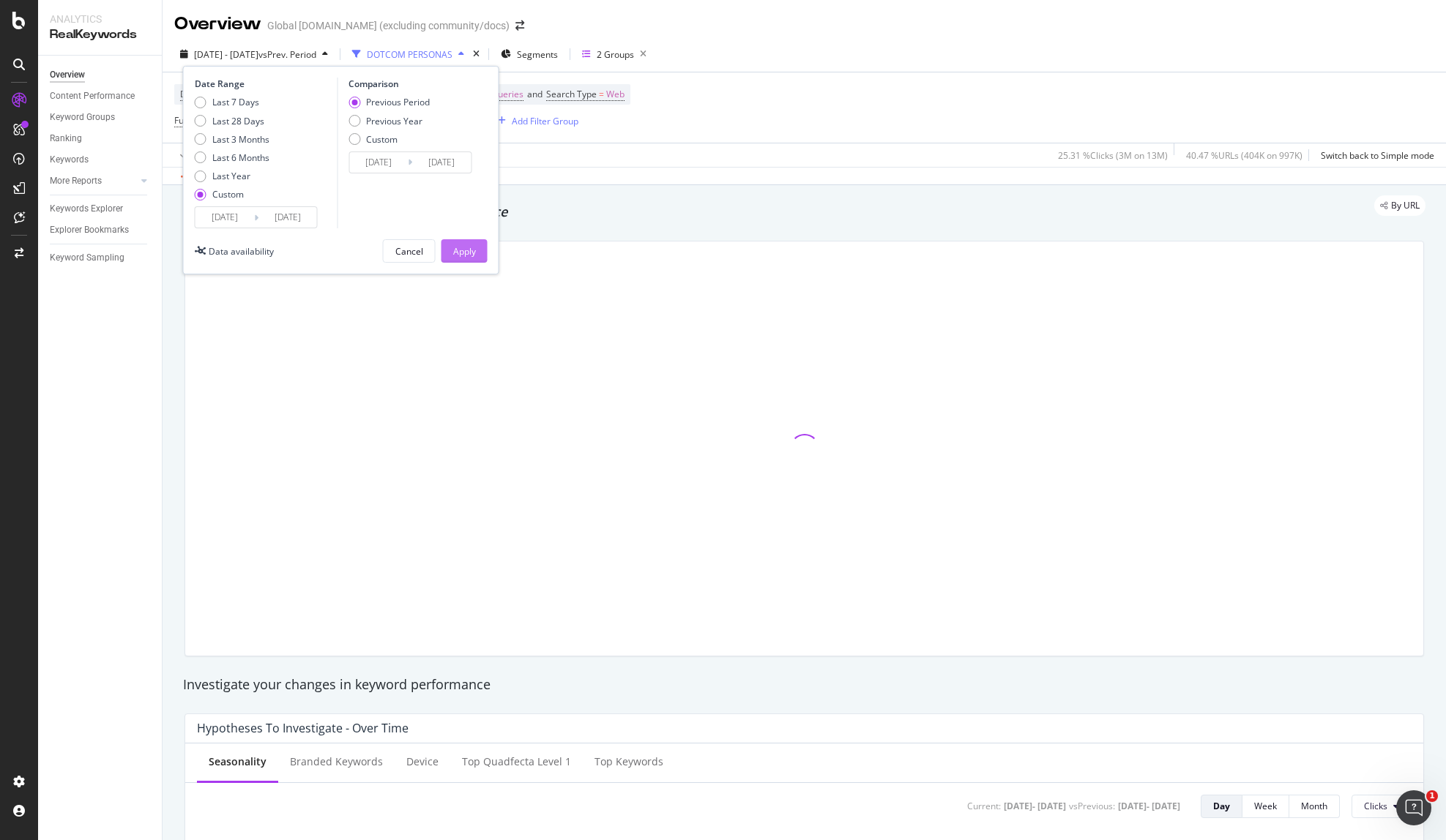
click at [460, 245] on div "Apply" at bounding box center [464, 252] width 22 height 13
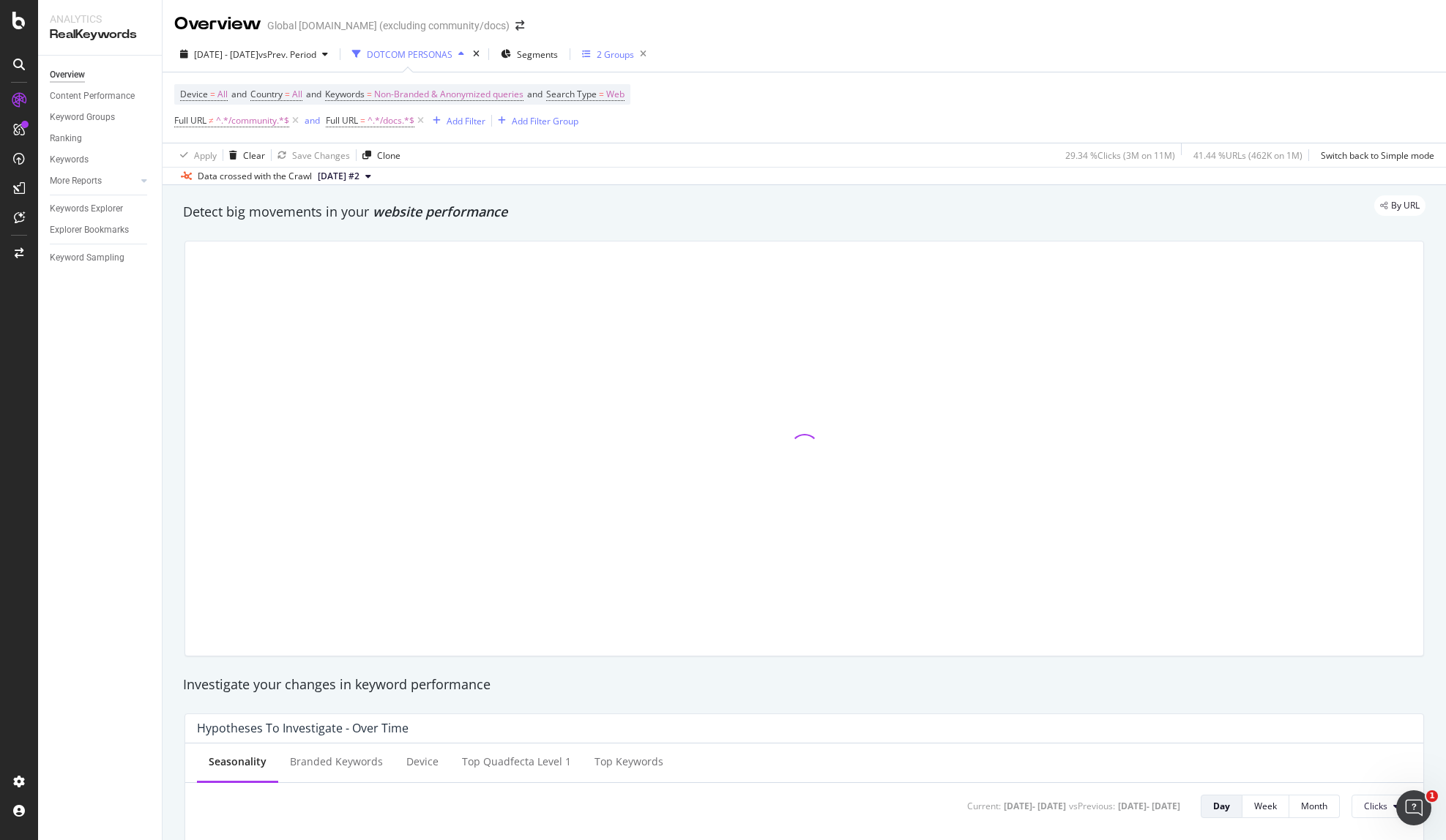
click at [634, 53] on div "2 Groups" at bounding box center [616, 55] width 38 height 13
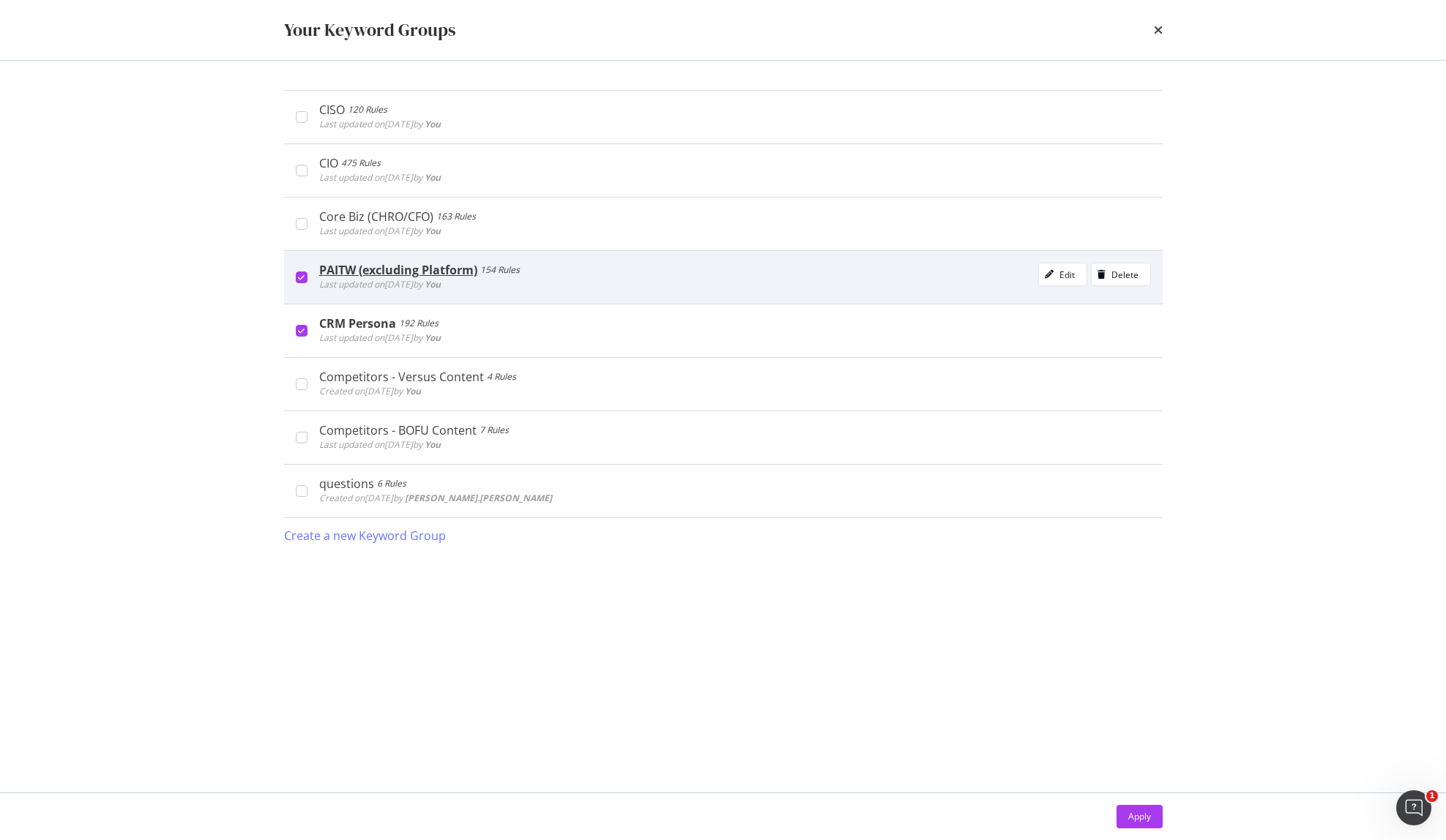
click at [302, 280] on icon "modal" at bounding box center [301, 278] width 6 height 7
click at [1135, 818] on div "Apply" at bounding box center [1139, 817] width 22 height 13
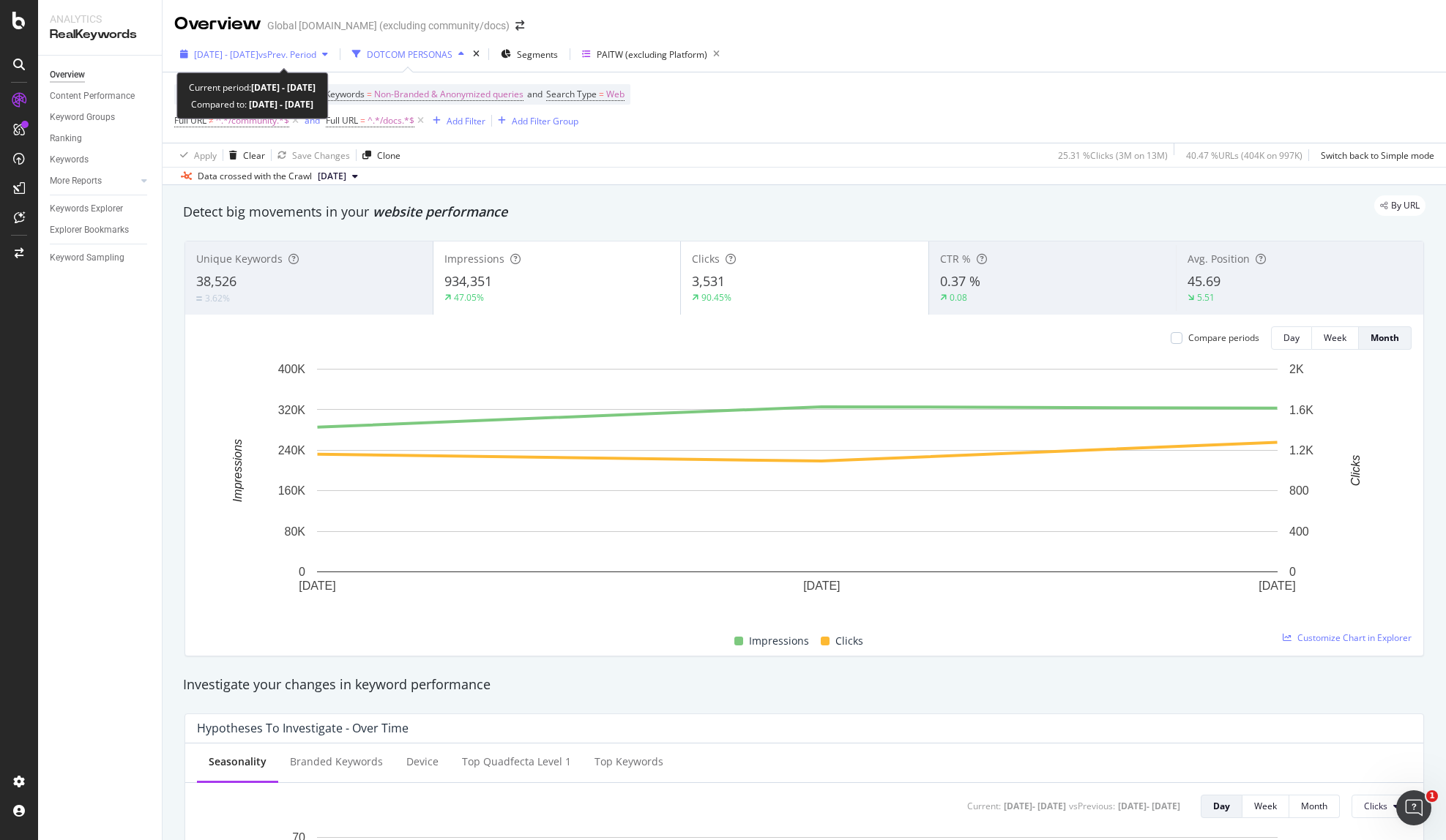
click at [257, 55] on span "[DATE] - [DATE]" at bounding box center [226, 55] width 65 height 13
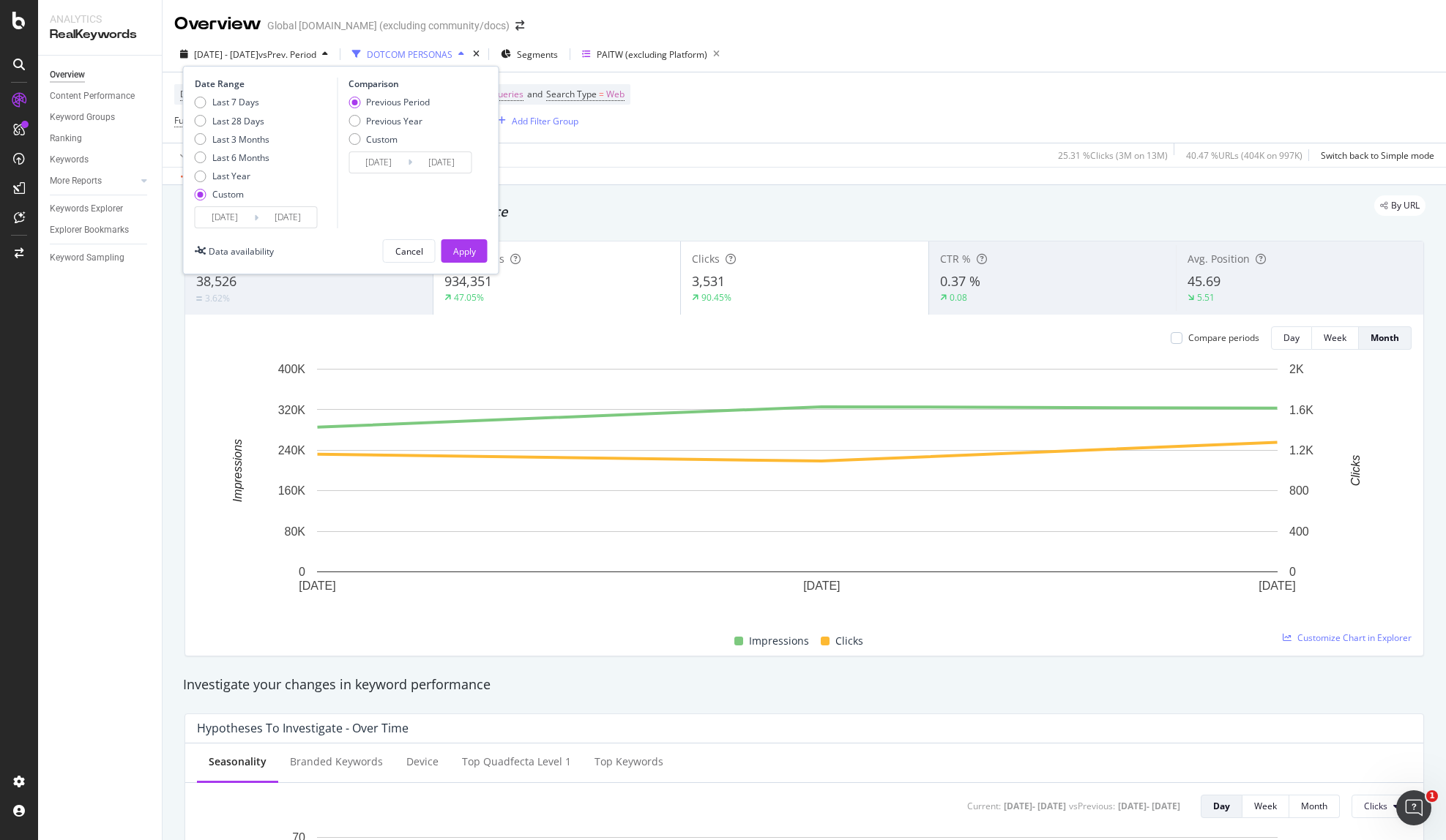
click at [247, 228] on div "[DATE] Navigate forward to interact with the calendar and select a date. Press …" at bounding box center [256, 217] width 123 height 22
click at [230, 219] on input "[DATE]" at bounding box center [225, 217] width 58 height 21
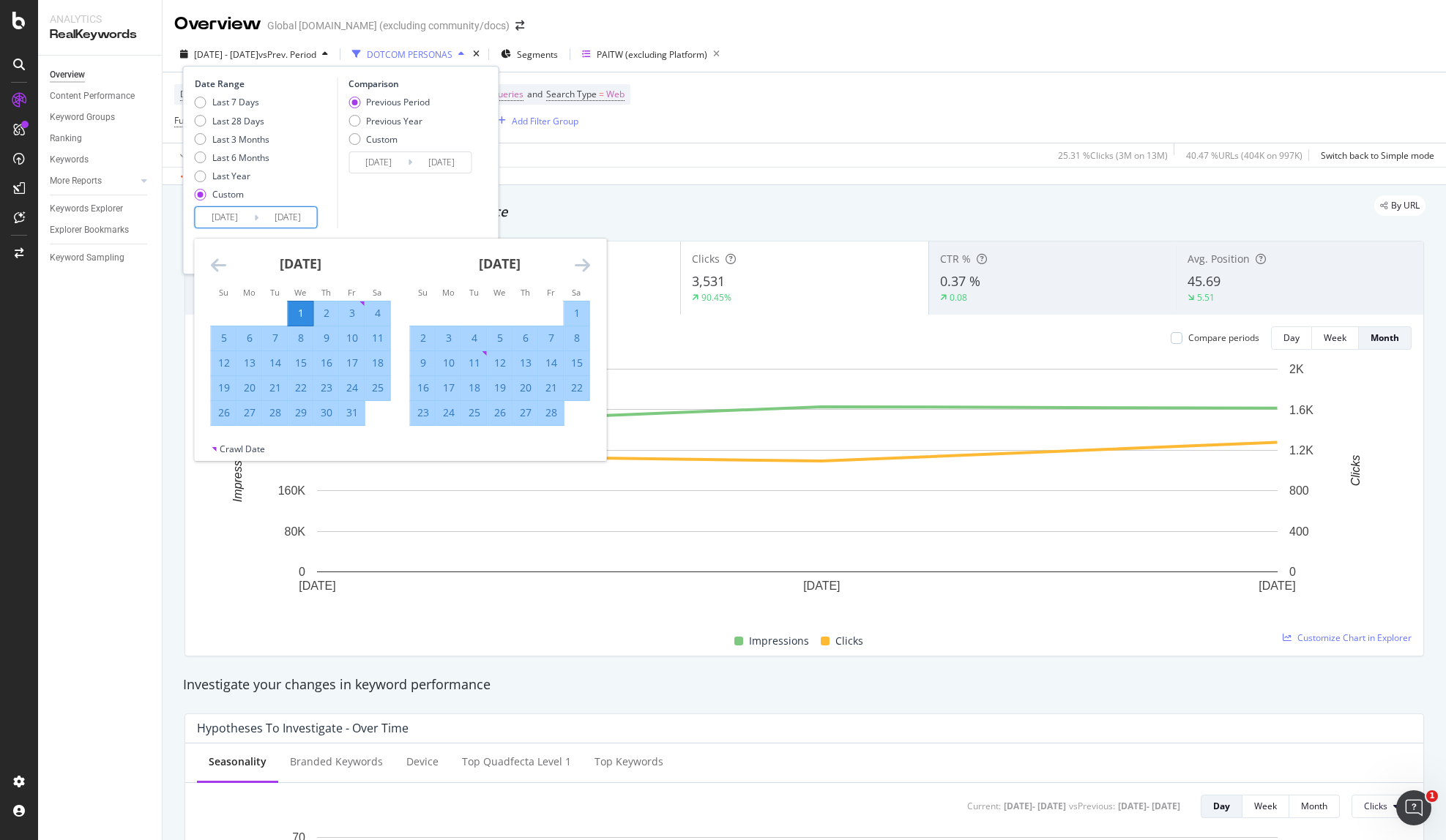
click at [579, 265] on icon "Move forward to switch to the next month." at bounding box center [582, 265] width 15 height 18
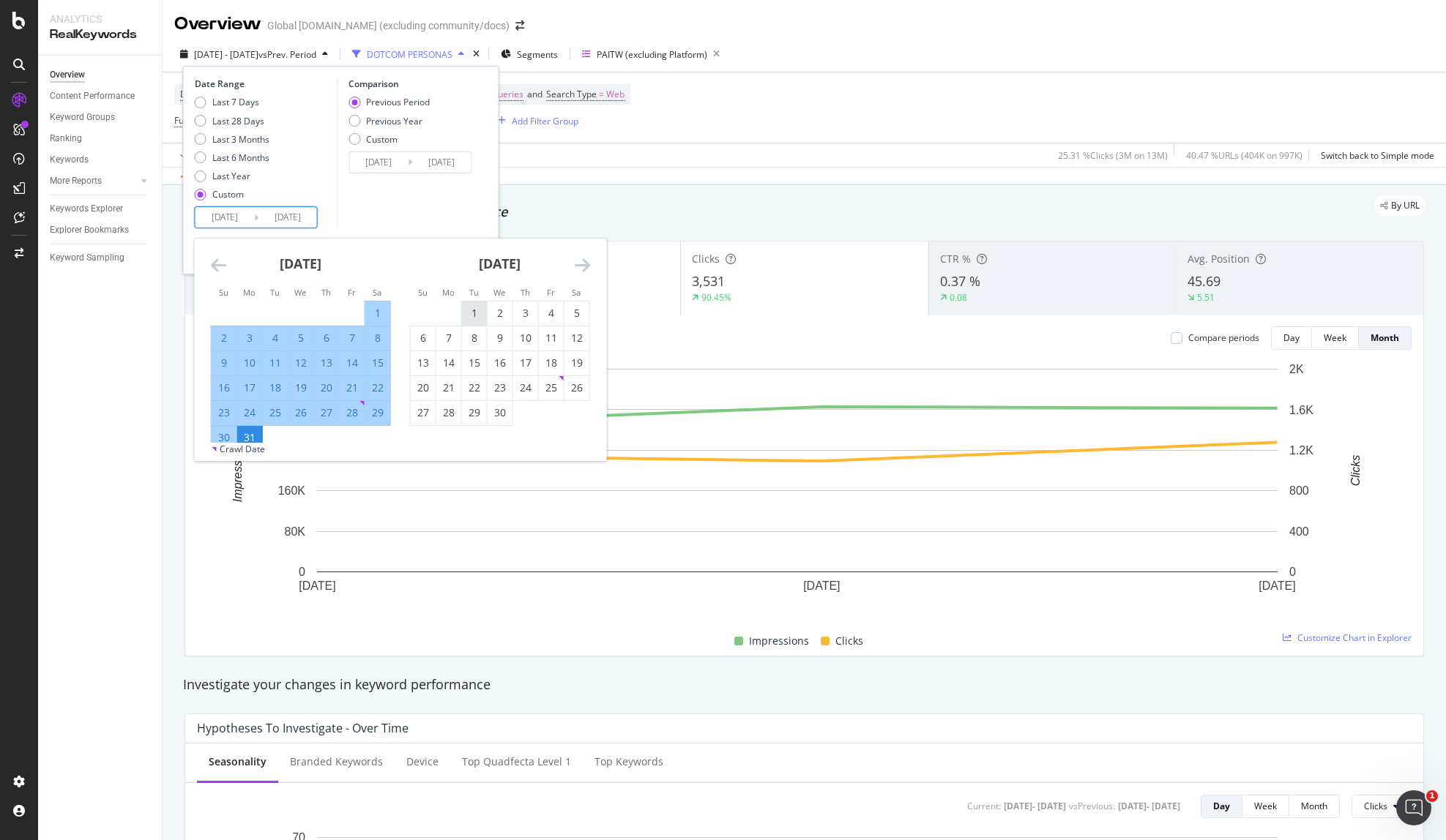
click at [469, 312] on div "1" at bounding box center [475, 314] width 25 height 14
type input "[DATE]"
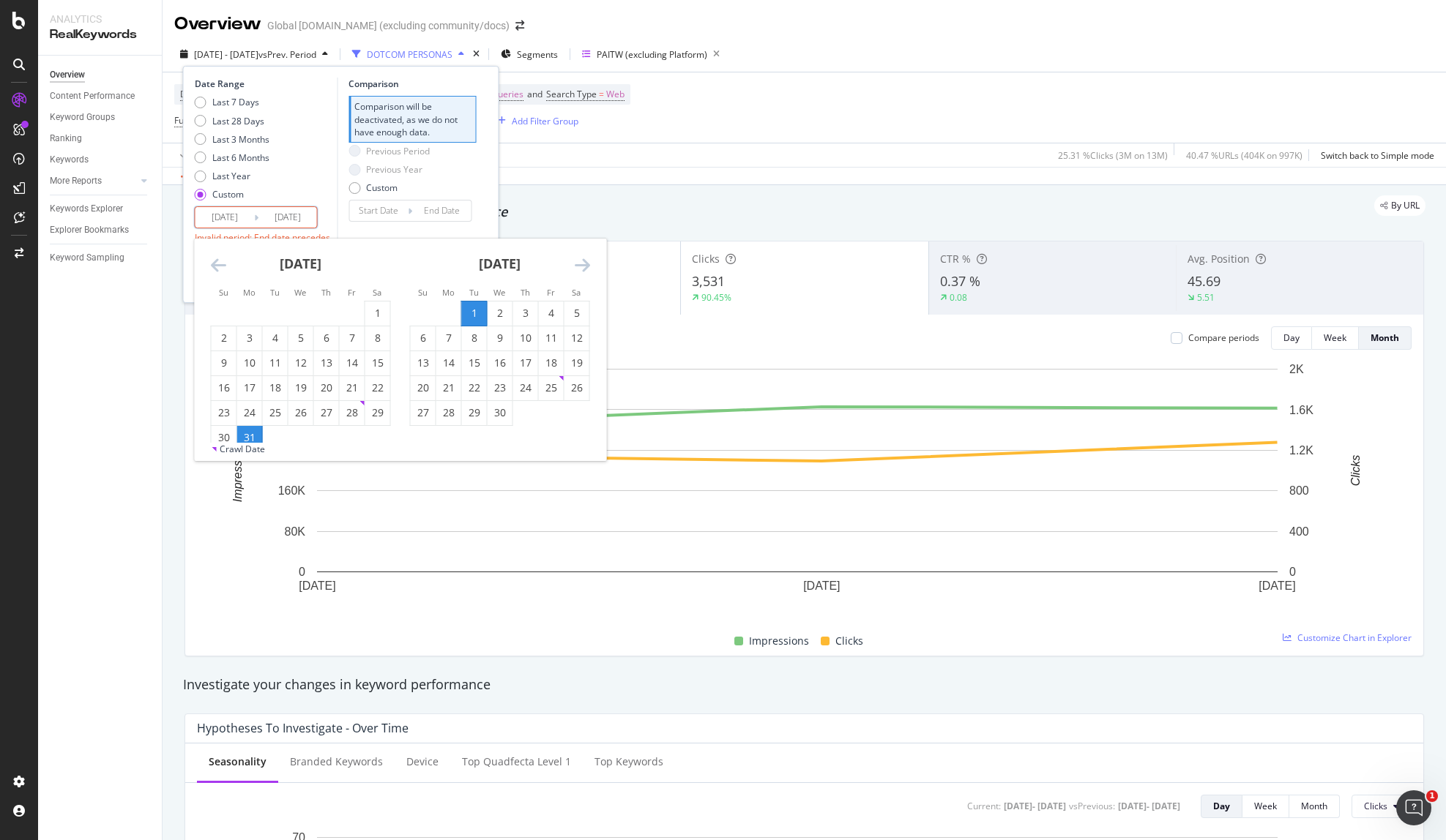
click at [583, 264] on icon "Move forward to switch to the next month." at bounding box center [582, 265] width 15 height 18
drag, startPoint x: 448, startPoint y: 425, endPoint x: 461, endPoint y: 420, distance: 13.9
click at [448, 426] on div "[DATE] 1 2 3 4 5 6 7 8 9 10 11 12 13 14 15 16 17 18 19 20 21 22 23 24 25 26 27 …" at bounding box center [401, 340] width 412 height 204
click at [458, 420] on div "30" at bounding box center [449, 412] width 25 height 14
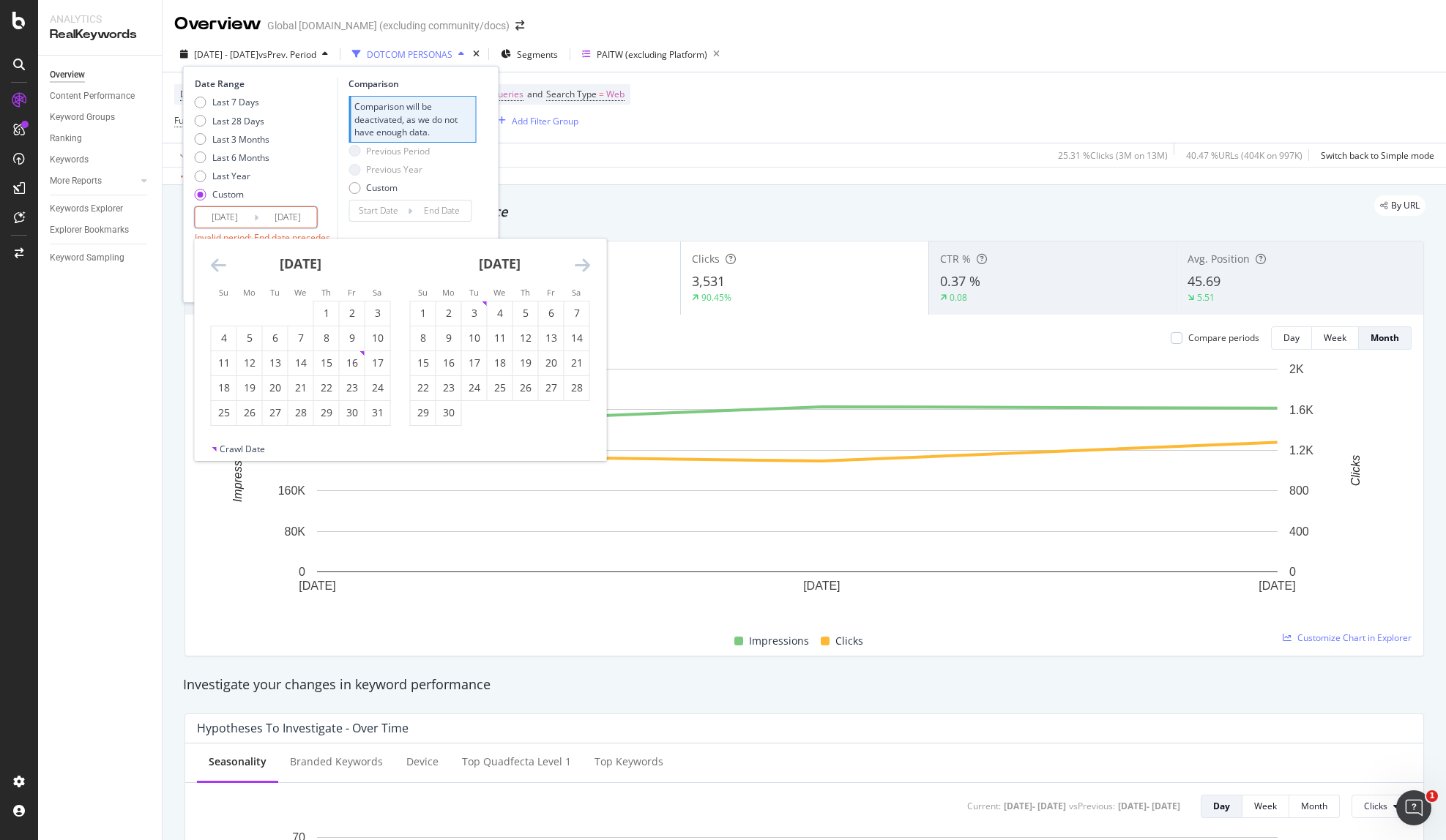
type input "[DATE]"
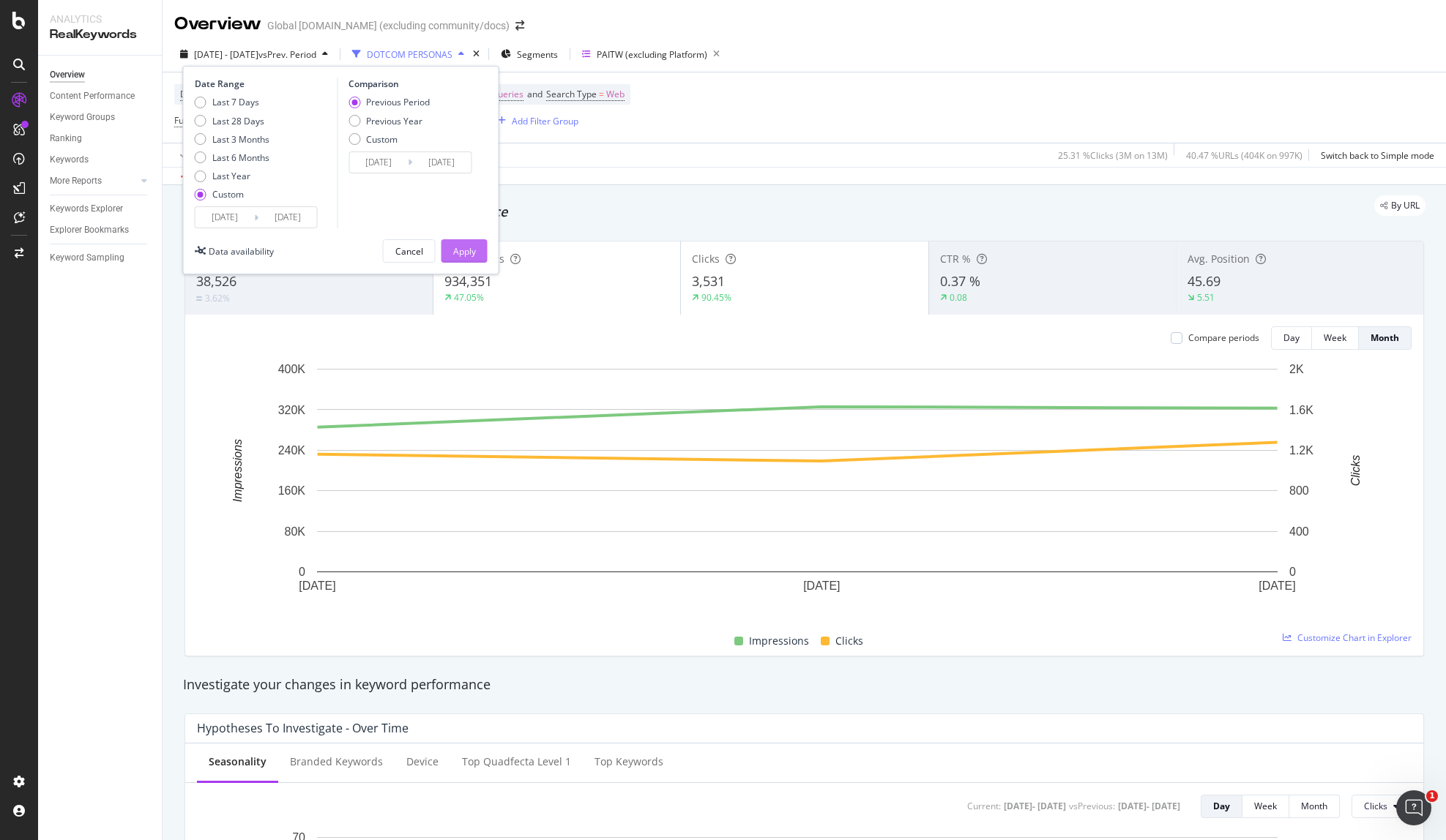
click at [469, 239] on button "Apply" at bounding box center [464, 251] width 46 height 23
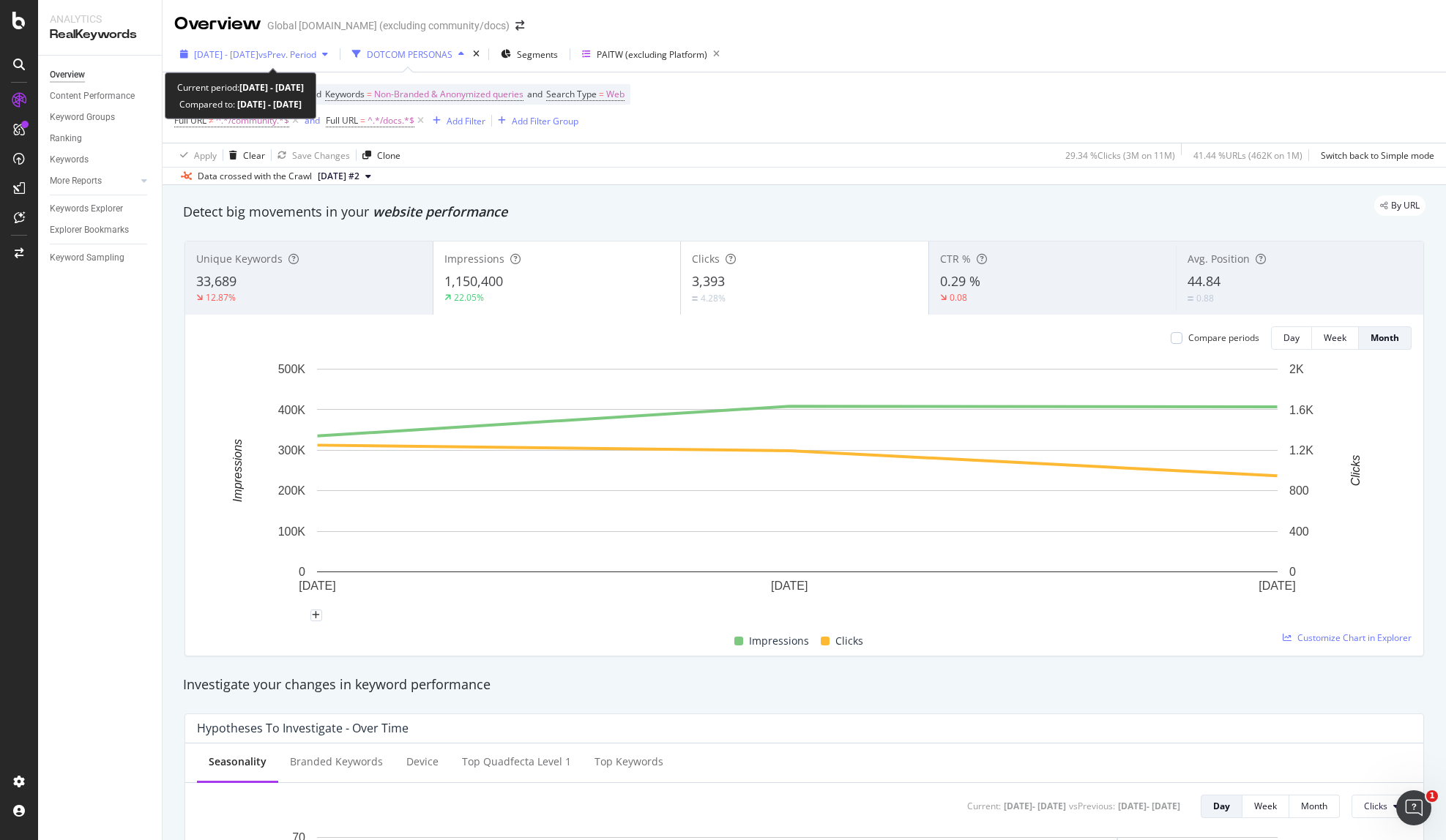
click at [259, 57] on span "[DATE] - [DATE]" at bounding box center [226, 55] width 65 height 13
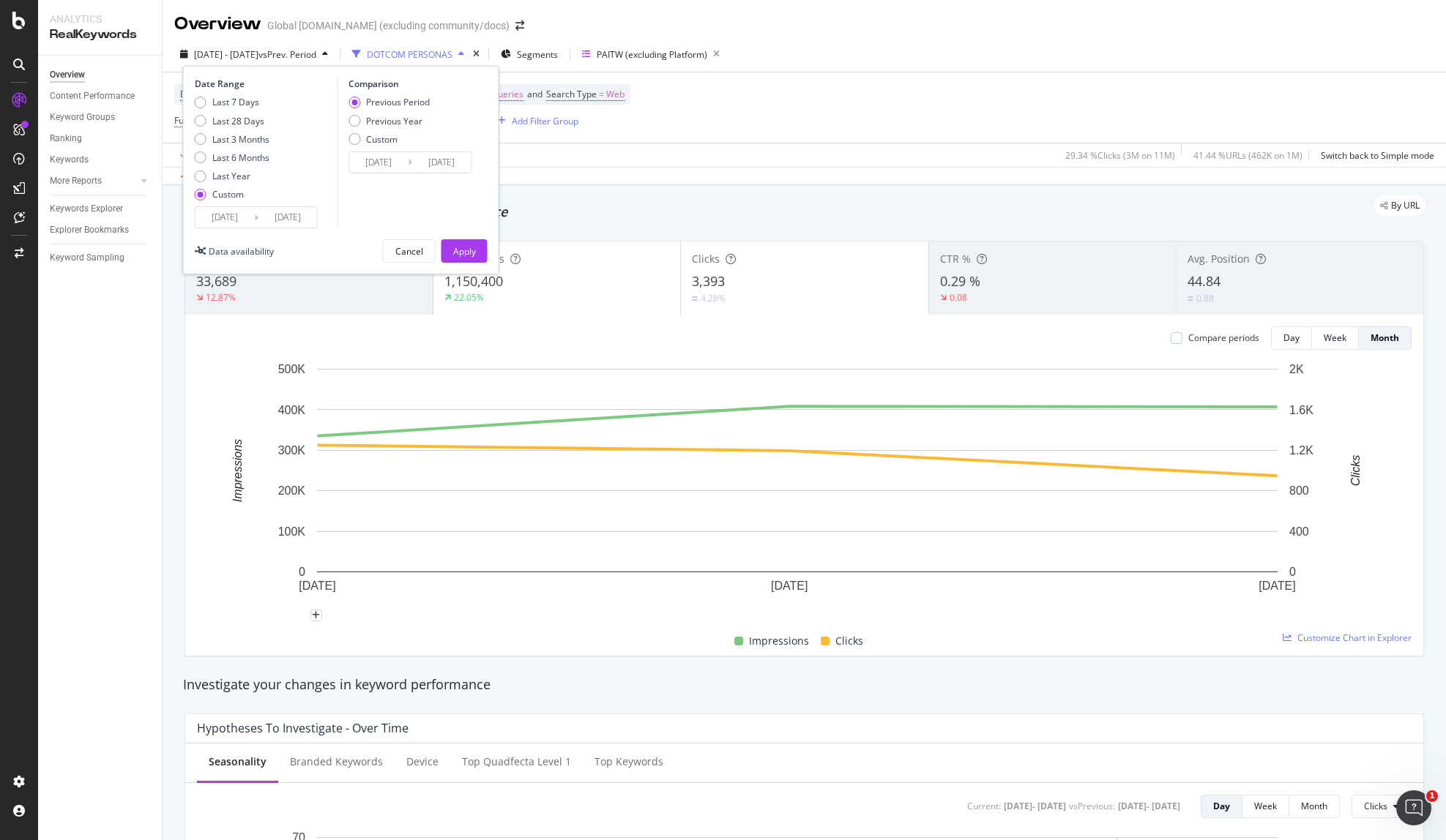
click at [227, 218] on input "[DATE]" at bounding box center [225, 217] width 58 height 21
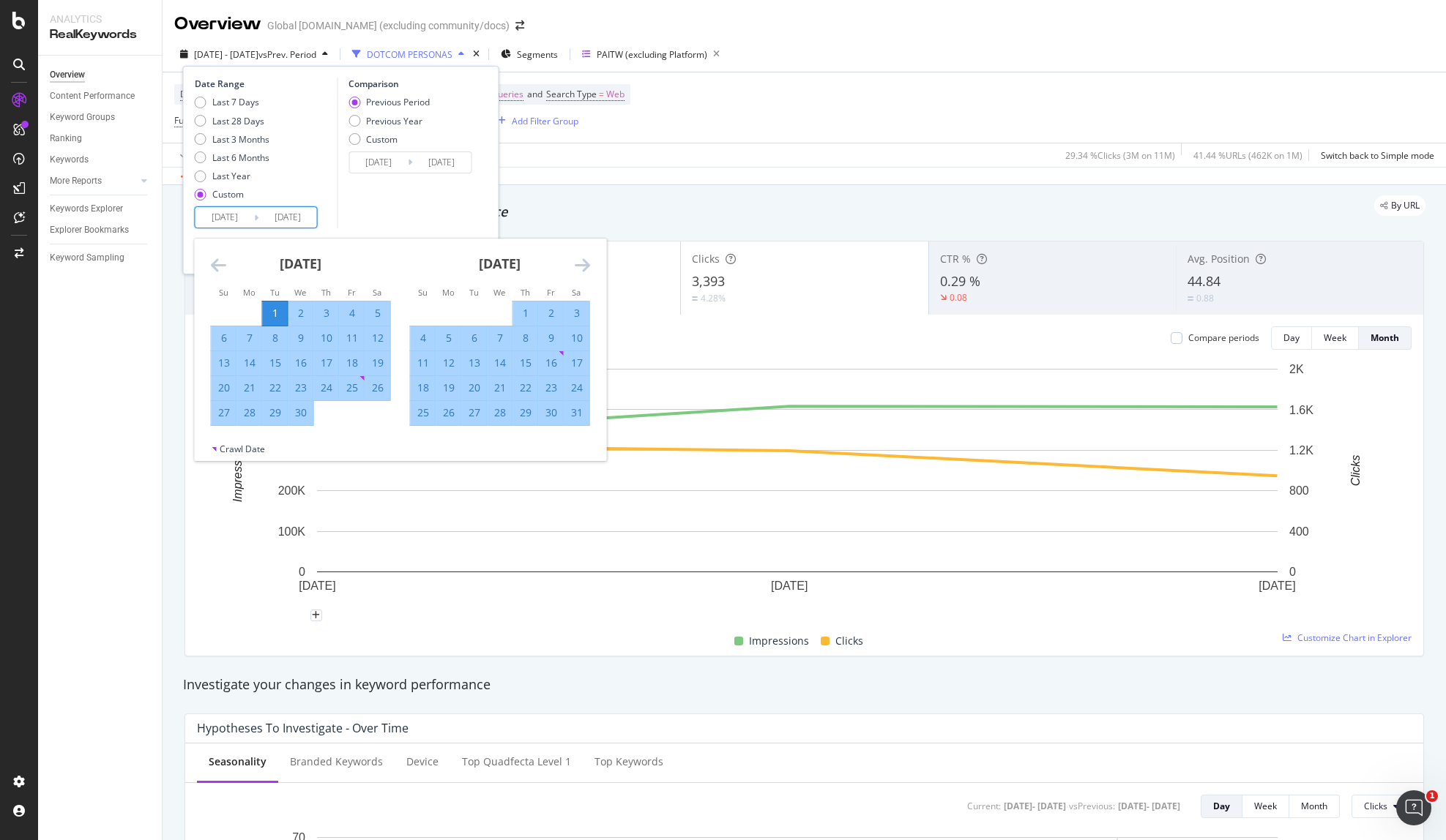
click at [217, 258] on icon "Move backward to switch to the previous month." at bounding box center [218, 265] width 15 height 18
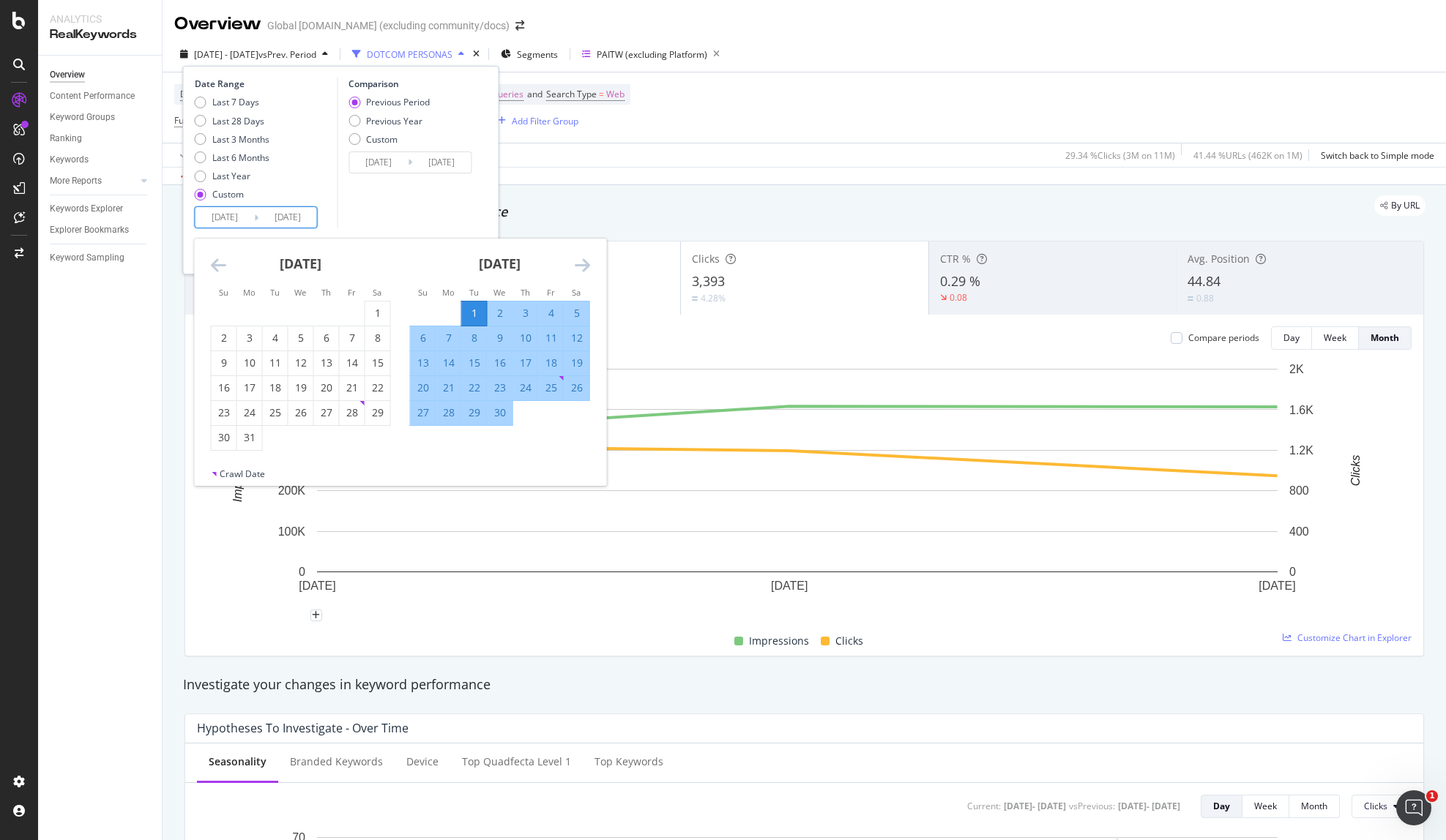
click at [217, 258] on icon "Move backward to switch to the previous month." at bounding box center [218, 265] width 15 height 18
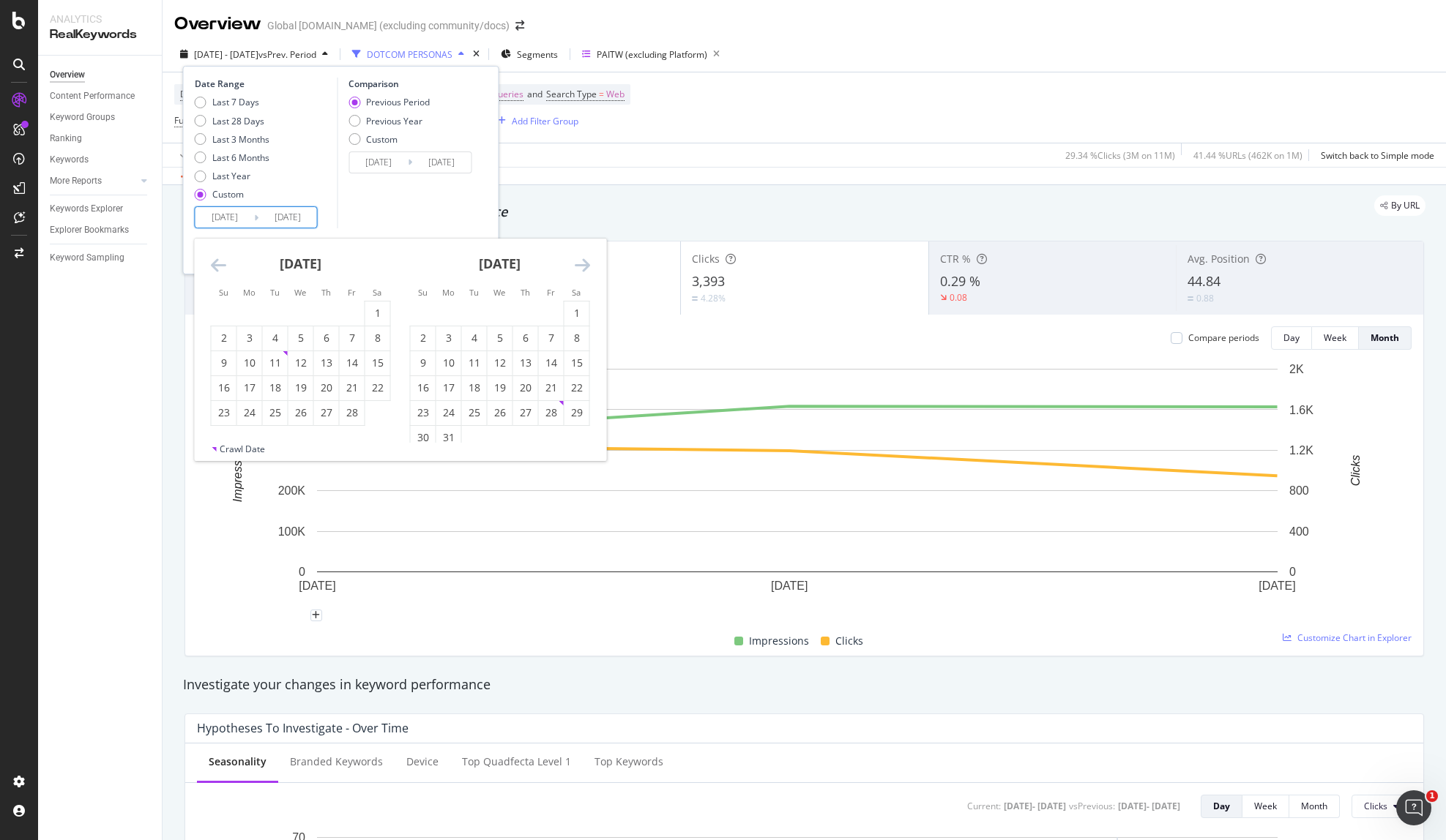
click at [217, 258] on icon "Move backward to switch to the previous month." at bounding box center [218, 265] width 15 height 18
click at [299, 310] on div "1" at bounding box center [301, 314] width 25 height 14
type input "[DATE]"
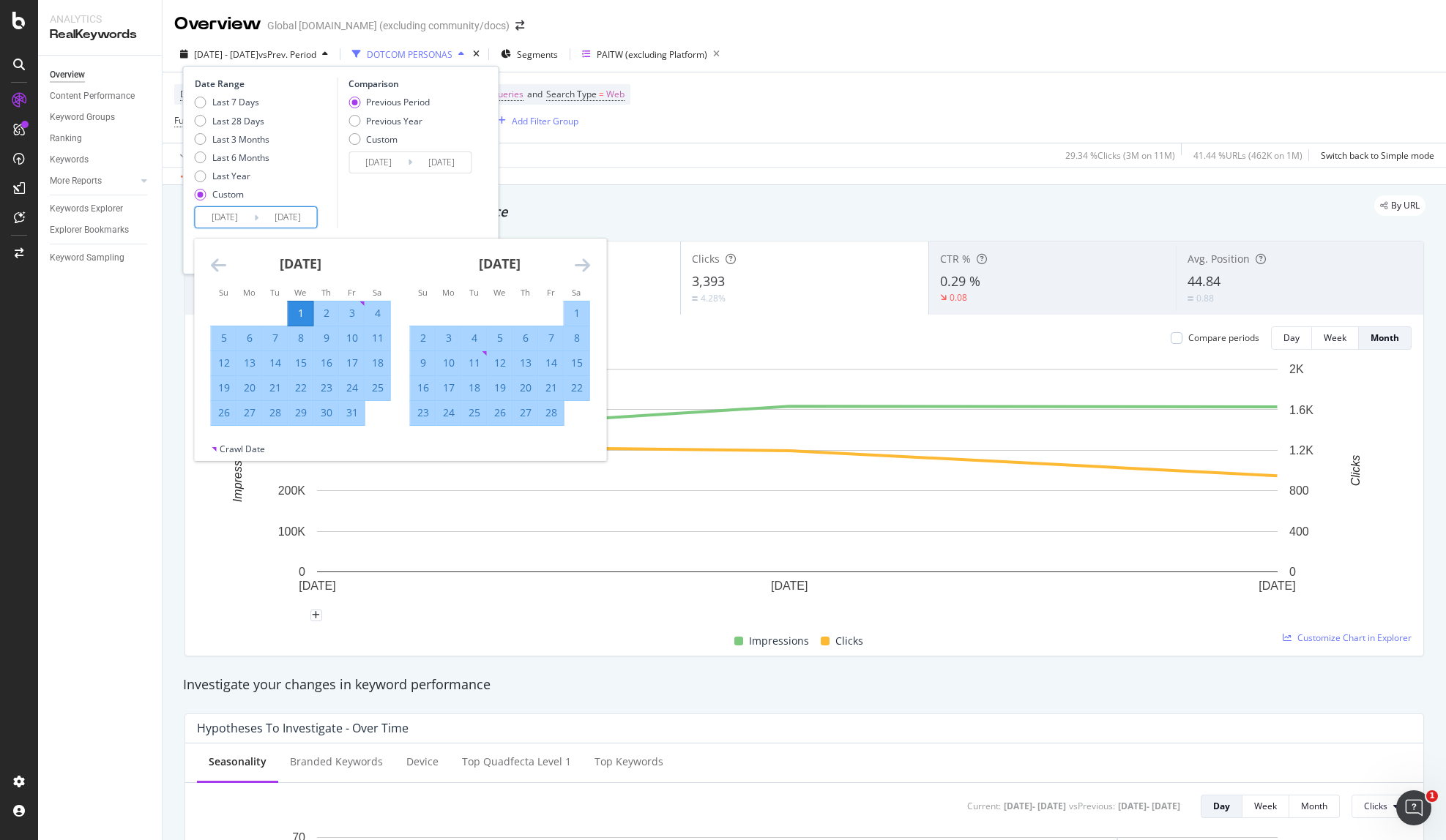
click at [582, 261] on icon "Move forward to switch to the next month." at bounding box center [582, 265] width 15 height 18
click at [246, 436] on div "31" at bounding box center [250, 438] width 25 height 14
type input "[DATE]"
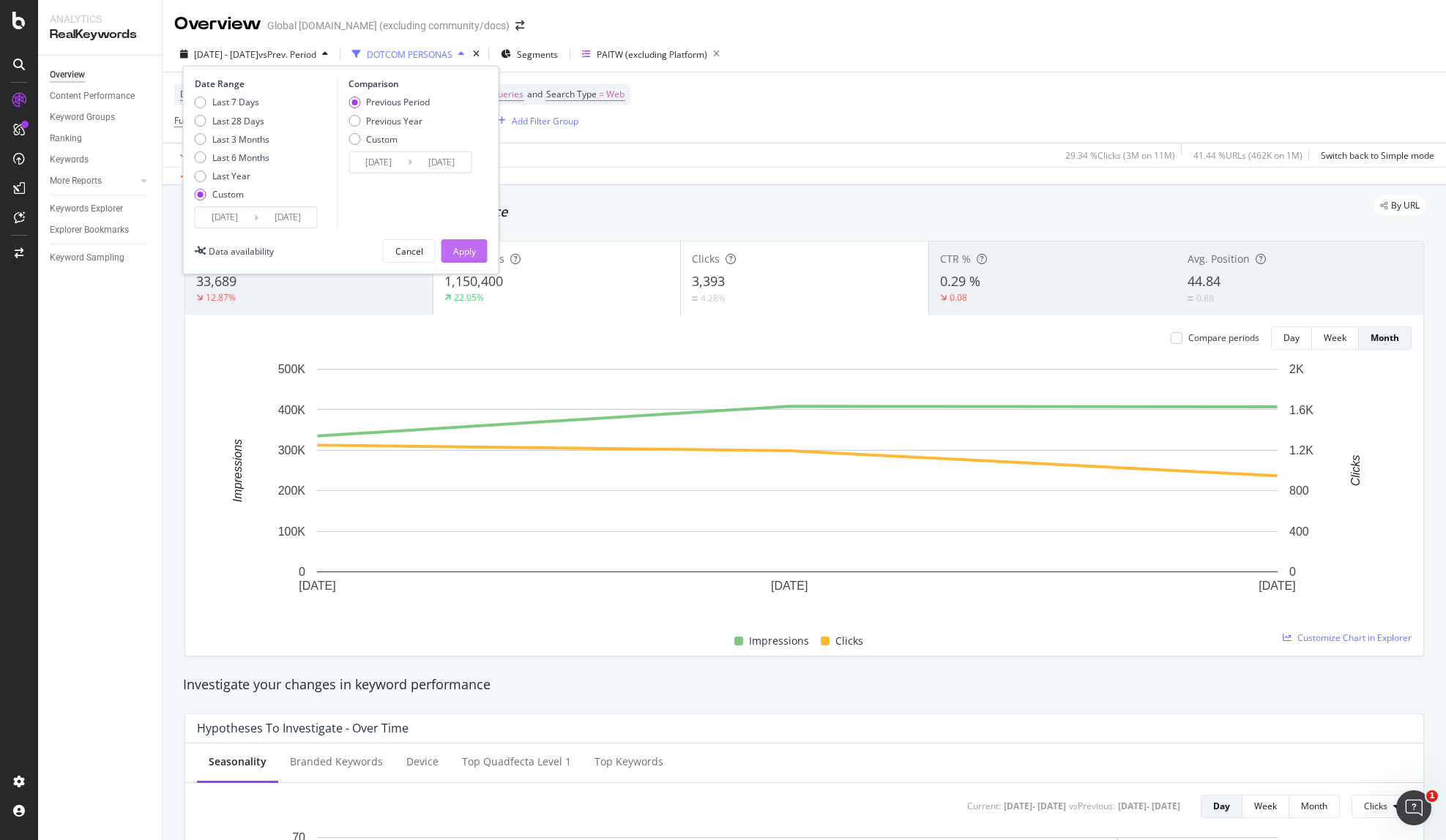
click at [460, 246] on div "Apply" at bounding box center [464, 252] width 22 height 13
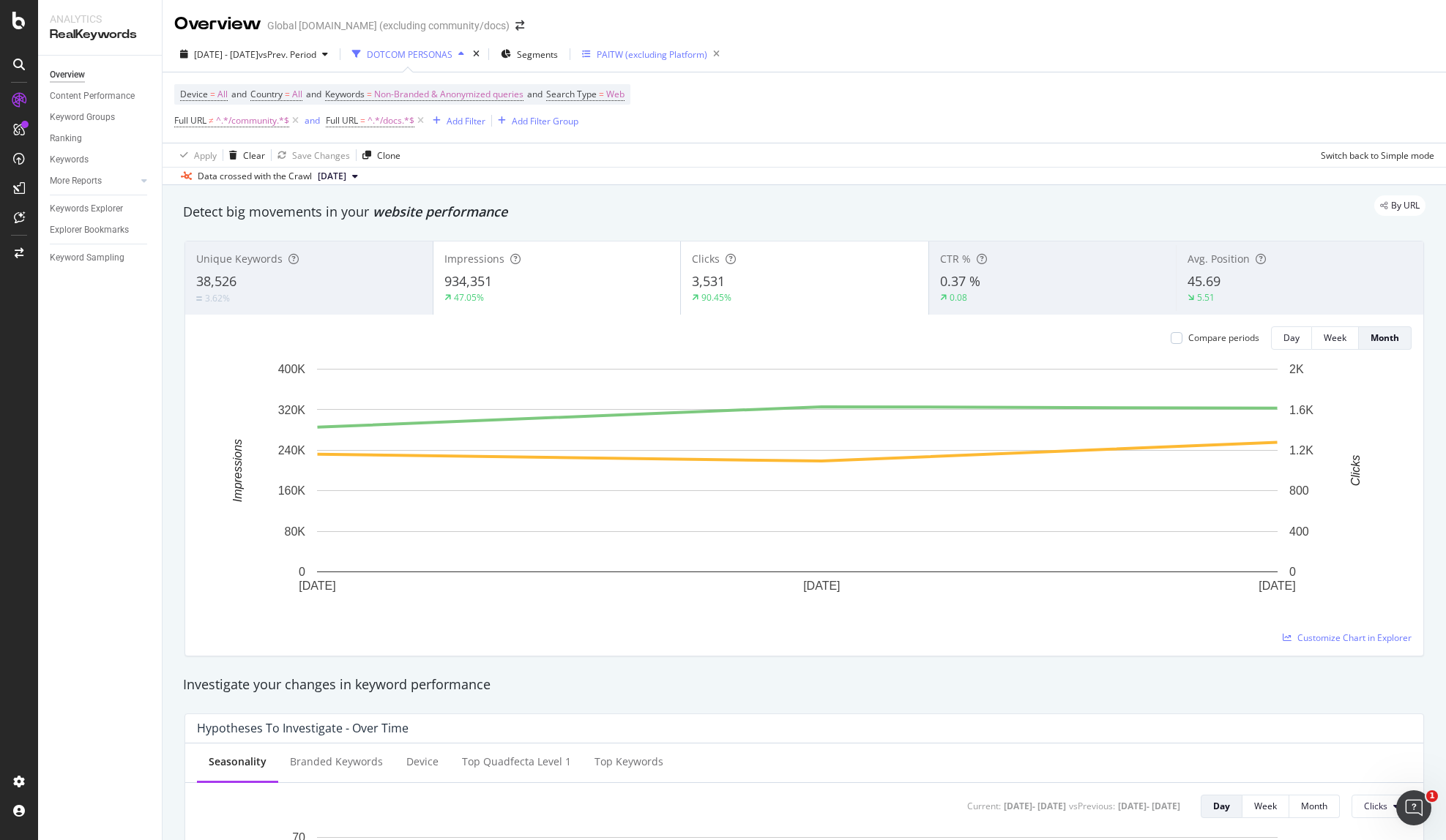
click at [690, 53] on div "PAITW (excluding Platform)" at bounding box center [652, 55] width 111 height 13
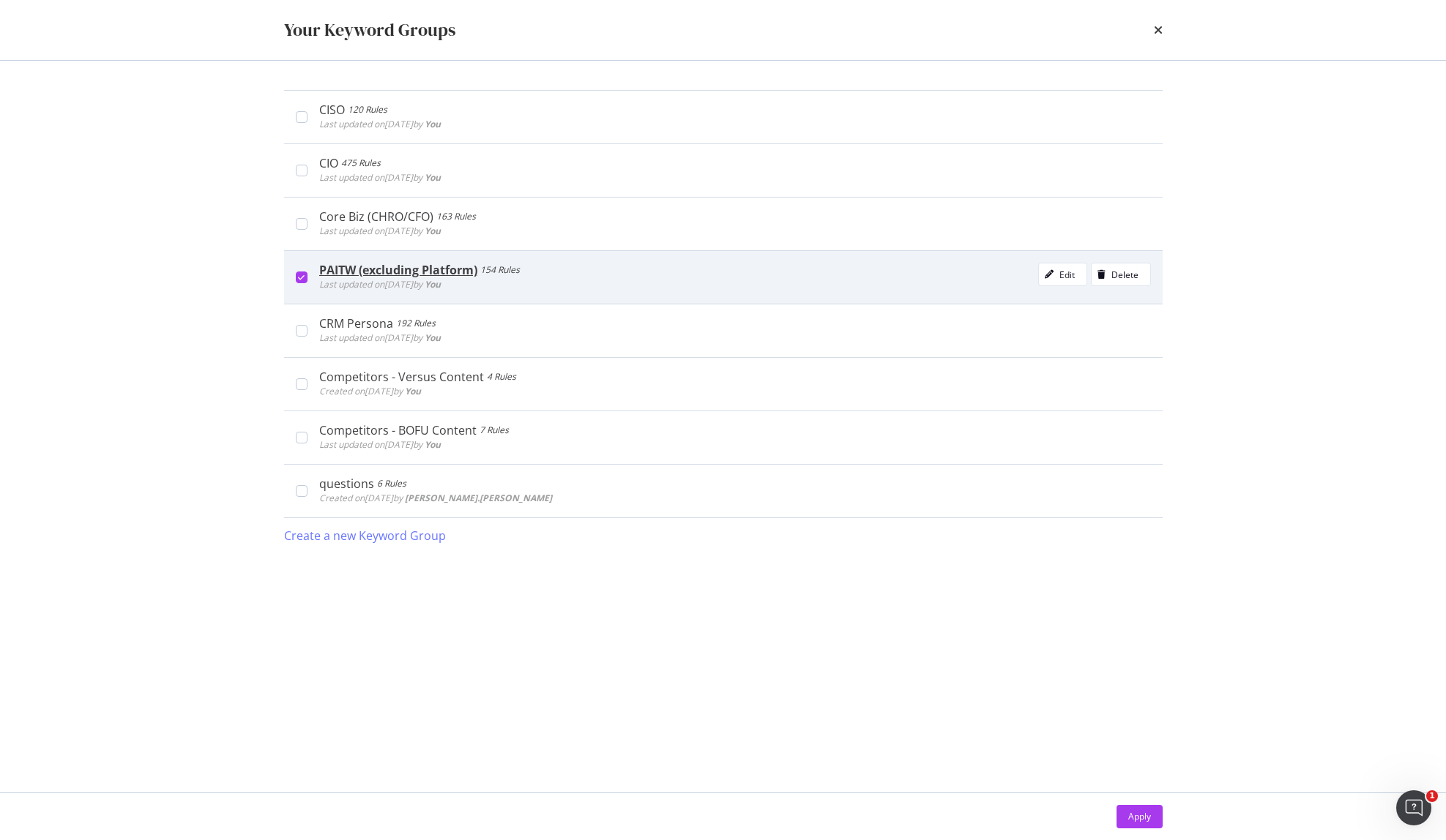
click at [305, 275] on div "modal" at bounding box center [301, 277] width 12 height 12
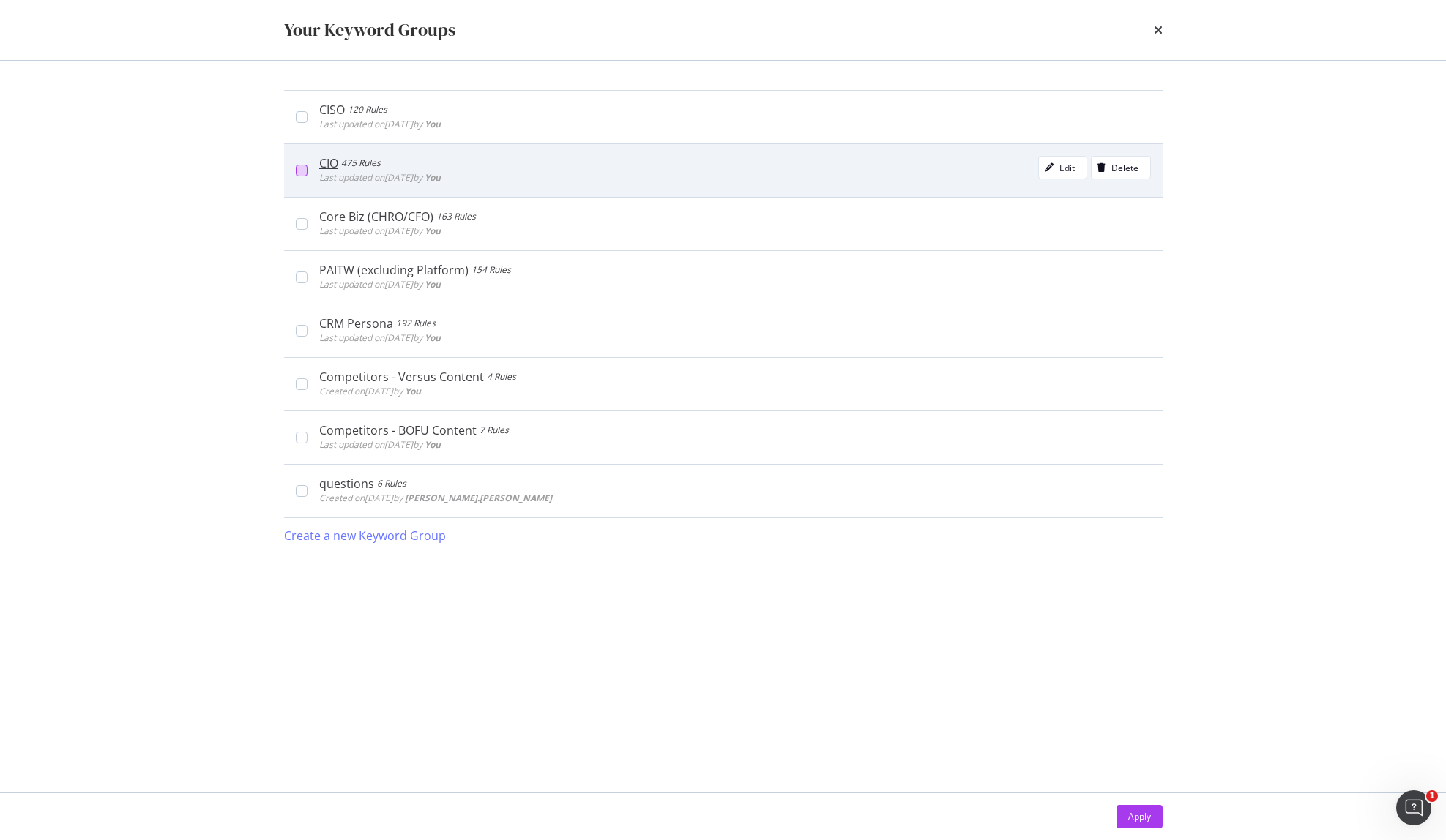
click at [303, 173] on div "modal" at bounding box center [301, 170] width 12 height 12
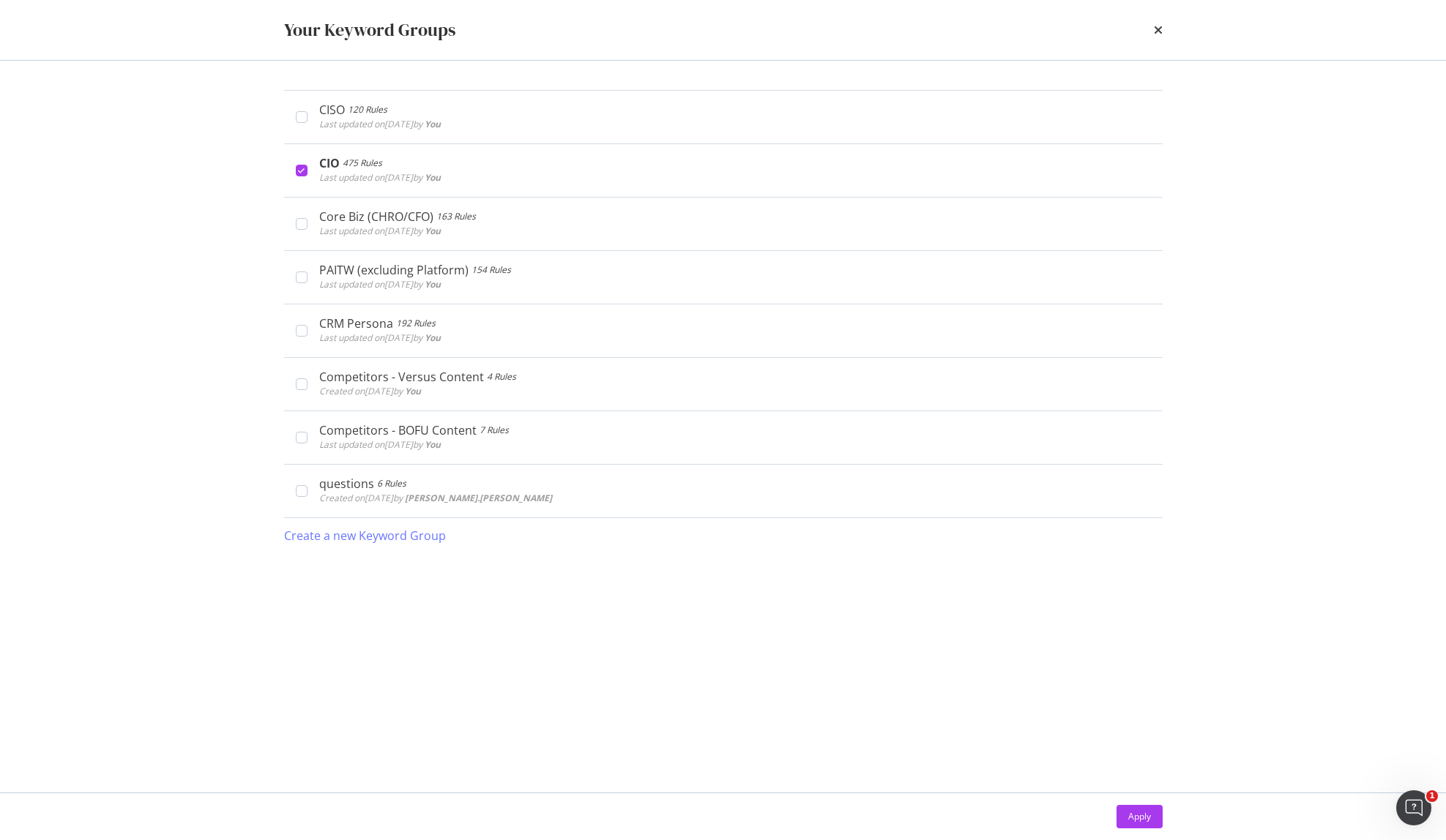
drag, startPoint x: 1139, startPoint y: 816, endPoint x: 757, endPoint y: 3, distance: 898.3
click at [1139, 814] on div "Apply" at bounding box center [1139, 817] width 22 height 13
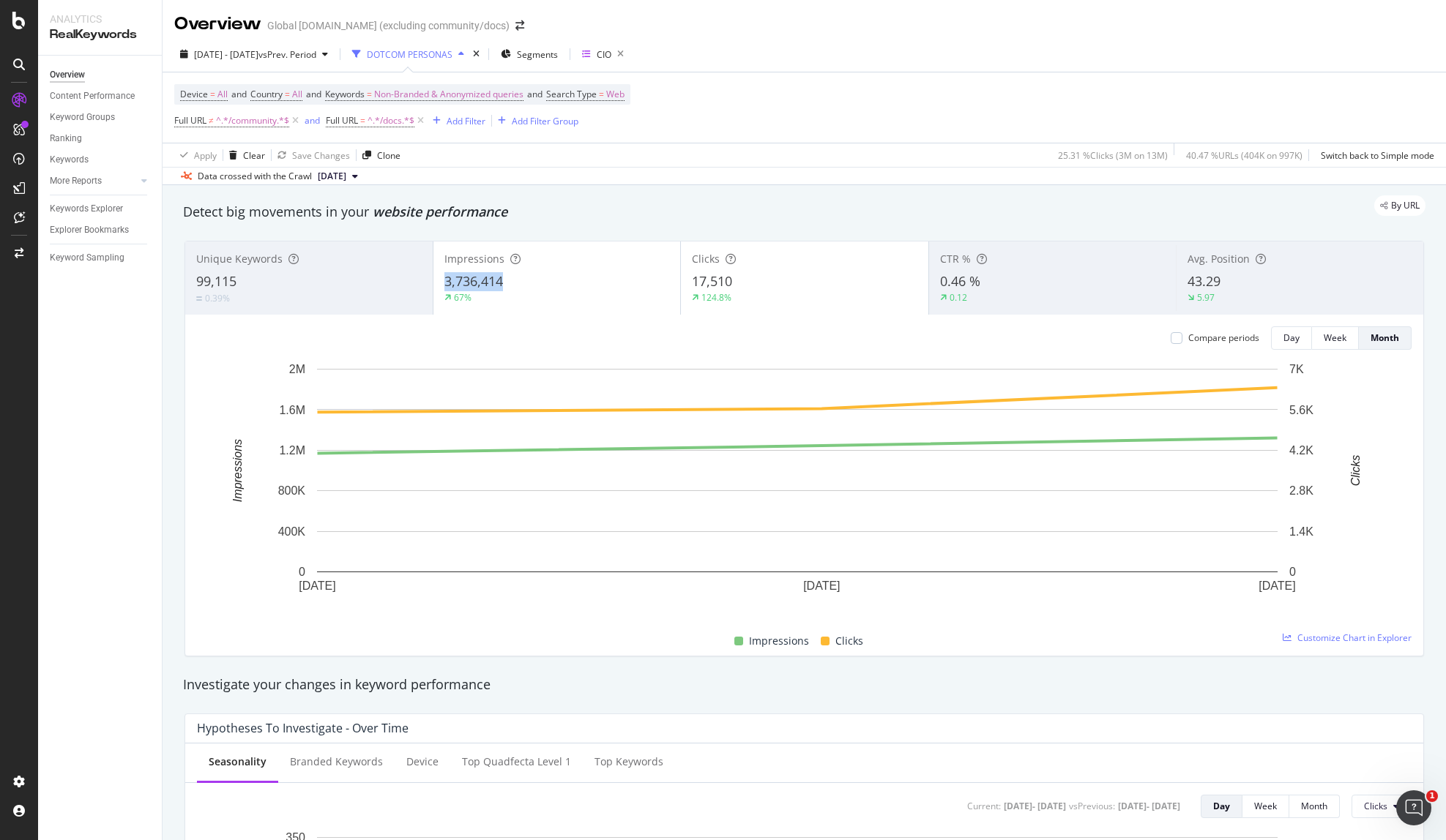
copy span "3,736,414"
drag, startPoint x: 512, startPoint y: 280, endPoint x: 439, endPoint y: 279, distance: 73.0
click at [439, 279] on div "Impressions 3,736,414 67%" at bounding box center [556, 278] width 247 height 66
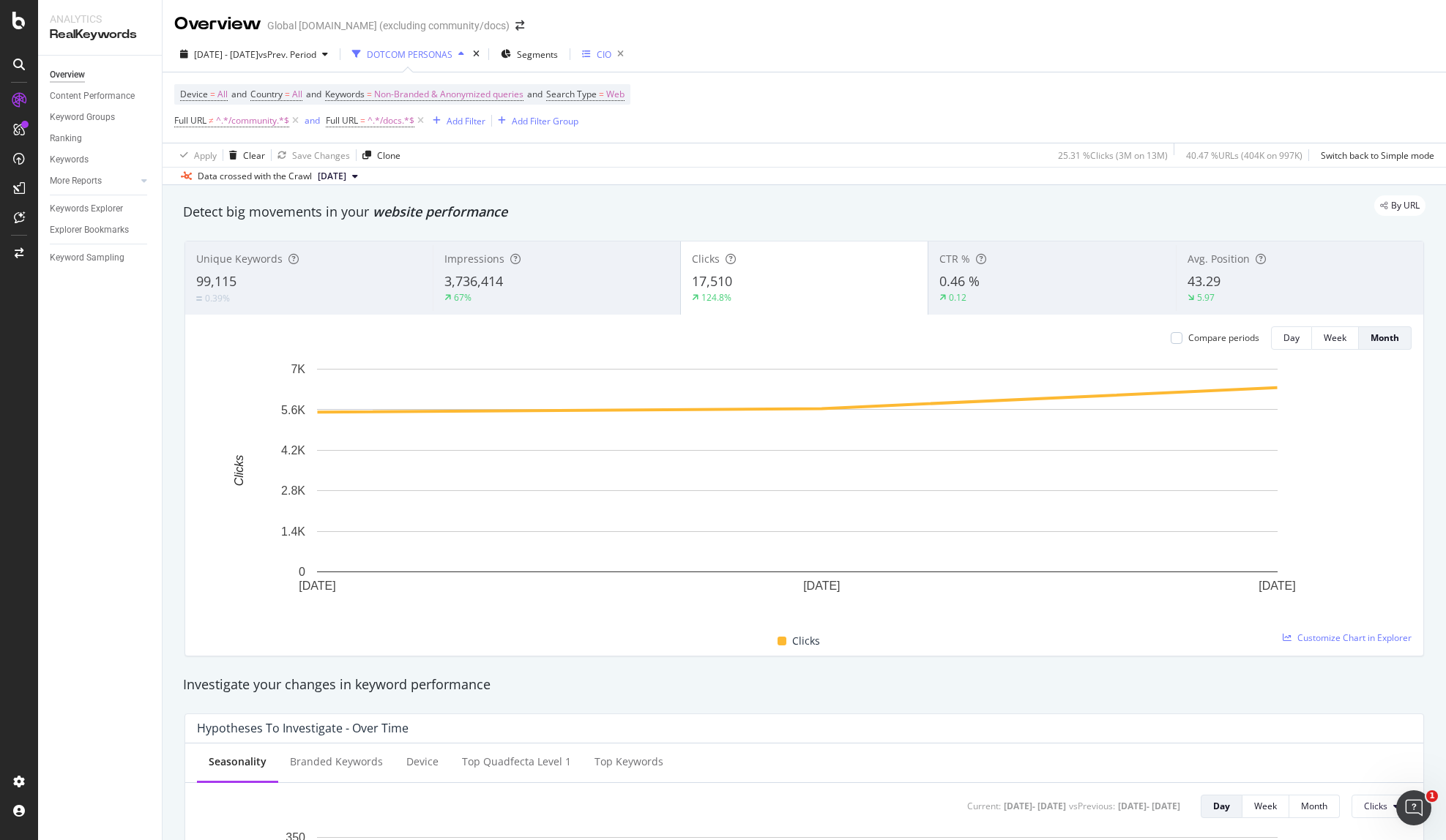
click at [611, 55] on div "CIO" at bounding box center [604, 55] width 14 height 13
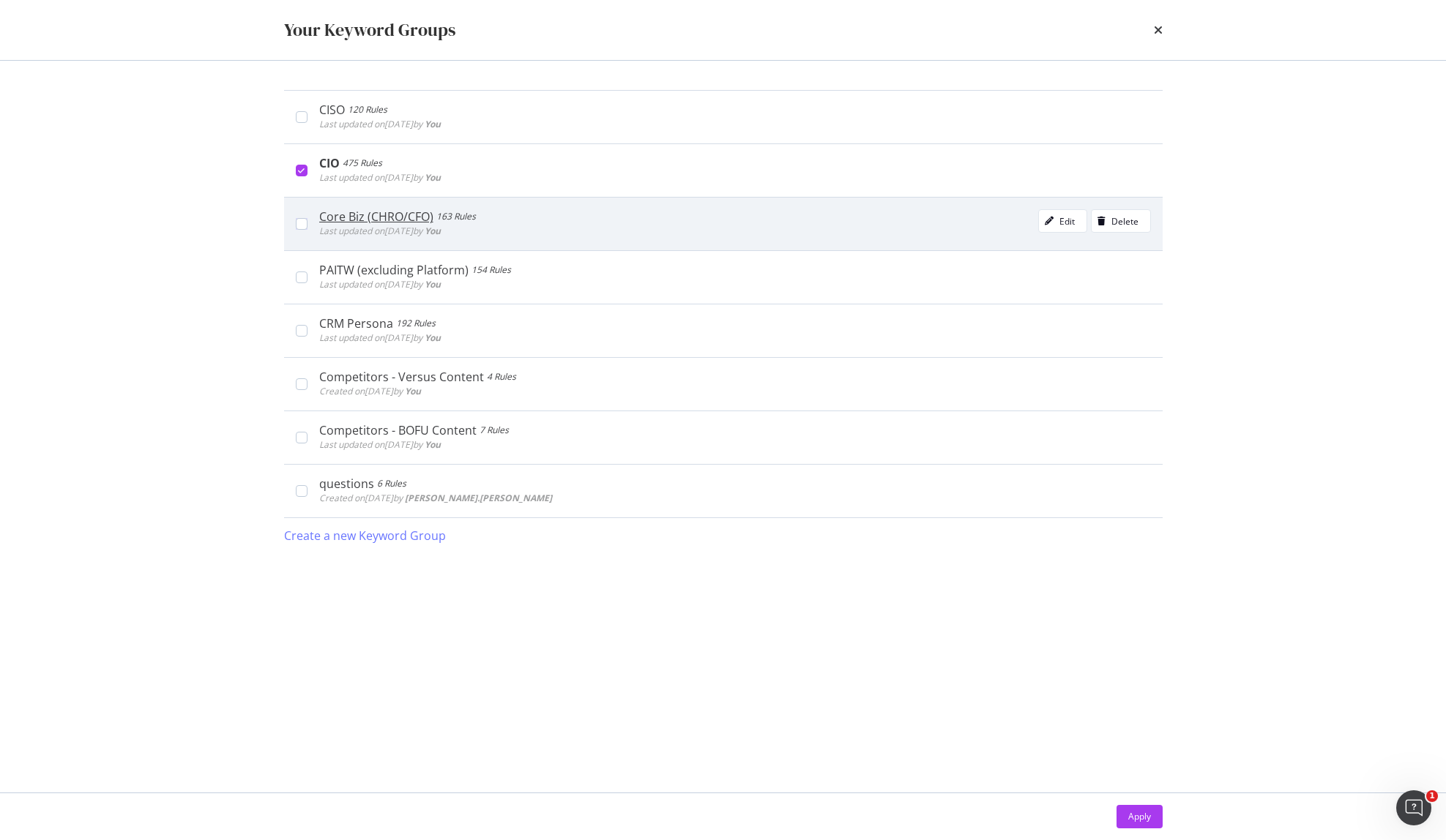
click at [404, 214] on div "Core Biz (CHRO/CFO)" at bounding box center [376, 217] width 114 height 14
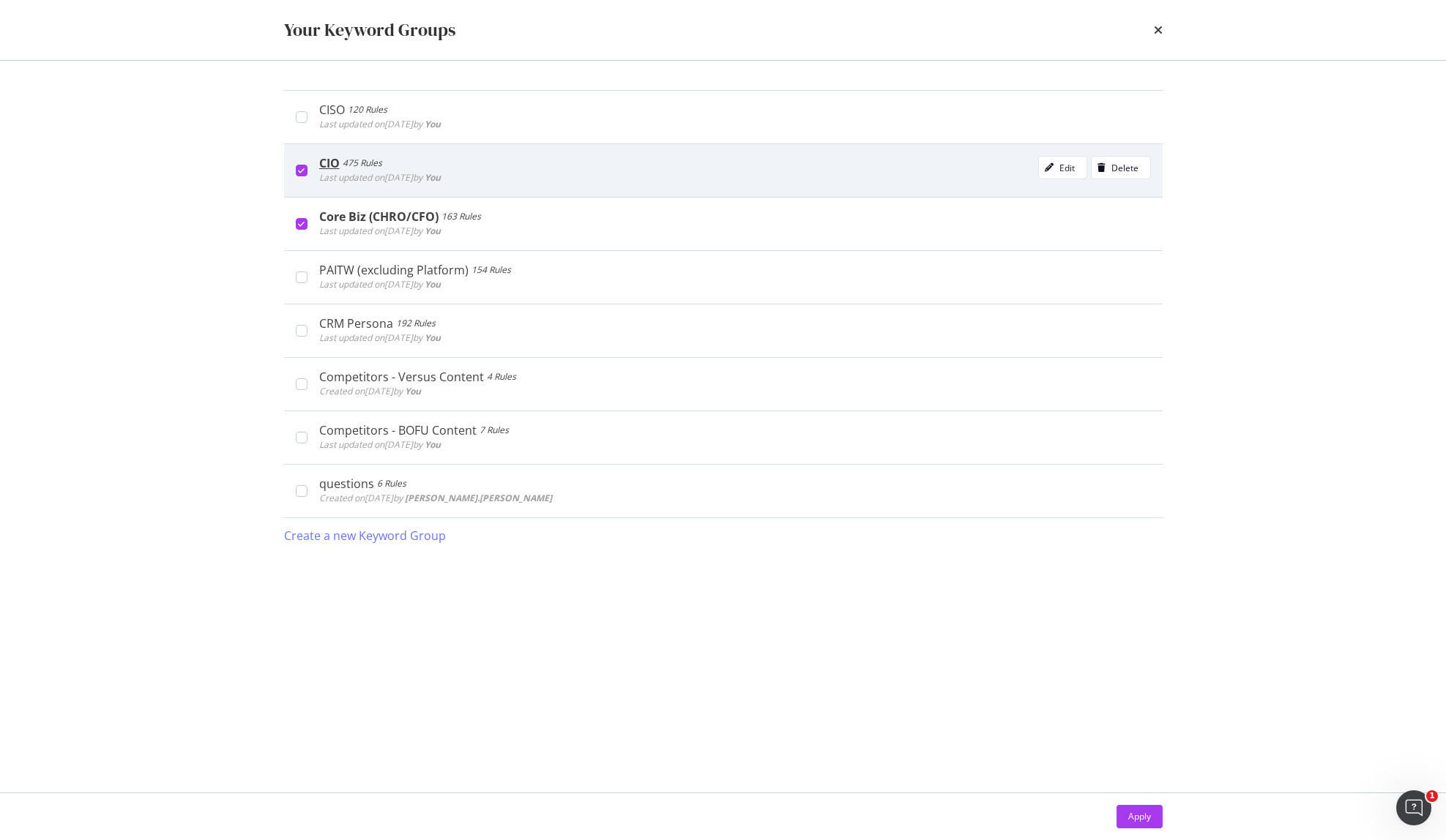
click at [302, 171] on icon "modal" at bounding box center [301, 171] width 6 height 7
click at [1144, 814] on div "Apply" at bounding box center [1139, 817] width 22 height 13
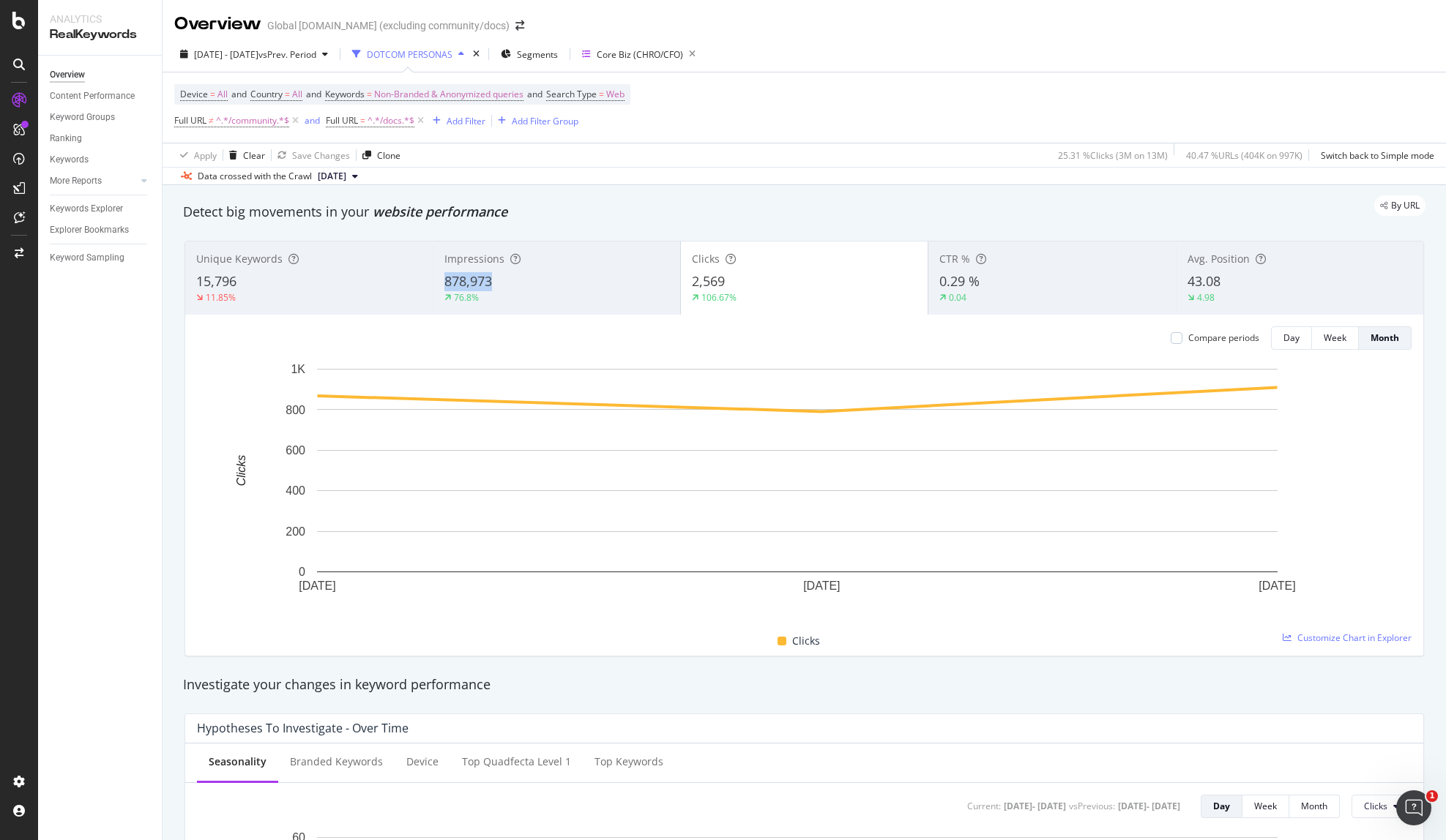
copy span "878,973"
drag, startPoint x: 511, startPoint y: 282, endPoint x: 442, endPoint y: 287, distance: 69.2
click at [445, 287] on div "878,973" at bounding box center [557, 281] width 225 height 19
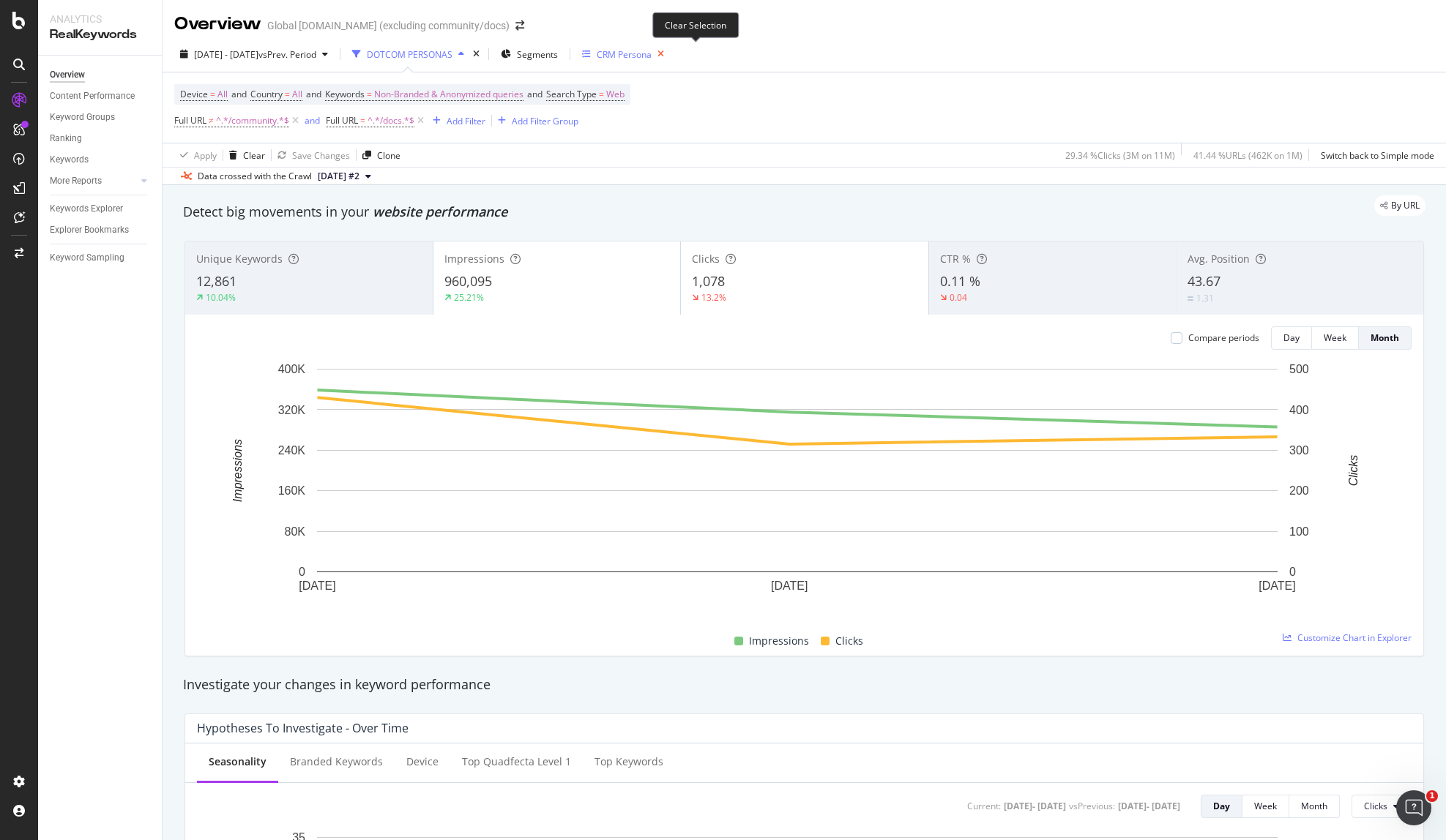
click at [670, 53] on icon "button" at bounding box center [661, 54] width 18 height 21
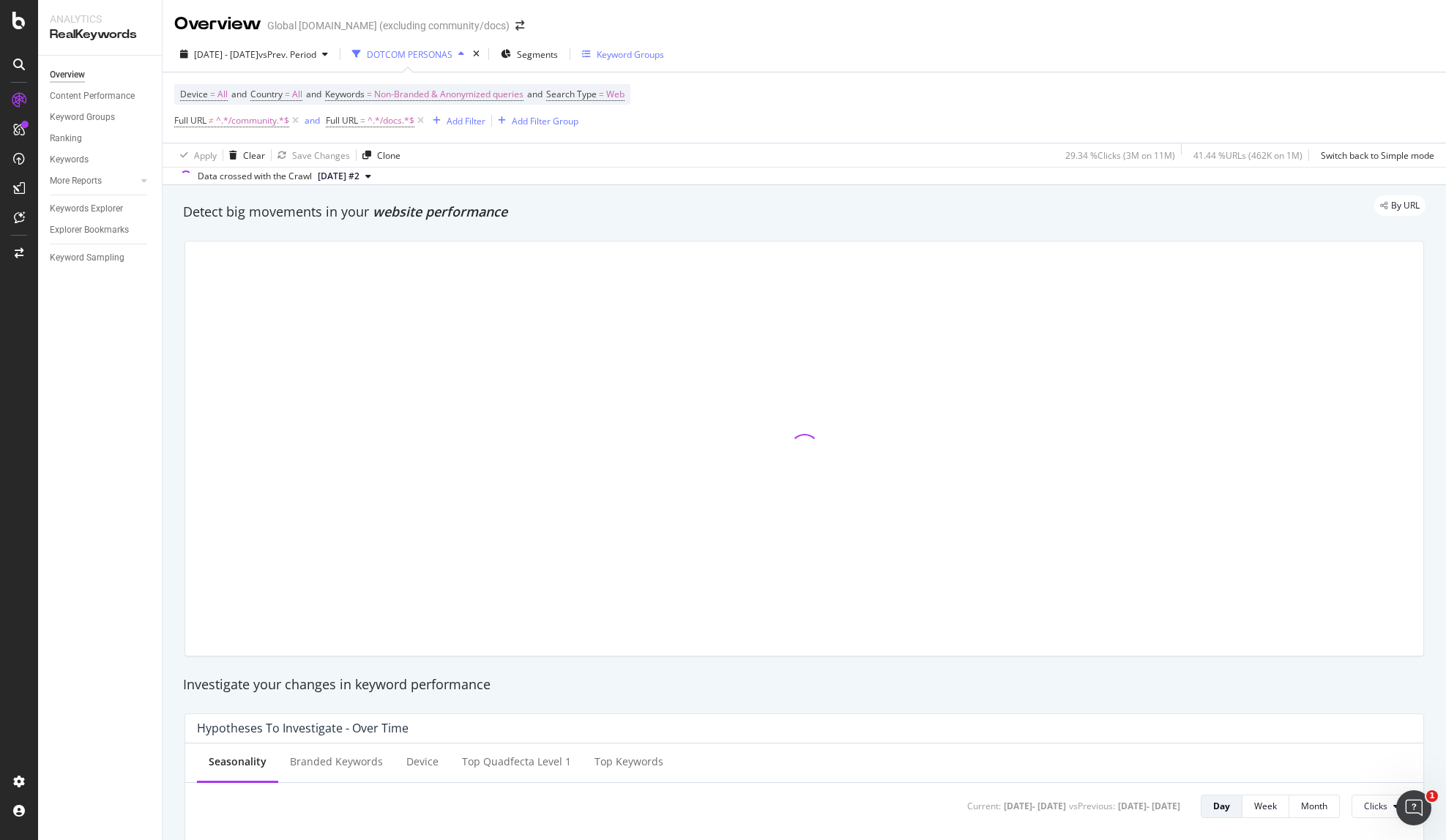
click at [647, 56] on div "Keyword Groups" at bounding box center [630, 55] width 67 height 13
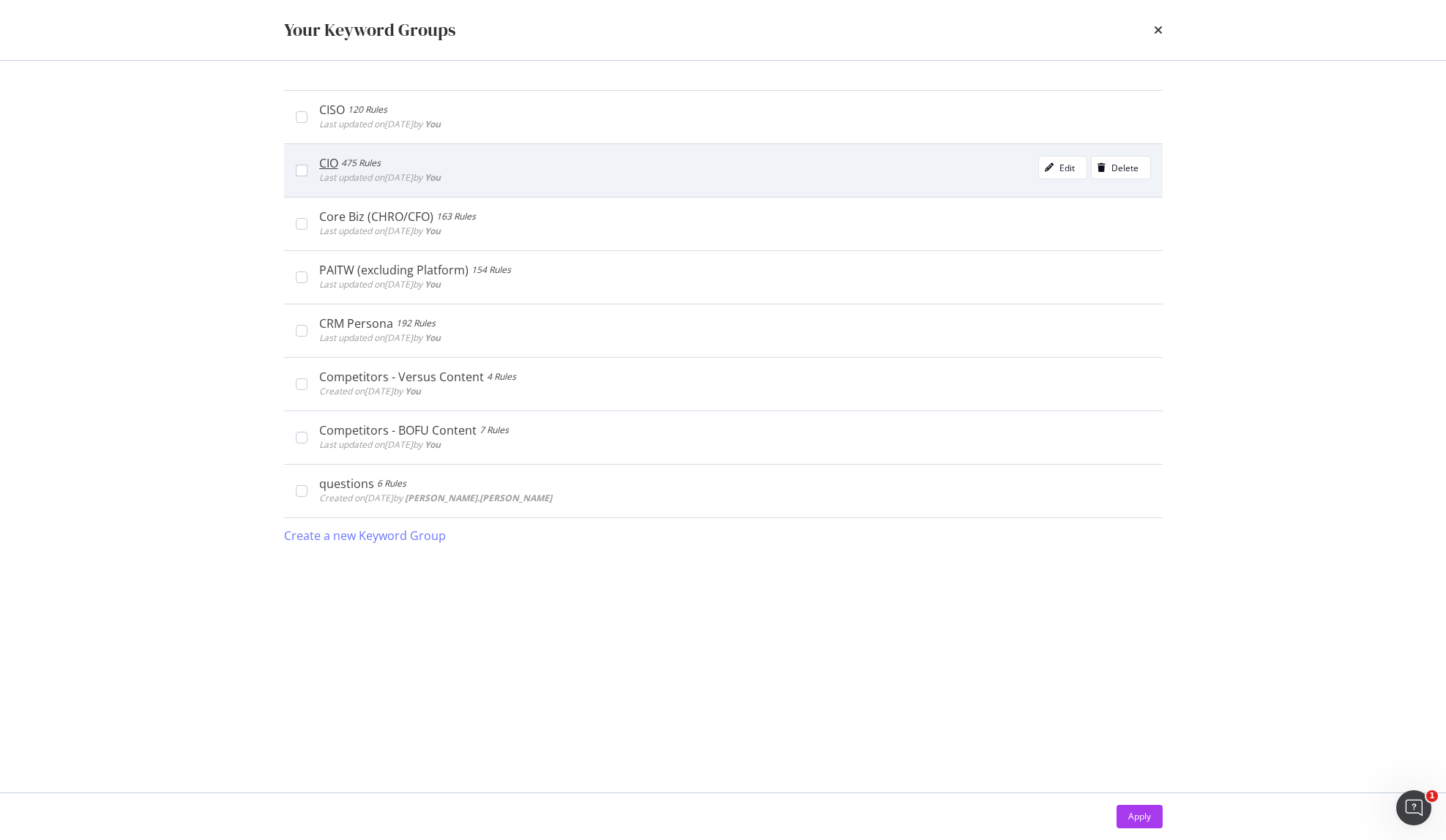
click at [294, 169] on div "CIO 475 Rules Last updated on 2025 Aug 15th by You Edit Delete" at bounding box center [723, 170] width 879 height 53
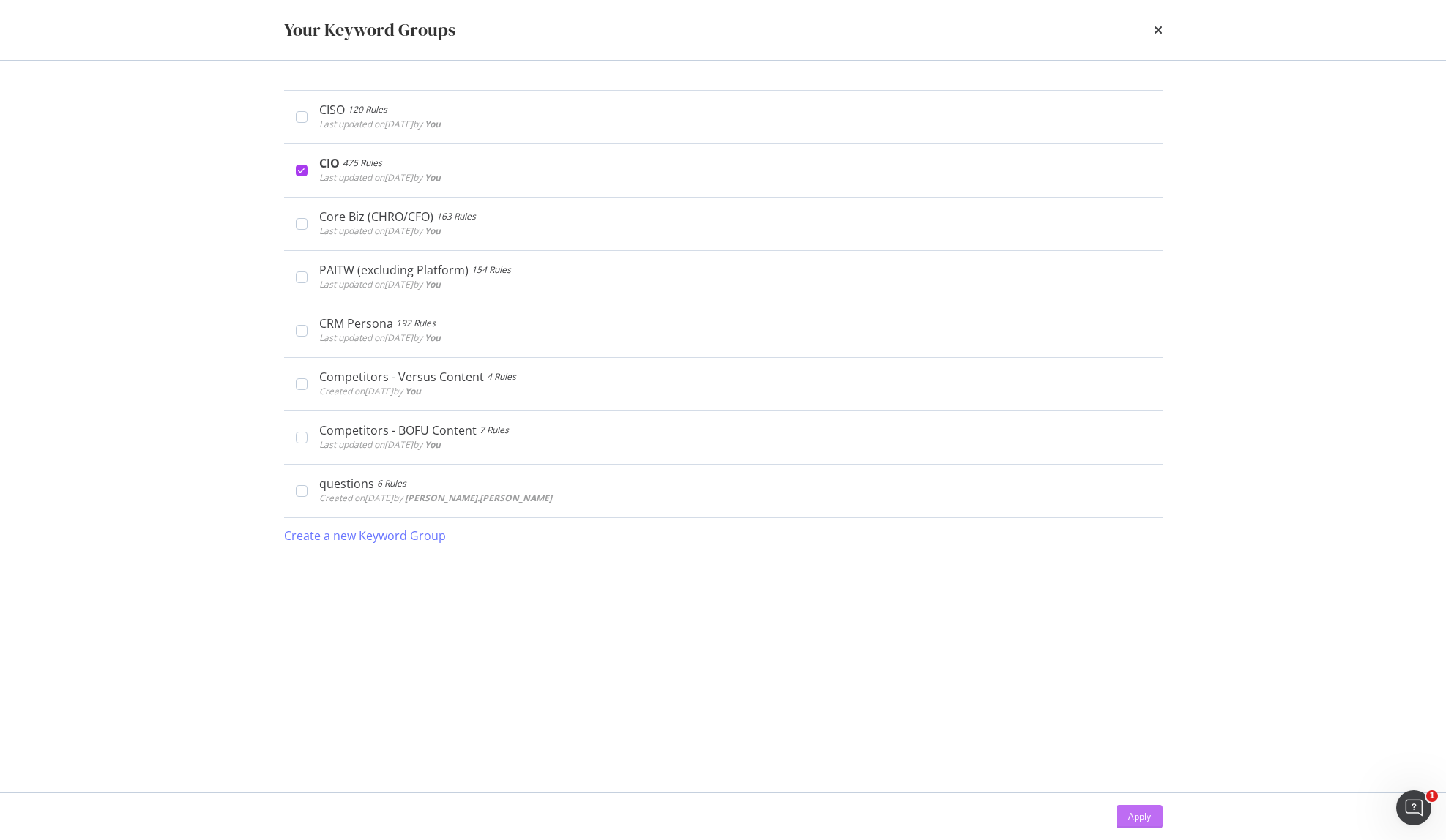
click at [1138, 818] on div "Apply" at bounding box center [1139, 817] width 22 height 13
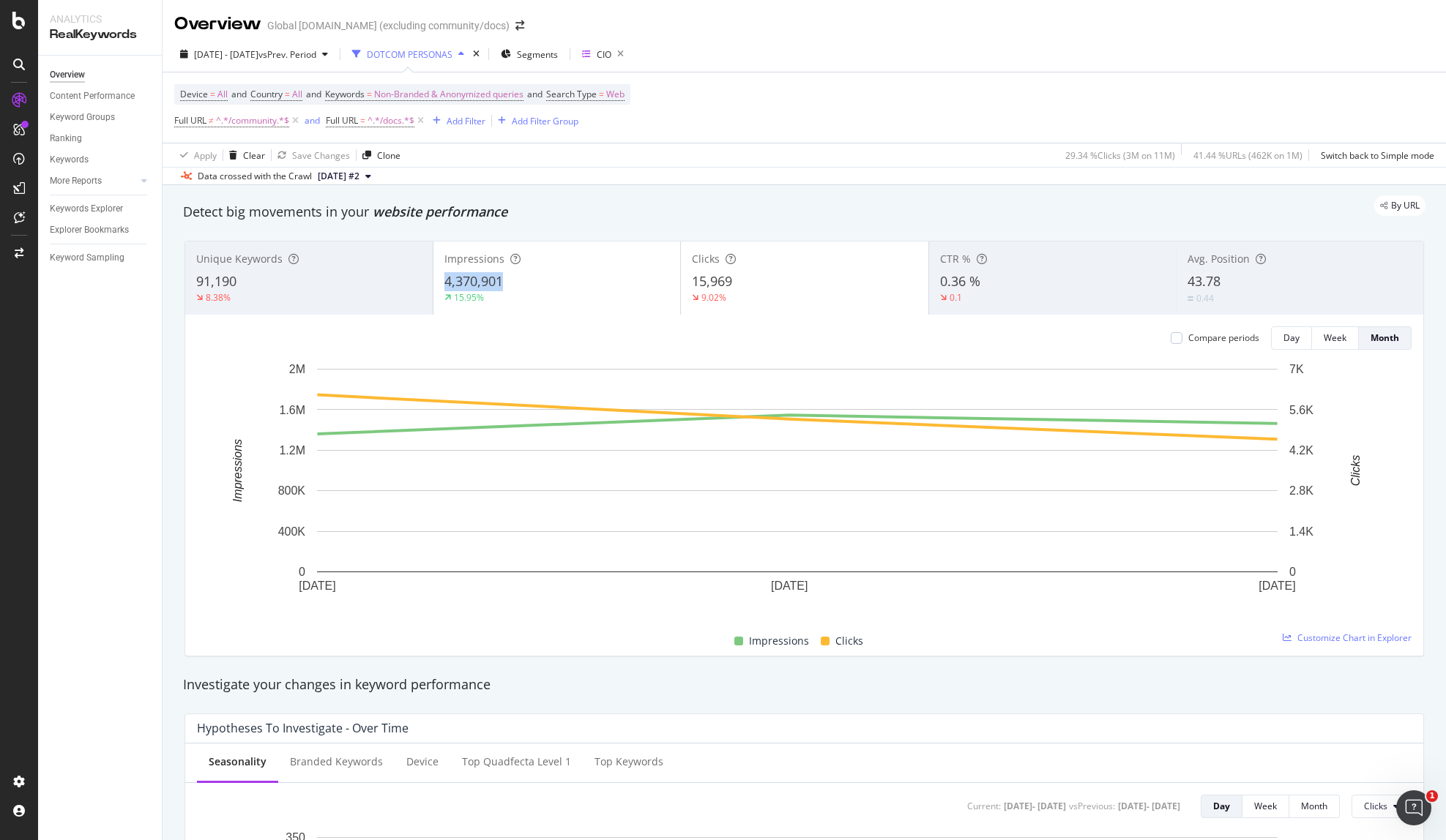
drag, startPoint x: 499, startPoint y: 283, endPoint x: 442, endPoint y: 282, distance: 57.0
click at [445, 282] on div "4,370,901" at bounding box center [557, 281] width 226 height 19
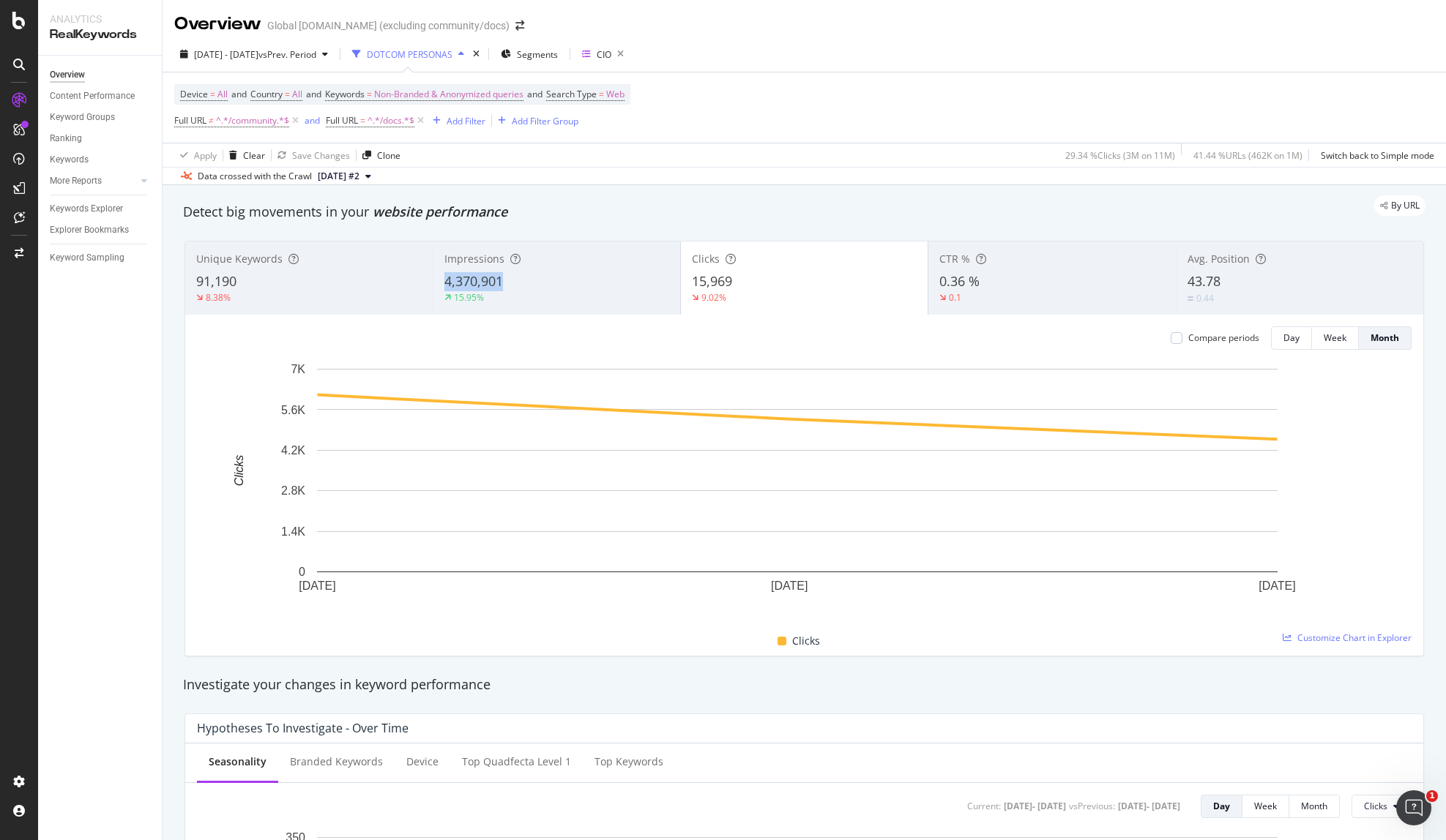
copy span "4,370,901"
drag, startPoint x: 442, startPoint y: 282, endPoint x: 504, endPoint y: 285, distance: 62.1
click at [504, 285] on div "4,370,901" at bounding box center [557, 281] width 225 height 19
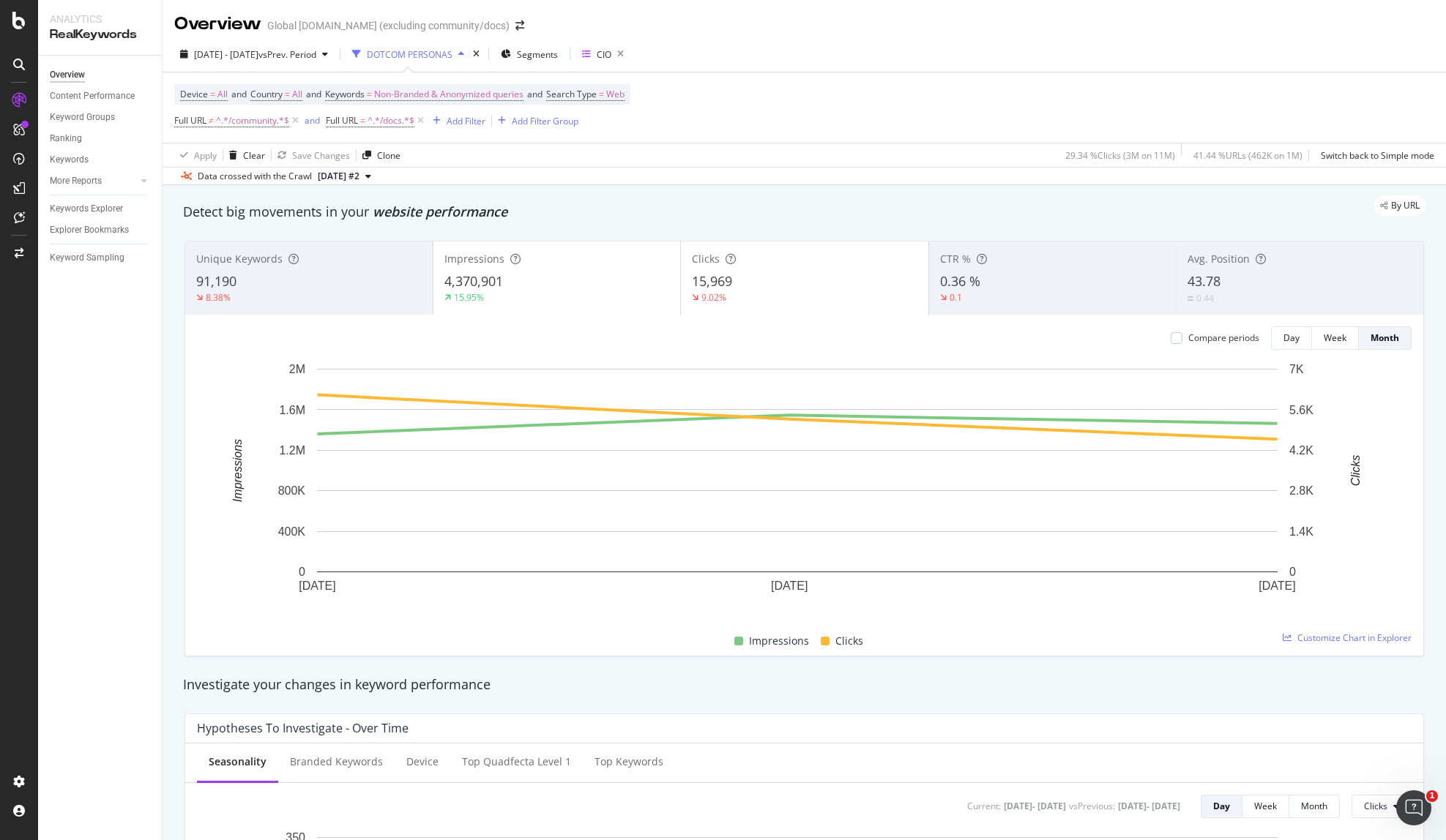
click at [856, 277] on div "15,969" at bounding box center [804, 281] width 226 height 19
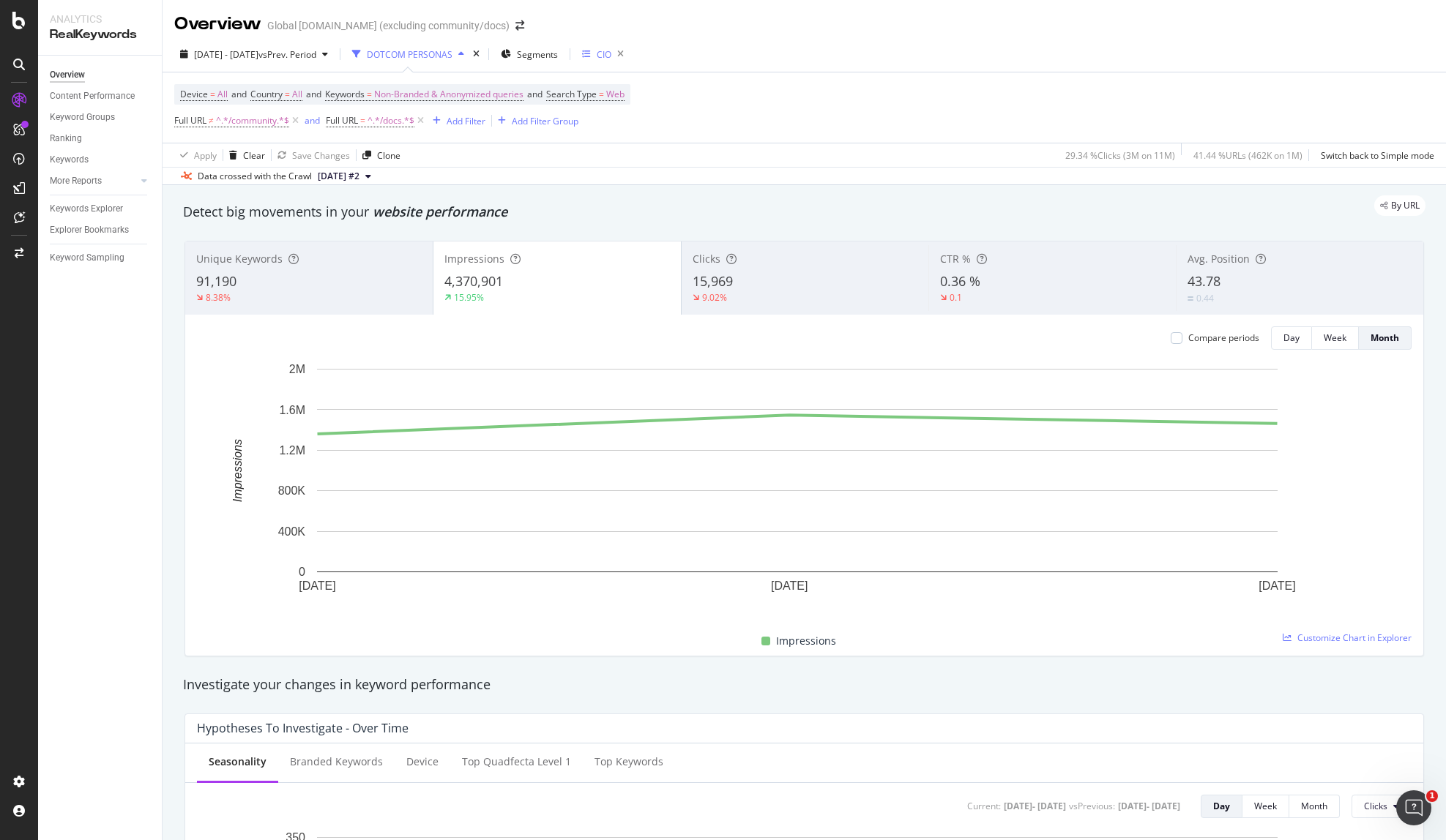
click at [611, 53] on div "CIO" at bounding box center [597, 55] width 30 height 13
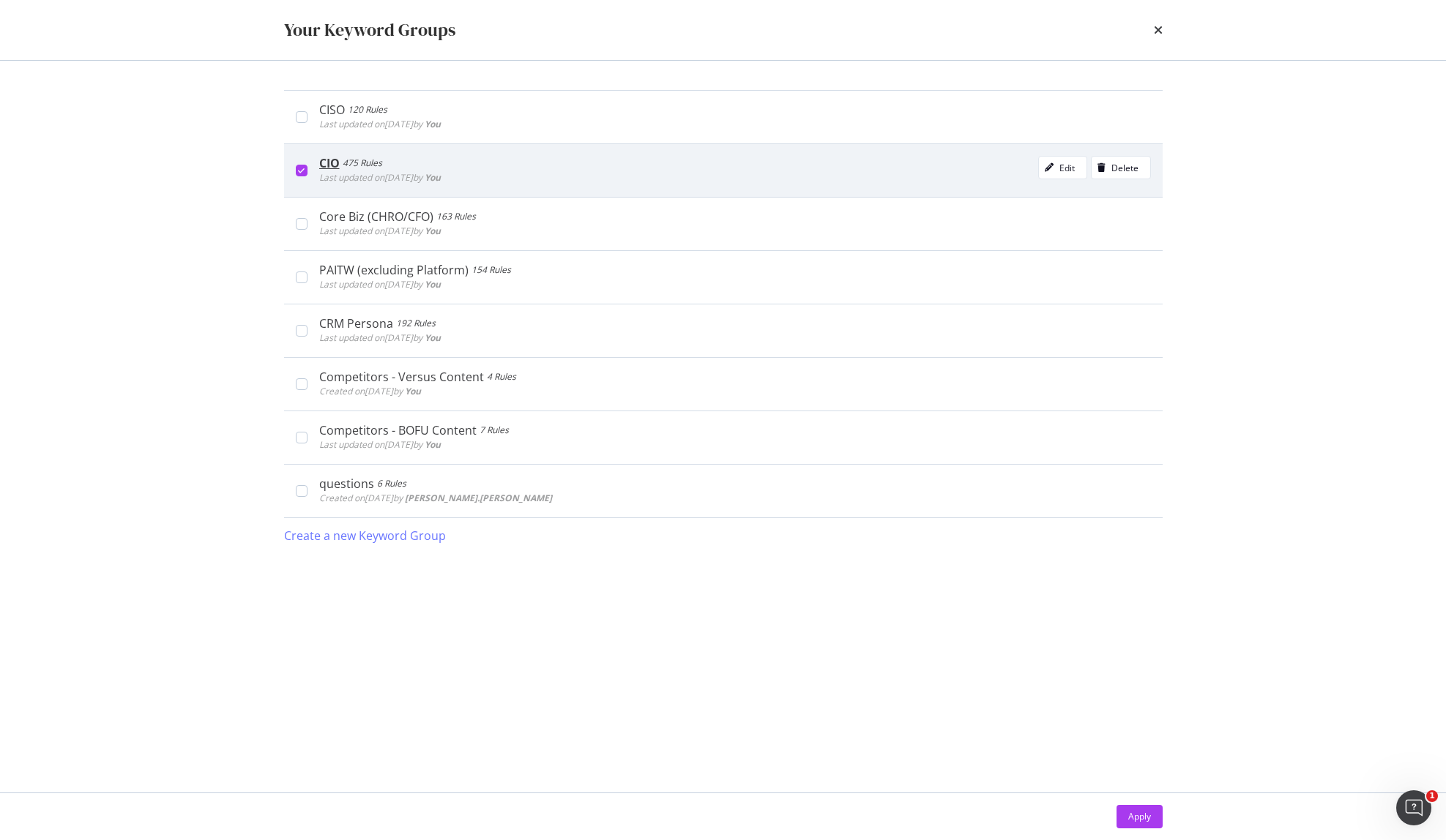
click at [298, 167] on icon "modal" at bounding box center [301, 171] width 6 height 7
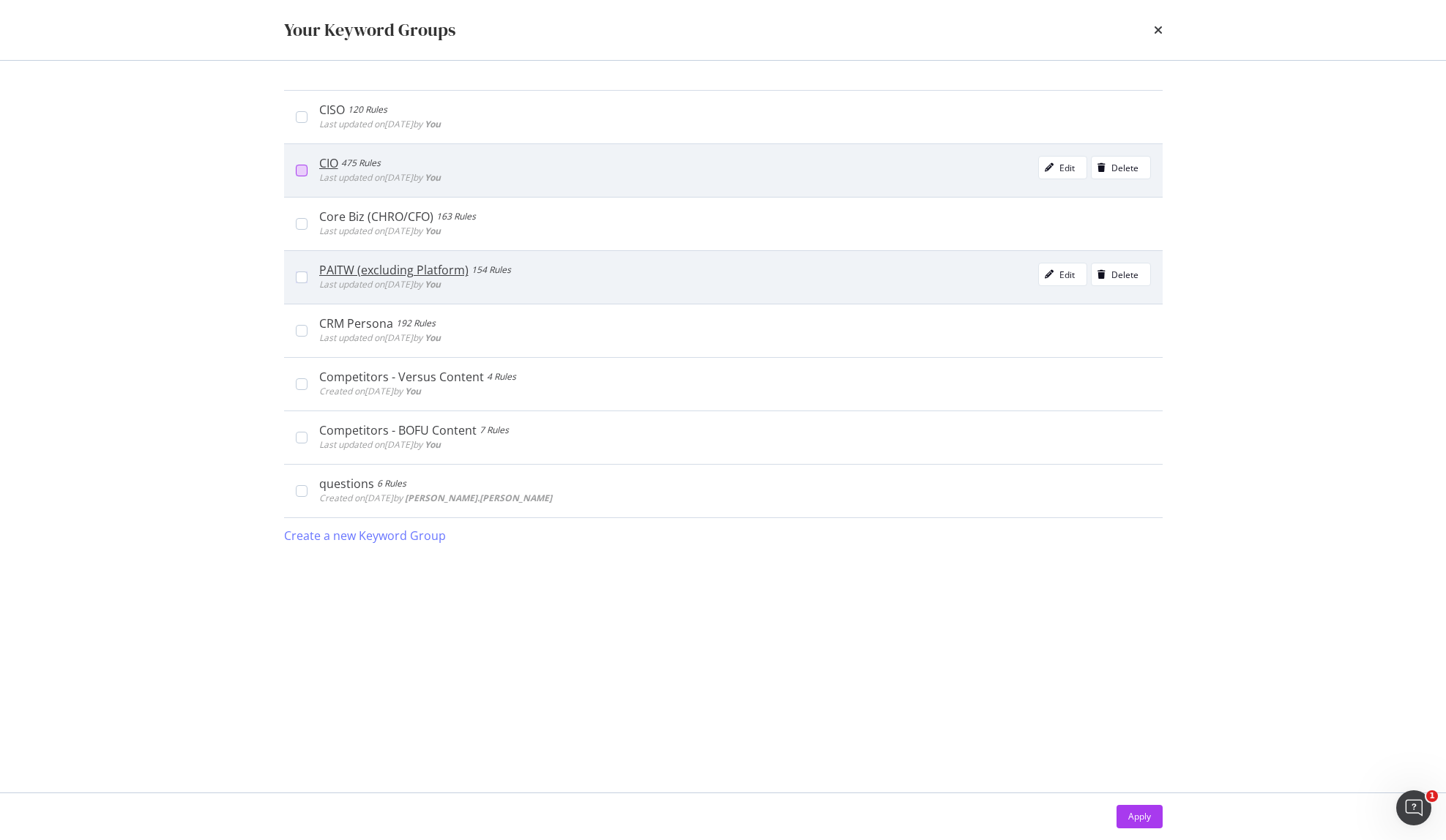
drag, startPoint x: 303, startPoint y: 227, endPoint x: 847, endPoint y: 267, distance: 545.5
click at [303, 227] on div "modal" at bounding box center [301, 224] width 12 height 12
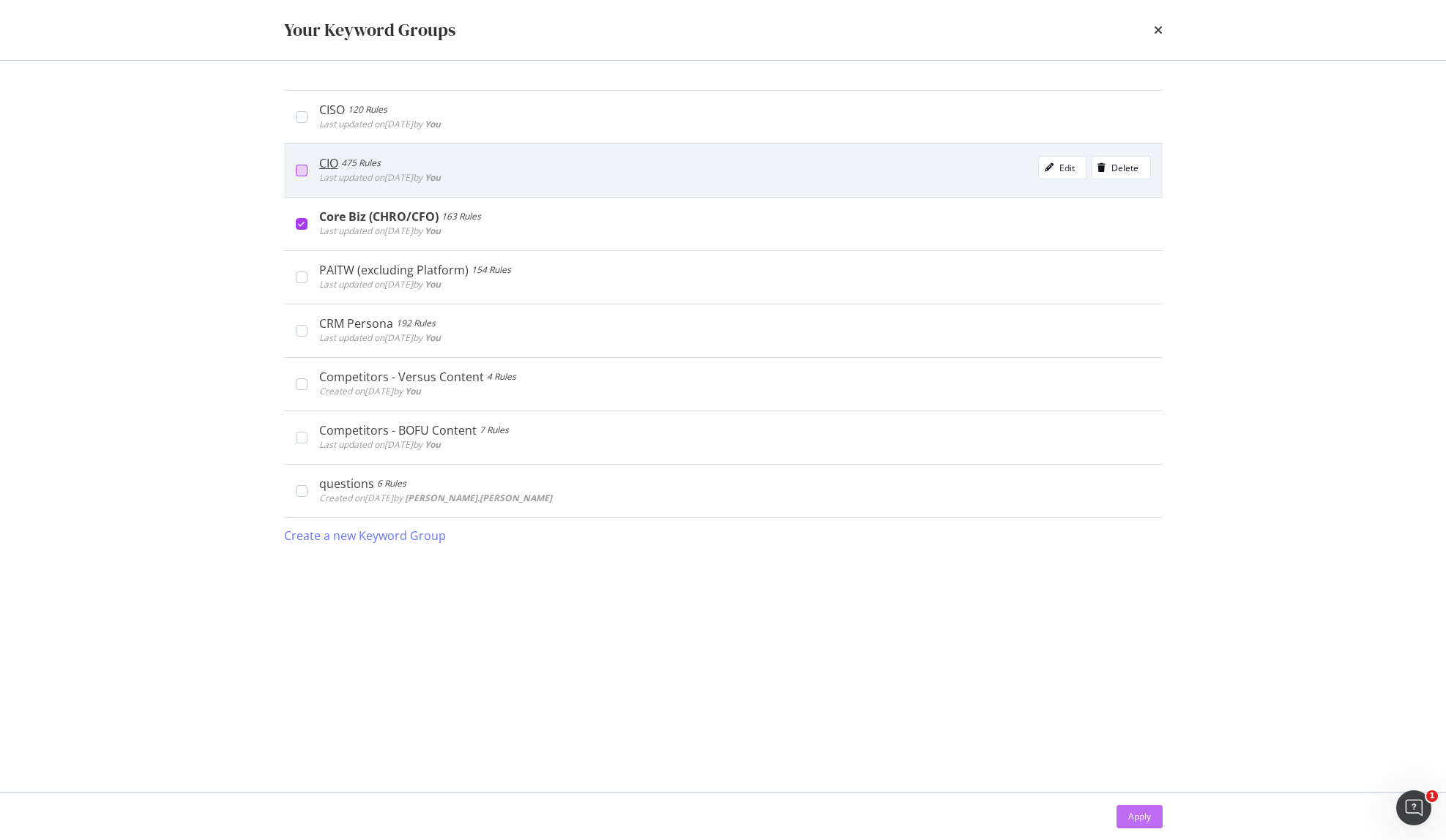
click at [1131, 816] on div "Apply" at bounding box center [1139, 817] width 22 height 13
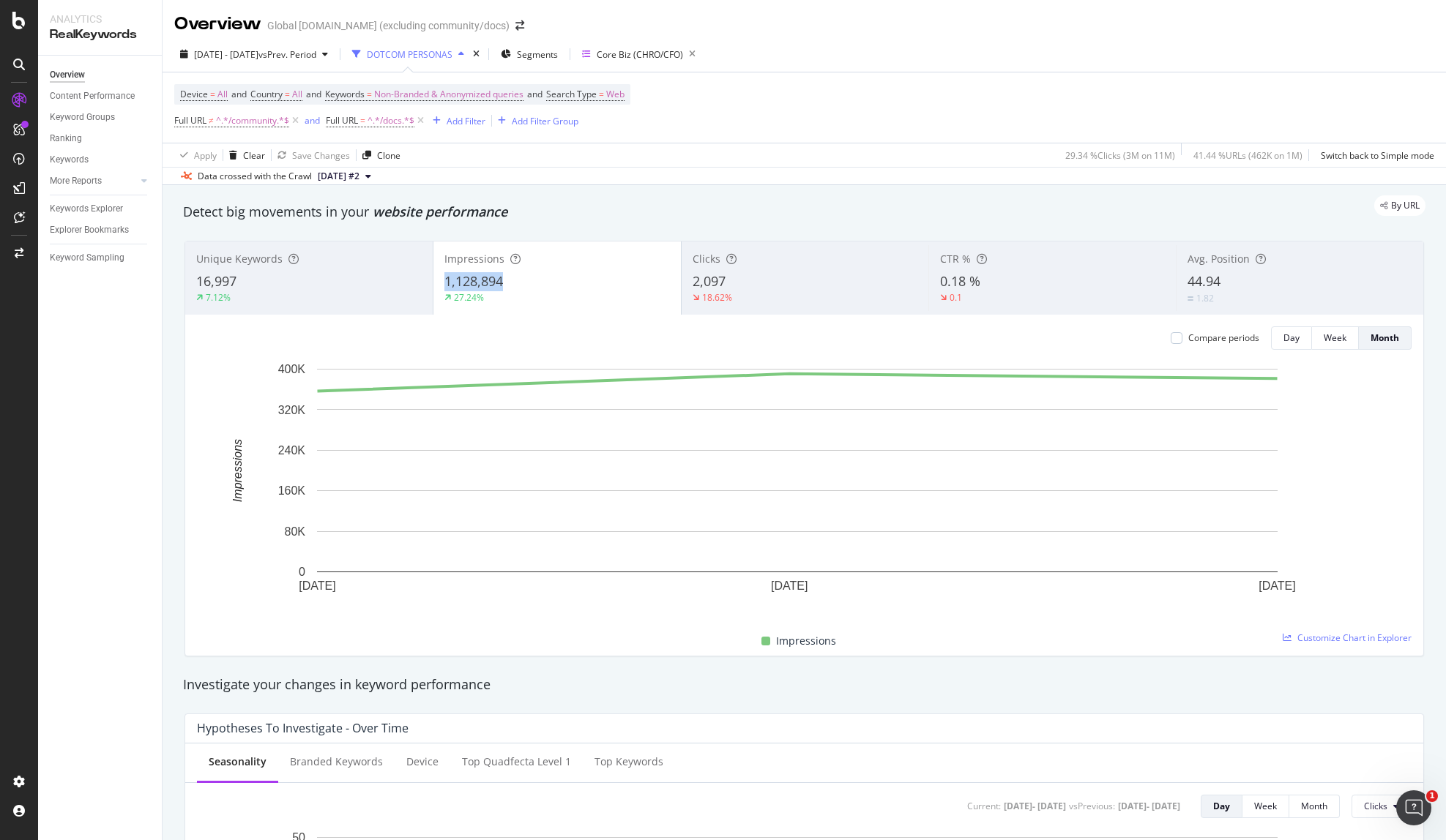
copy span "1,128,894"
drag, startPoint x: 528, startPoint y: 281, endPoint x: 439, endPoint y: 282, distance: 89.0
click at [439, 282] on div "Impressions 1,128,894 27.24%" at bounding box center [556, 278] width 247 height 66
